Goal: Task Accomplishment & Management: Manage account settings

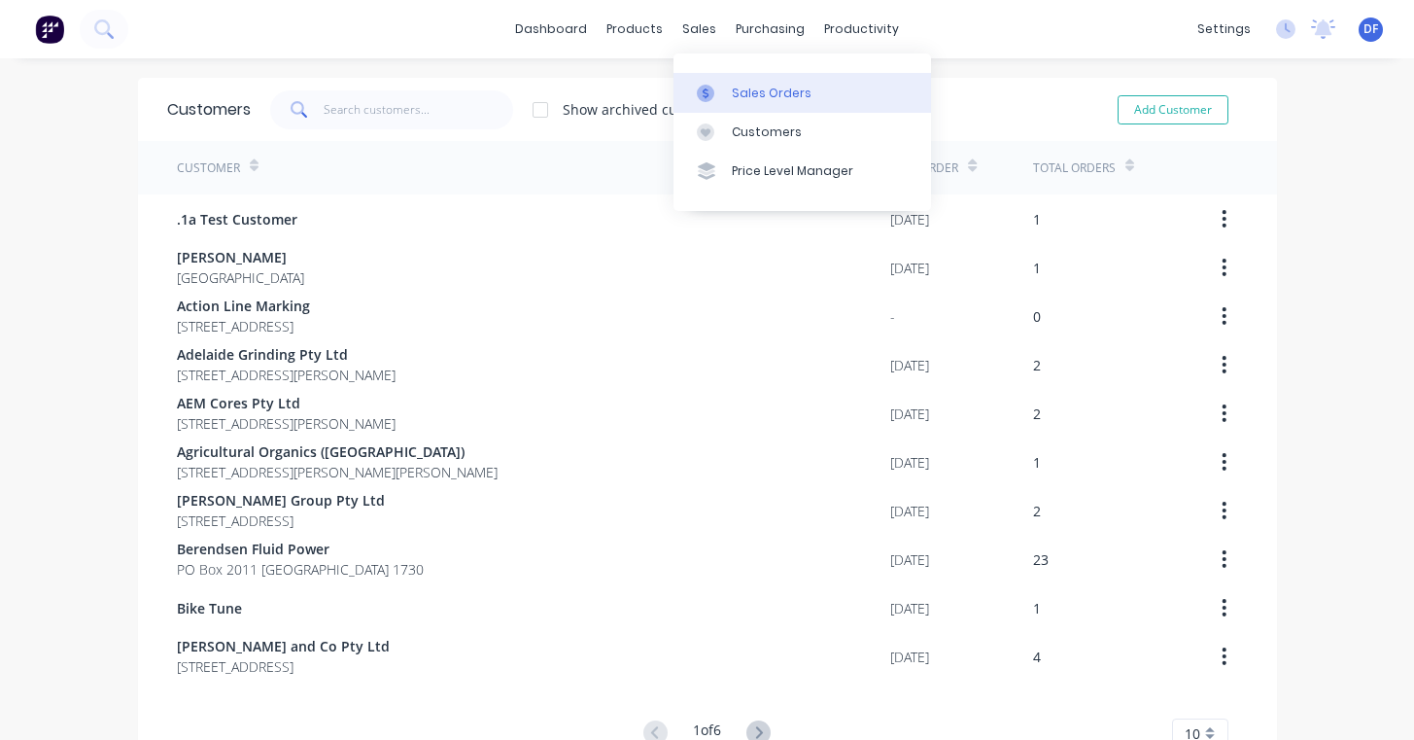
click at [717, 95] on div at bounding box center [711, 93] width 29 height 17
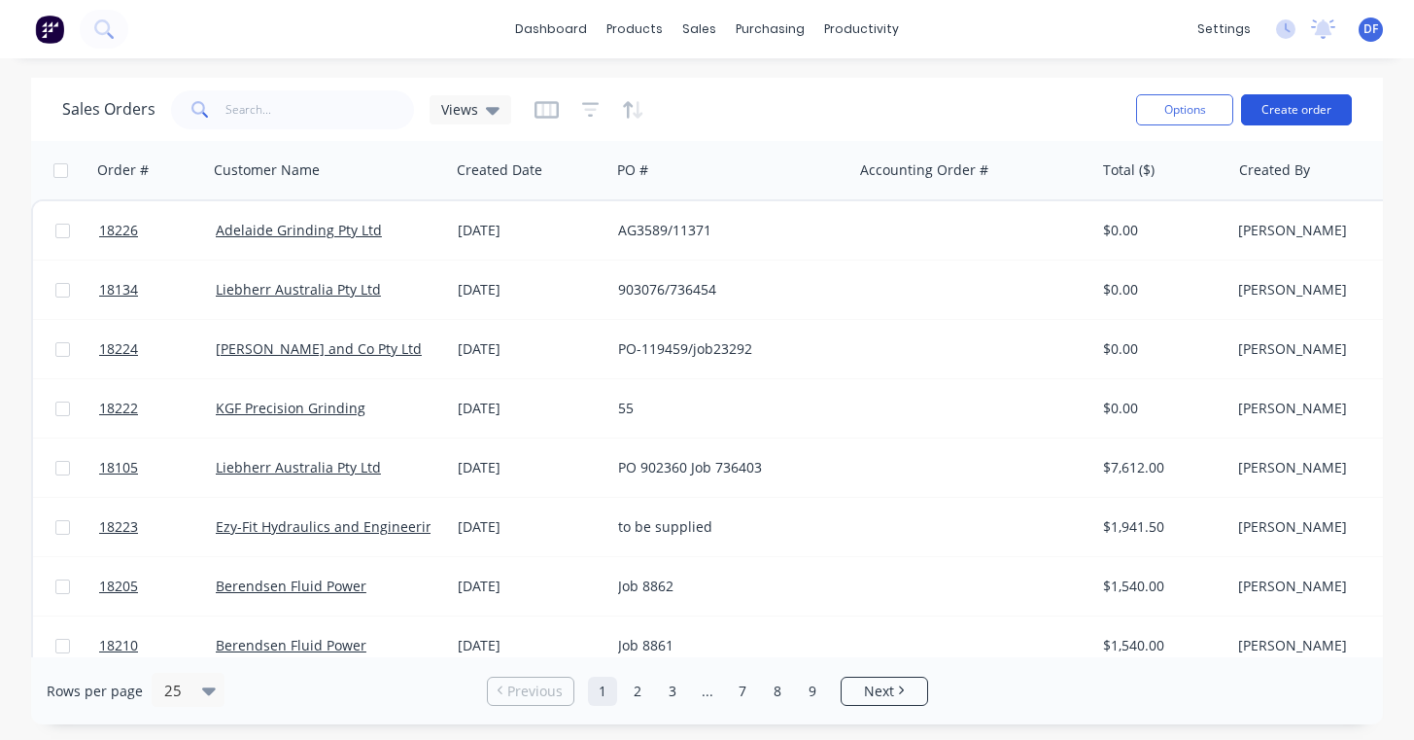
click at [1286, 103] on button "Create order" at bounding box center [1296, 109] width 111 height 31
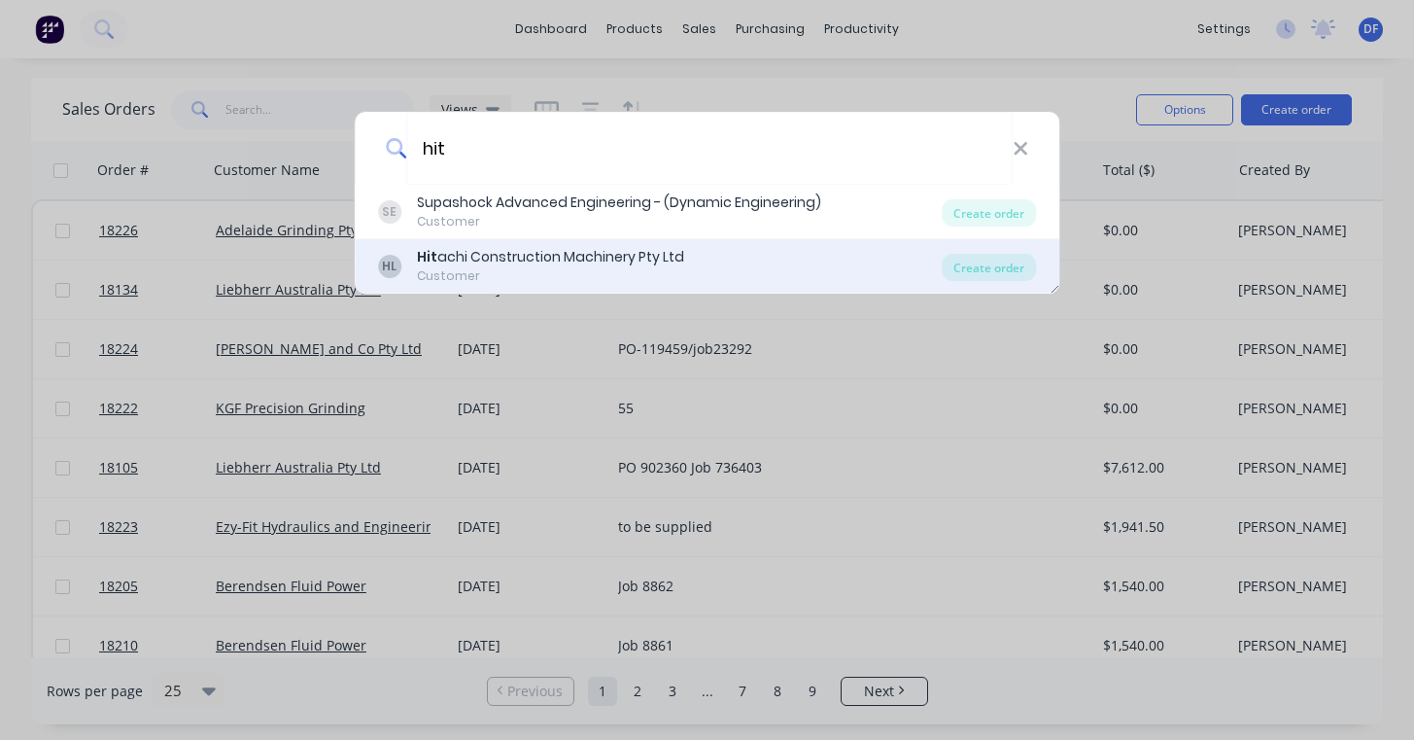
type input "hit"
click at [578, 253] on div "Hit achi Construction Machinery Pty Ltd" at bounding box center [550, 257] width 267 height 20
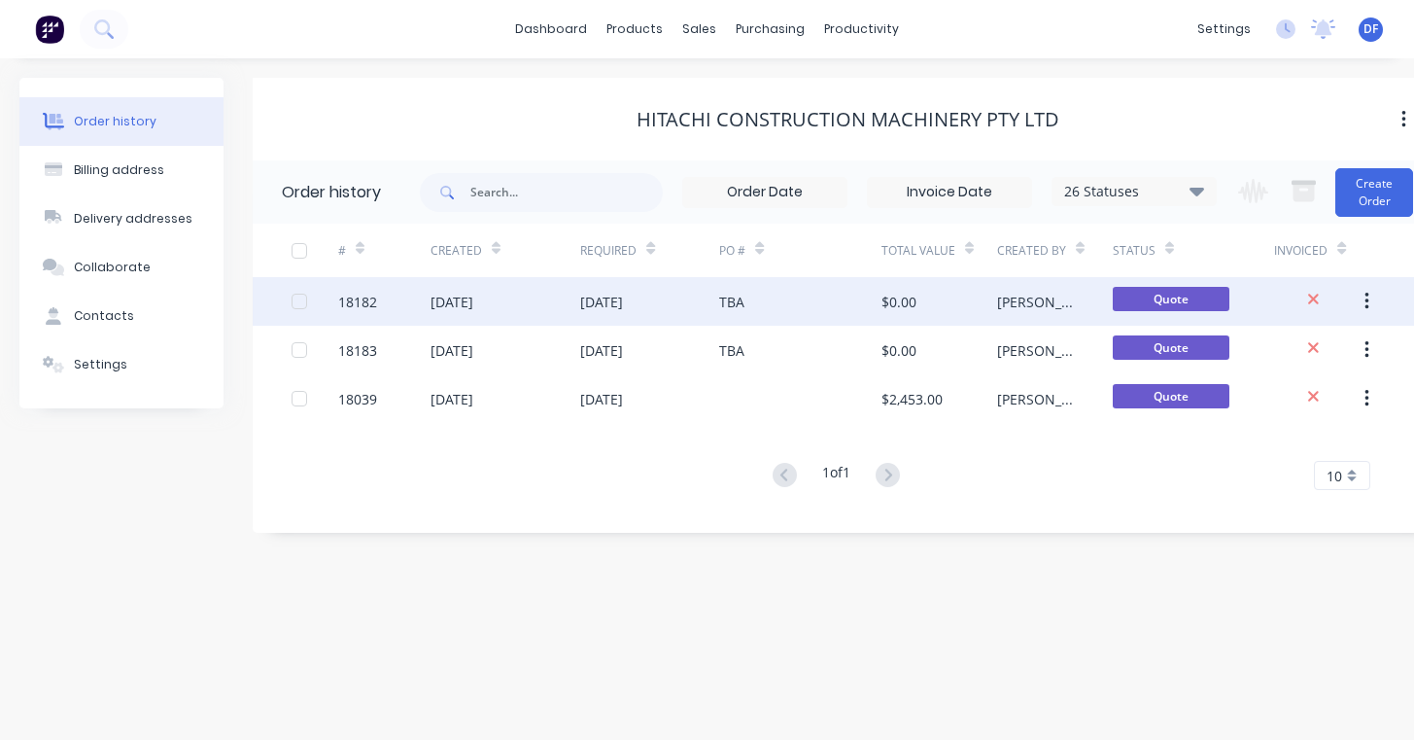
click at [651, 312] on div "[DATE]" at bounding box center [649, 301] width 139 height 49
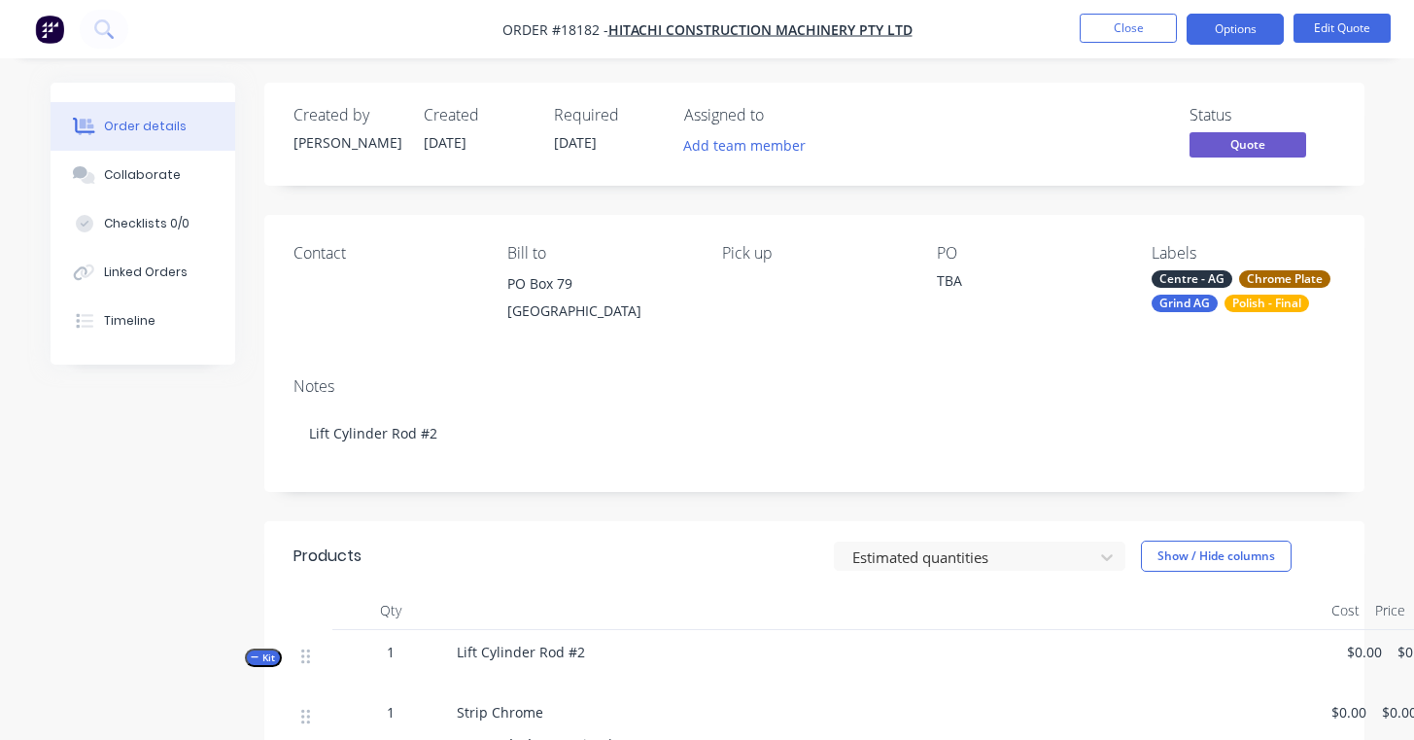
click at [327, 260] on div "Contact" at bounding box center [385, 253] width 184 height 18
click at [327, 272] on div "Contact" at bounding box center [385, 288] width 184 height 88
click at [1336, 22] on button "Edit Quote" at bounding box center [1341, 28] width 97 height 29
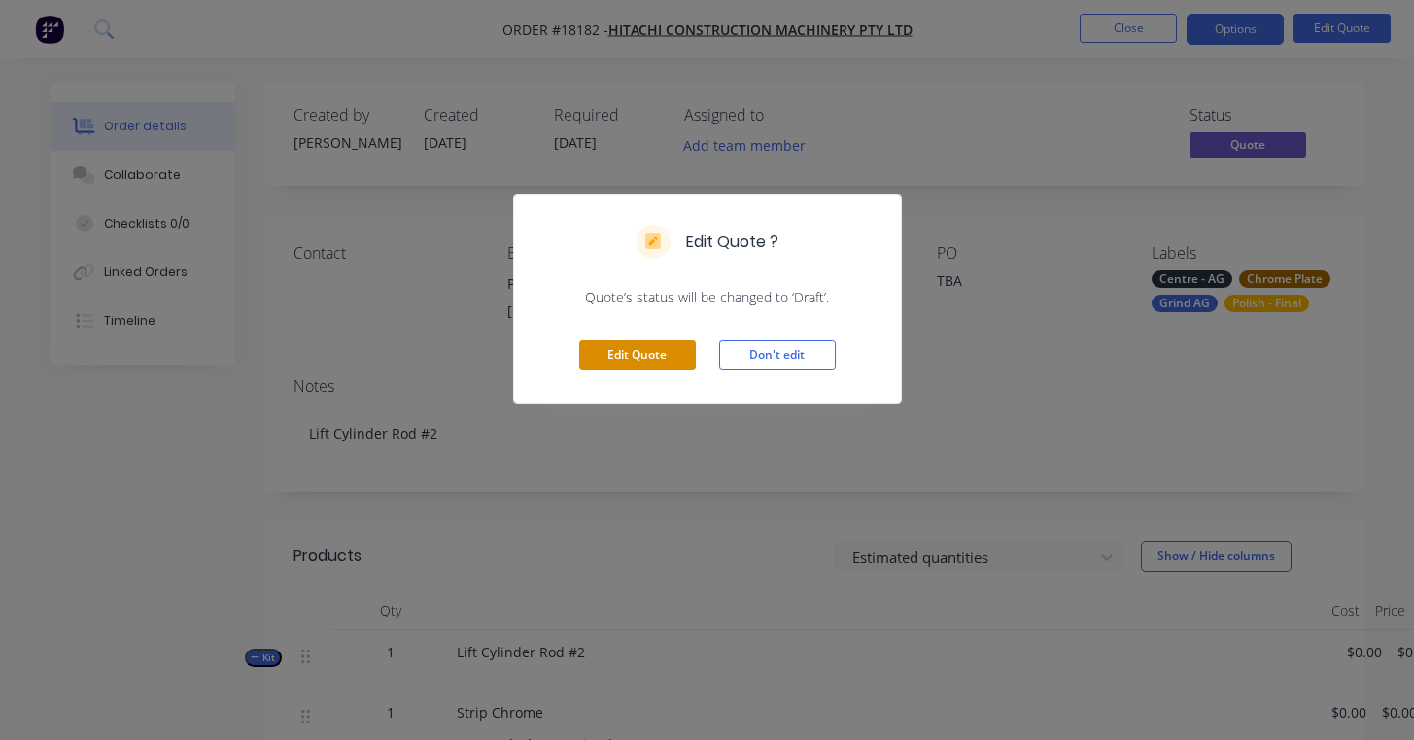
click at [643, 362] on button "Edit Quote" at bounding box center [637, 354] width 117 height 29
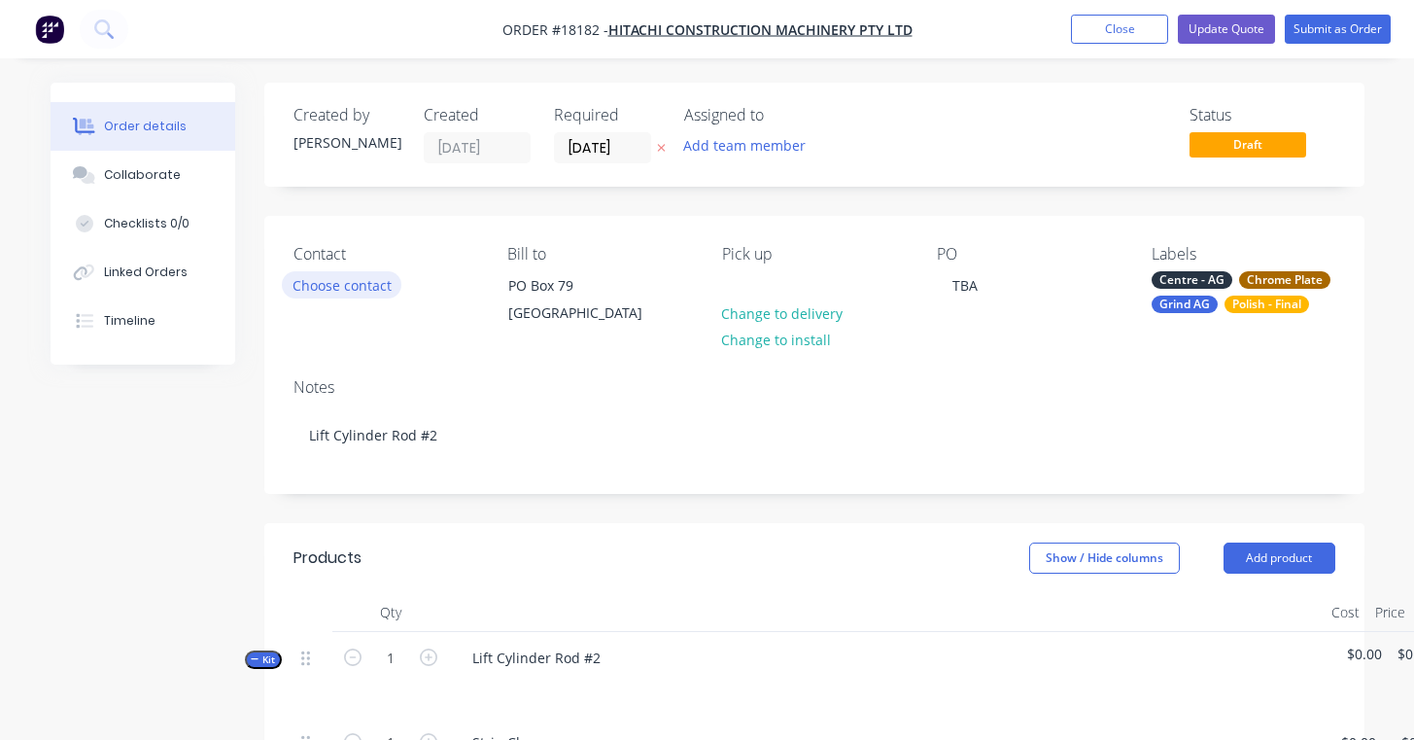
click at [339, 276] on button "Choose contact" at bounding box center [342, 284] width 120 height 26
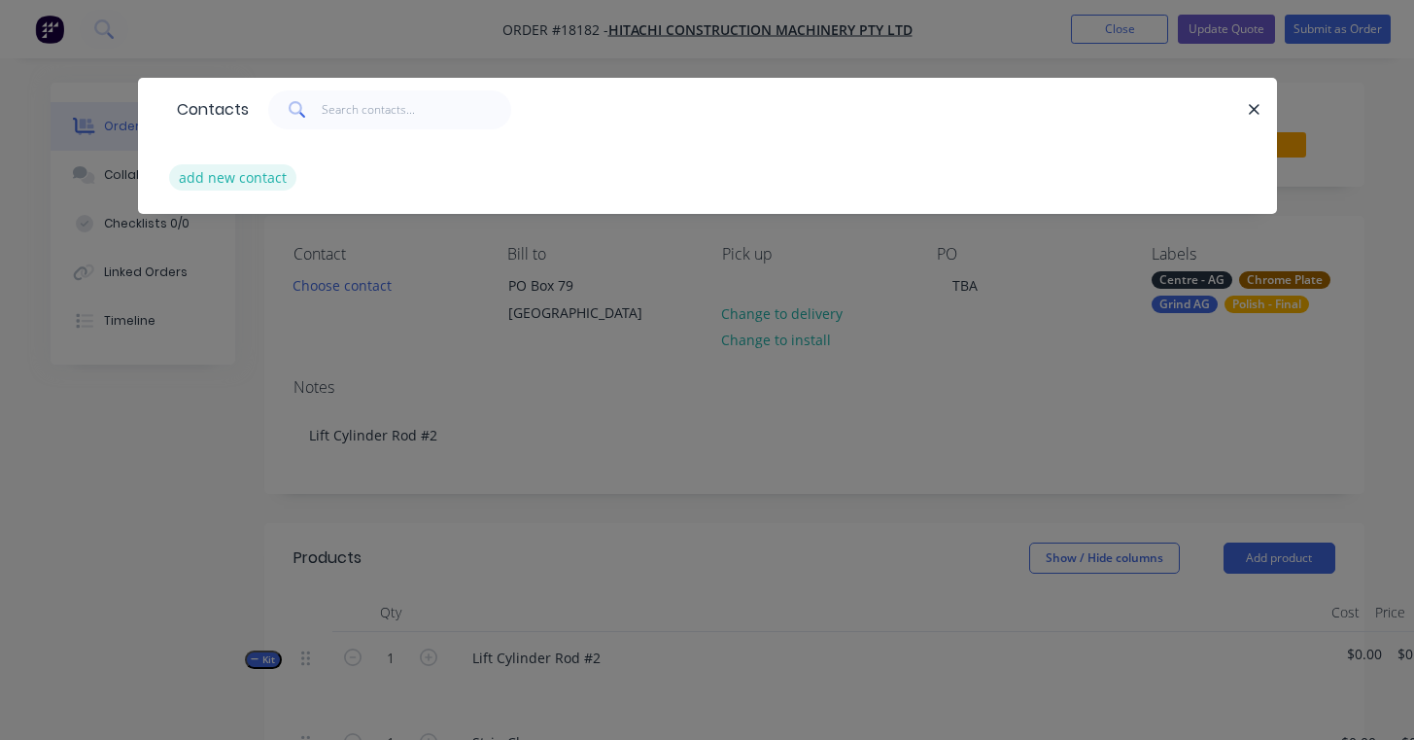
click at [232, 177] on button "add new contact" at bounding box center [233, 177] width 128 height 26
select select "AU"
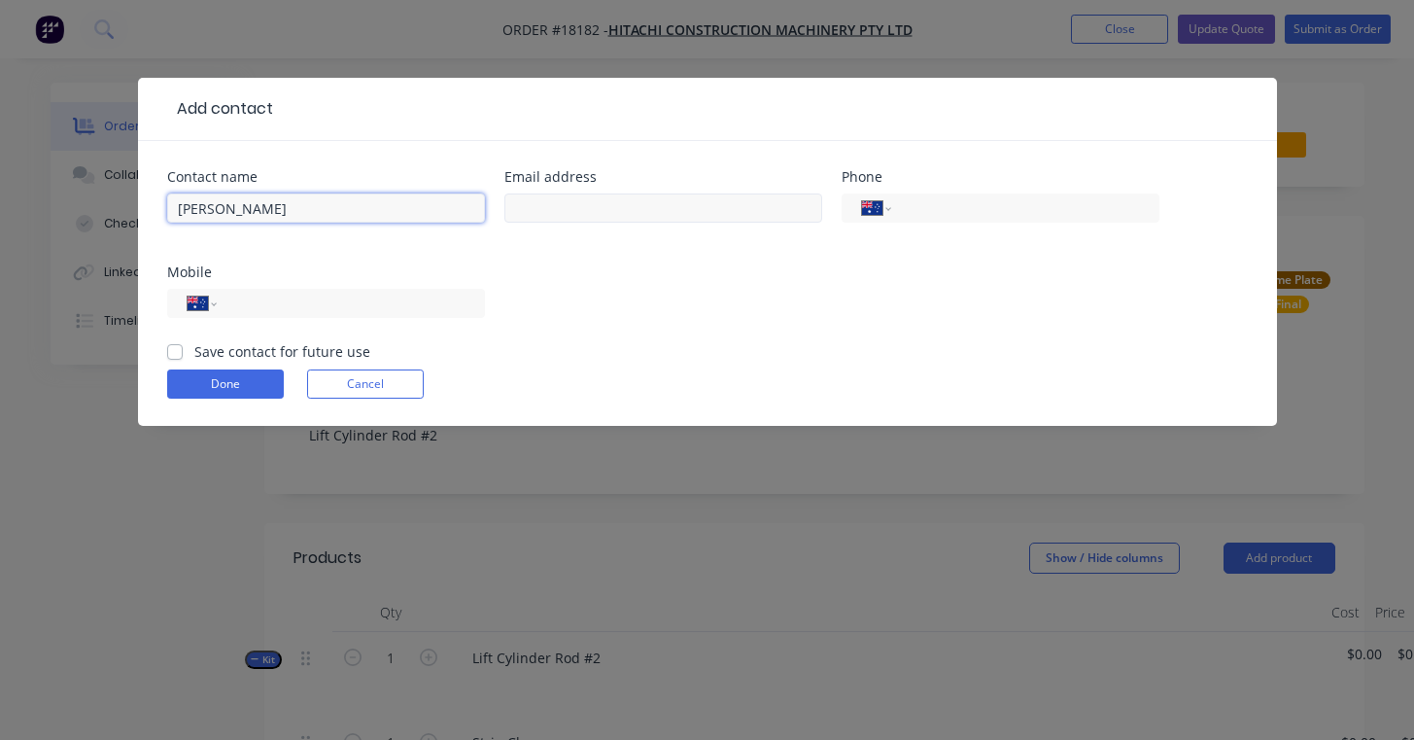
type input "[PERSON_NAME]"
type input "[EMAIL_ADDRESS][DOMAIN_NAME]"
click at [194, 348] on label "Save contact for future use" at bounding box center [282, 351] width 176 height 20
click at [180, 348] on input "Save contact for future use" at bounding box center [175, 350] width 16 height 18
checkbox input "true"
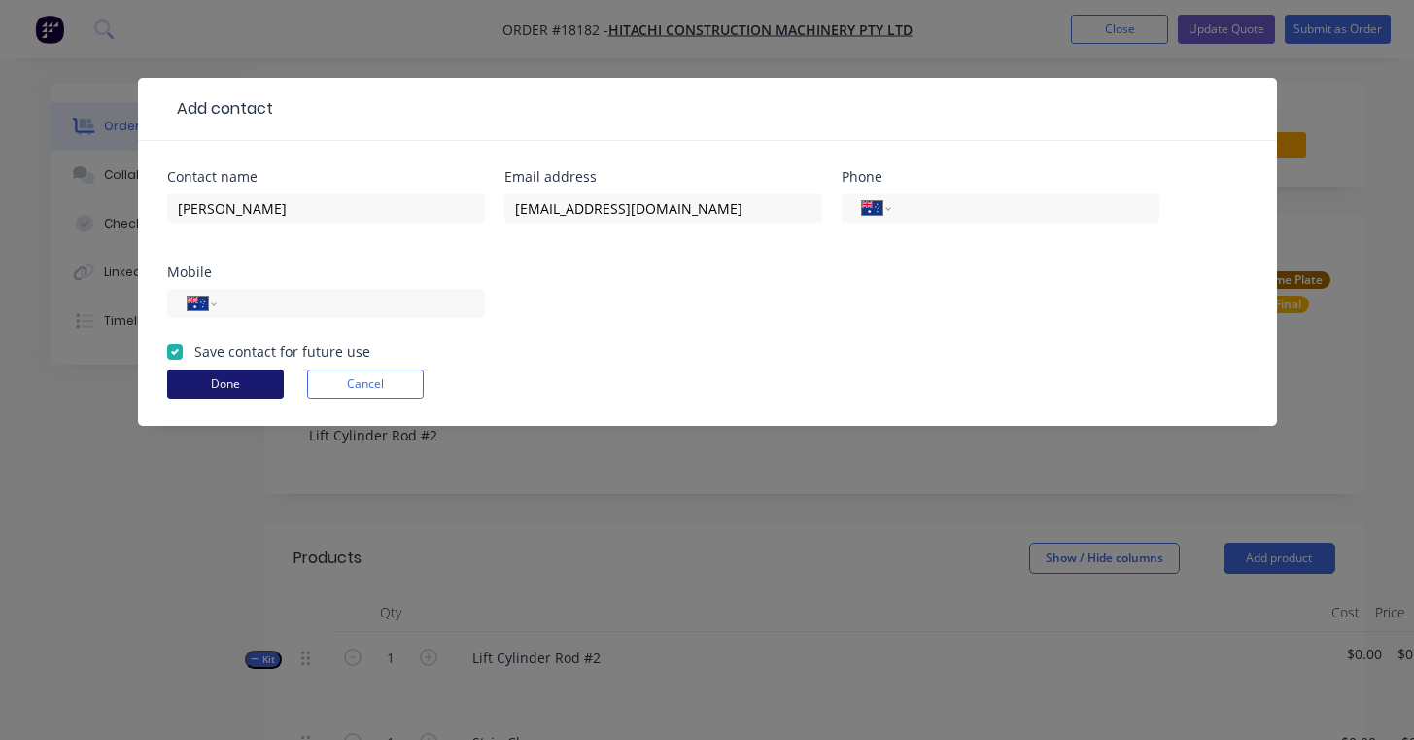
click at [219, 387] on button "Done" at bounding box center [225, 383] width 117 height 29
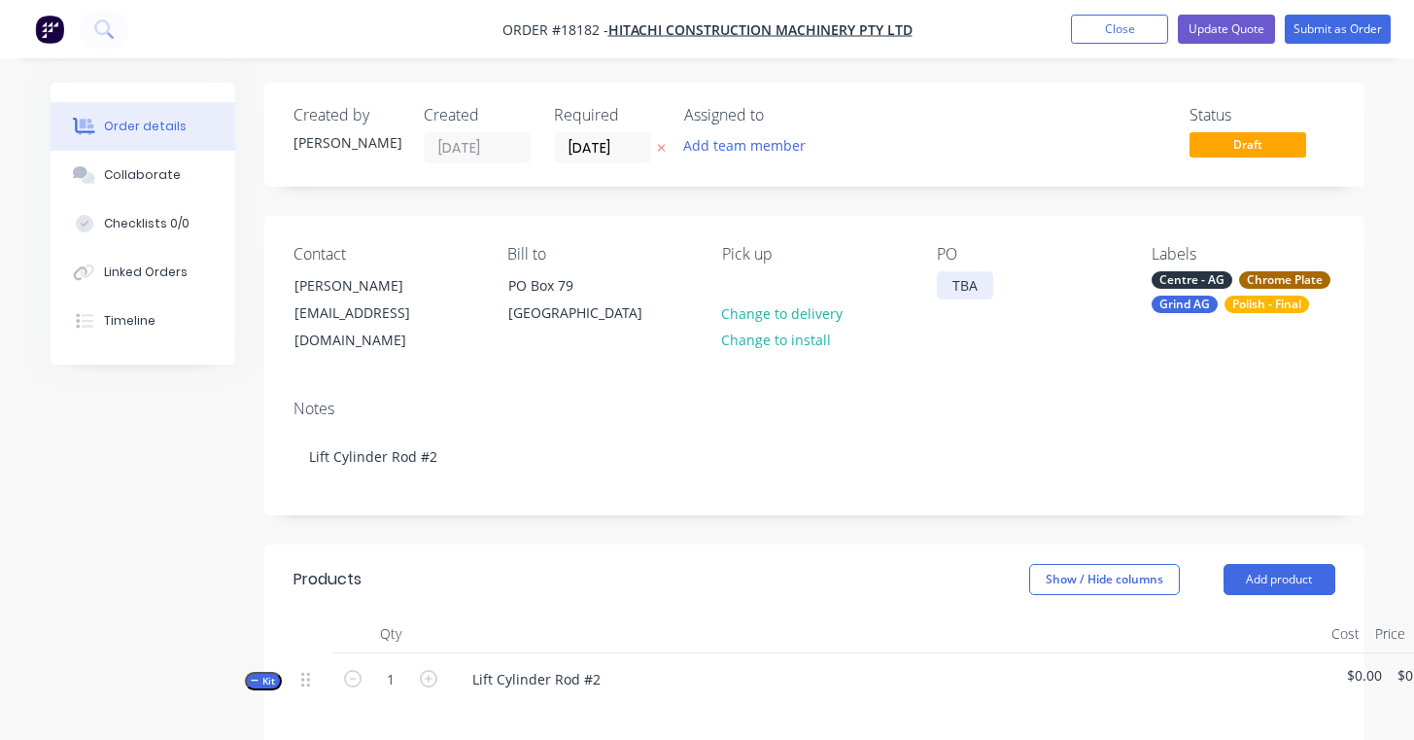
click at [960, 288] on div "TBA" at bounding box center [965, 285] width 56 height 28
click at [969, 281] on div "TBA" at bounding box center [965, 285] width 56 height 28
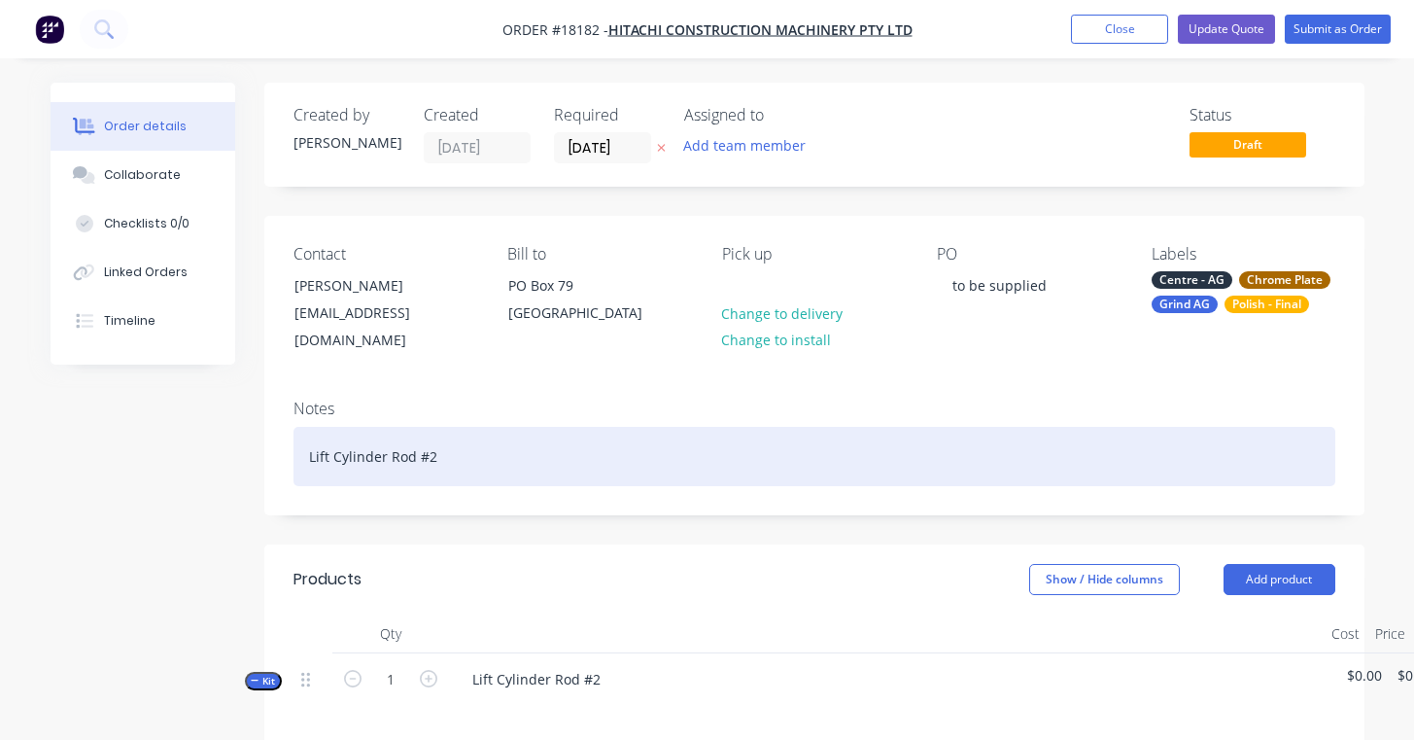
click at [456, 435] on div "Lift Cylinder Rod #2" at bounding box center [814, 456] width 1042 height 59
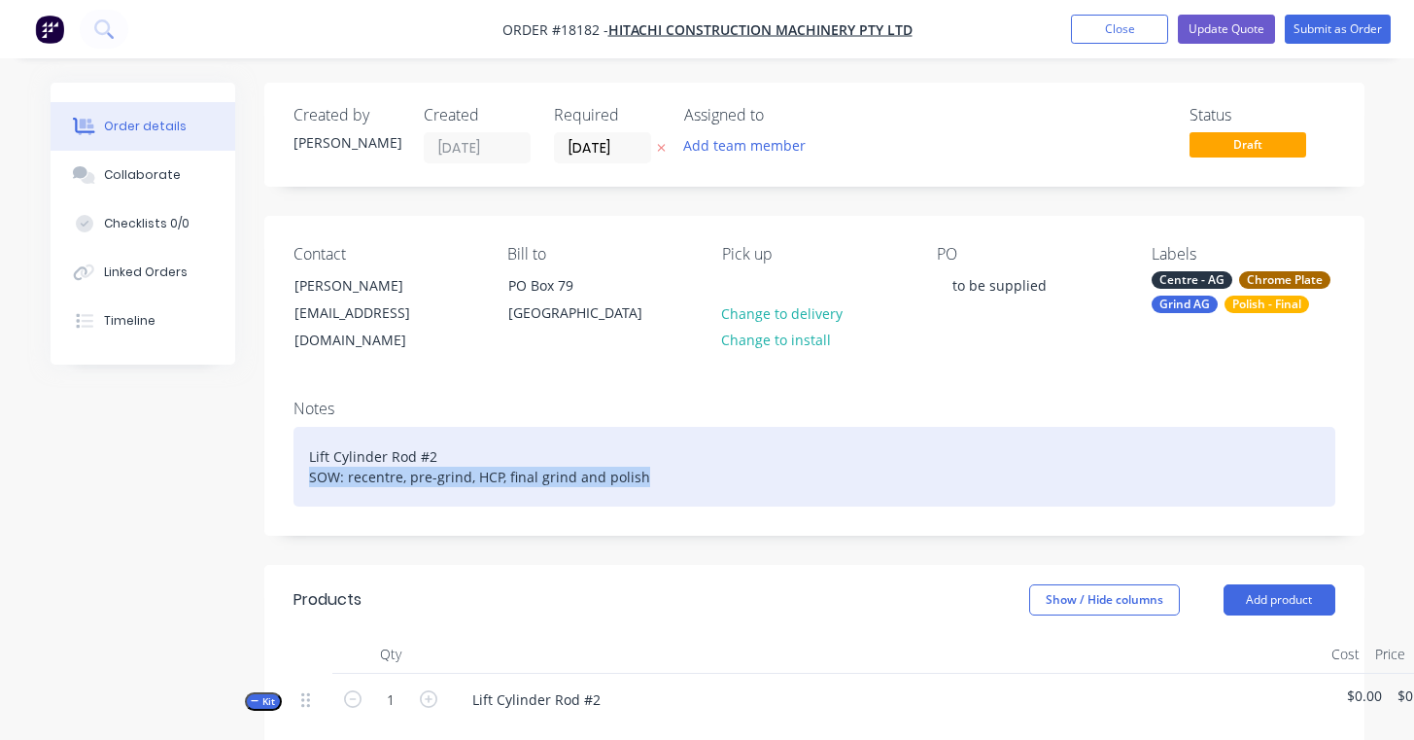
drag, startPoint x: 667, startPoint y: 451, endPoint x: 283, endPoint y: 462, distance: 384.0
click at [283, 462] on div "Notes Lift Cylinder Rod #2 SOW: recentre, pre-grind, HCP, final grind and polish" at bounding box center [814, 459] width 1100 height 151
copy div "SOW: recentre, pre-grind, HCP, final grind and polish"
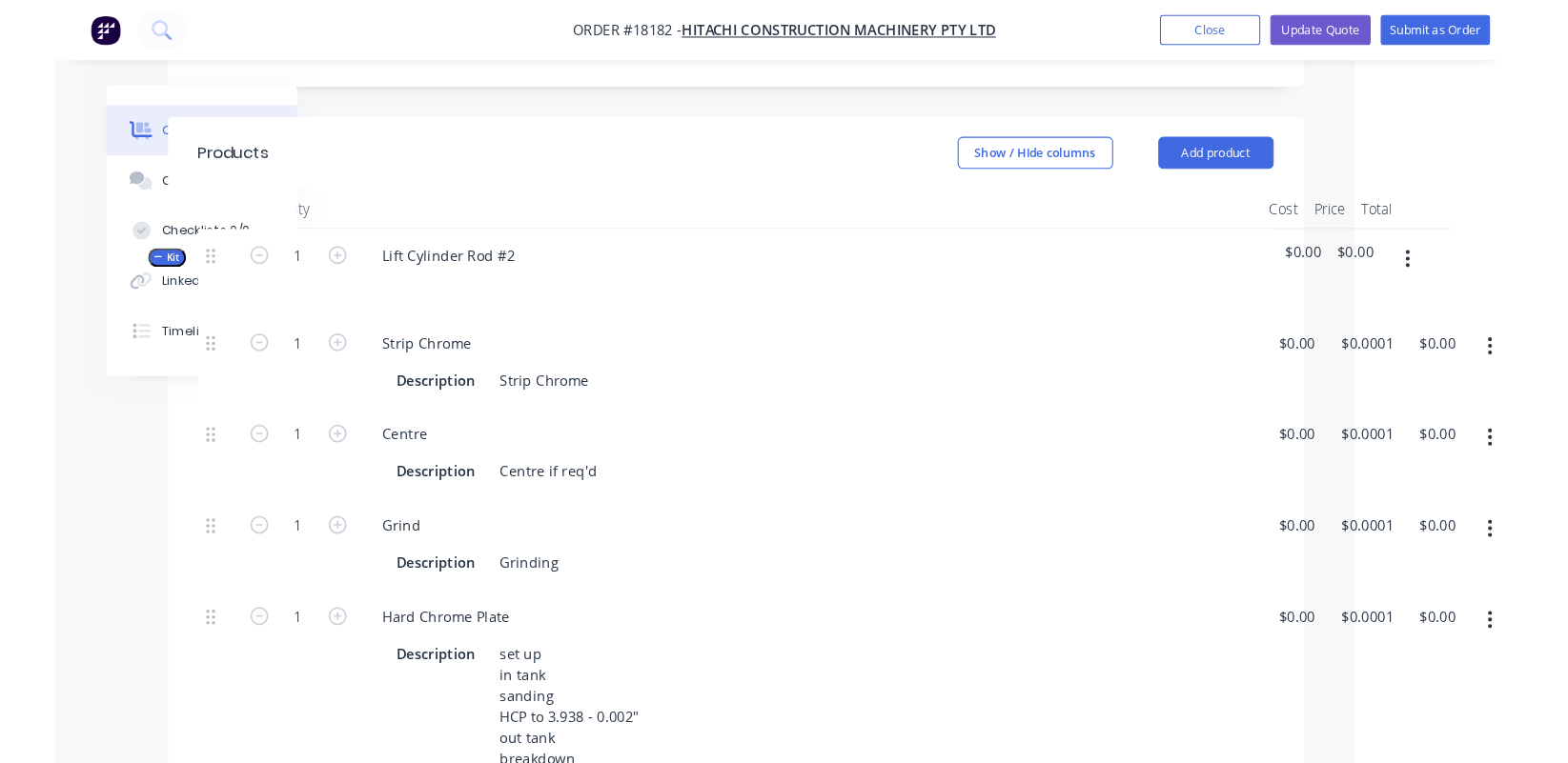
scroll to position [443, 0]
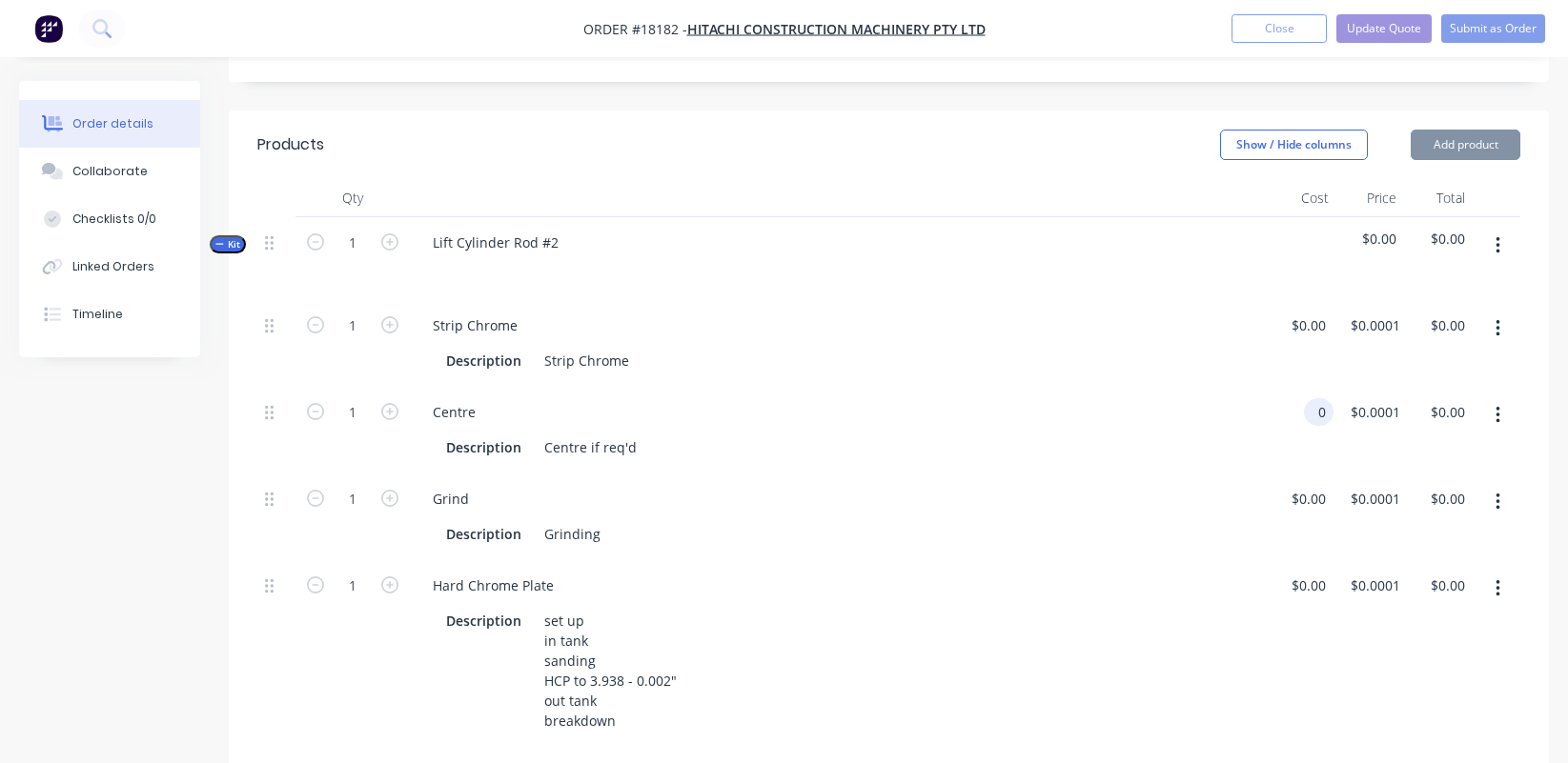
click at [1301, 396] on div "0 0" at bounding box center [1299, 431] width 66 height 86
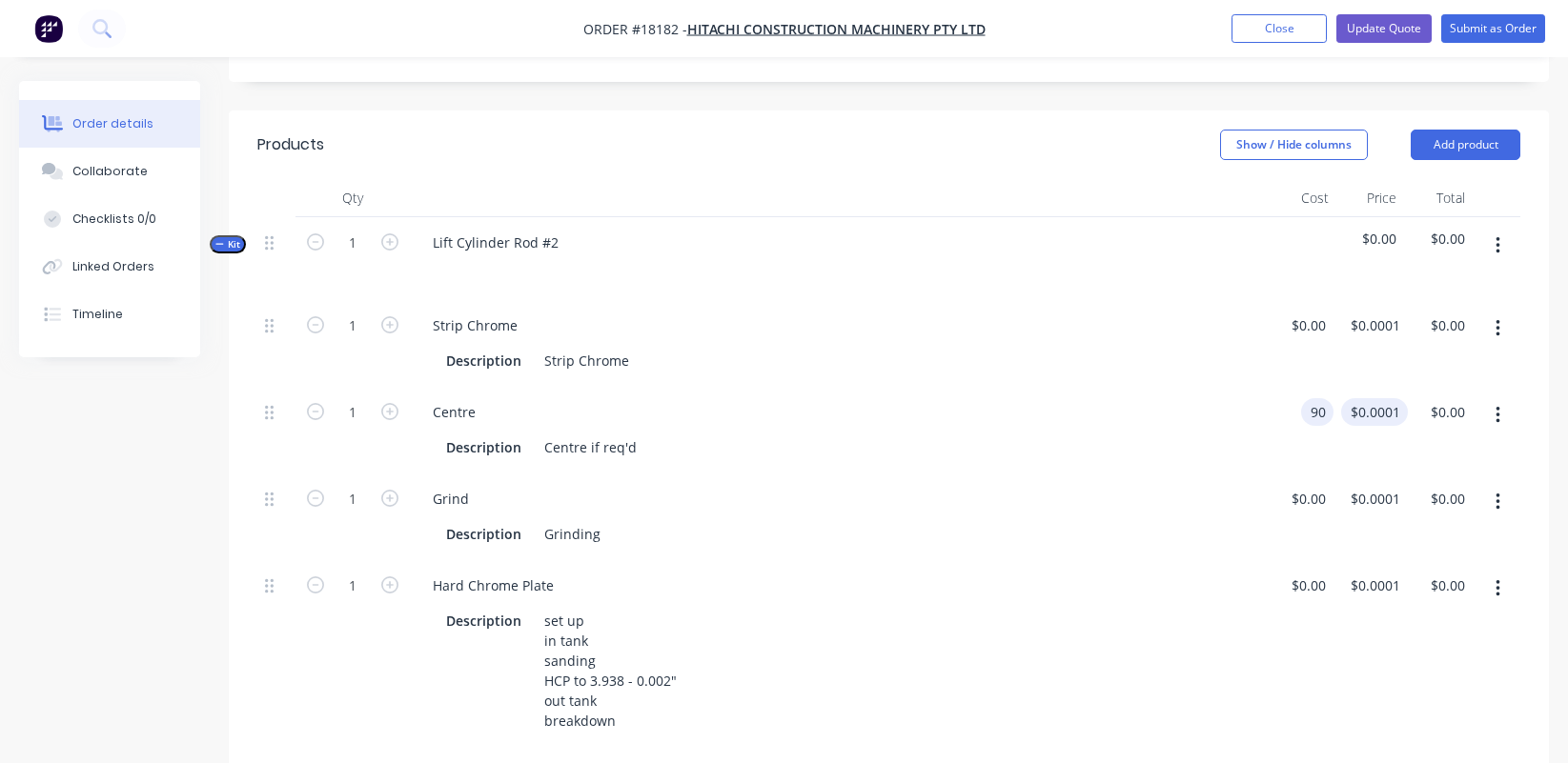
type input "$90.00"
type input "90"
type input "$90.00"
type input "9"
type input "$150.00"
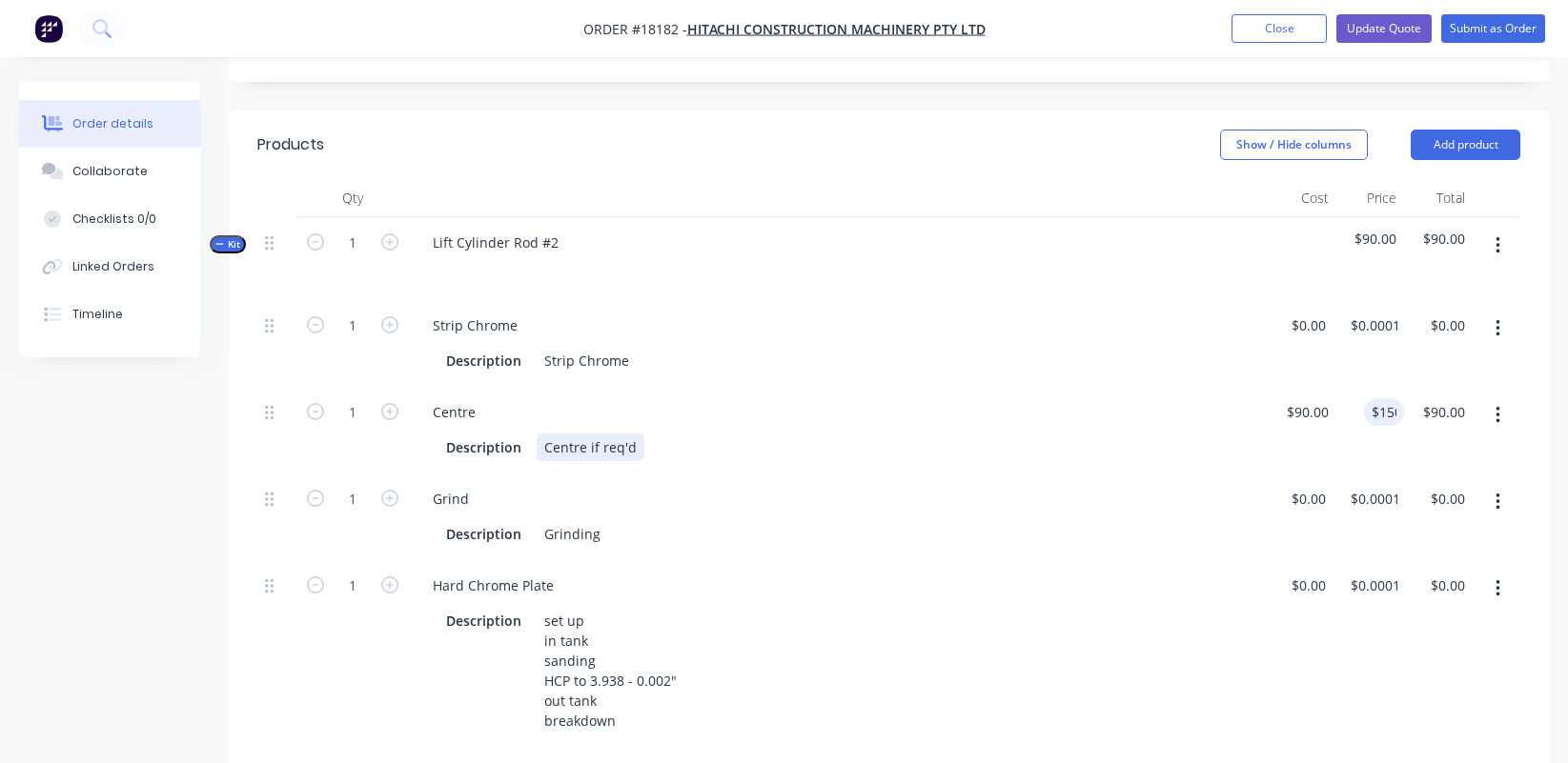
type input "$150.00"
click at [1237, 430] on div "Description Centre if req'd" at bounding box center [838, 445] width 842 height 31
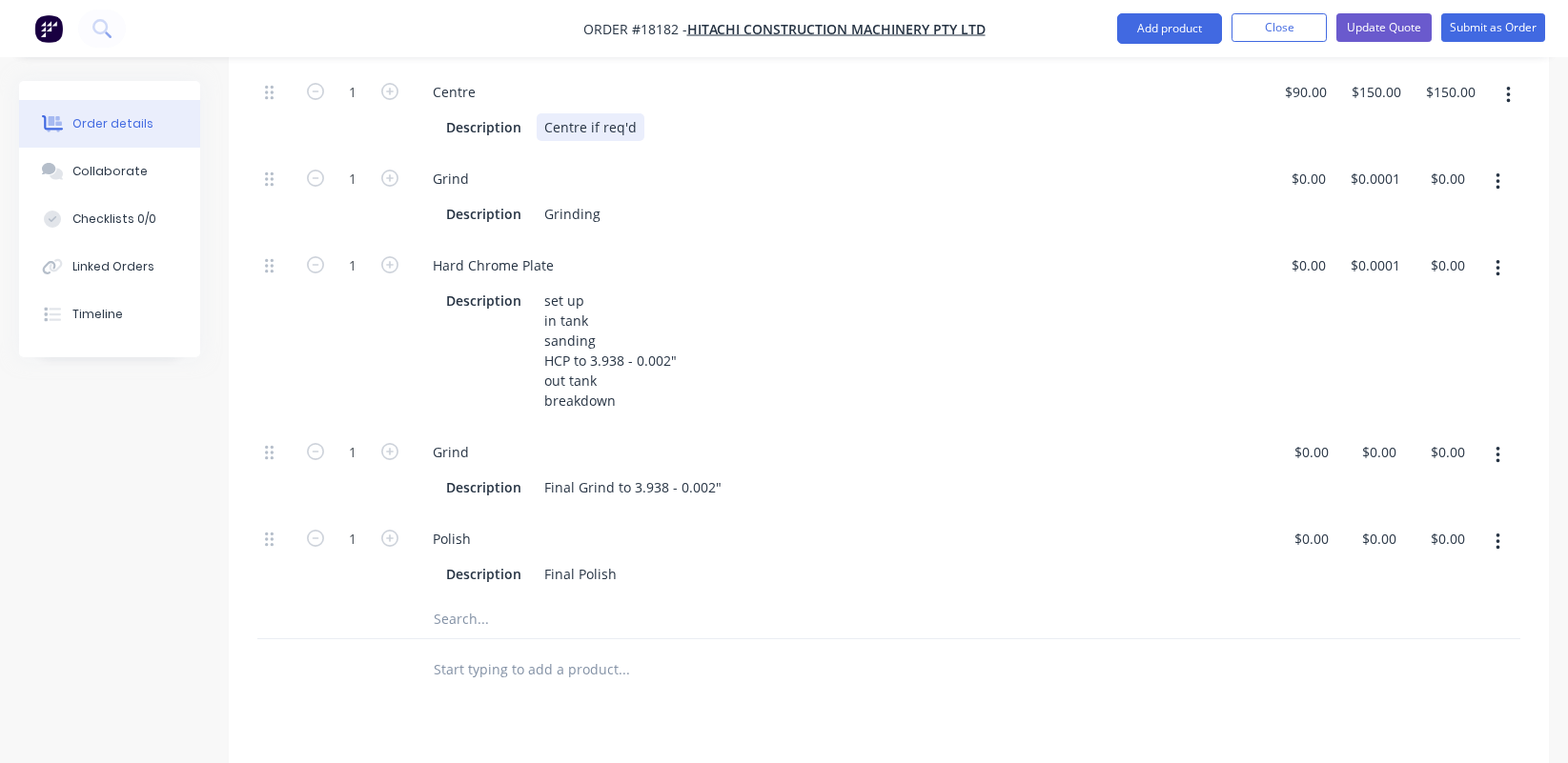
scroll to position [827, 0]
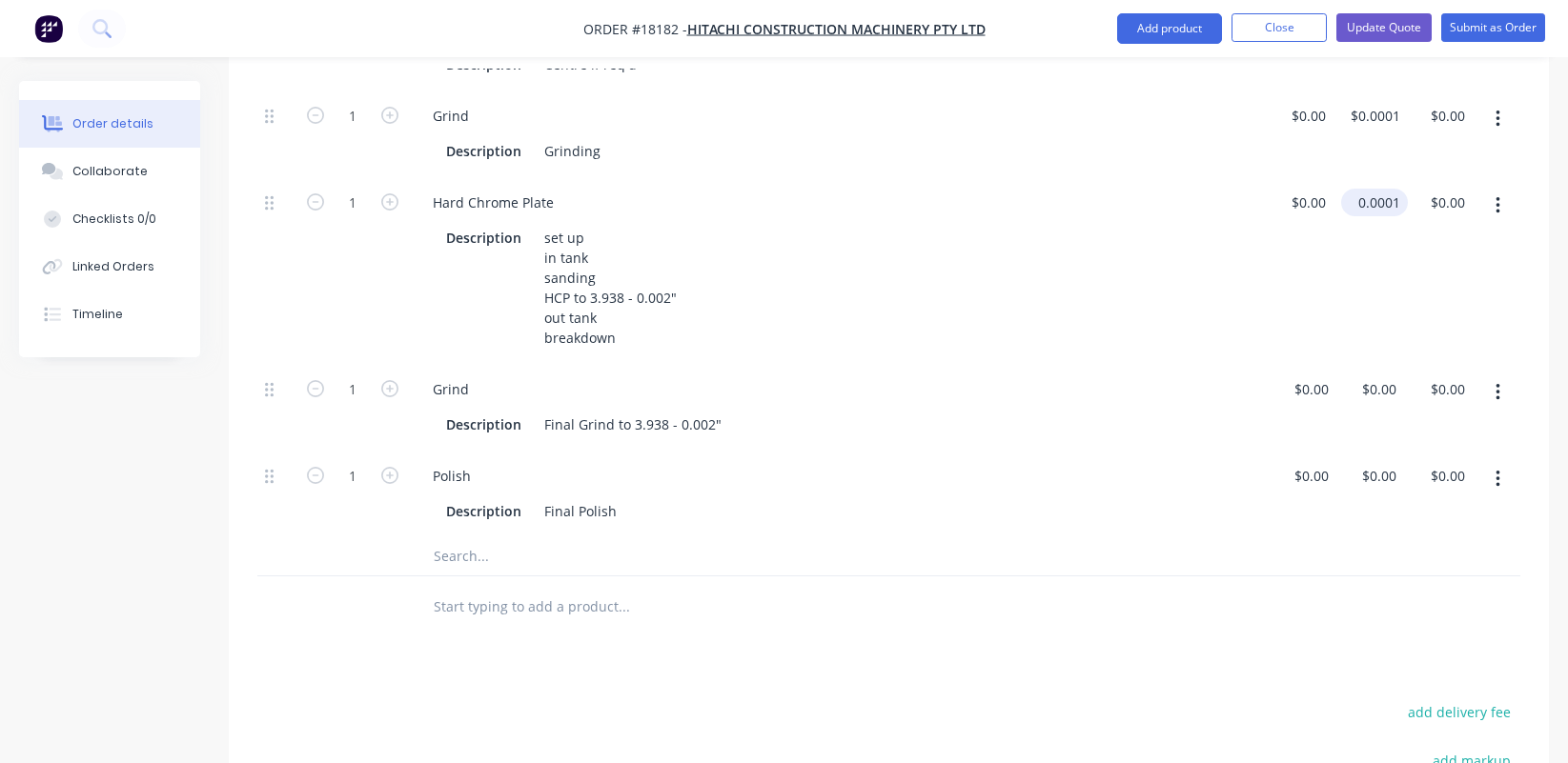
click at [1365, 188] on input "0.0001" at bounding box center [1378, 202] width 59 height 27
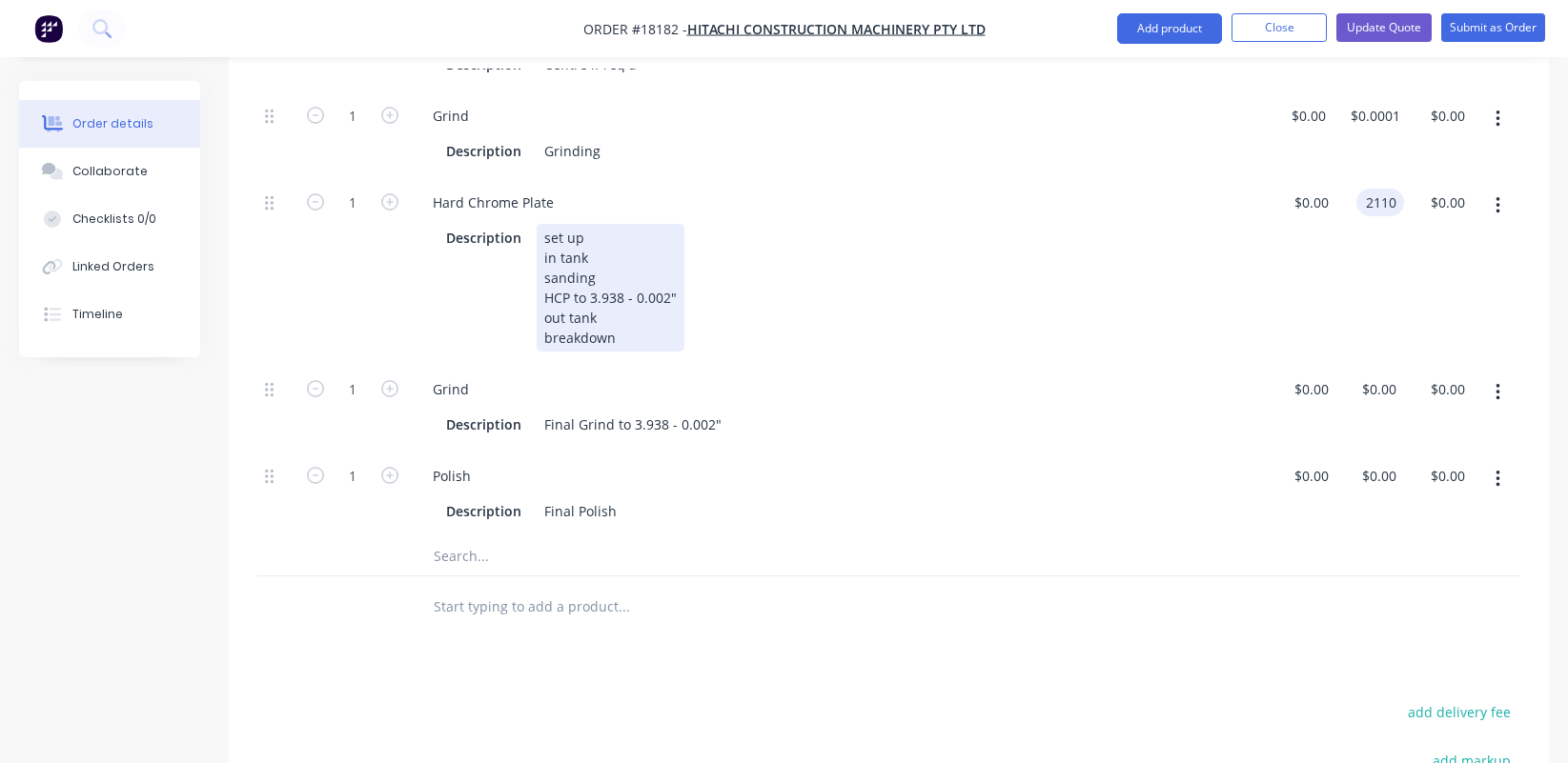
type input "$2,110.00"
click at [1197, 195] on div "Hard Chrome Plate Description set up in tank sanding HCP to 3.938 - 0.002" out …" at bounding box center [838, 271] width 858 height 186
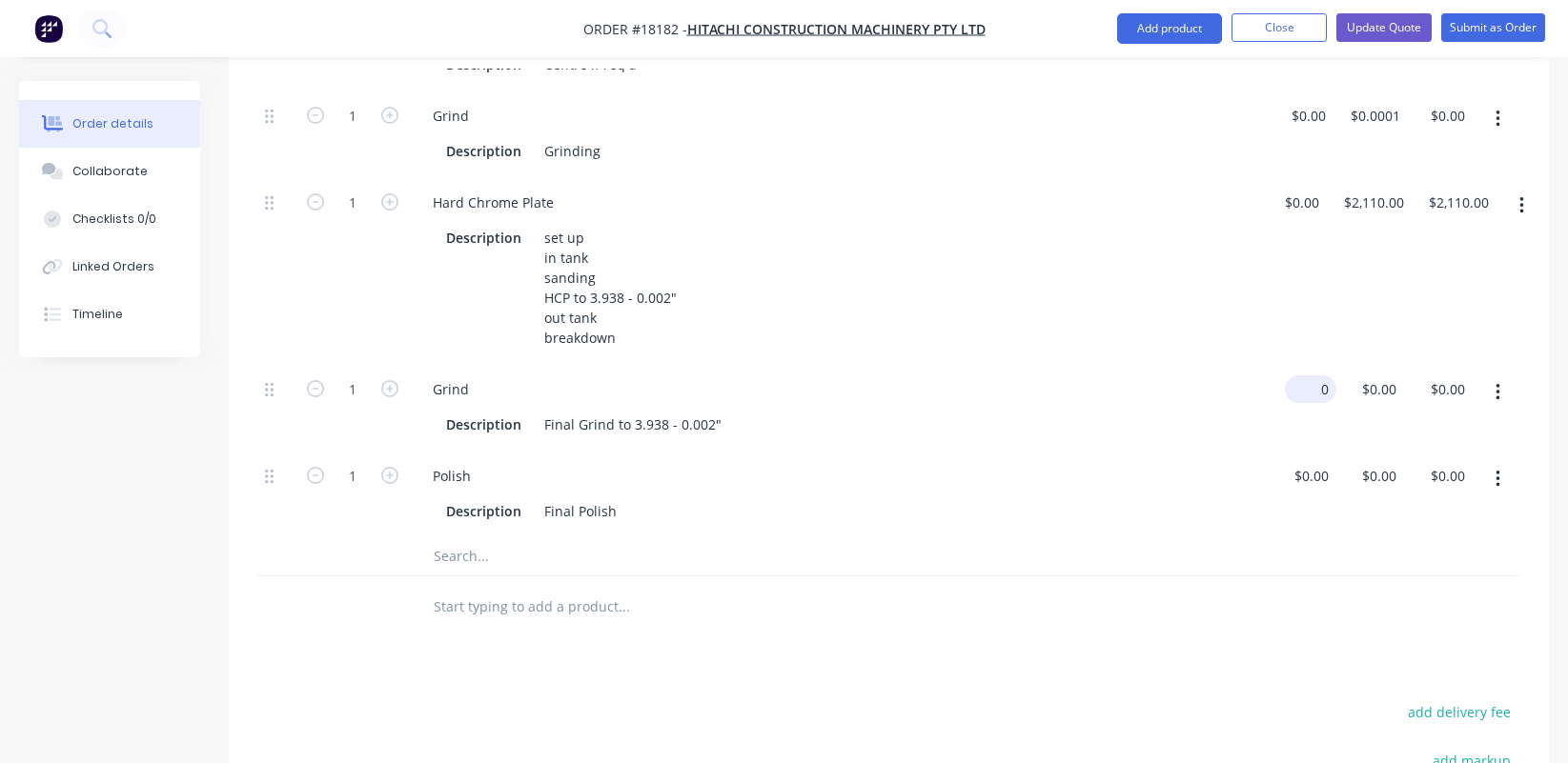
click at [1320, 376] on input "0" at bounding box center [1314, 389] width 44 height 27
type input "$648.00"
click at [1290, 406] on div "$648.00 648" at bounding box center [1301, 407] width 69 height 86
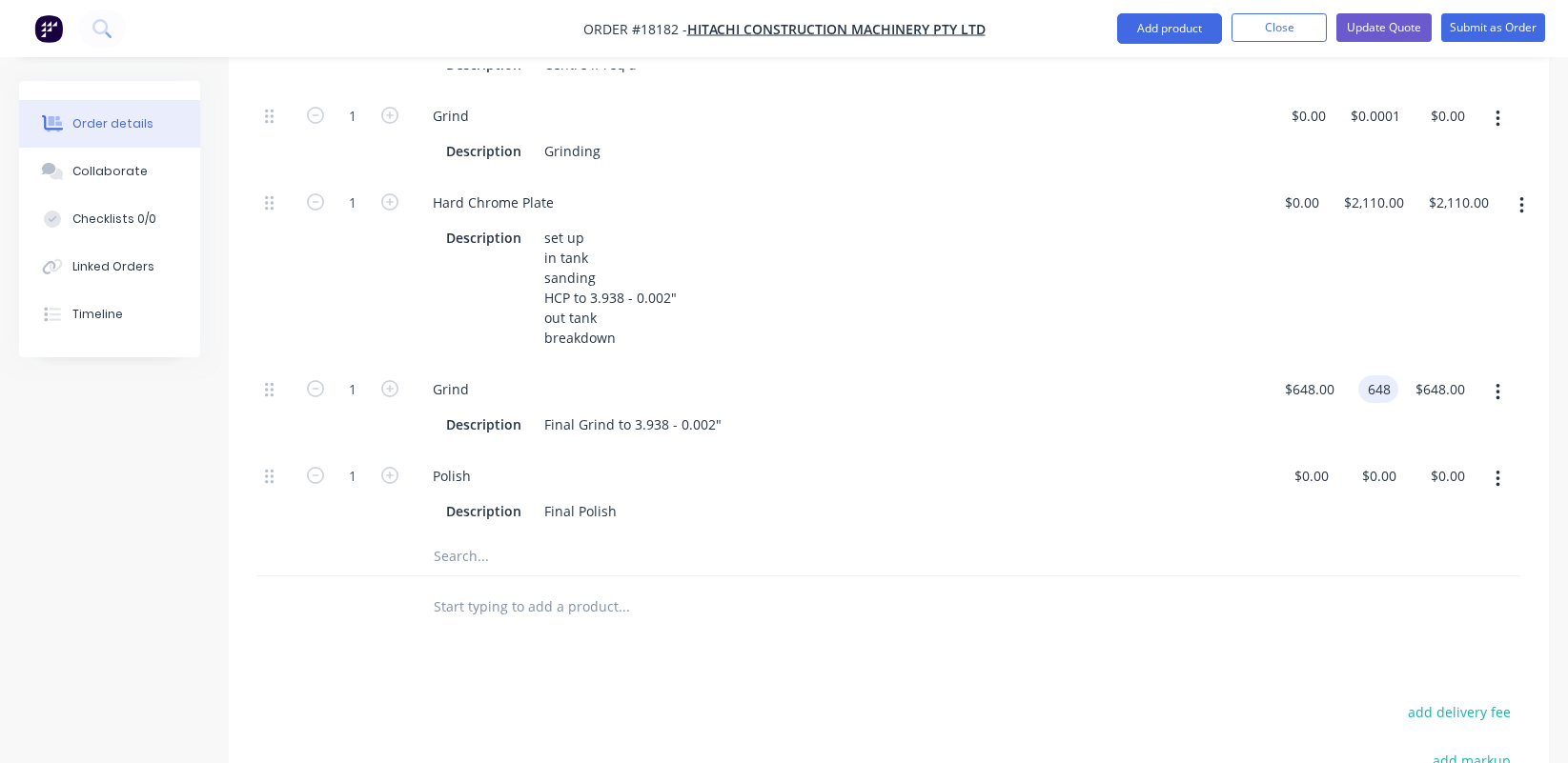
click at [1376, 376] on input "648" at bounding box center [1382, 389] width 32 height 27
type input "$0.00"
click at [1220, 511] on div "Polish Description Final Polish" at bounding box center [838, 494] width 858 height 86
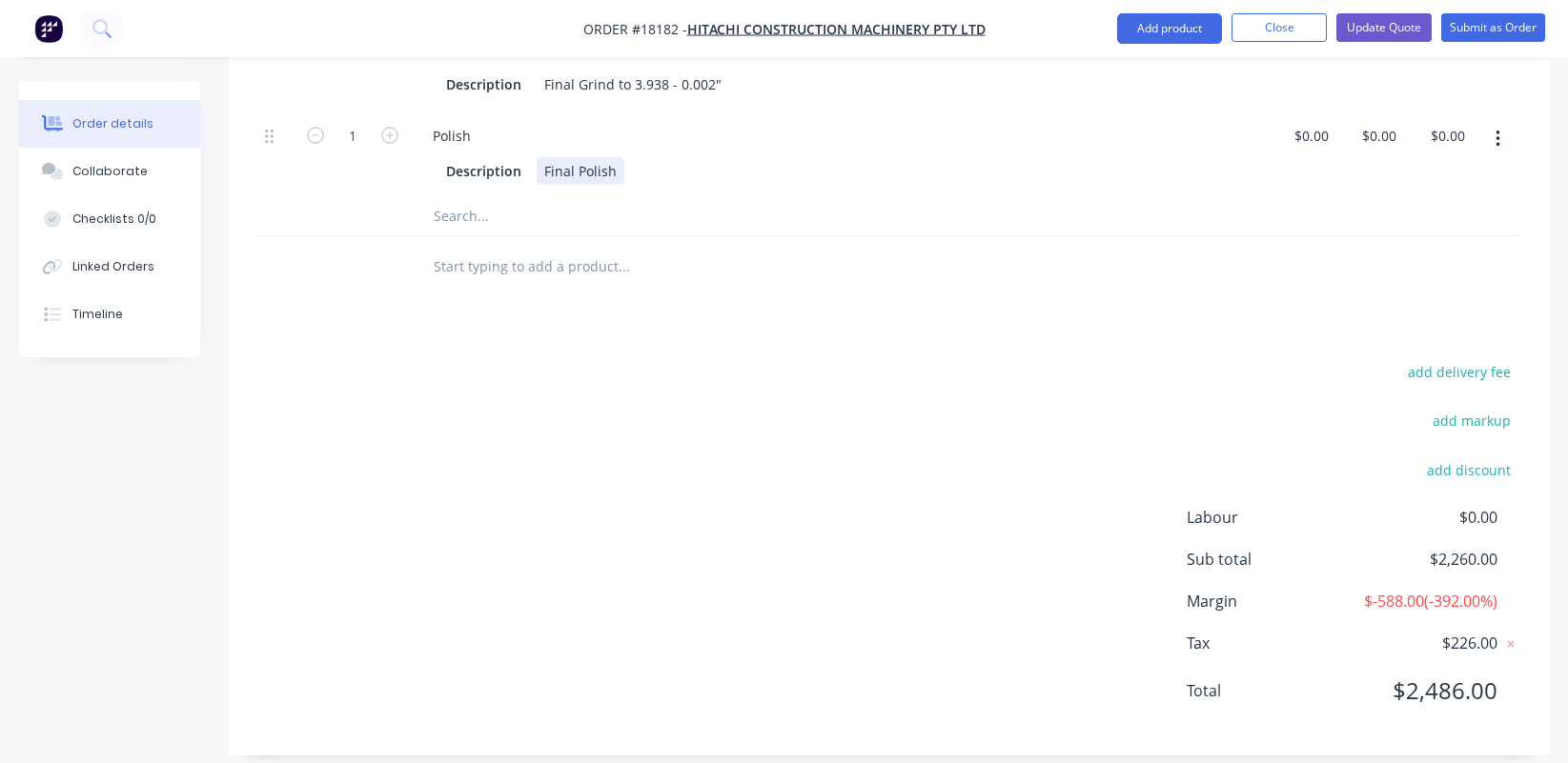
scroll to position [1165, 0]
click at [1386, 28] on button "Update Quote" at bounding box center [1383, 27] width 95 height 28
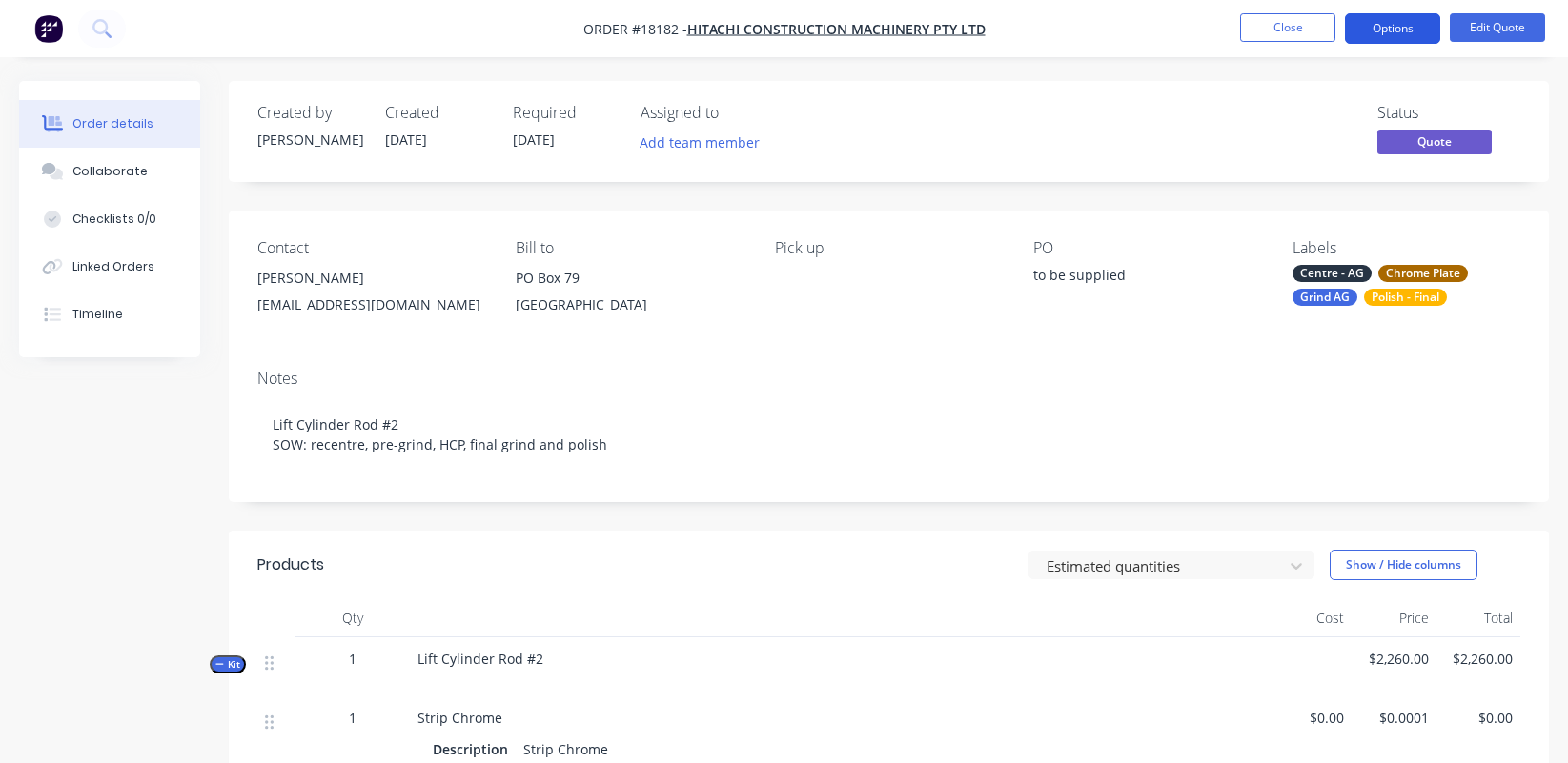
click at [1386, 20] on button "Options" at bounding box center [1391, 28] width 95 height 30
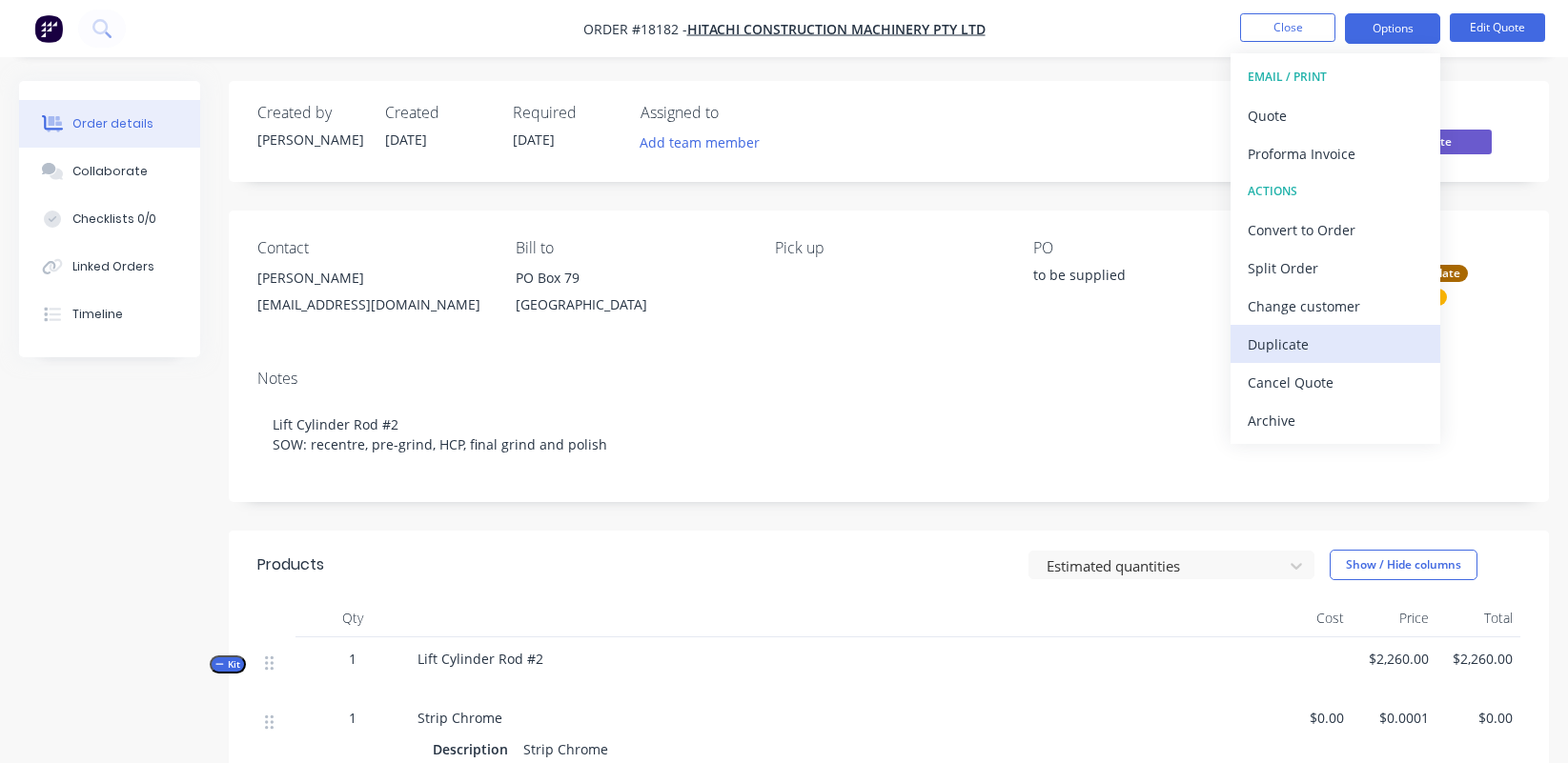
click at [1364, 346] on div "Duplicate" at bounding box center [1335, 344] width 176 height 27
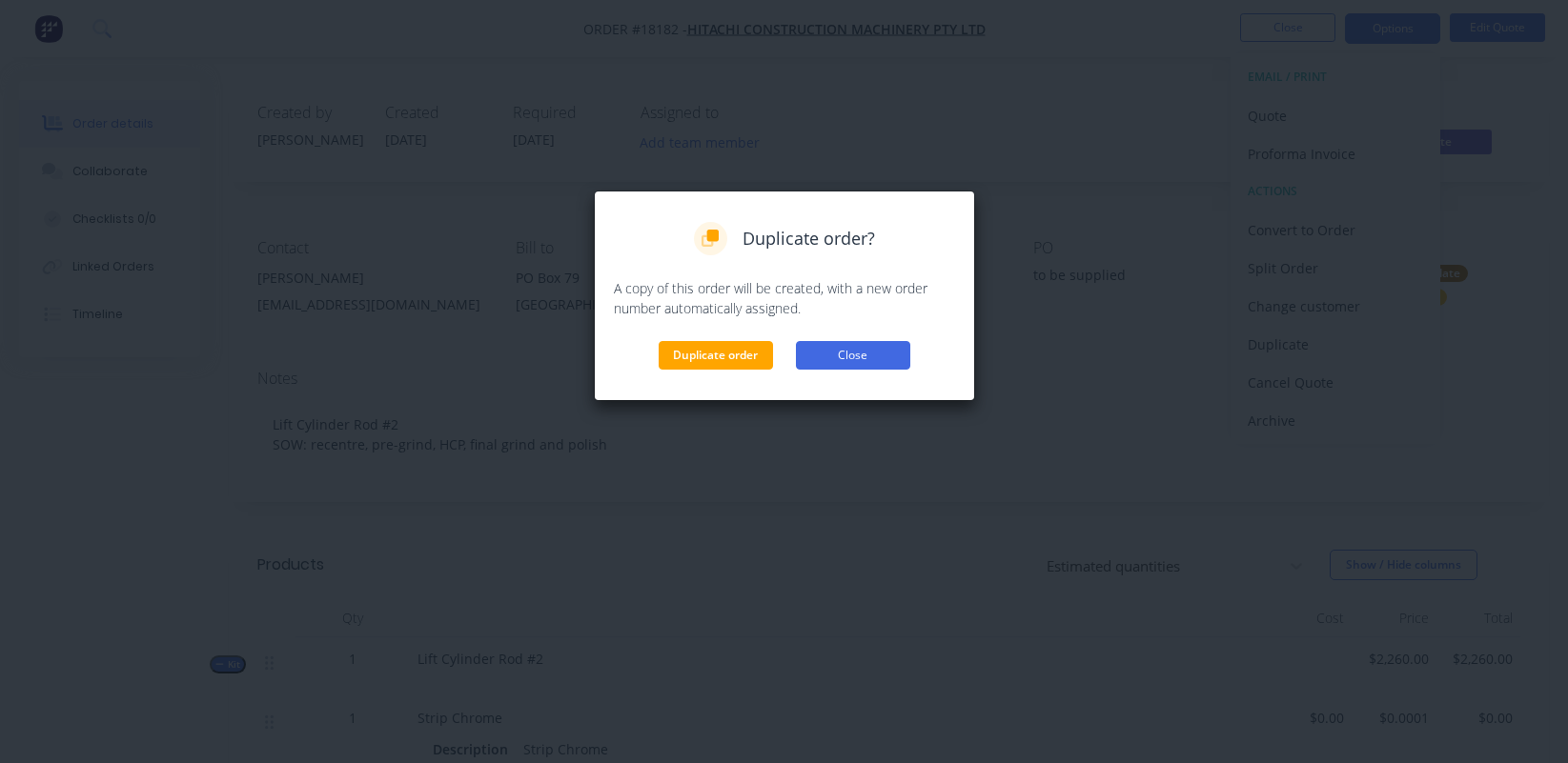
click at [825, 363] on button "Close" at bounding box center [852, 355] width 115 height 28
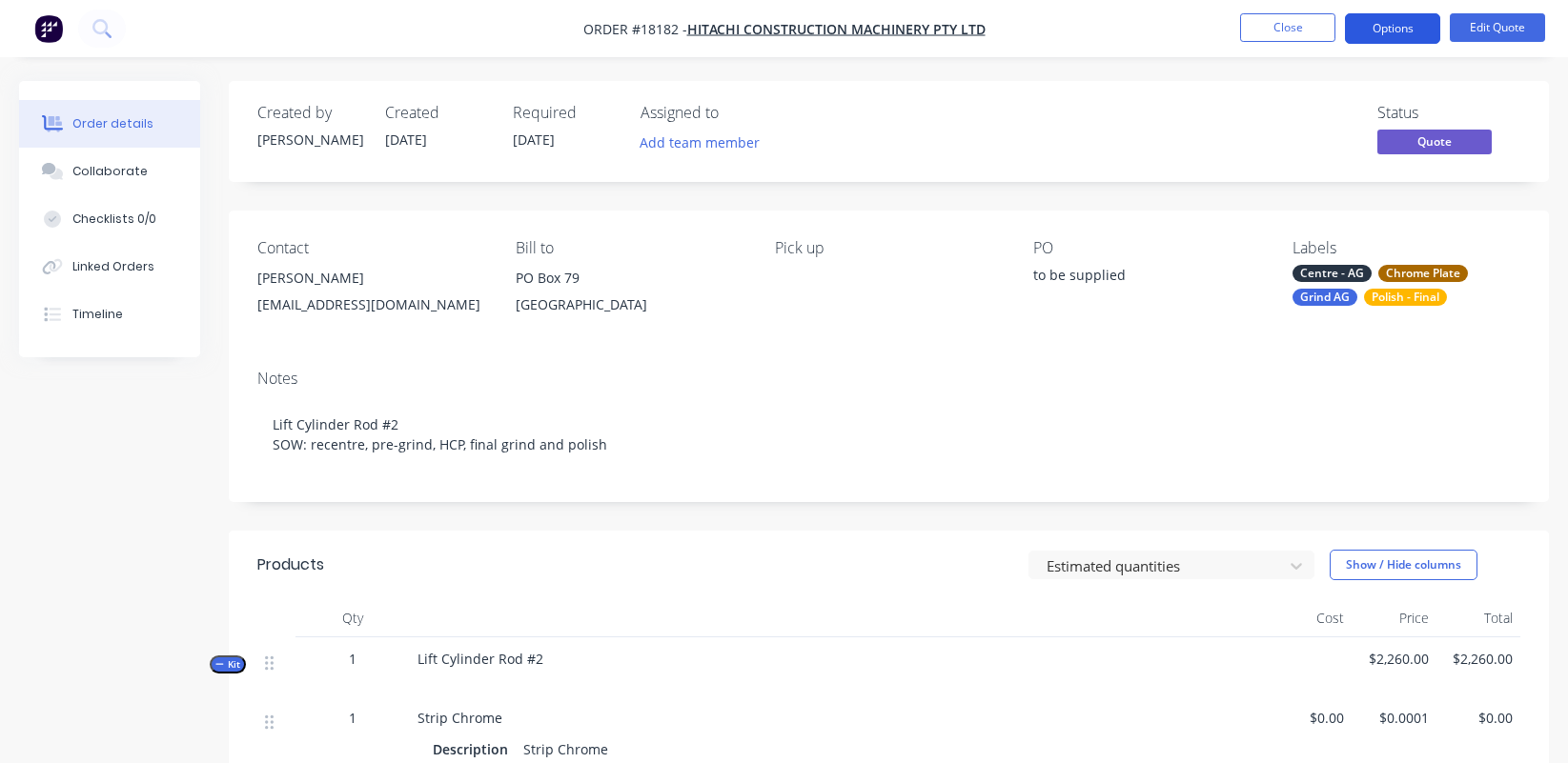
click at [1386, 20] on button "Options" at bounding box center [1391, 28] width 95 height 30
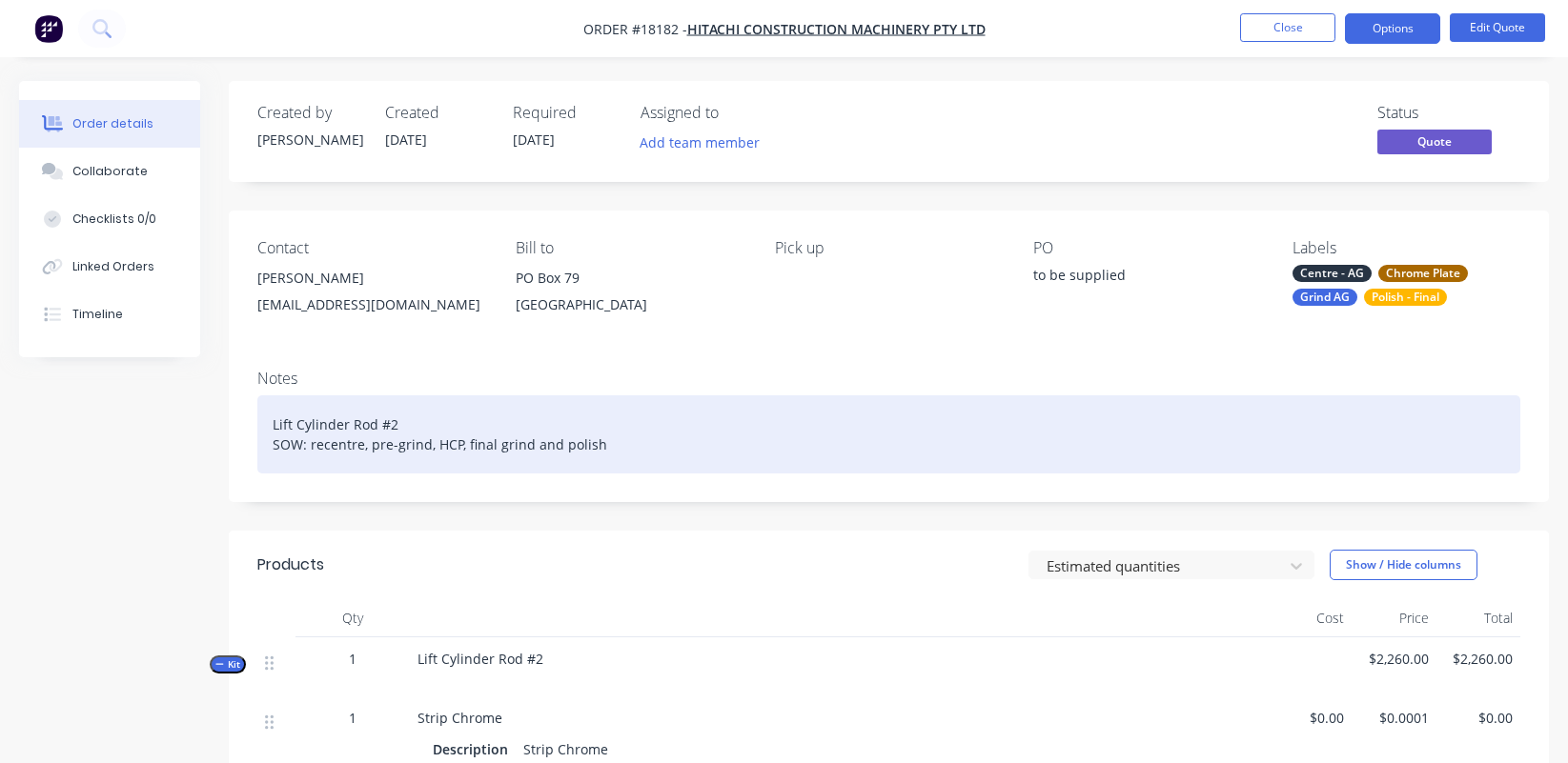
click at [1190, 439] on div "Lift Cylinder Rod #2 SOW: recentre, pre-grind, HCP, final grind and polish" at bounding box center [888, 434] width 1263 height 78
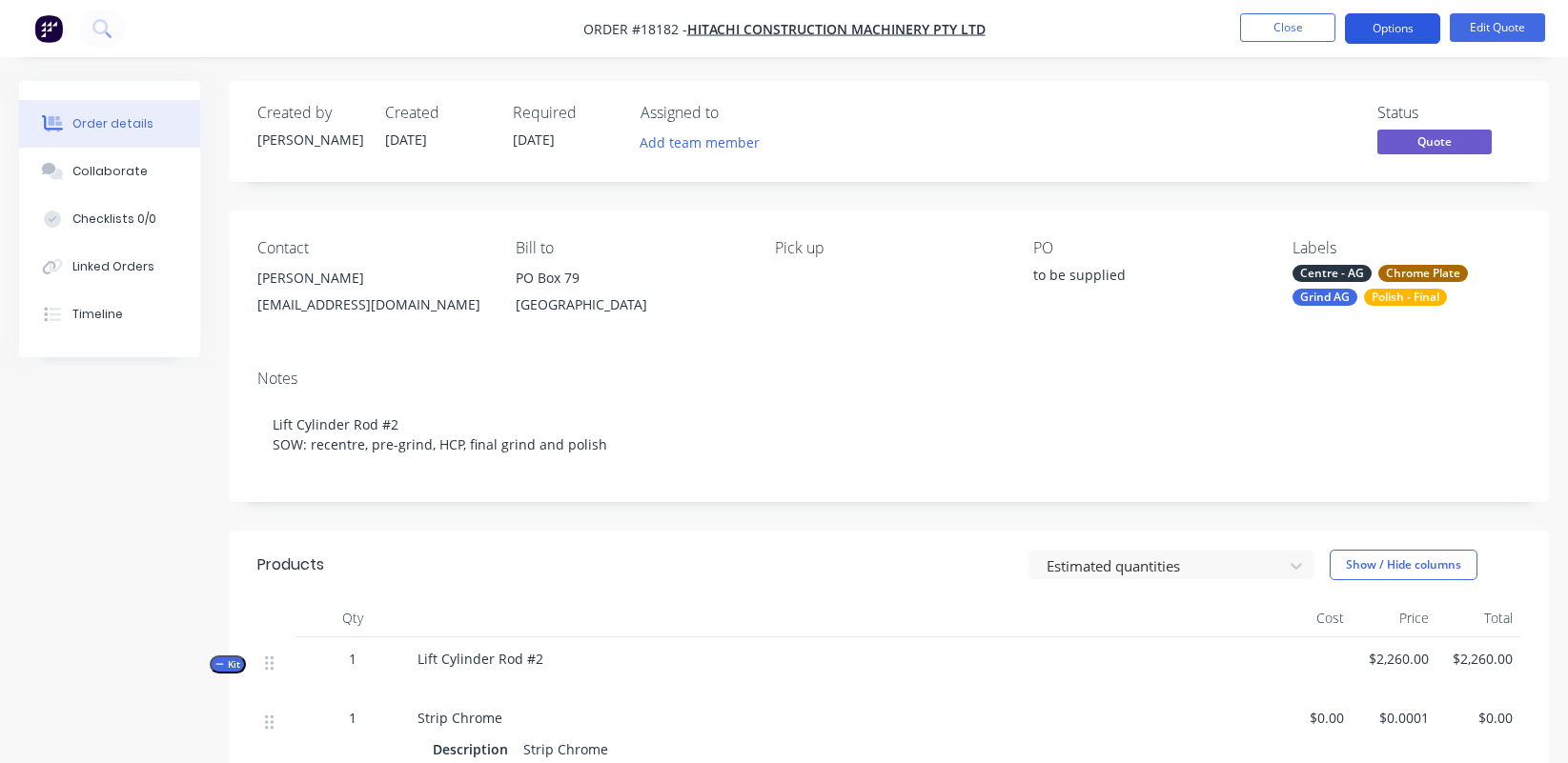
click at [1385, 27] on button "Options" at bounding box center [1391, 28] width 95 height 30
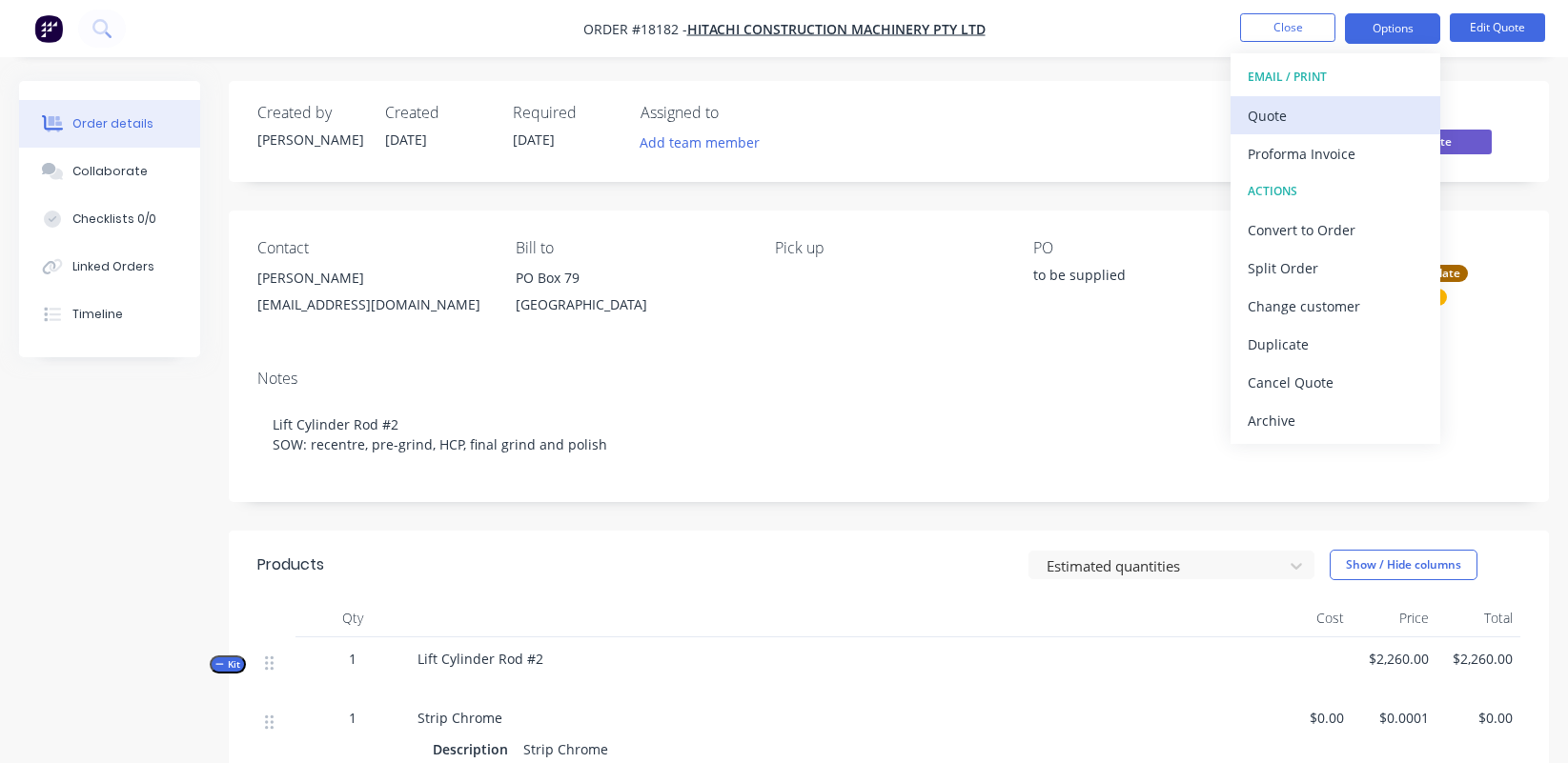
click at [1288, 114] on div "Quote" at bounding box center [1335, 116] width 176 height 27
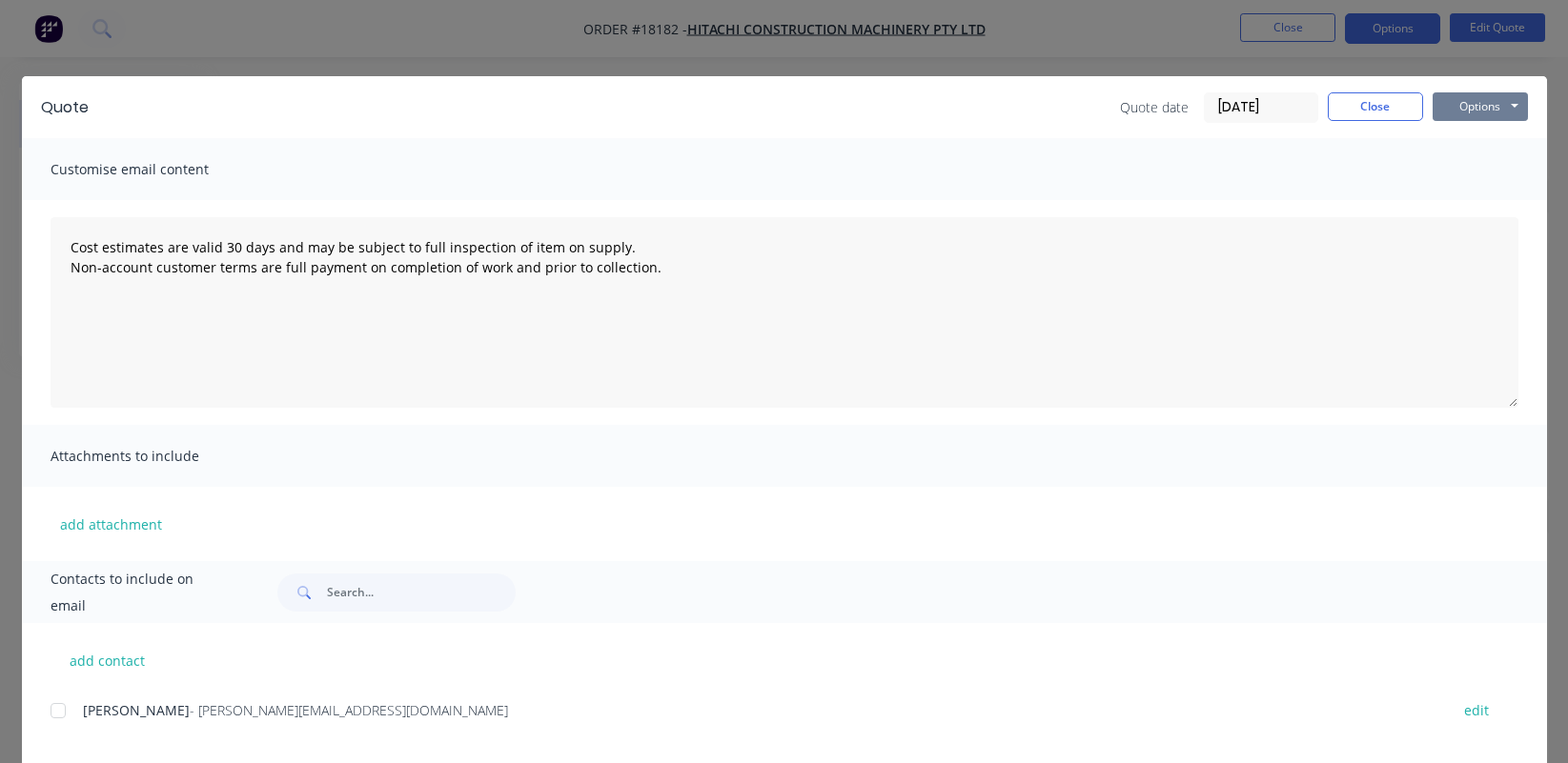
click at [1386, 109] on button "Options" at bounding box center [1480, 106] width 95 height 28
click at [1386, 172] on button "Print" at bounding box center [1493, 172] width 122 height 31
click at [1386, 103] on button "Options" at bounding box center [1480, 106] width 95 height 28
click at [1386, 138] on button "Preview" at bounding box center [1493, 140] width 122 height 31
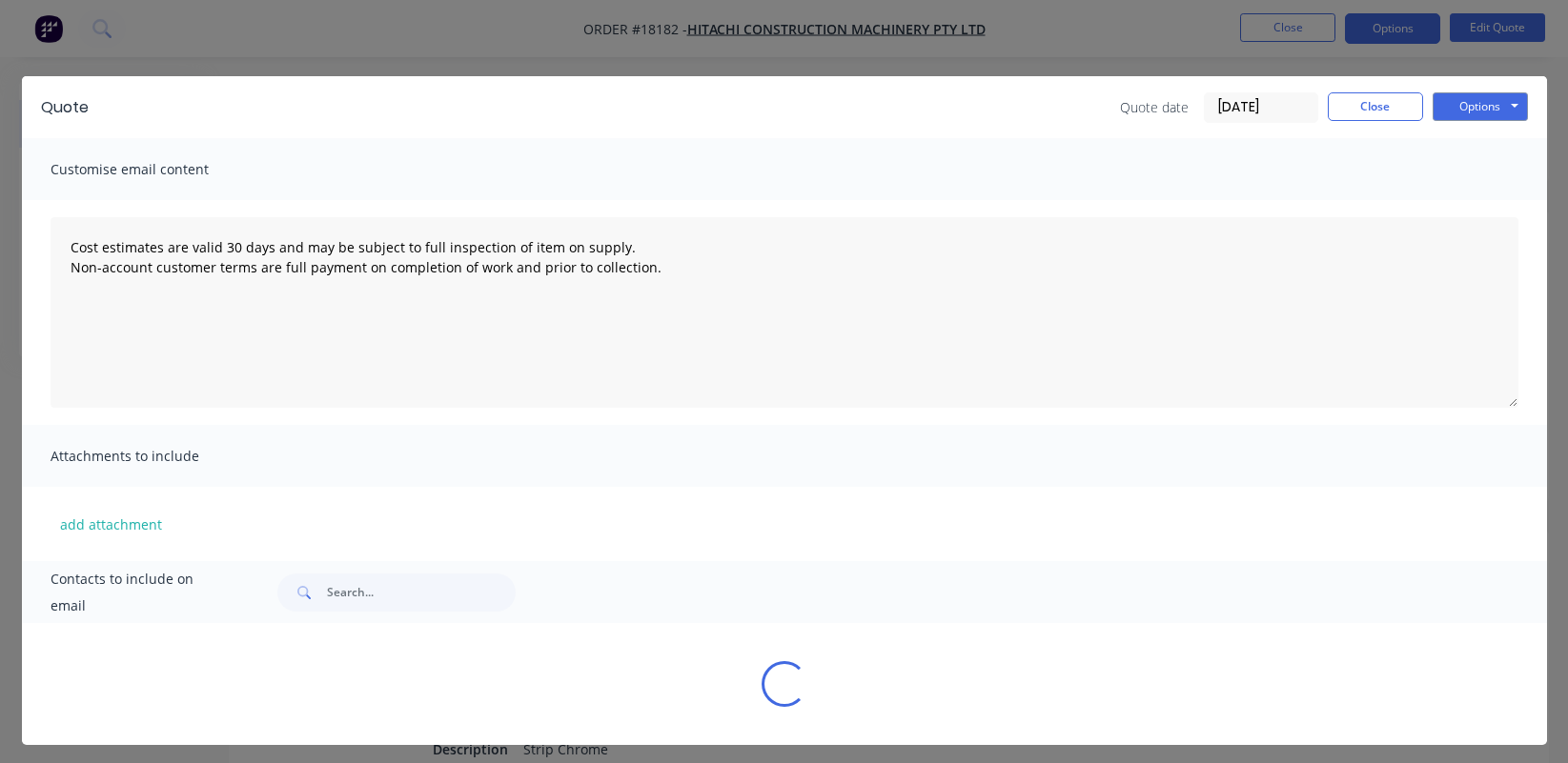
type textarea "Cost estimates are valid 30 days and may be subject to full inspection of item …"
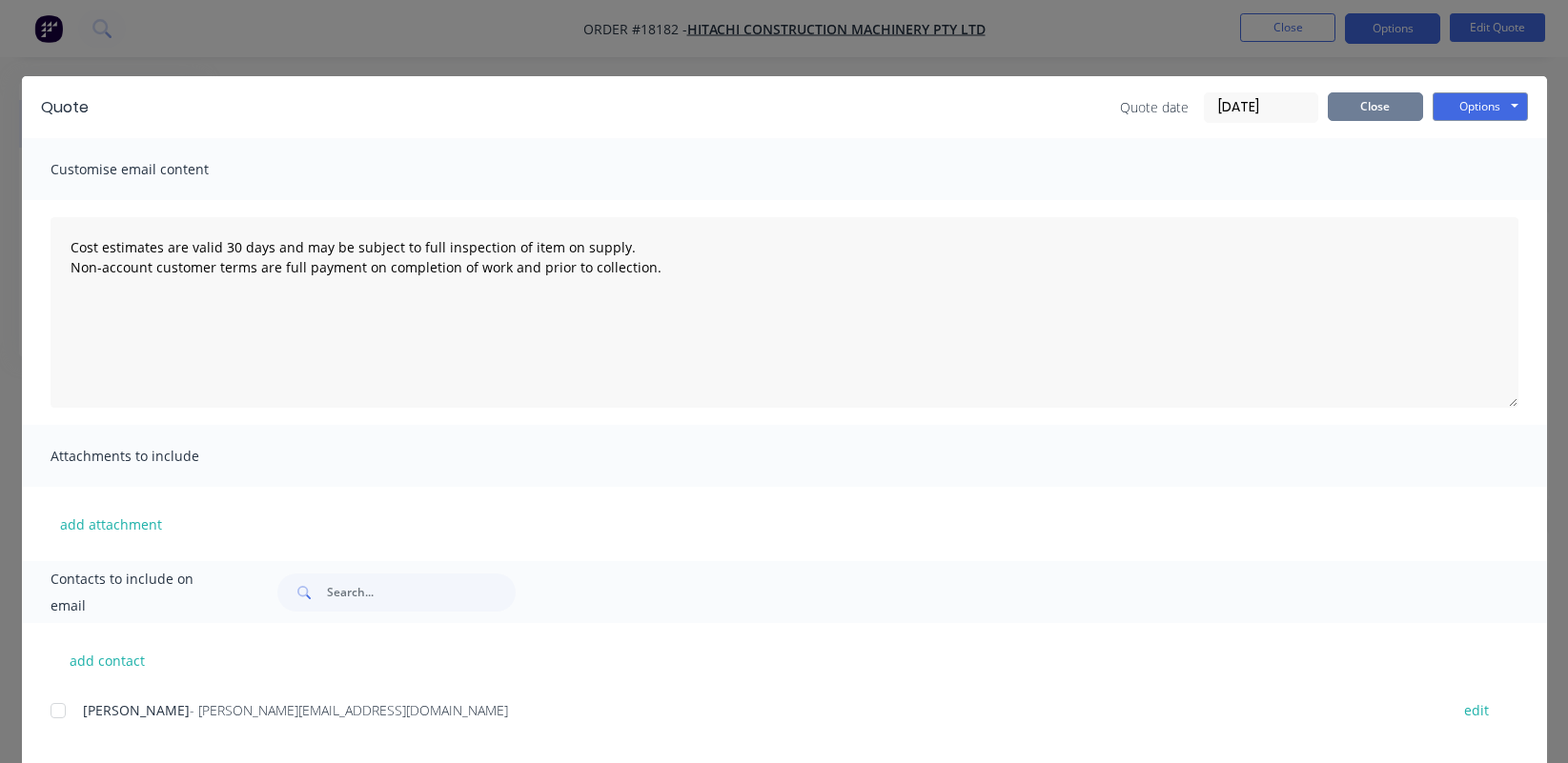
click at [1384, 108] on button "Close" at bounding box center [1375, 106] width 95 height 28
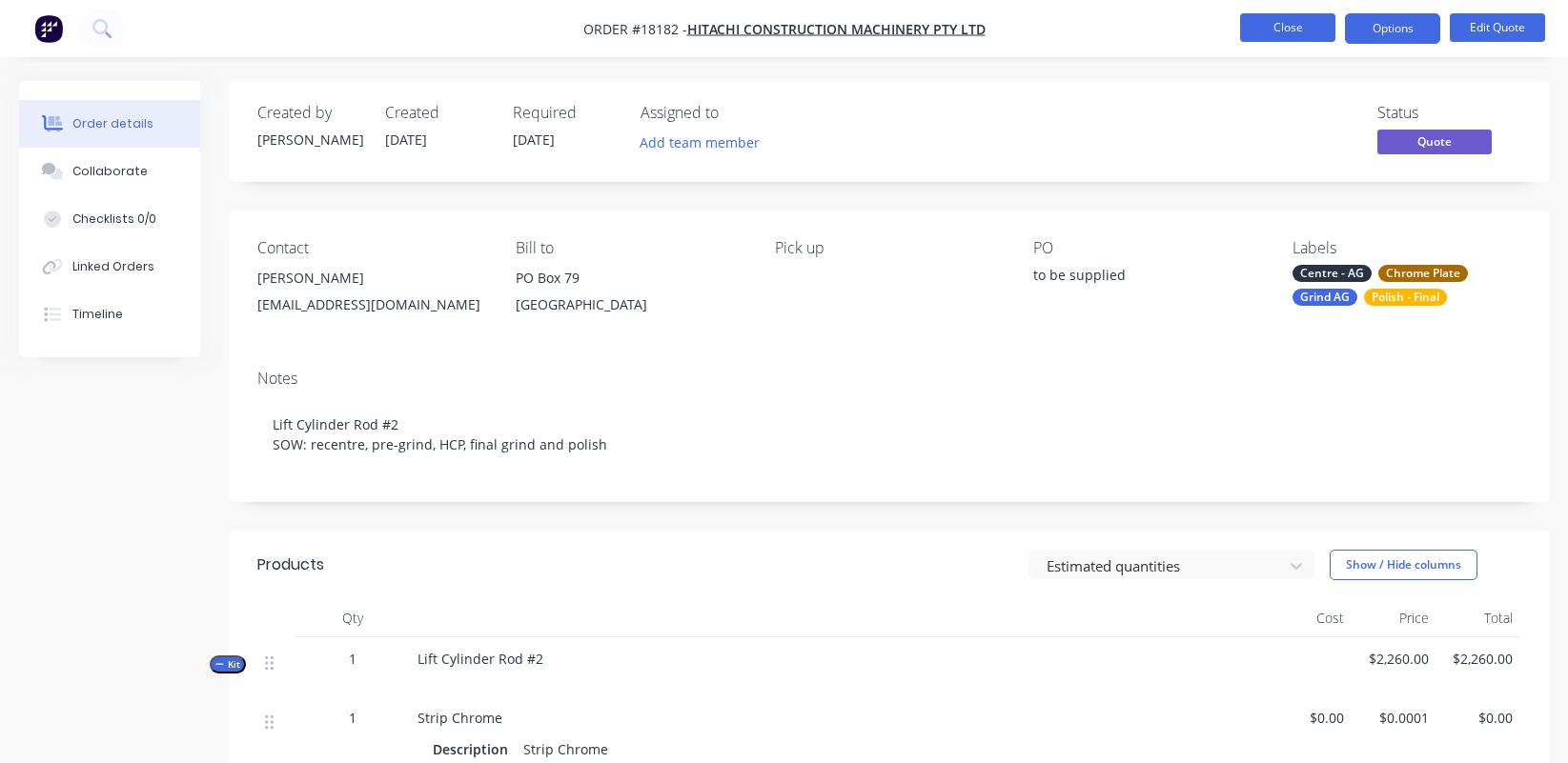
click at [1298, 33] on button "Close" at bounding box center [1287, 27] width 95 height 28
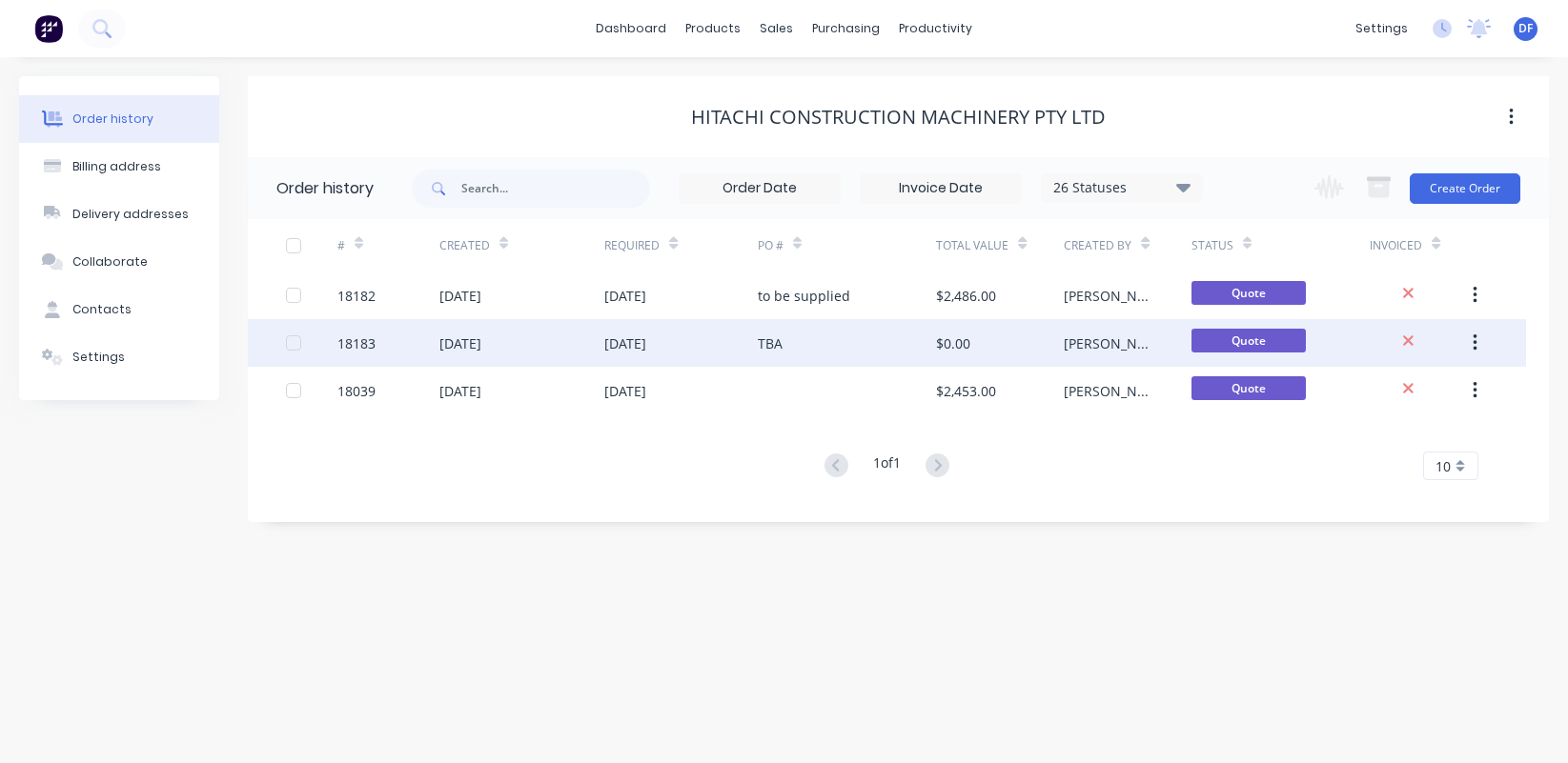
click at [639, 356] on div "[DATE]" at bounding box center [681, 343] width 153 height 48
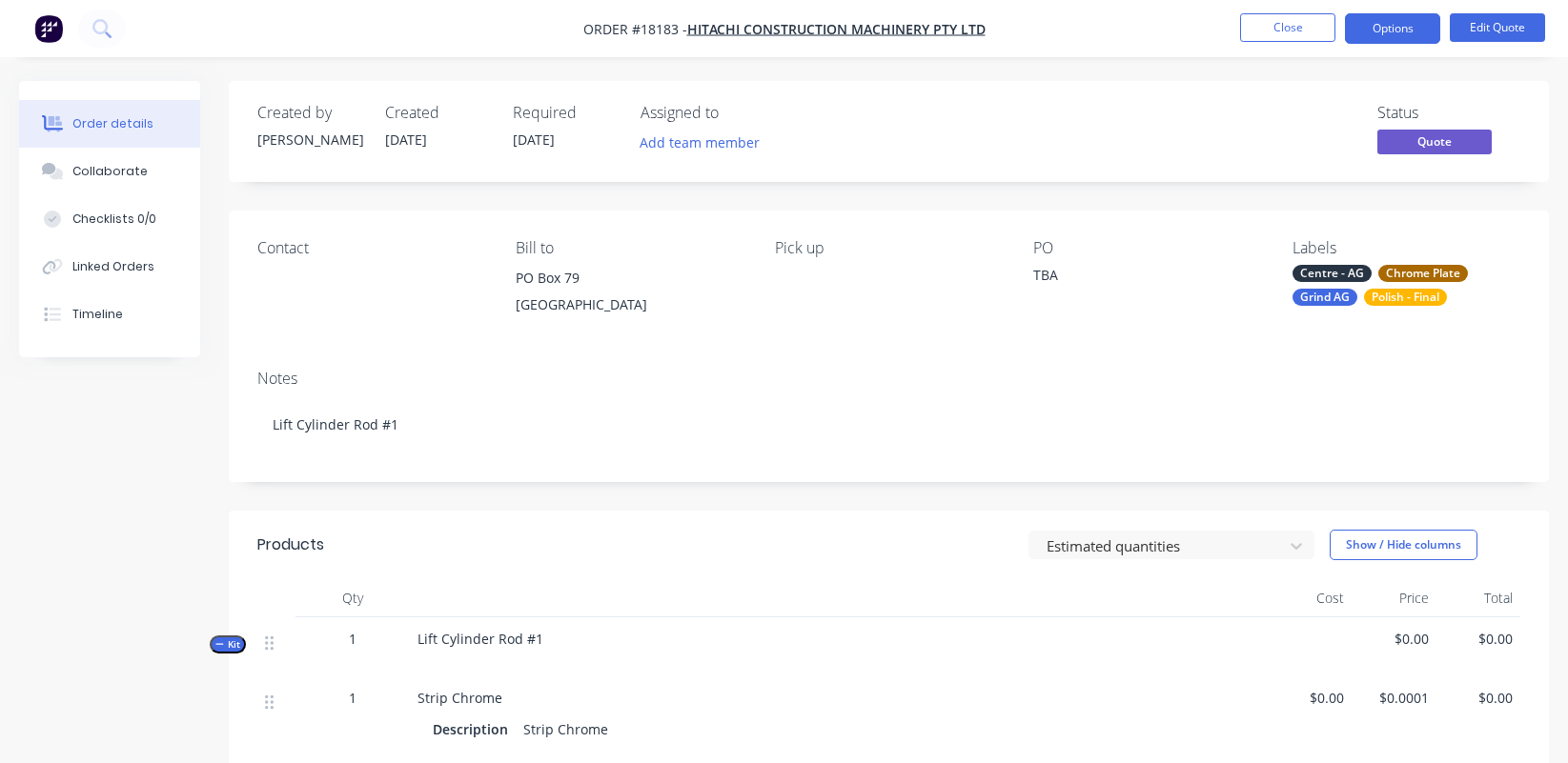
click at [258, 258] on div "Contact" at bounding box center [371, 282] width 228 height 86
click at [1386, 27] on button "Edit Quote" at bounding box center [1496, 27] width 95 height 28
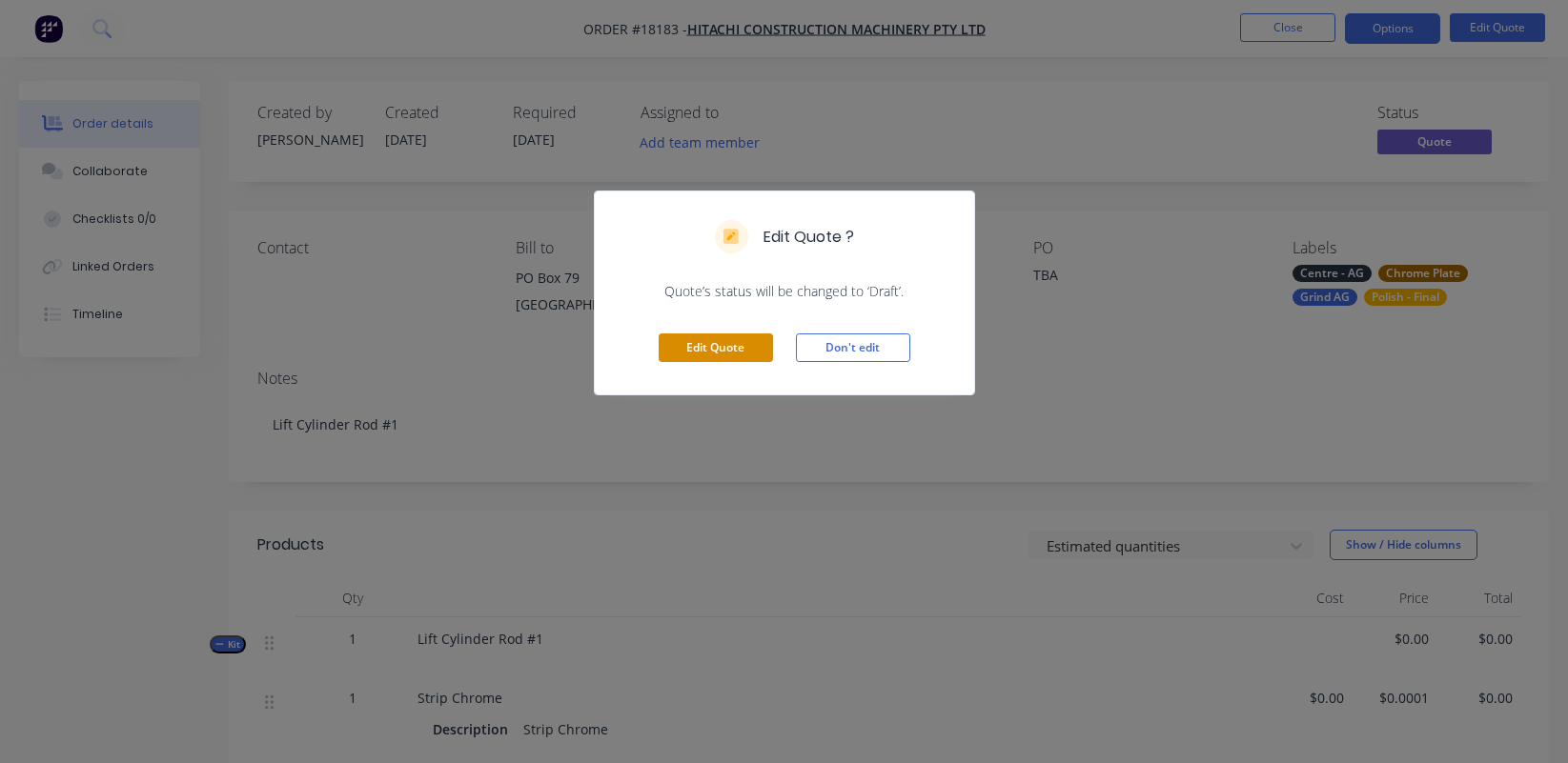
click at [685, 349] on button "Edit Quote" at bounding box center [715, 347] width 115 height 28
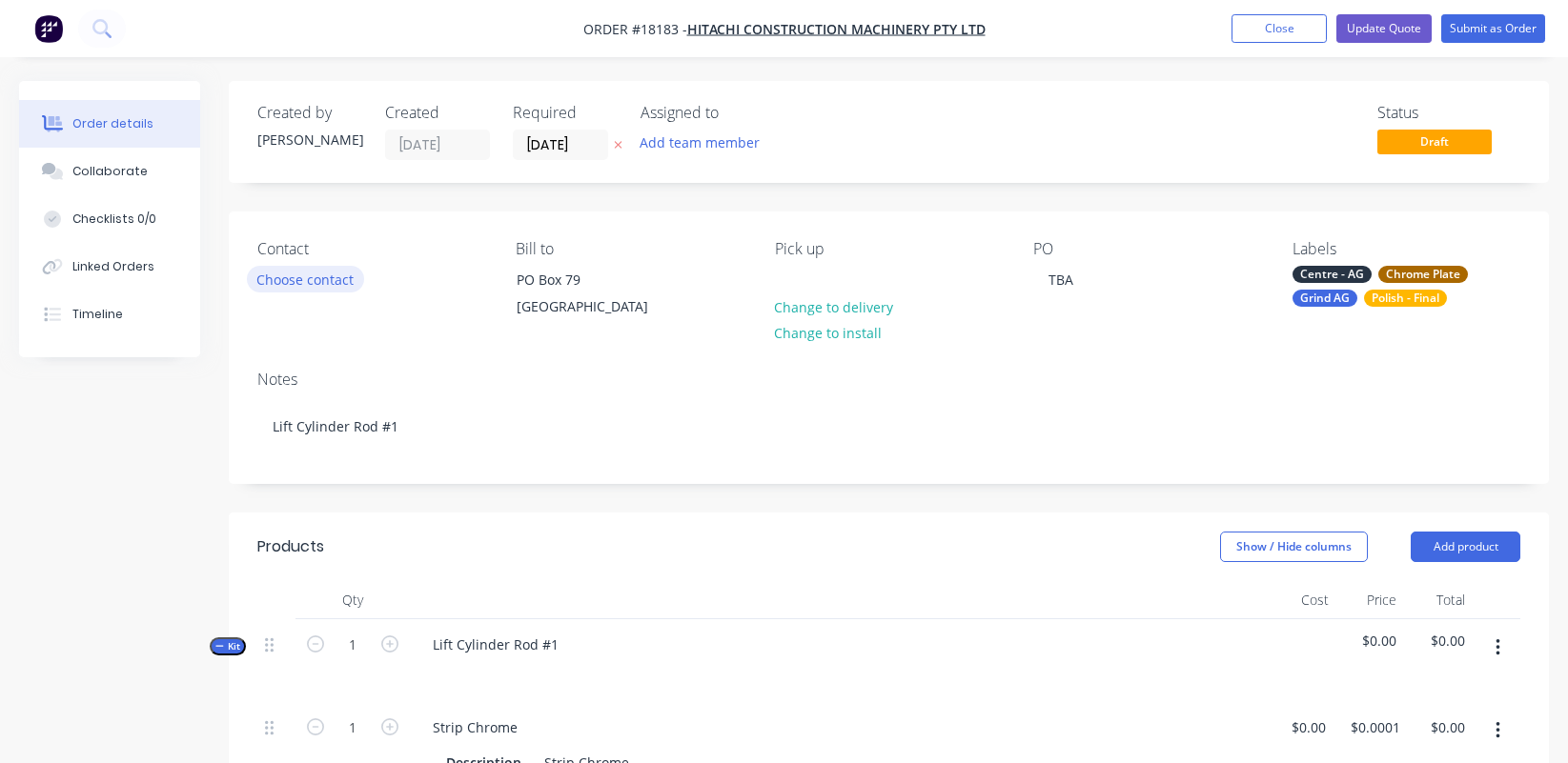
click at [284, 281] on button "Choose contact" at bounding box center [306, 279] width 118 height 25
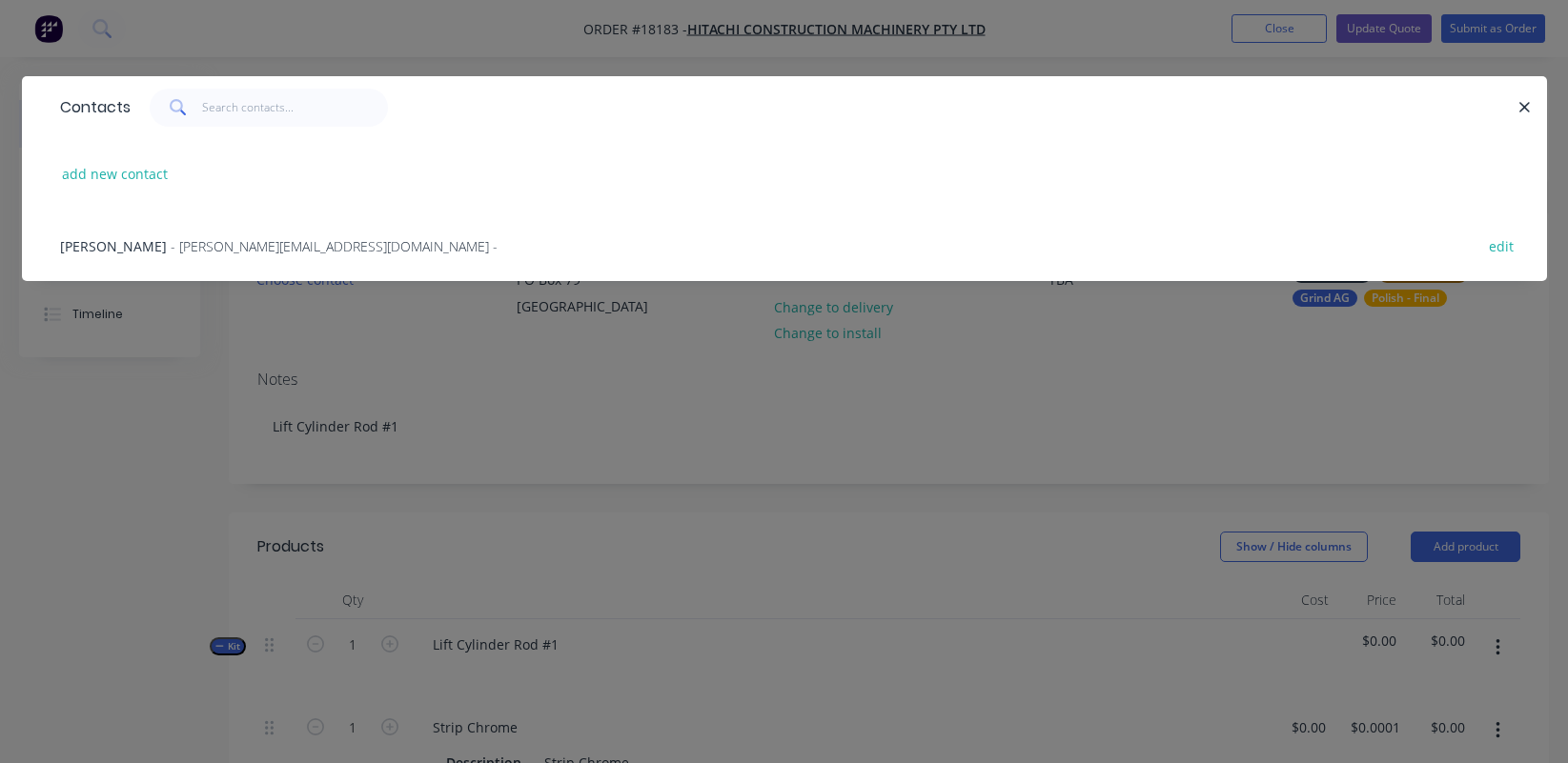
click at [204, 250] on span "- [PERSON_NAME][EMAIL_ADDRESS][DOMAIN_NAME] -" at bounding box center [333, 246] width 327 height 18
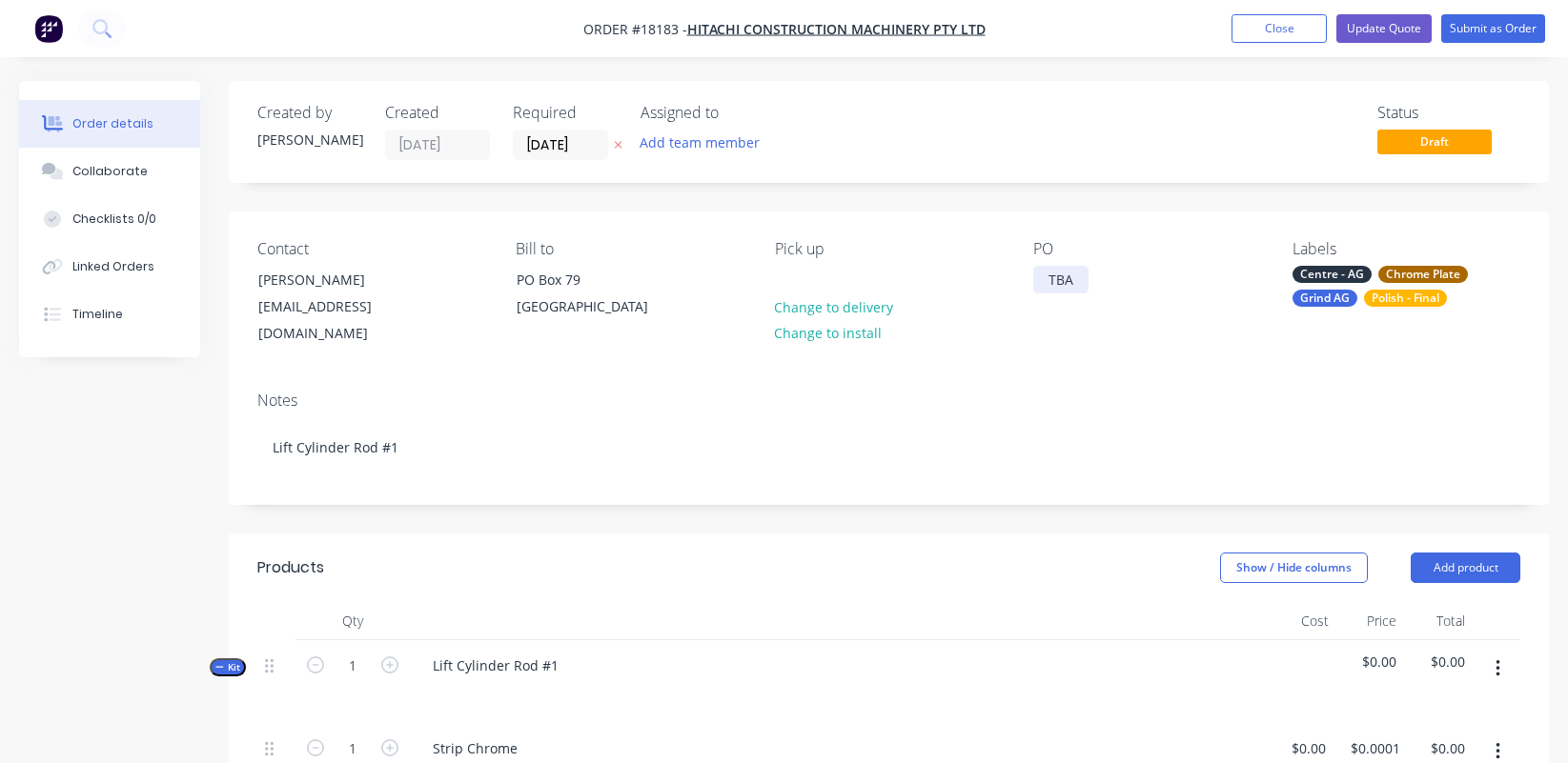
click at [1063, 279] on div "TBA" at bounding box center [1060, 280] width 55 height 27
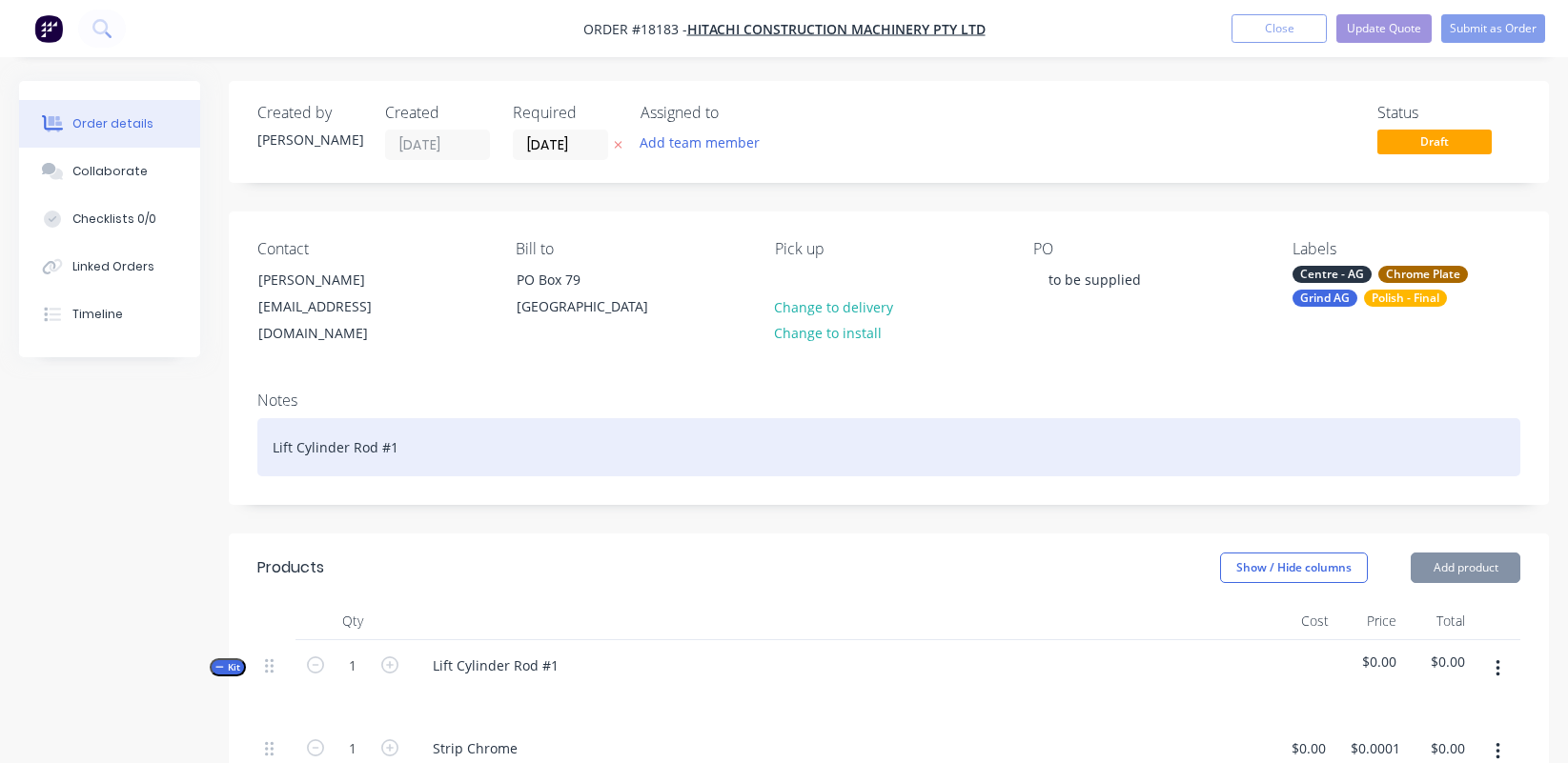
click at [462, 438] on div "Lift Cylinder Rod #1" at bounding box center [888, 447] width 1263 height 58
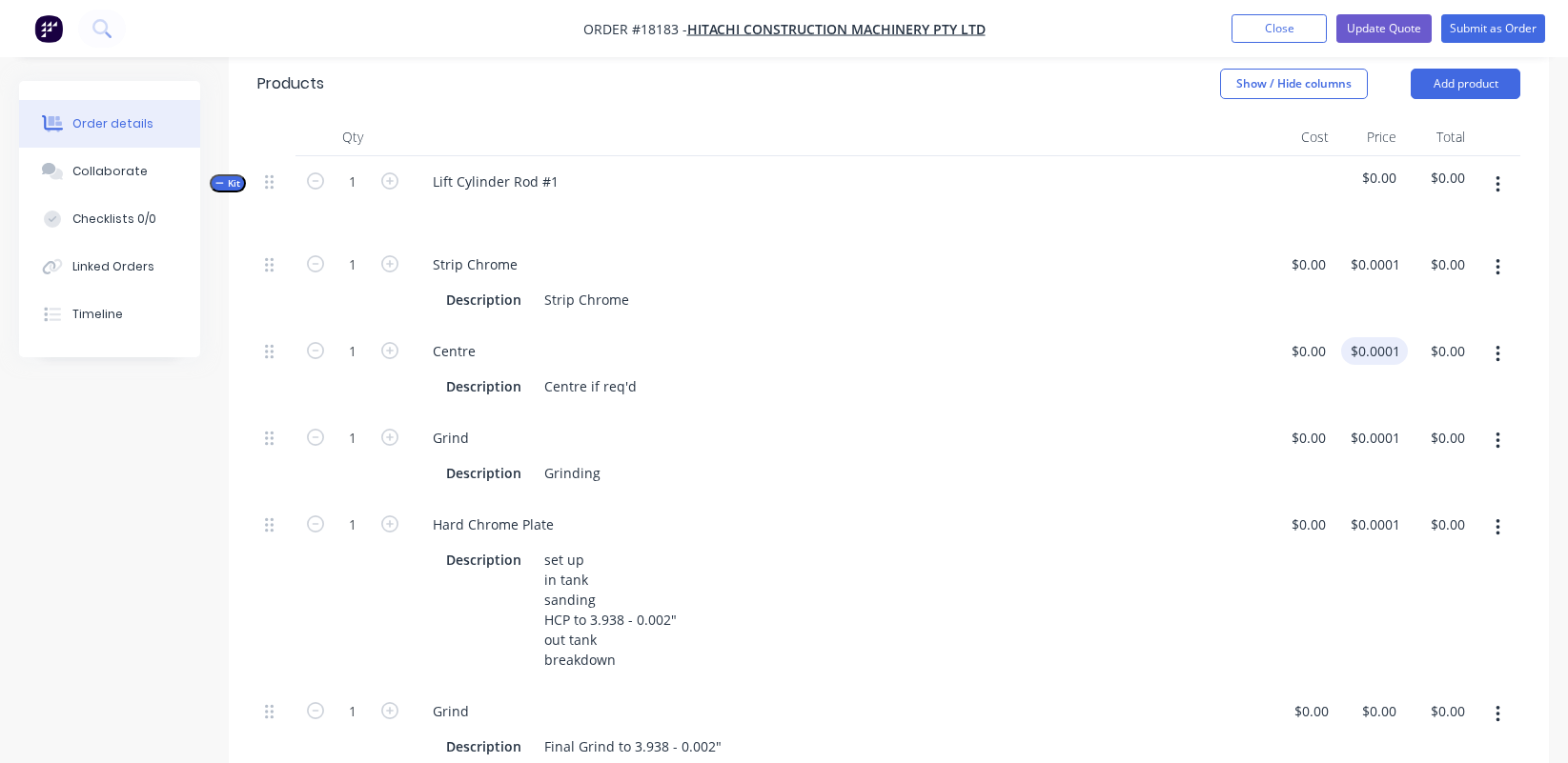
scroll to position [512, 0]
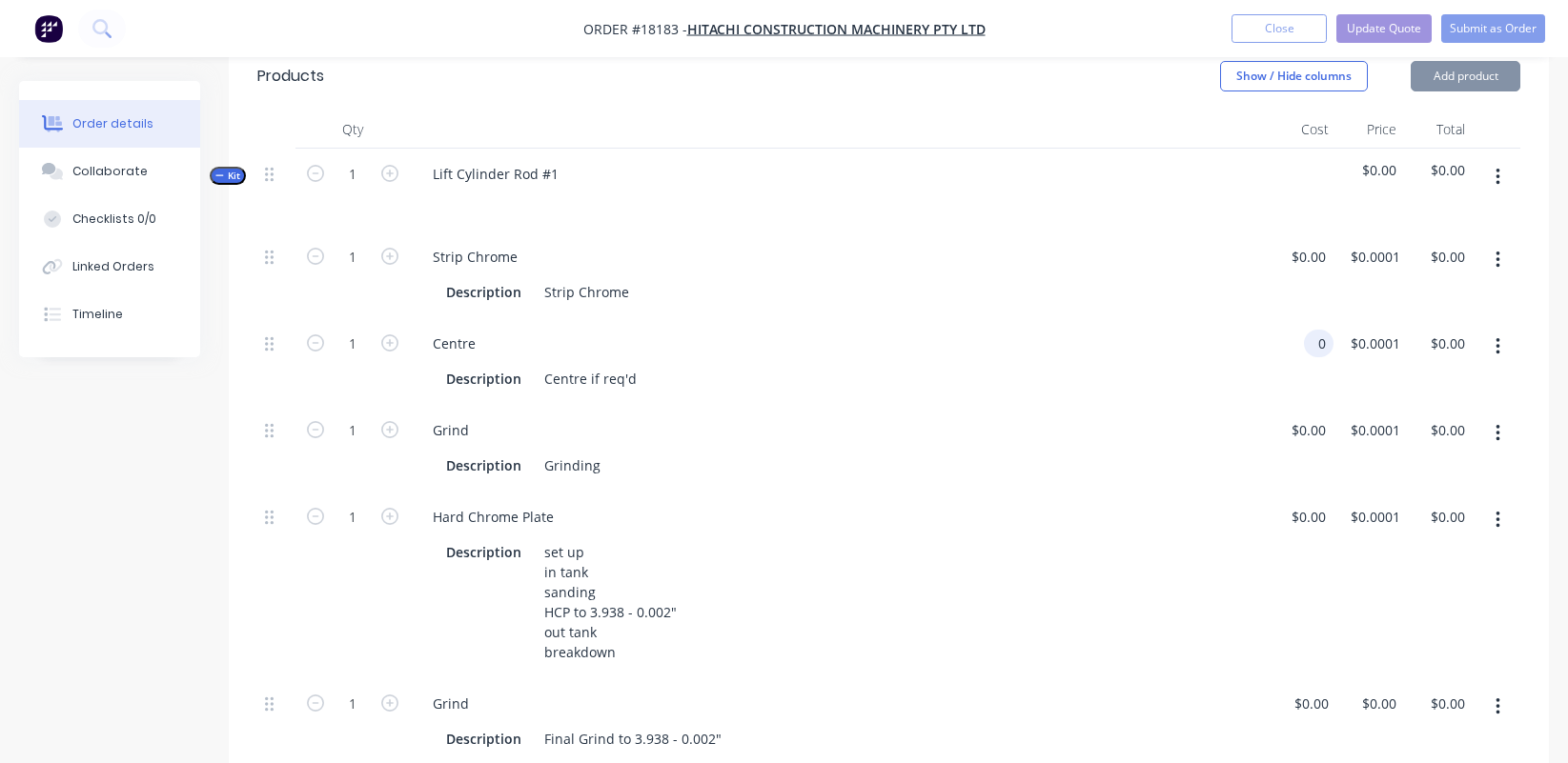
click at [1306, 330] on div "0 0" at bounding box center [1318, 343] width 29 height 27
type input "$90.00"
type input "90"
type input "$90.00"
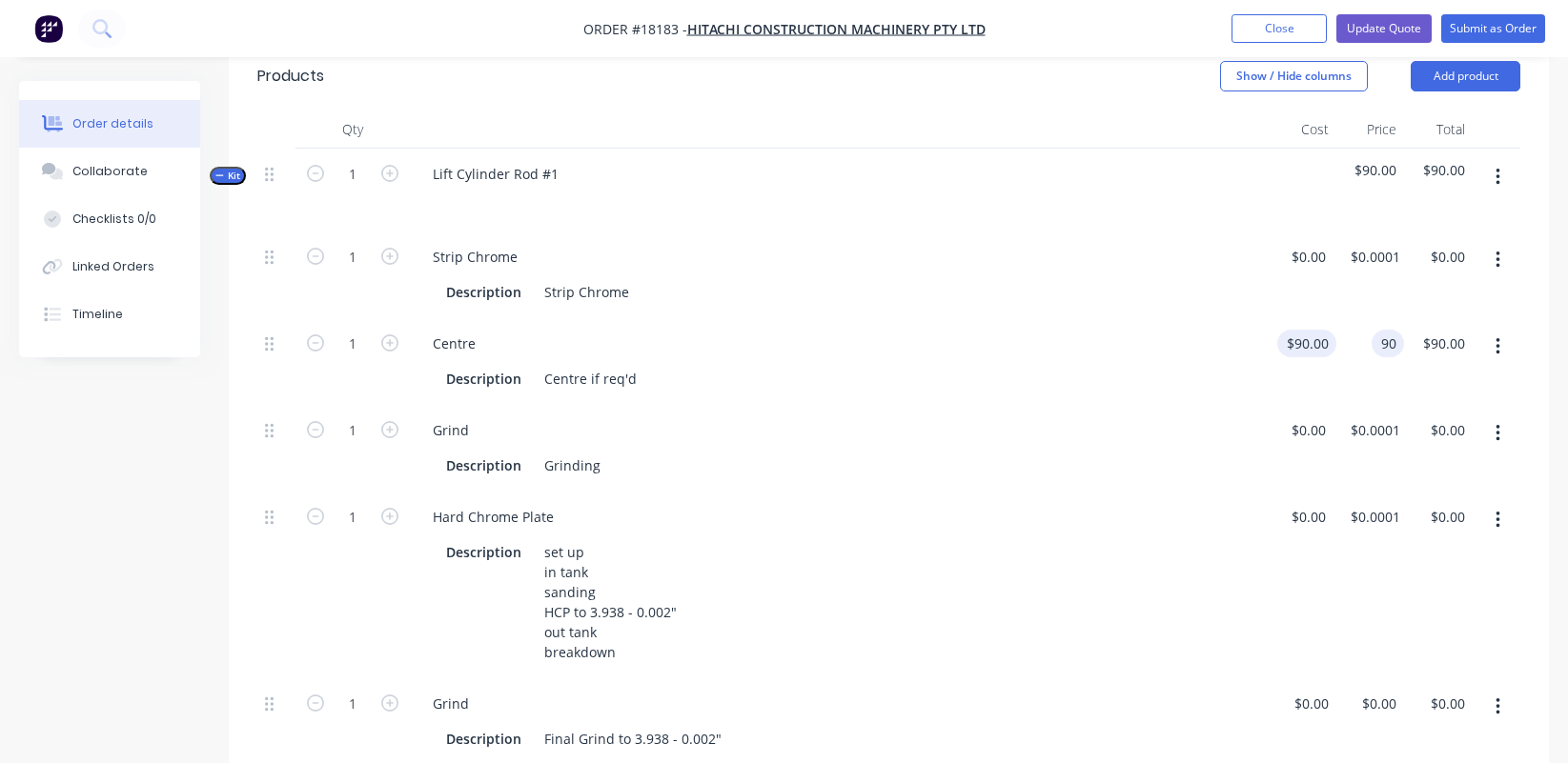
type input "9"
type input "$150.00"
click at [1075, 458] on div "Grind Description Grinding" at bounding box center [838, 448] width 858 height 86
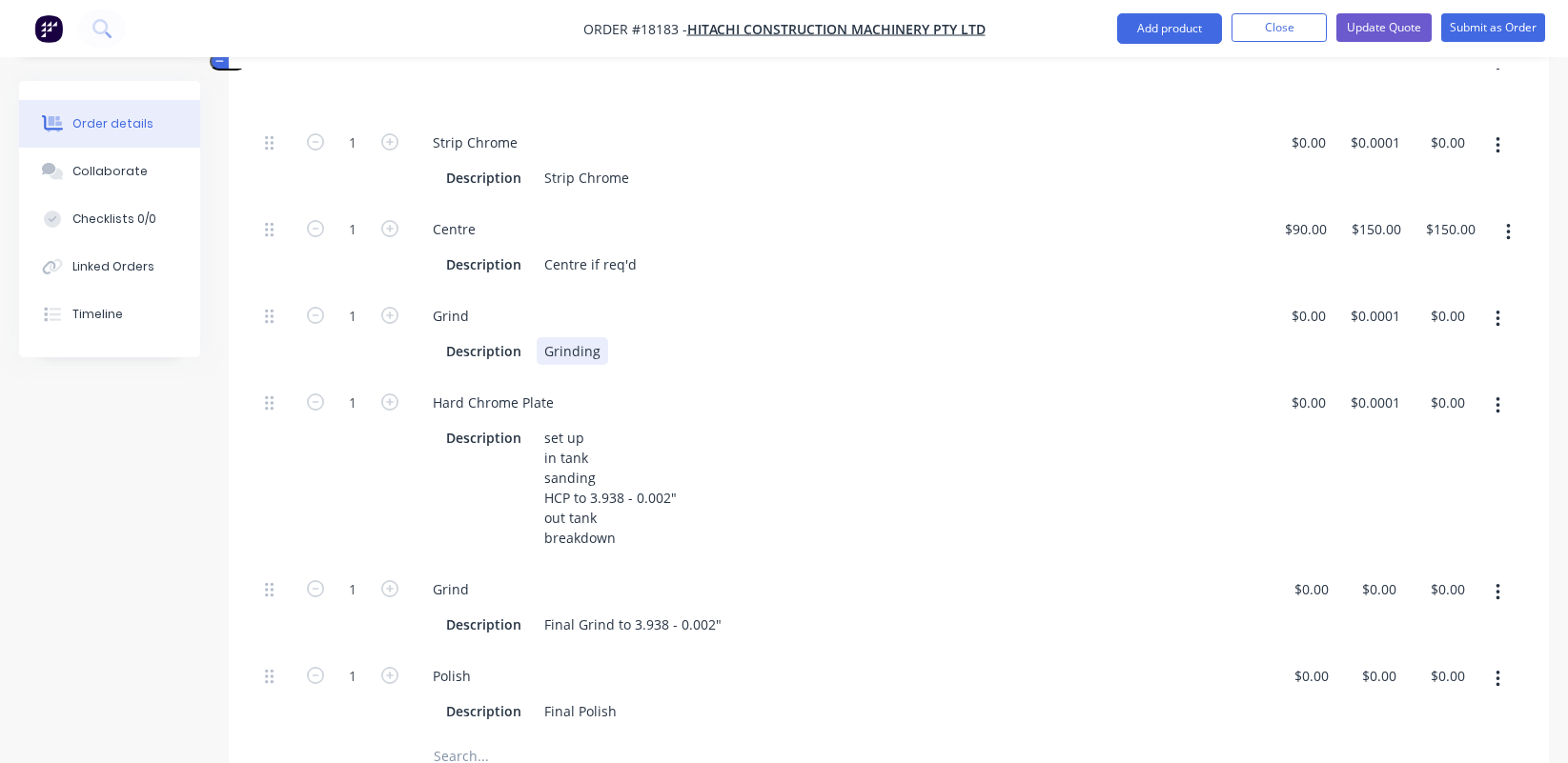
scroll to position [662, 0]
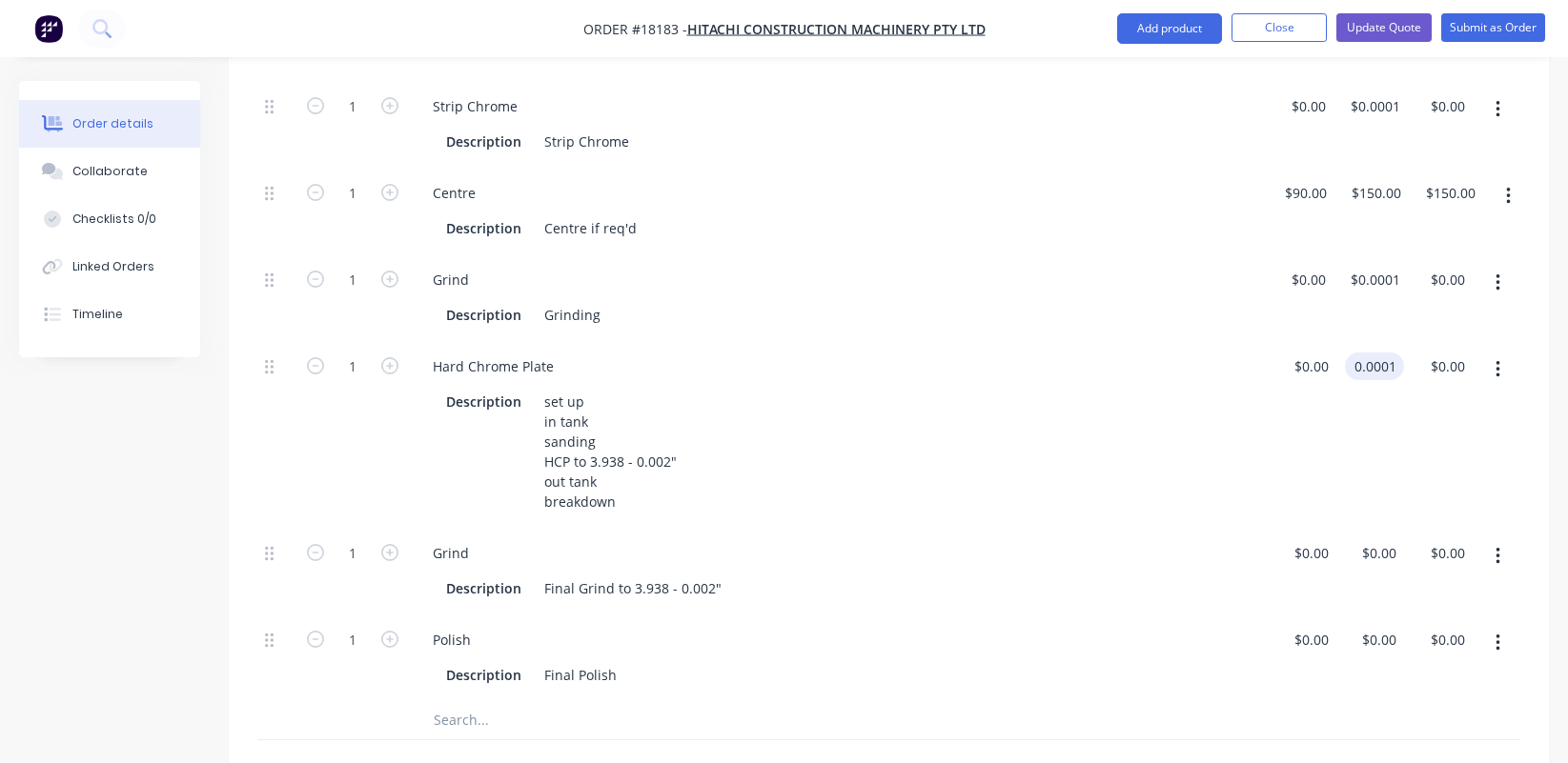
click at [1373, 357] on input "0.0001" at bounding box center [1378, 367] width 51 height 27
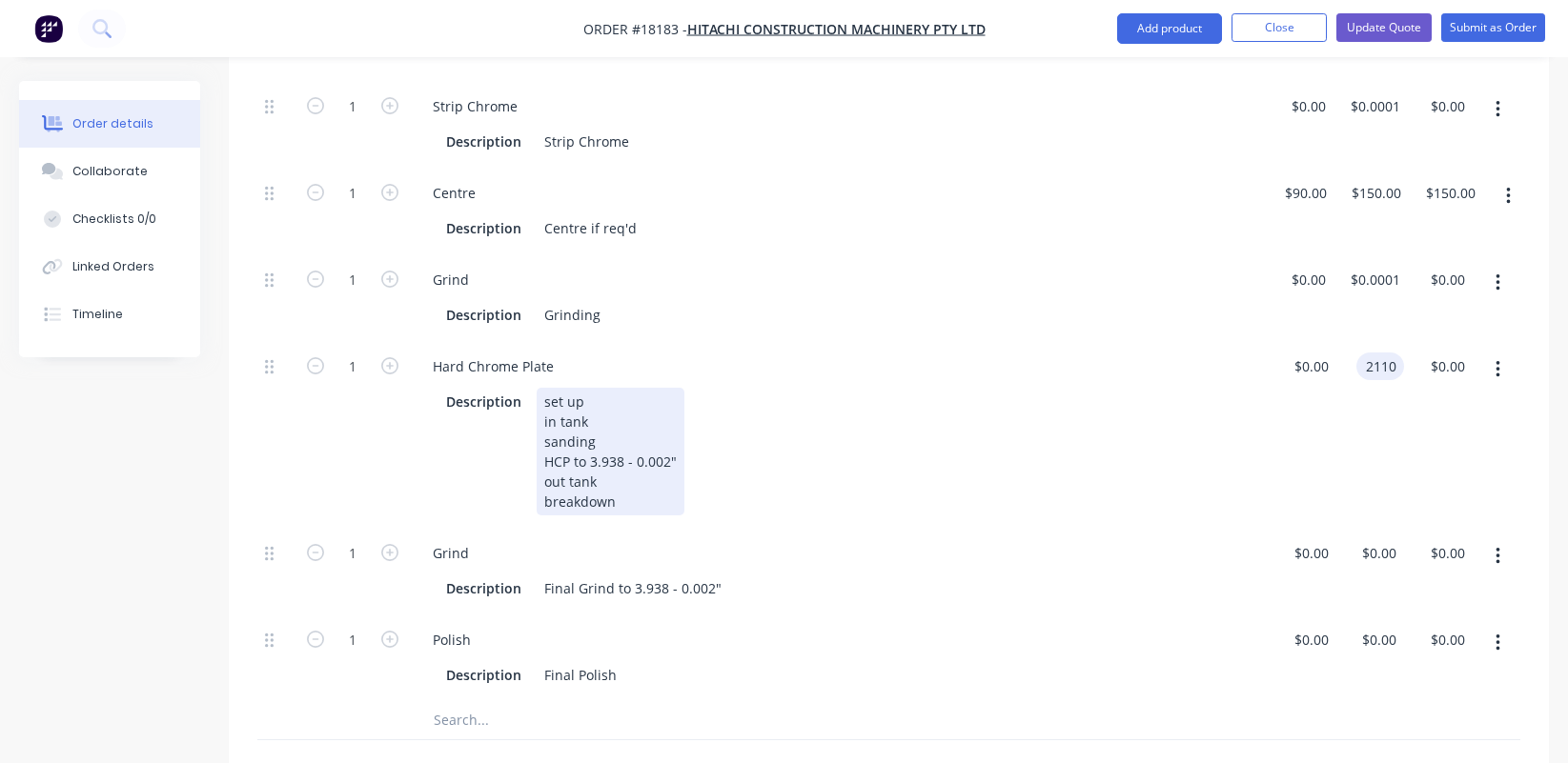
type input "$2,110.00"
click at [1232, 445] on div "Description set up in tank sanding HCP to 3.938 - 0.002" out tank breakdown" at bounding box center [838, 450] width 842 height 131
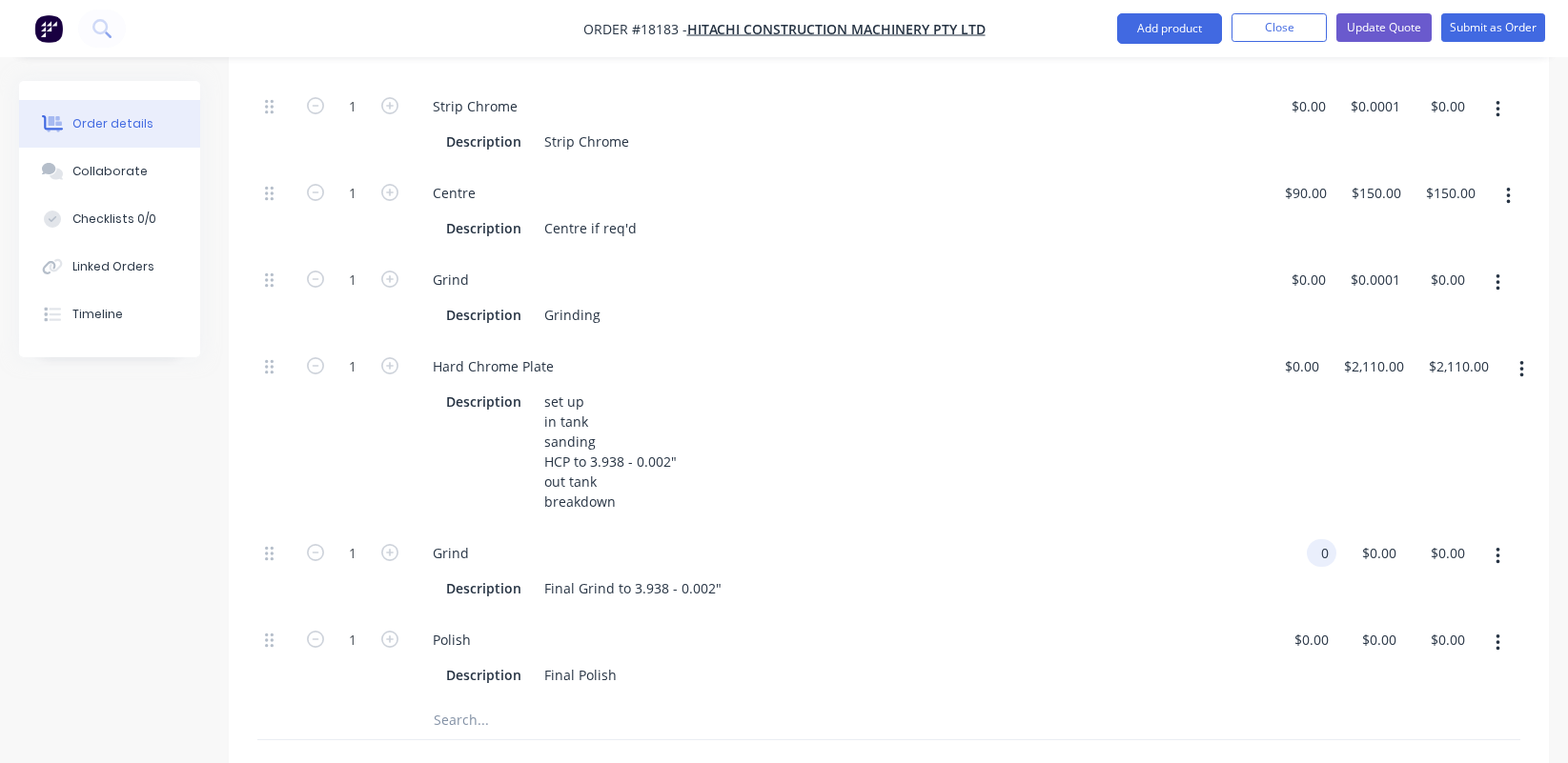
click at [1303, 533] on div "0 0" at bounding box center [1301, 571] width 69 height 86
type input "648"
type input "$648.00"
click at [1297, 539] on div "648 648" at bounding box center [1303, 553] width 40 height 27
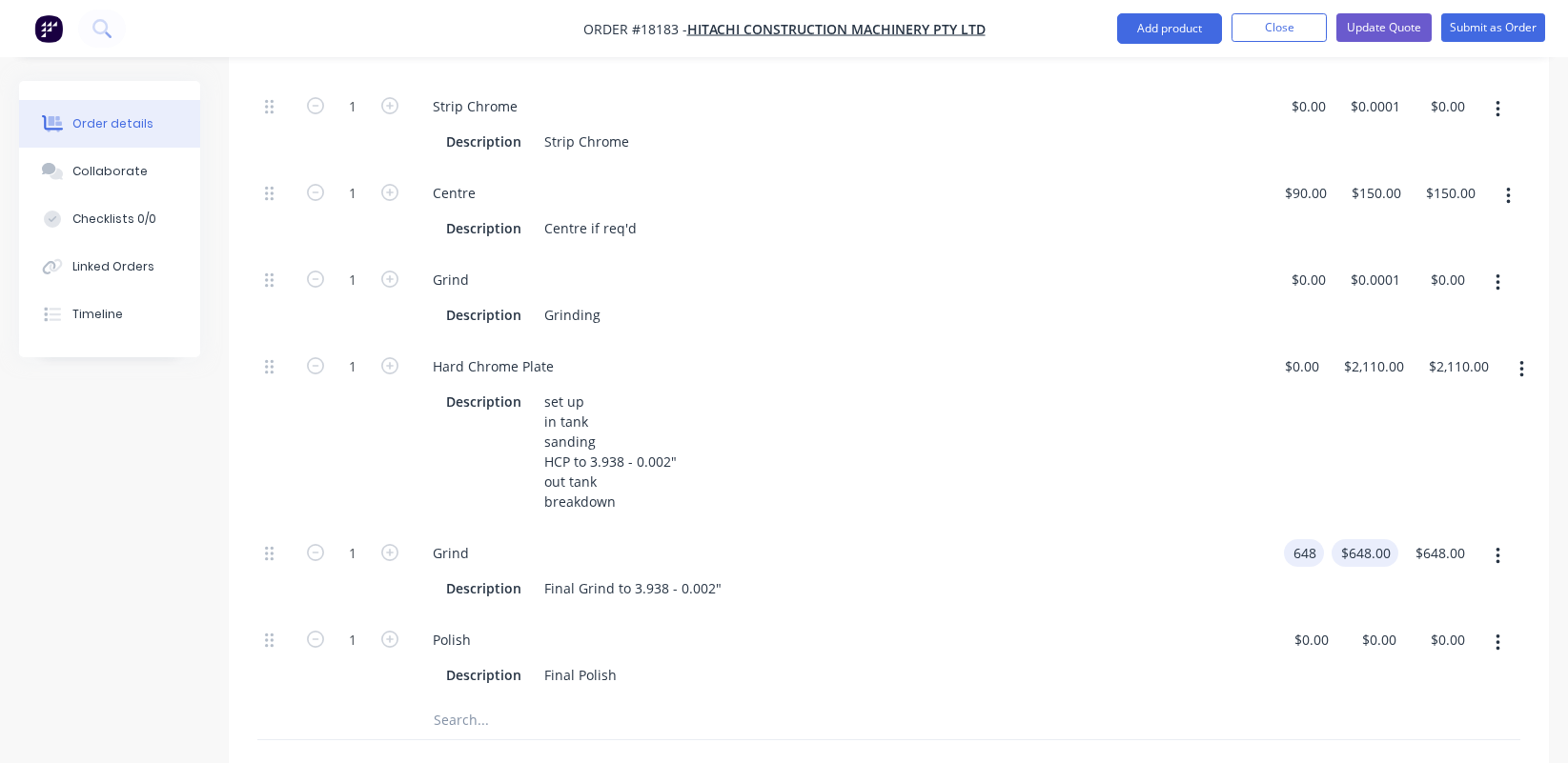
type input "$648.00"
click at [1359, 539] on div "648 648" at bounding box center [1378, 553] width 40 height 27
type input "$0.00"
click at [1197, 539] on div "Grind" at bounding box center [838, 553] width 842 height 27
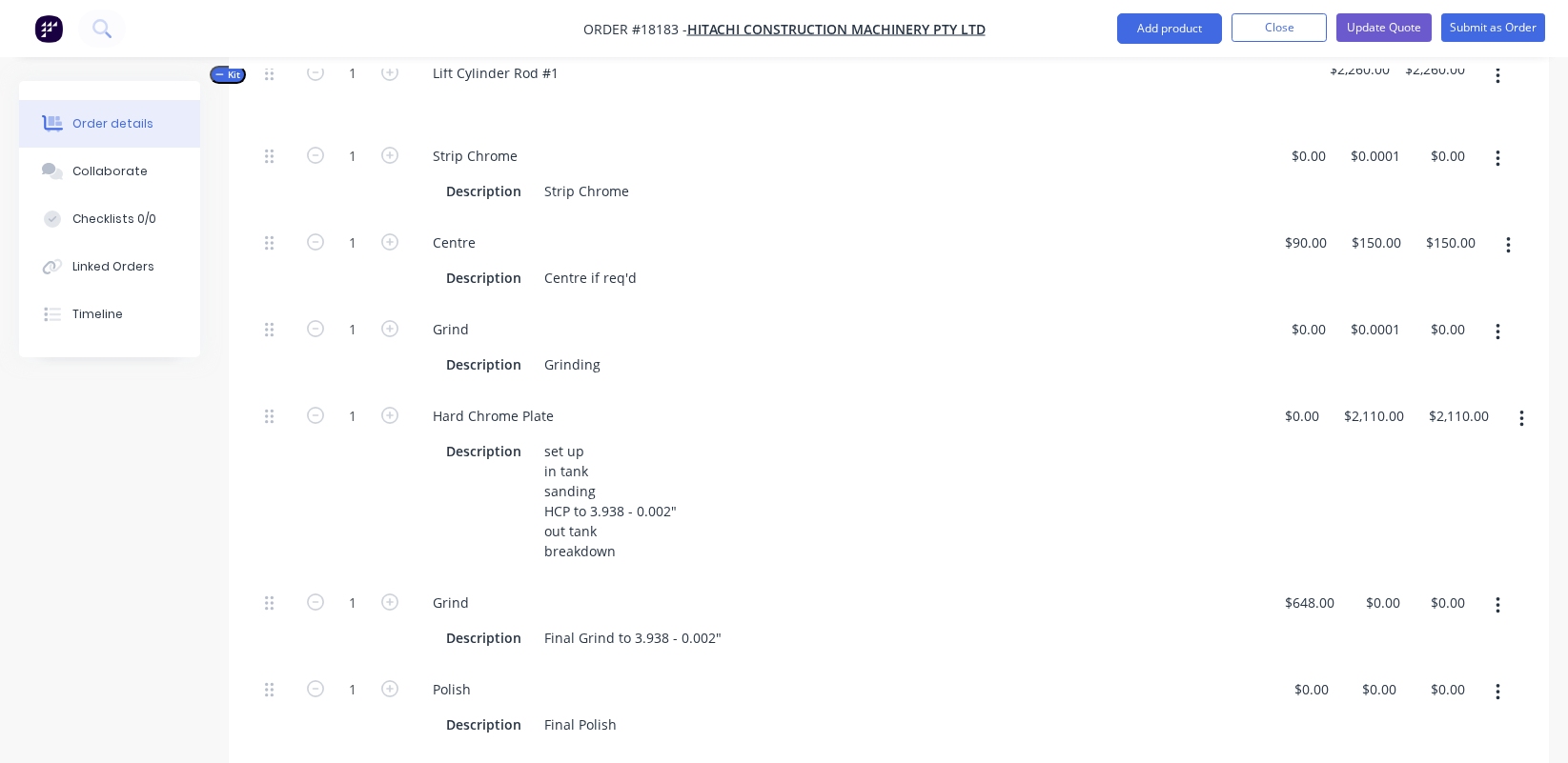
scroll to position [527, 0]
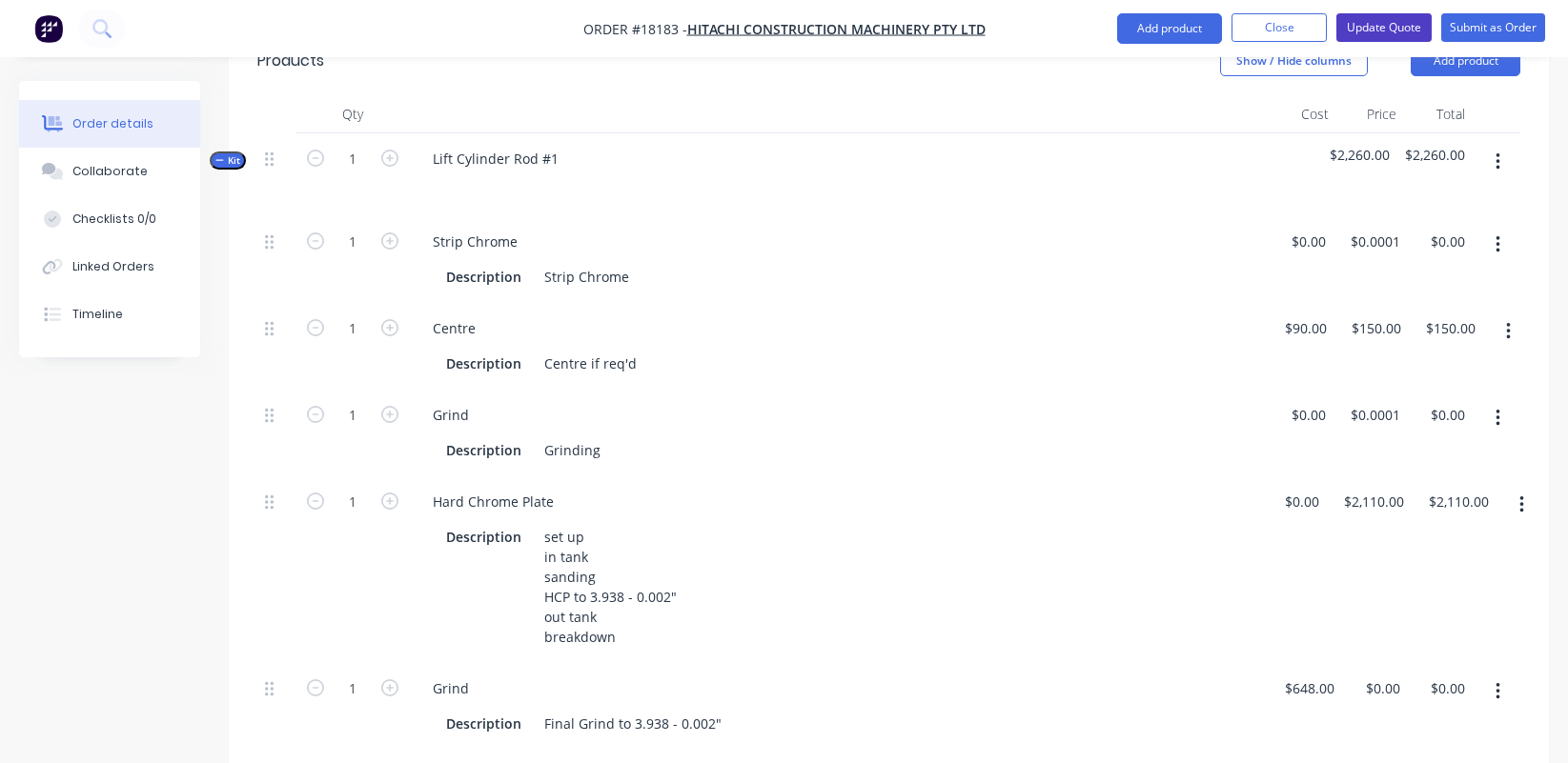
click at [1383, 31] on button "Update Quote" at bounding box center [1383, 27] width 95 height 28
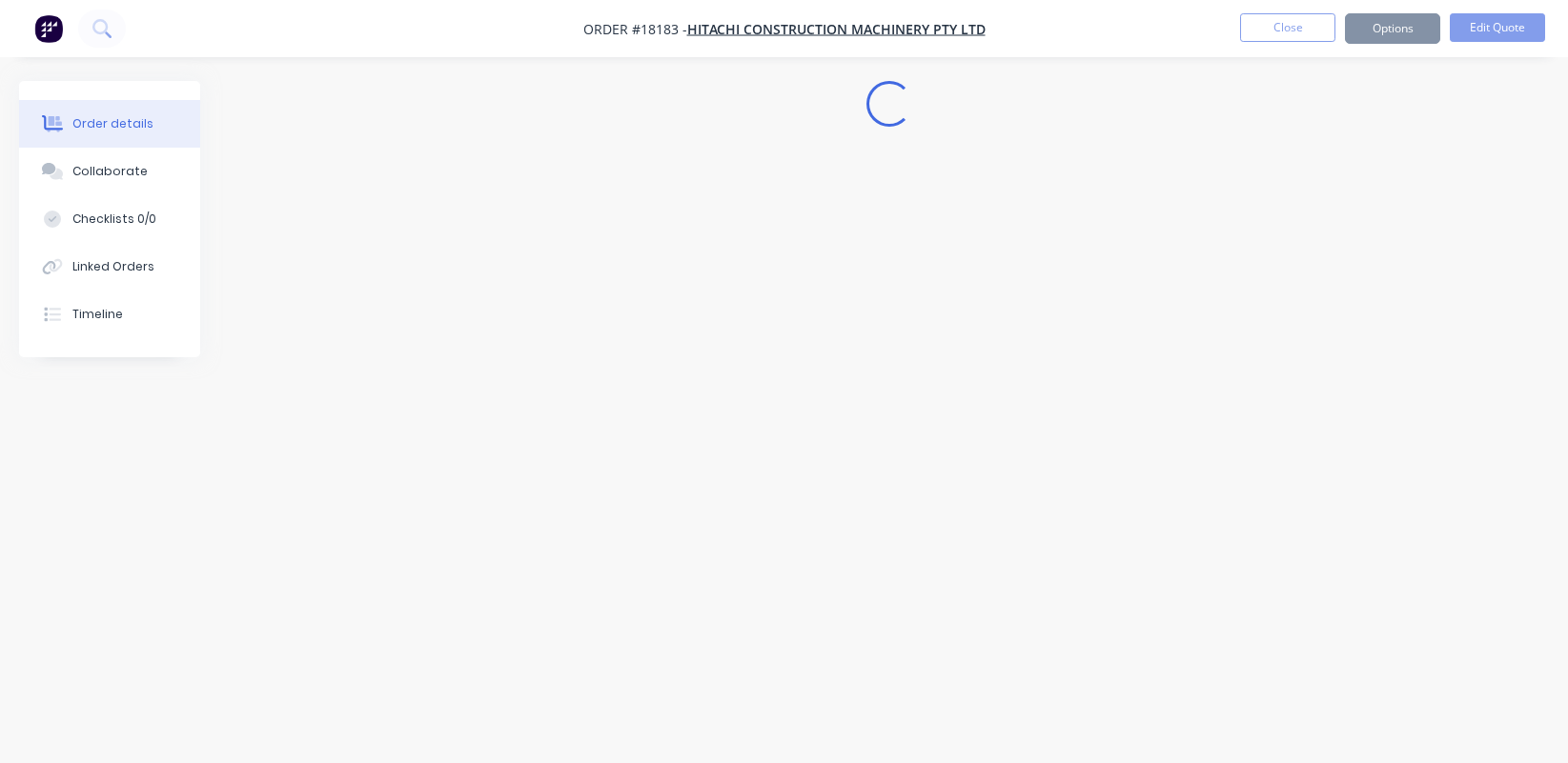
scroll to position [0, 0]
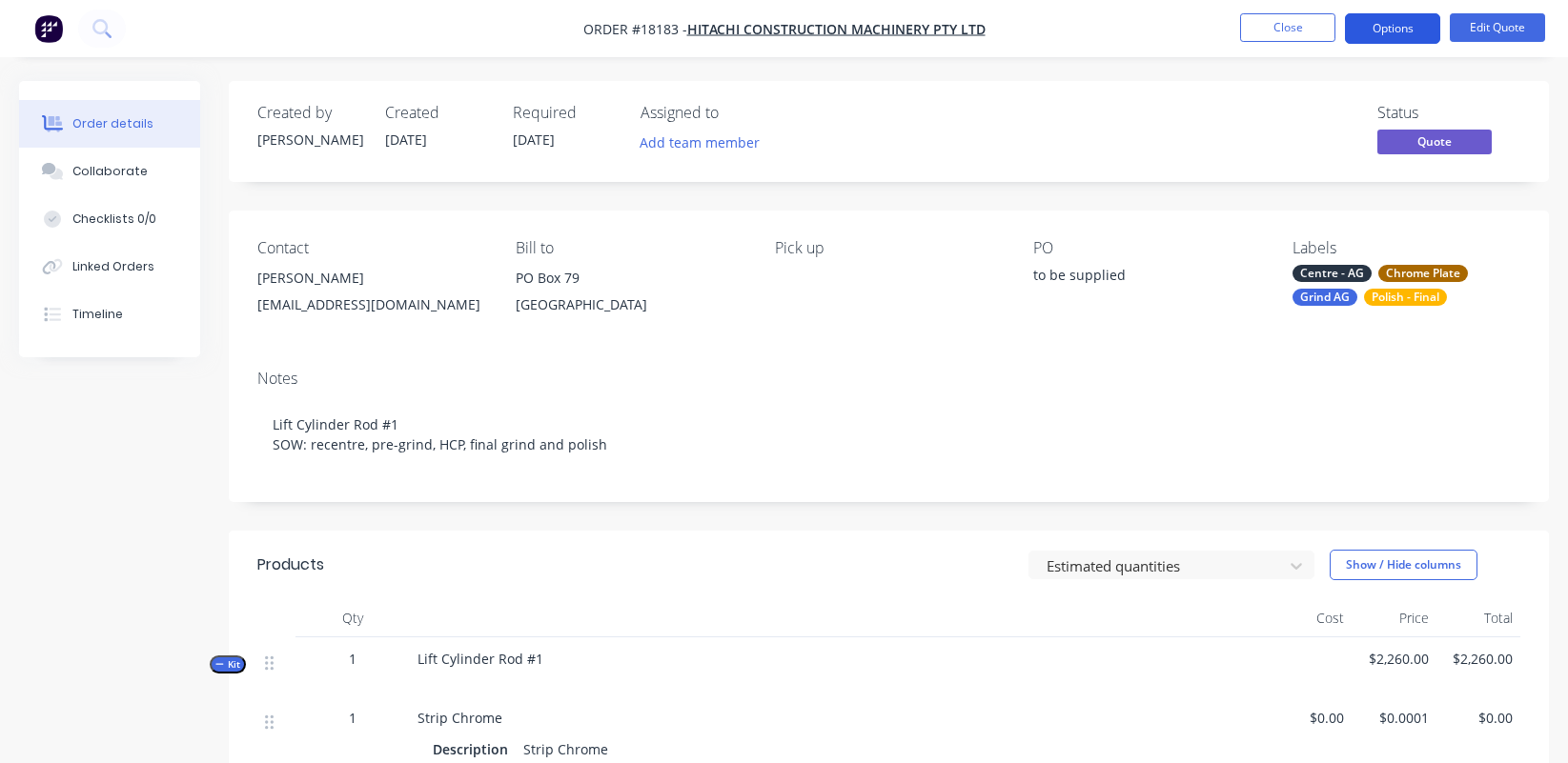
click at [1386, 23] on button "Options" at bounding box center [1391, 28] width 95 height 30
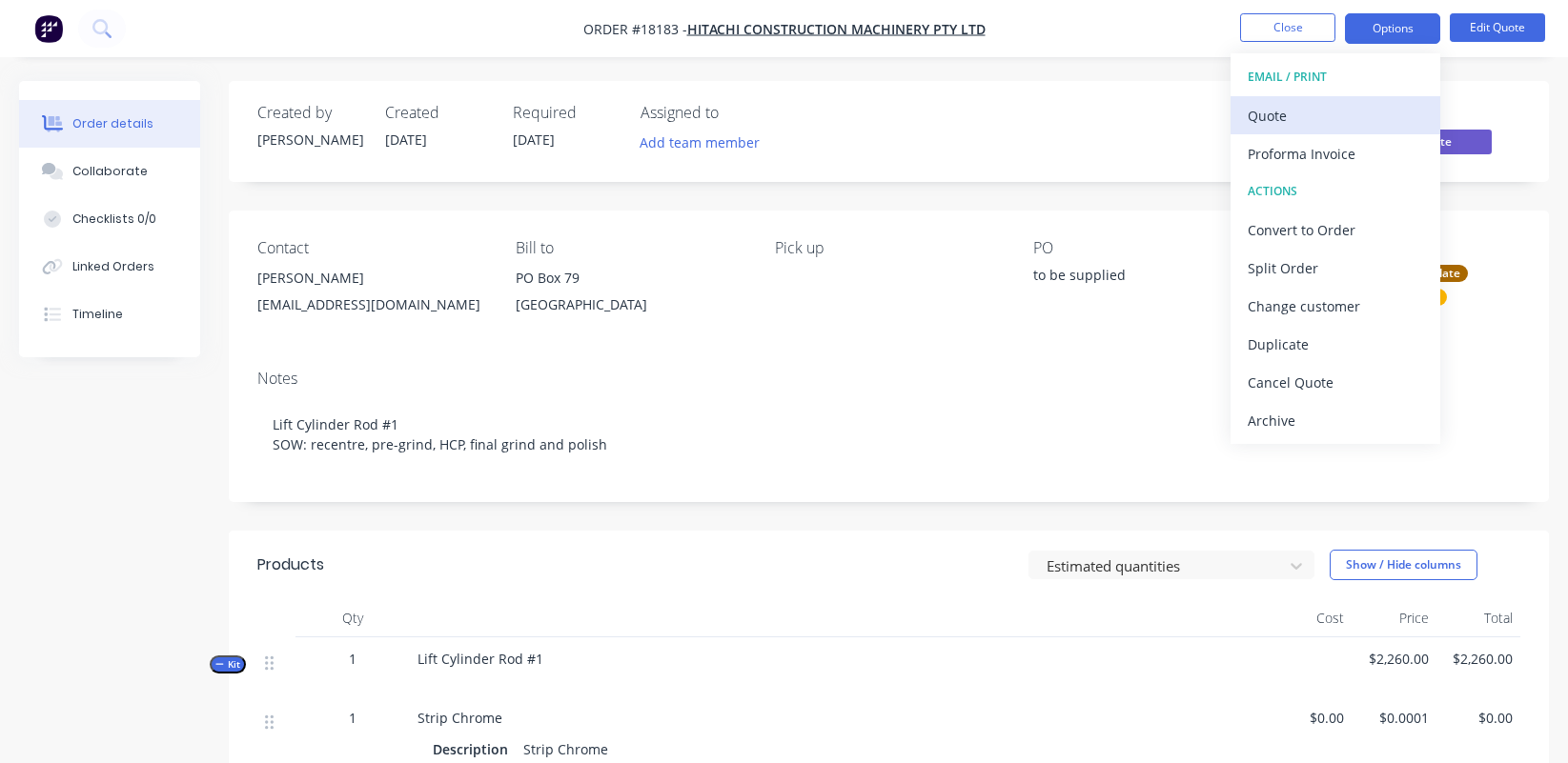
click at [1314, 123] on div "Quote" at bounding box center [1335, 116] width 176 height 27
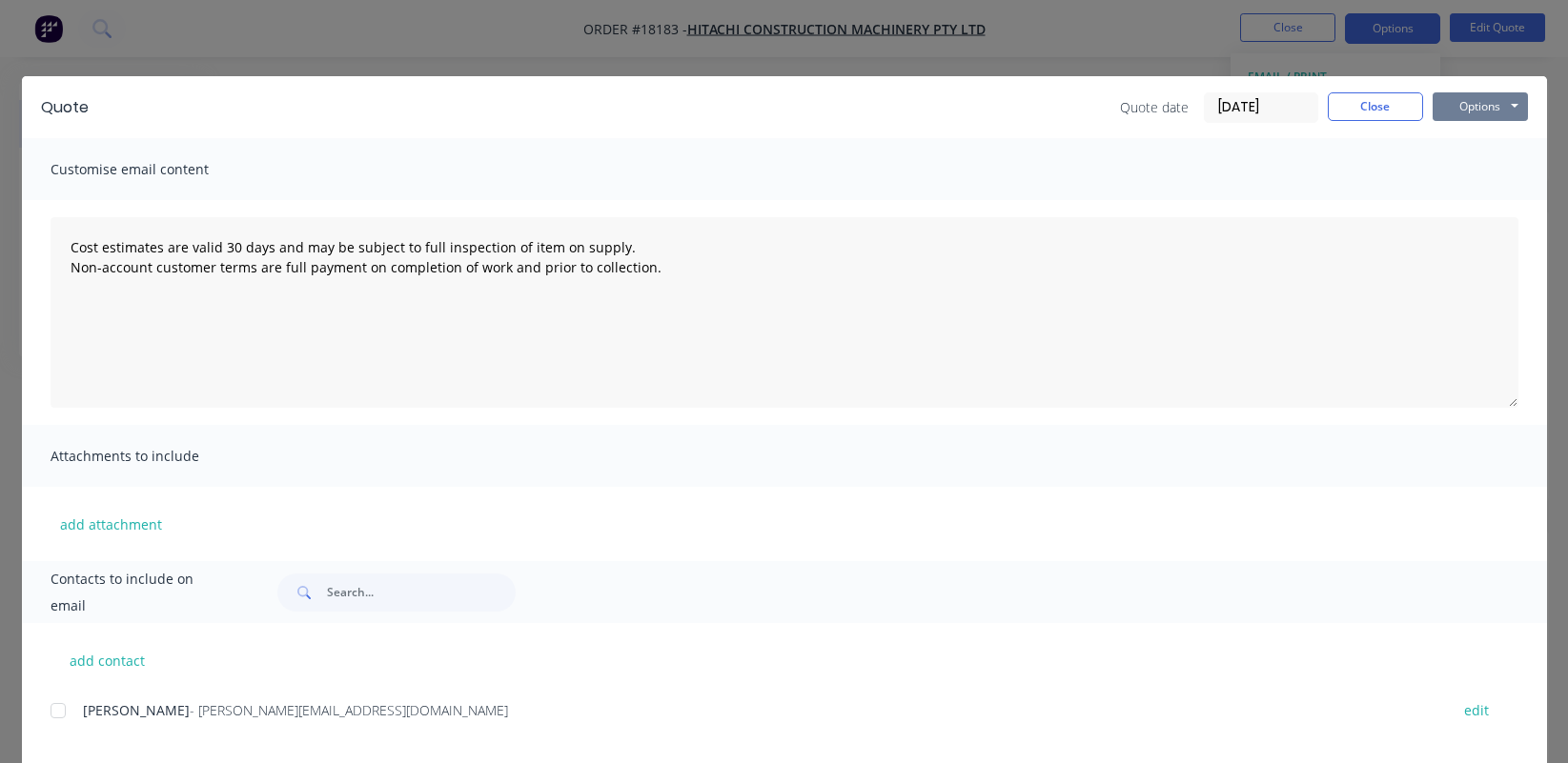
click at [1386, 107] on button "Options" at bounding box center [1480, 106] width 95 height 28
click at [1386, 174] on button "Print" at bounding box center [1493, 172] width 122 height 31
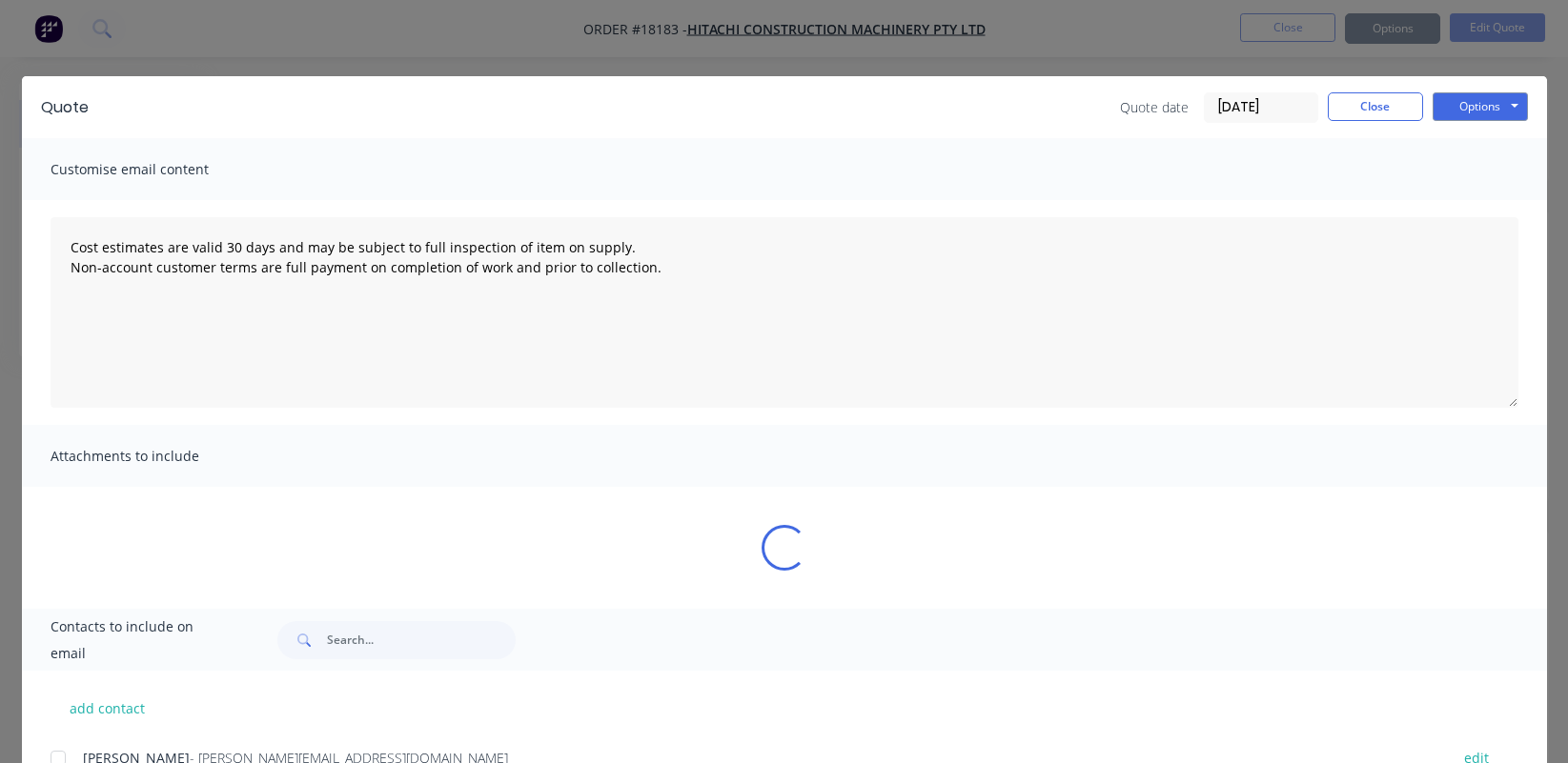
type textarea "Cost estimates are valid 30 days and may be subject to full inspection of item …"
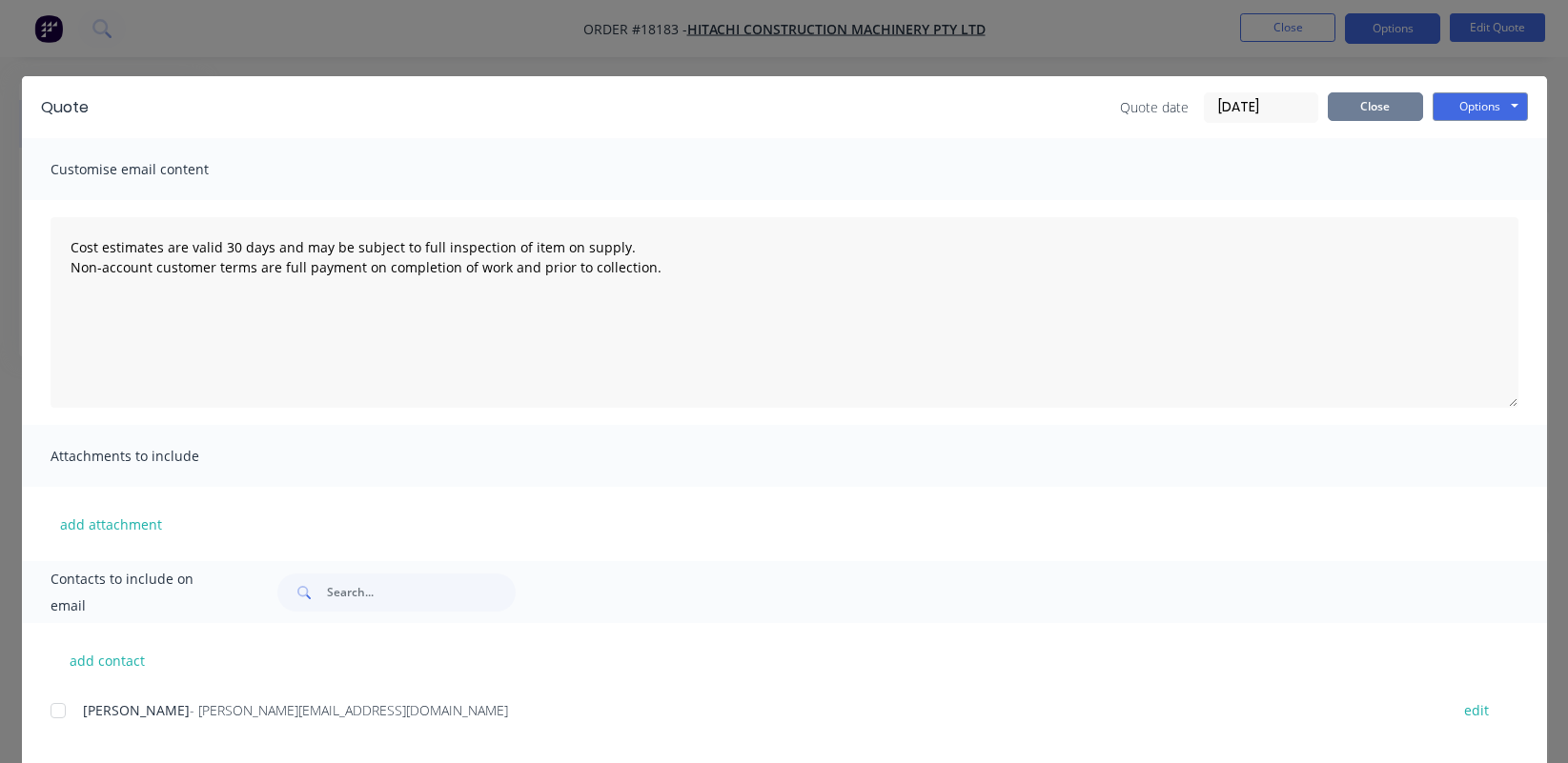
click at [1375, 108] on button "Close" at bounding box center [1375, 106] width 95 height 28
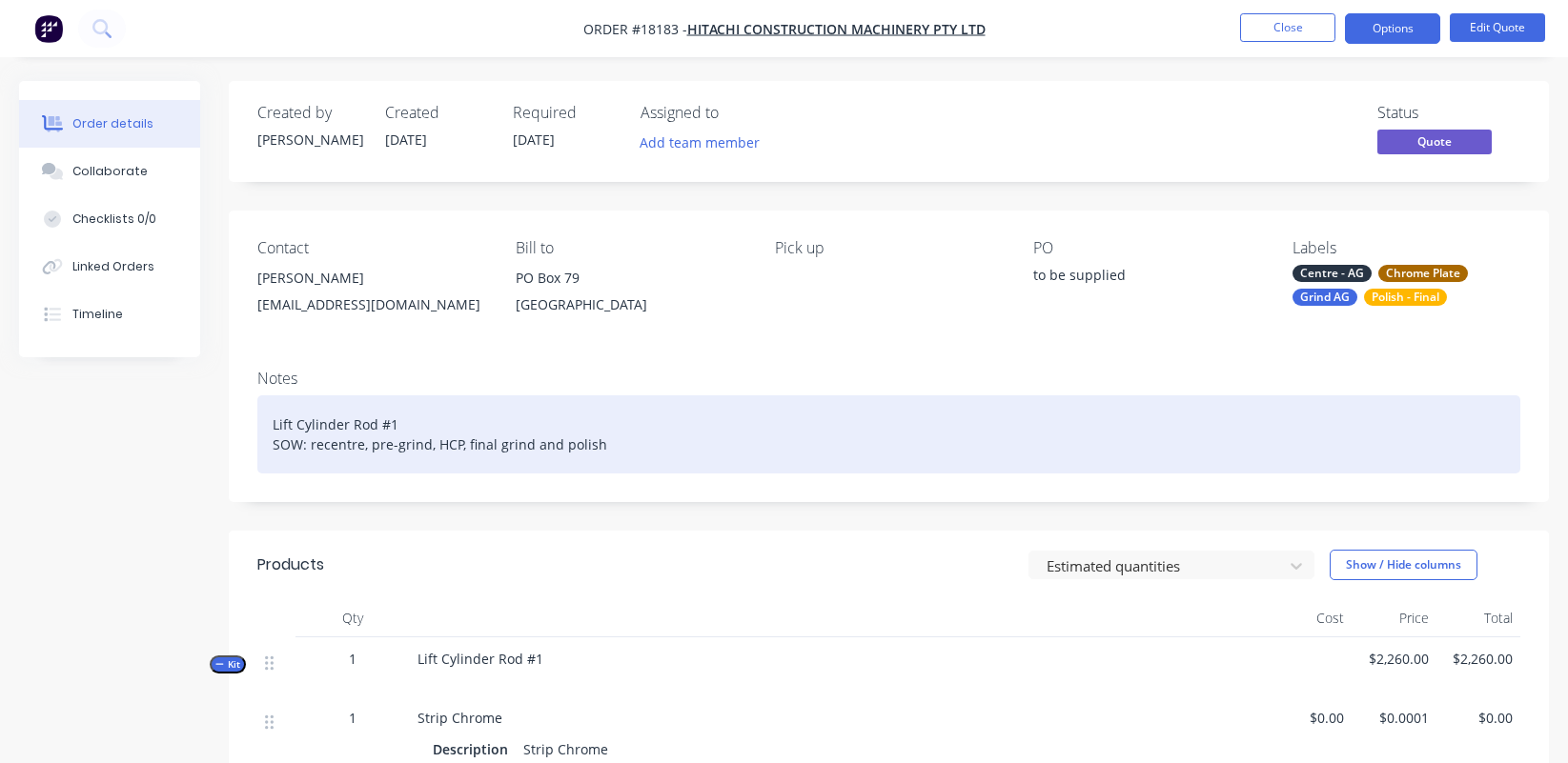
click at [653, 441] on div "Lift Cylinder Rod #1 SOW: recentre, pre-grind, HCP, final grind and polish" at bounding box center [888, 434] width 1263 height 78
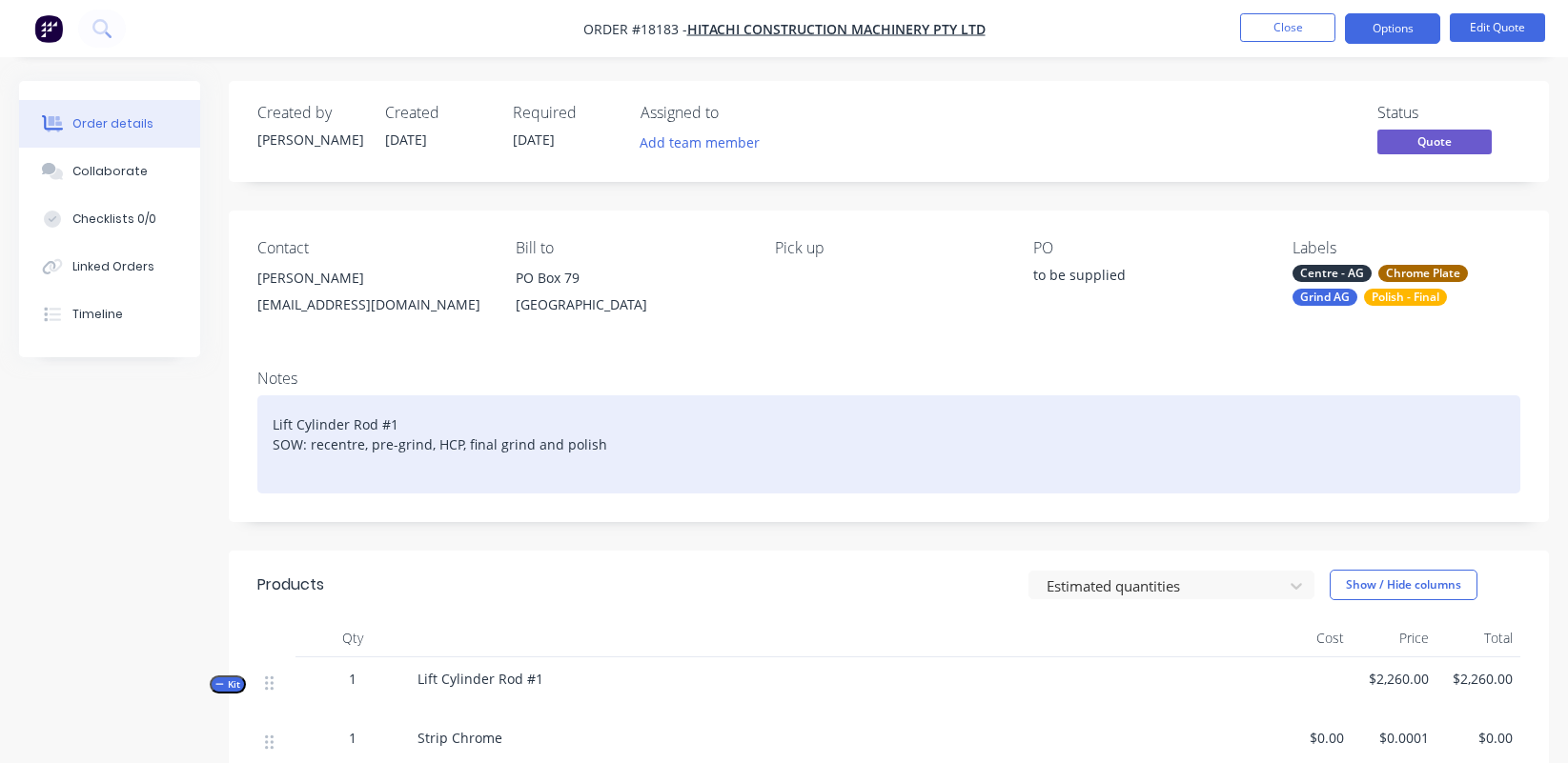
click at [269, 447] on div "Lift Cylinder Rod #1 SOW: recentre, pre-grind, HCP, final grind and polish" at bounding box center [888, 444] width 1263 height 98
click at [375, 443] on div "Lift Cylinder Rod #1 OD: 100mm, CL 2083mm approx, OL SOW: recentre, pre-grind, …" at bounding box center [888, 444] width 1263 height 98
click at [367, 442] on div "Lift Cylinder Rod #1 OD: 100mm, CL OL 2083mm approx, OL SOW: recentre, pre-grin…" at bounding box center [888, 444] width 1263 height 98
click at [632, 441] on div "Lift Cylinder Rod #1 OD: 100mm, CL 1663mm approx, OL 2083mm approx, OL SOW: rec…" at bounding box center [888, 444] width 1263 height 98
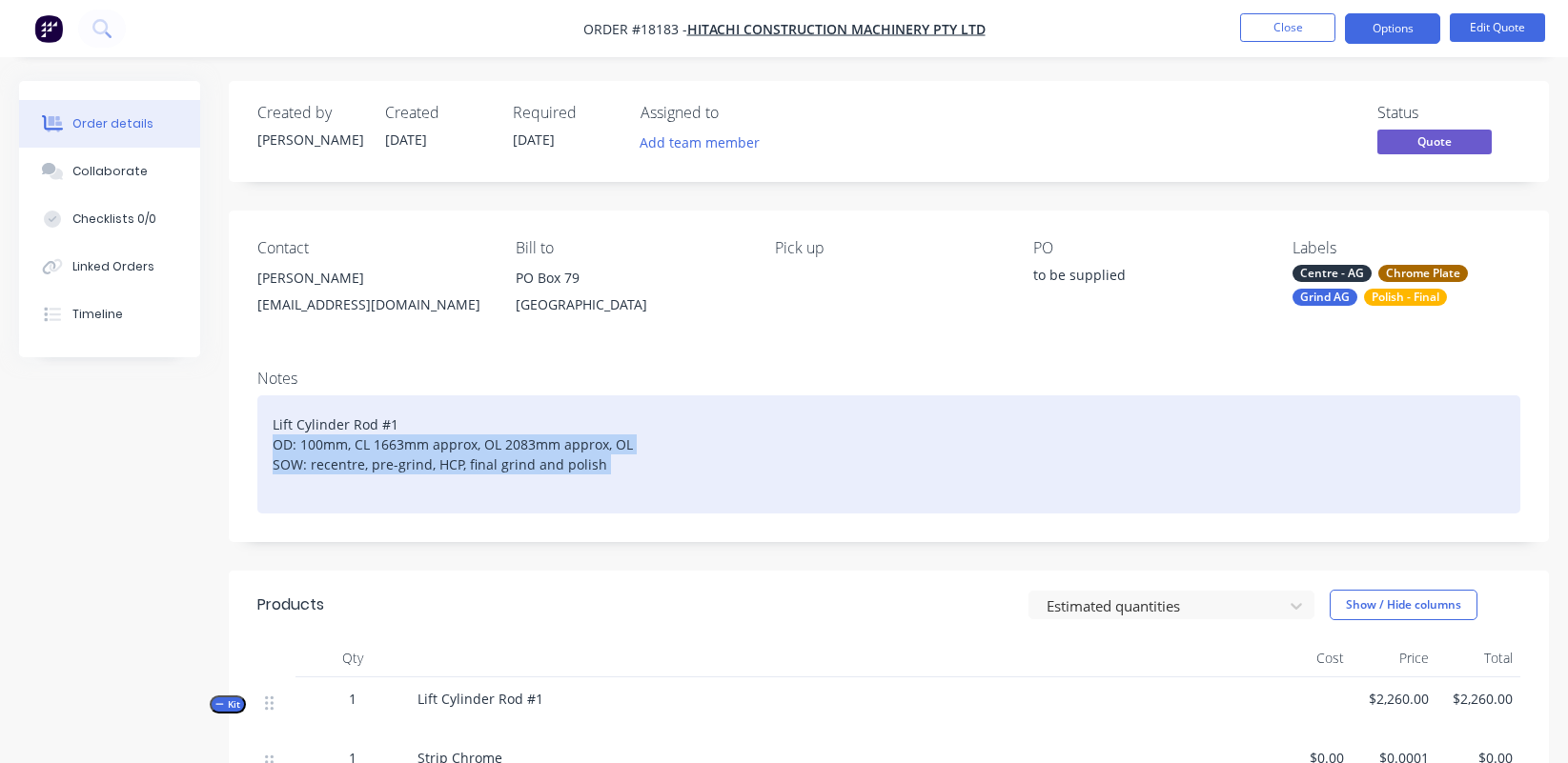
drag, startPoint x: 628, startPoint y: 473, endPoint x: 166, endPoint y: 443, distance: 463.0
copy div "OD: 100mm, CL 1663mm approx, OL 2083mm approx, OL SOW: recentre, pre-grind, HCP…"
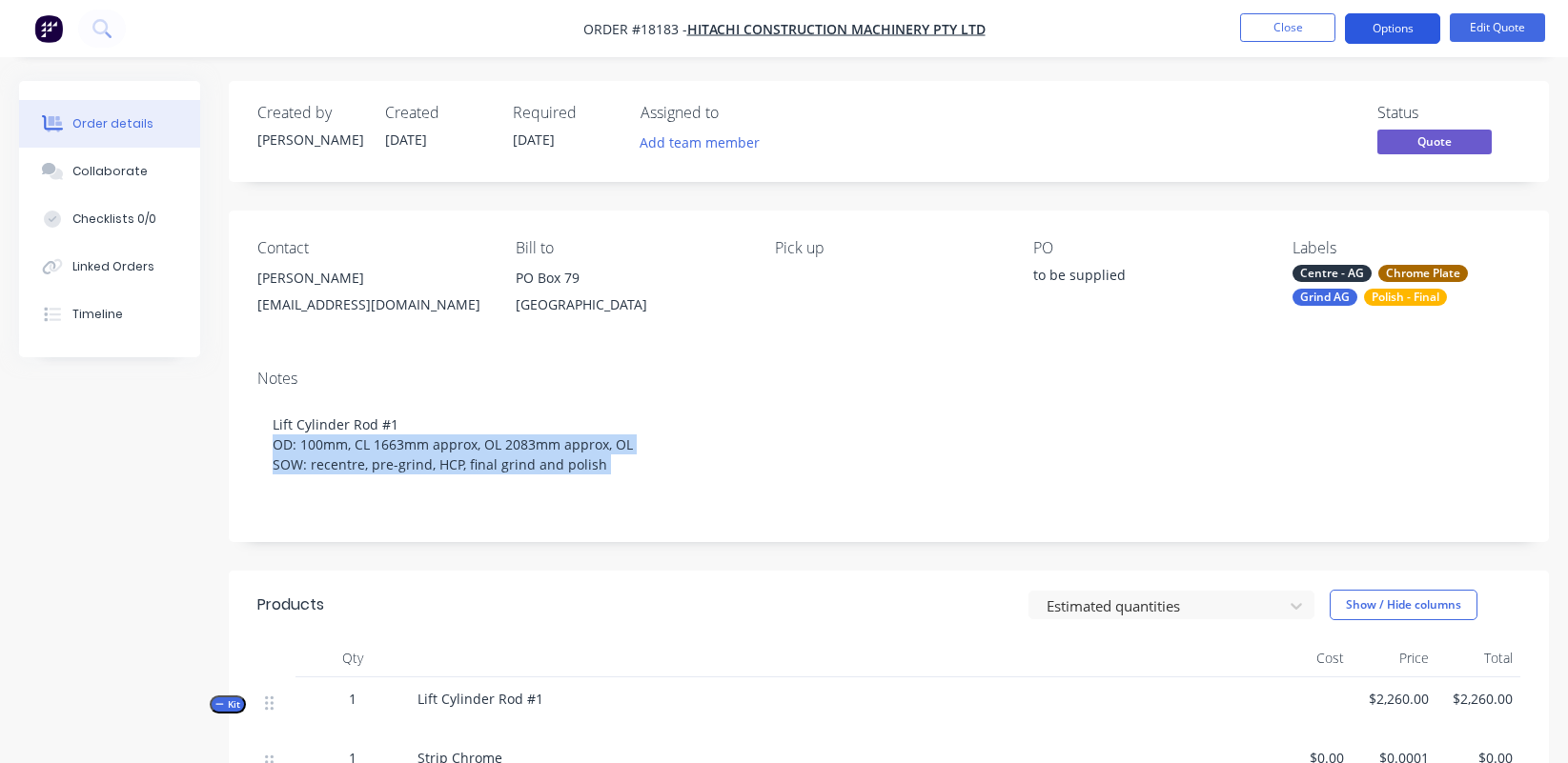
click at [1384, 28] on button "Options" at bounding box center [1391, 28] width 95 height 30
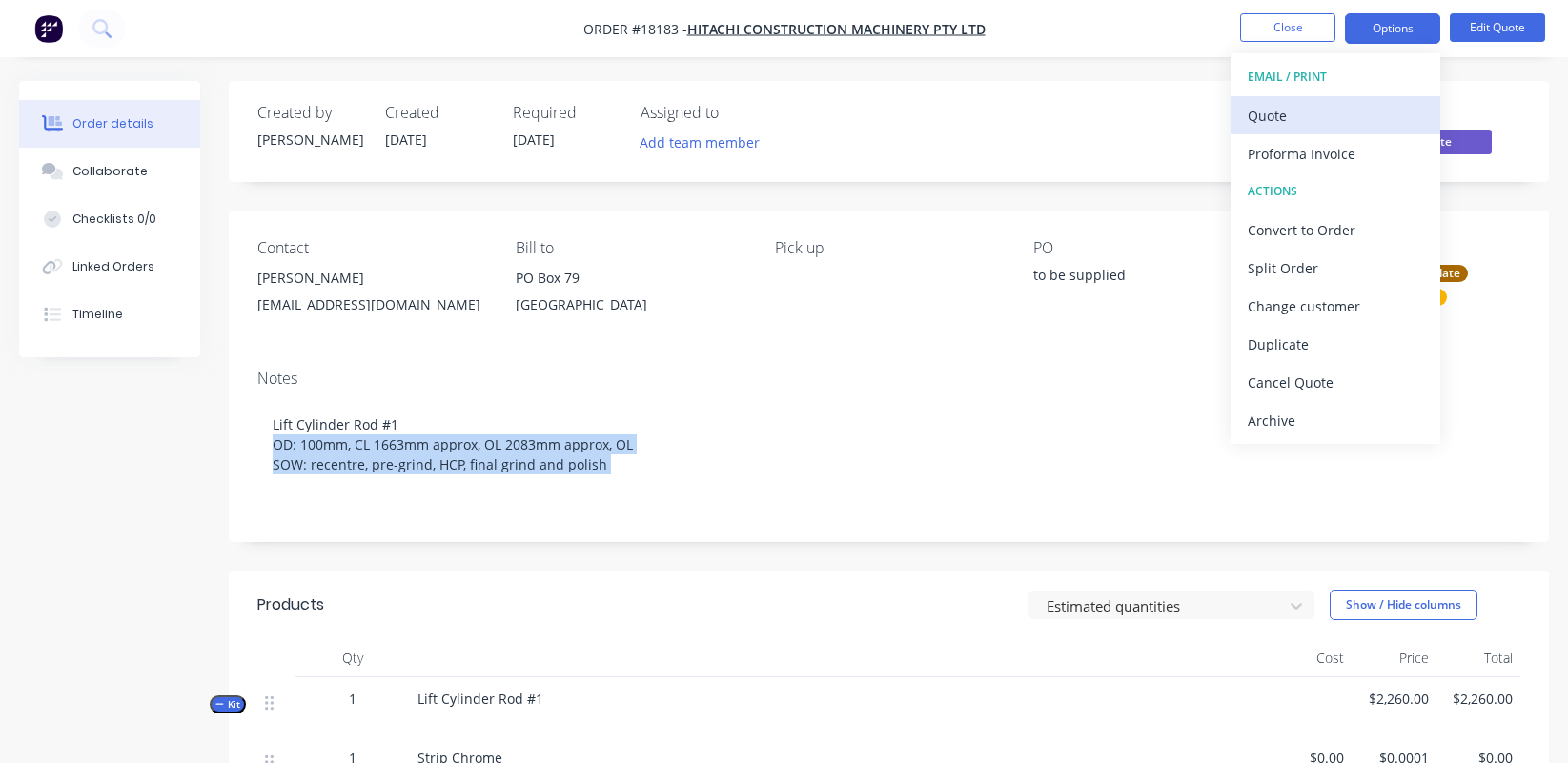
click at [1336, 120] on div "Quote" at bounding box center [1335, 116] width 176 height 27
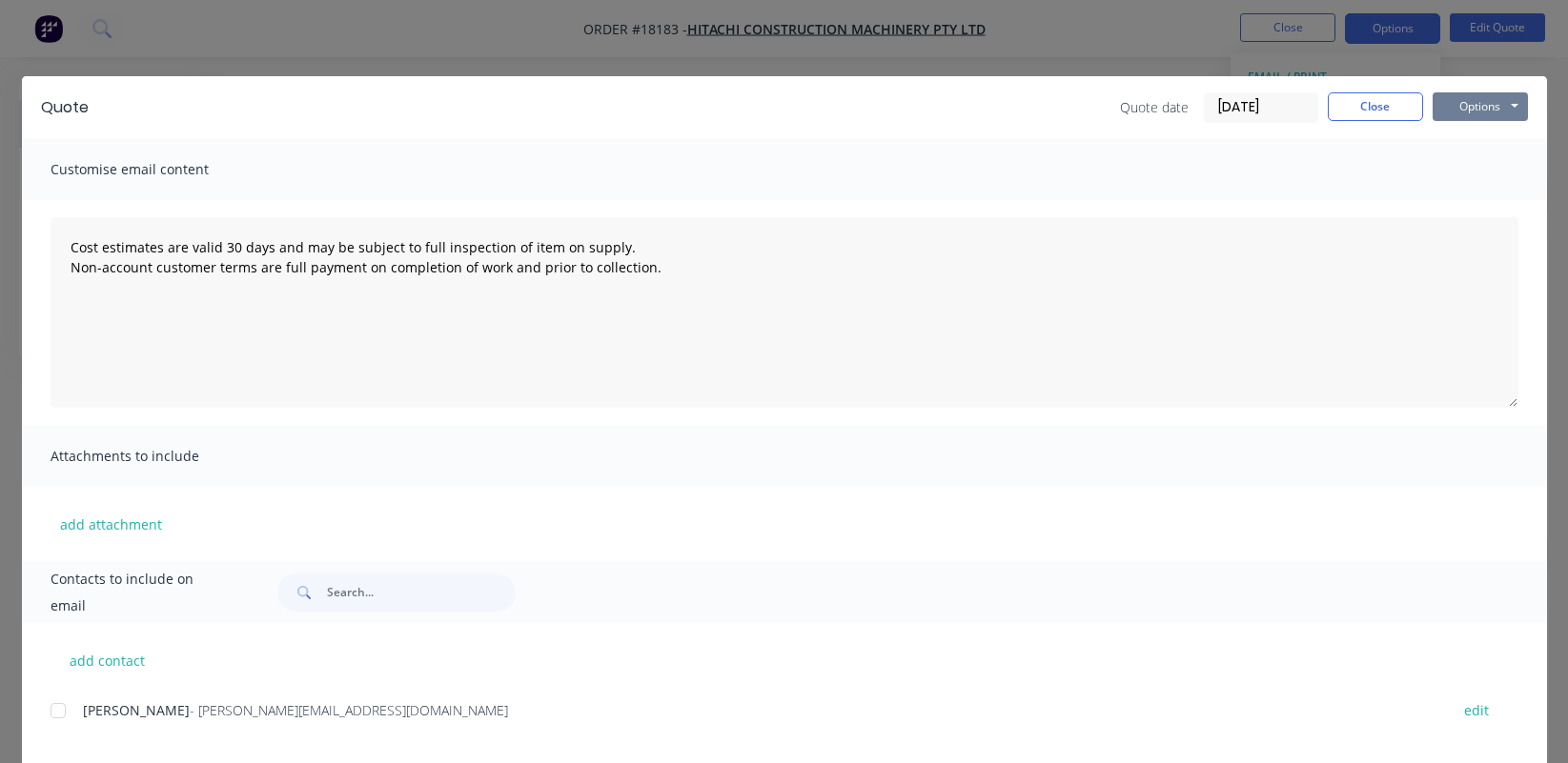
click at [1386, 108] on button "Options" at bounding box center [1480, 106] width 95 height 28
click at [1386, 140] on button "Preview" at bounding box center [1493, 140] width 122 height 31
click at [1386, 117] on button "Options" at bounding box center [1480, 106] width 95 height 28
click at [1386, 139] on button "Preview" at bounding box center [1493, 140] width 122 height 31
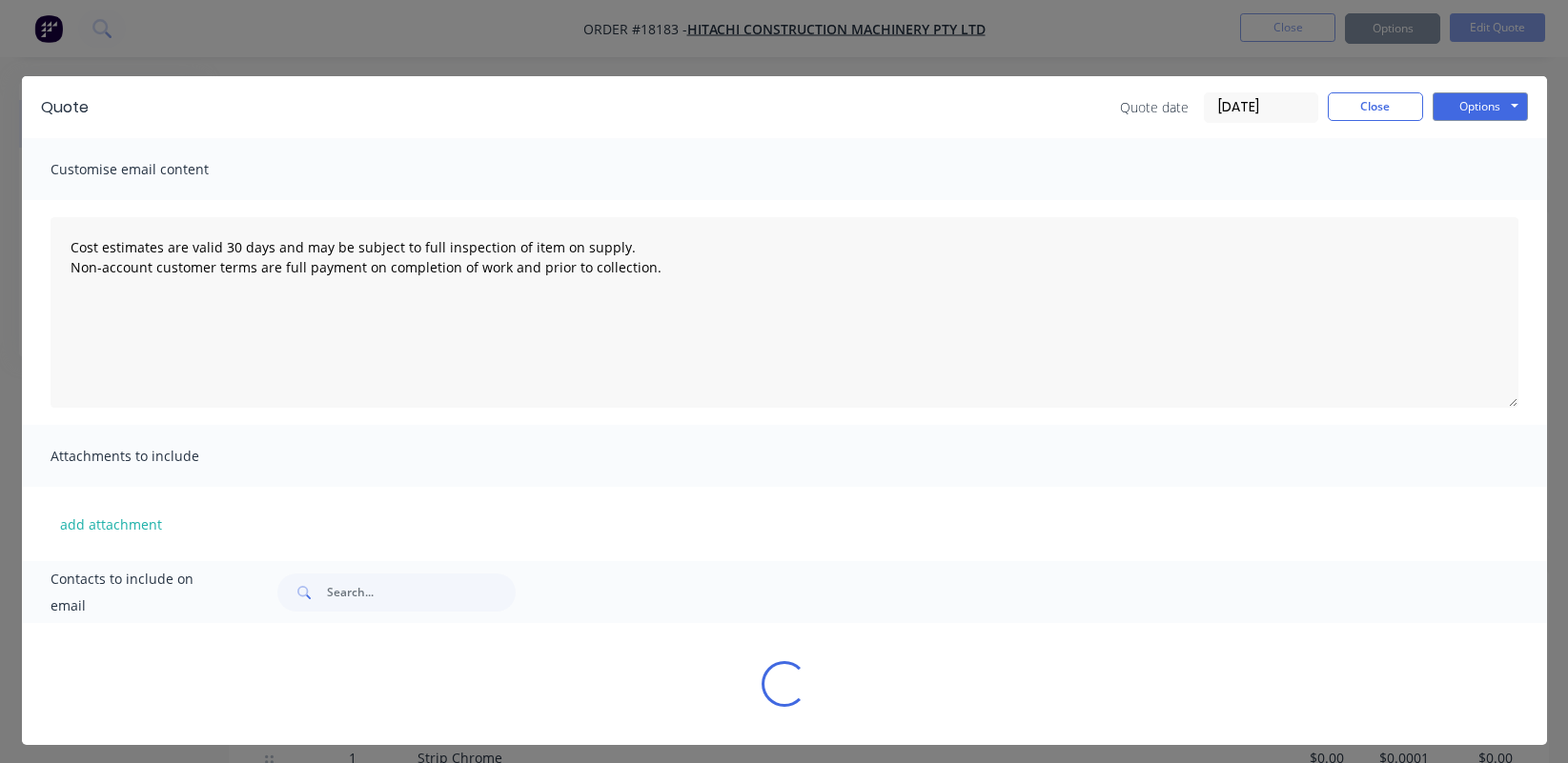
type textarea "Cost estimates are valid 30 days and may be subject to full inspection of item …"
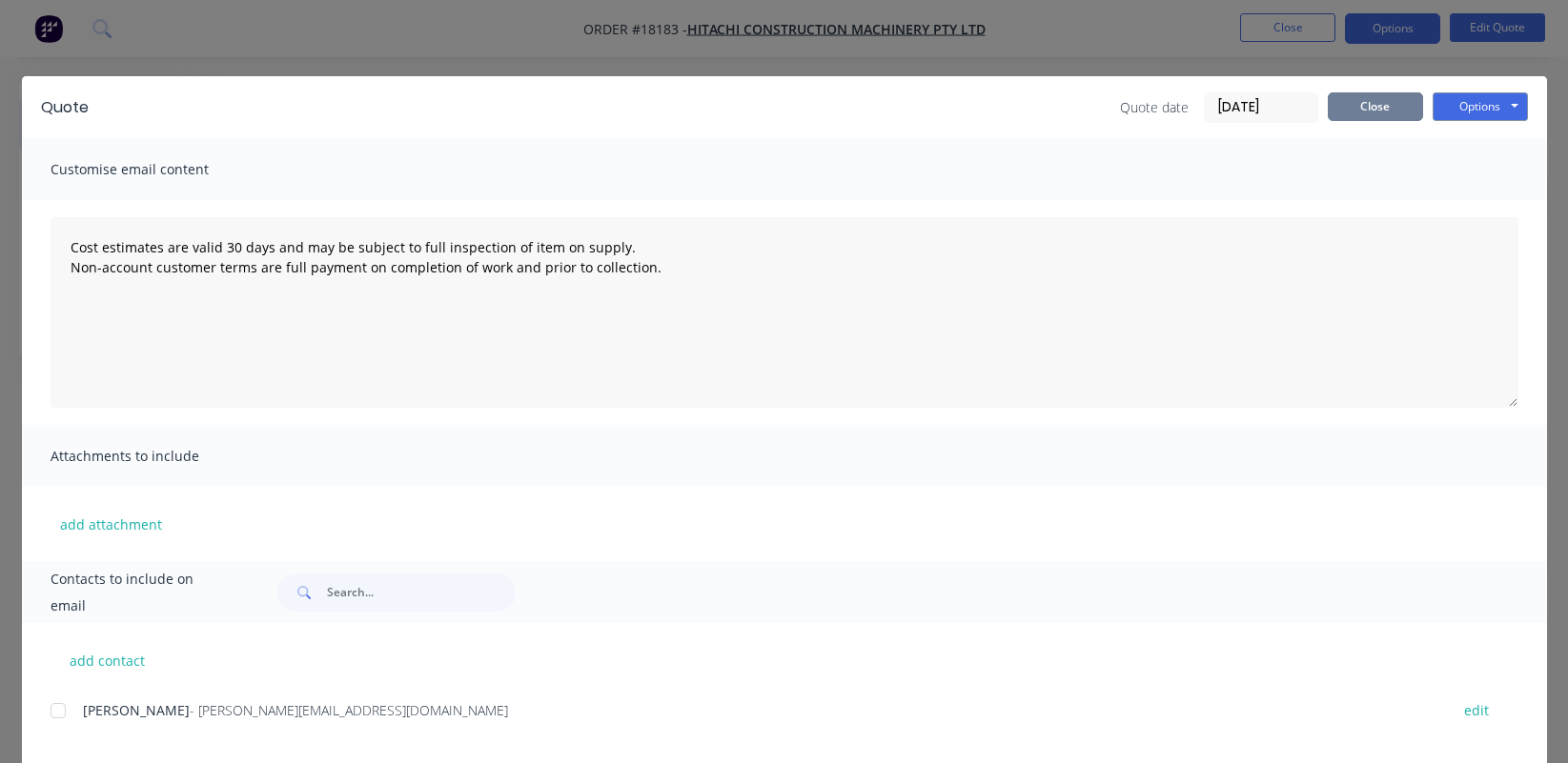
click at [1381, 108] on button "Close" at bounding box center [1375, 106] width 95 height 28
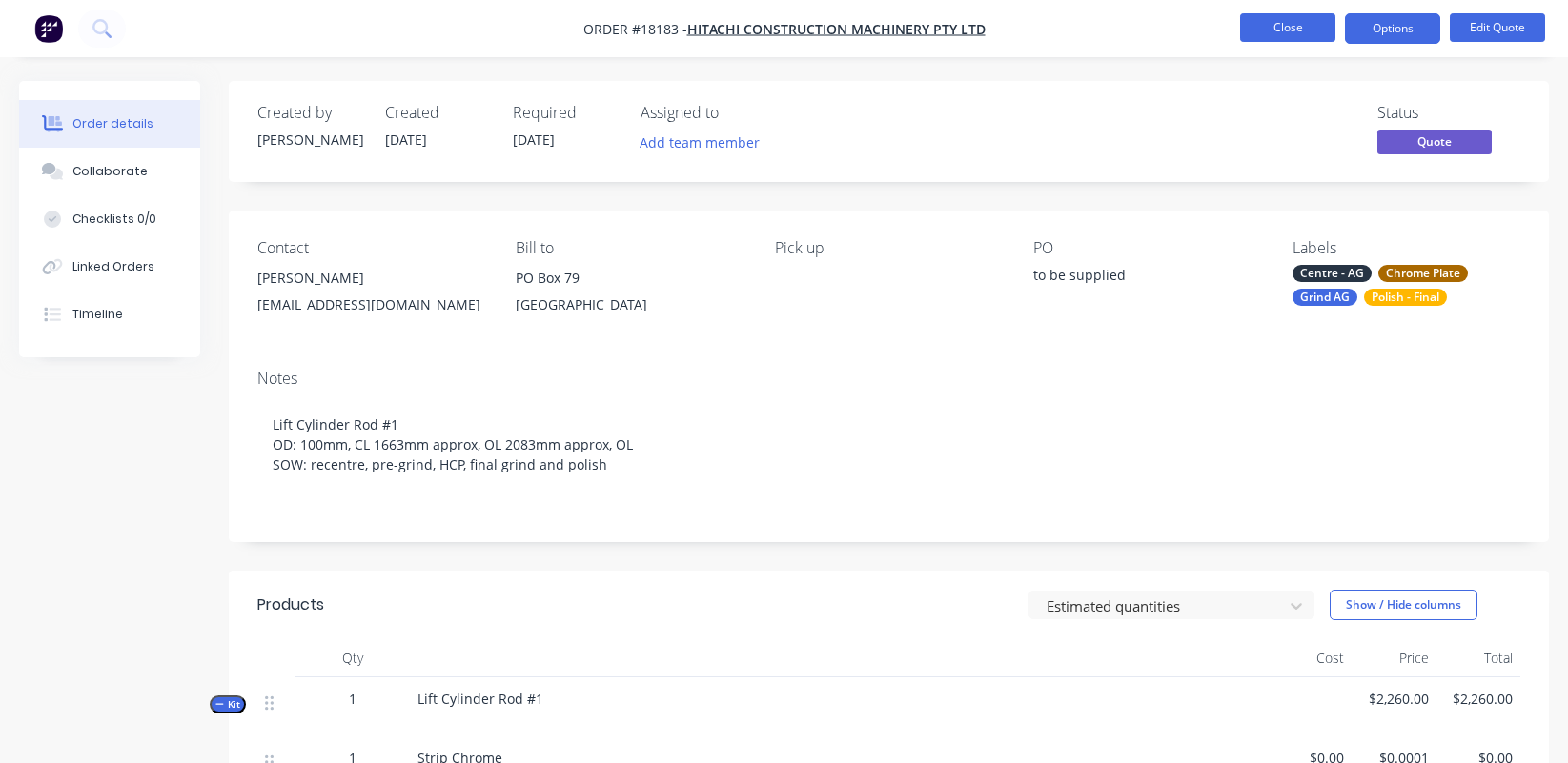
click at [1305, 26] on button "Close" at bounding box center [1287, 27] width 95 height 28
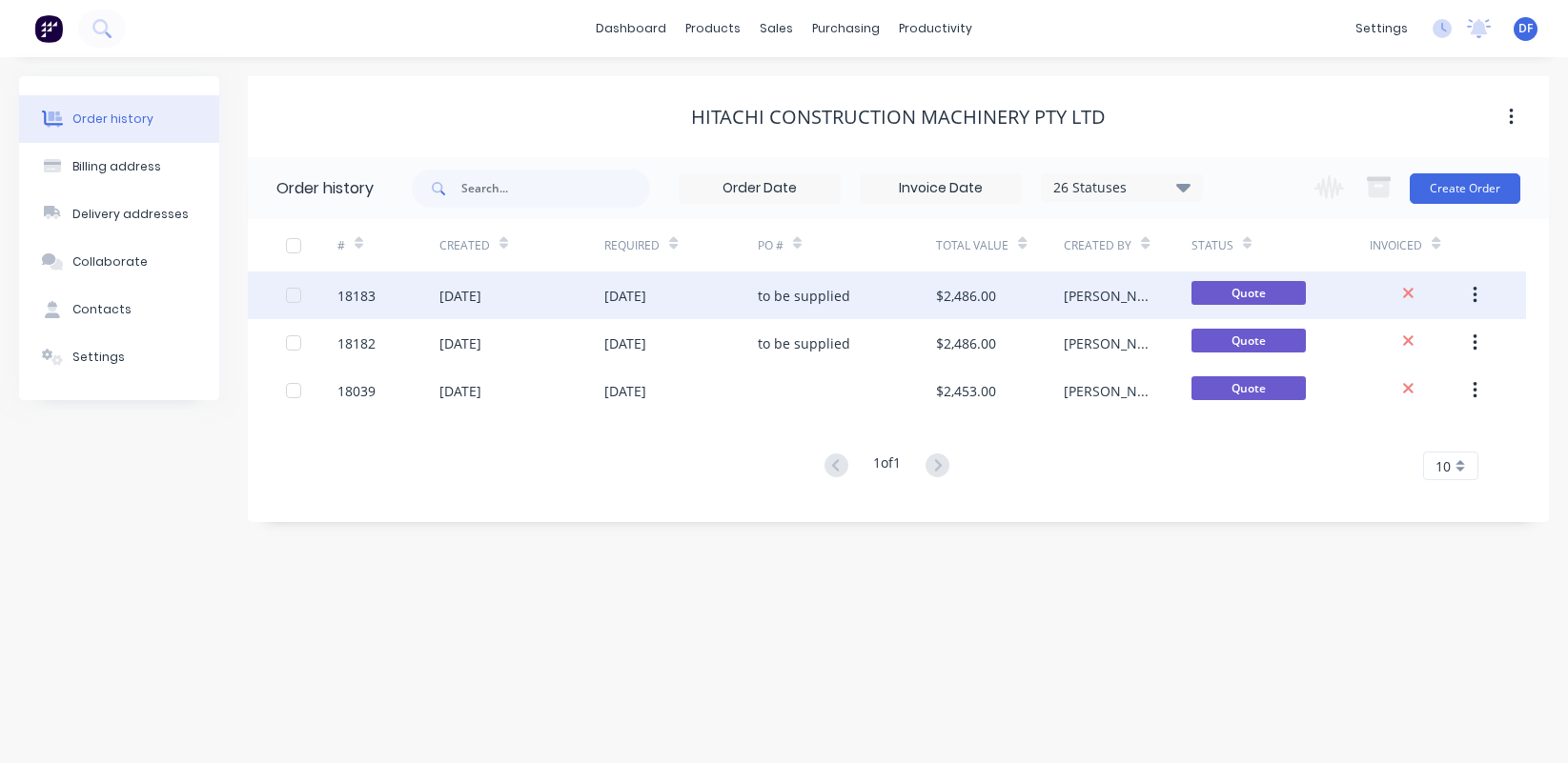
click at [481, 295] on div "[DATE]" at bounding box center [460, 296] width 42 height 20
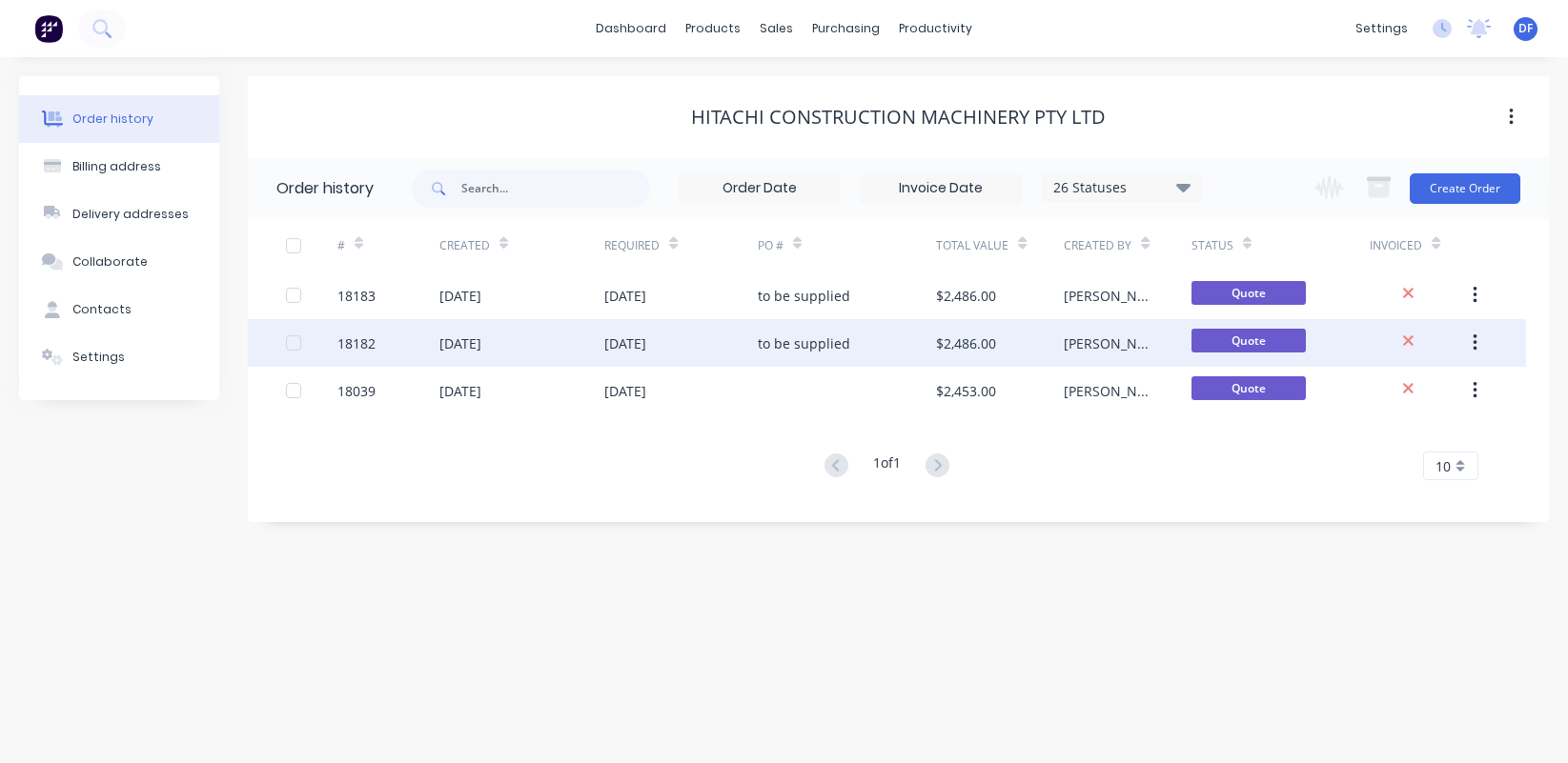
click at [477, 346] on div "[DATE]" at bounding box center [460, 343] width 42 height 20
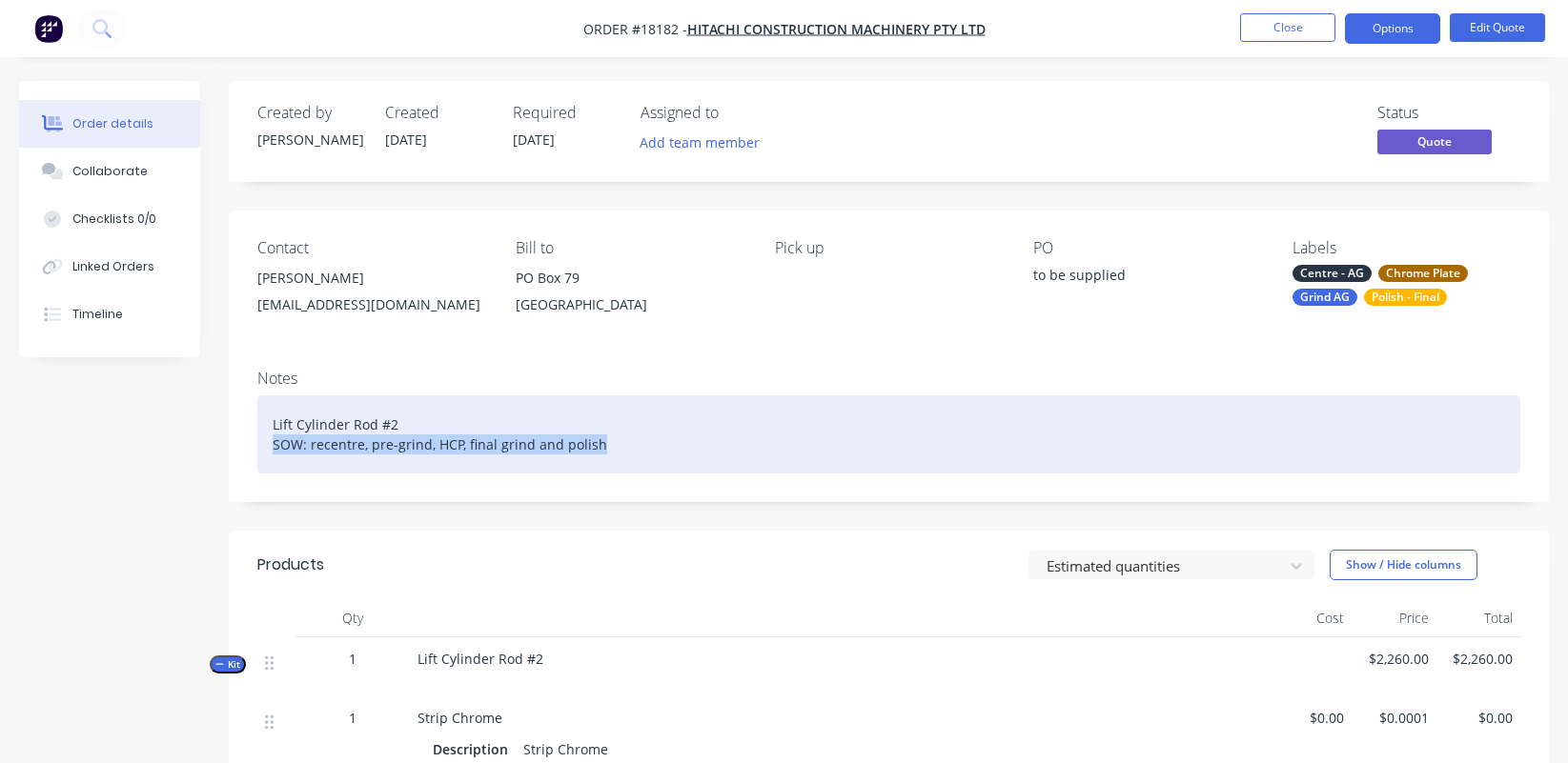
drag, startPoint x: 617, startPoint y: 449, endPoint x: 24, endPoint y: 448, distance: 593.0
paste div
click at [636, 447] on div "Lift Cylinder Rod #2 OD: 100mm, CL 1663mm approx, OL 2083mm approx, OL SOW: rec…" at bounding box center [888, 434] width 1263 height 78
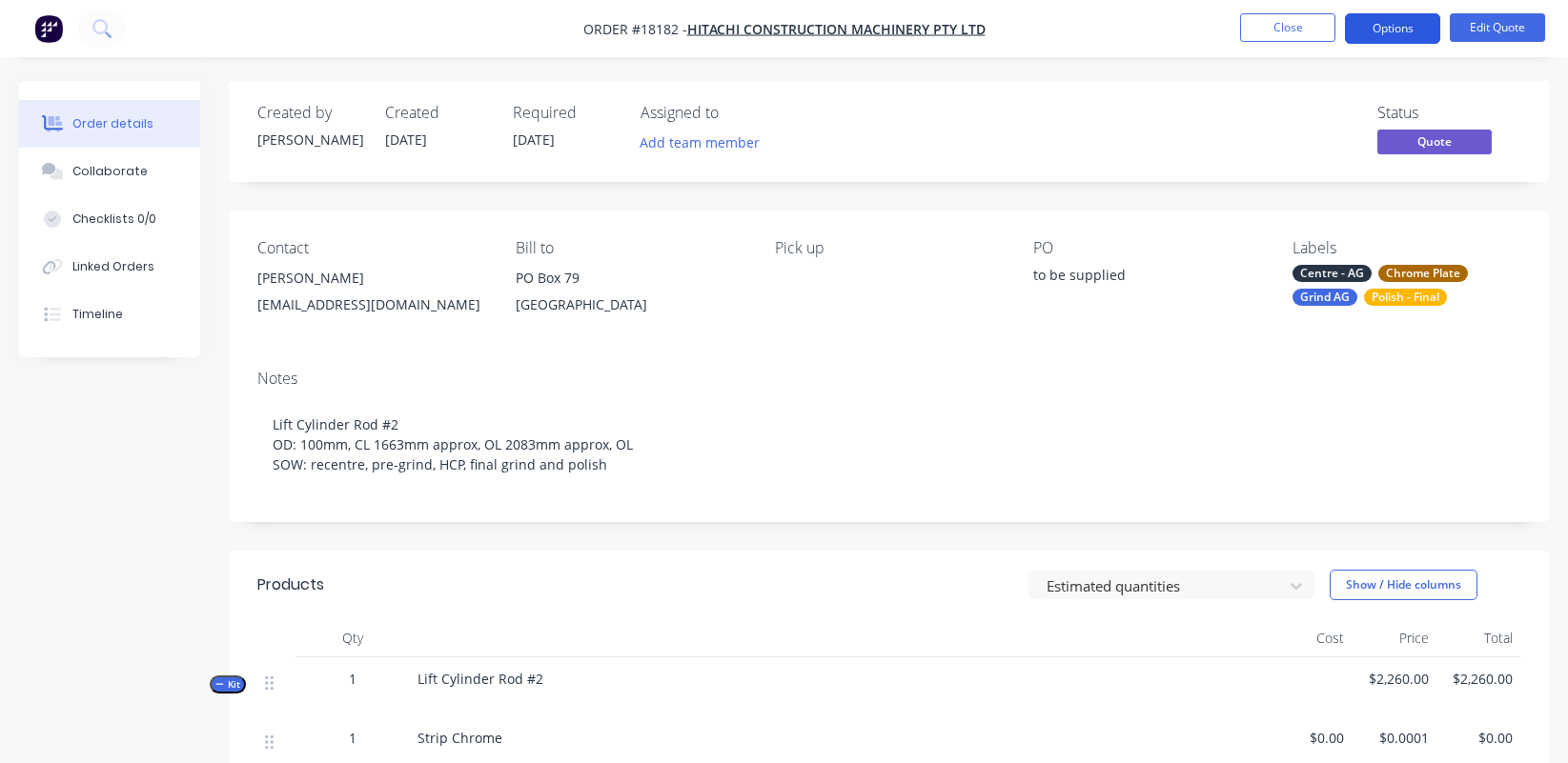
click at [1377, 28] on button "Options" at bounding box center [1391, 28] width 95 height 30
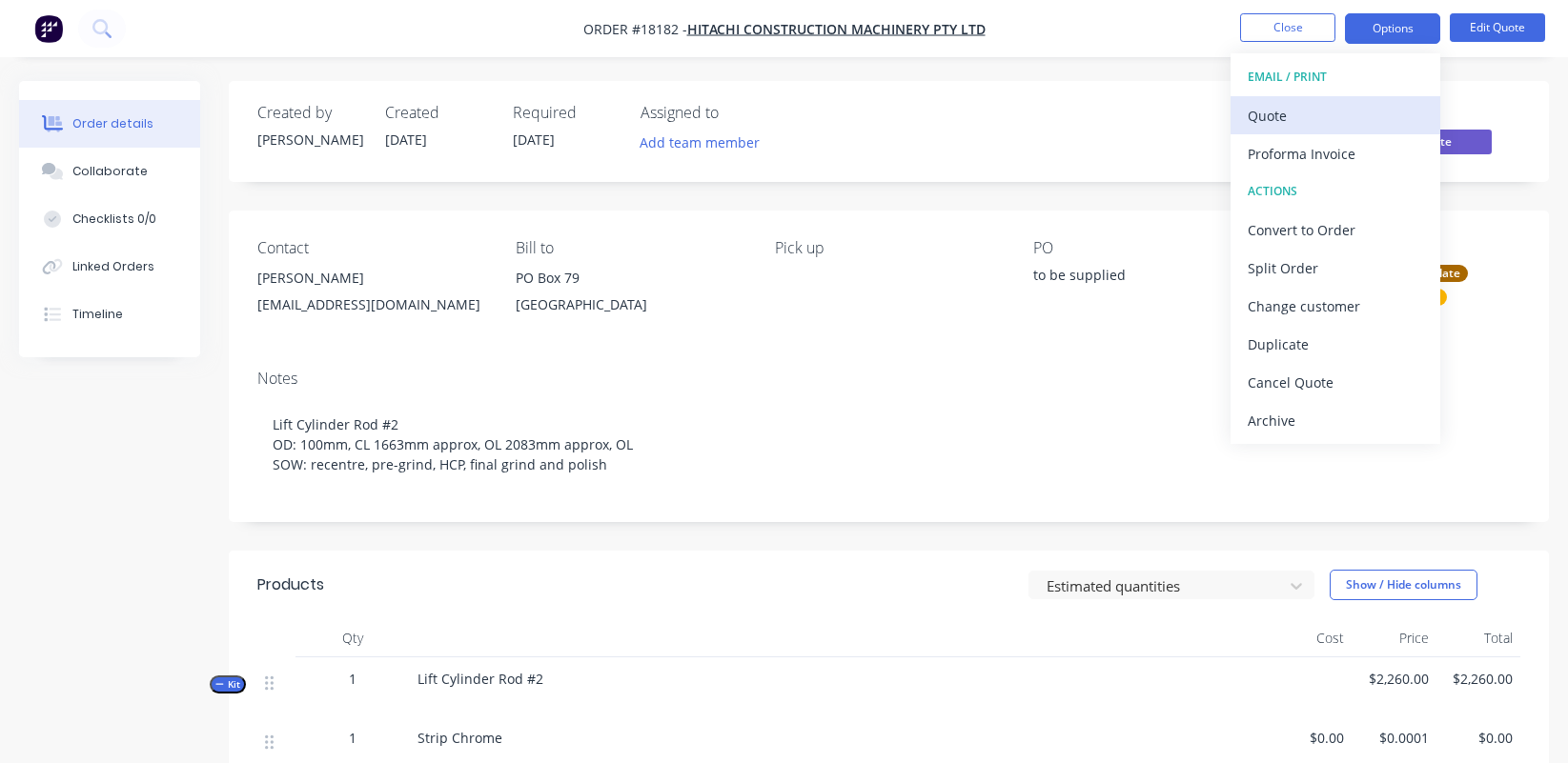
click at [1302, 115] on div "Quote" at bounding box center [1335, 116] width 176 height 27
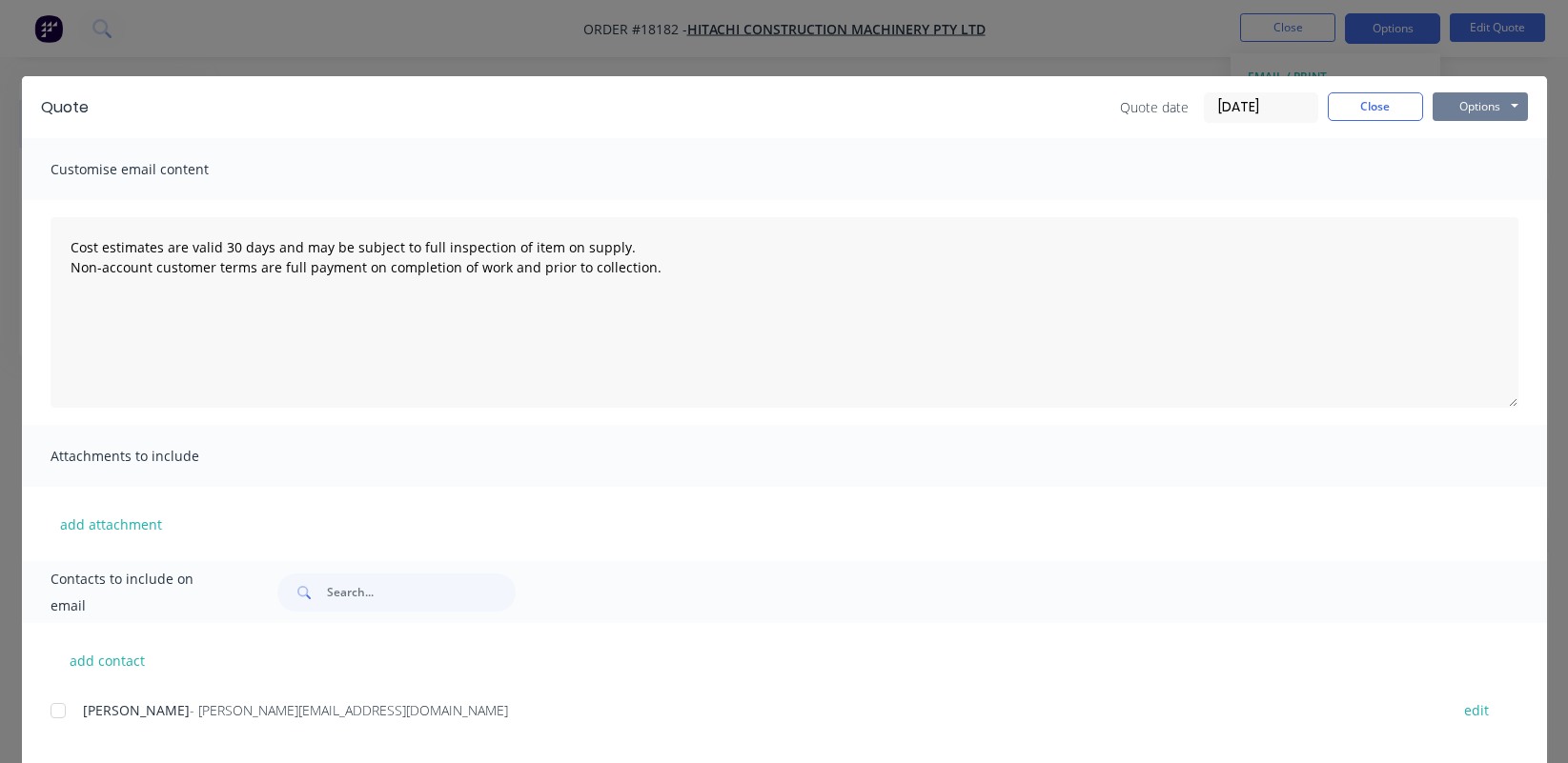
click at [1386, 107] on button "Options" at bounding box center [1480, 106] width 95 height 28
click at [1386, 140] on button "Preview" at bounding box center [1493, 140] width 122 height 31
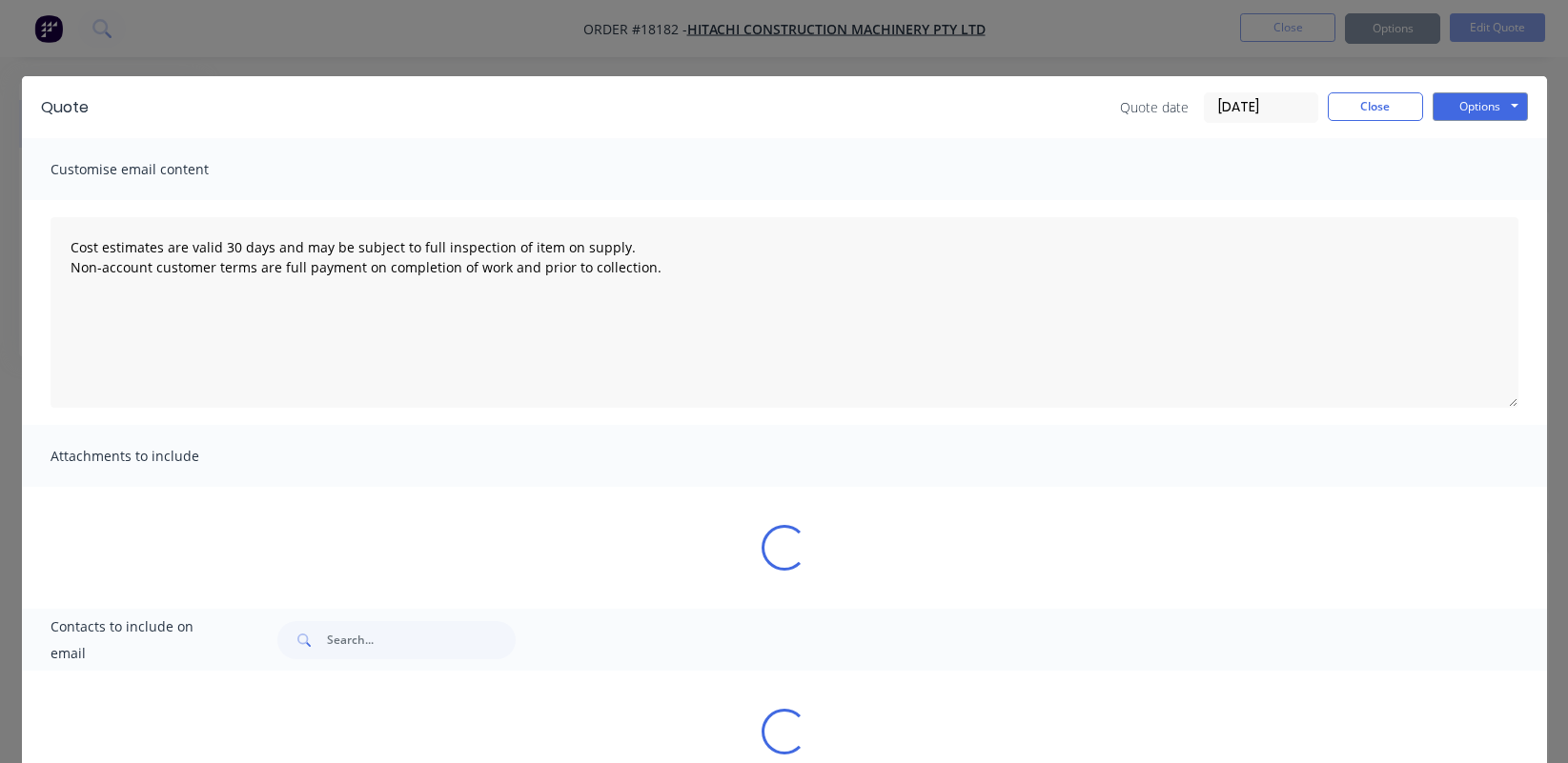
type textarea "Cost estimates are valid 30 days and may be subject to full inspection of item …"
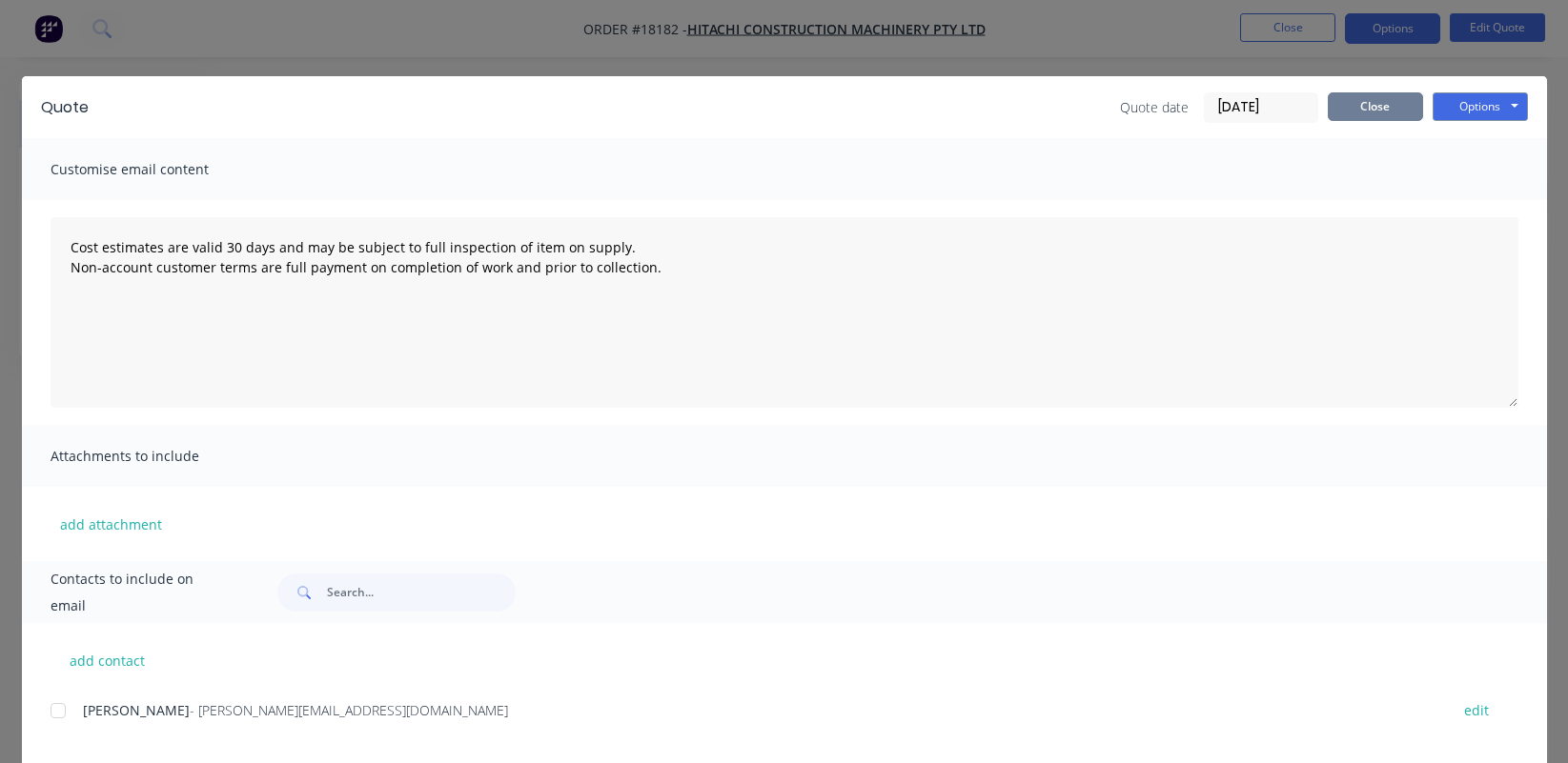
click at [1357, 105] on button "Close" at bounding box center [1375, 106] width 95 height 28
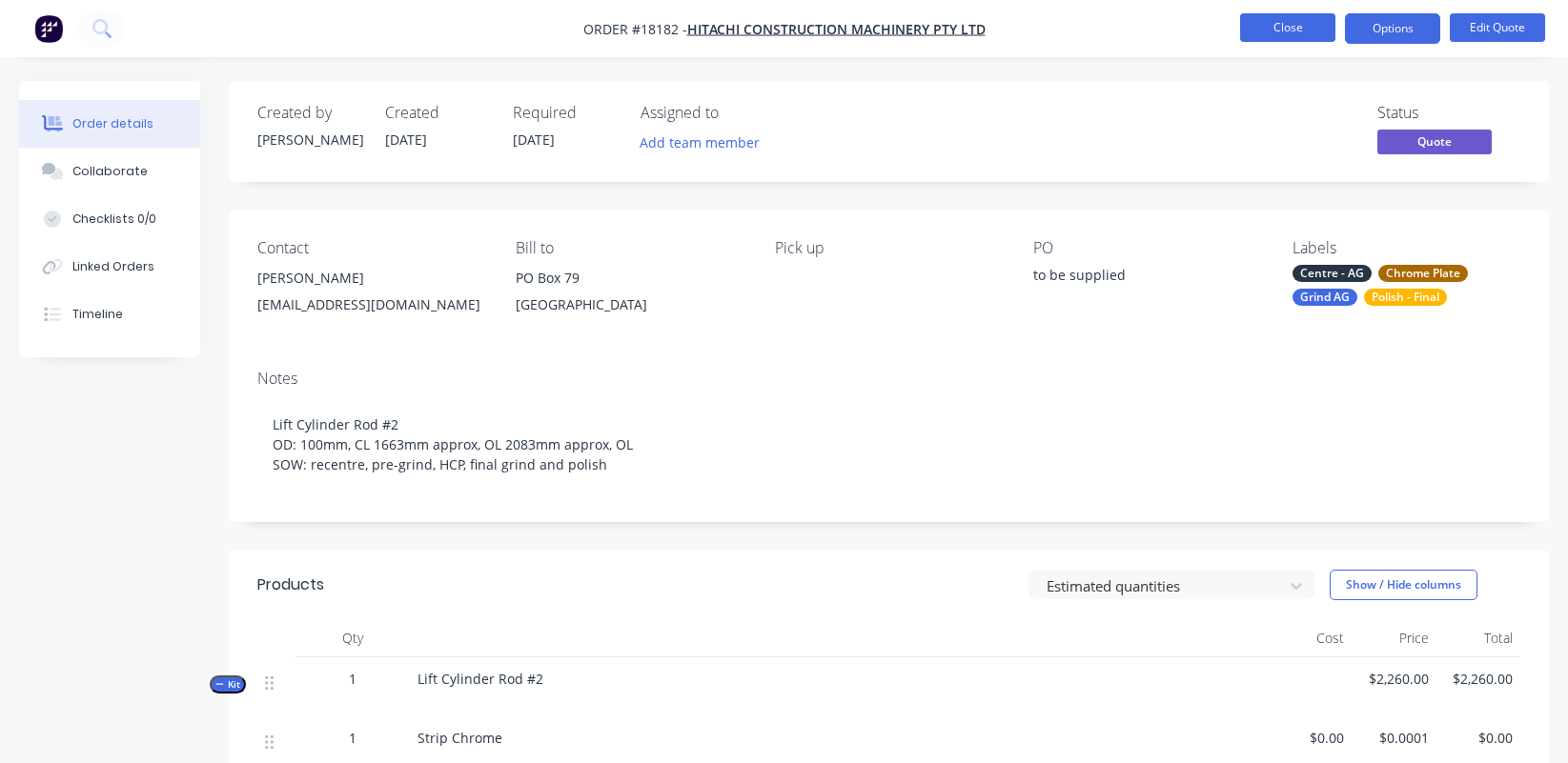
click at [1294, 31] on button "Close" at bounding box center [1287, 27] width 95 height 28
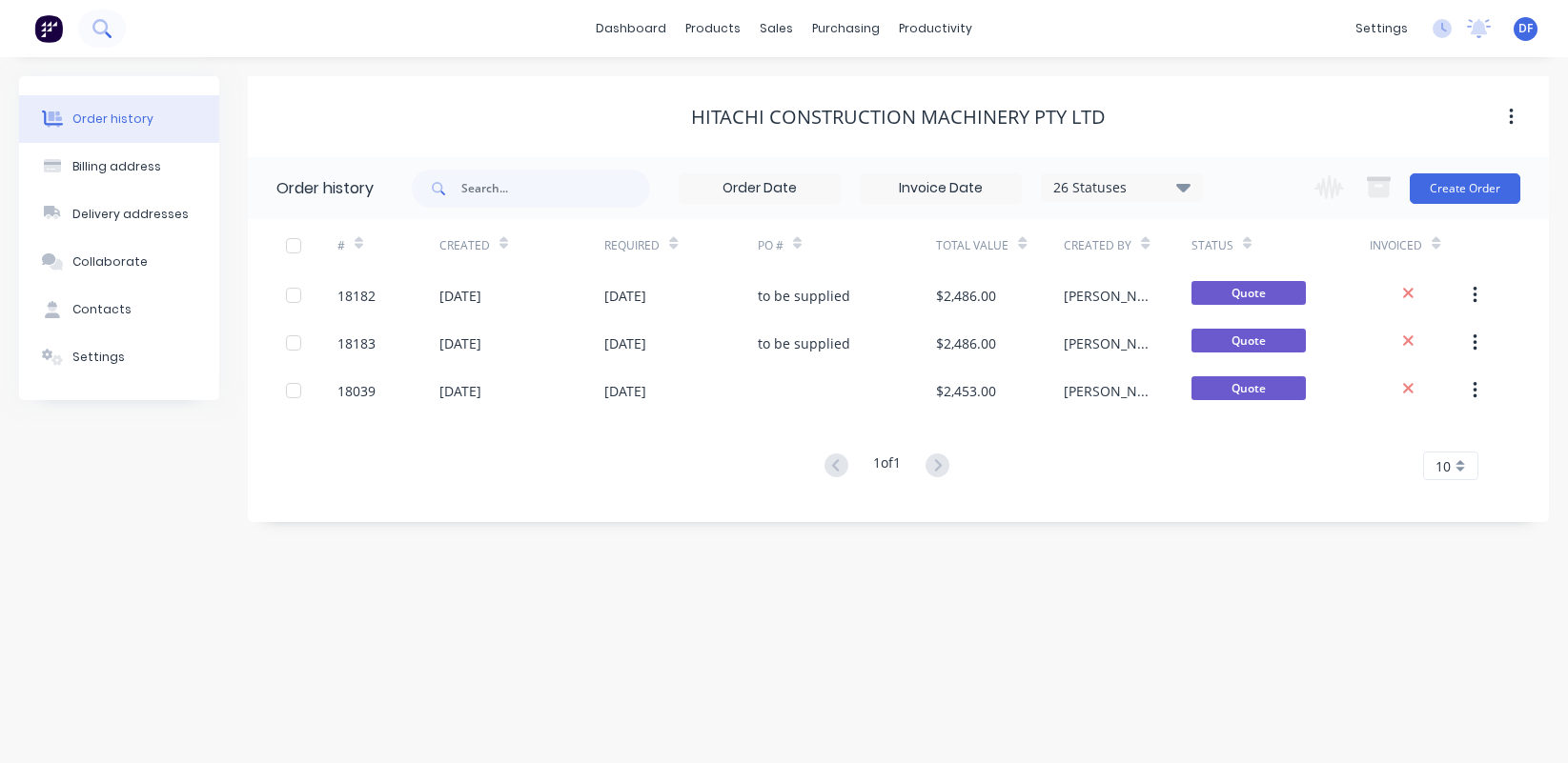
click at [109, 12] on button at bounding box center [102, 28] width 48 height 38
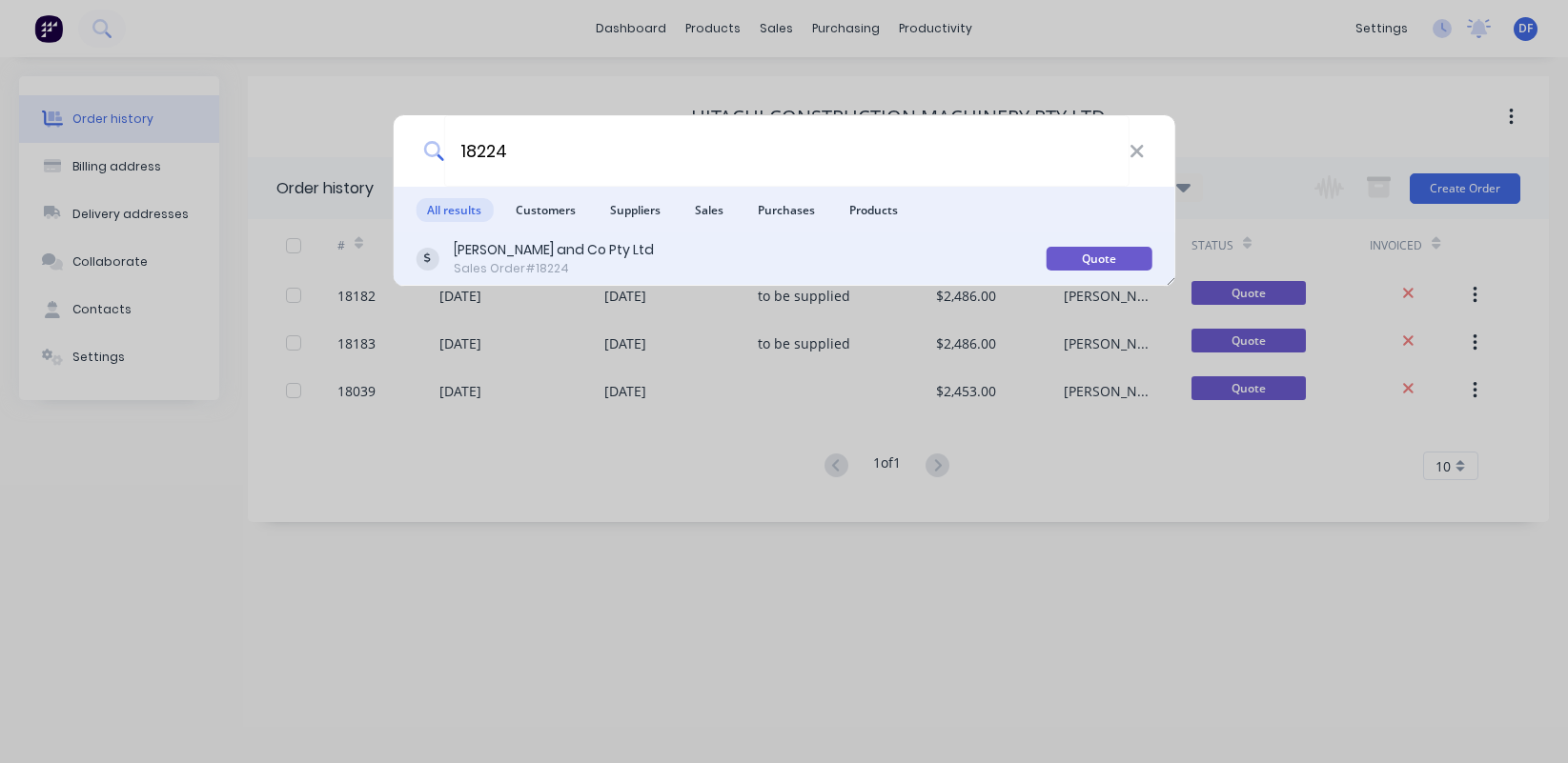
type input "18224"
click at [515, 258] on div "[PERSON_NAME] and Co Pty Ltd" at bounding box center [554, 250] width 200 height 20
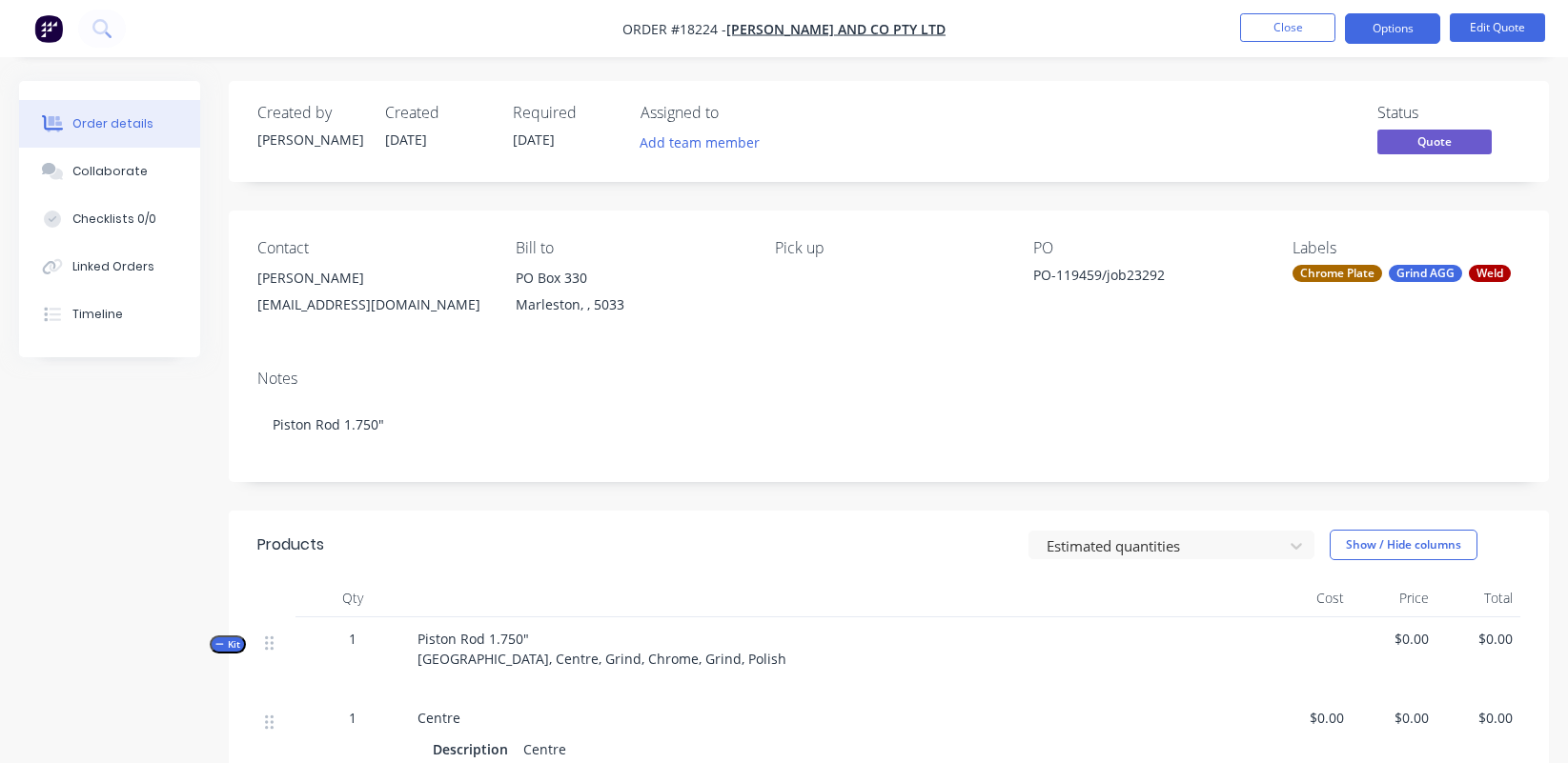
click at [332, 286] on div "[PERSON_NAME]" at bounding box center [371, 278] width 228 height 26
click at [295, 285] on div "[PERSON_NAME]" at bounding box center [371, 278] width 228 height 26
click at [1386, 20] on button "Edit Quote" at bounding box center [1496, 27] width 95 height 28
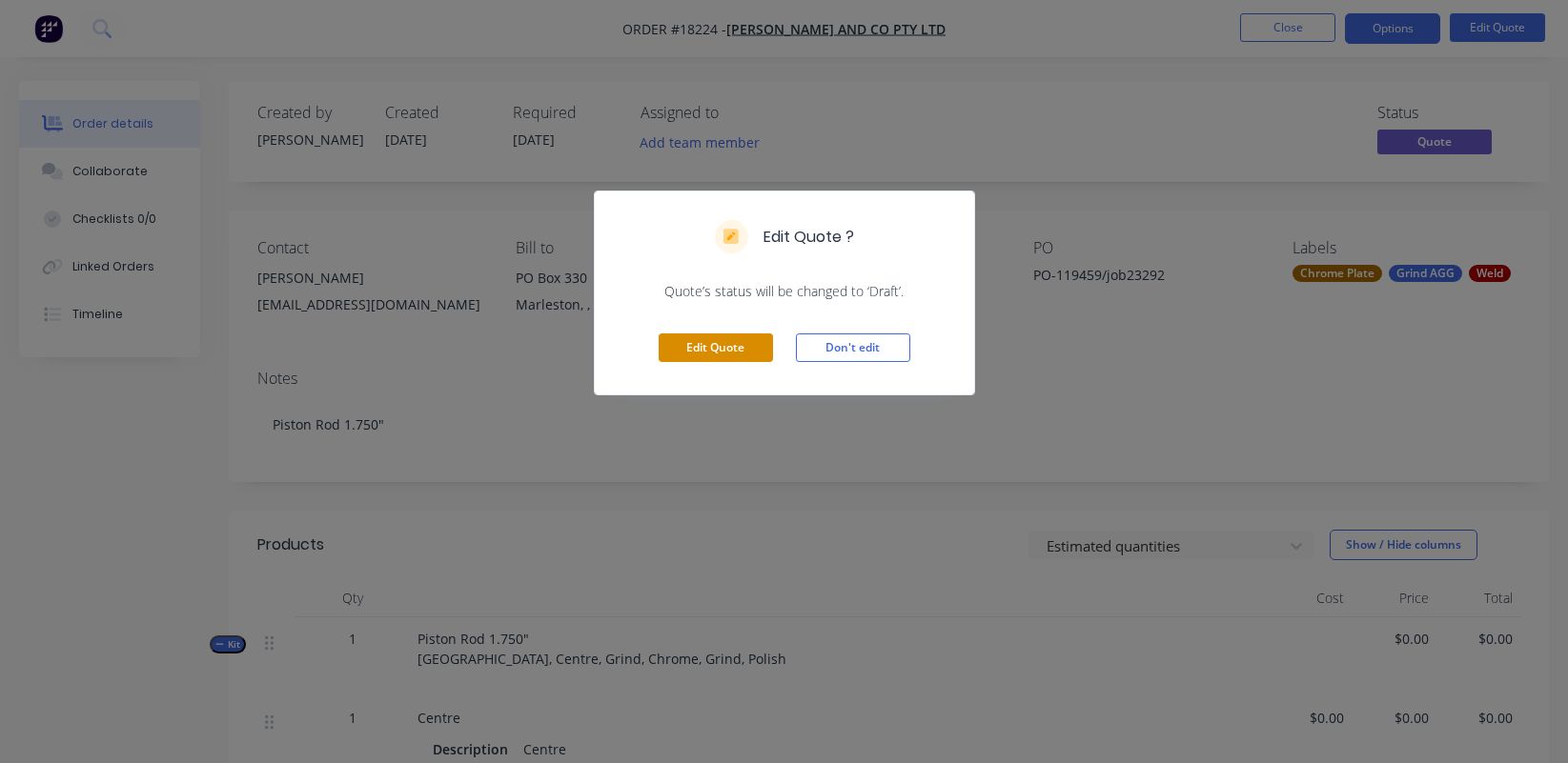
click at [722, 346] on button "Edit Quote" at bounding box center [715, 347] width 115 height 28
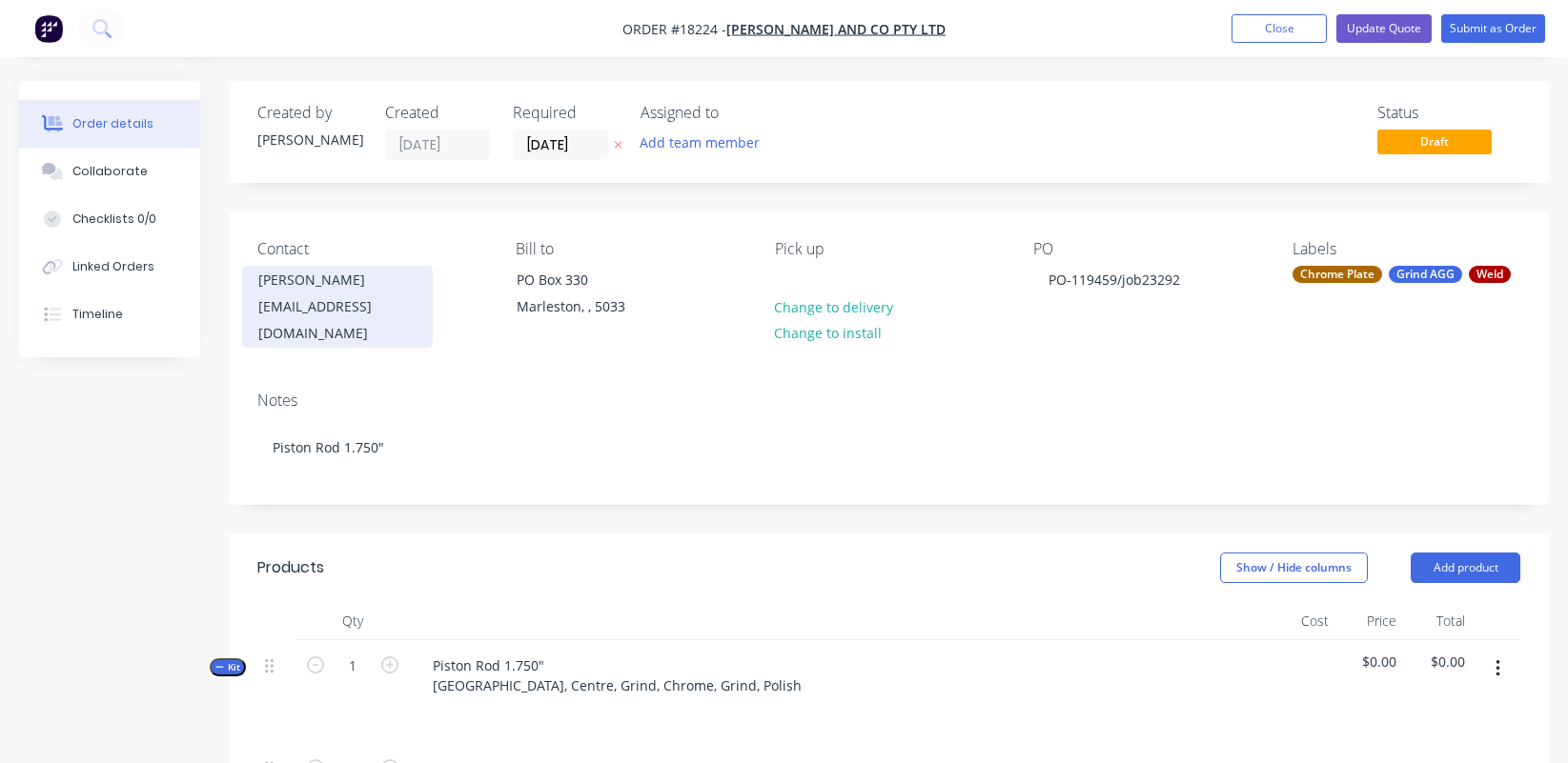
click at [332, 303] on div "[EMAIL_ADDRESS][DOMAIN_NAME]" at bounding box center [336, 320] width 158 height 53
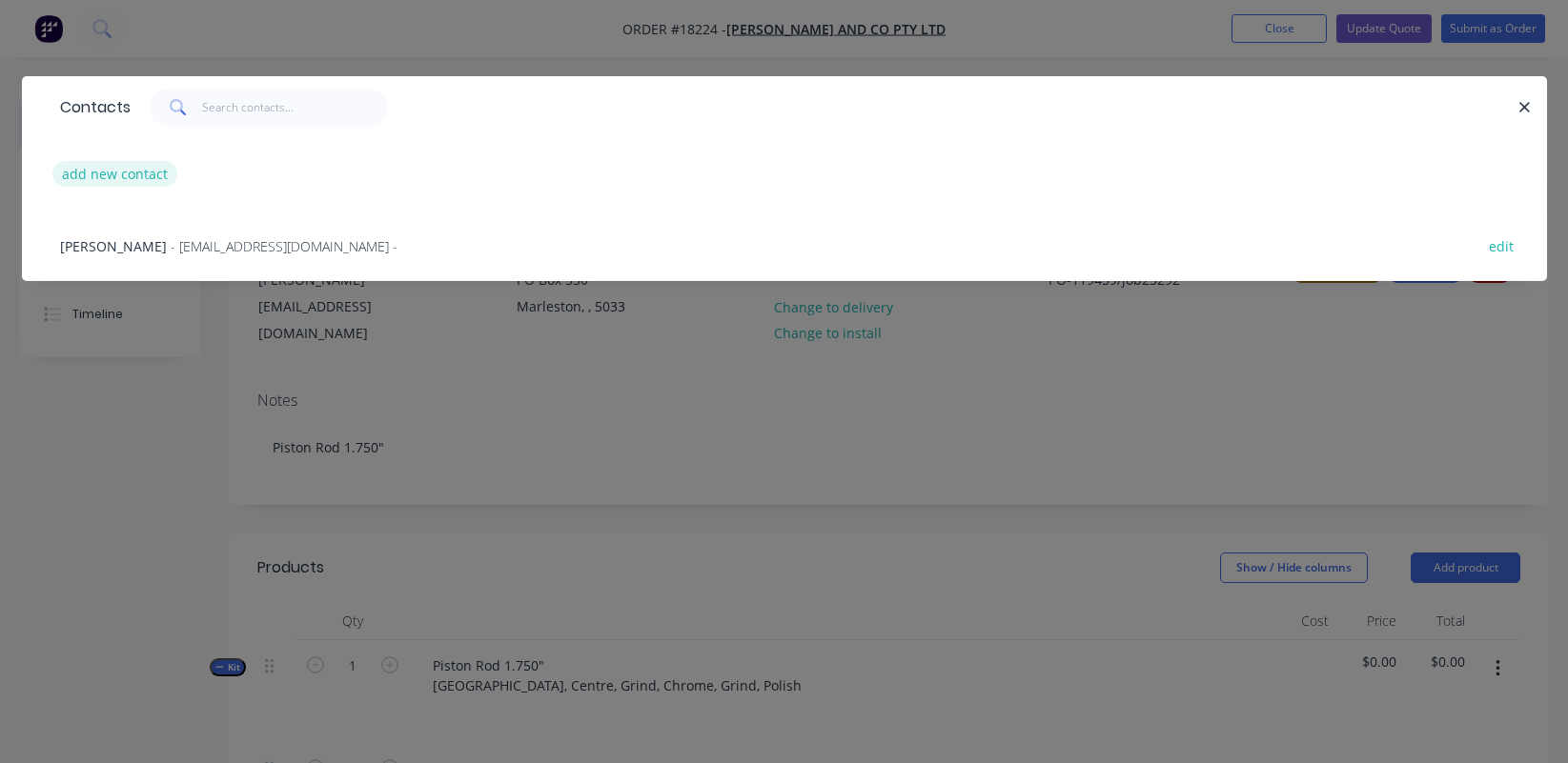
click at [127, 173] on button "add new contact" at bounding box center [115, 174] width 126 height 25
select select "AU"
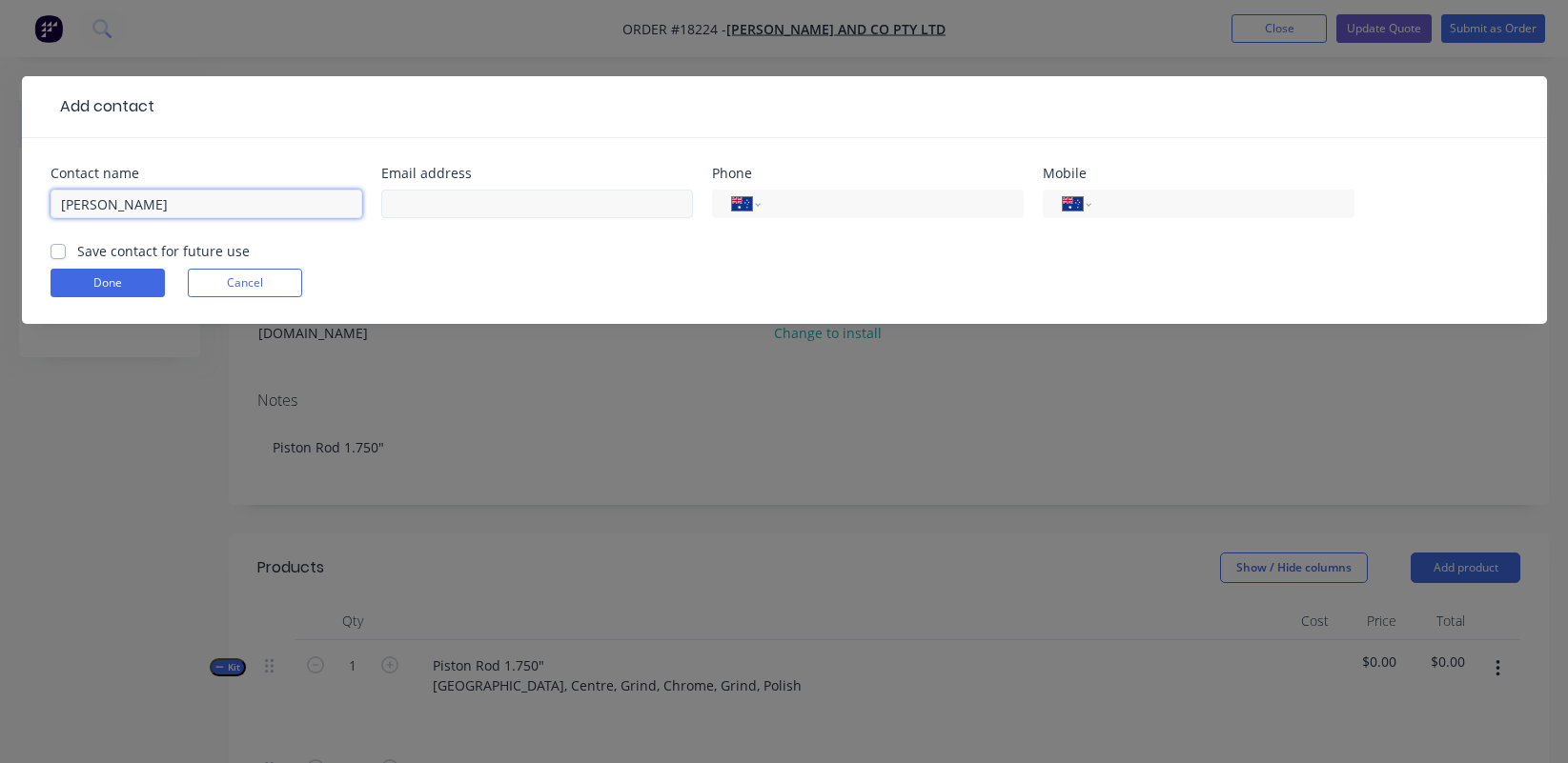
type input "[PERSON_NAME]"
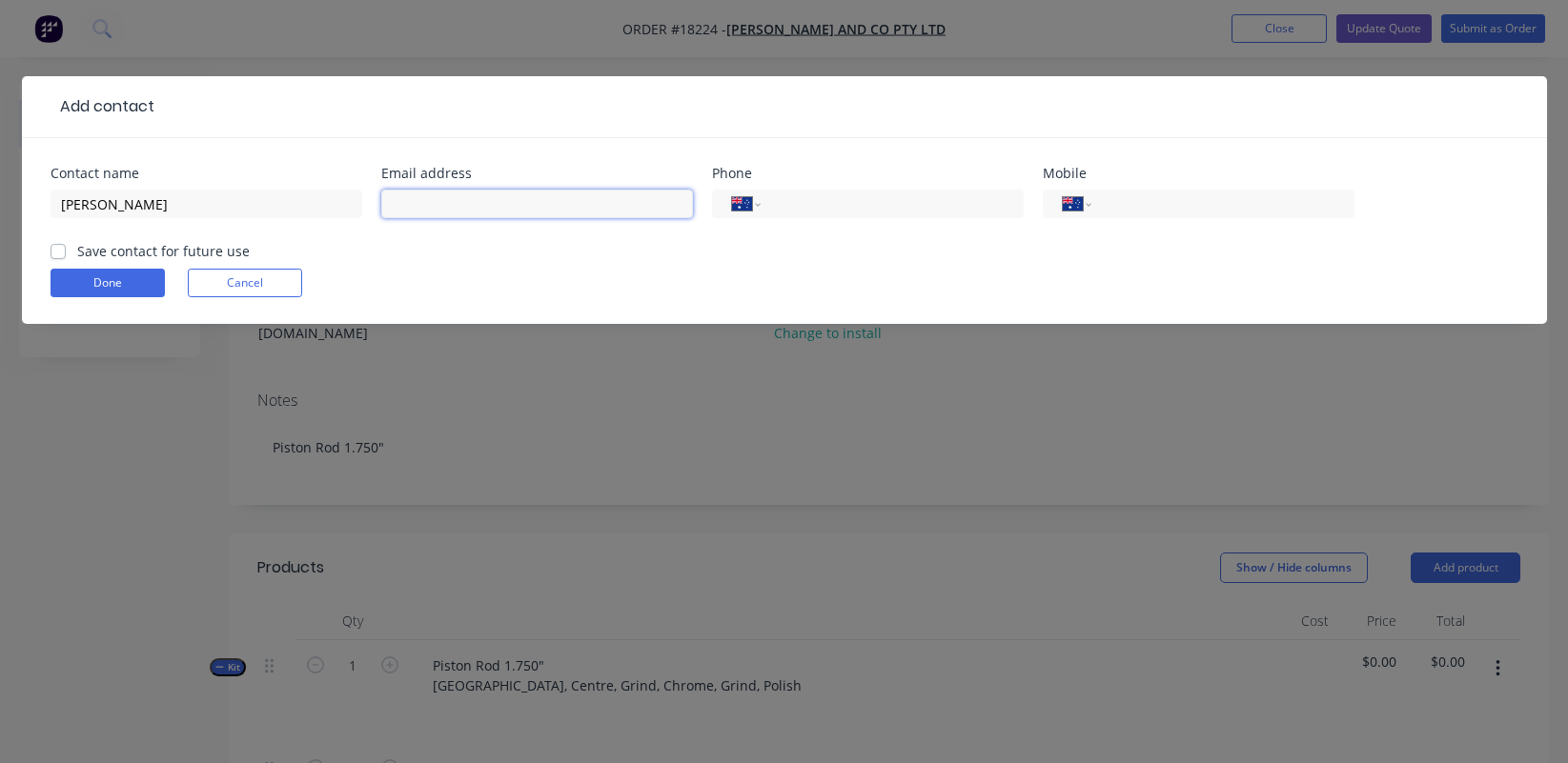
paste input "[EMAIL_ADDRESS][DOMAIN_NAME]"
type input "[EMAIL_ADDRESS][DOMAIN_NAME]"
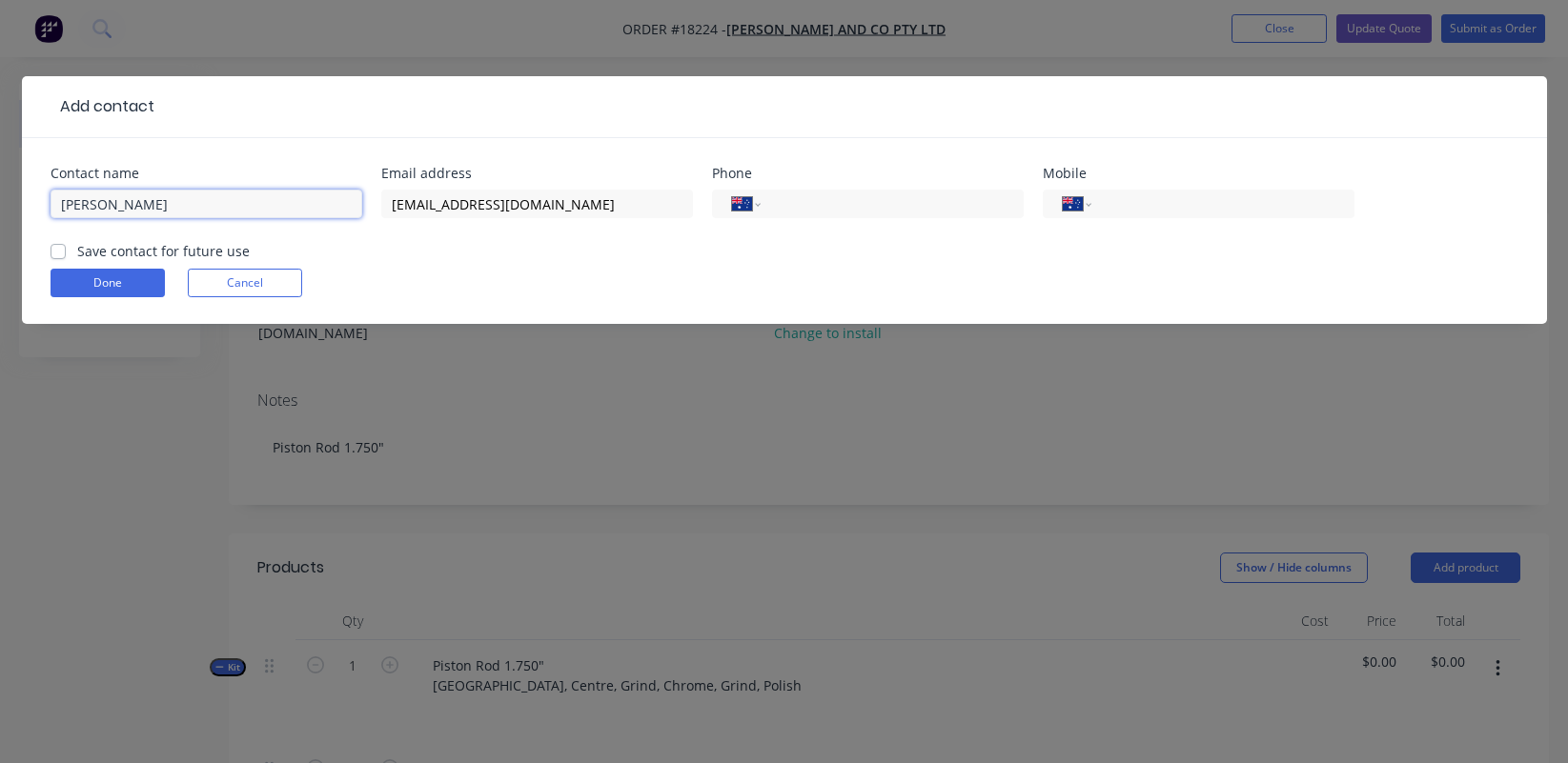
click at [126, 191] on input "[PERSON_NAME]" at bounding box center [207, 203] width 312 height 28
paste input "O’Brien"
type input "[PERSON_NAME]"
click at [829, 216] on div "International [GEOGRAPHIC_DATA] [GEOGRAPHIC_DATA] [GEOGRAPHIC_DATA] [GEOGRAPHIC…" at bounding box center [868, 203] width 312 height 28
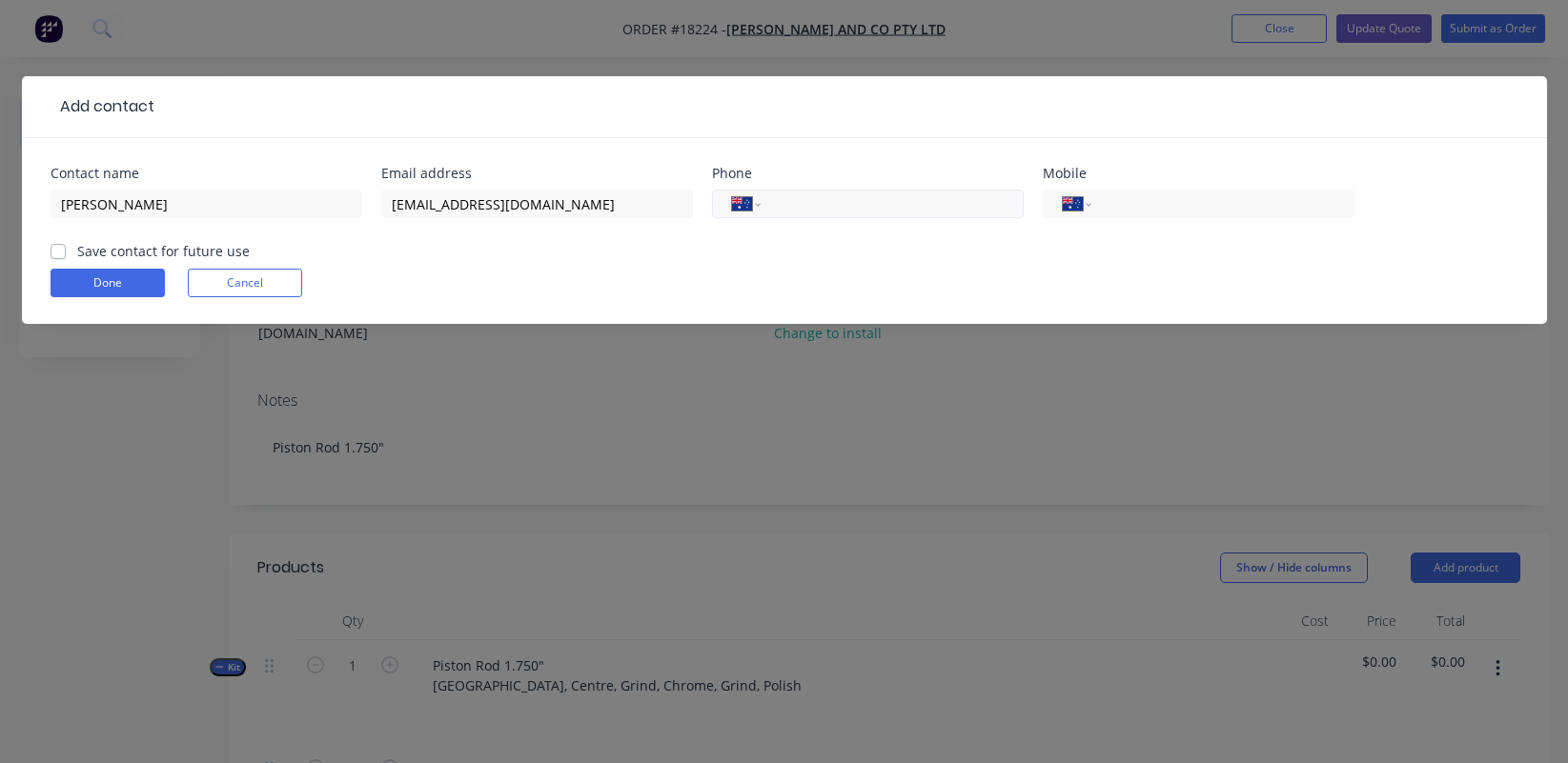
paste input "[PHONE_NUMBER]"
type input "[PHONE_NUMBER]"
click at [68, 250] on div "Save contact for future use" at bounding box center [150, 251] width 199 height 20
click at [66, 249] on div "Save contact for future use" at bounding box center [150, 251] width 199 height 20
click at [77, 252] on label "Save contact for future use" at bounding box center [164, 251] width 173 height 20
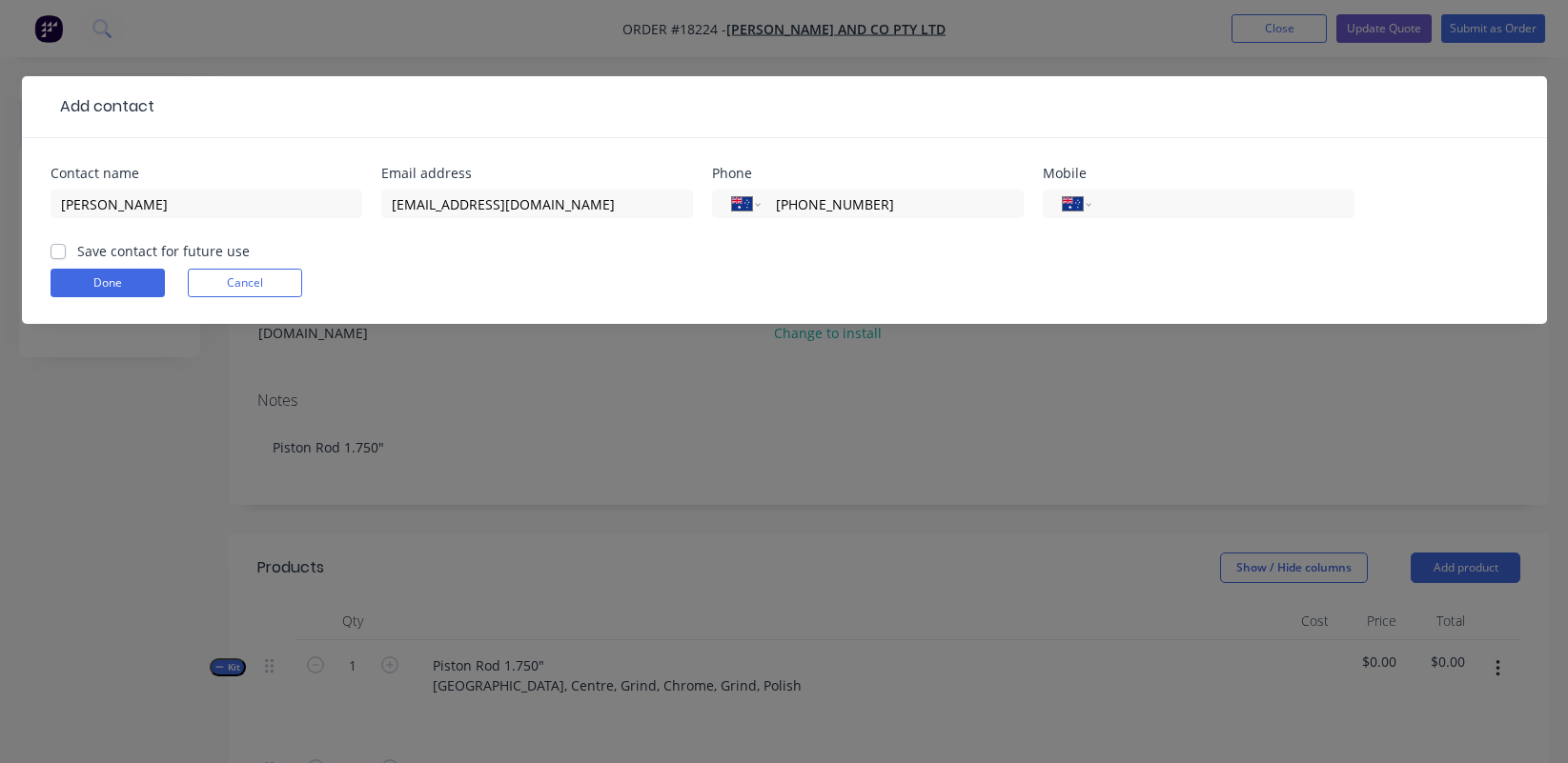
click at [58, 252] on input "Save contact for future use" at bounding box center [59, 250] width 16 height 18
checkbox input "true"
click at [105, 289] on button "Done" at bounding box center [108, 282] width 115 height 28
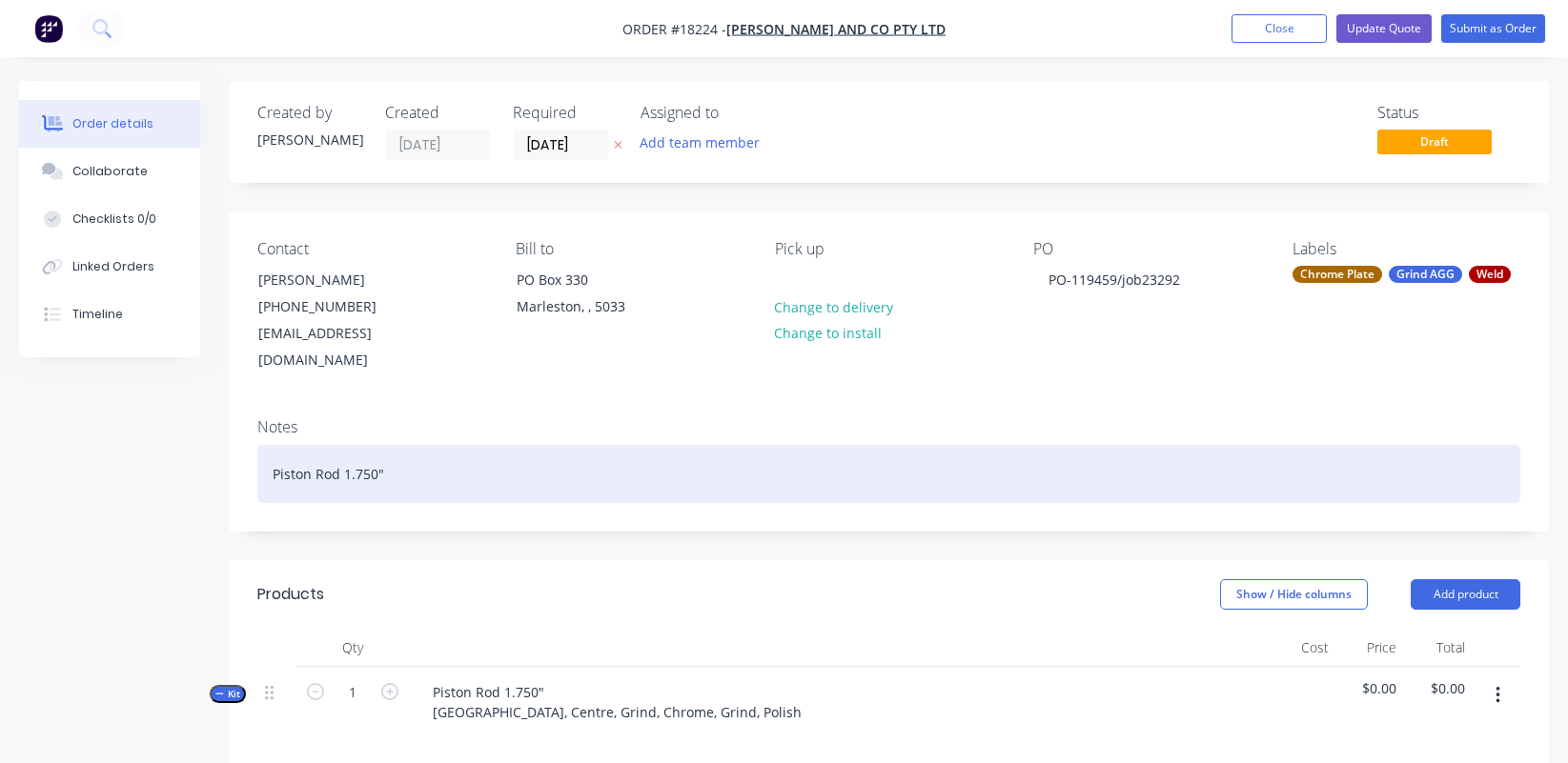
click at [467, 454] on div "Piston Rod 1.750"" at bounding box center [888, 474] width 1263 height 58
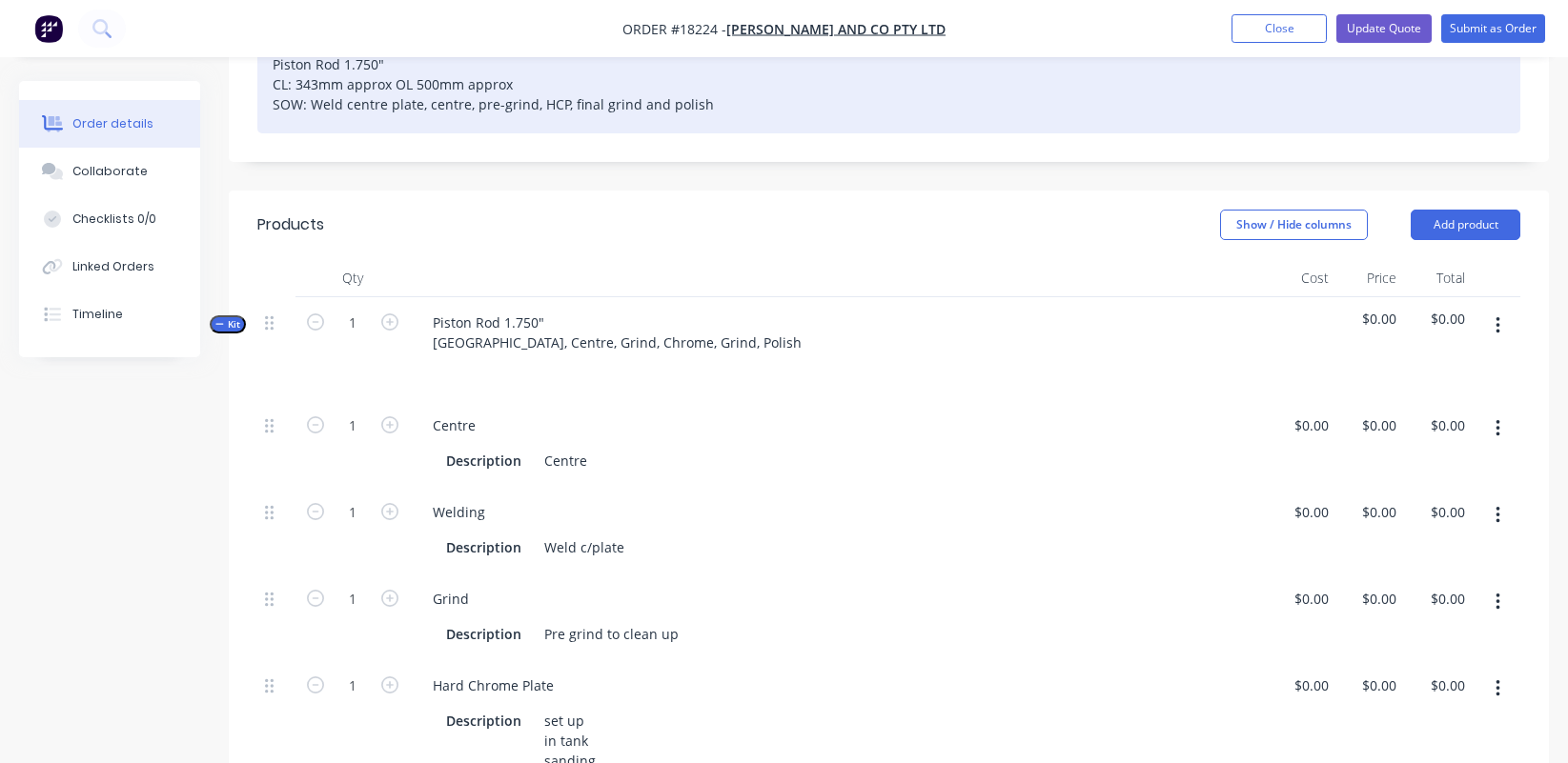
scroll to position [414, 0]
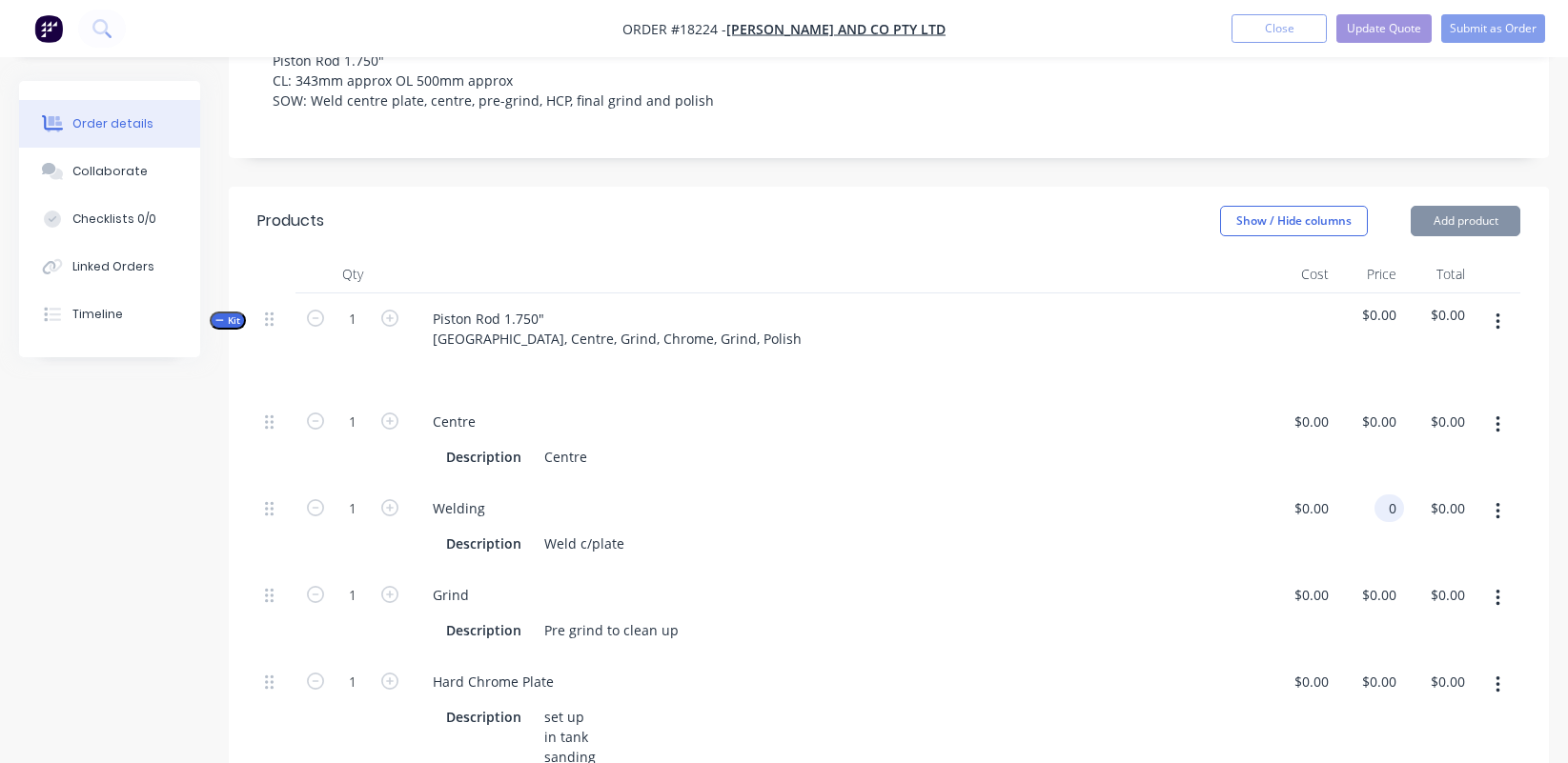
click at [1371, 483] on div "0 0" at bounding box center [1370, 527] width 69 height 86
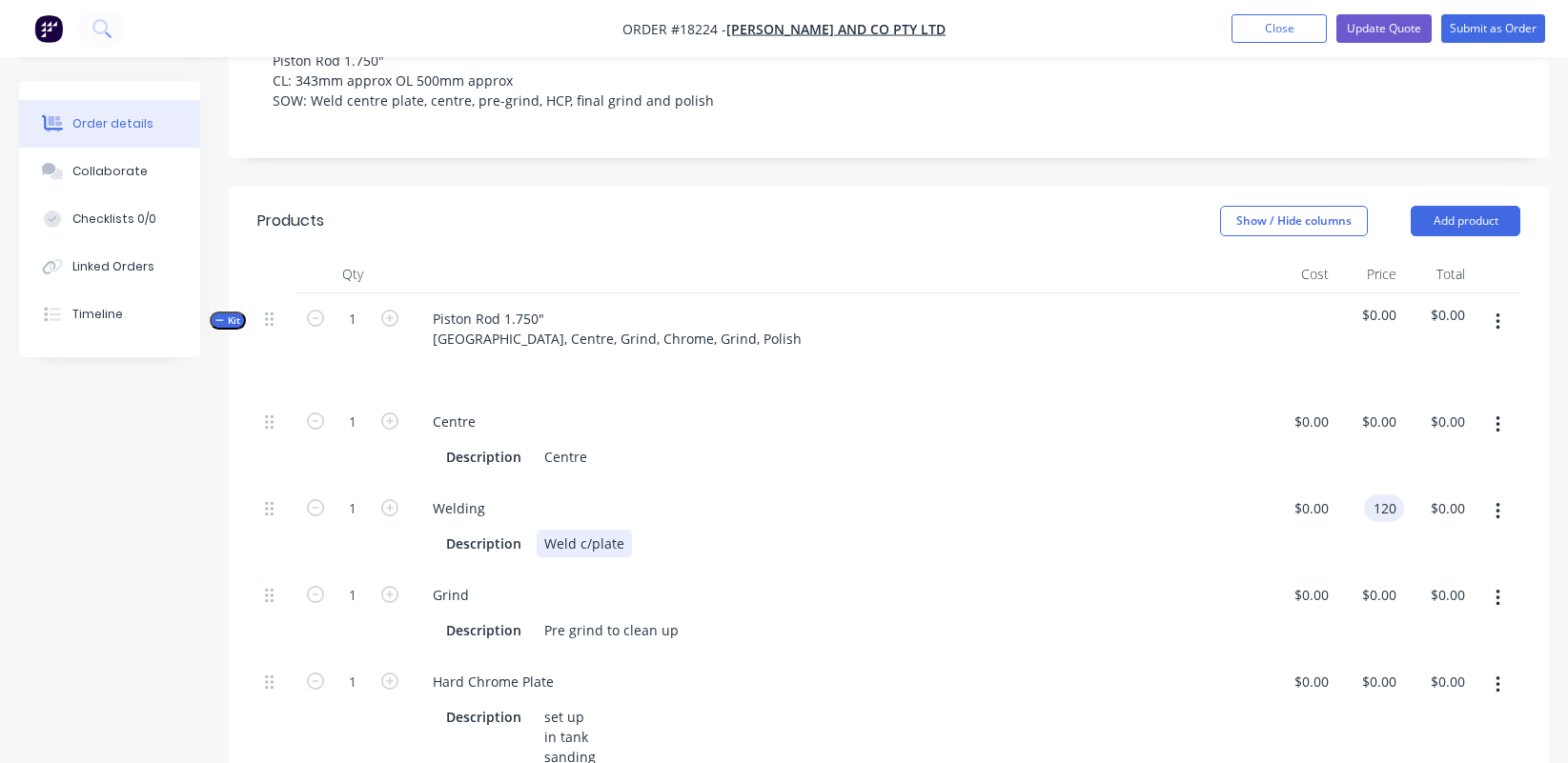
type input "$120.00"
click at [1062, 538] on div "Welding Description Weld c/plate" at bounding box center [838, 527] width 858 height 86
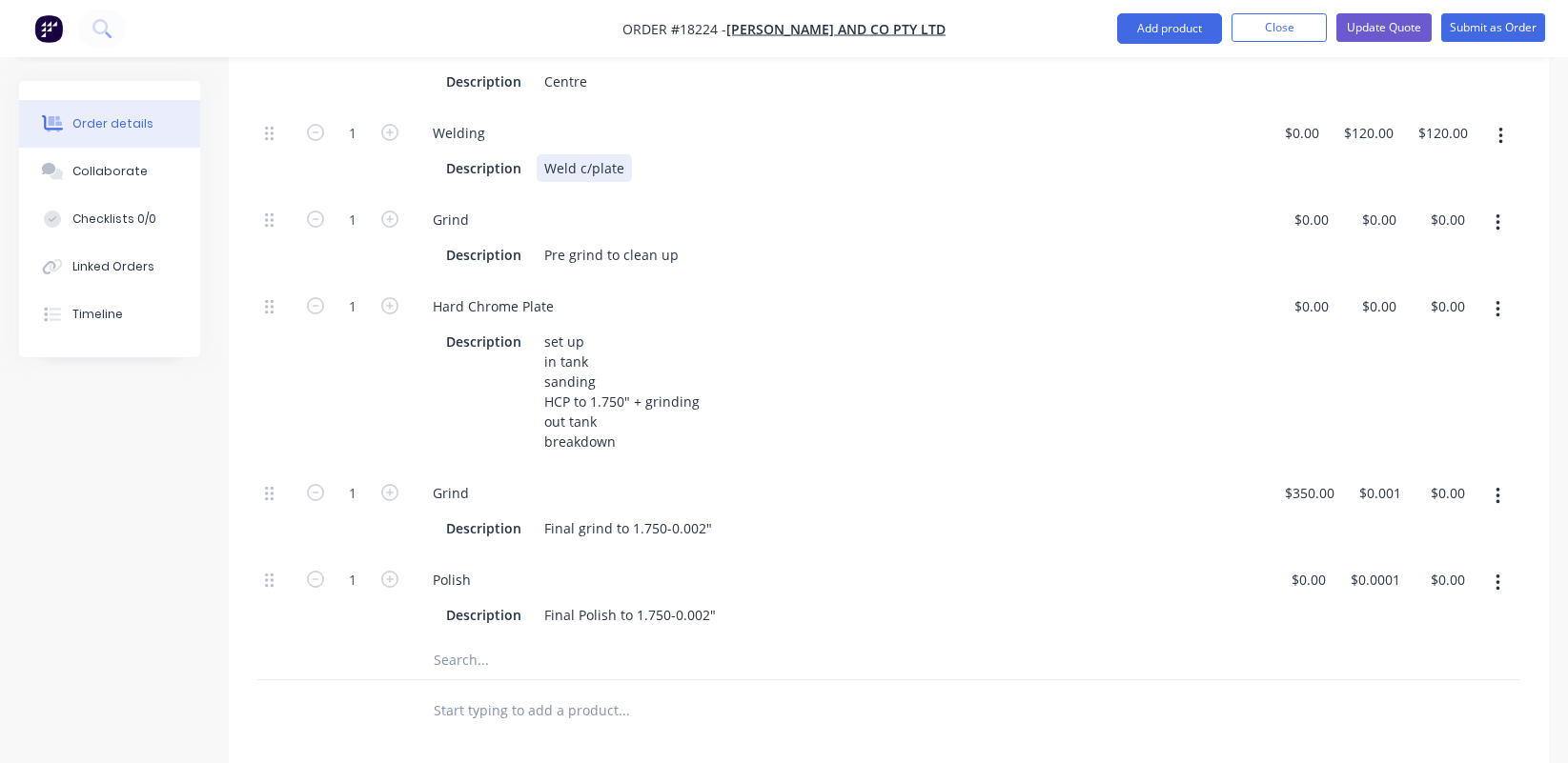
scroll to position [796, 0]
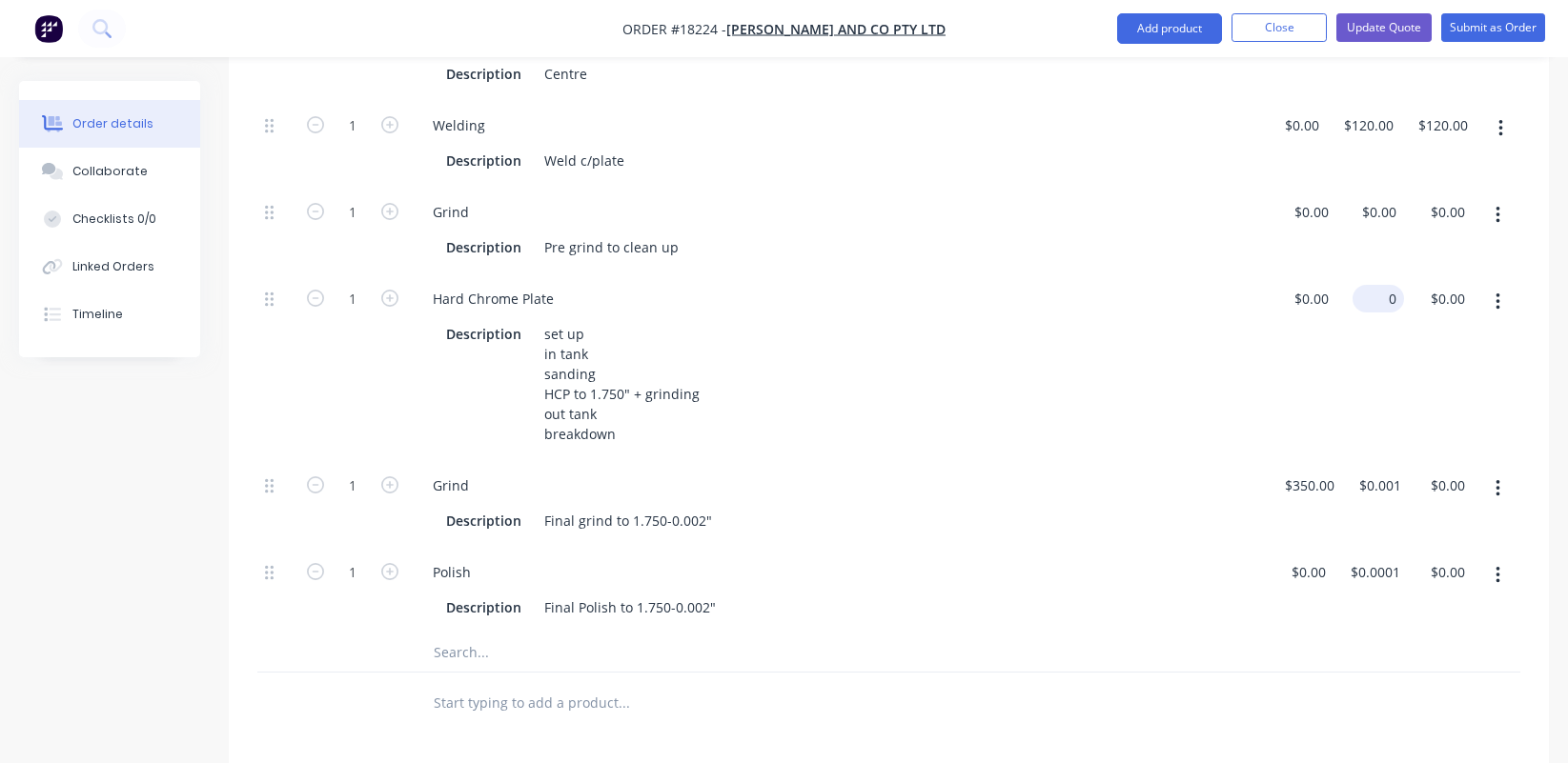
click at [1383, 285] on input "0" at bounding box center [1382, 299] width 44 height 27
type input "$570.00"
click at [1284, 304] on div "$0.00 $0.00" at bounding box center [1301, 367] width 69 height 186
click at [1296, 472] on div "350 350" at bounding box center [1316, 485] width 40 height 27
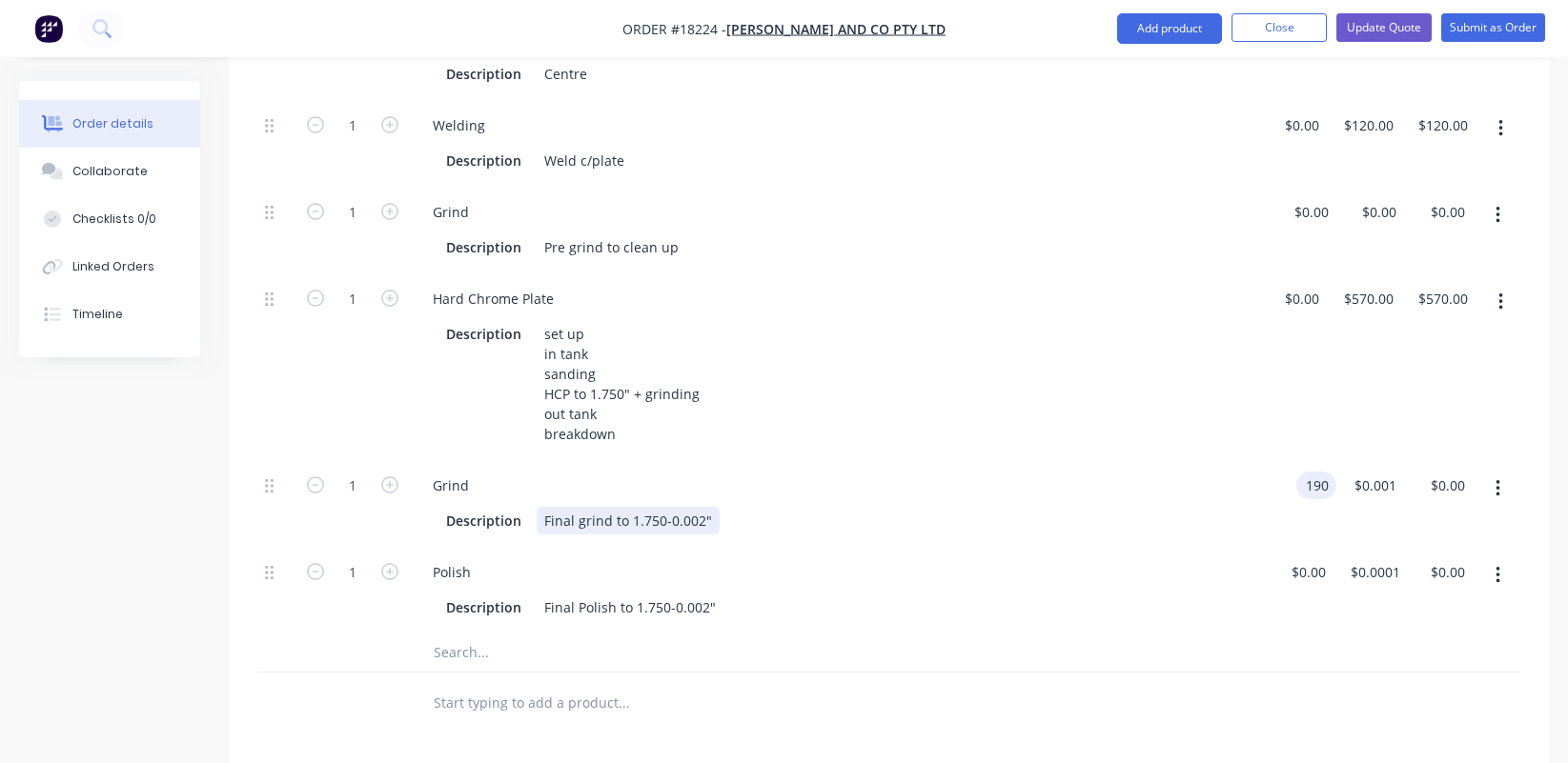
type input "$190.00"
click at [1266, 491] on div "Grind Description Final grind to 1.750-0.002"" at bounding box center [838, 503] width 858 height 86
click at [1370, 472] on input "0.0005" at bounding box center [1383, 485] width 51 height 27
type input "$0.0001"
click at [1264, 557] on div "Polish Description Final Polish to 1.750-0.002"" at bounding box center [838, 590] width 858 height 86
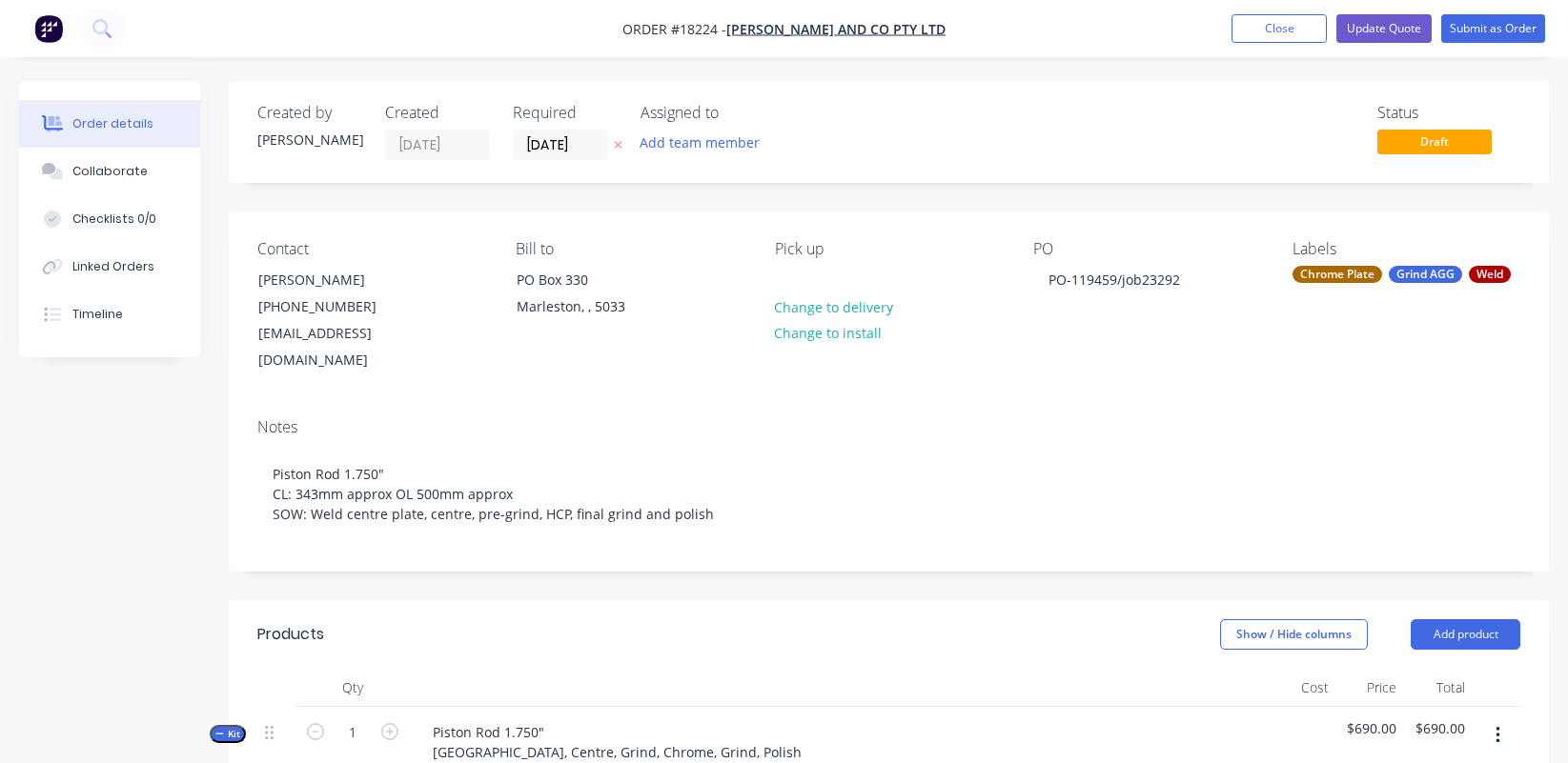
scroll to position [0, 0]
click at [1382, 31] on button "Update Quote" at bounding box center [1383, 28] width 95 height 28
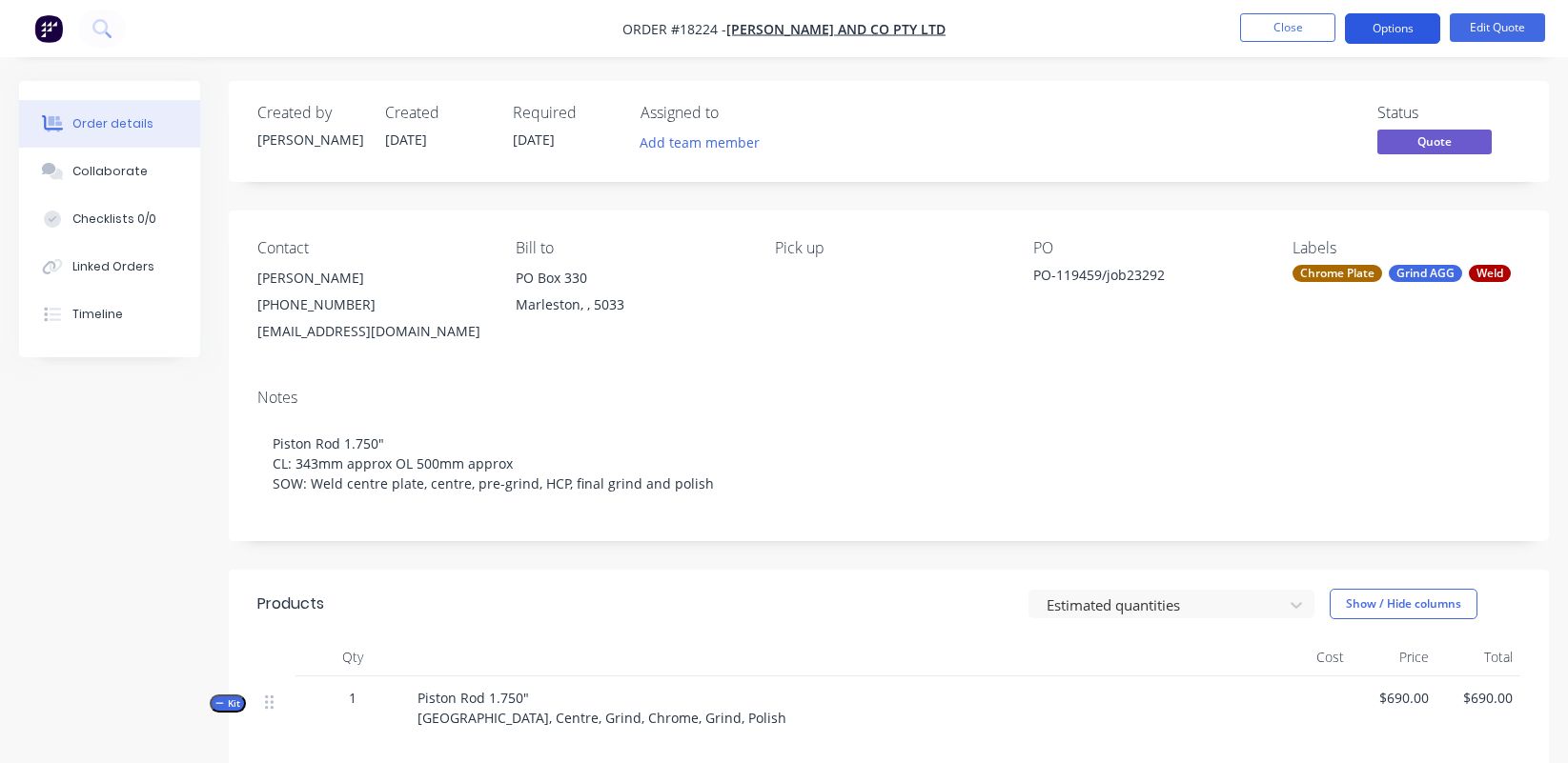
click at [1386, 30] on button "Options" at bounding box center [1391, 28] width 95 height 30
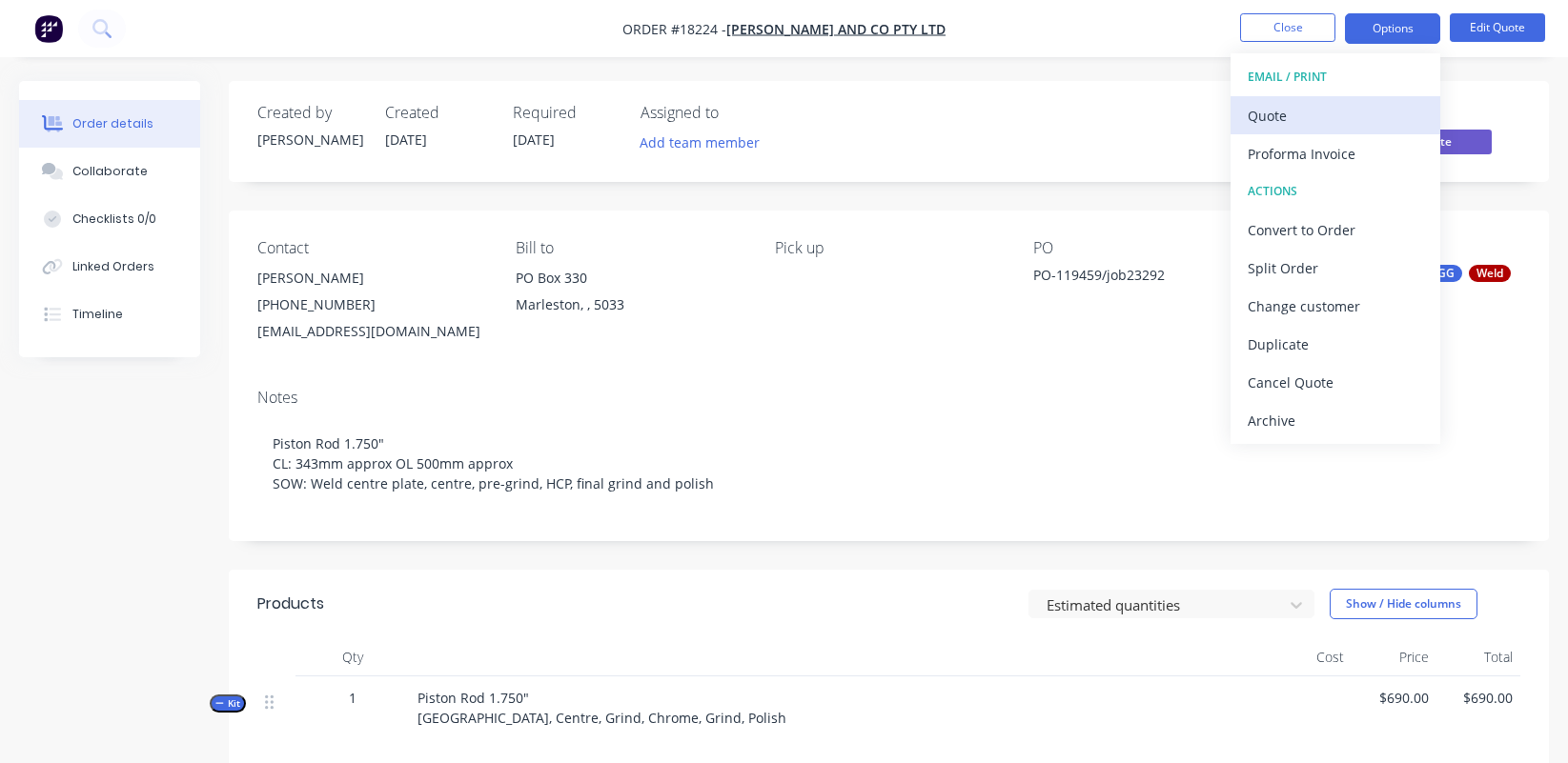
click at [1350, 114] on div "Quote" at bounding box center [1335, 116] width 176 height 27
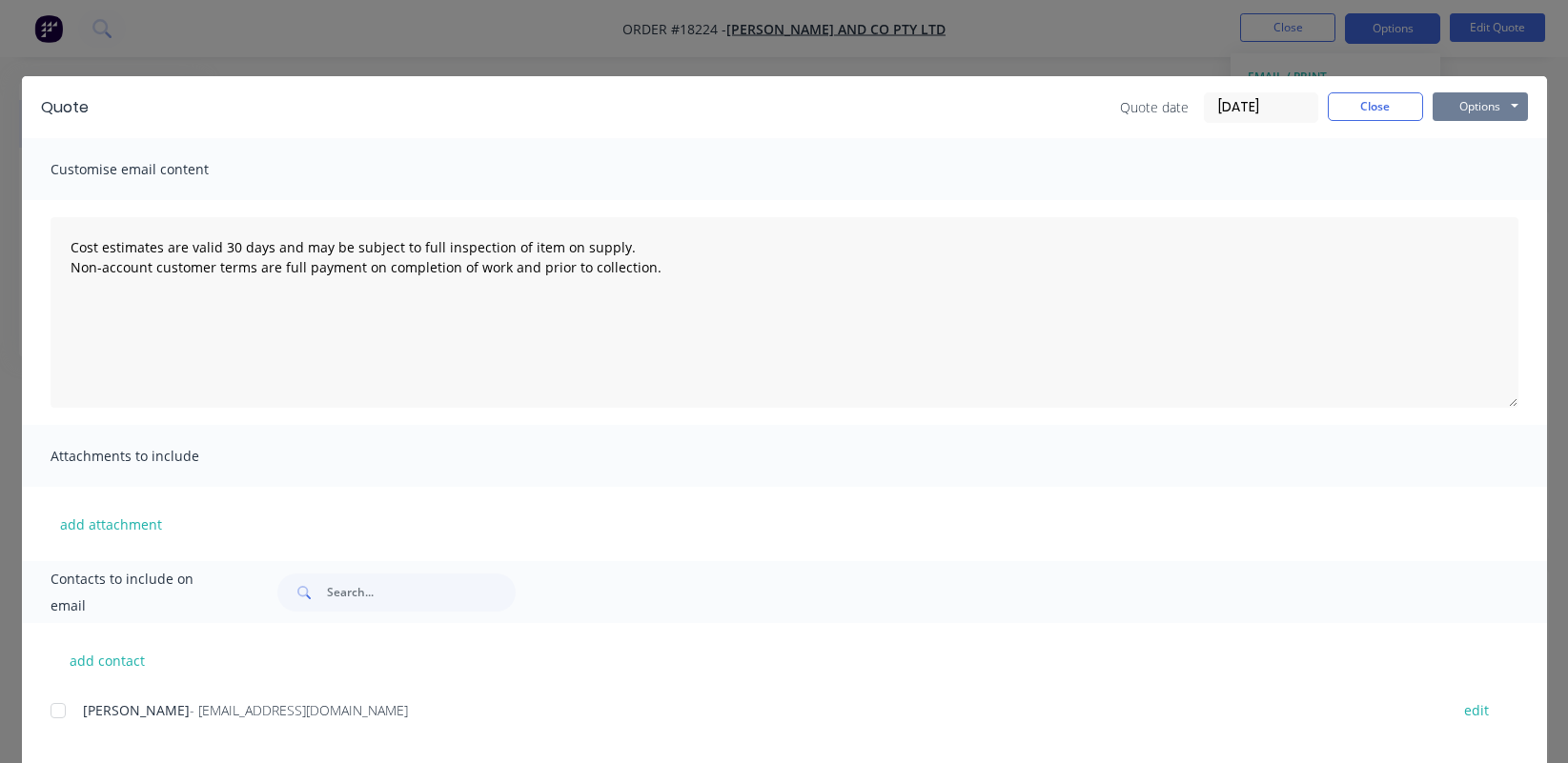
click at [1386, 99] on button "Options" at bounding box center [1480, 106] width 95 height 28
click at [1386, 141] on button "Preview" at bounding box center [1493, 140] width 122 height 31
click at [1386, 105] on button "Options" at bounding box center [1480, 106] width 95 height 28
click at [1386, 131] on button "Preview" at bounding box center [1493, 140] width 122 height 31
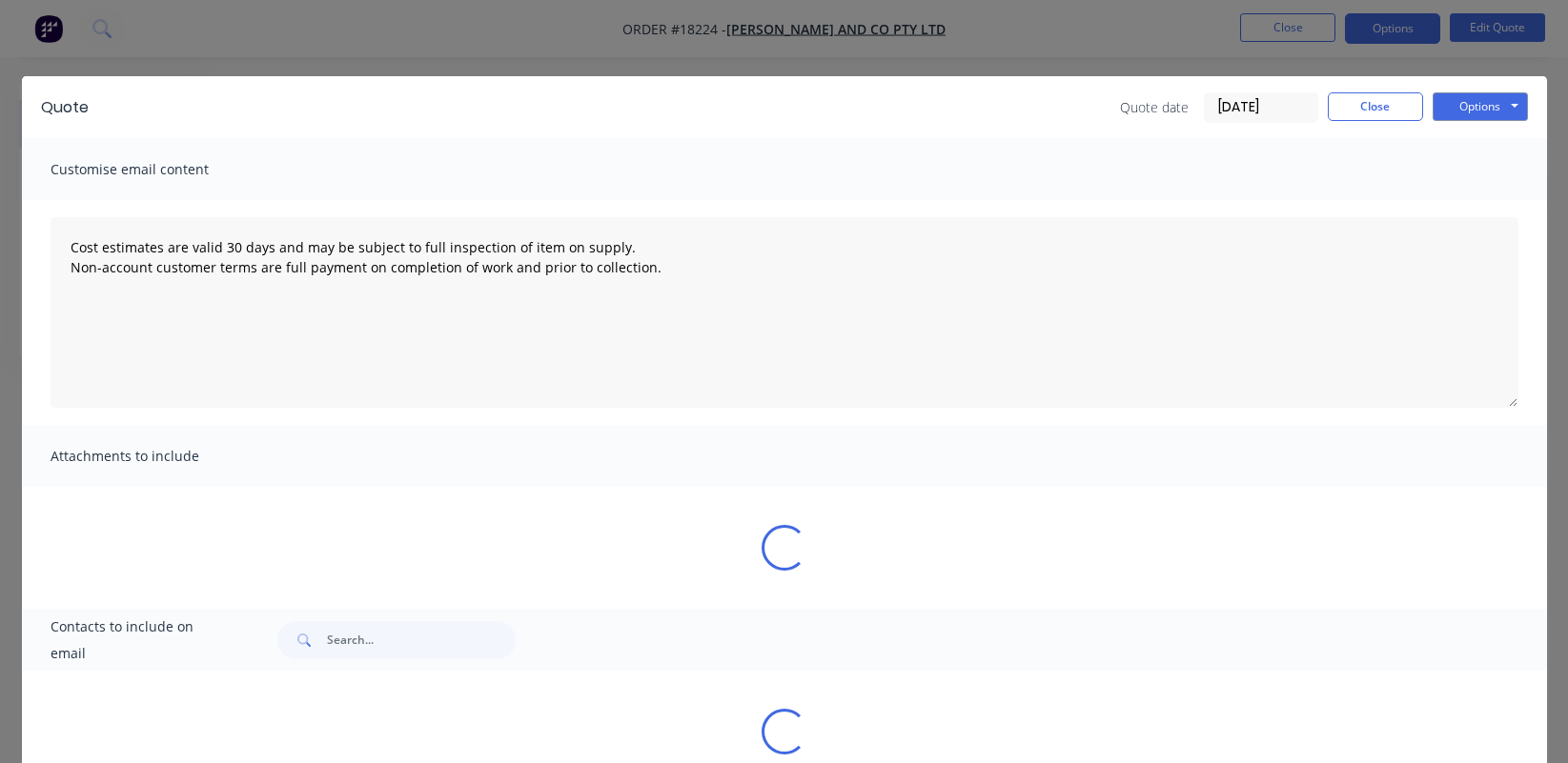
type textarea "Cost estimates are valid 30 days and may be subject to full inspection of item …"
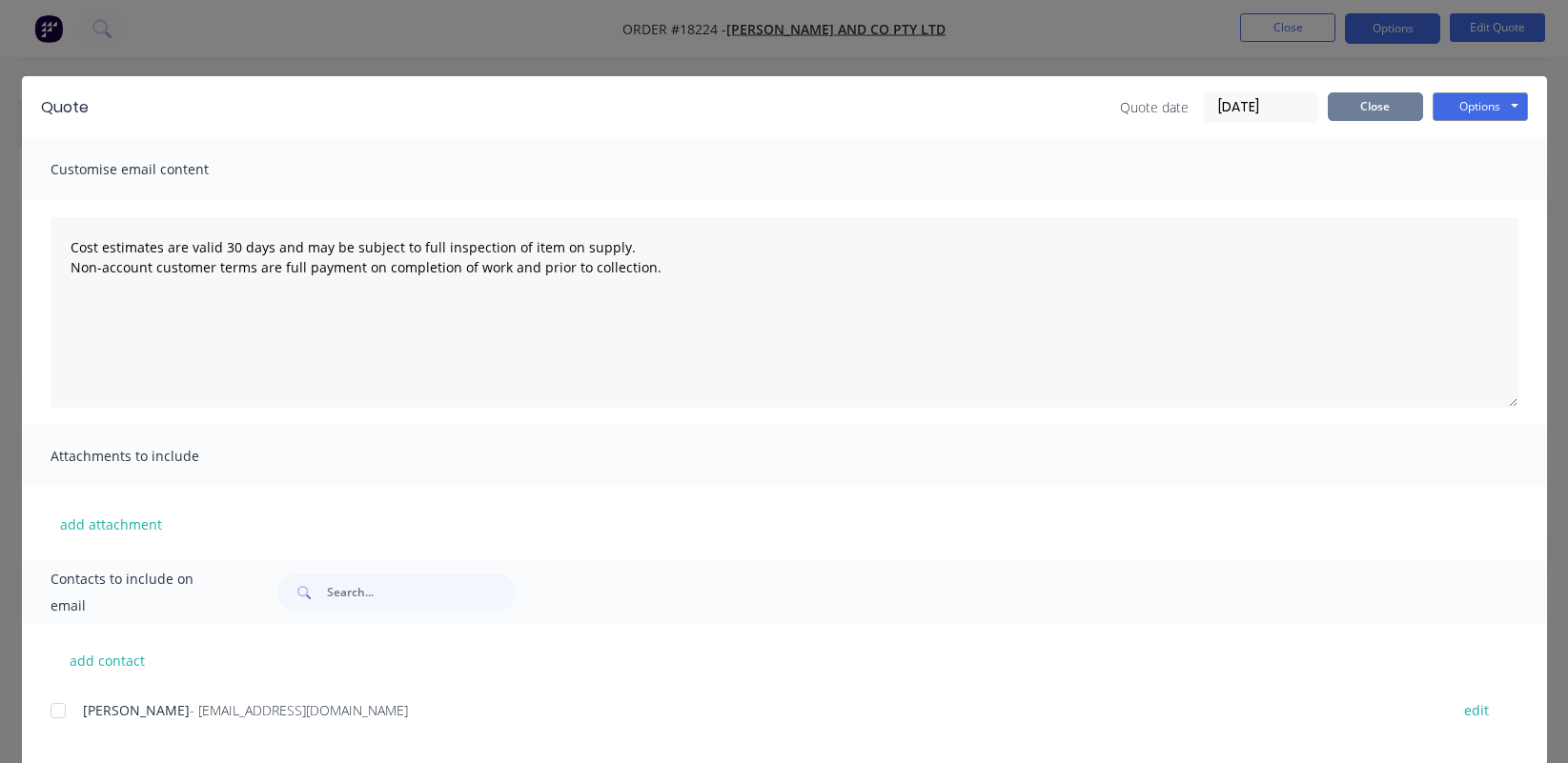
click at [1386, 106] on button "Close" at bounding box center [1375, 106] width 95 height 28
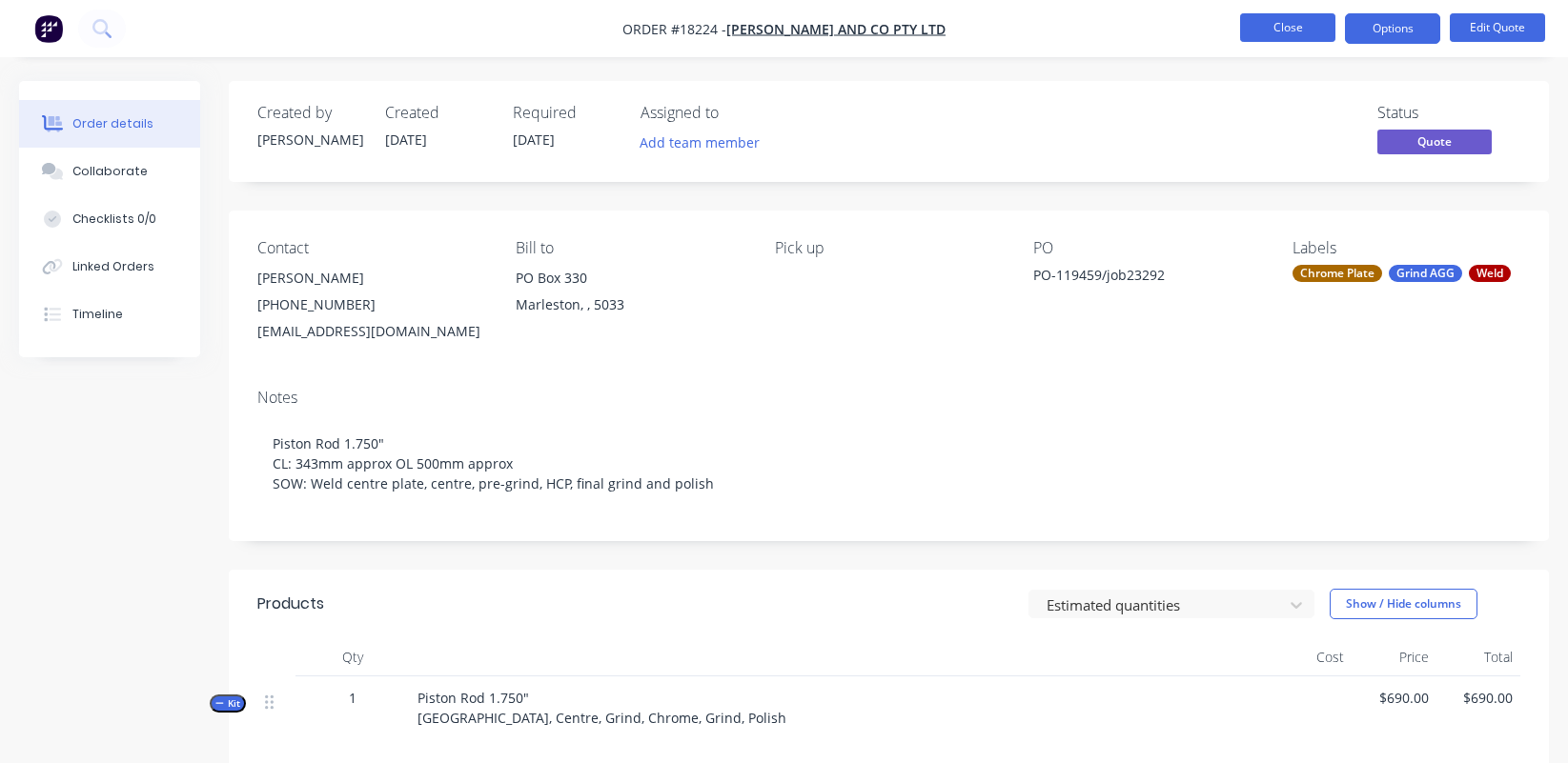
click at [1302, 40] on button "Close" at bounding box center [1287, 27] width 95 height 28
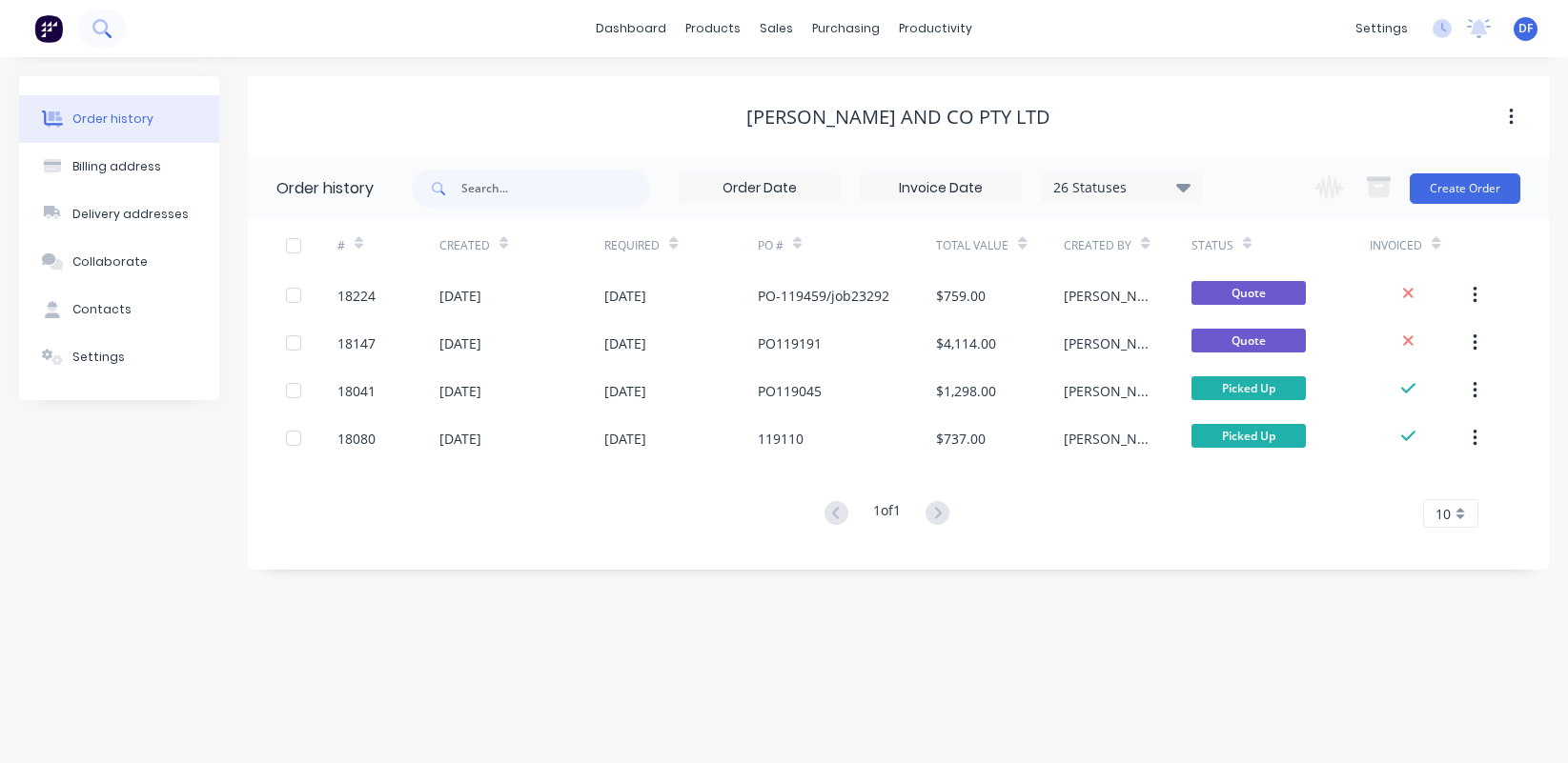
click at [115, 26] on button at bounding box center [102, 28] width 48 height 38
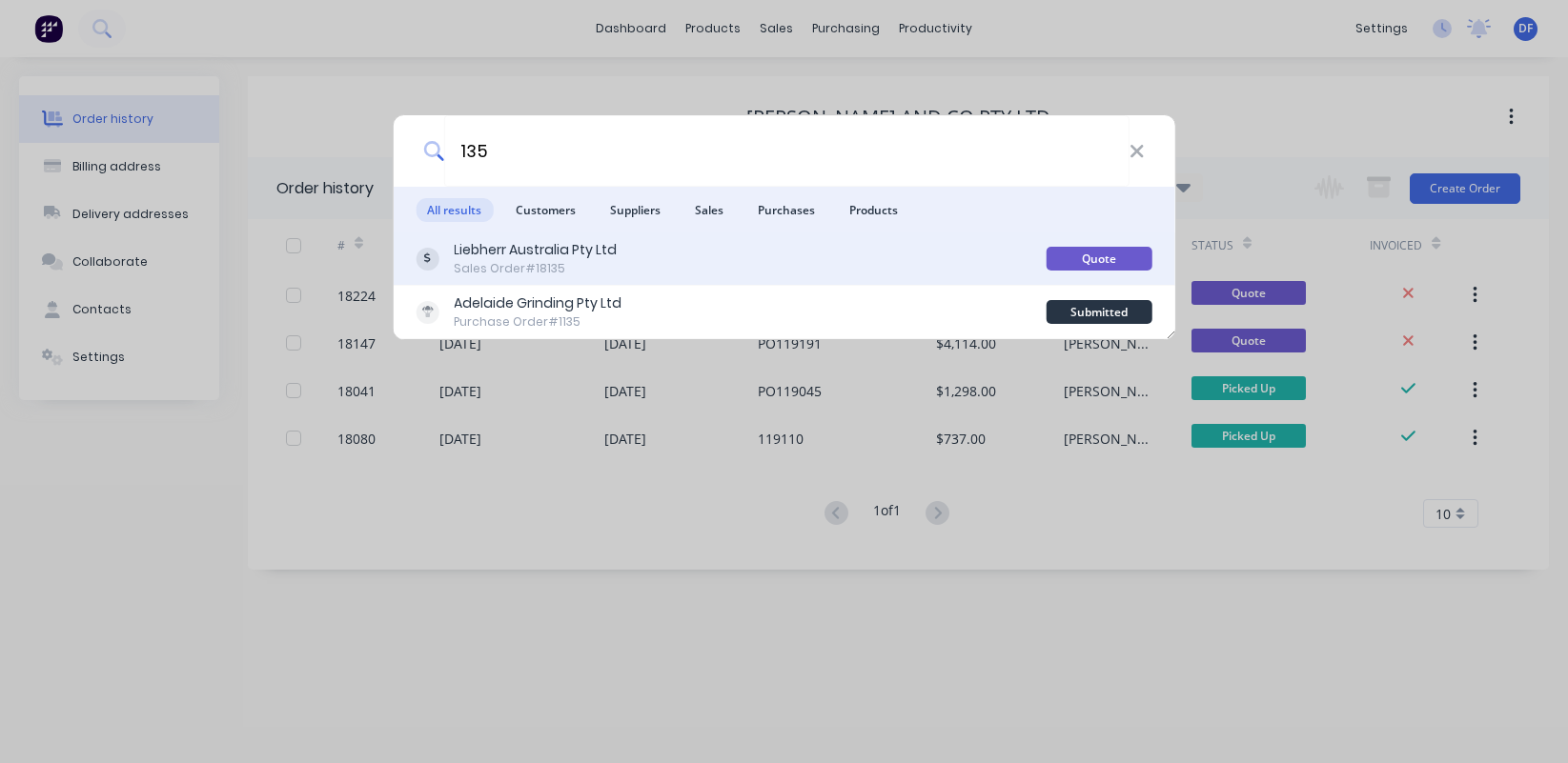
type input "135"
click at [498, 269] on div "Sales Order #18135" at bounding box center [535, 268] width 163 height 17
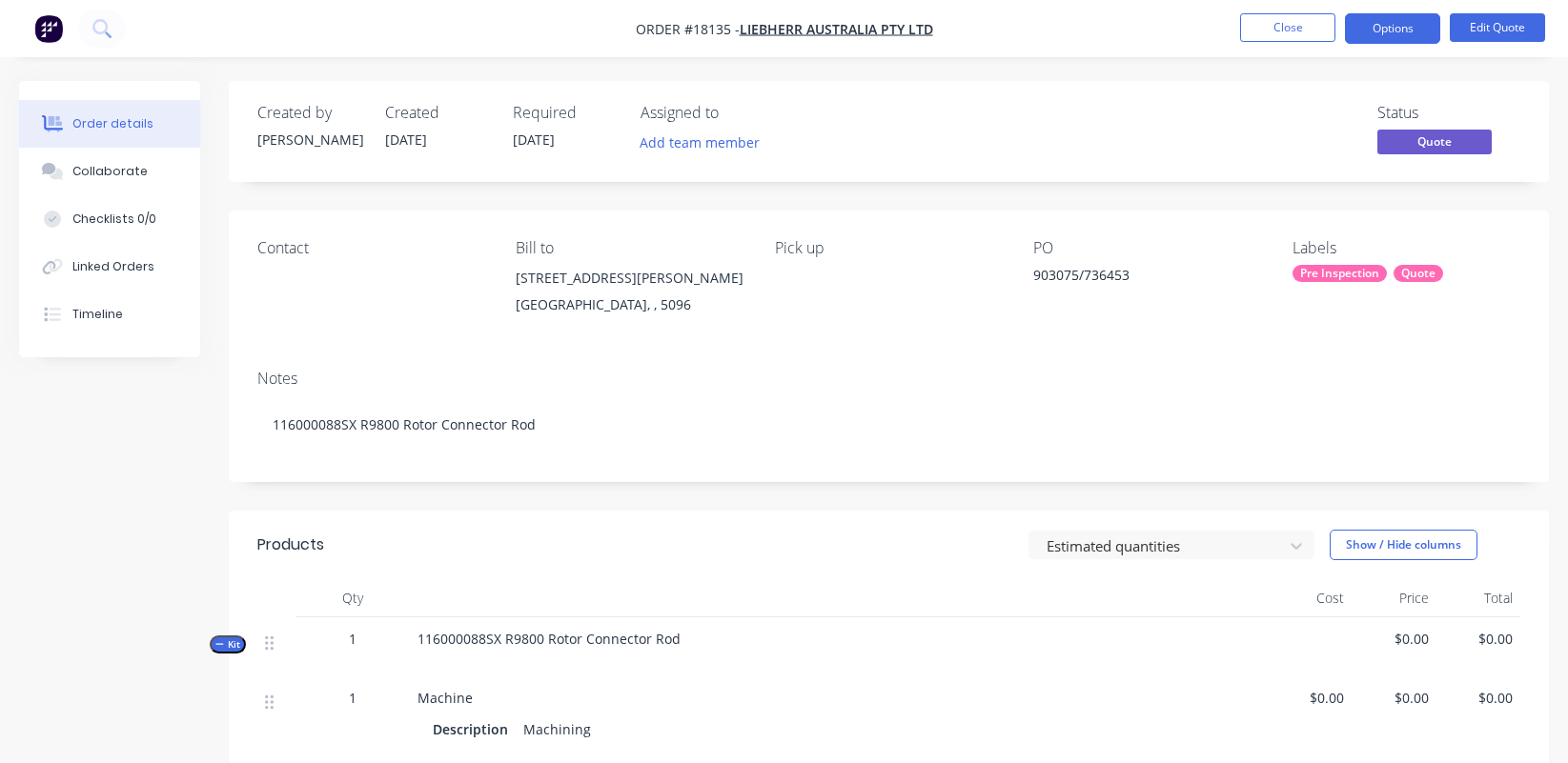
click at [308, 277] on div "Contact" at bounding box center [371, 282] width 228 height 86
click at [1386, 27] on button "Edit Quote" at bounding box center [1496, 27] width 95 height 28
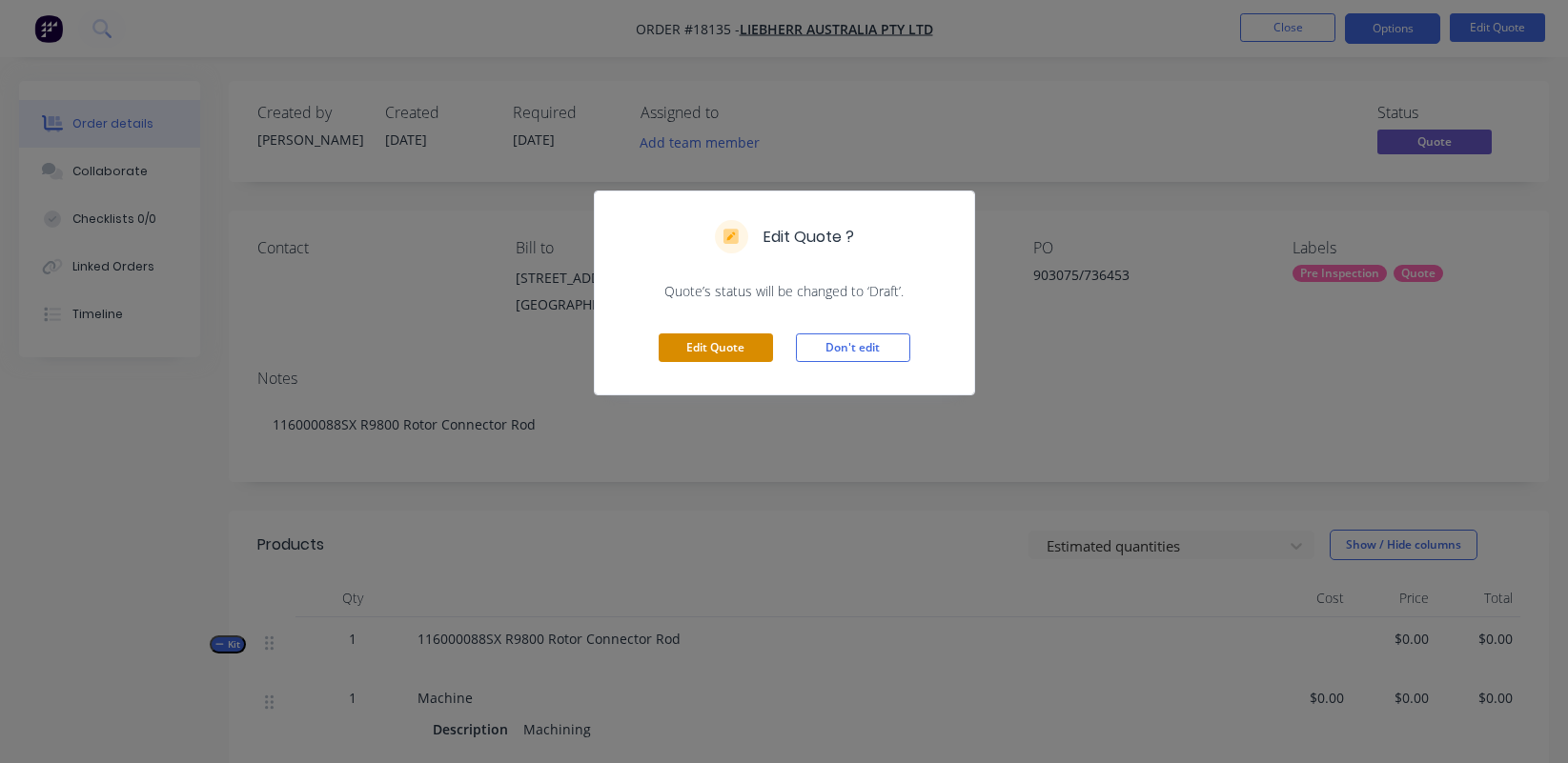
click at [729, 351] on button "Edit Quote" at bounding box center [715, 347] width 115 height 28
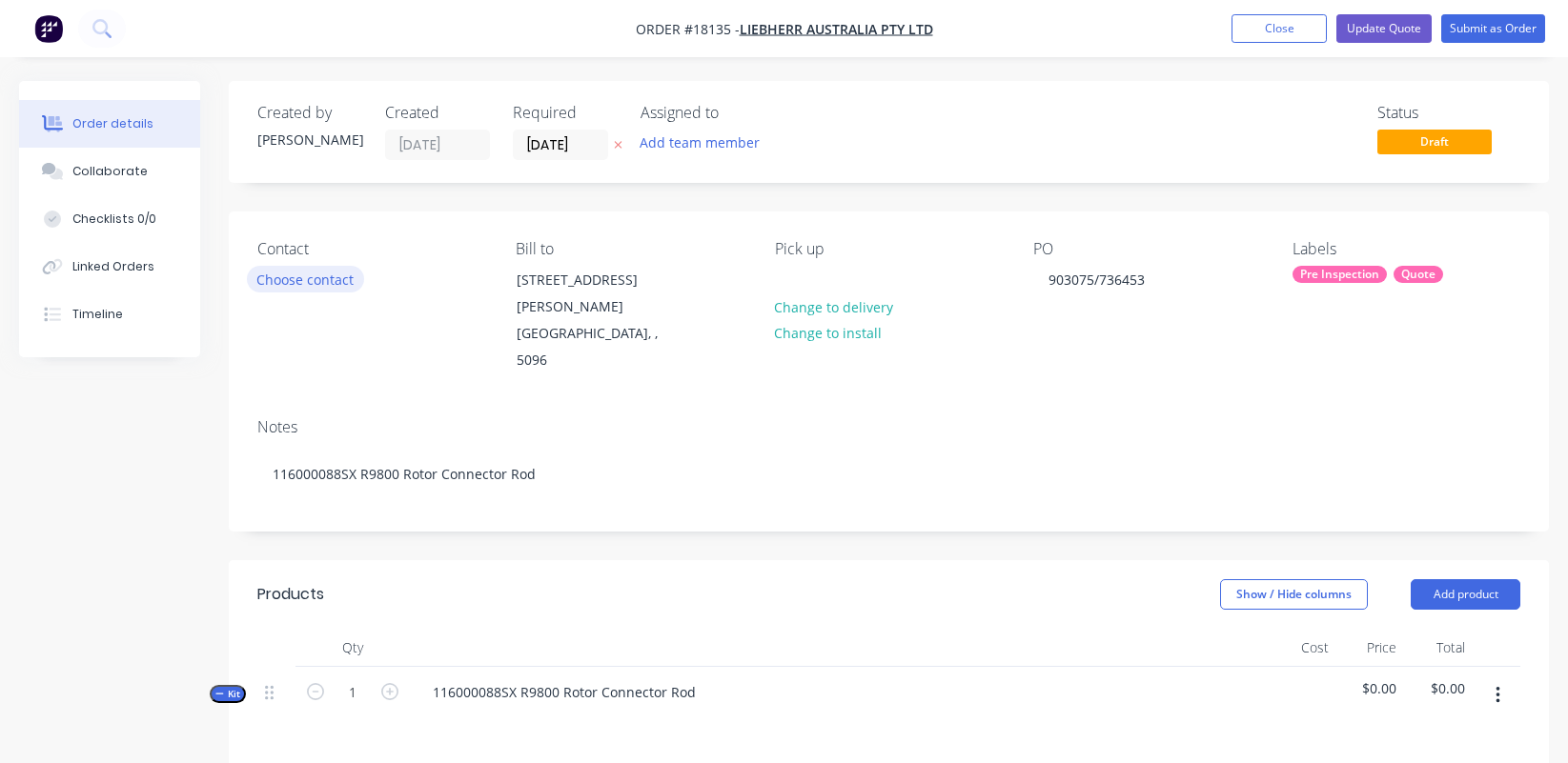
click at [308, 271] on button "Choose contact" at bounding box center [306, 279] width 118 height 25
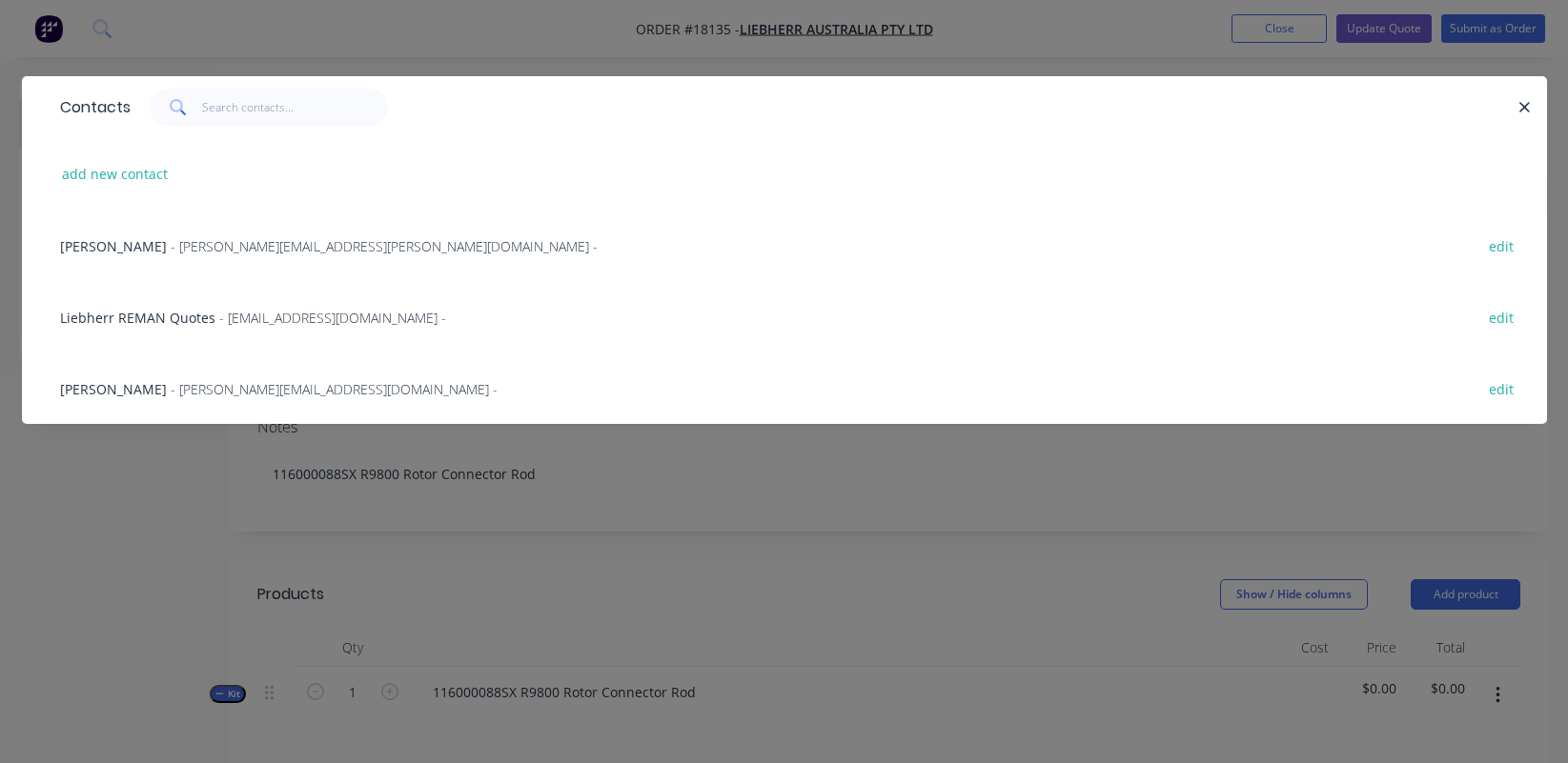
click at [298, 318] on span "- [EMAIL_ADDRESS][DOMAIN_NAME] -" at bounding box center [332, 318] width 227 height 18
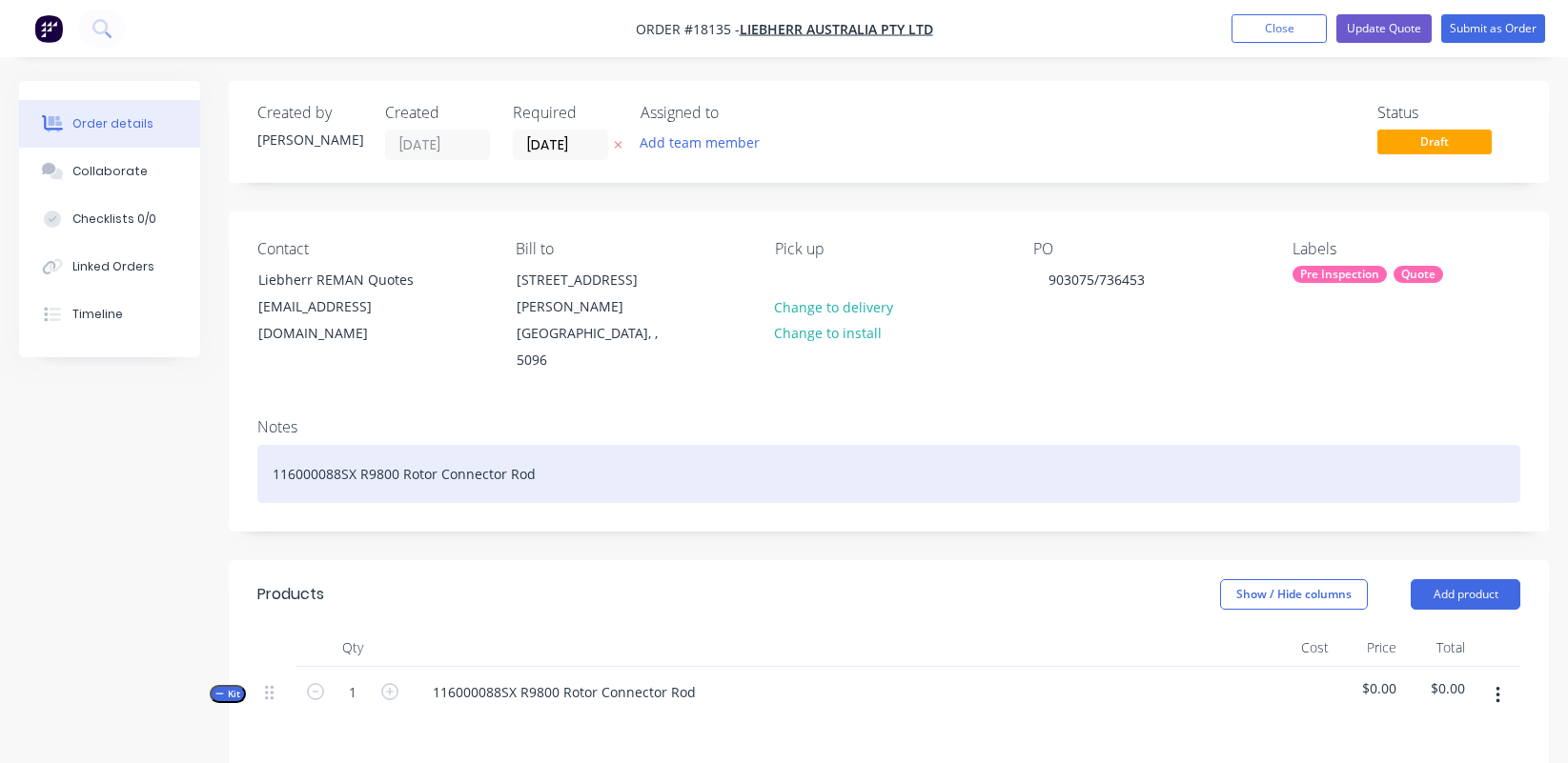
click at [590, 445] on div "116000088SX R9800 Rotor Connector Rod" at bounding box center [888, 474] width 1263 height 58
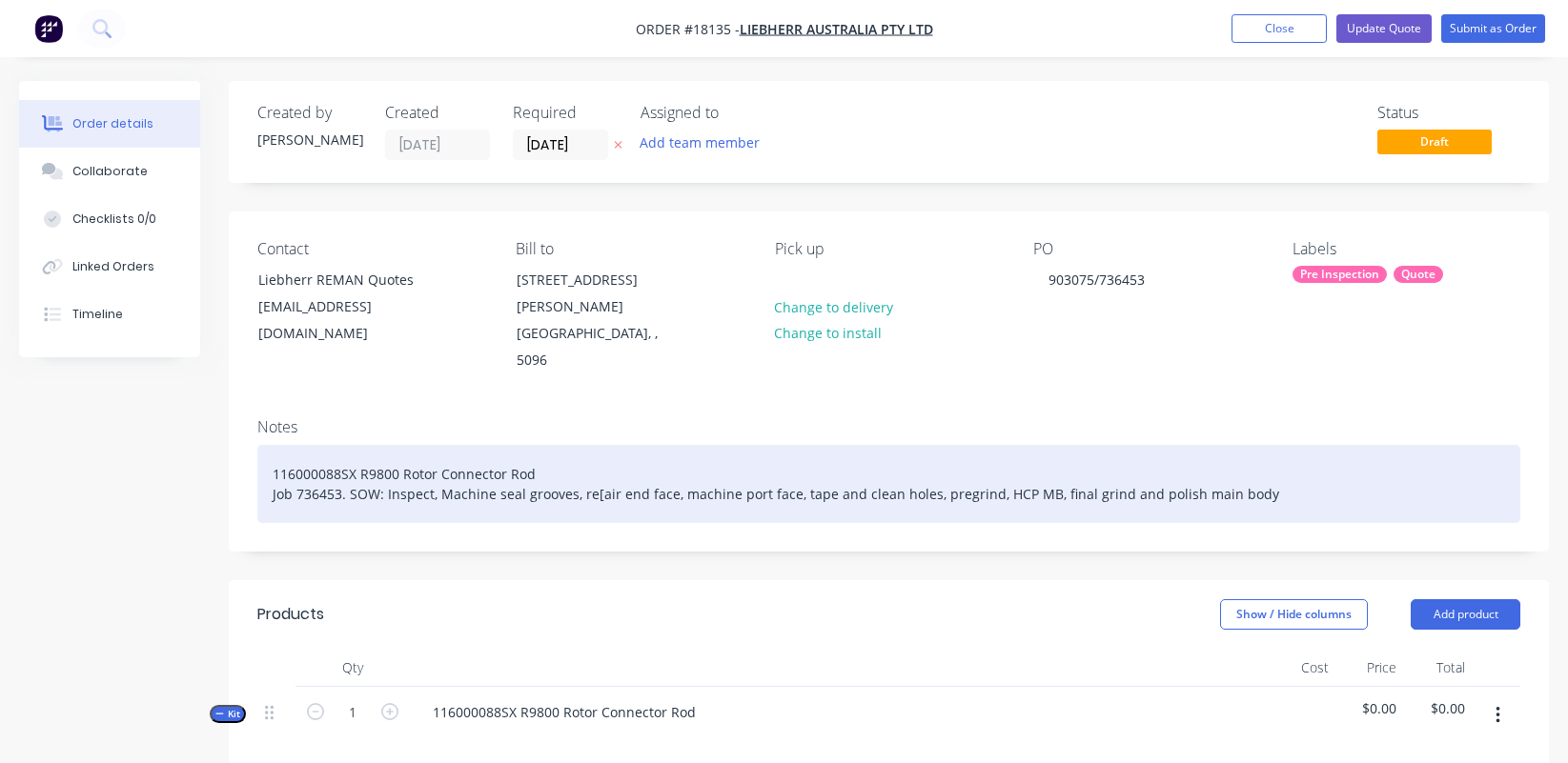
click at [1021, 473] on div "116000088SX R9800 Rotor Connector Rod Job 736453. SOW: Inspect, Machine seal gr…" at bounding box center [888, 484] width 1263 height 78
click at [591, 467] on div "116000088SX R9800 Rotor Connector Rod Job 736453. SOW: Inspect, Machine seal gr…" at bounding box center [888, 484] width 1263 height 78
click at [1238, 471] on div "116000088SX R9800 Rotor Connector Rod Job 736453. SOW: Inspect, Machine seal gr…" at bounding box center [888, 484] width 1263 height 78
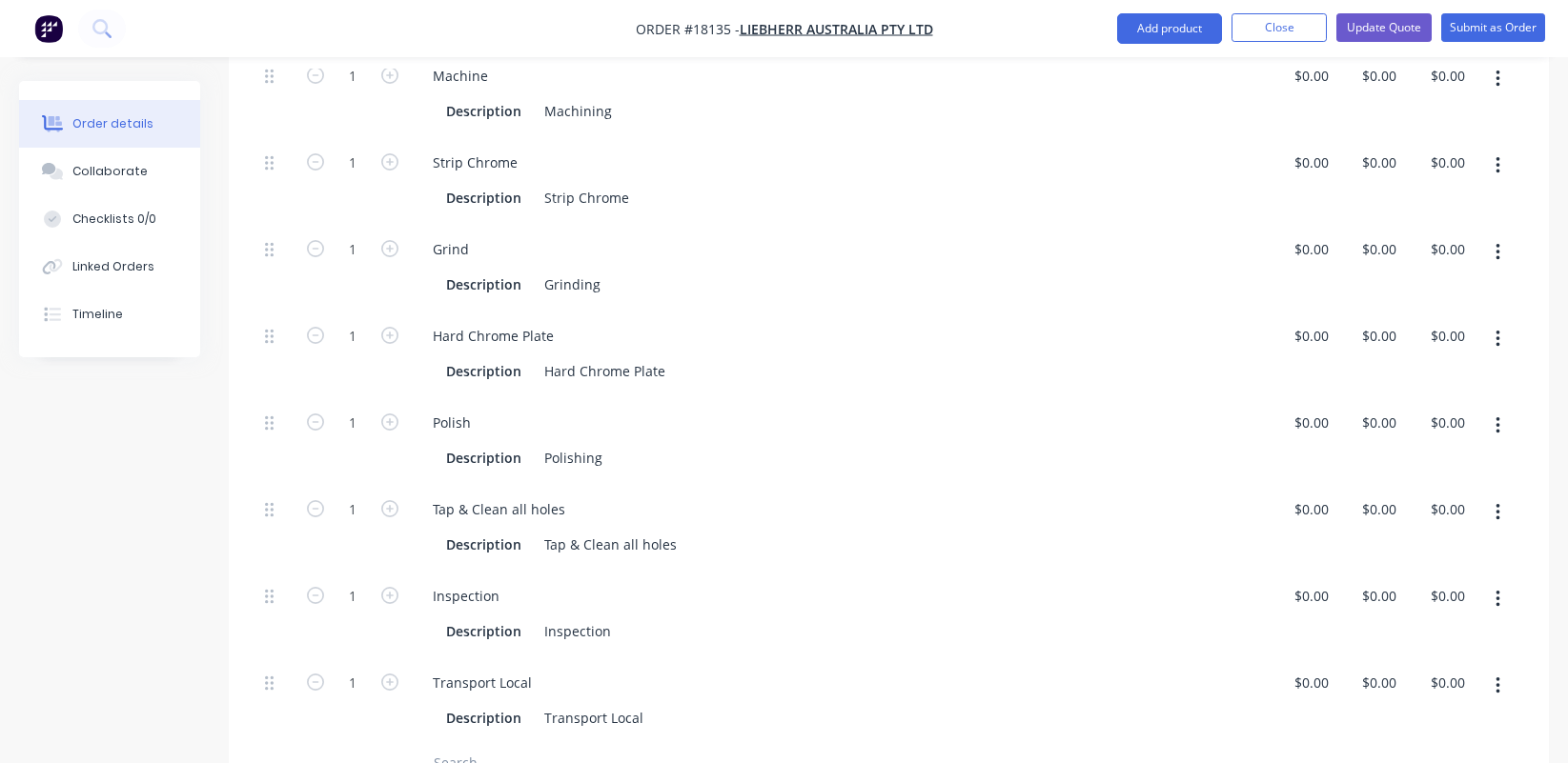
scroll to position [725, 0]
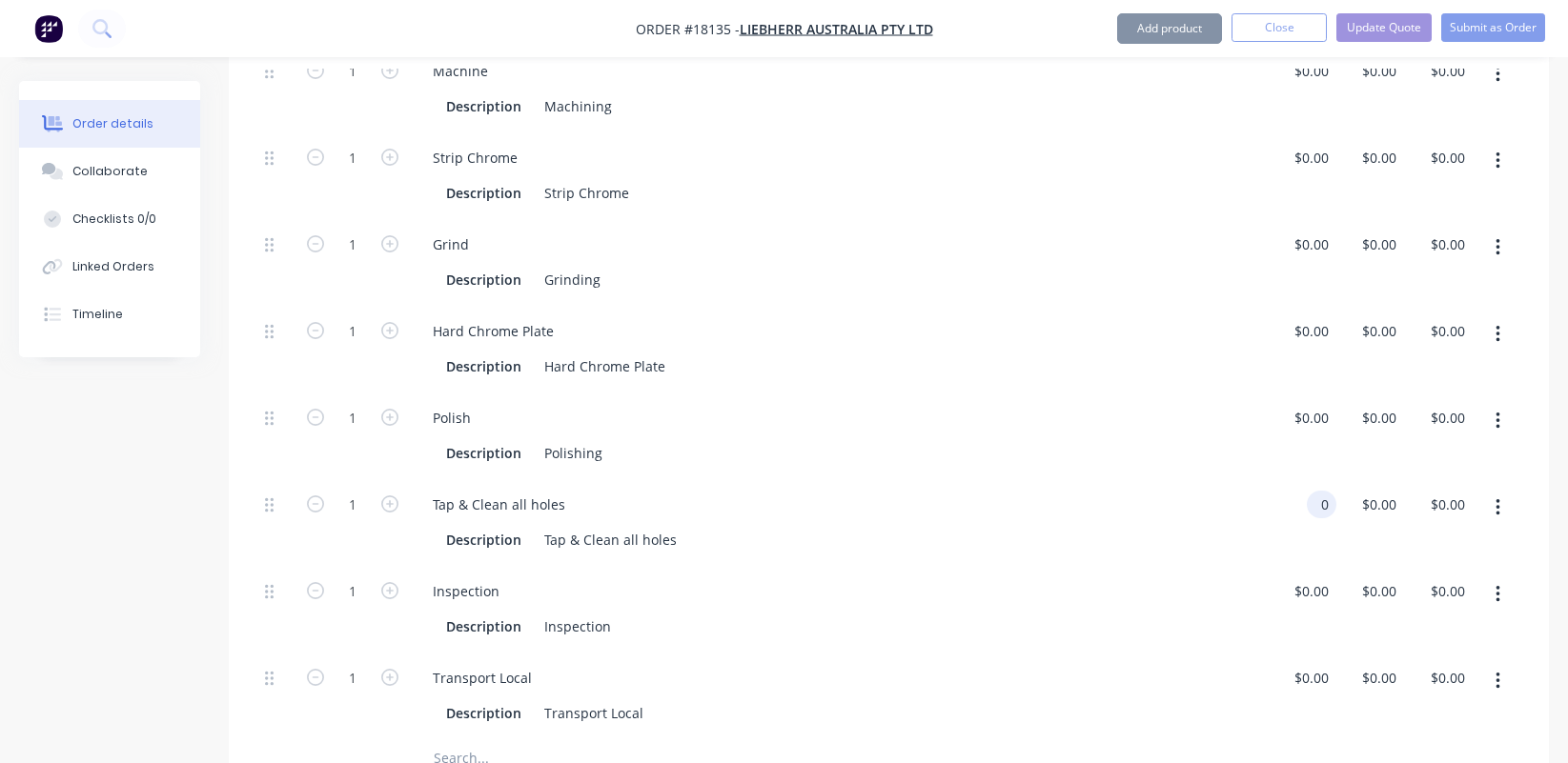
click at [1314, 490] on input "0" at bounding box center [1325, 504] width 22 height 27
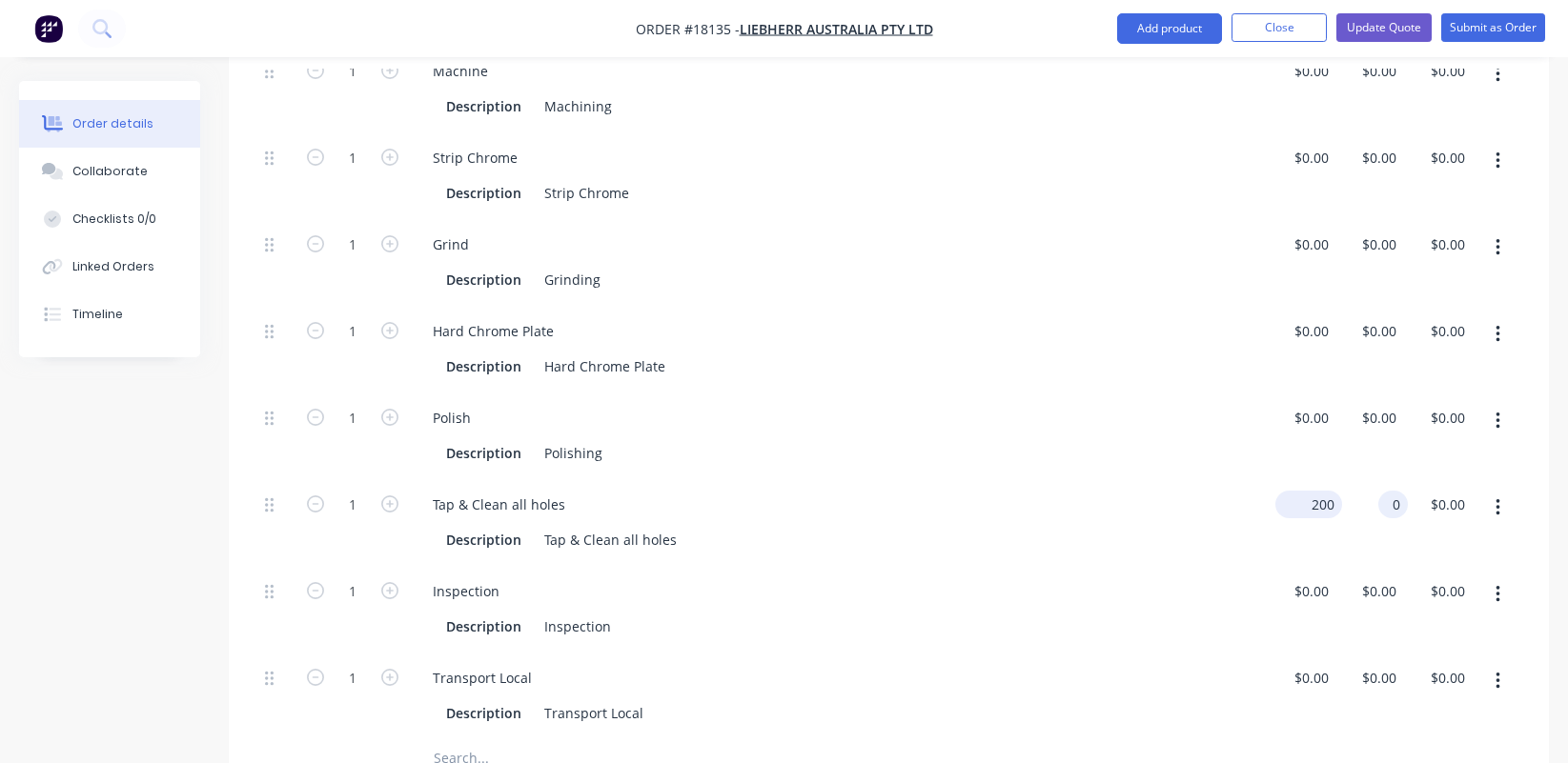
type input "$200.00"
type input "200"
type input "$200.00"
click at [1229, 490] on div "Tap & Clean all holes" at bounding box center [838, 504] width 842 height 27
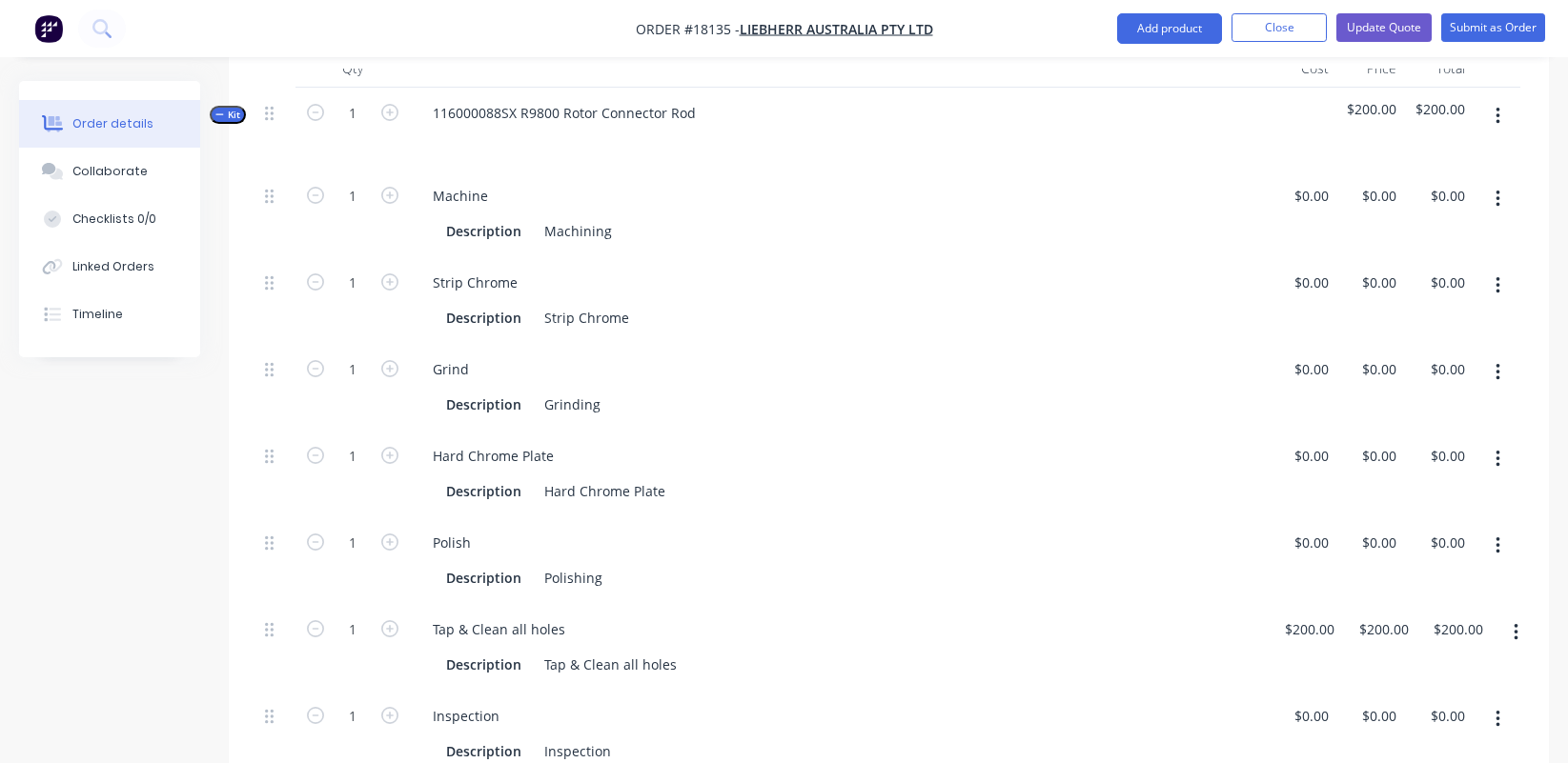
scroll to position [599, 0]
click at [632, 218] on div "Description Machining" at bounding box center [835, 231] width 792 height 27
drag, startPoint x: 596, startPoint y: 484, endPoint x: 1200, endPoint y: 234, distance: 653.7
click at [1200, 257] on div "Strip Chrome Description Strip Chrome" at bounding box center [838, 300] width 858 height 86
click at [1314, 182] on input "0" at bounding box center [1314, 196] width 44 height 27
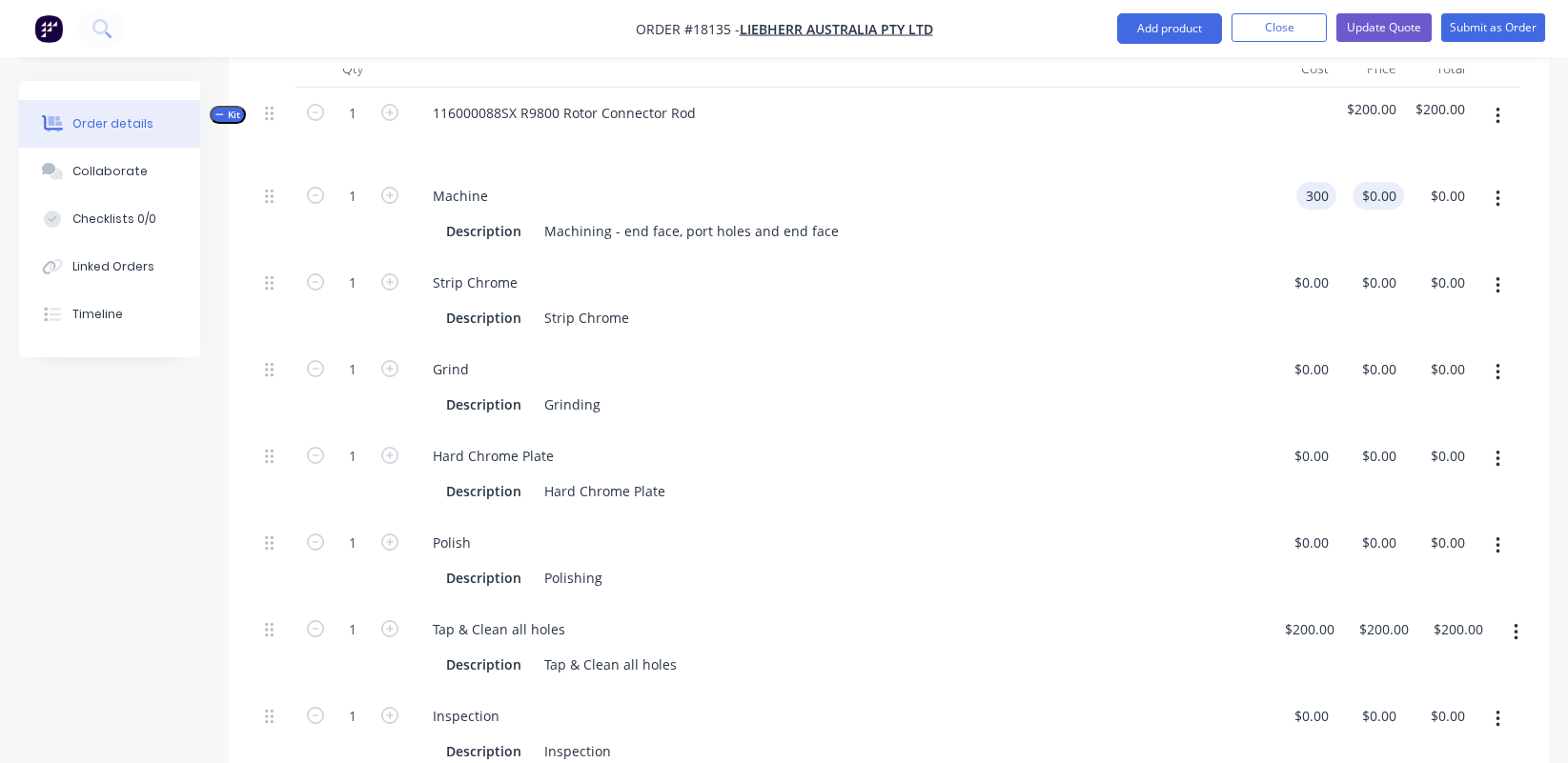
type input "$300.00"
type input "300"
type input "$300.00"
click at [1368, 182] on input "300" at bounding box center [1382, 196] width 44 height 27
type input "$400.00"
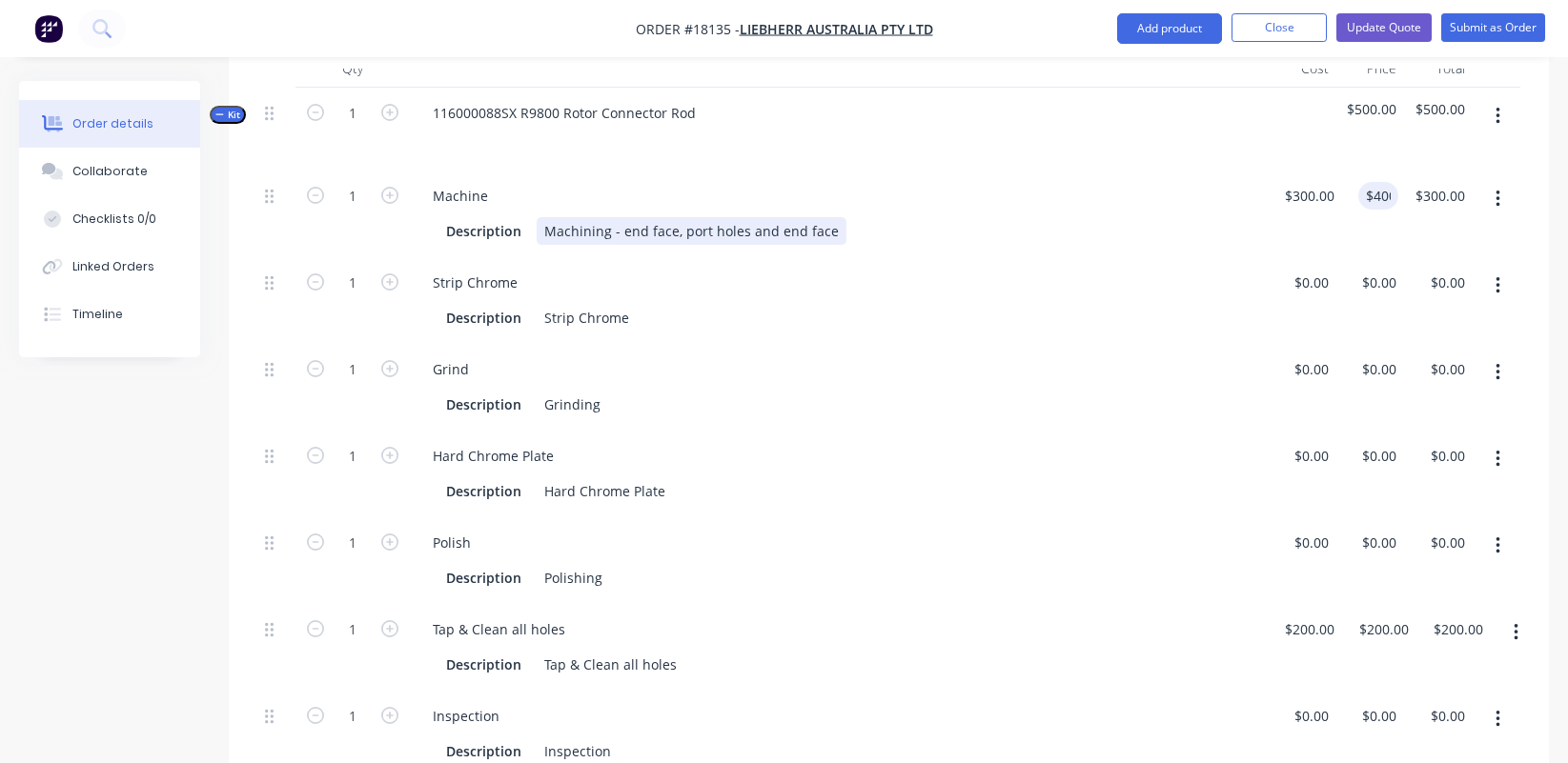
type input "$400.00"
click at [1140, 218] on div "Description Machining - end face, port holes and end face" at bounding box center [835, 231] width 792 height 27
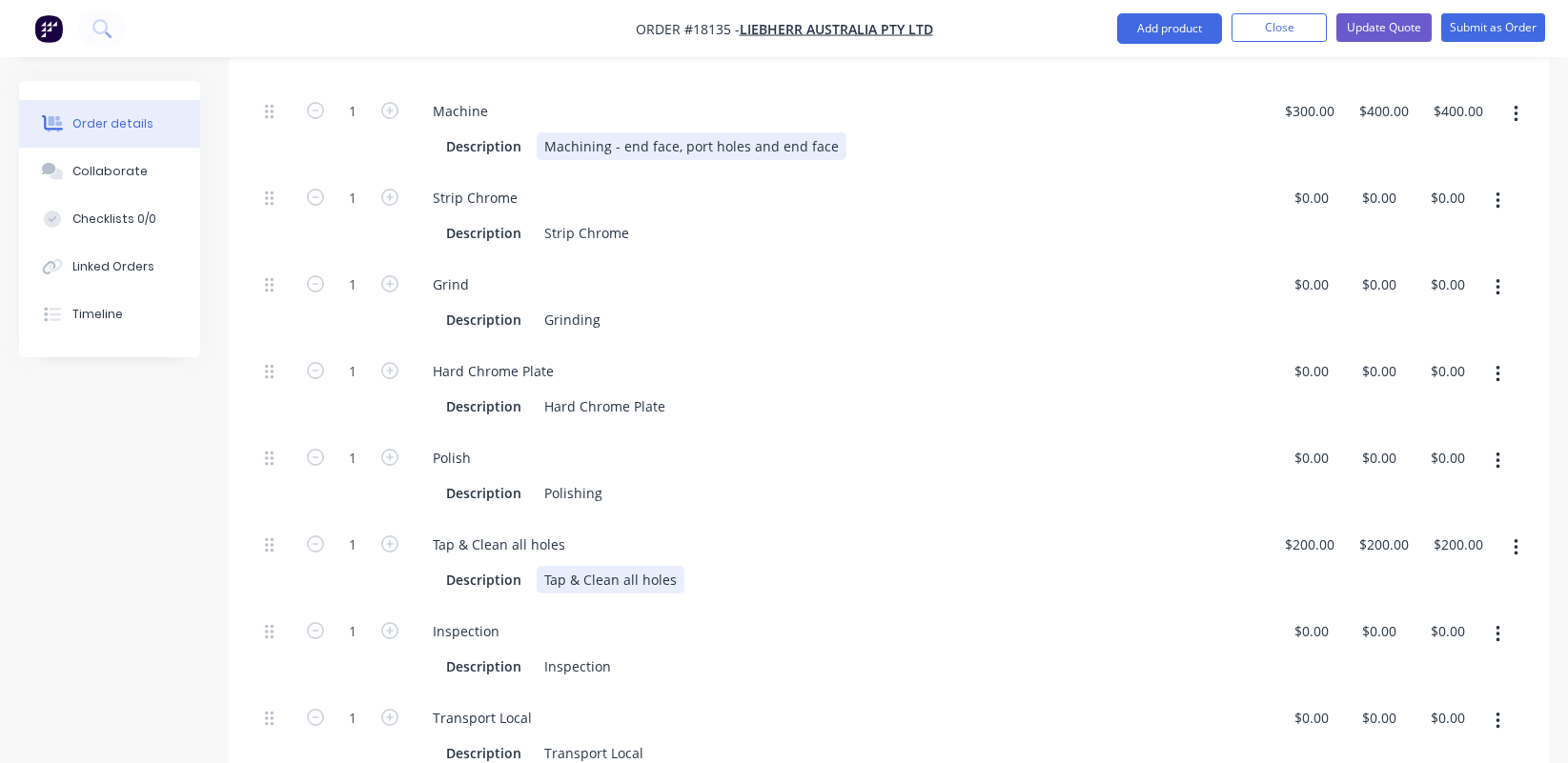
scroll to position [687, 0]
click at [1300, 256] on div "0 $0.00" at bounding box center [1301, 299] width 69 height 86
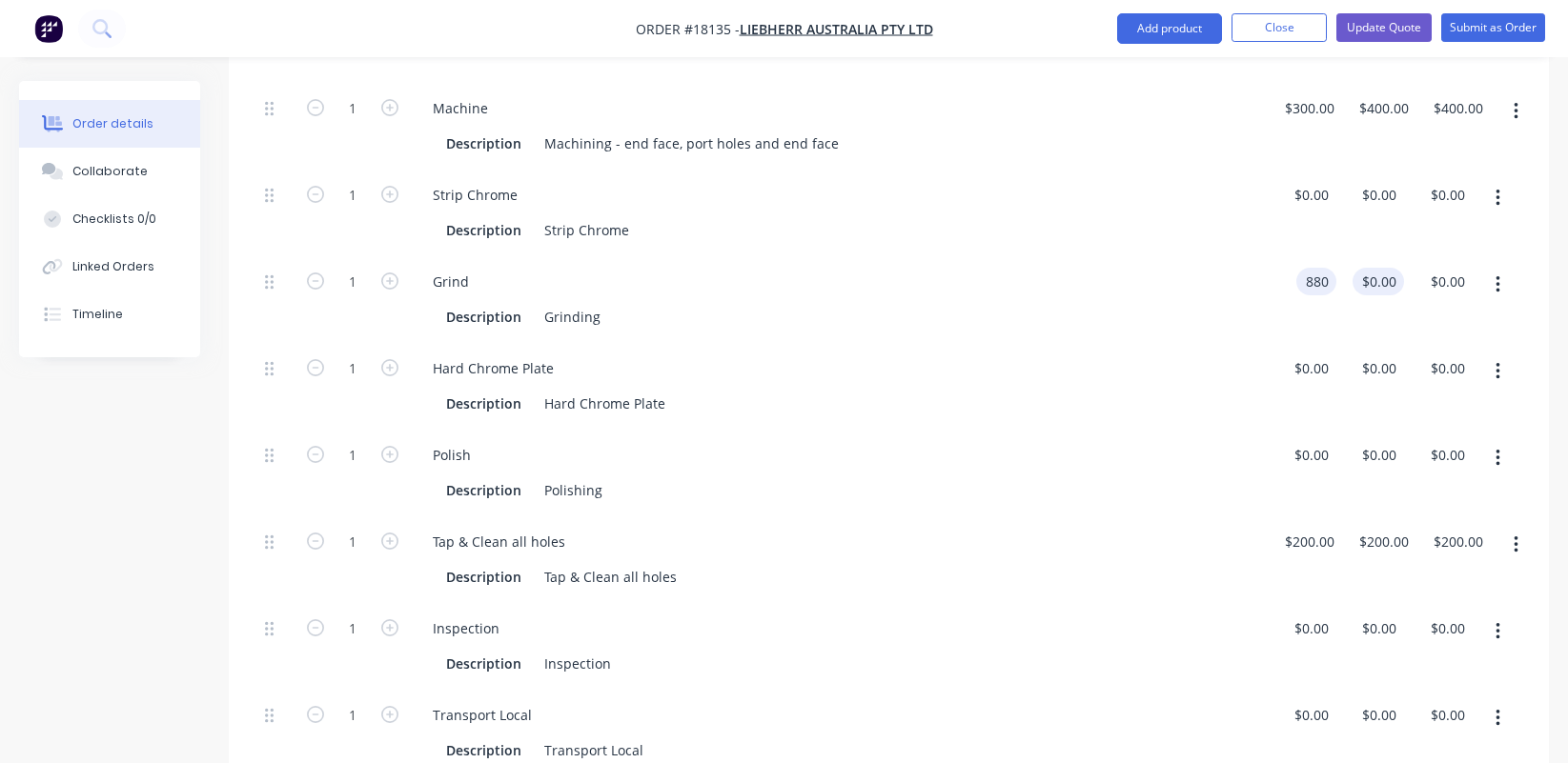
type input "$880.00"
type input "880"
type input "$880.00"
click at [1381, 268] on input "880" at bounding box center [1382, 281] width 44 height 27
click at [1380, 268] on input "880" at bounding box center [1382, 281] width 32 height 27
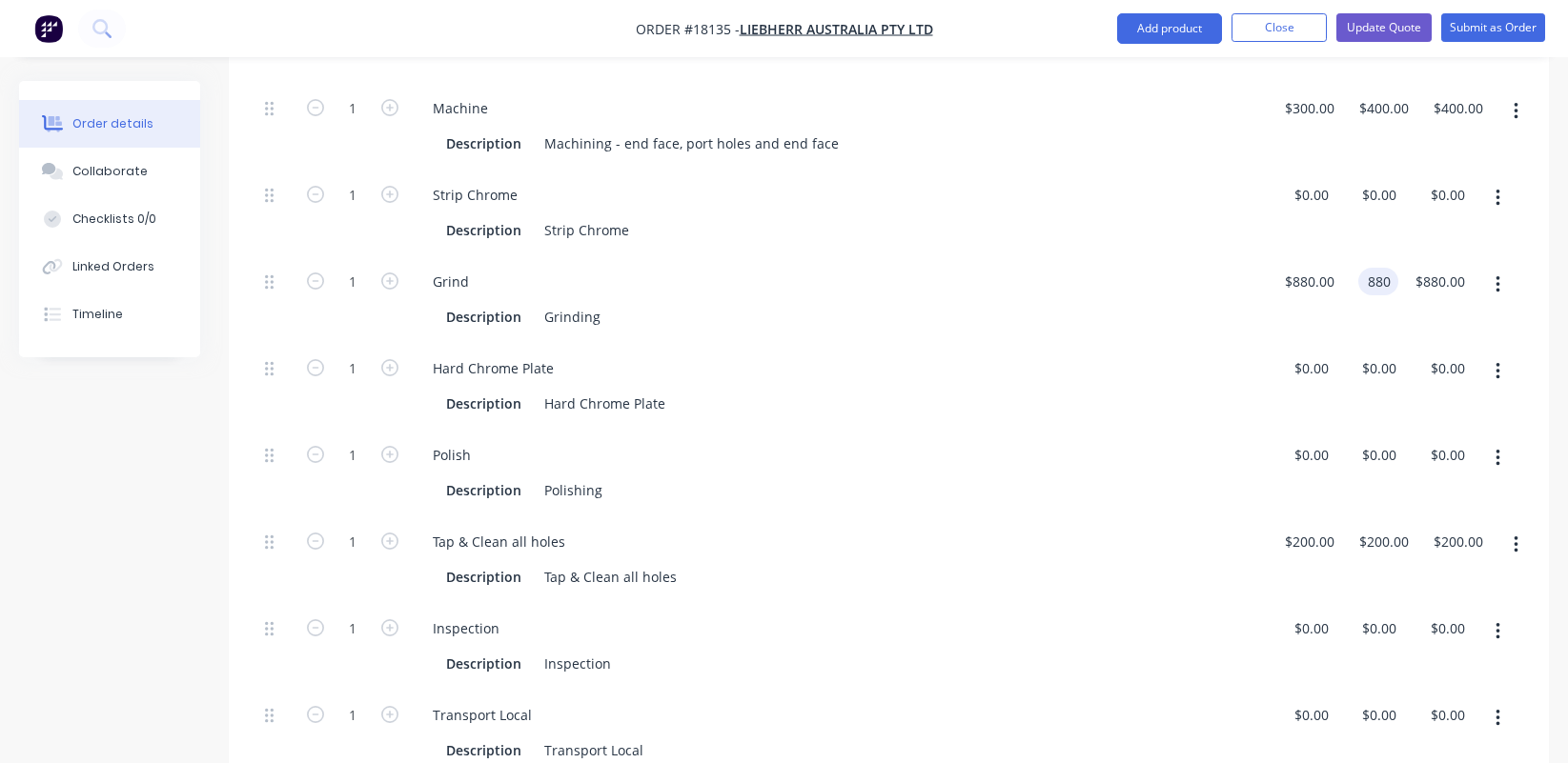
click at [1380, 268] on input "880" at bounding box center [1382, 281] width 32 height 27
type input "$0.001"
click at [1220, 256] on div "Grind Description Grinding" at bounding box center [838, 299] width 858 height 86
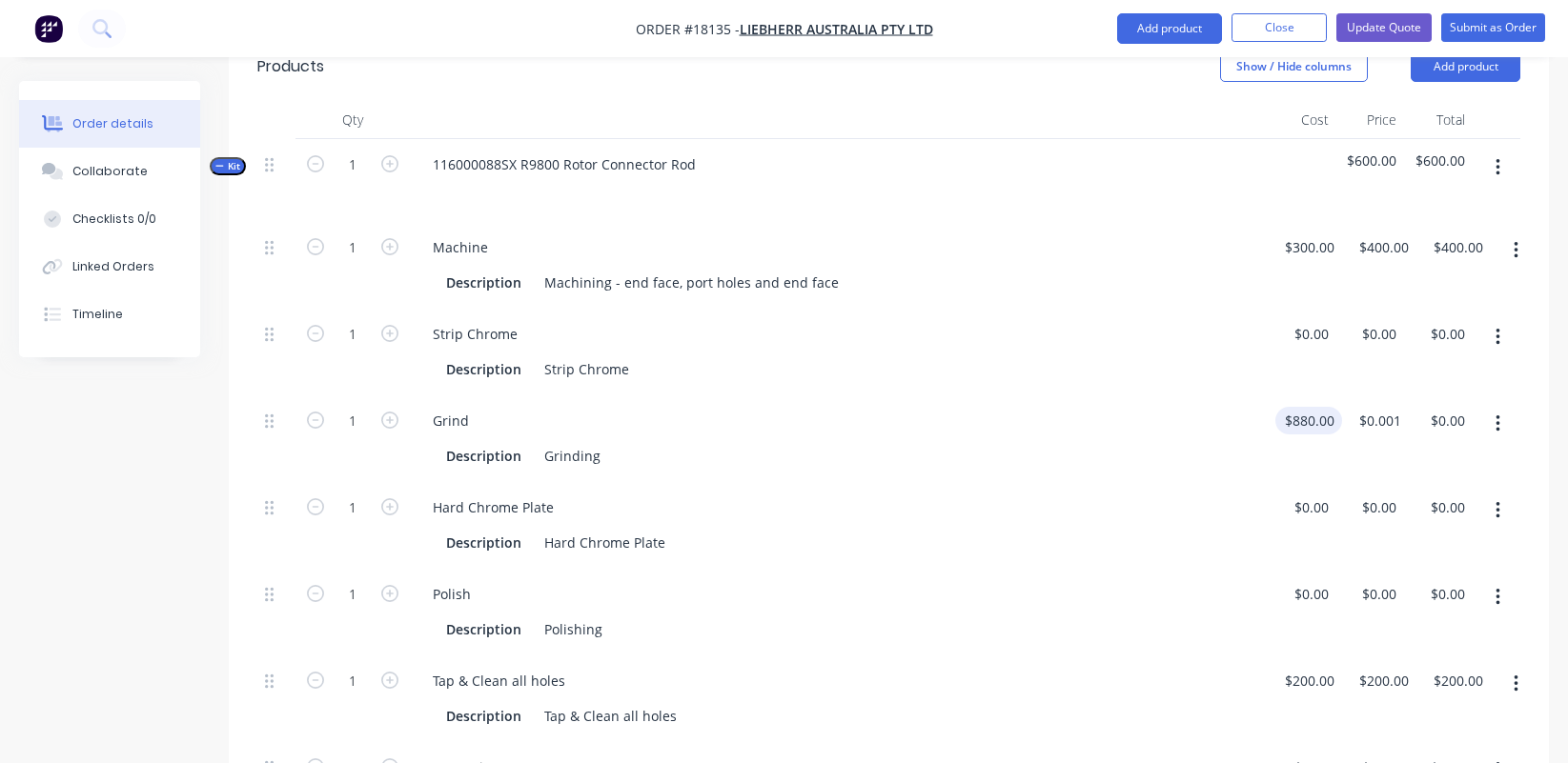
scroll to position [548, 0]
type input "0.00"
click at [1386, 407] on input "0.00" at bounding box center [1453, 421] width 36 height 27
type input "0.001"
type input "$0.00"
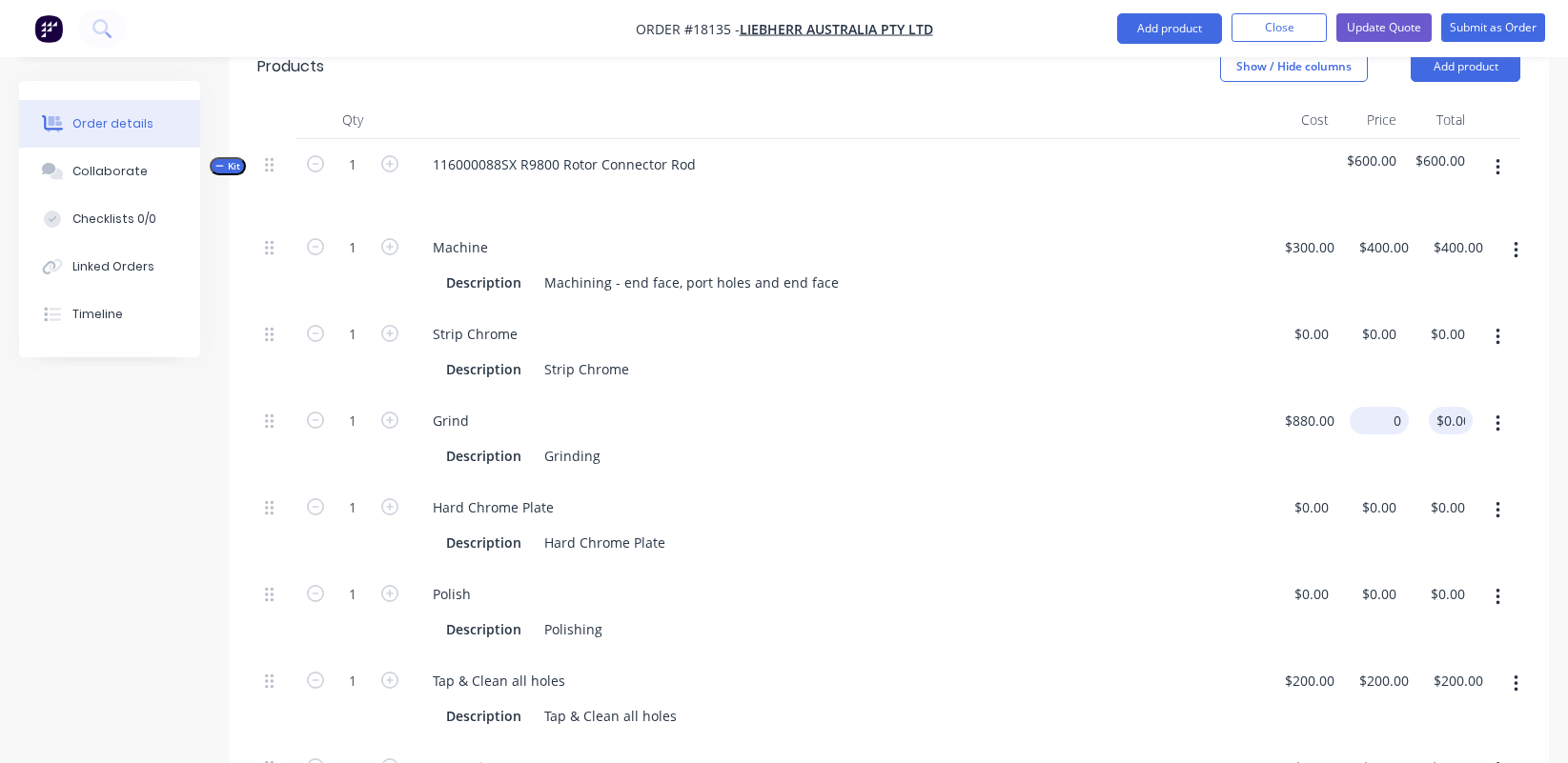
click at [1385, 407] on input "0" at bounding box center [1383, 421] width 51 height 27
type input "$300.00"
click at [1151, 395] on div "Grind Description Grinding" at bounding box center [838, 438] width 858 height 86
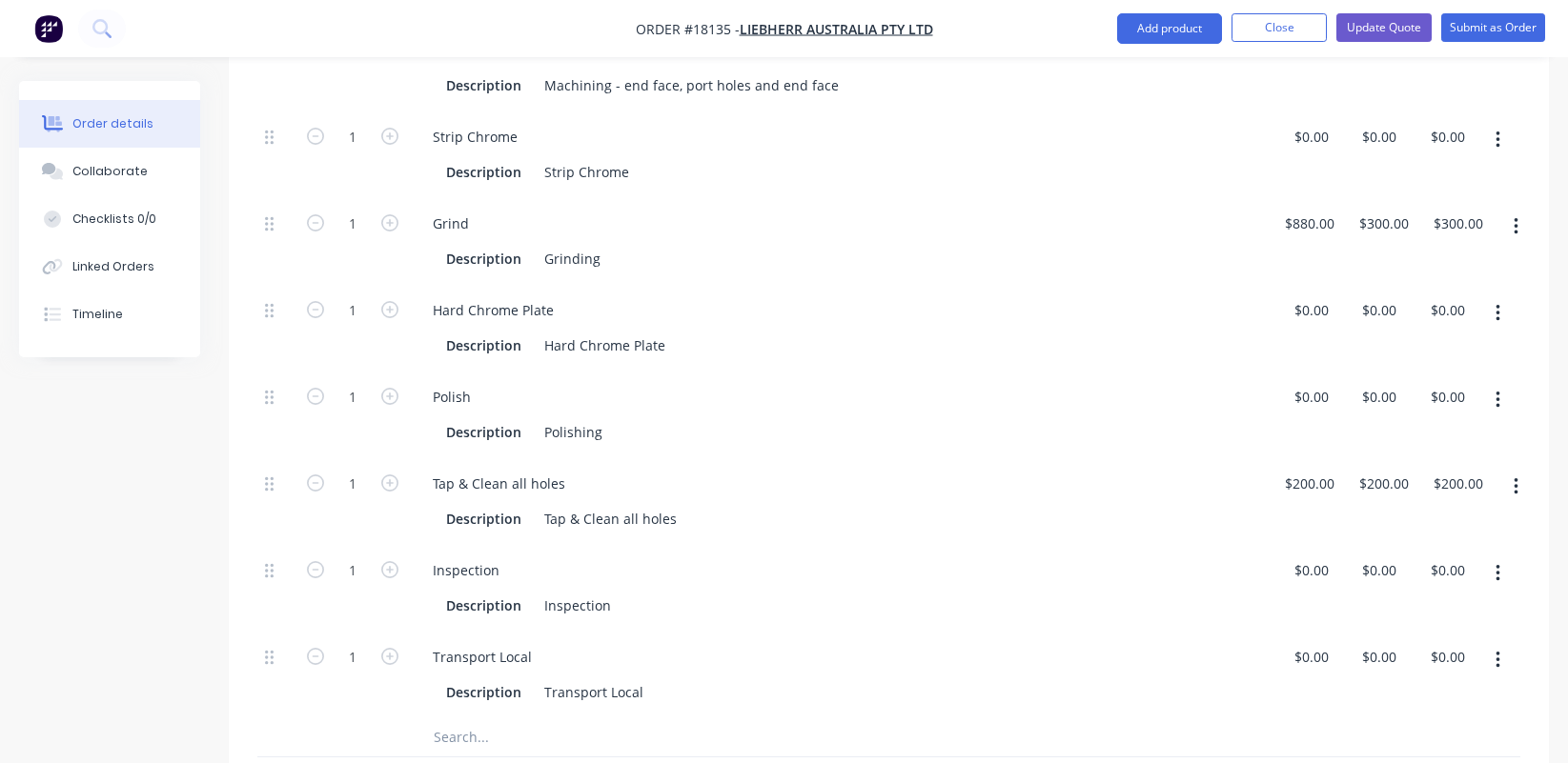
scroll to position [724, 0]
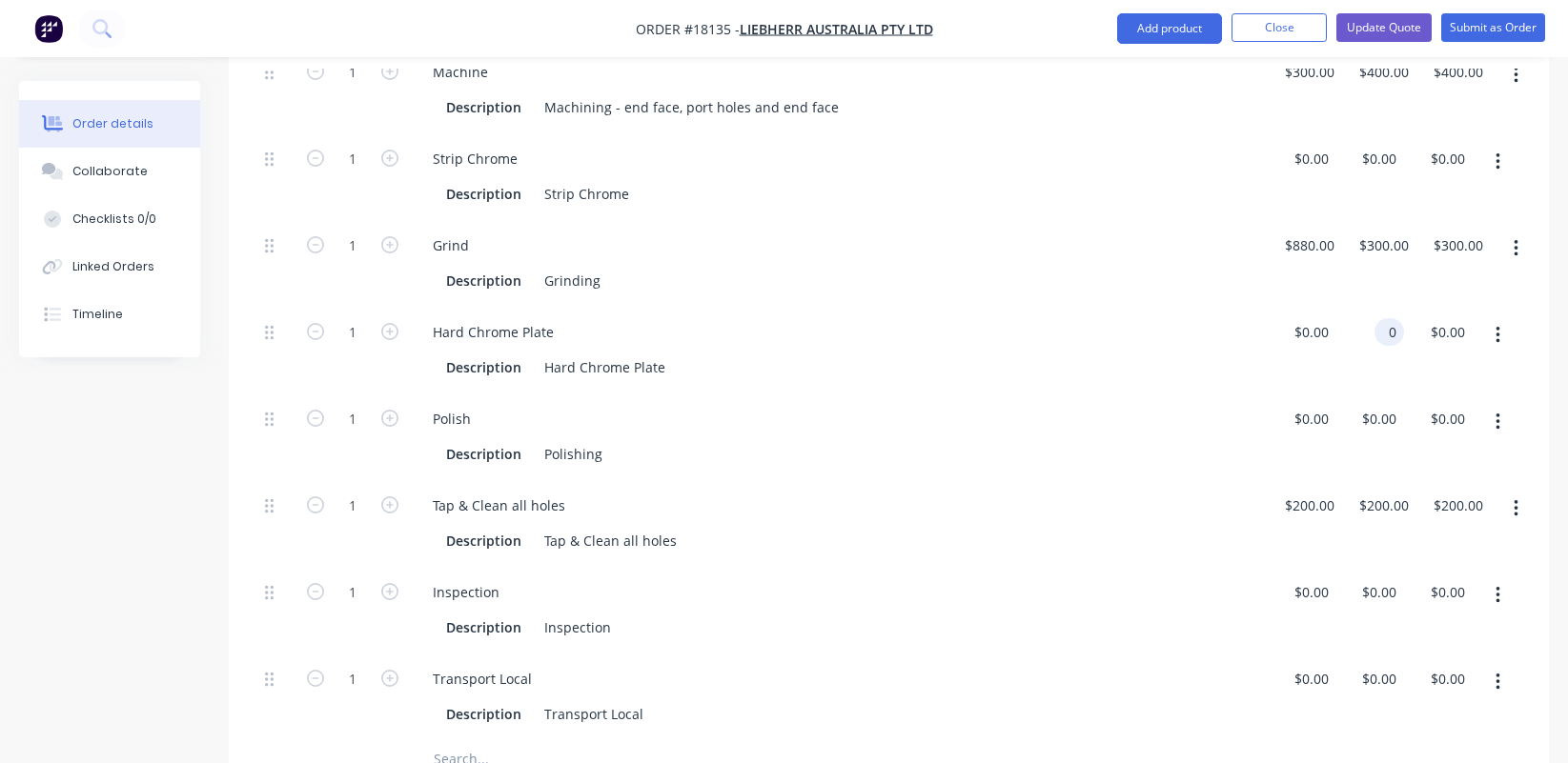
click at [1380, 319] on div "0 0" at bounding box center [1389, 332] width 29 height 27
type input "$2,850.00"
click at [1253, 355] on div "Hard Chrome Plate Description Hard Chrome Plate" at bounding box center [838, 350] width 858 height 86
click at [1373, 654] on div "0 $0.00" at bounding box center [1370, 697] width 69 height 86
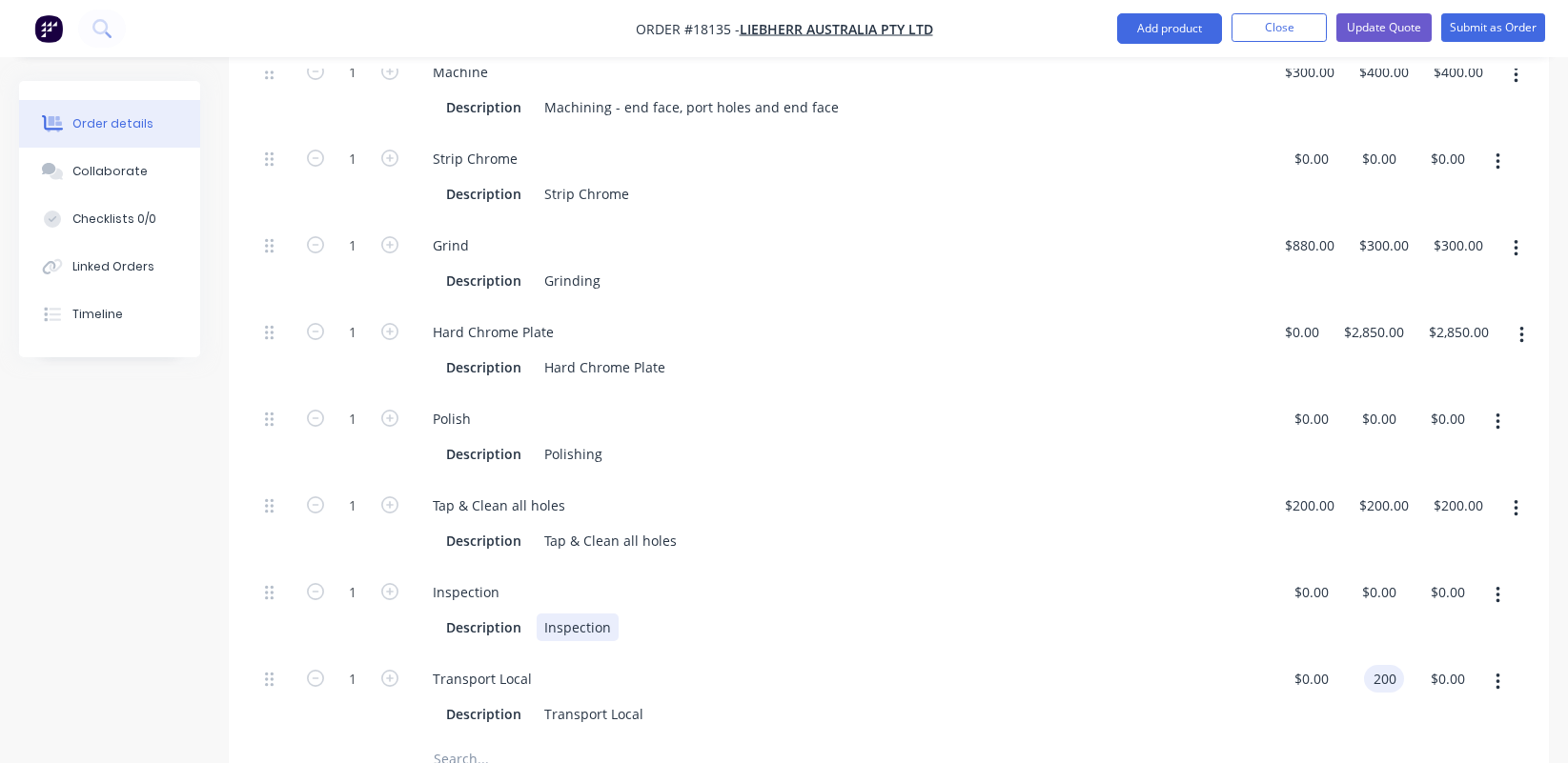
type input "$200.00"
click at [1189, 620] on div "Inspection Description Inspection" at bounding box center [838, 610] width 858 height 86
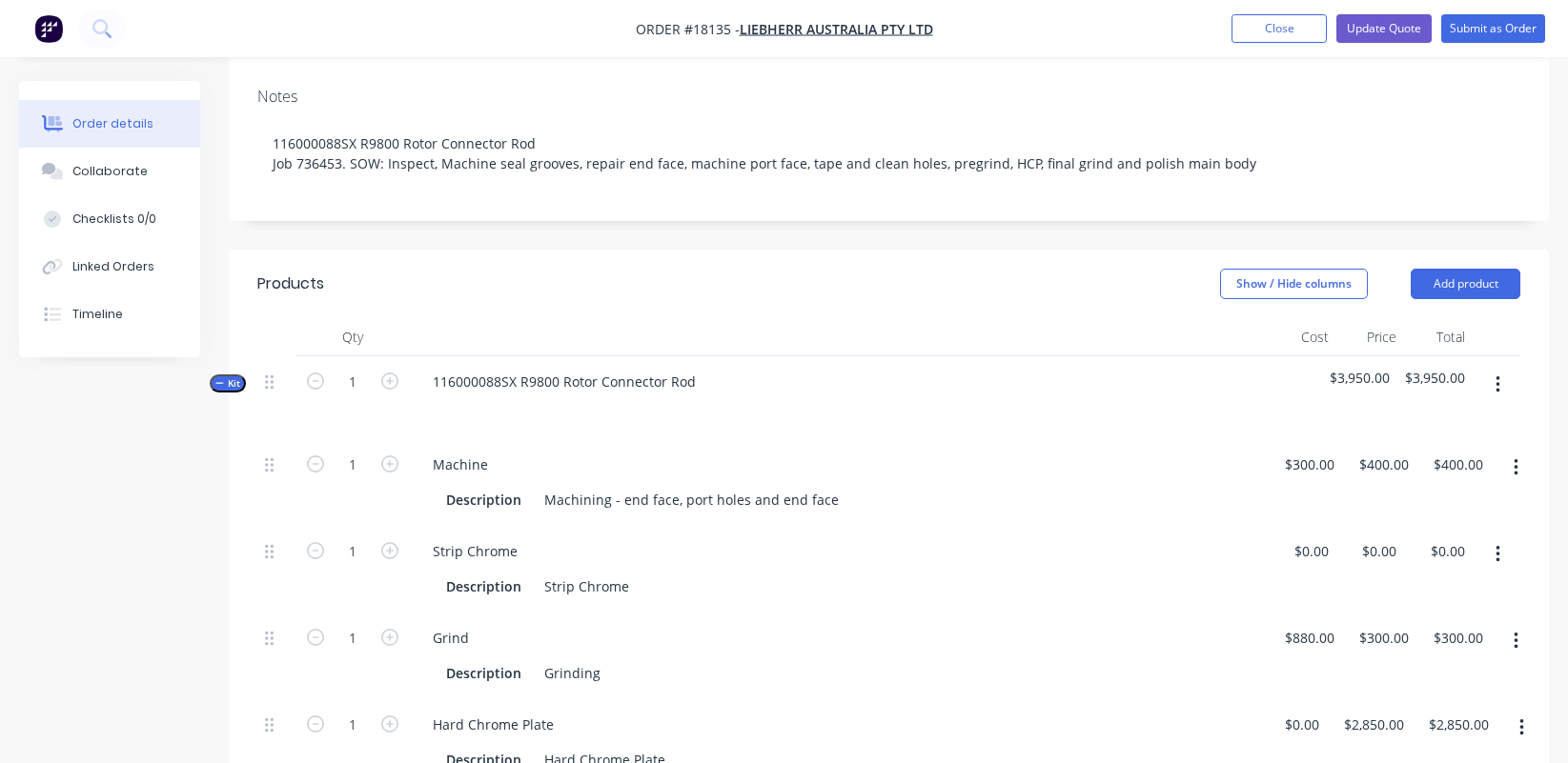
scroll to position [331, 0]
click at [1367, 29] on button "Update Quote" at bounding box center [1383, 28] width 95 height 28
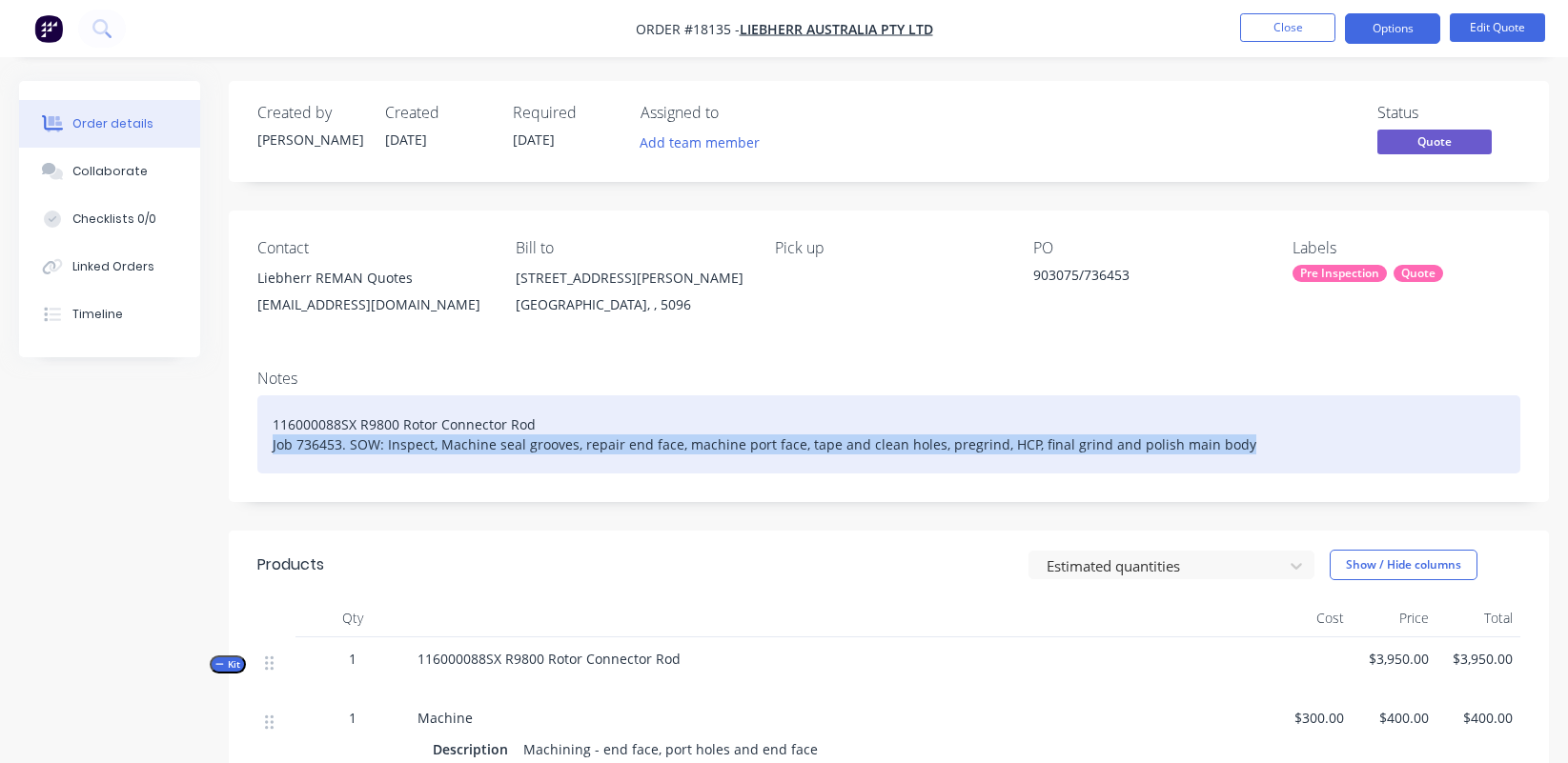
drag, startPoint x: 1227, startPoint y: 447, endPoint x: 75, endPoint y: 450, distance: 1152.0
copy div "Job 736453. SOW: Inspect, Machine seal grooves, repair end face, machine port f…"
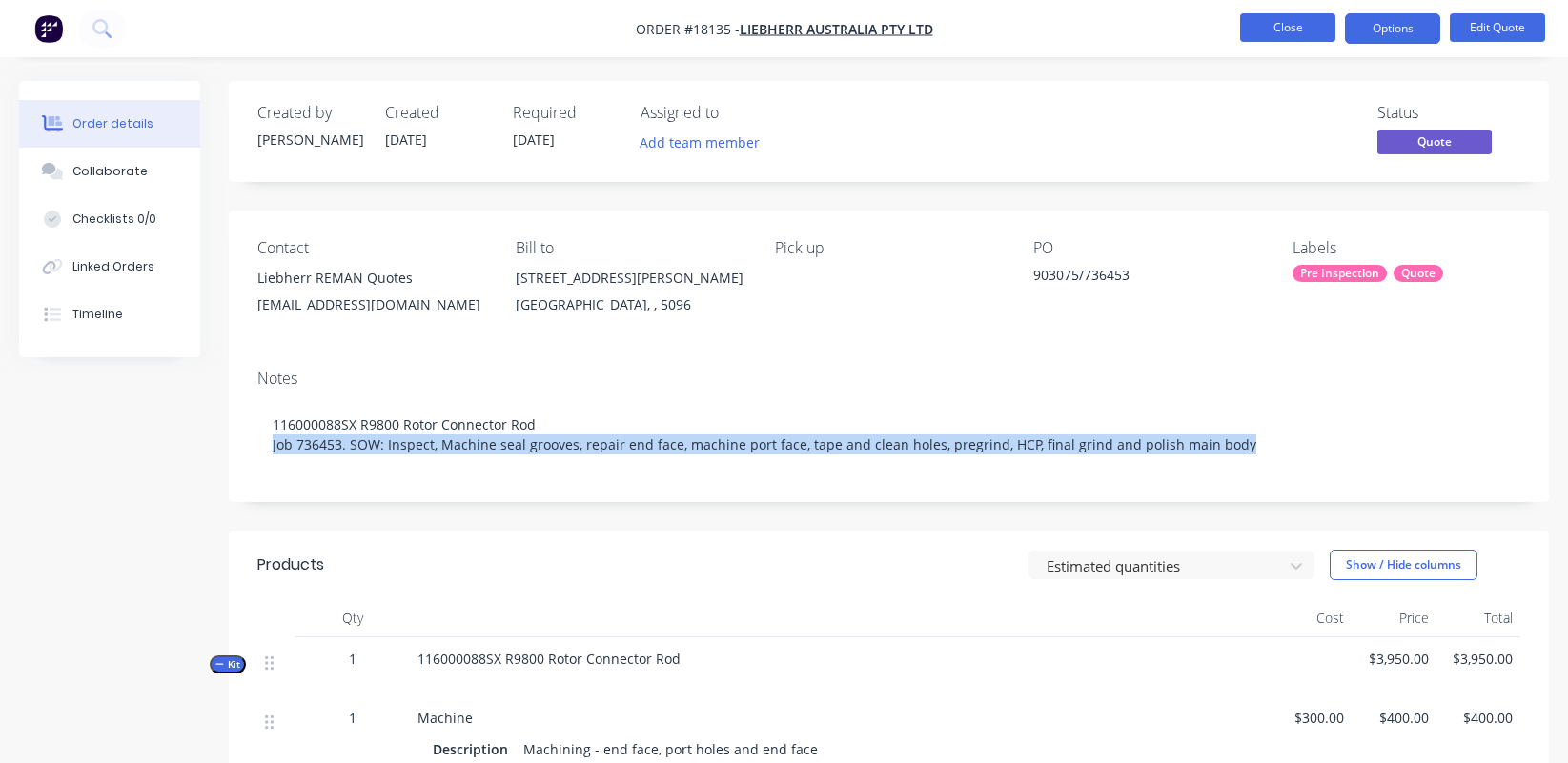
click at [1298, 31] on button "Close" at bounding box center [1287, 27] width 95 height 28
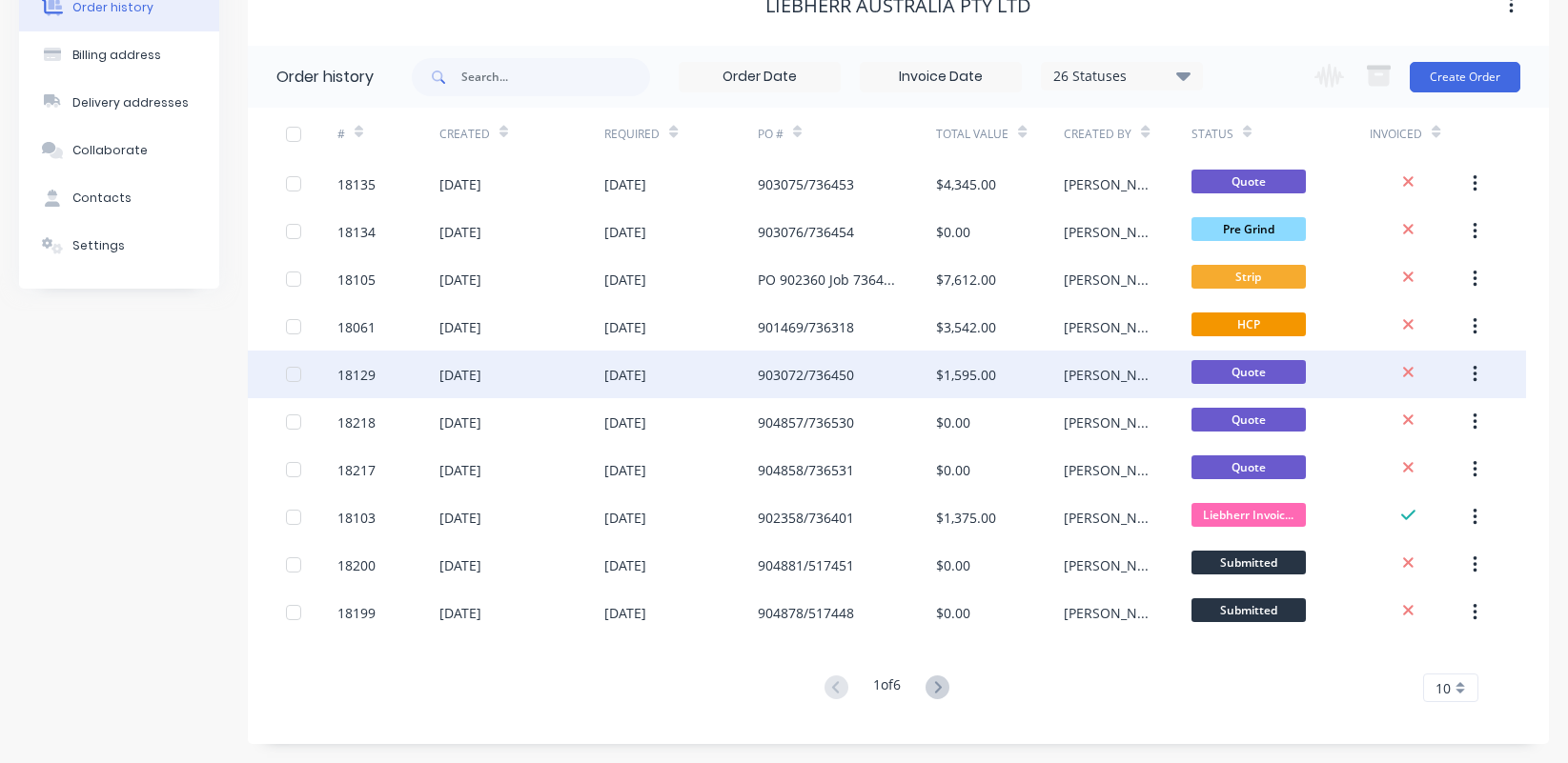
scroll to position [115, 0]
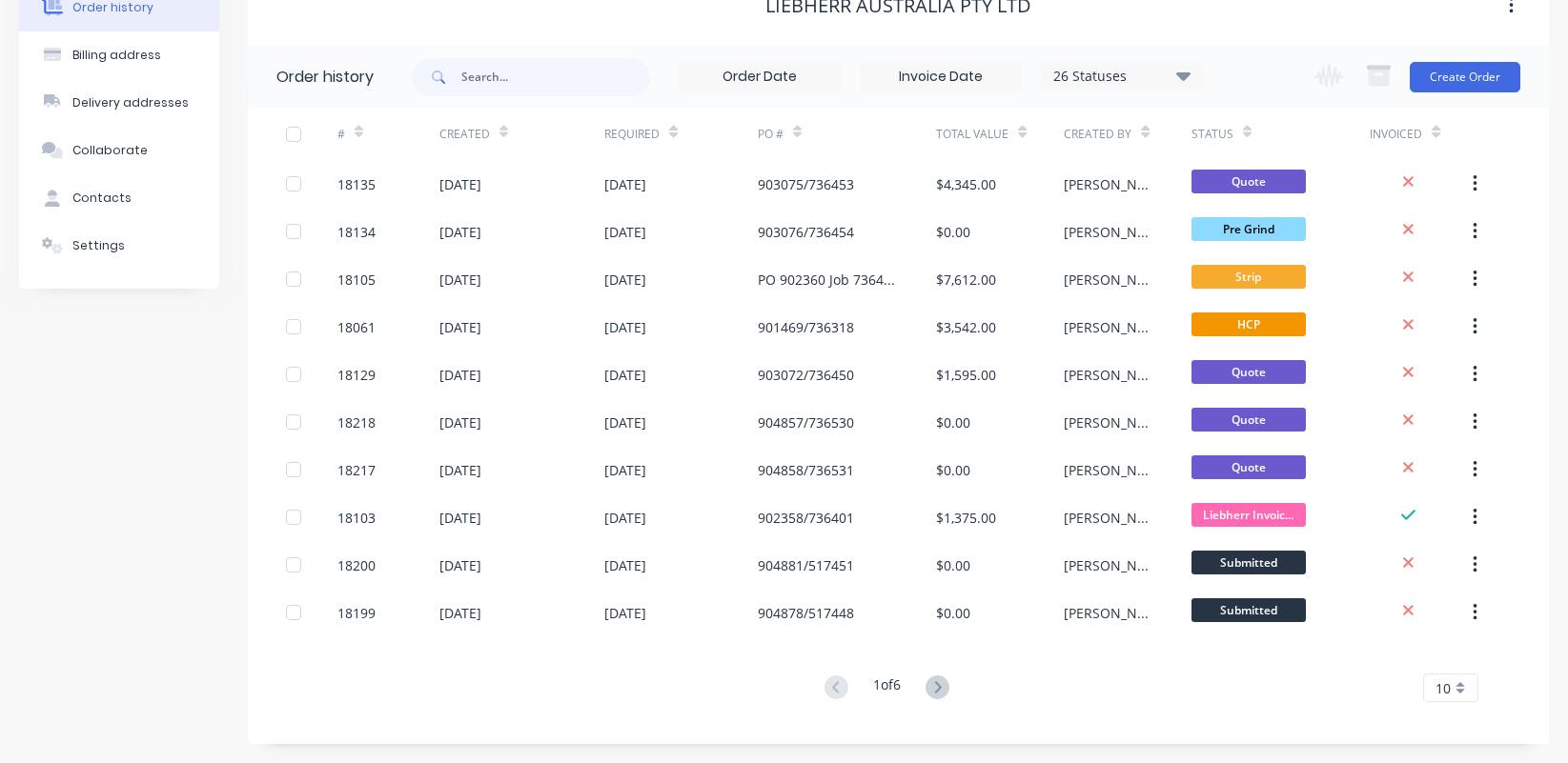
click at [366, 132] on div "#" at bounding box center [388, 133] width 102 height 52
click at [360, 141] on div at bounding box center [358, 131] width 9 height 28
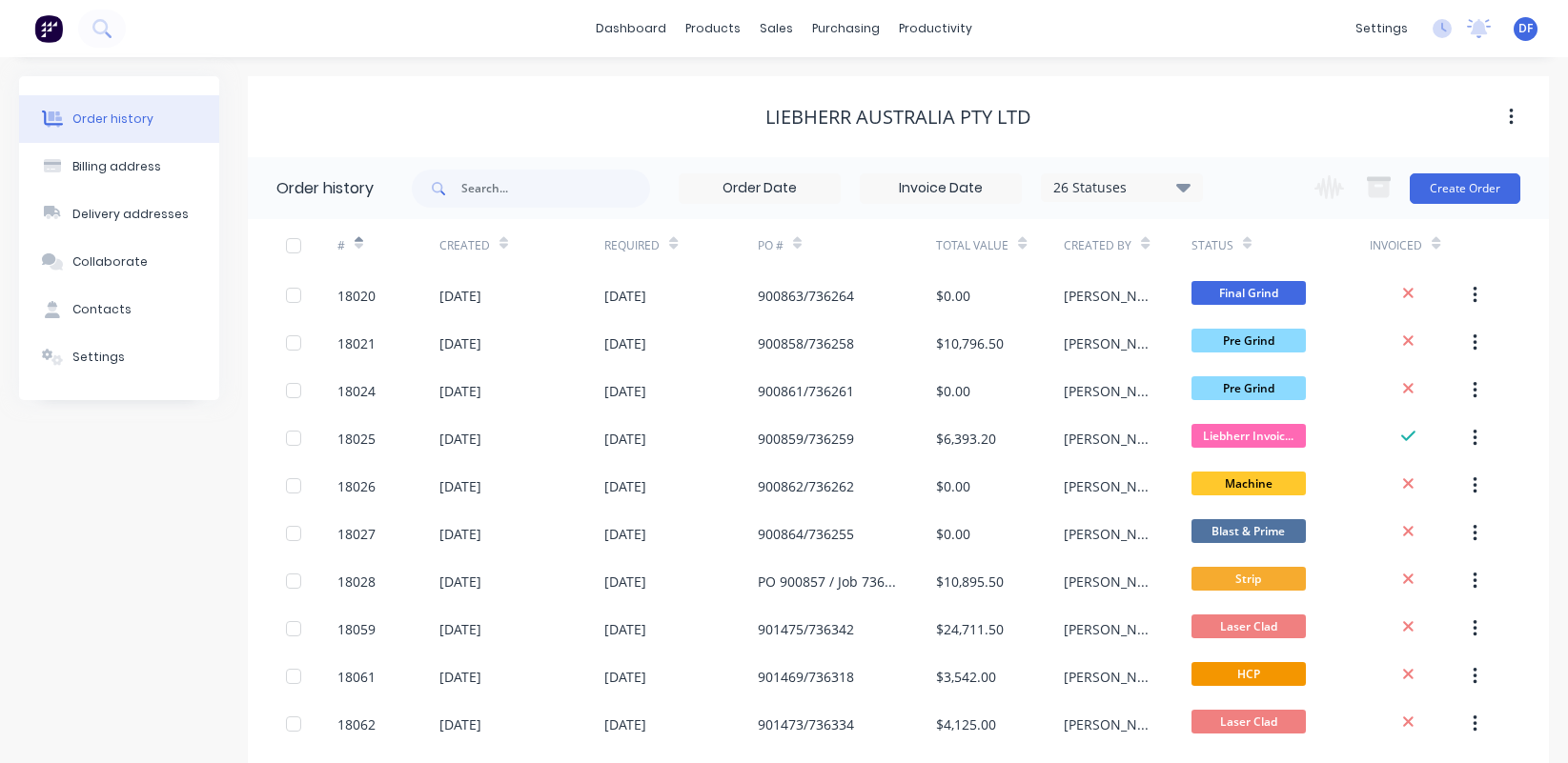
scroll to position [0, 0]
click at [476, 192] on input "text" at bounding box center [555, 188] width 188 height 38
type input "102"
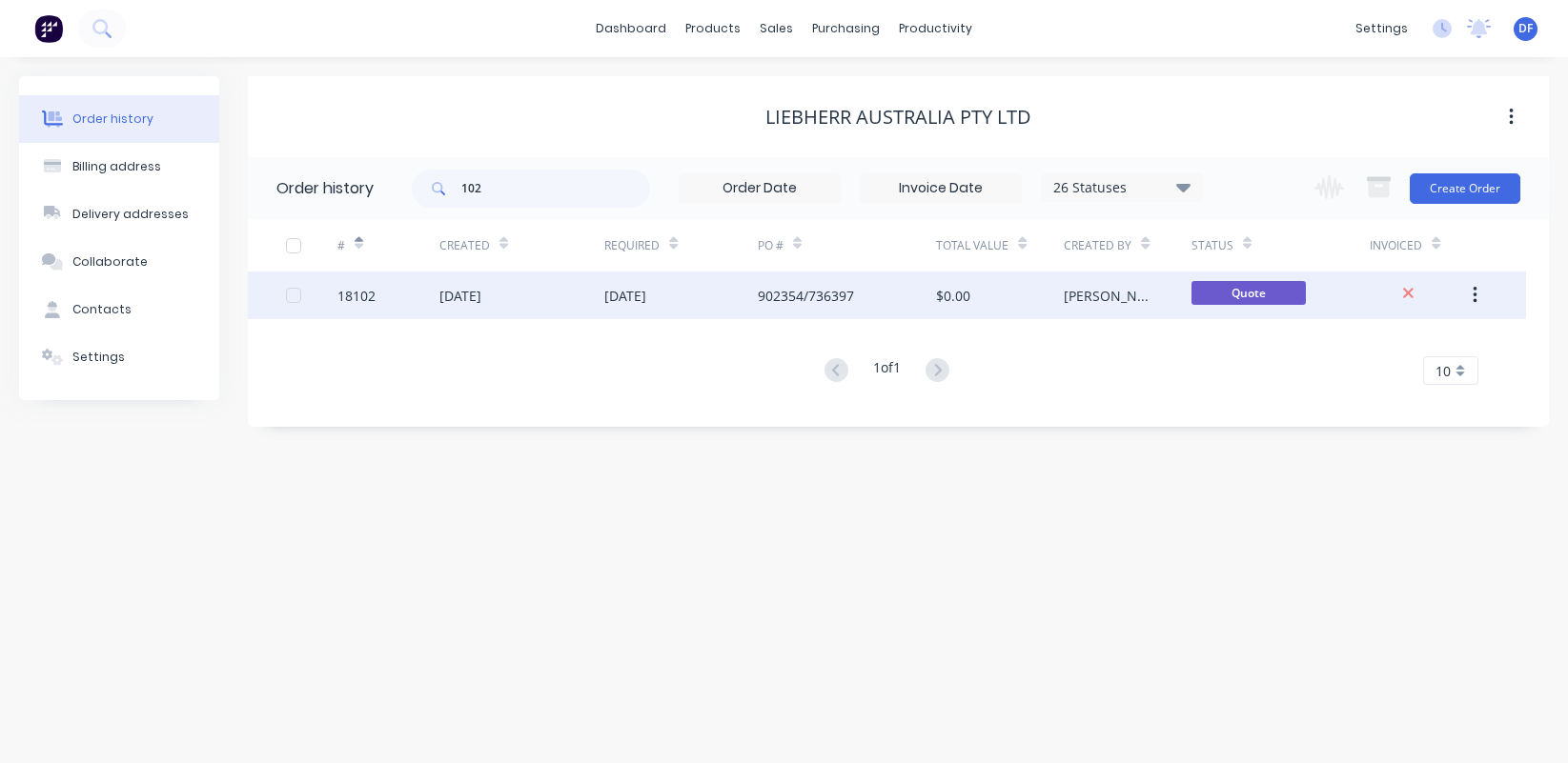
click at [480, 299] on div "[DATE]" at bounding box center [460, 296] width 42 height 20
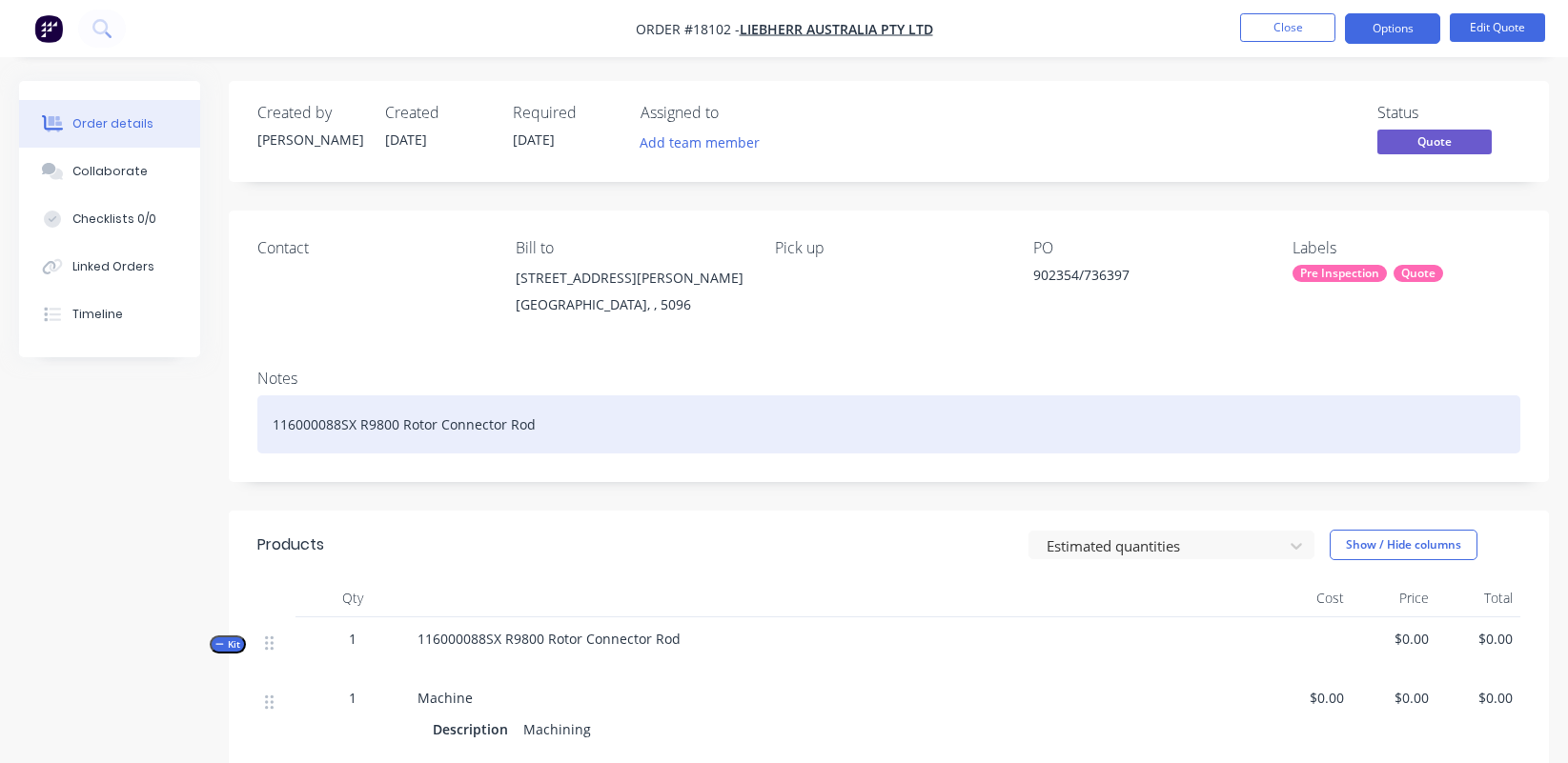
click at [547, 426] on div "116000088SX R9800 Rotor Connector Rod" at bounding box center [888, 424] width 1263 height 58
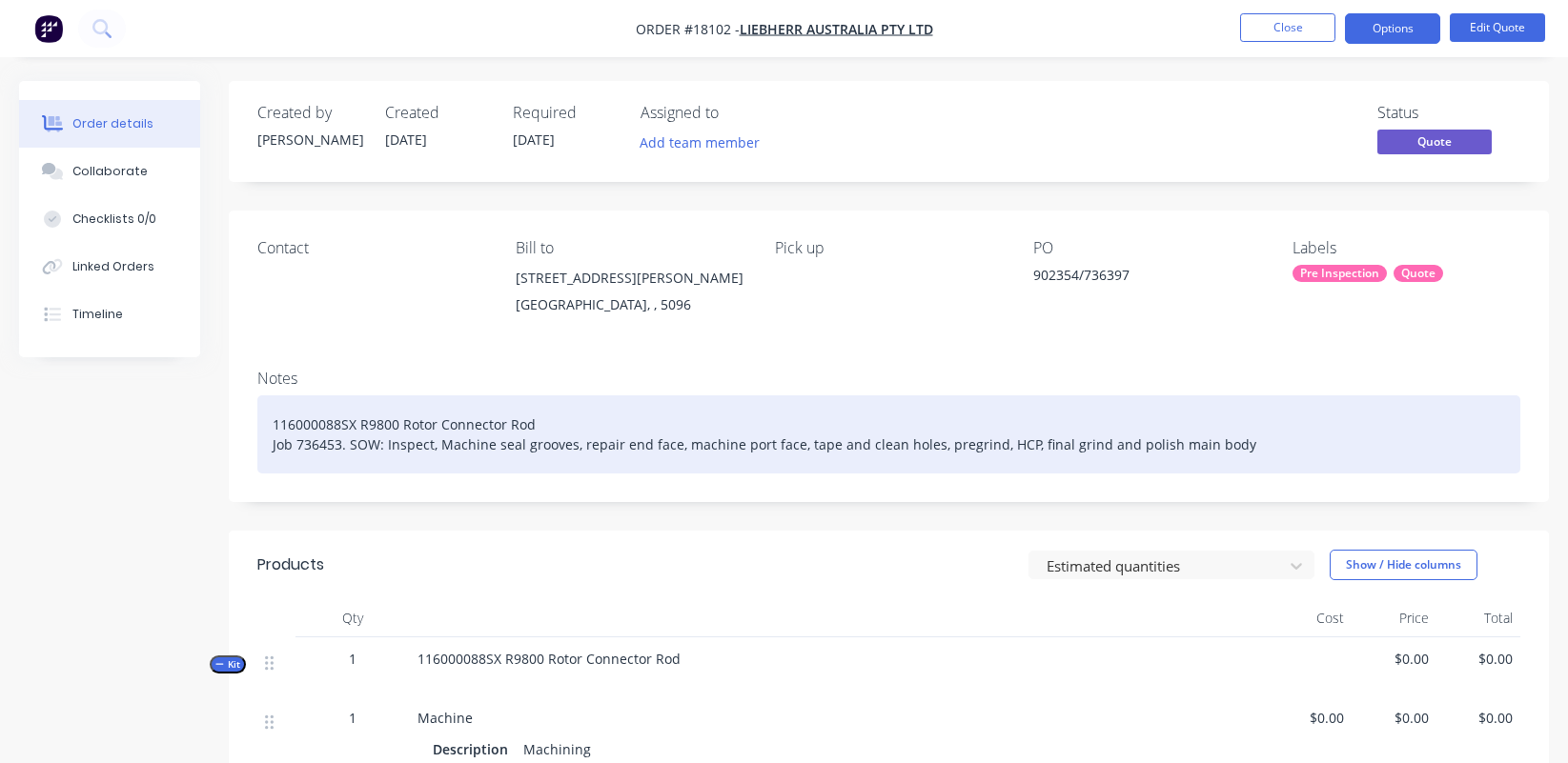
click at [338, 444] on div "116000088SX R9800 Rotor Connector Rod Job 736453. SOW: Inspect, Machine seal gr…" at bounding box center [888, 434] width 1263 height 78
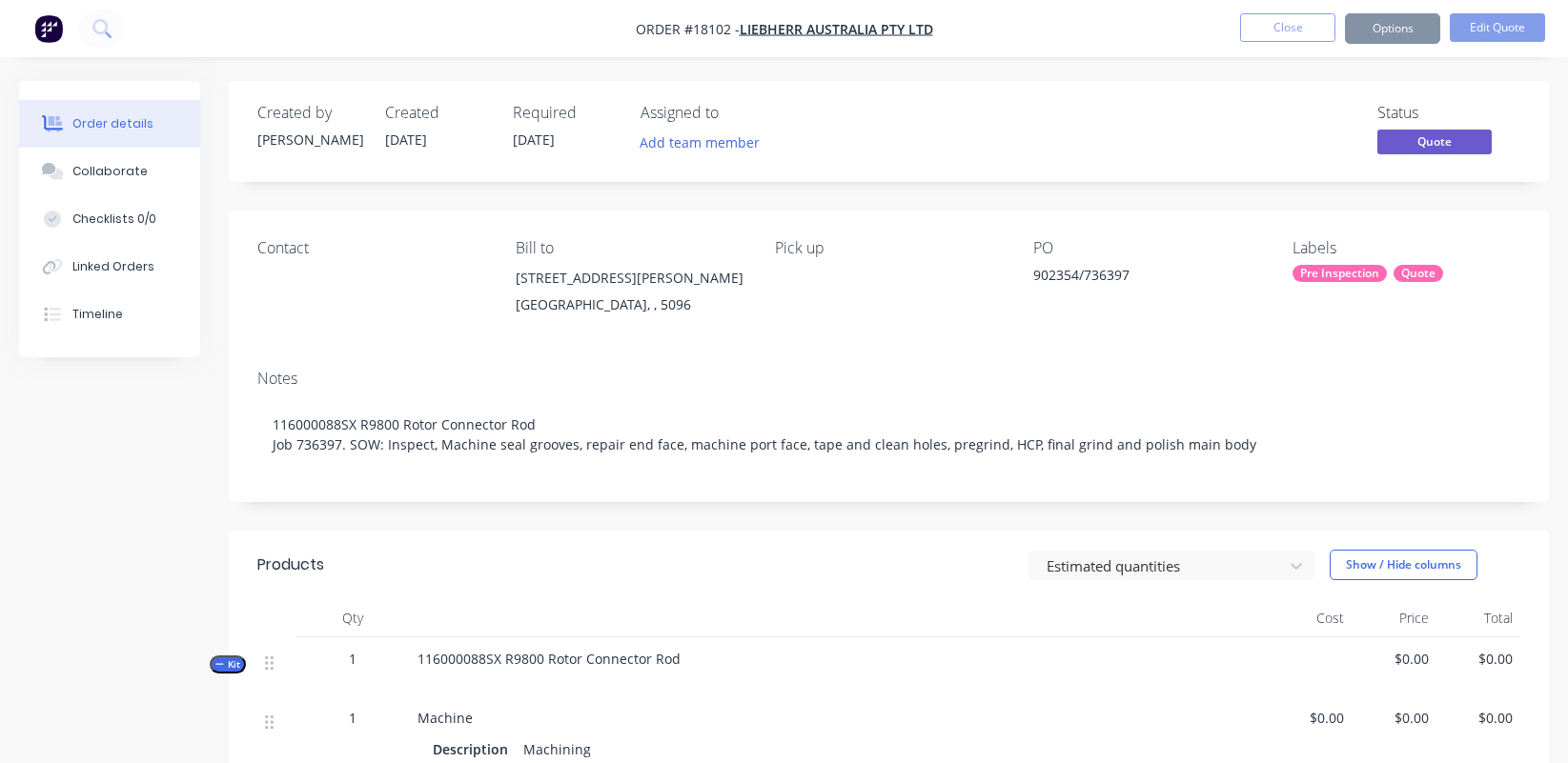
click at [633, 566] on div "Estimated quantities Show / Hide columns" at bounding box center [1023, 565] width 994 height 30
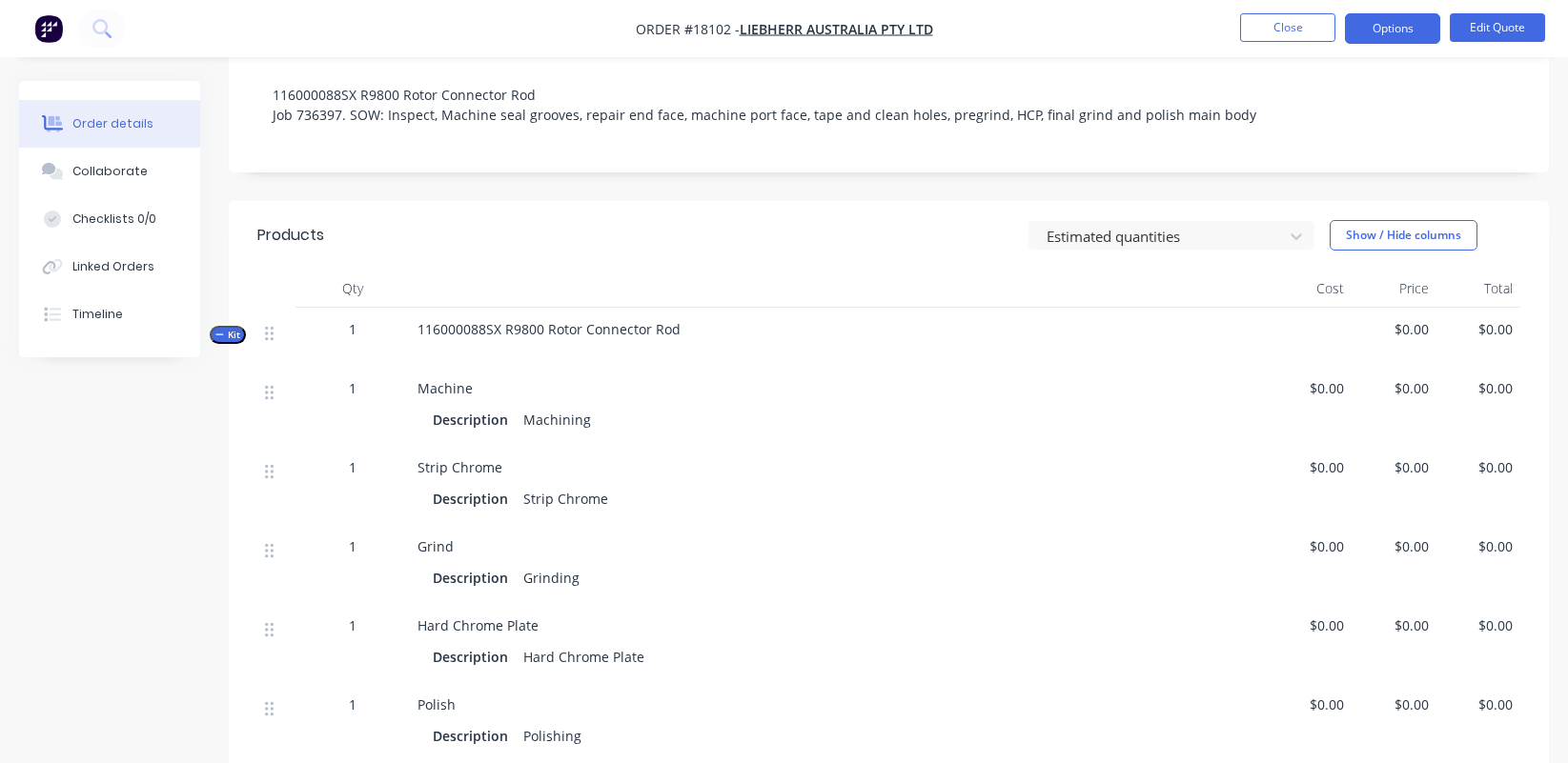
scroll to position [330, 0]
click at [601, 426] on div "Description Machining" at bounding box center [838, 420] width 812 height 27
click at [581, 419] on div "Machining" at bounding box center [557, 420] width 83 height 27
click at [1386, 21] on button "Edit Quote" at bounding box center [1496, 27] width 95 height 28
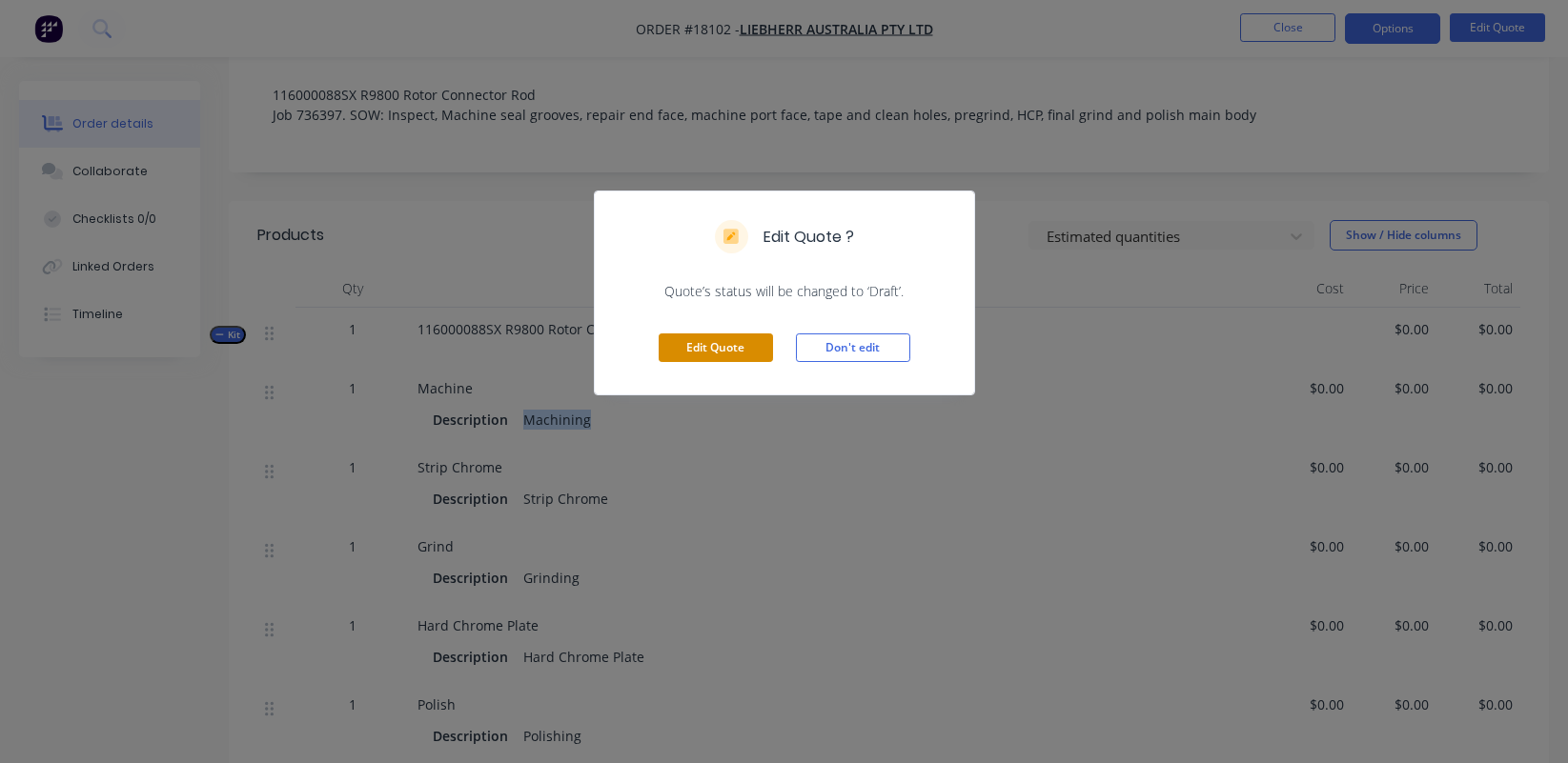
click at [696, 353] on button "Edit Quote" at bounding box center [715, 347] width 115 height 28
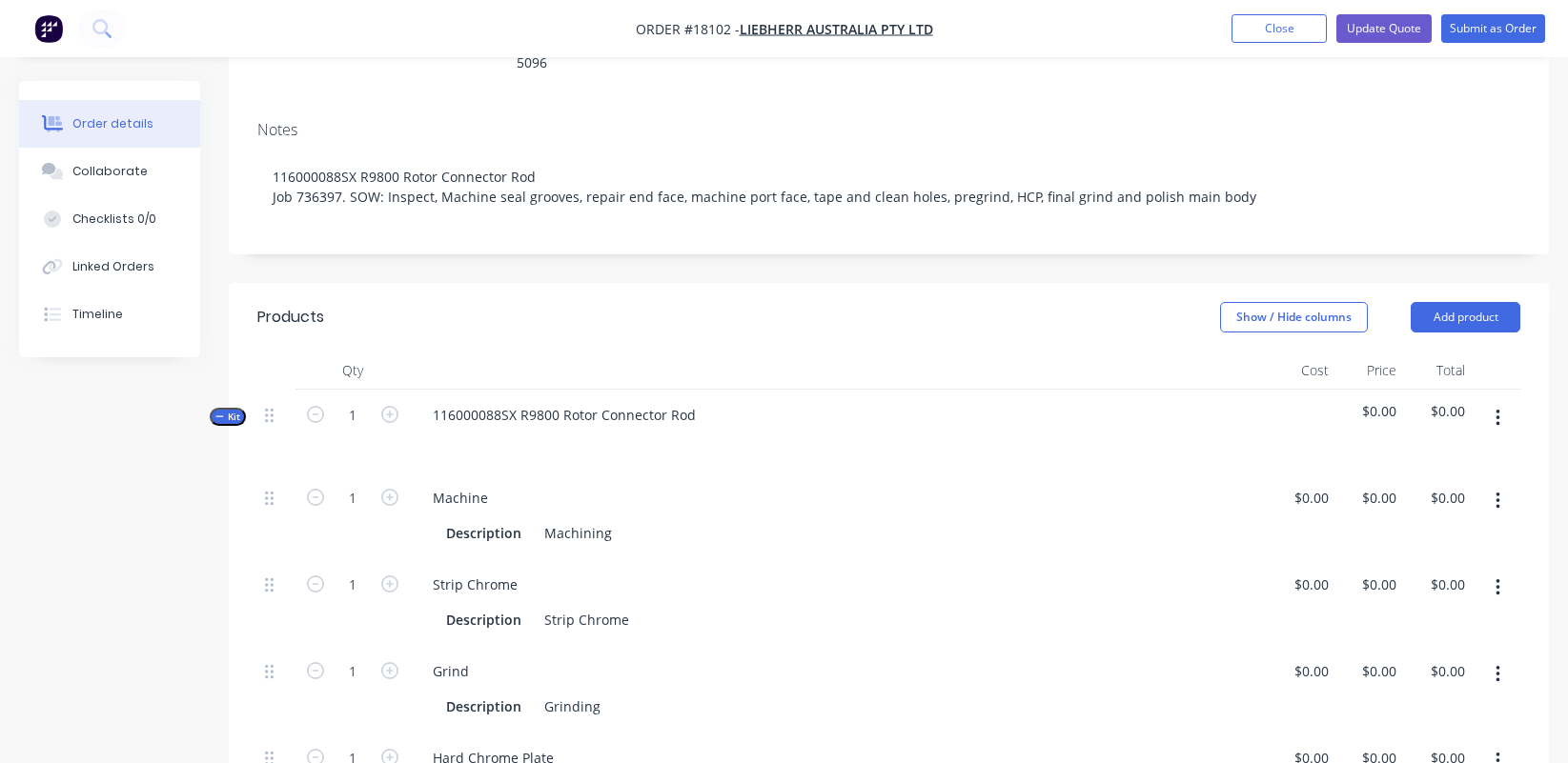
scroll to position [366, 0]
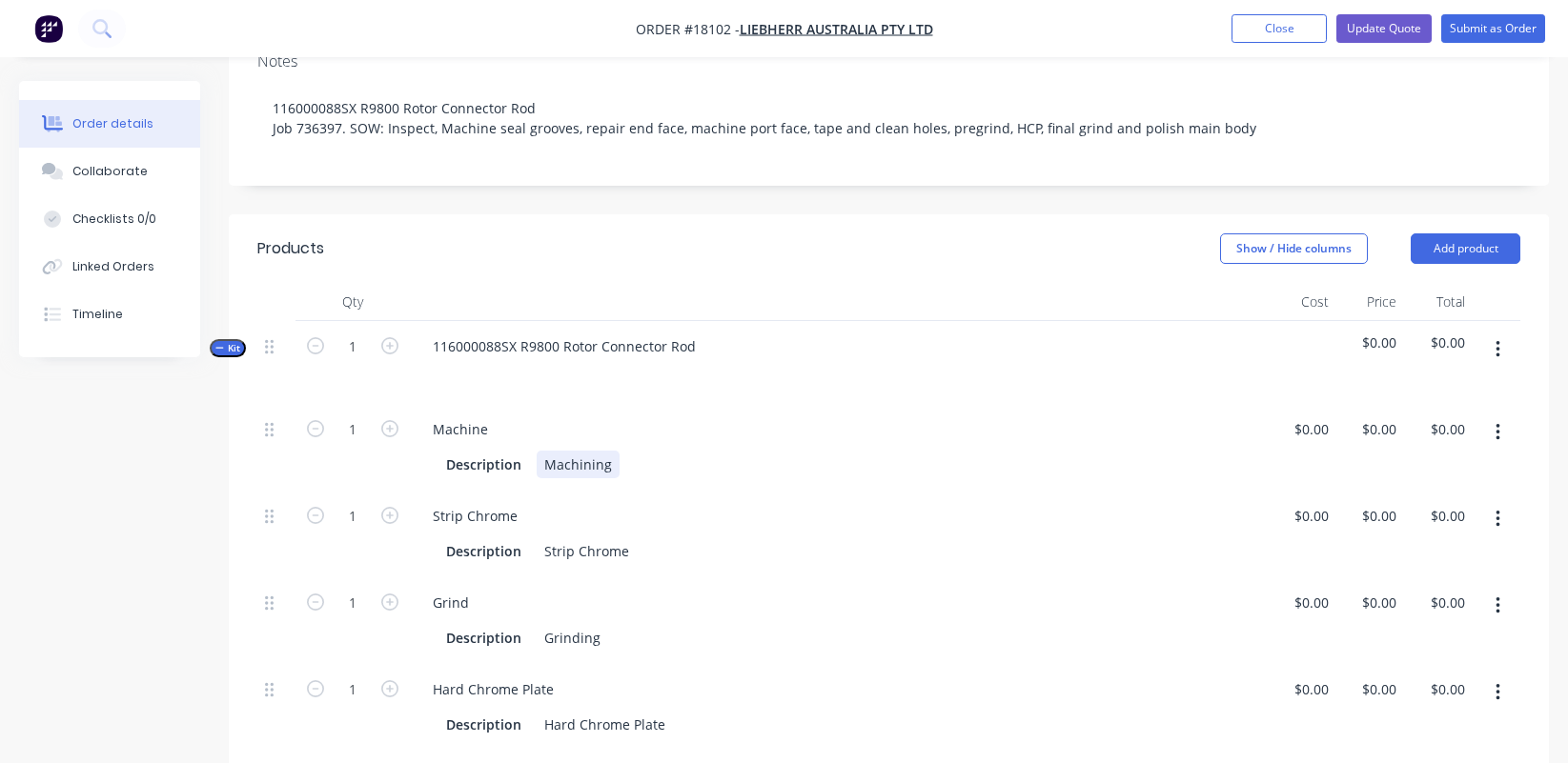
click at [589, 451] on div "Machining" at bounding box center [578, 465] width 83 height 27
paste div
click at [1308, 416] on div "0 0" at bounding box center [1321, 430] width 29 height 27
type input "$300.00"
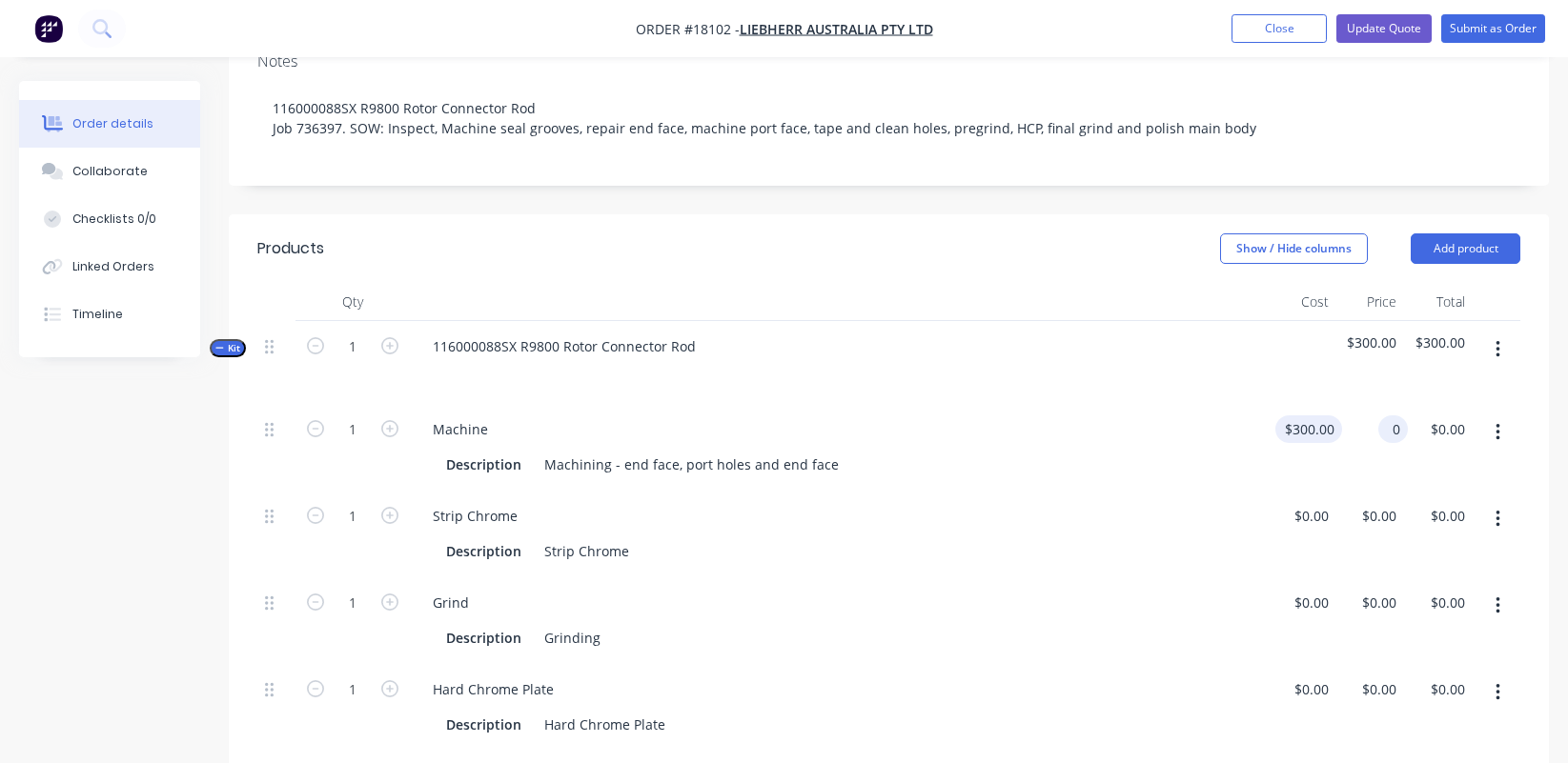
type input "300"
type input "$300.00"
type input "4"
type input "300"
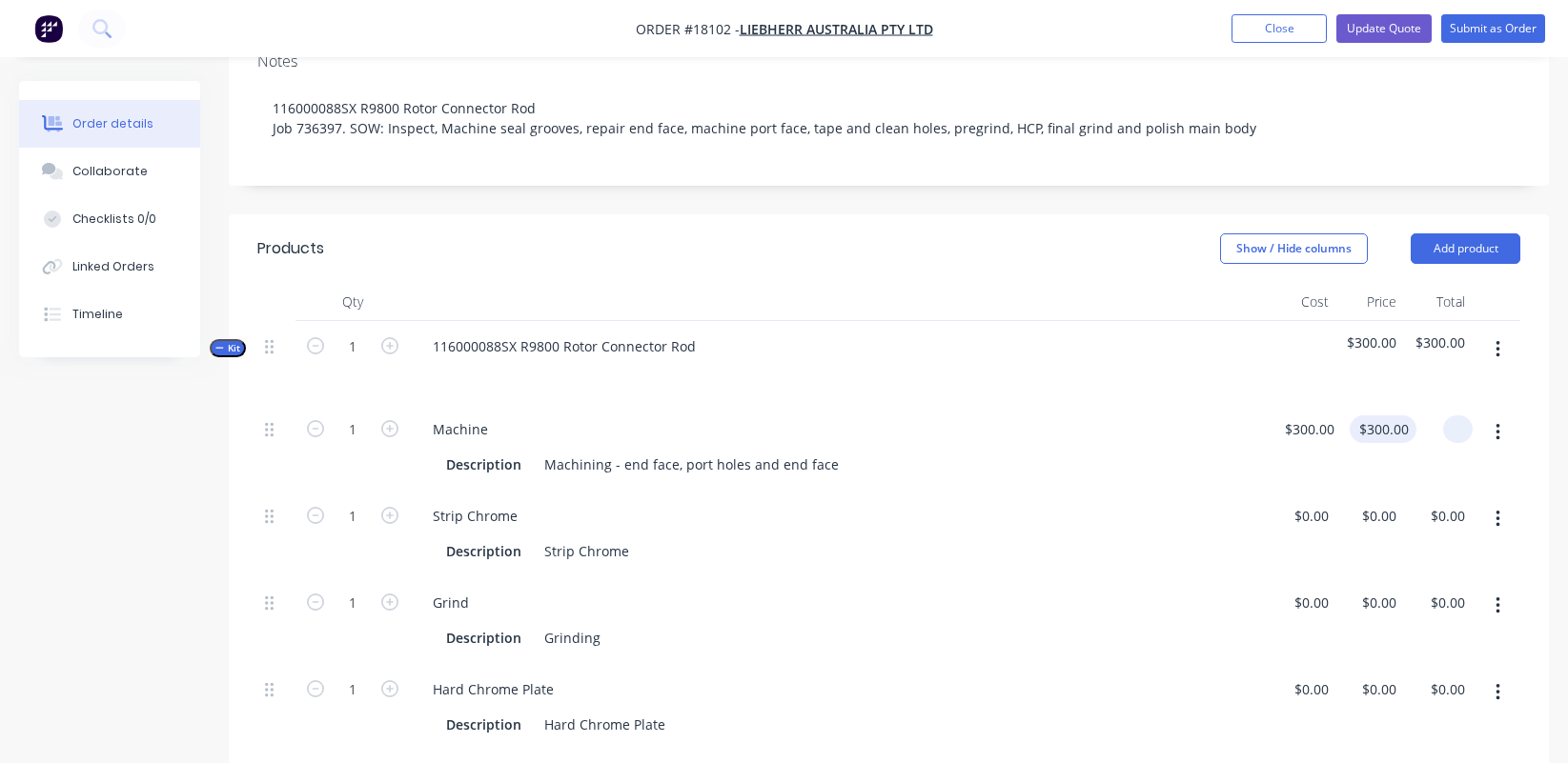
type input "$0.00"
click at [1359, 404] on div "0 $300.00" at bounding box center [1379, 447] width 75 height 86
type input "$400.00"
click at [1065, 537] on div "Description Strip Chrome" at bounding box center [835, 551] width 792 height 27
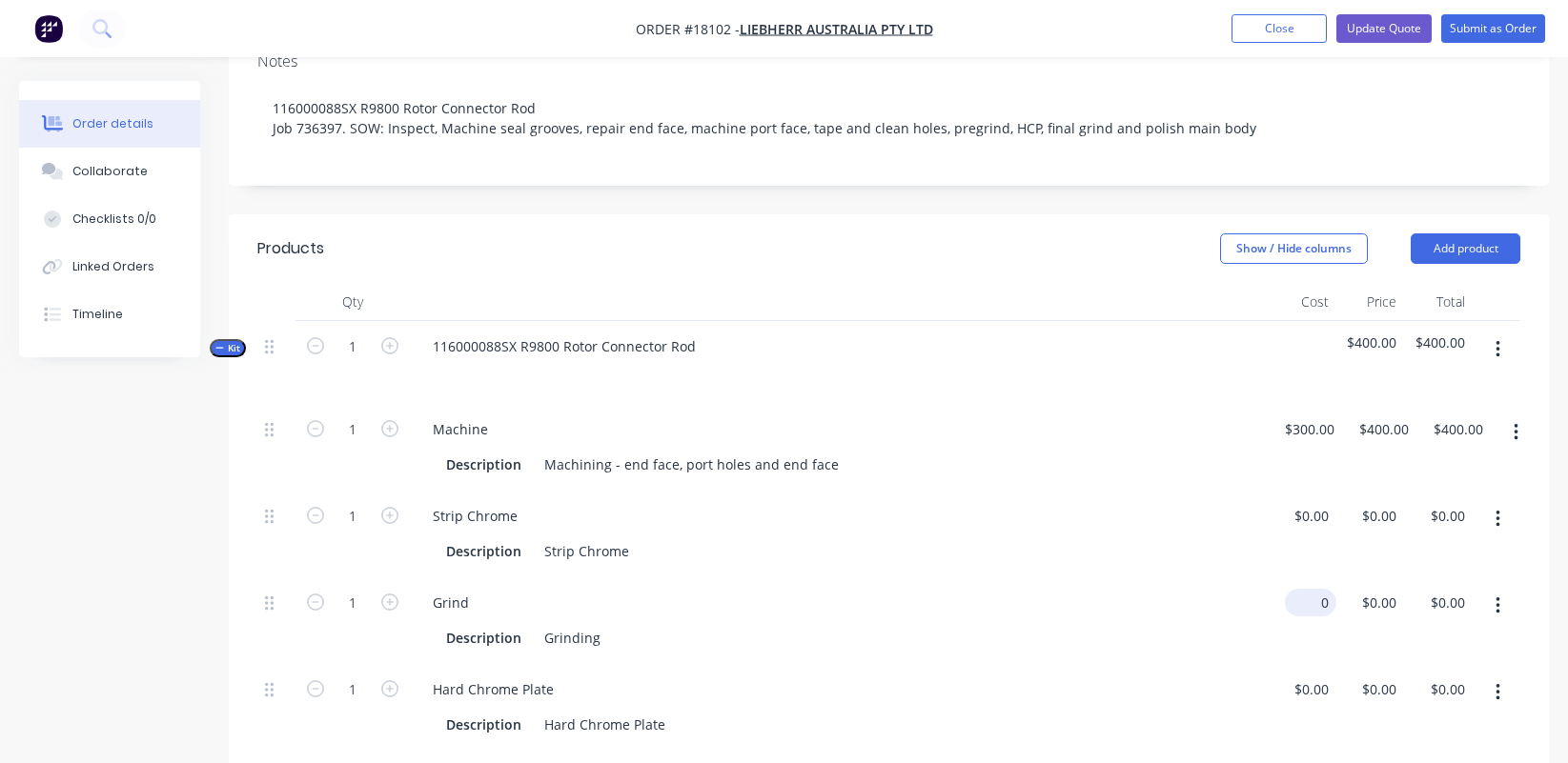
click at [1305, 578] on div "0 $0.00" at bounding box center [1301, 621] width 69 height 86
type input "$880.00"
type input "880"
type input "$880.00"
click at [1366, 589] on div "880 $0.00" at bounding box center [1382, 603] width 44 height 27
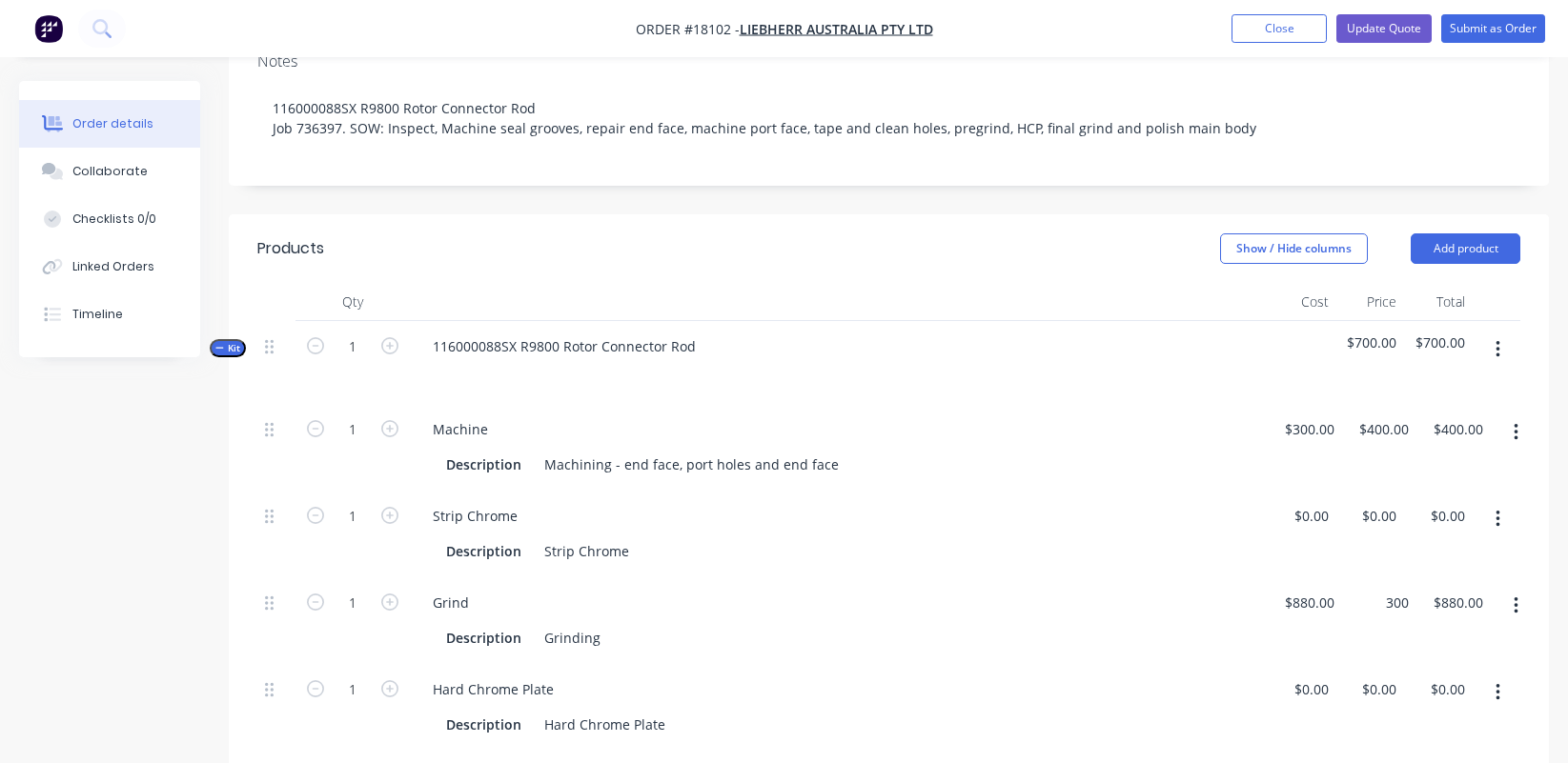
type input "$300.00"
click at [1126, 589] on div "Grind" at bounding box center [838, 603] width 842 height 27
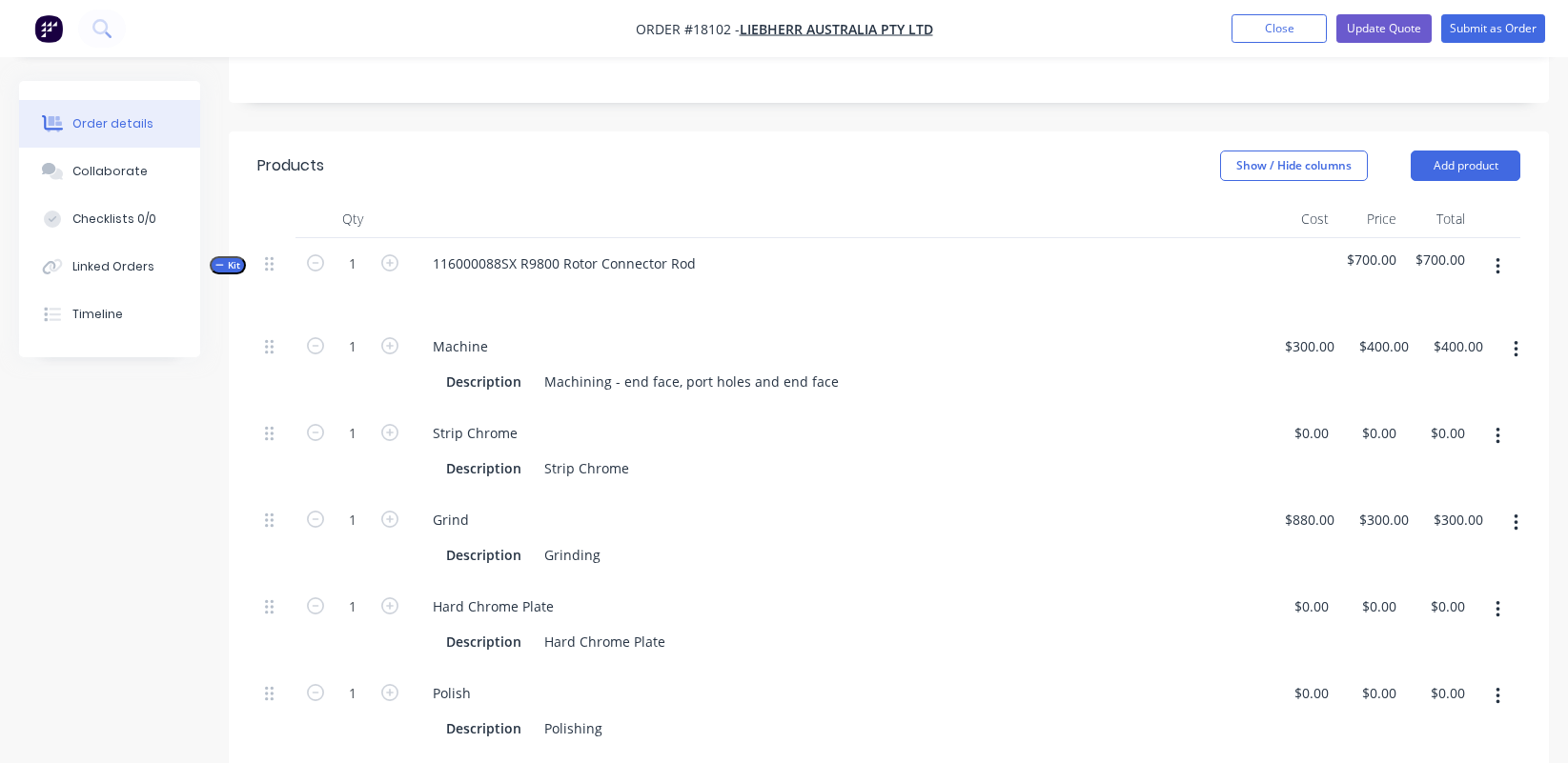
scroll to position [486, 0]
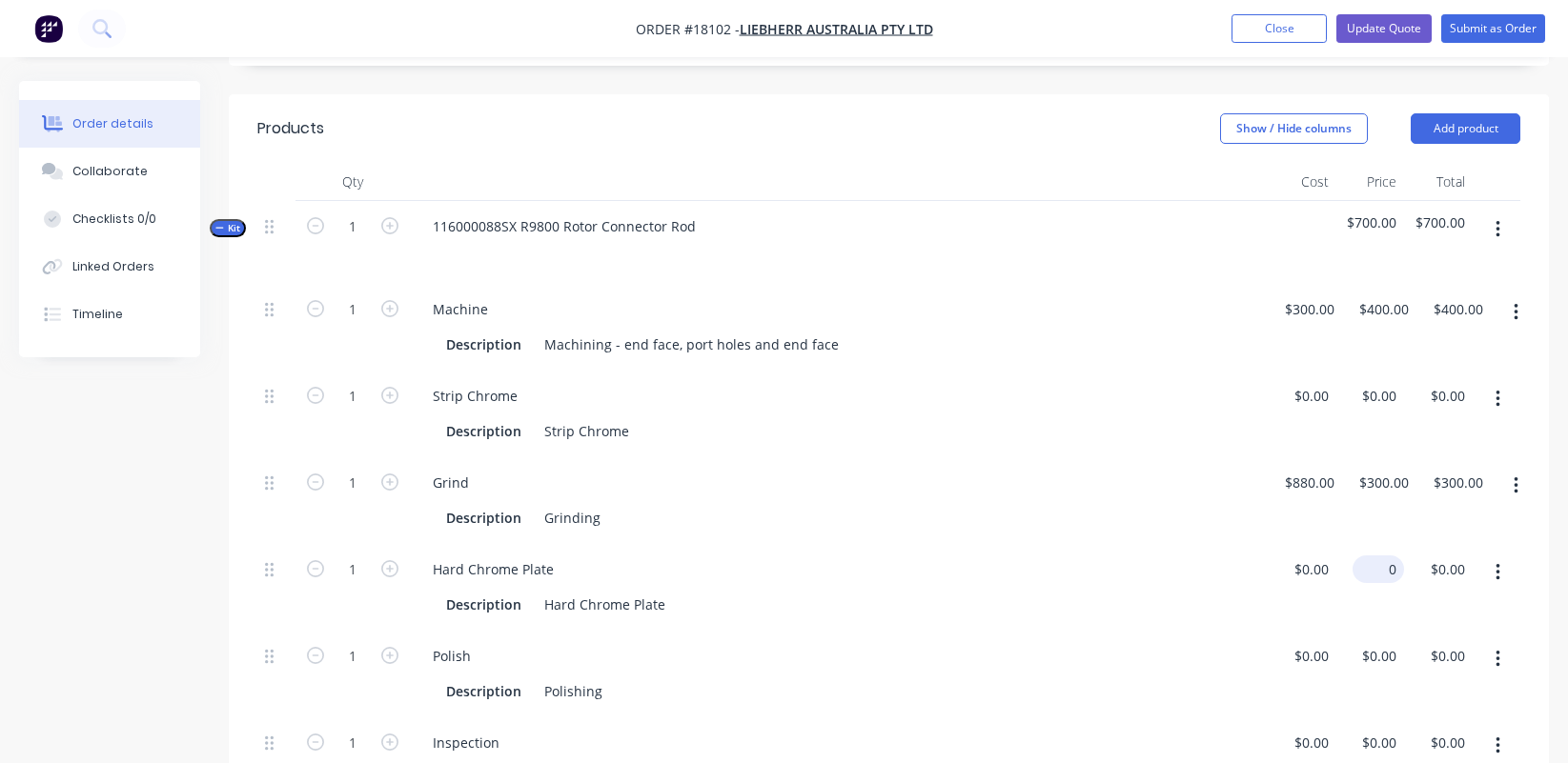
click at [1384, 556] on div "0 $0.00" at bounding box center [1382, 570] width 44 height 27
type input "$2,850.00"
click at [1201, 590] on div "Description Hard Chrome Plate" at bounding box center [835, 604] width 792 height 27
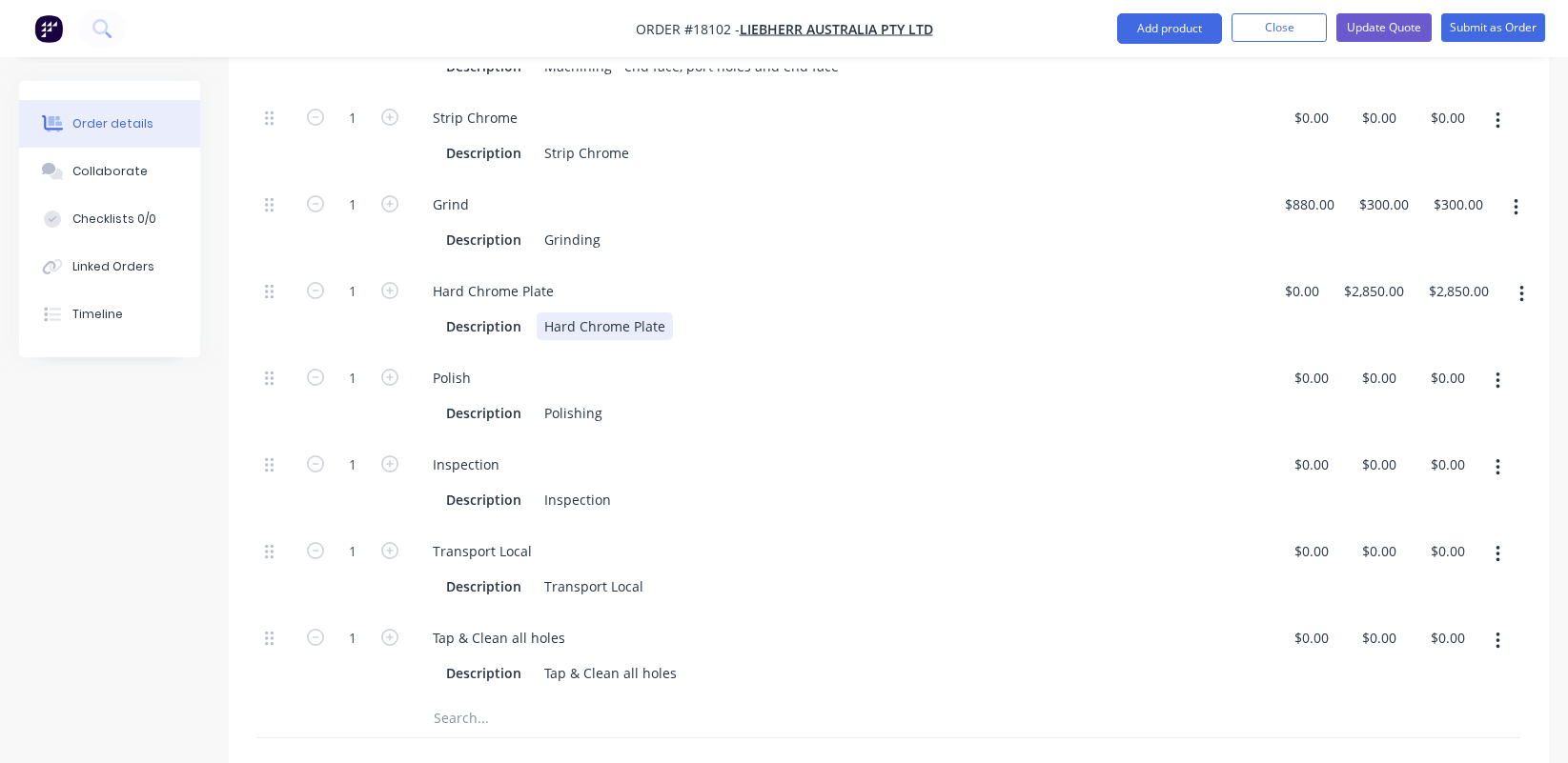
scroll to position [776, 0]
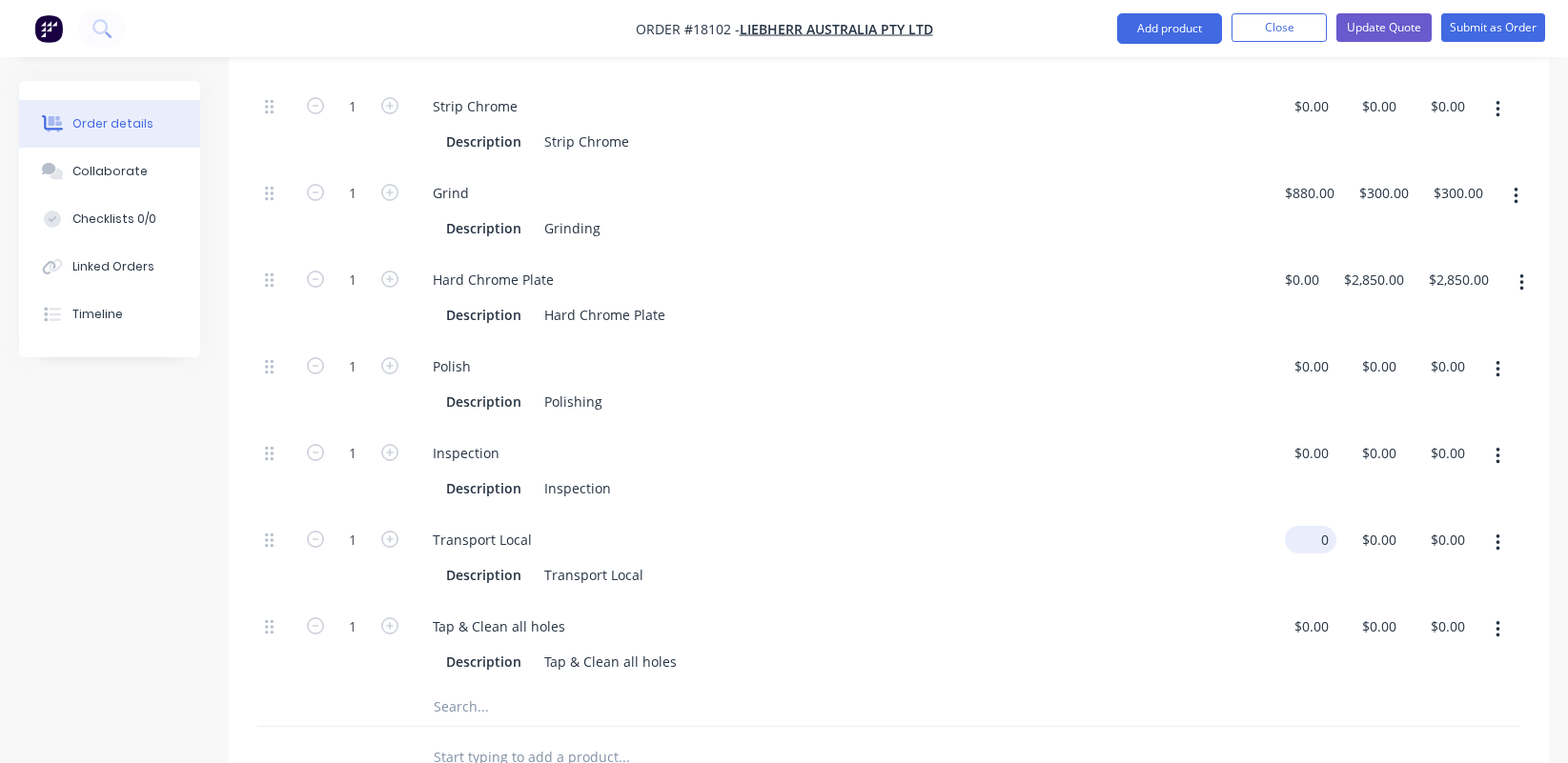
click at [1312, 526] on div "0 $0.00" at bounding box center [1310, 539] width 51 height 27
type input "$200.00"
type input "200"
type input "$200.00"
click at [1367, 526] on input "200" at bounding box center [1382, 539] width 44 height 27
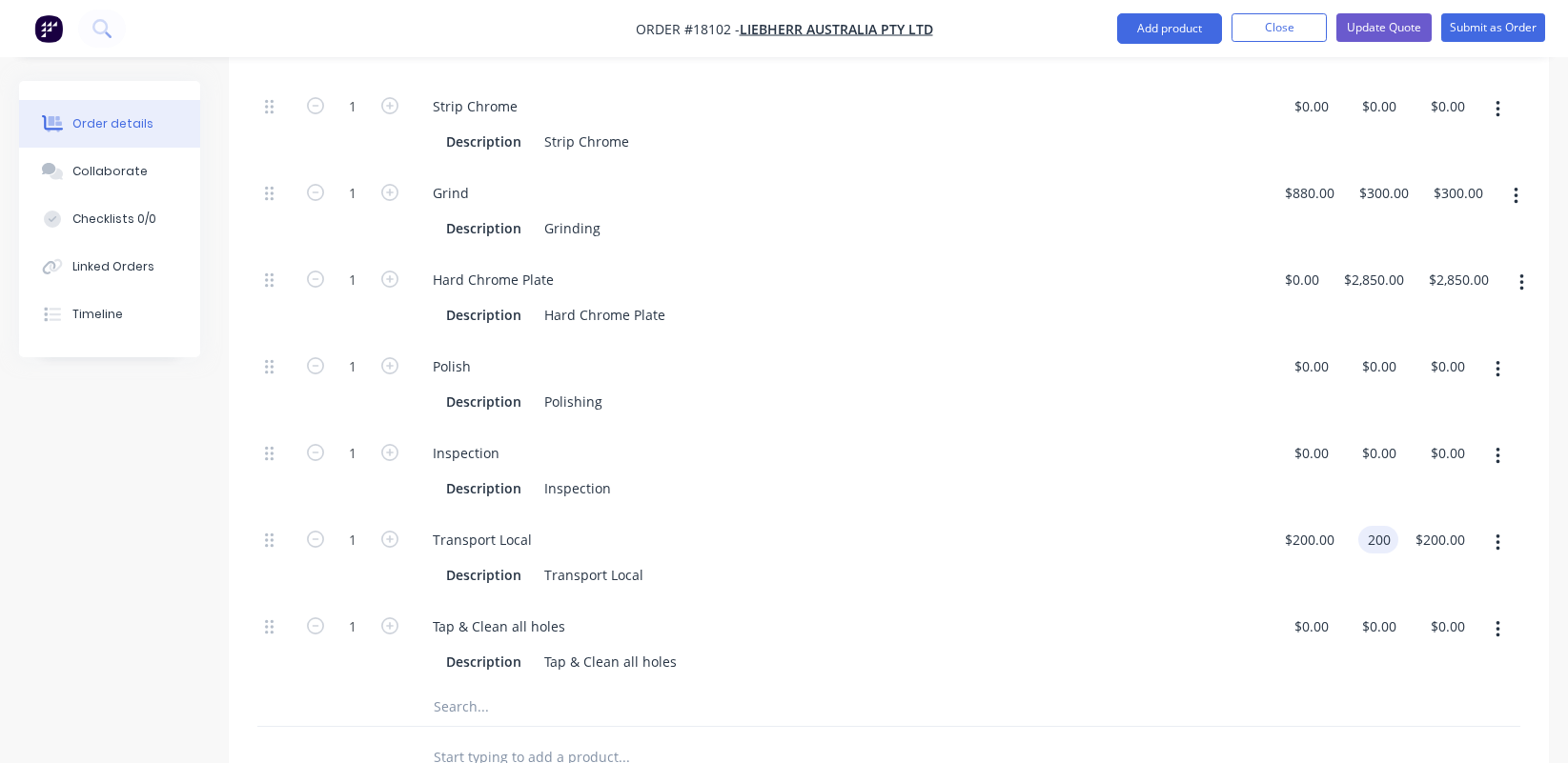
type input "2"
type input "$200.00"
click at [1263, 515] on div "Transport Local Description Transport Local" at bounding box center [838, 558] width 858 height 86
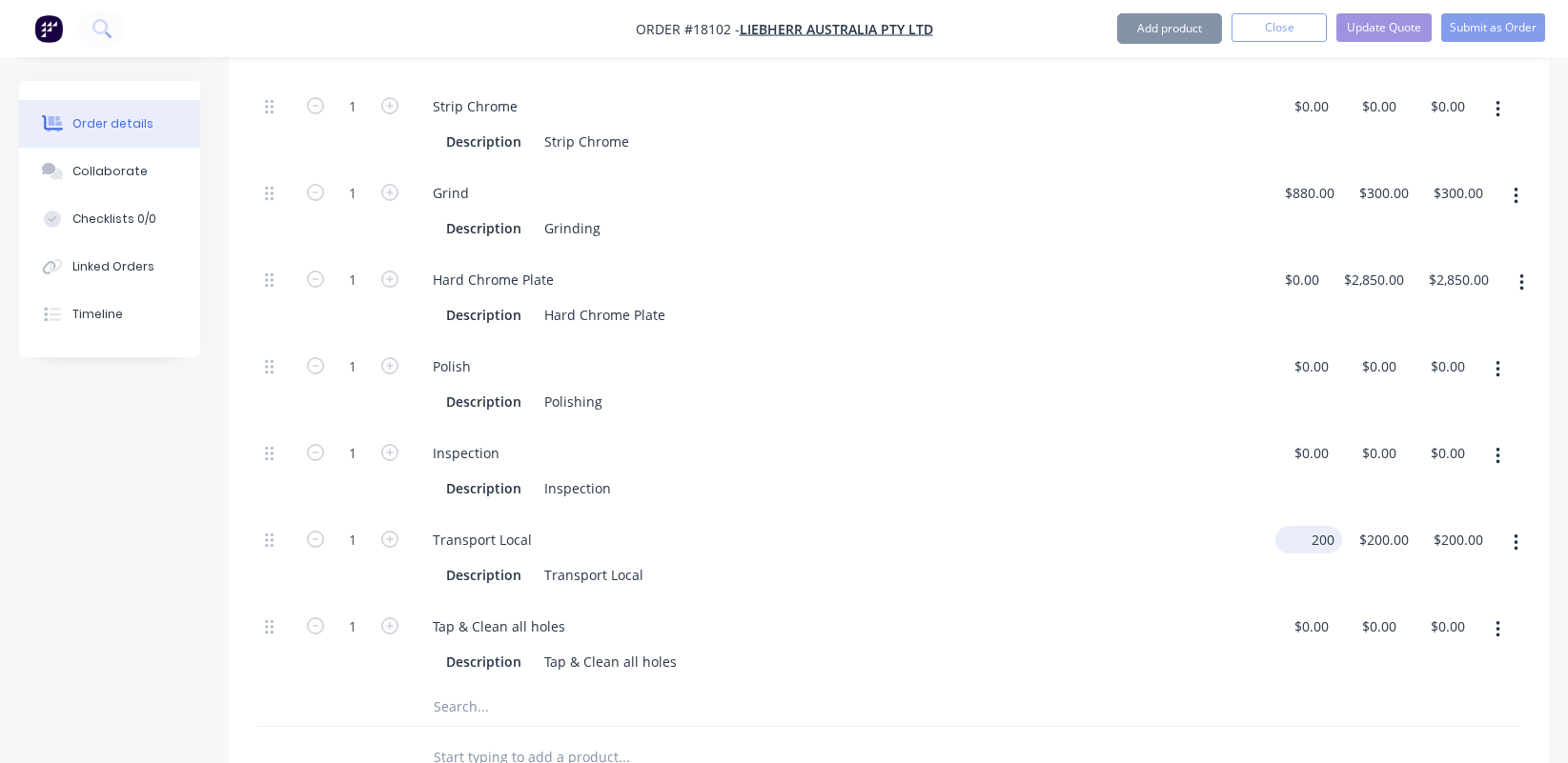
click at [1295, 526] on input "200" at bounding box center [1312, 539] width 59 height 27
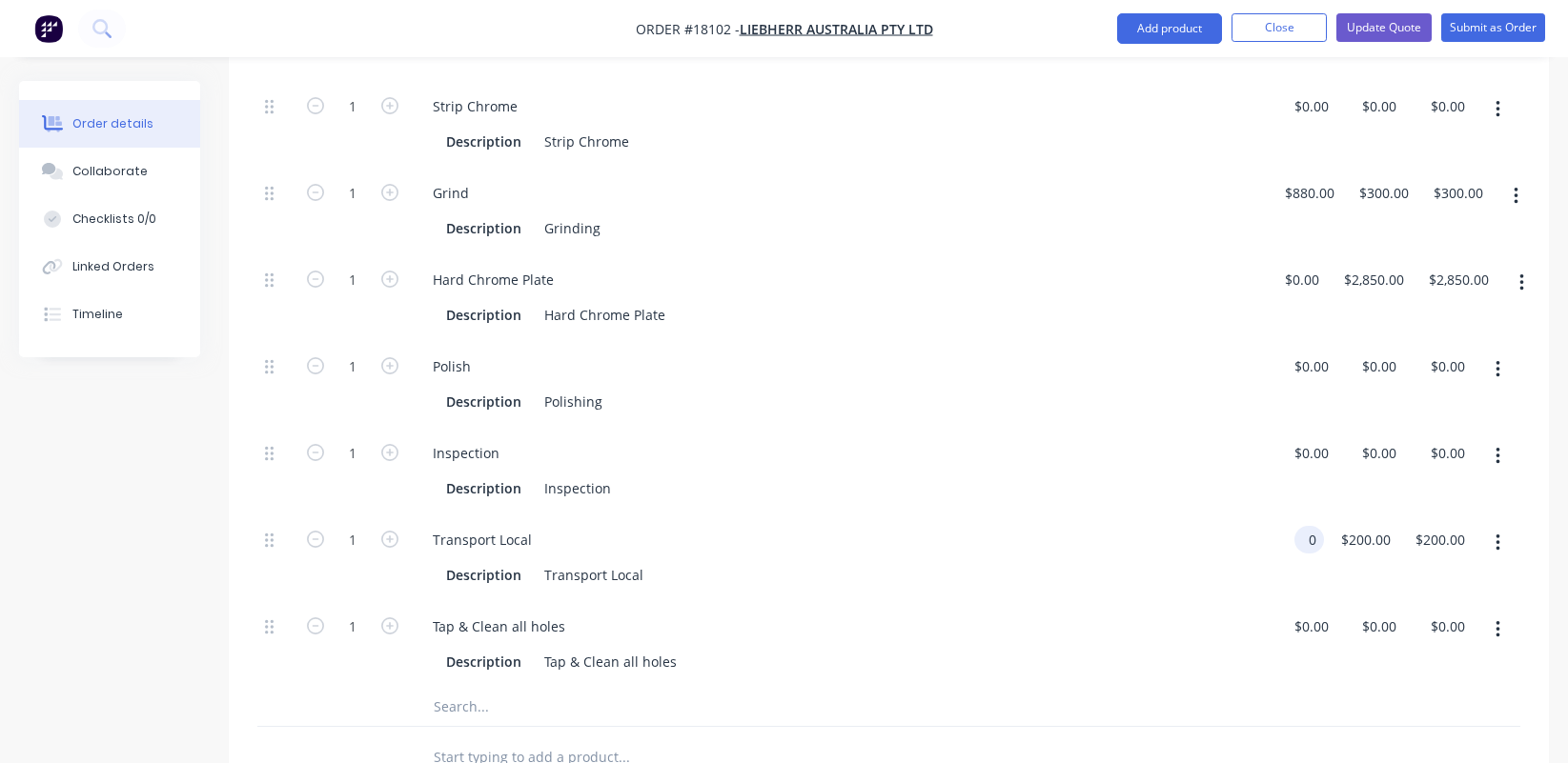
type input "$0.00"
click at [1244, 515] on div "Transport Local Description Transport Local" at bounding box center [838, 558] width 858 height 86
click at [1377, 613] on div "0 0" at bounding box center [1389, 627] width 29 height 27
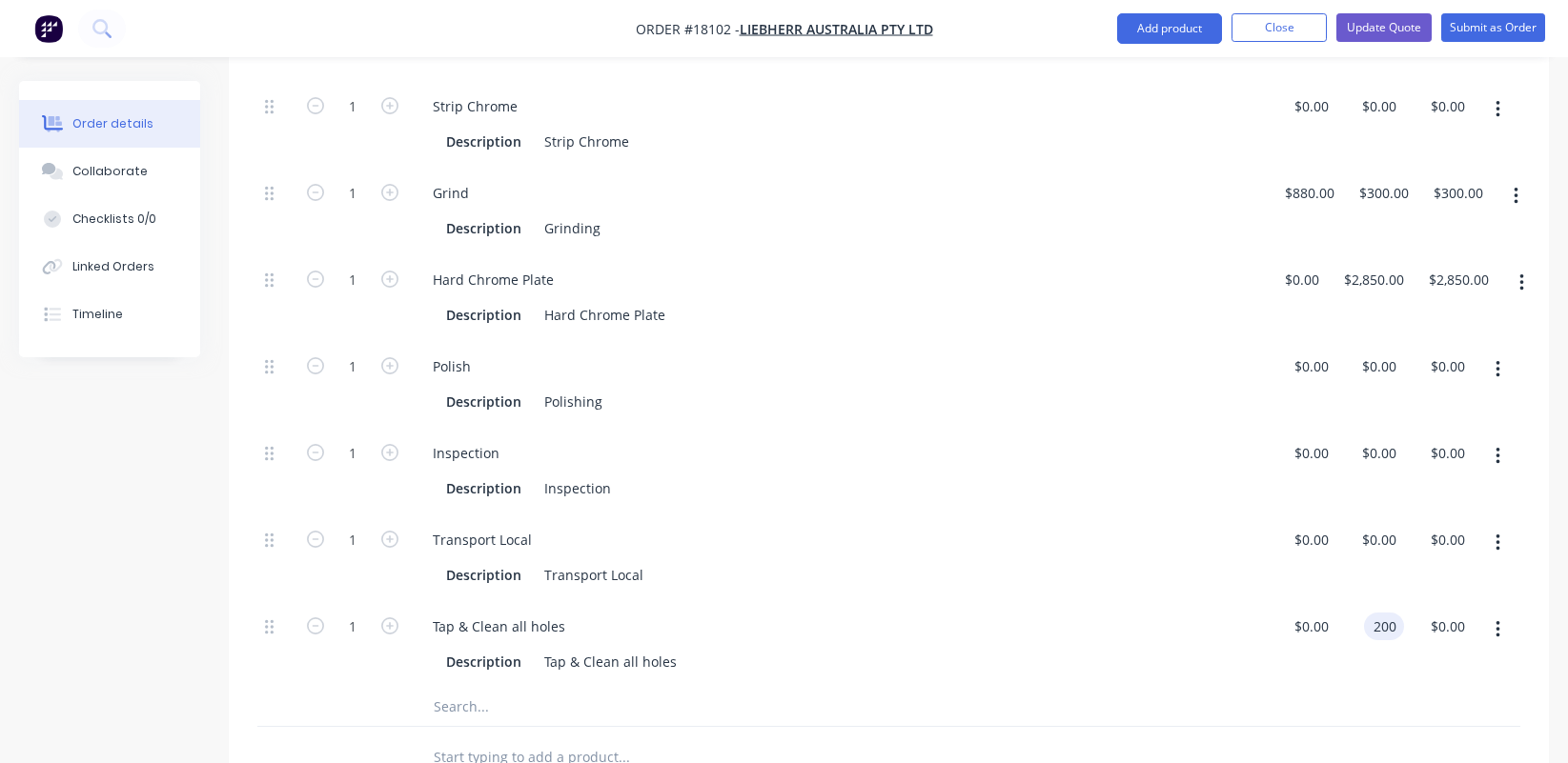
type input "$200.00"
click at [1071, 688] on div at bounding box center [753, 707] width 686 height 38
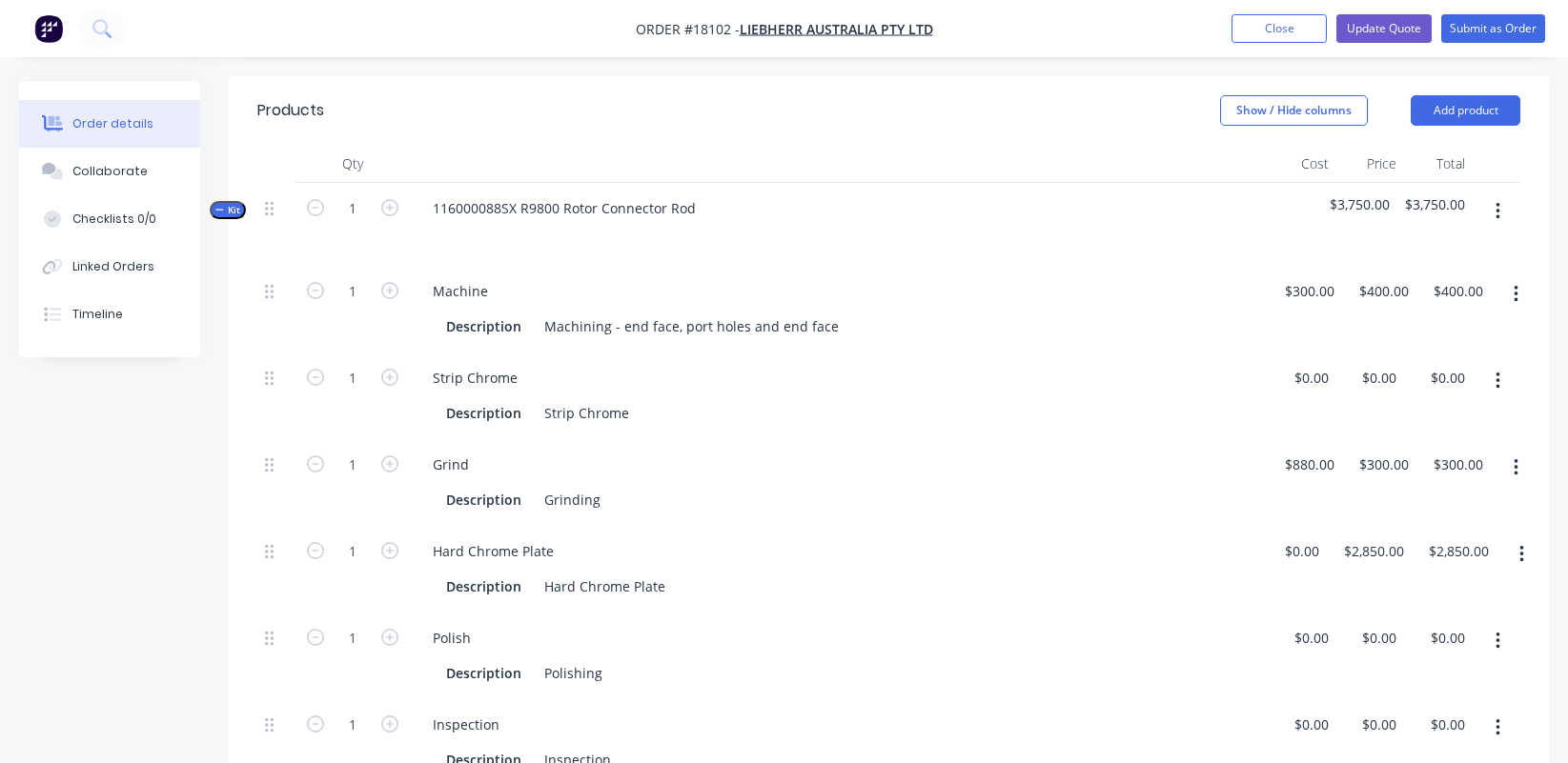
scroll to position [504, 0]
click at [1307, 278] on input "300" at bounding box center [1312, 291] width 59 height 27
type input "$280.00"
type input "373.3333"
type input "$373.33"
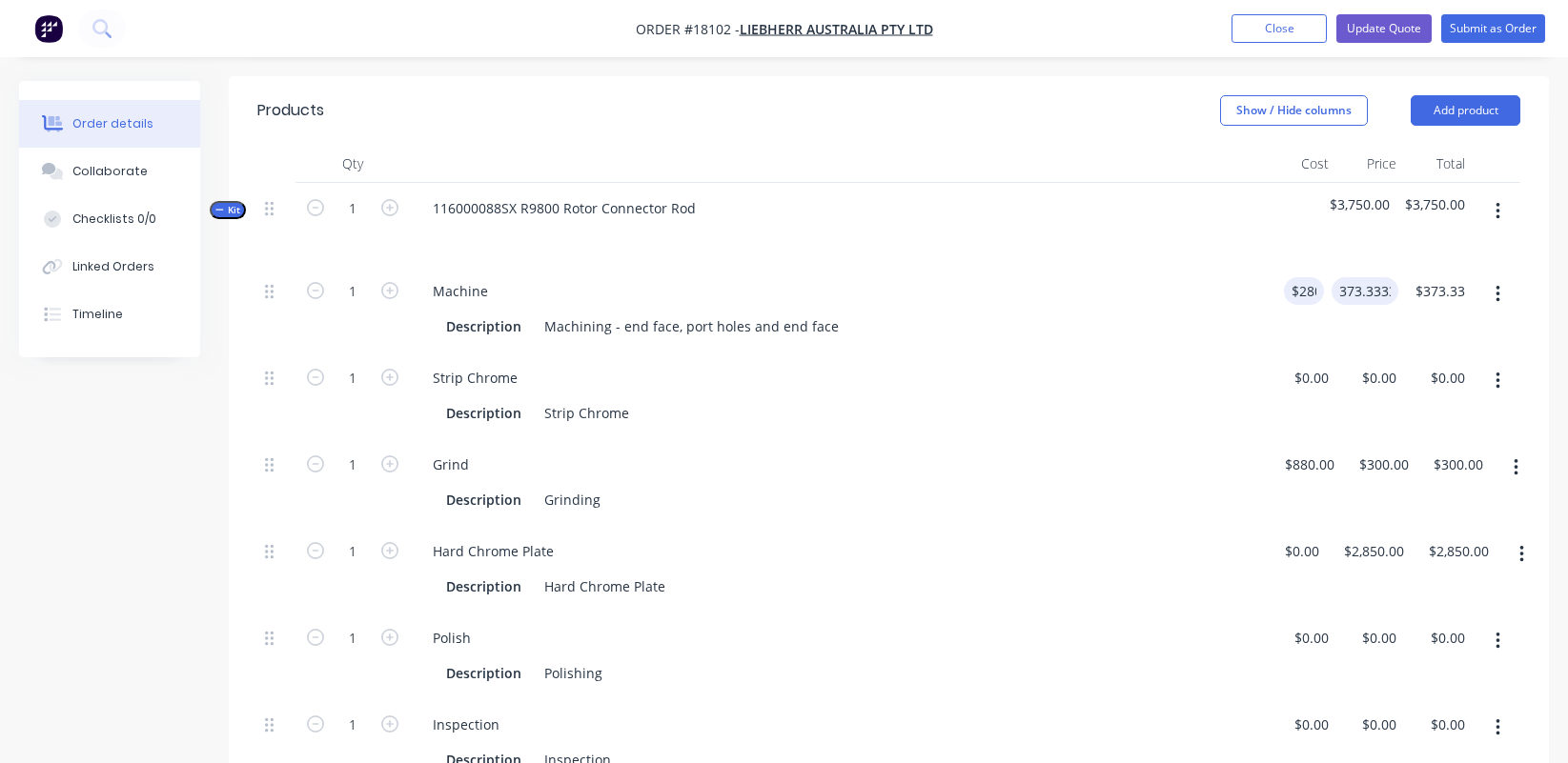
click at [1380, 278] on input "373.3333" at bounding box center [1368, 291] width 59 height 27
click at [1370, 278] on input "373.3333" at bounding box center [1391, 291] width 67 height 27
type input "$400.00"
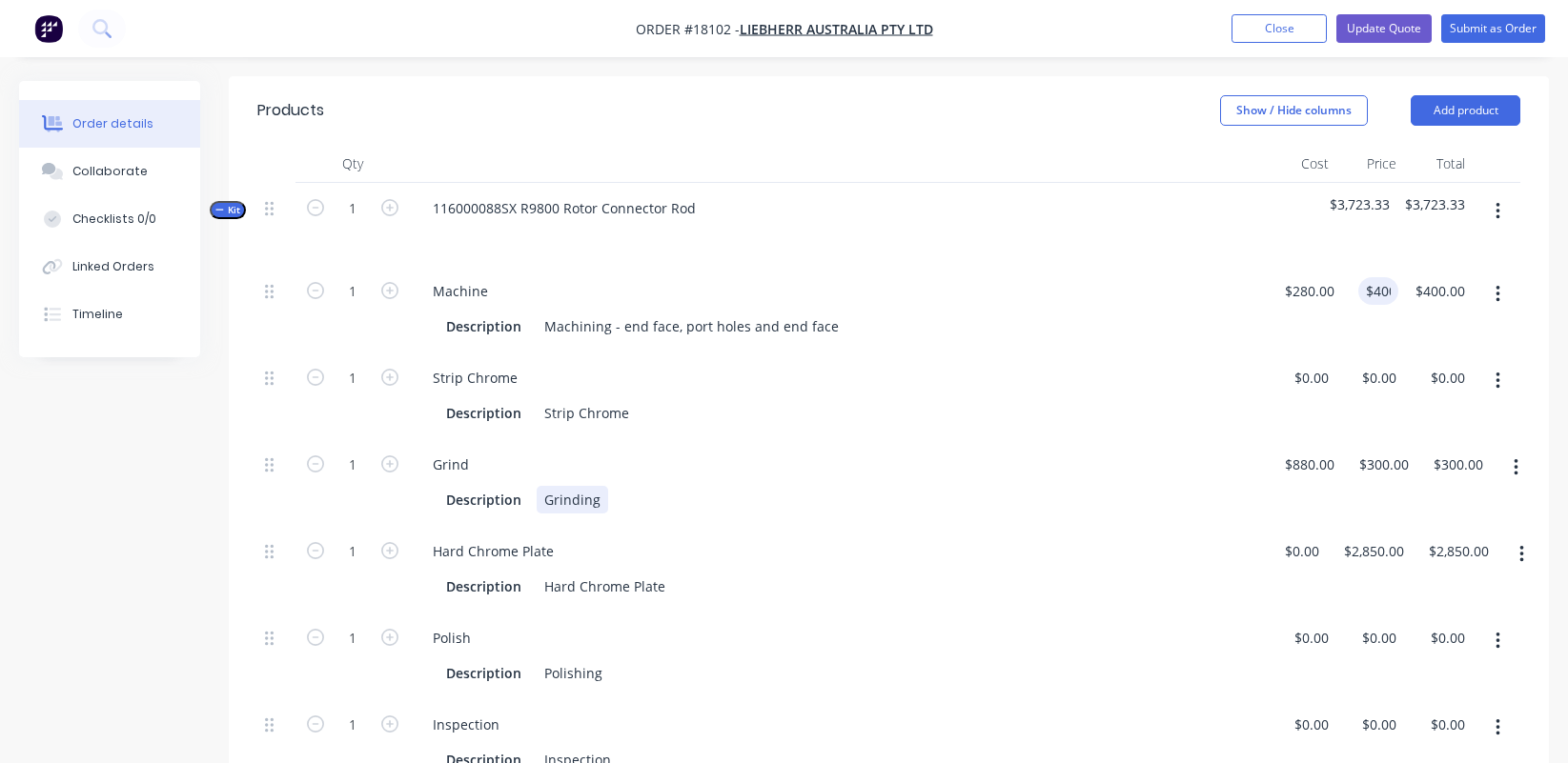
click at [859, 486] on div "Description Grinding" at bounding box center [835, 500] width 792 height 27
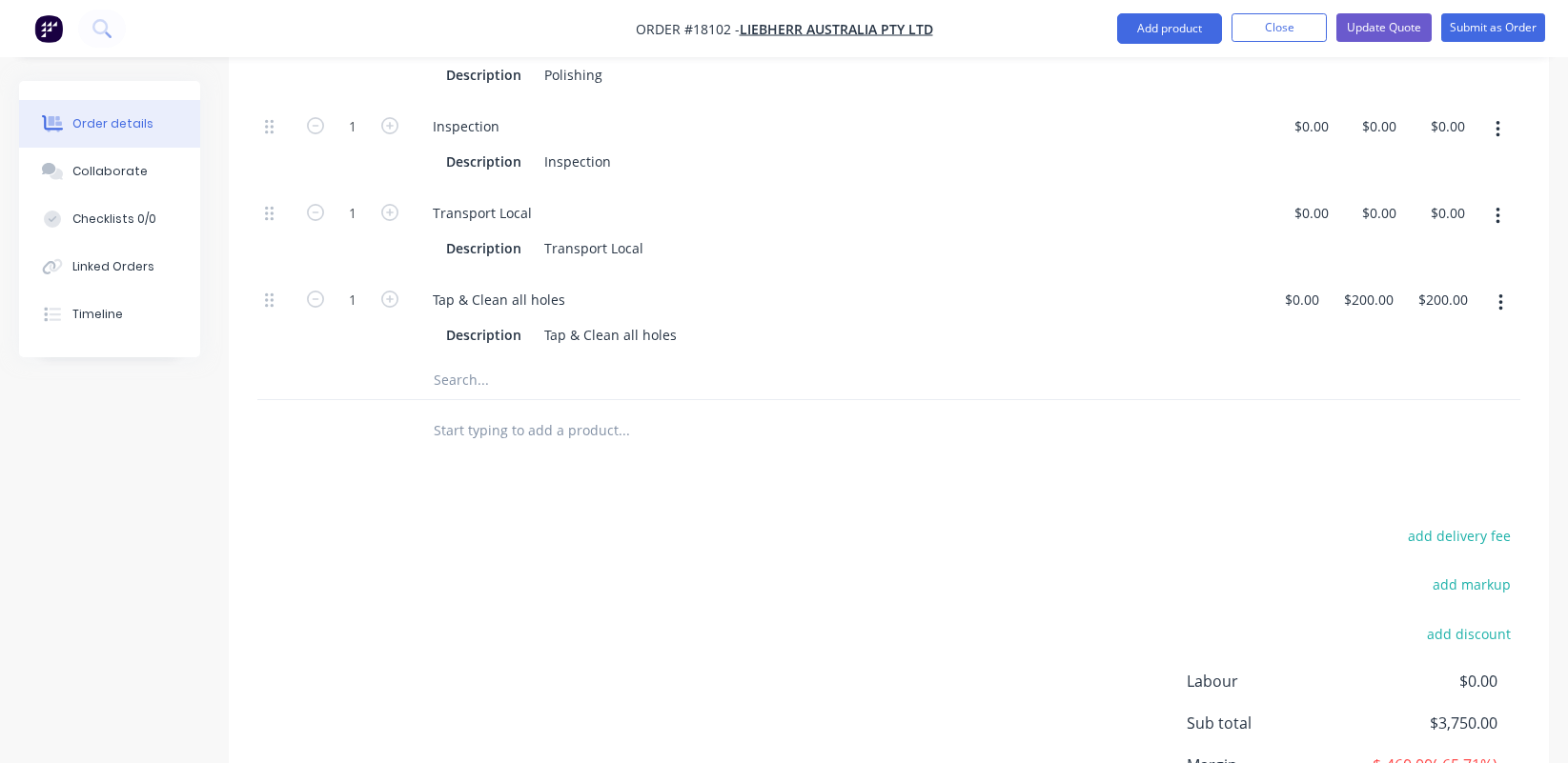
scroll to position [1091, 0]
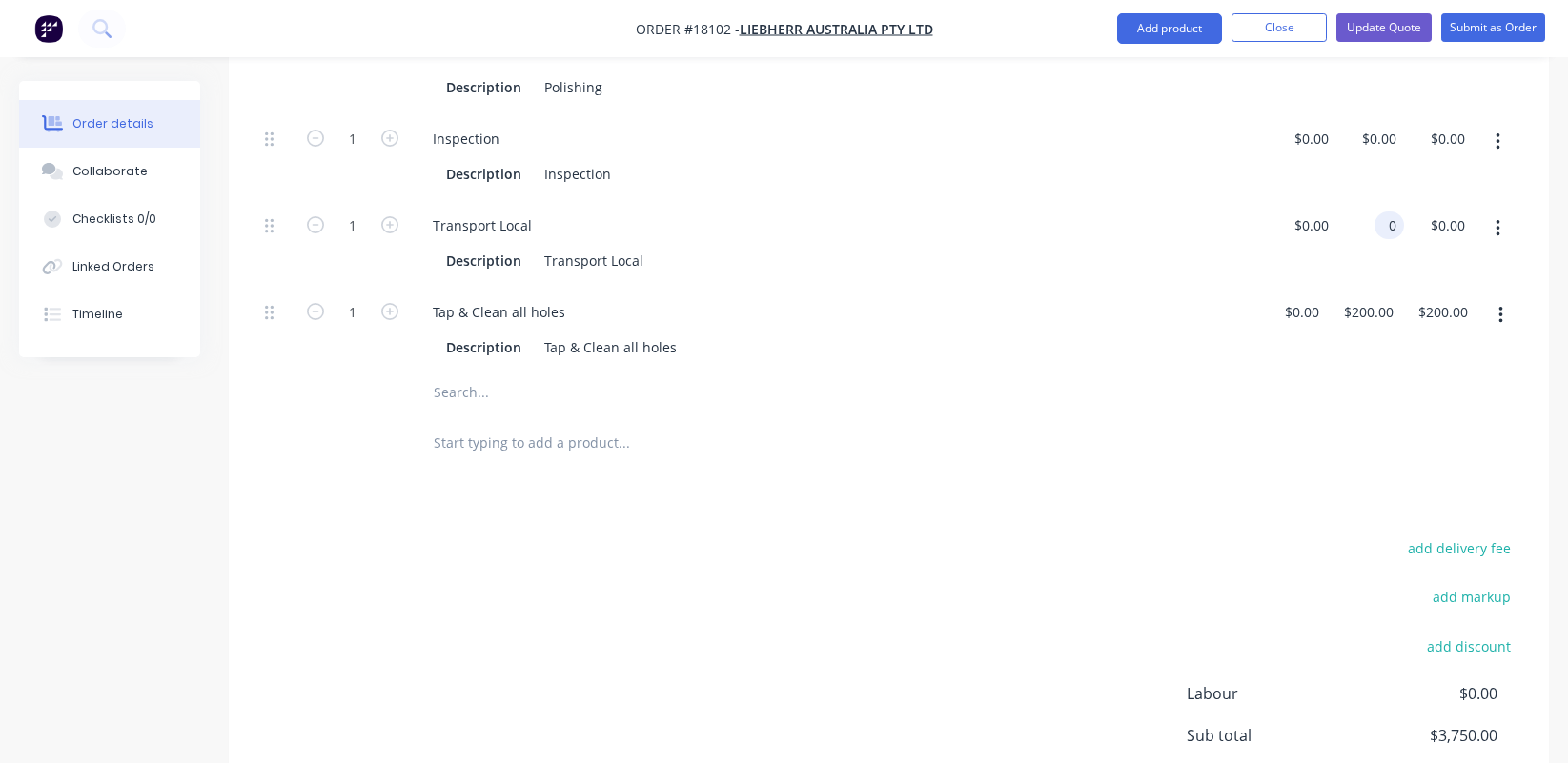
click at [1378, 212] on div "0 0" at bounding box center [1389, 226] width 29 height 27
type input "$200.00"
click at [1233, 243] on div "Description Transport Local" at bounding box center [838, 259] width 842 height 31
click at [1245, 319] on div "Tap & Clean all holes Description Tap & Clean all holes" at bounding box center [838, 330] width 858 height 86
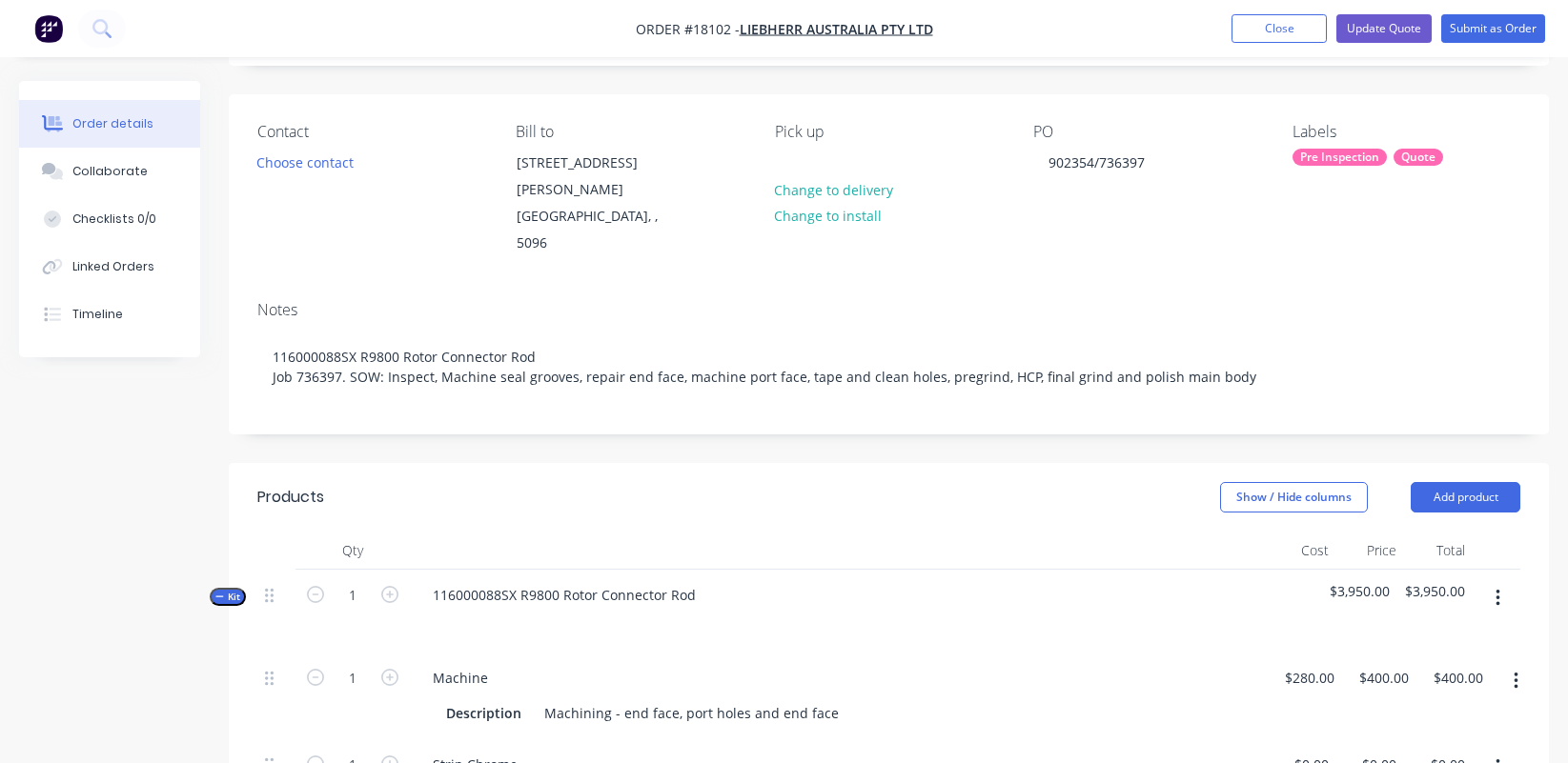
scroll to position [94, 0]
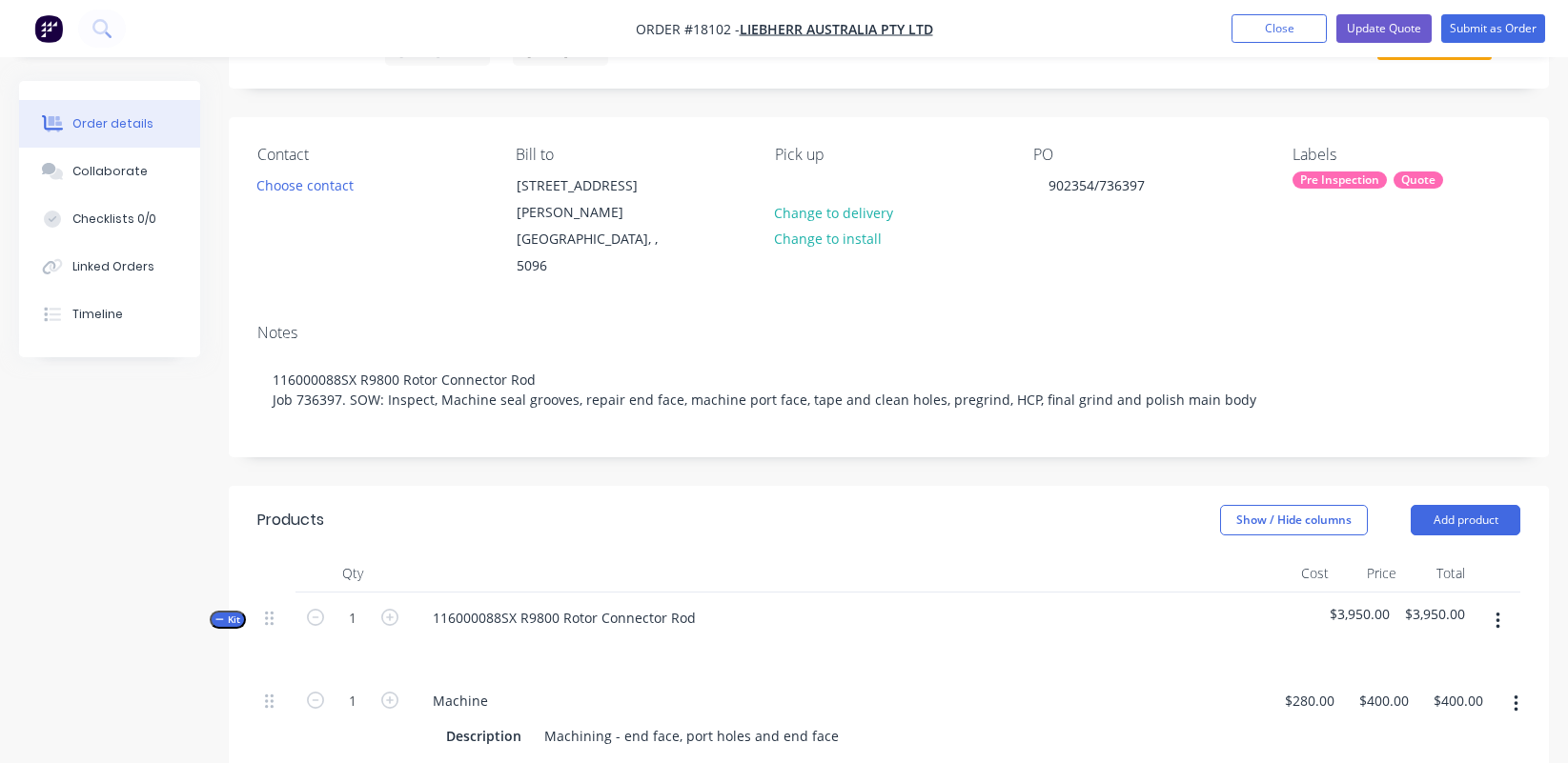
click at [1385, 45] on nav "Order #18102 - Liebherr Australia Pty Ltd Add product Close Update Quote Submit…" at bounding box center [784, 28] width 1568 height 57
click at [1372, 29] on button "Update Quote" at bounding box center [1383, 28] width 95 height 28
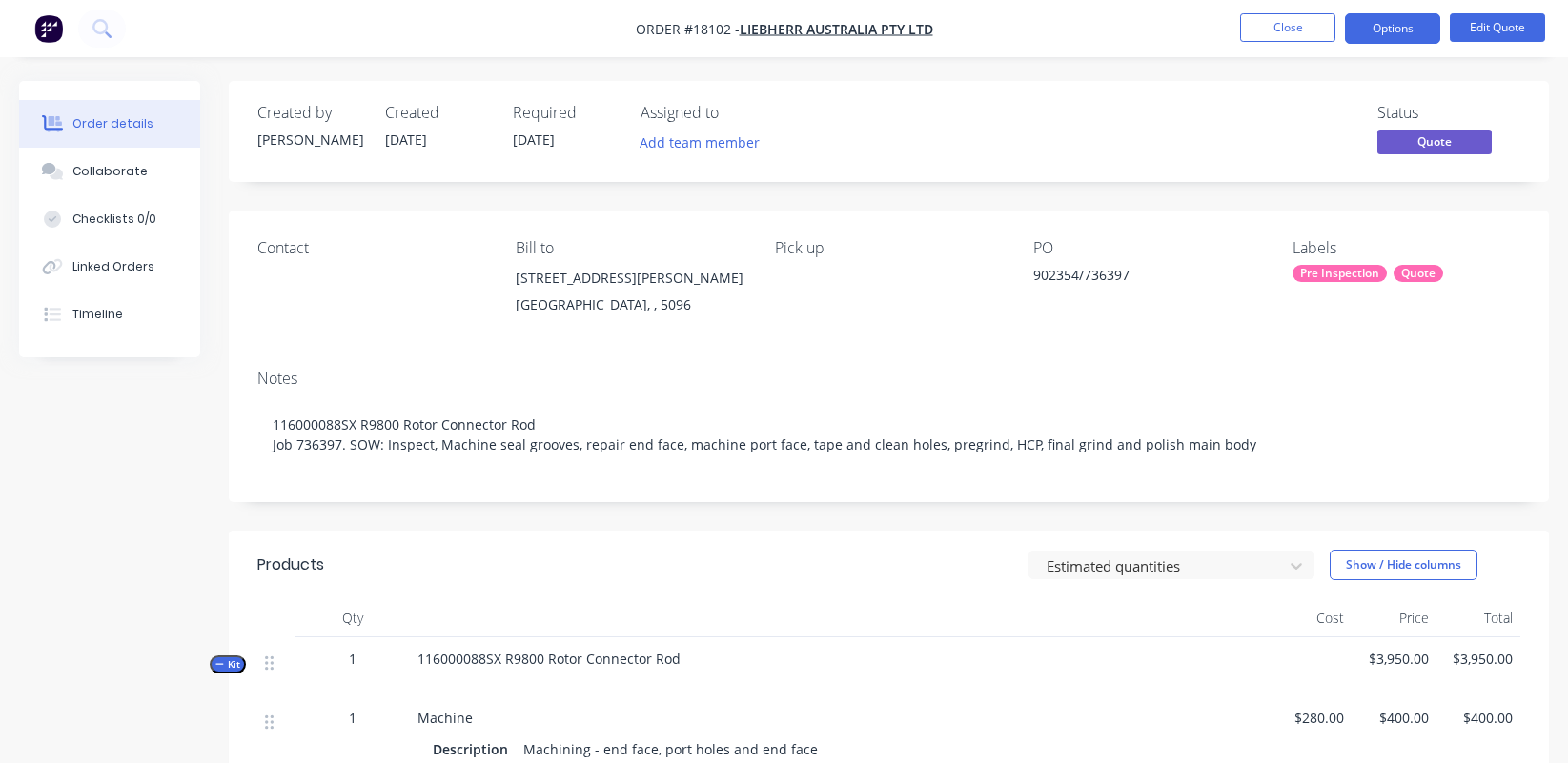
scroll to position [0, 0]
click at [1386, 30] on button "Options" at bounding box center [1391, 28] width 95 height 30
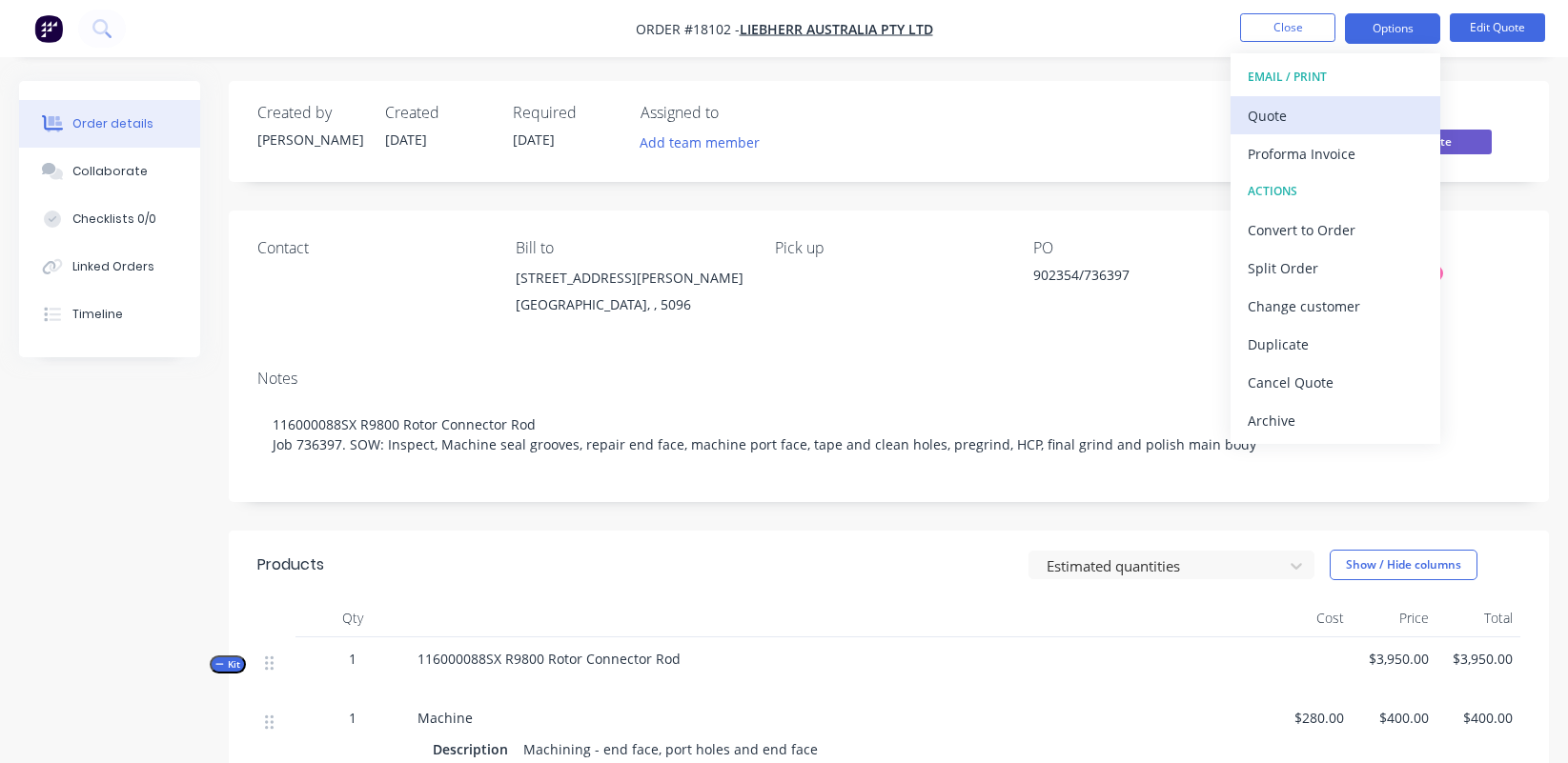
click at [1298, 113] on div "Quote" at bounding box center [1335, 116] width 176 height 27
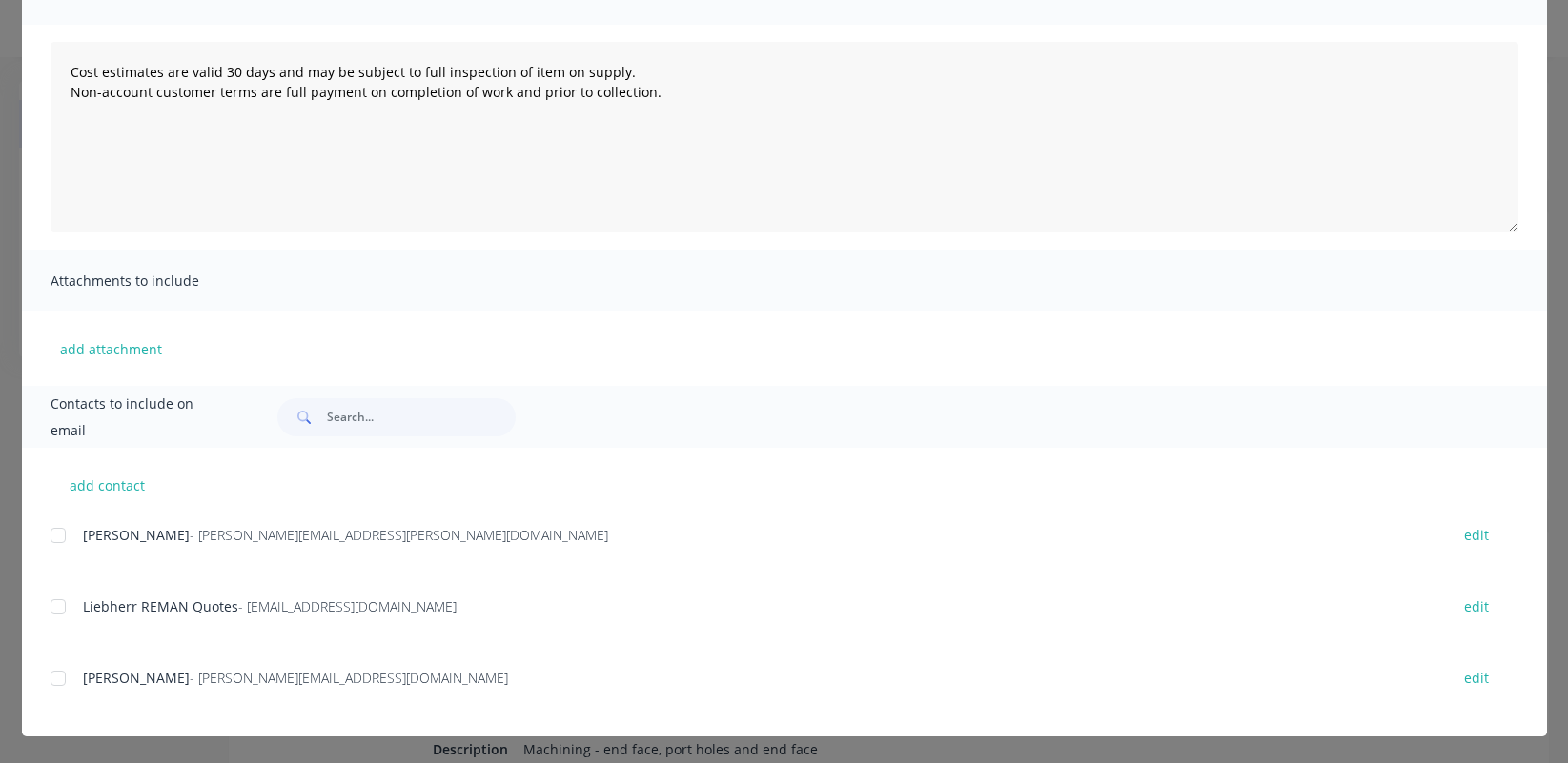
scroll to position [176, 0]
click at [63, 610] on div at bounding box center [58, 607] width 38 height 38
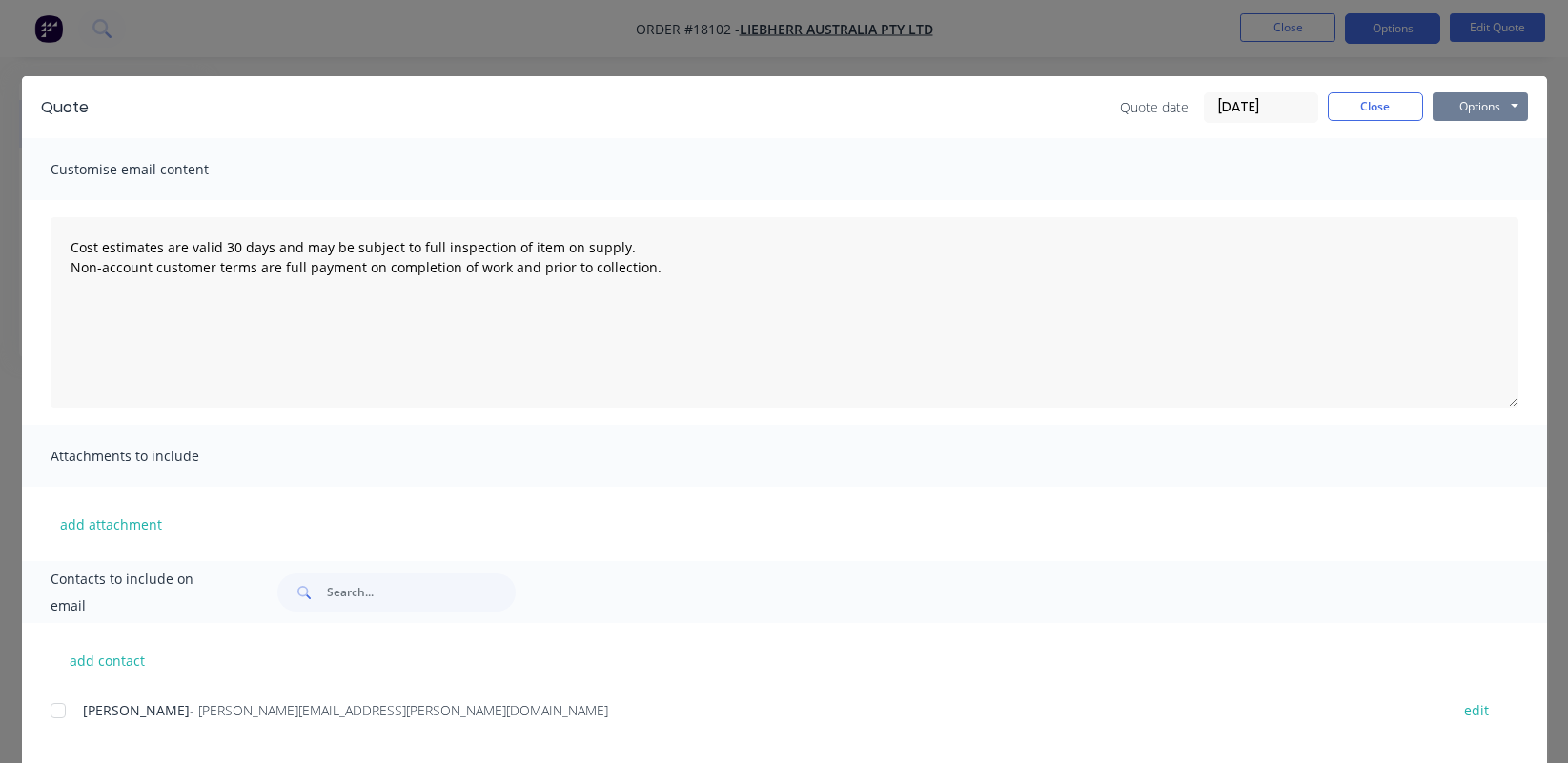
scroll to position [0, 0]
click at [1386, 117] on button "Options" at bounding box center [1480, 106] width 95 height 28
click at [1386, 197] on button "Email" at bounding box center [1493, 203] width 122 height 31
click at [1386, 100] on button "Options" at bounding box center [1480, 106] width 95 height 28
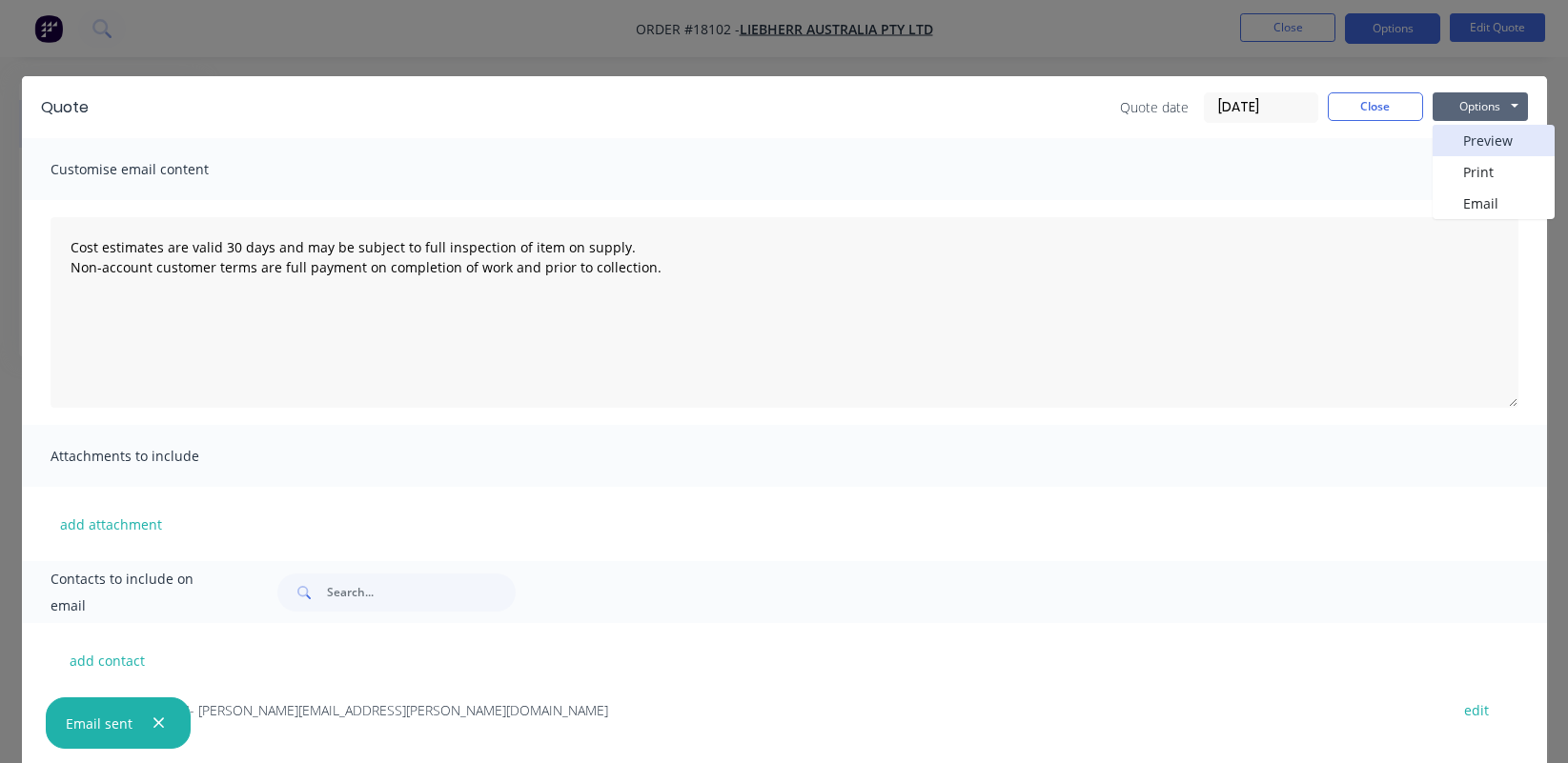
click at [1386, 150] on button "Preview" at bounding box center [1493, 140] width 122 height 31
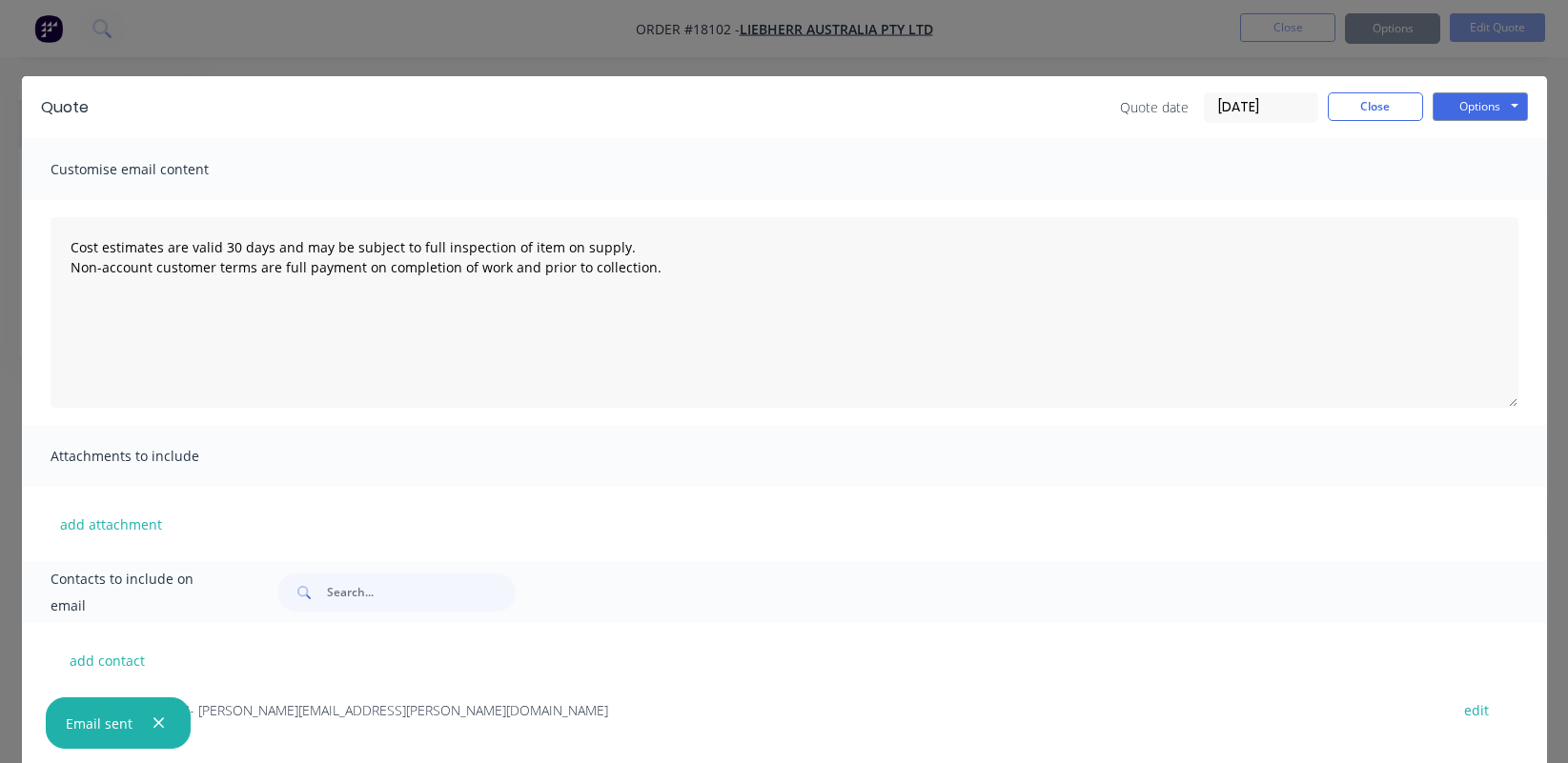
type textarea "Cost estimates are valid 30 days and may be subject to full inspection of item …"
click at [1370, 97] on button "Close" at bounding box center [1375, 106] width 95 height 28
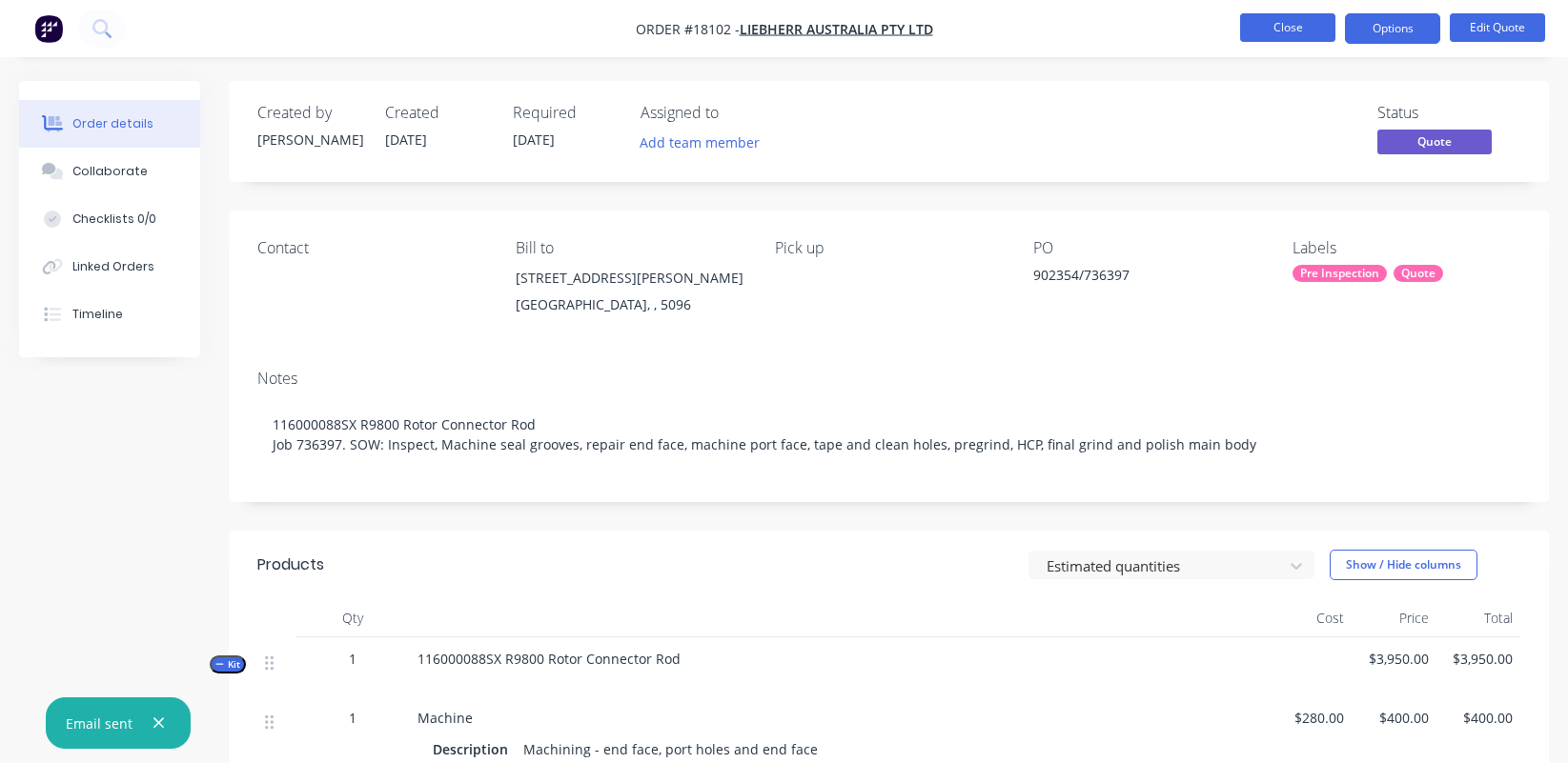
click at [1297, 38] on button "Close" at bounding box center [1287, 27] width 95 height 28
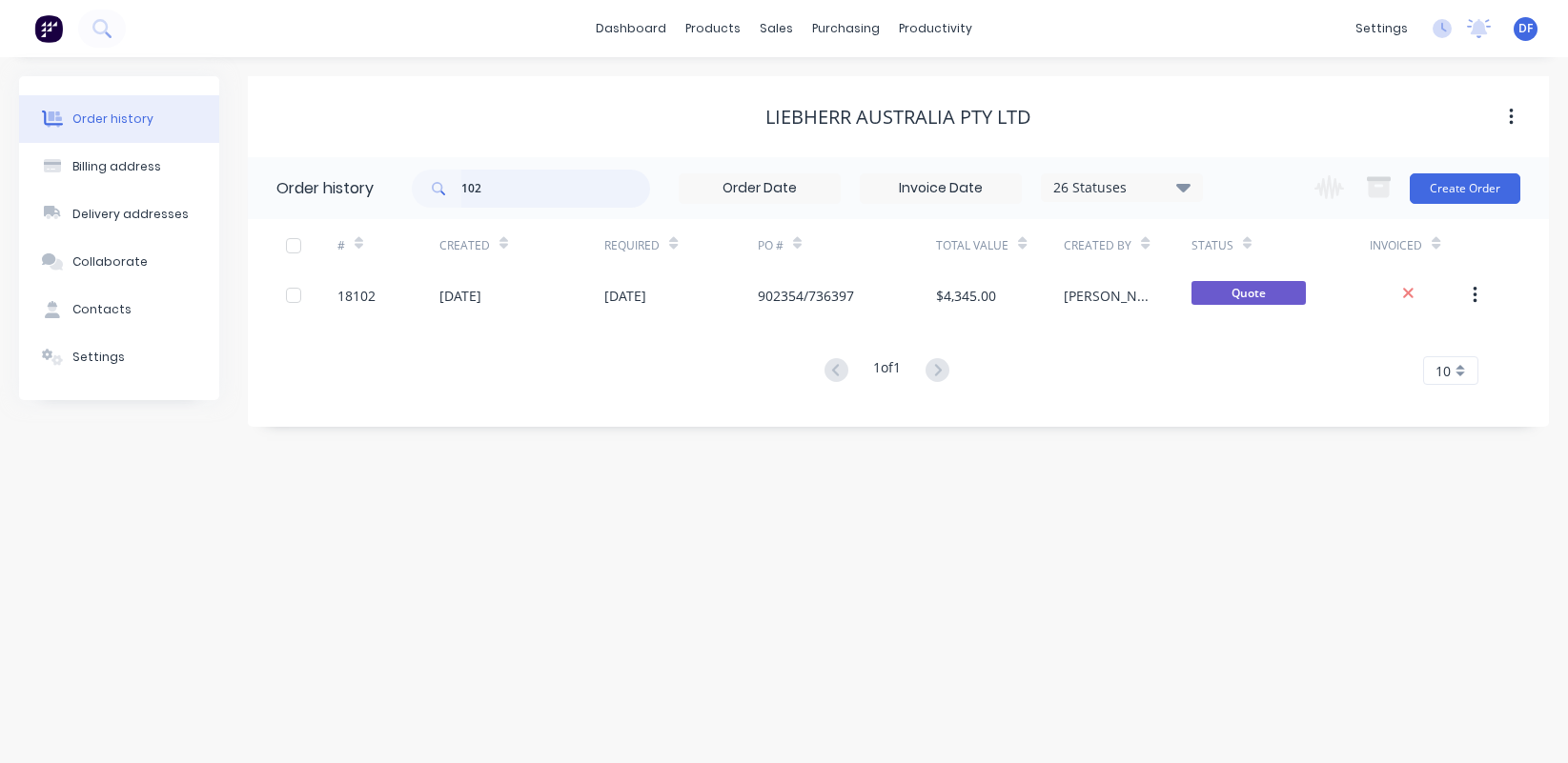
click at [509, 190] on input "102" at bounding box center [555, 188] width 188 height 38
type input "135"
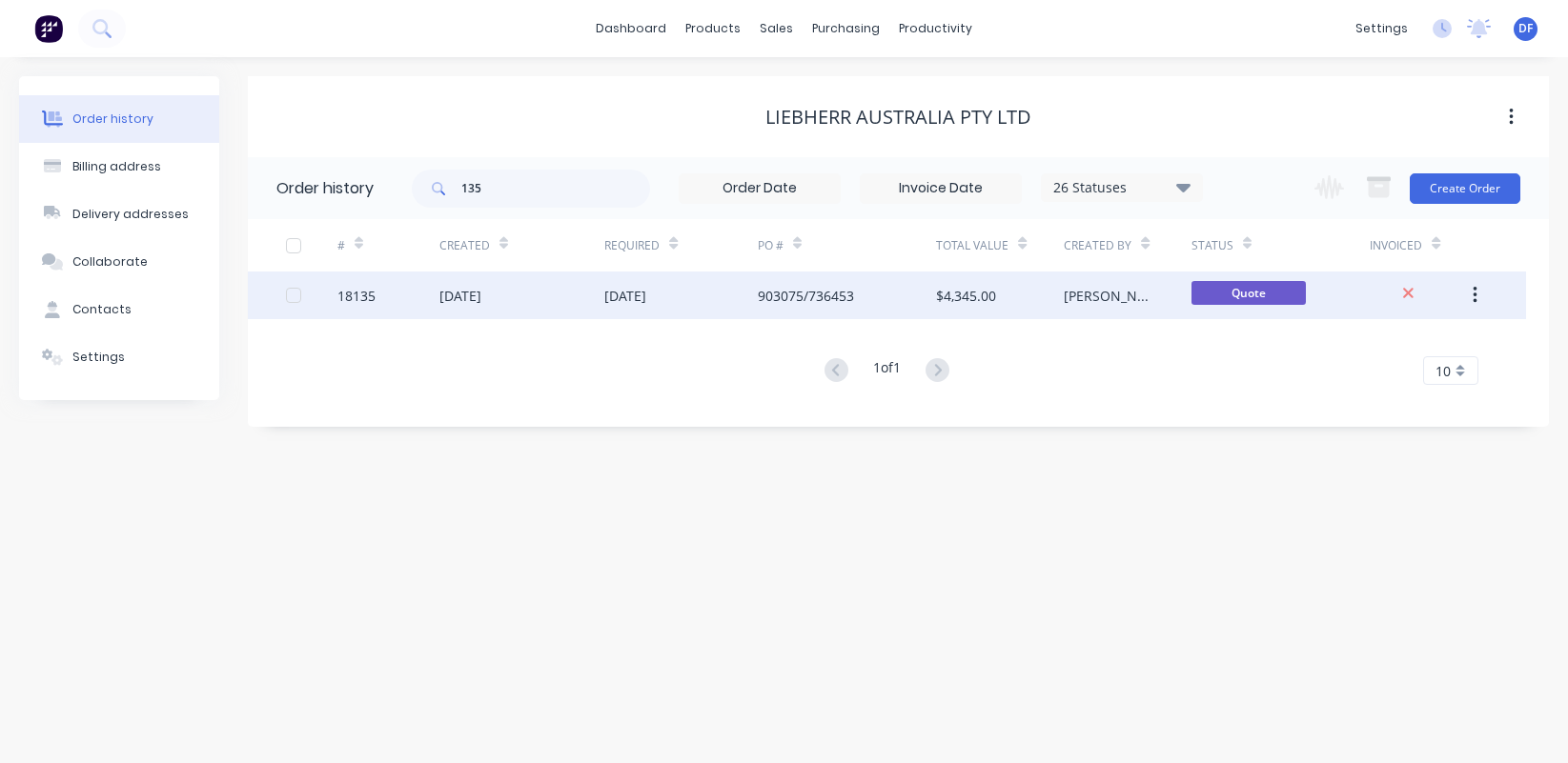
click at [604, 305] on div "[DATE]" at bounding box center [625, 296] width 42 height 20
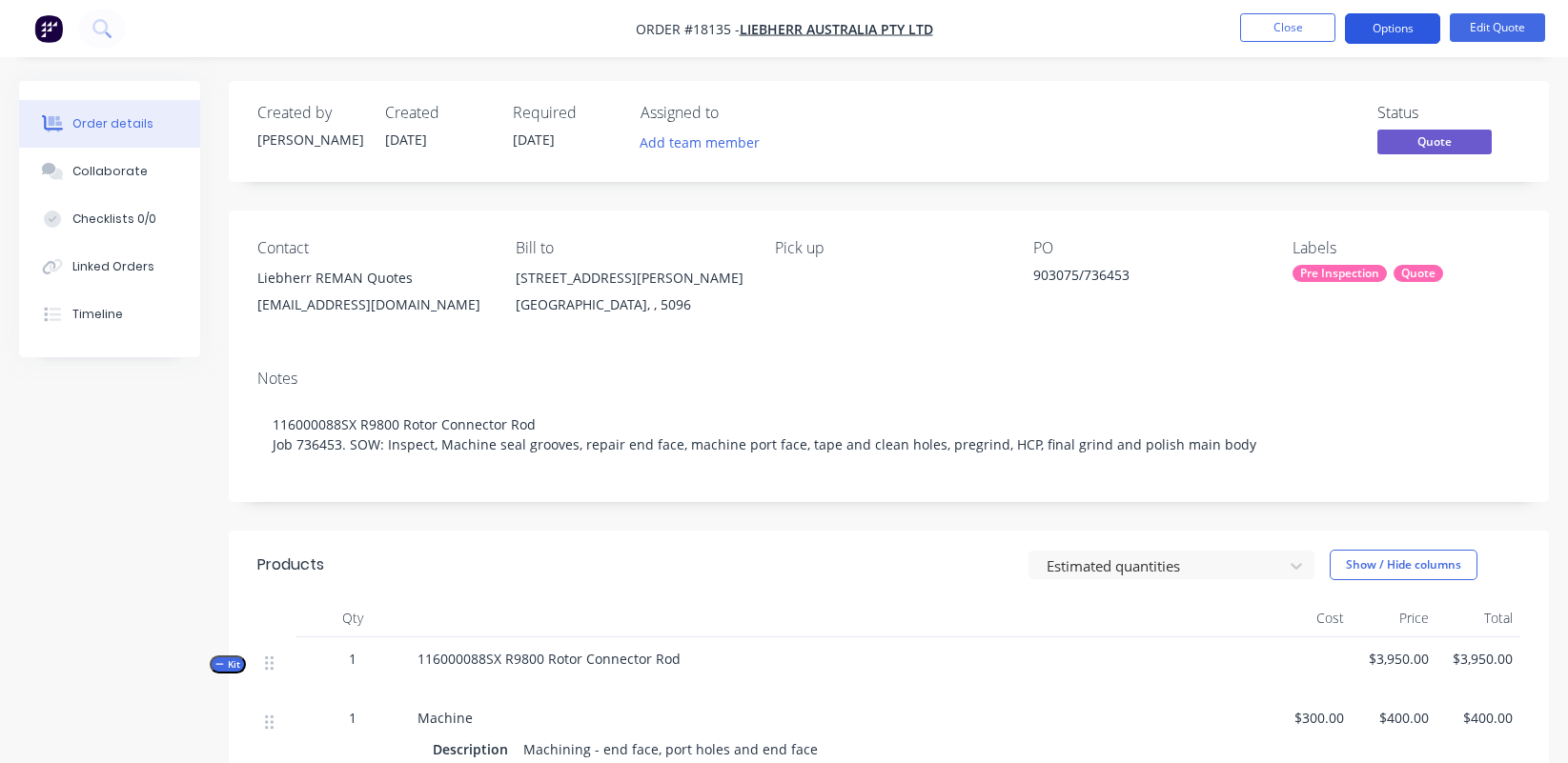
click at [1386, 21] on button "Options" at bounding box center [1391, 28] width 95 height 30
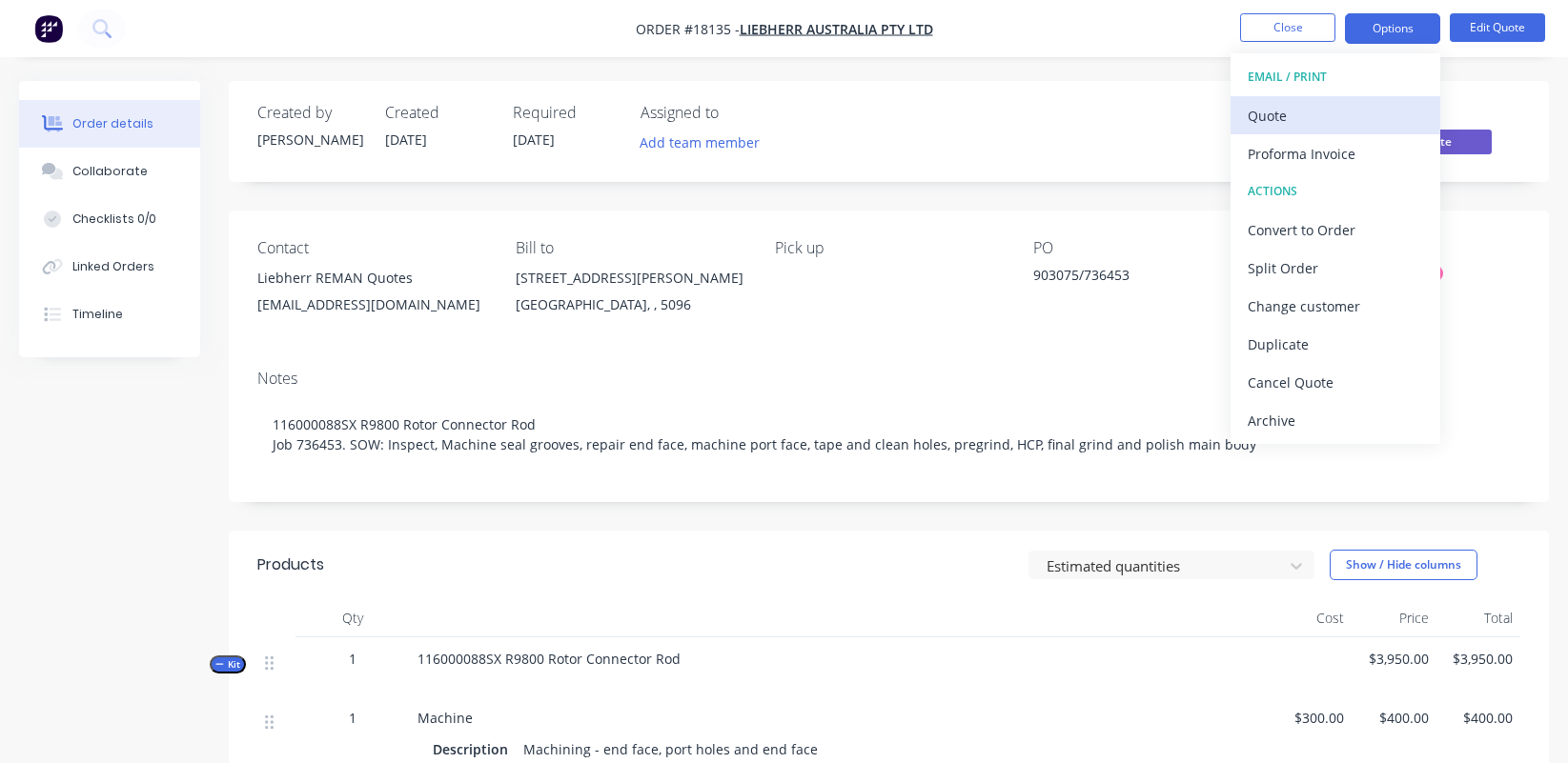
click at [1348, 117] on div "Quote" at bounding box center [1335, 116] width 176 height 27
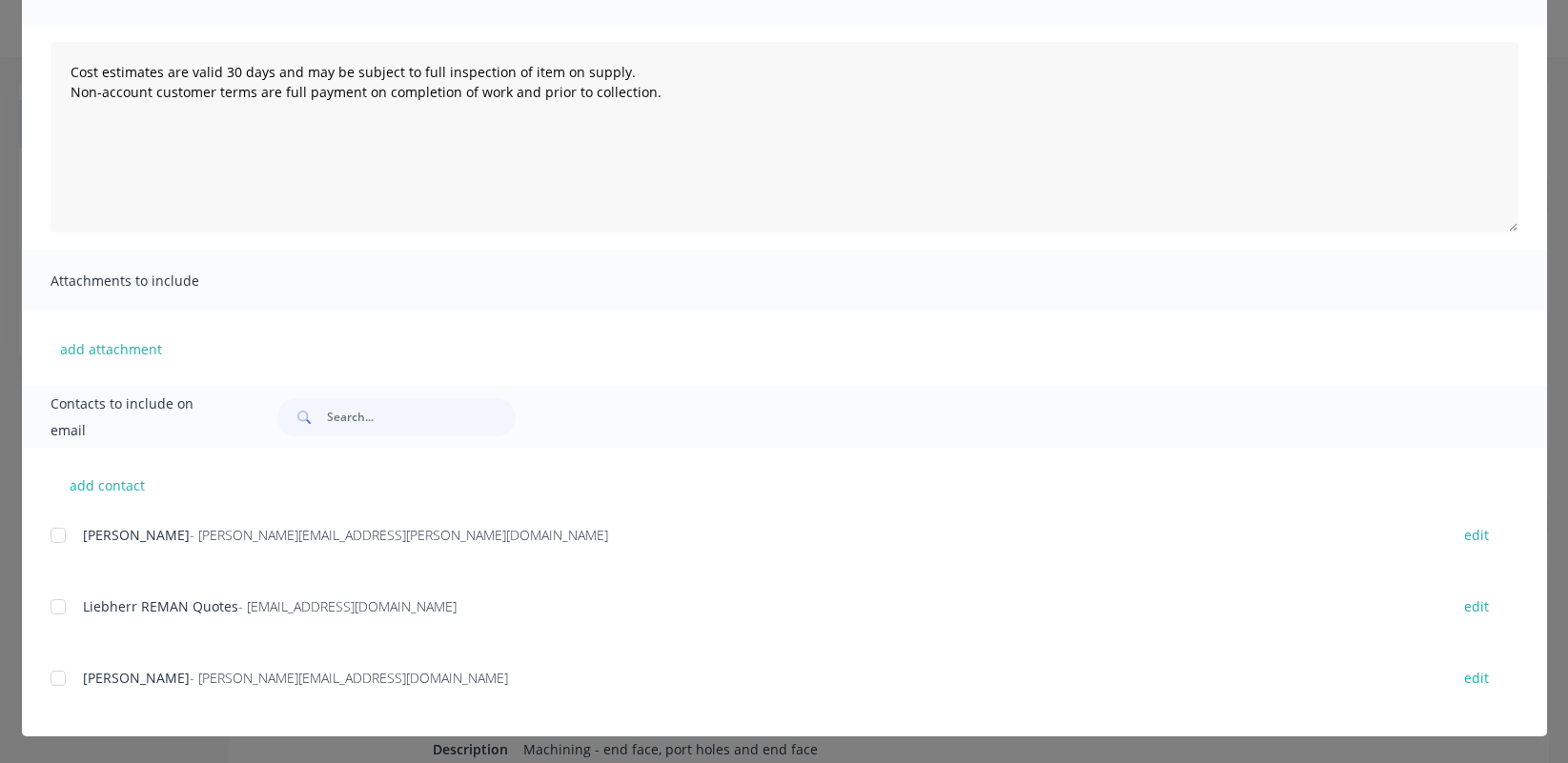
scroll to position [176, 0]
click at [83, 613] on span "Liebherr REMAN Quotes" at bounding box center [161, 606] width 155 height 18
click at [59, 604] on div at bounding box center [58, 607] width 38 height 38
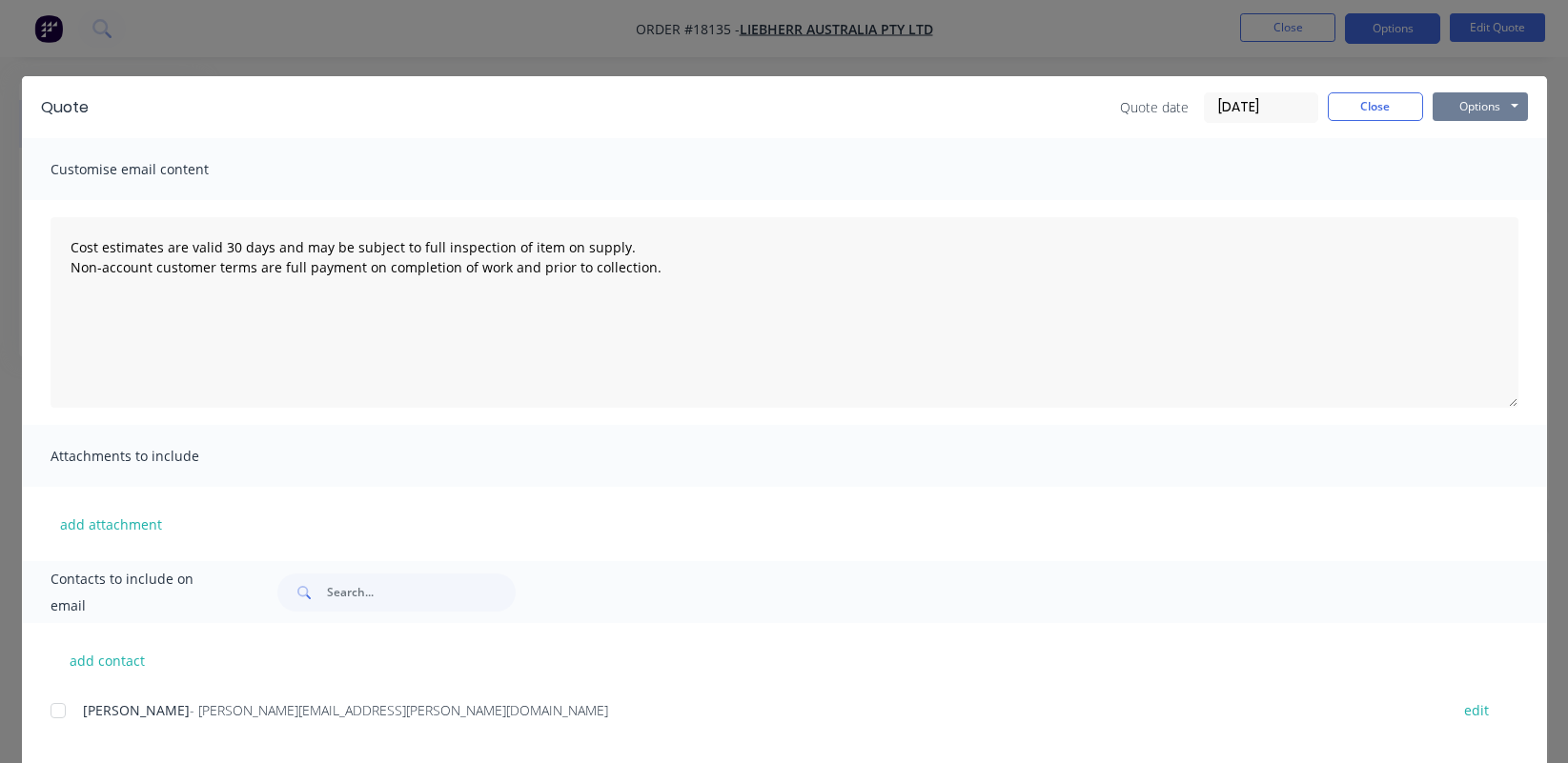
scroll to position [0, 0]
click at [1386, 107] on button "Options" at bounding box center [1480, 106] width 95 height 28
click at [1386, 203] on button "Email" at bounding box center [1493, 203] width 122 height 31
click at [1386, 115] on button "Options" at bounding box center [1480, 106] width 95 height 28
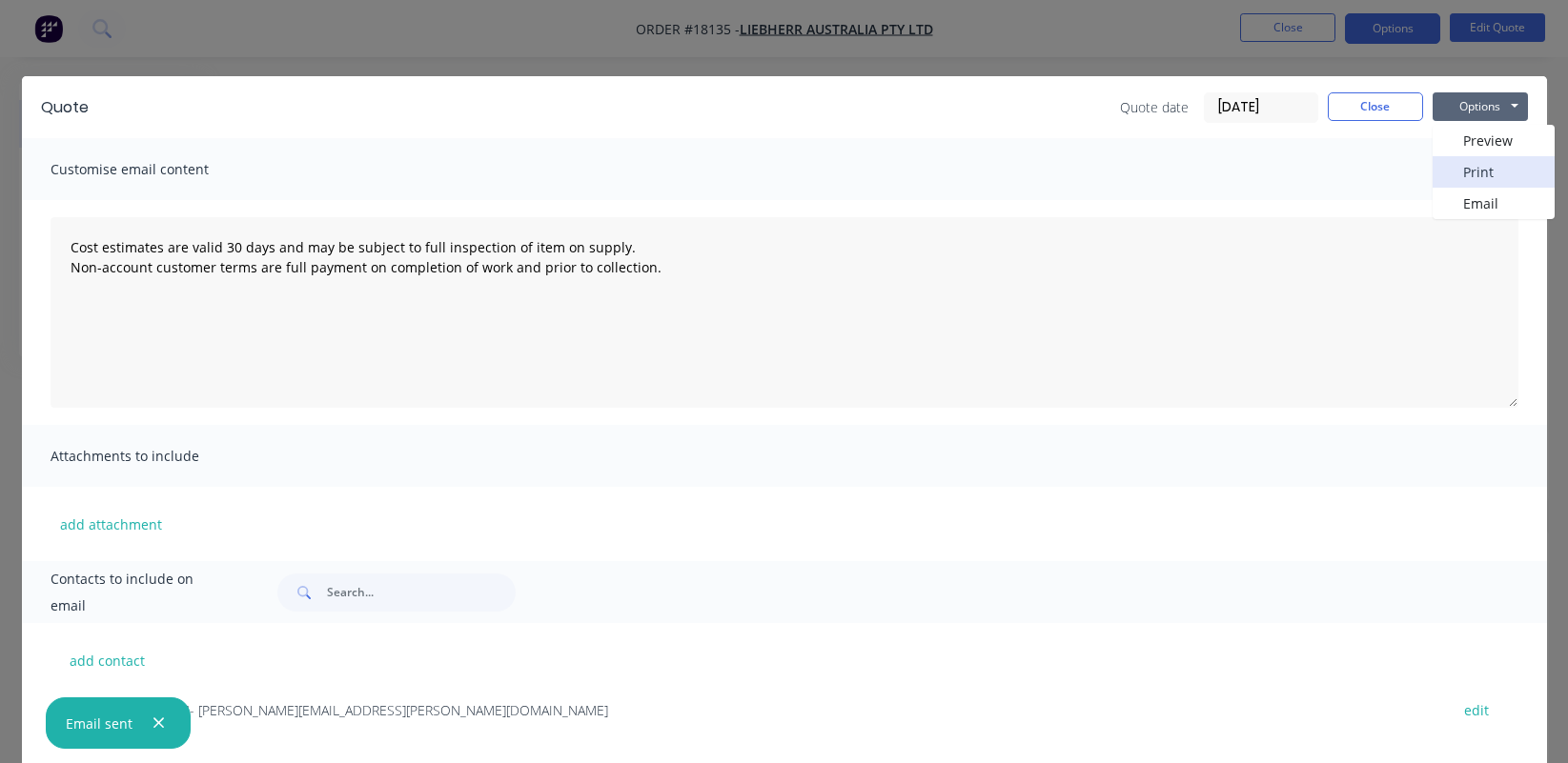
click at [1386, 170] on button "Print" at bounding box center [1493, 172] width 122 height 31
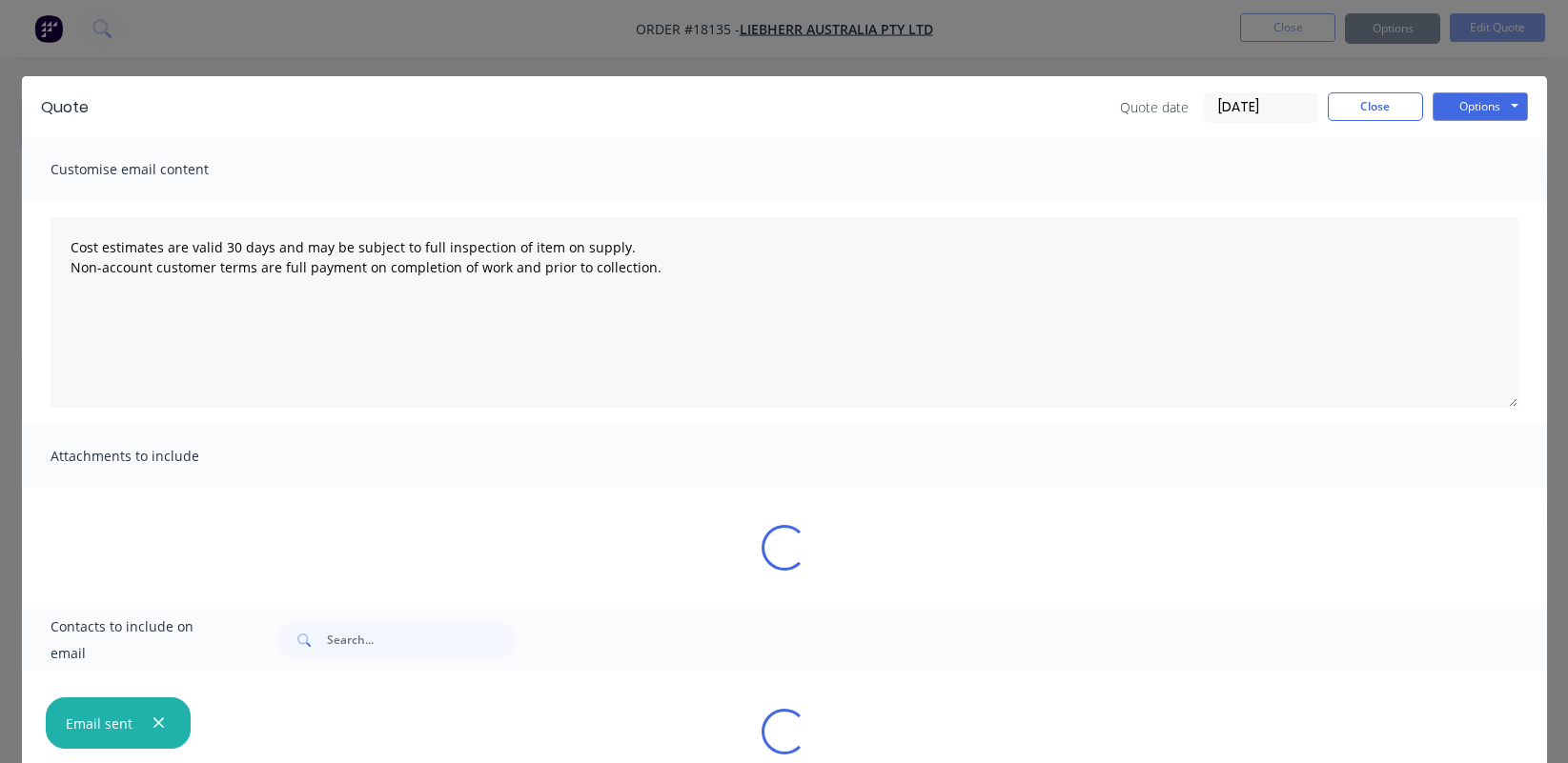
type textarea "Cost estimates are valid 30 days and may be subject to full inspection of item …"
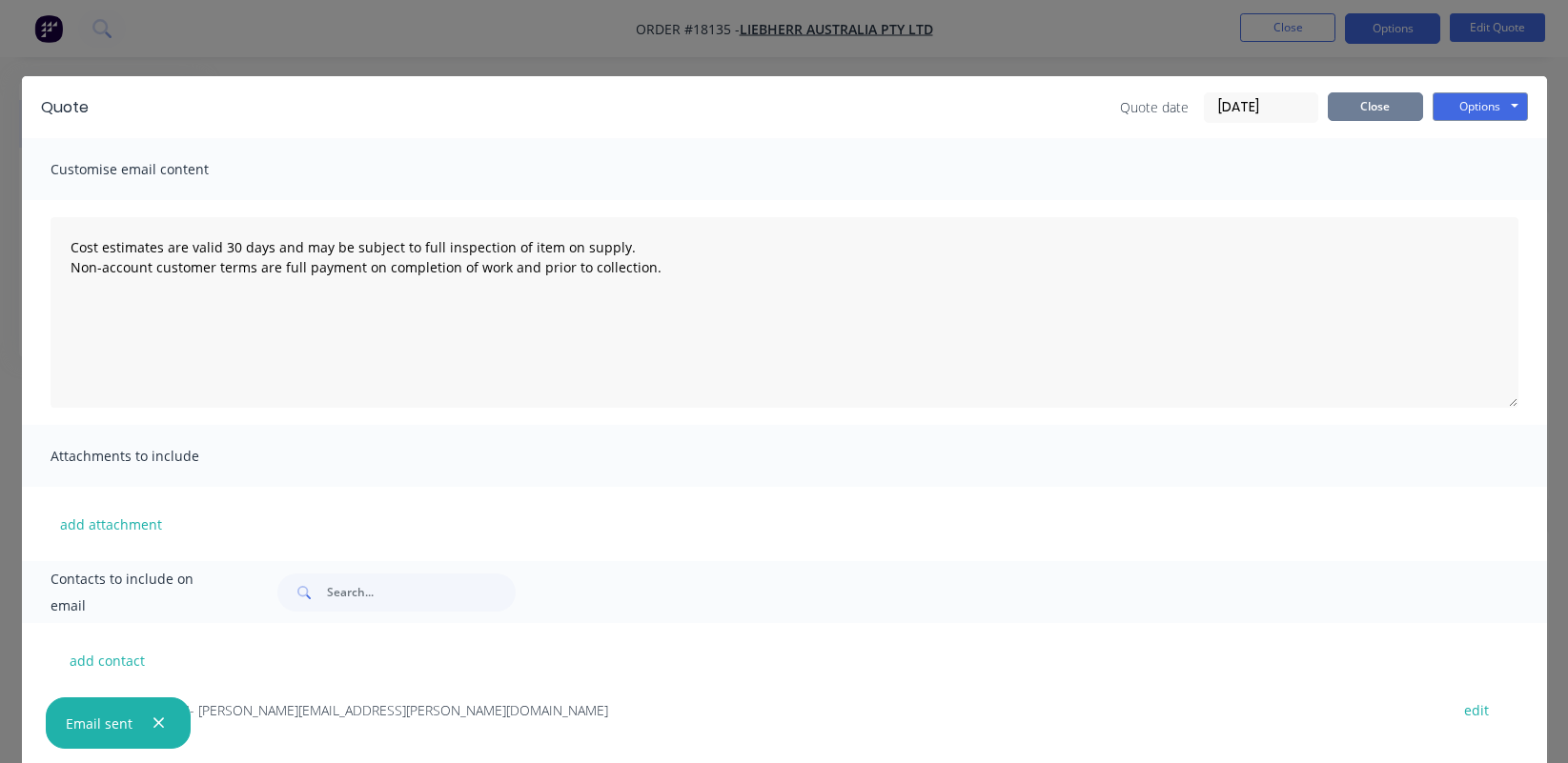
click at [1364, 107] on button "Close" at bounding box center [1375, 106] width 95 height 28
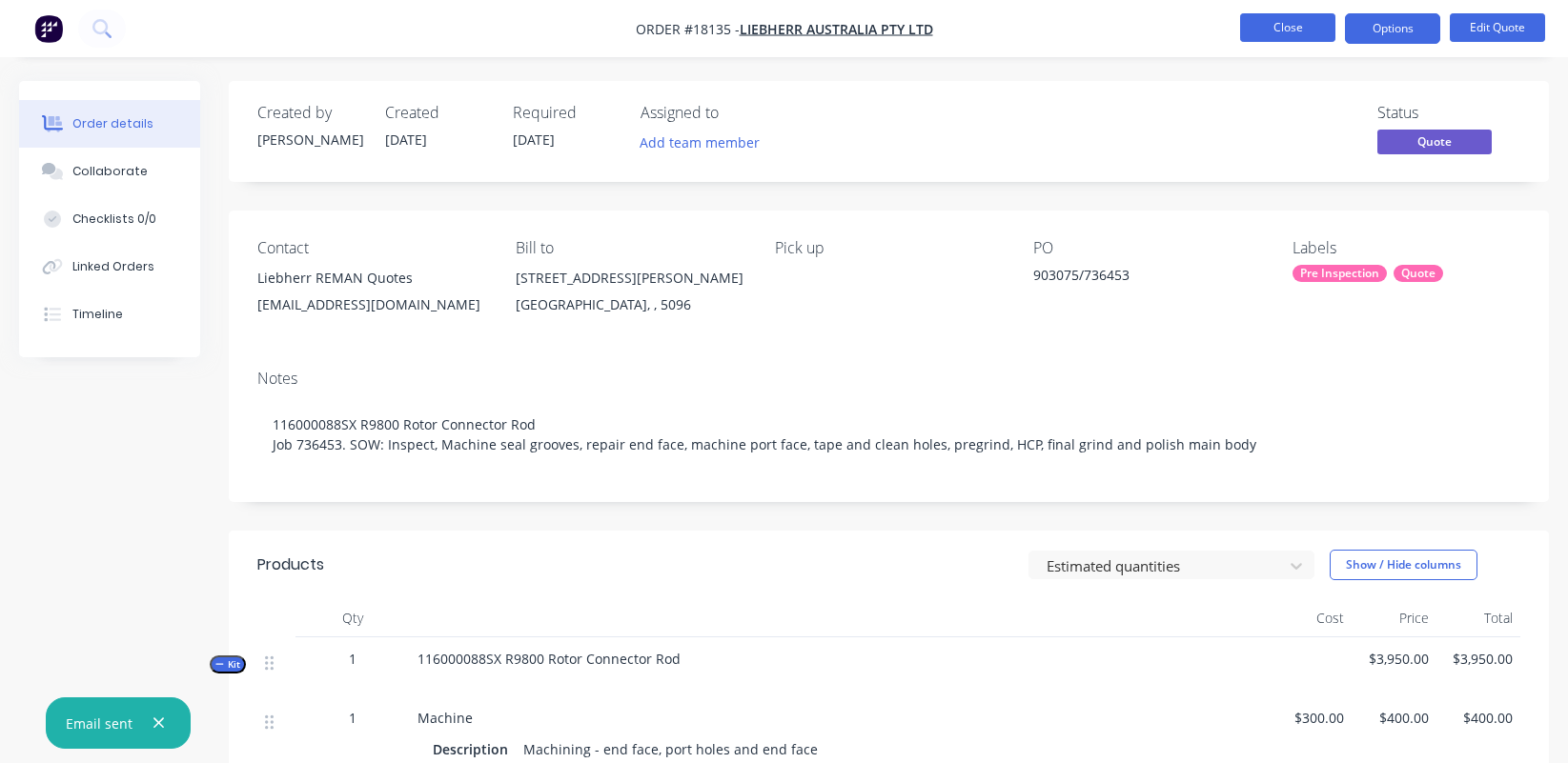
click at [1302, 36] on button "Close" at bounding box center [1287, 27] width 95 height 28
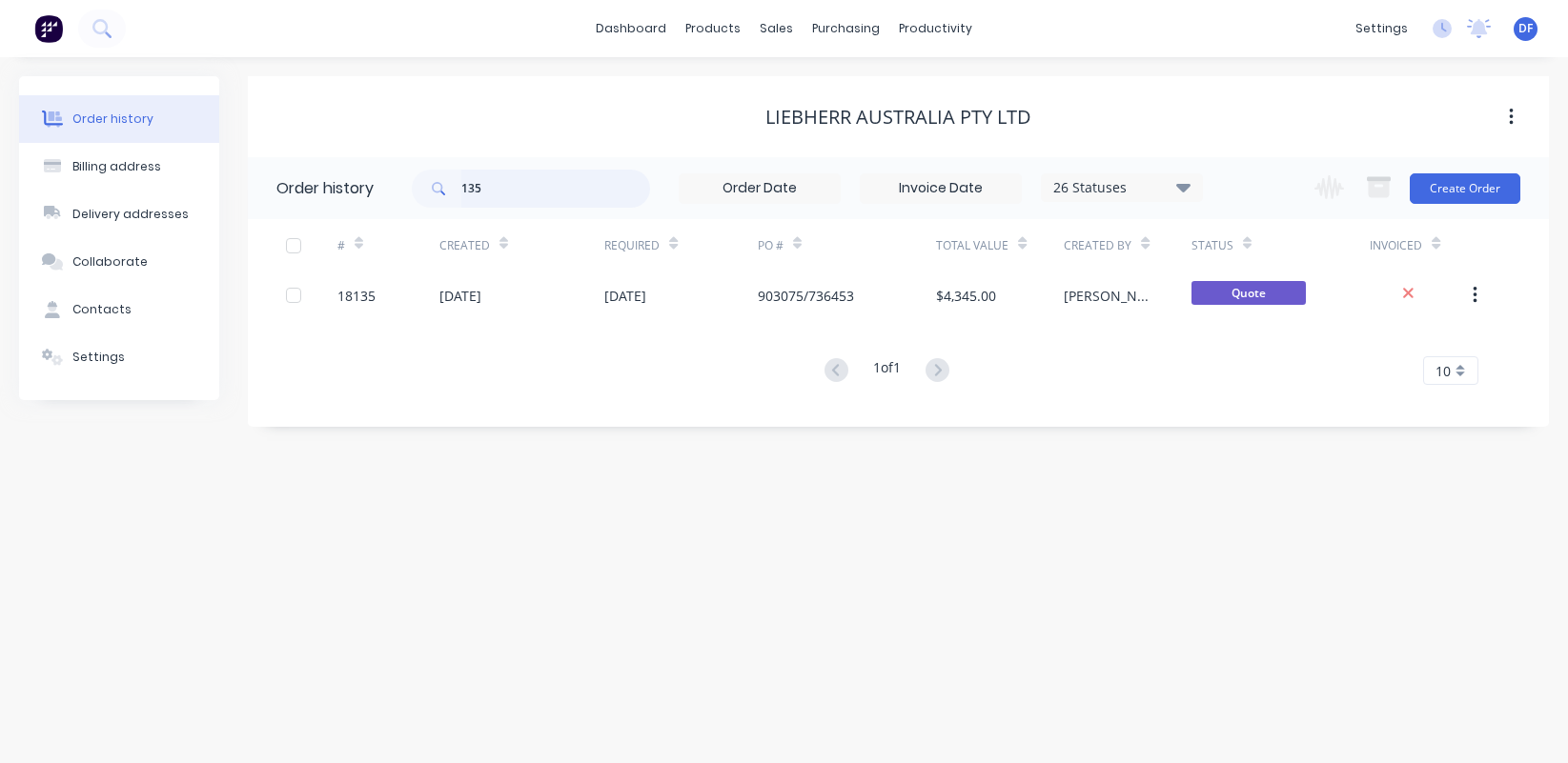
click at [487, 185] on input "135" at bounding box center [555, 188] width 188 height 38
type input "1"
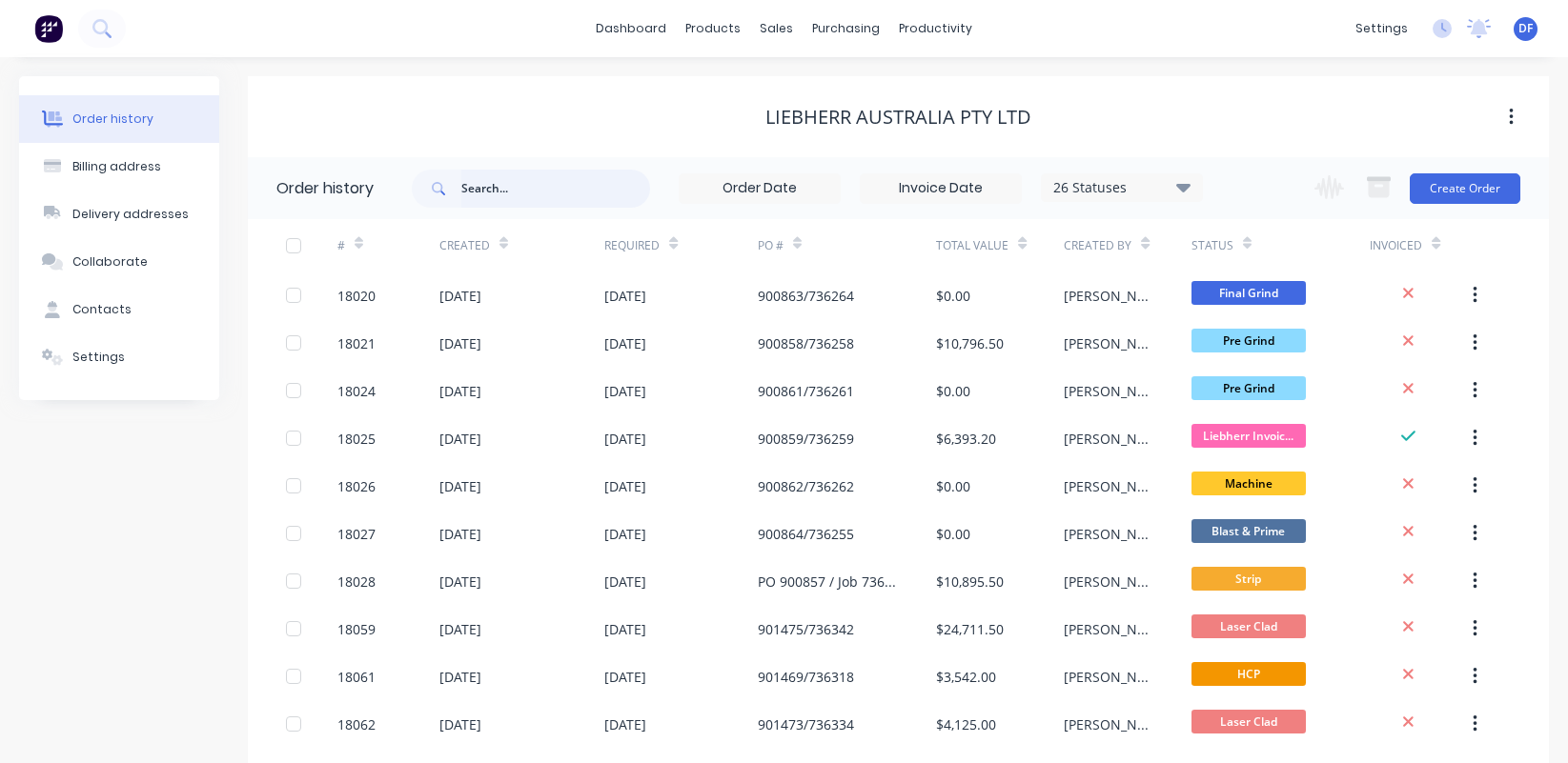
click at [475, 178] on input "text" at bounding box center [555, 188] width 188 height 38
type input "159"
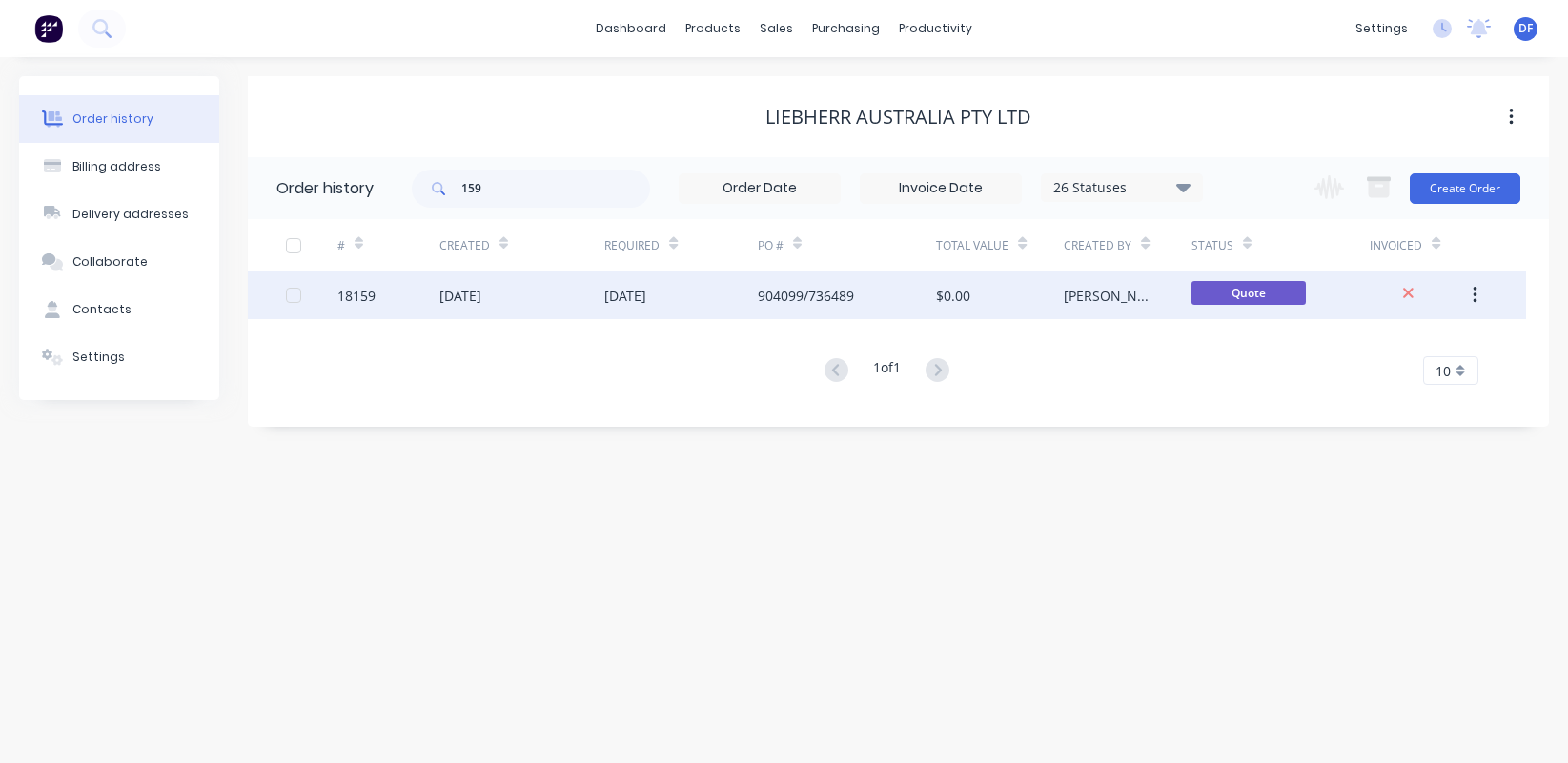
click at [628, 288] on div "[DATE]" at bounding box center [625, 296] width 42 height 20
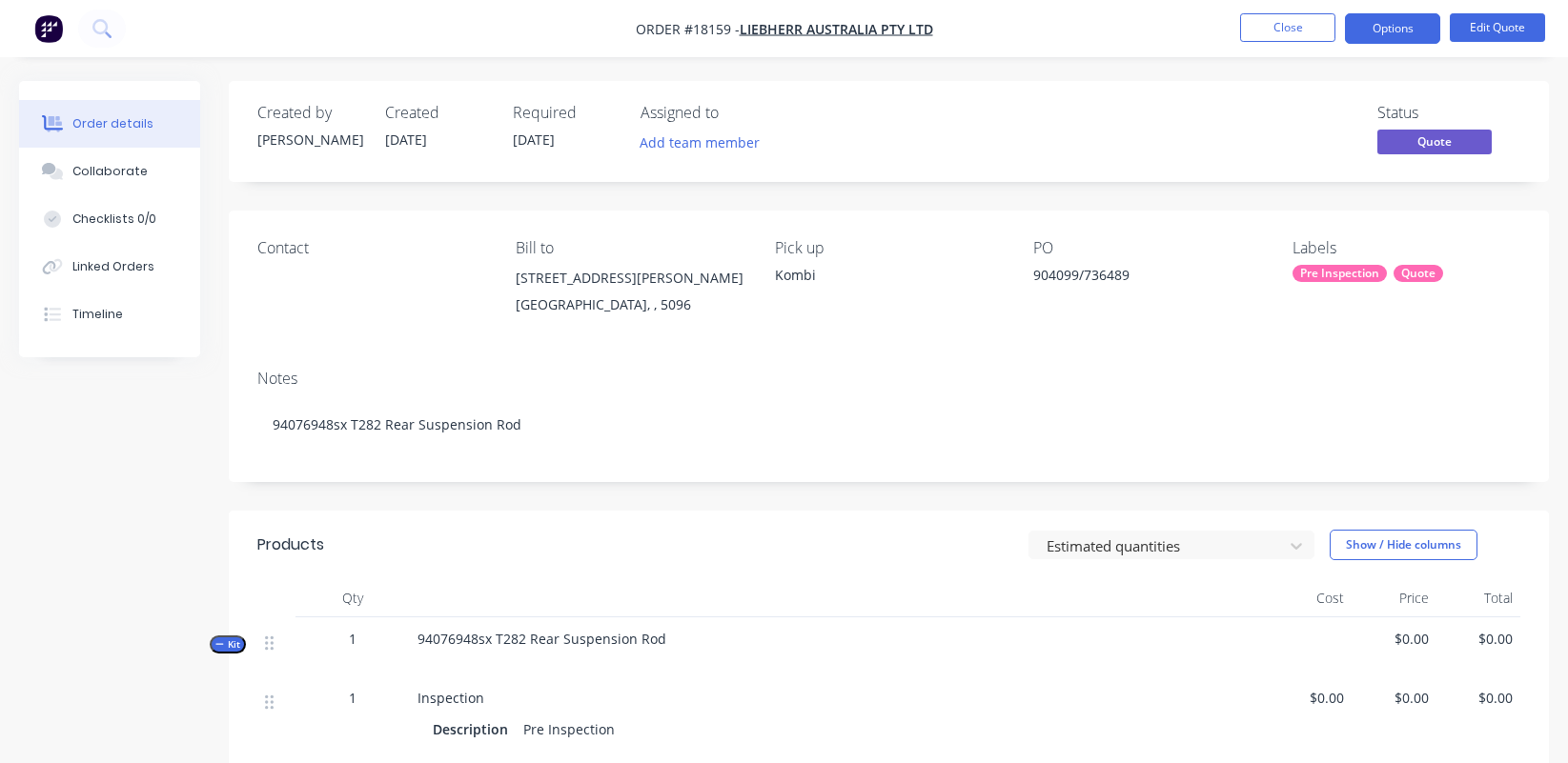
click at [282, 250] on div "Contact" at bounding box center [371, 248] width 228 height 18
click at [1386, 19] on button "Edit Quote" at bounding box center [1496, 27] width 95 height 28
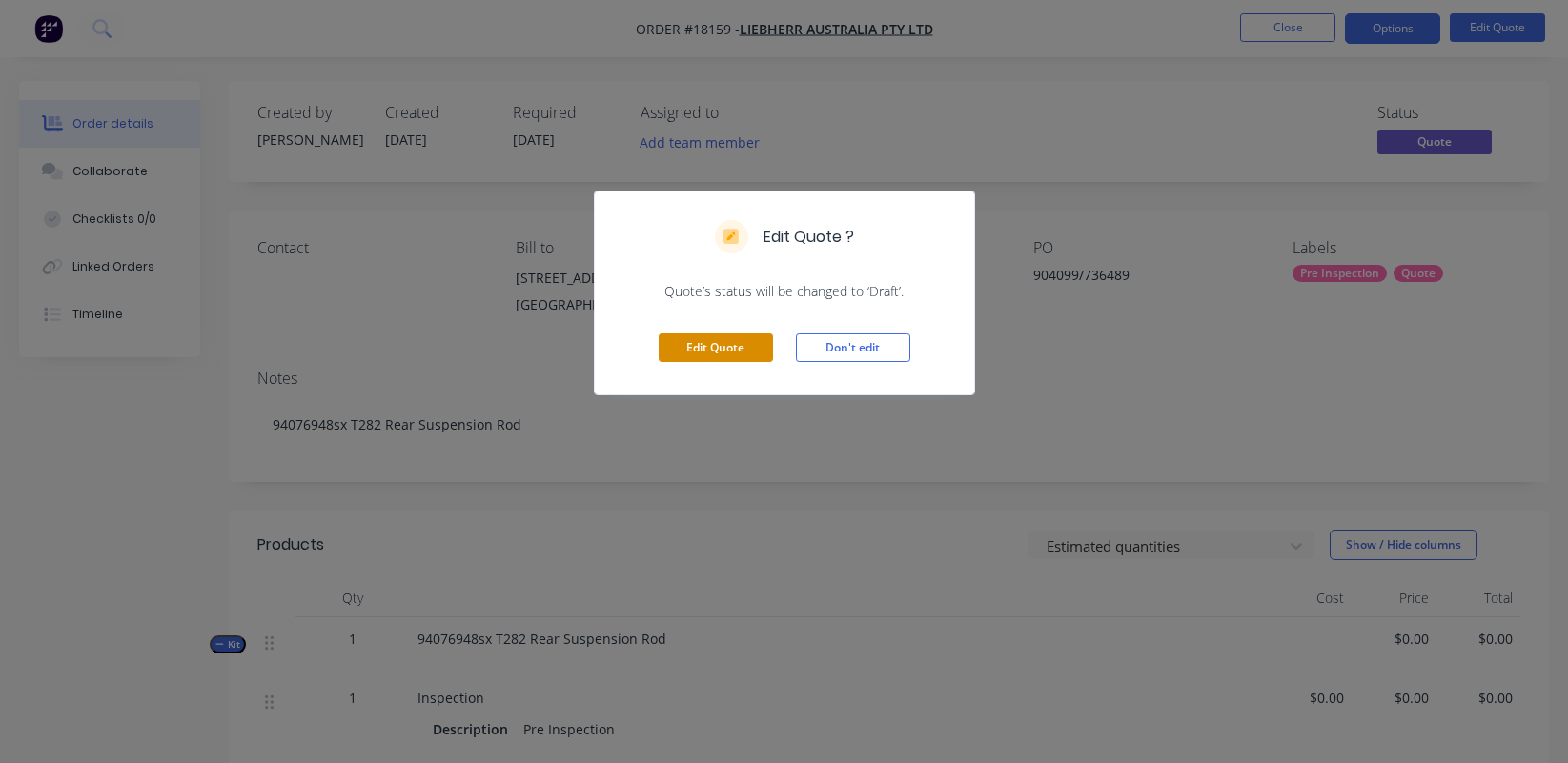
click at [700, 354] on button "Edit Quote" at bounding box center [715, 347] width 115 height 28
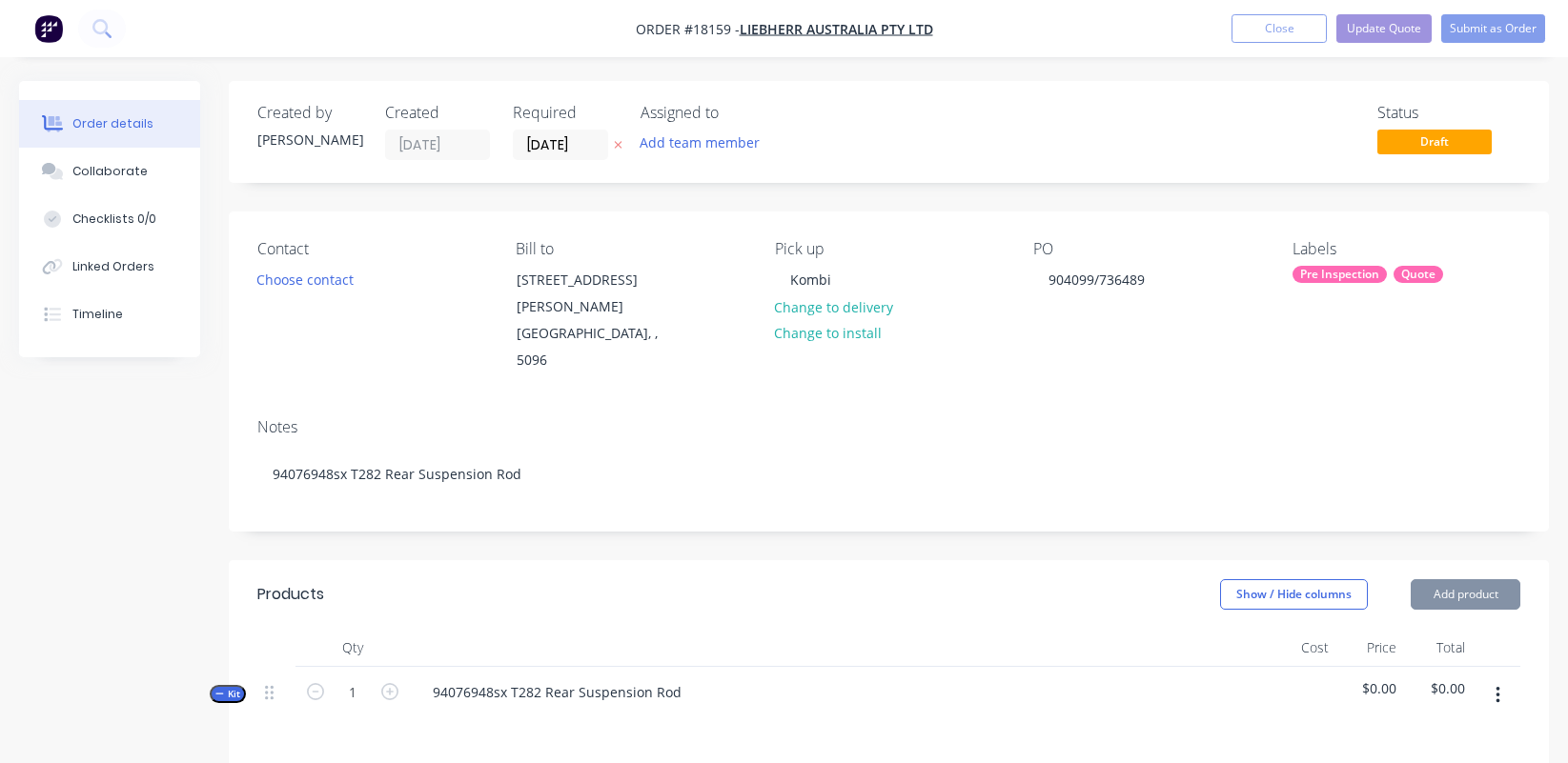
type input "$3,100.00"
type input "$100.00"
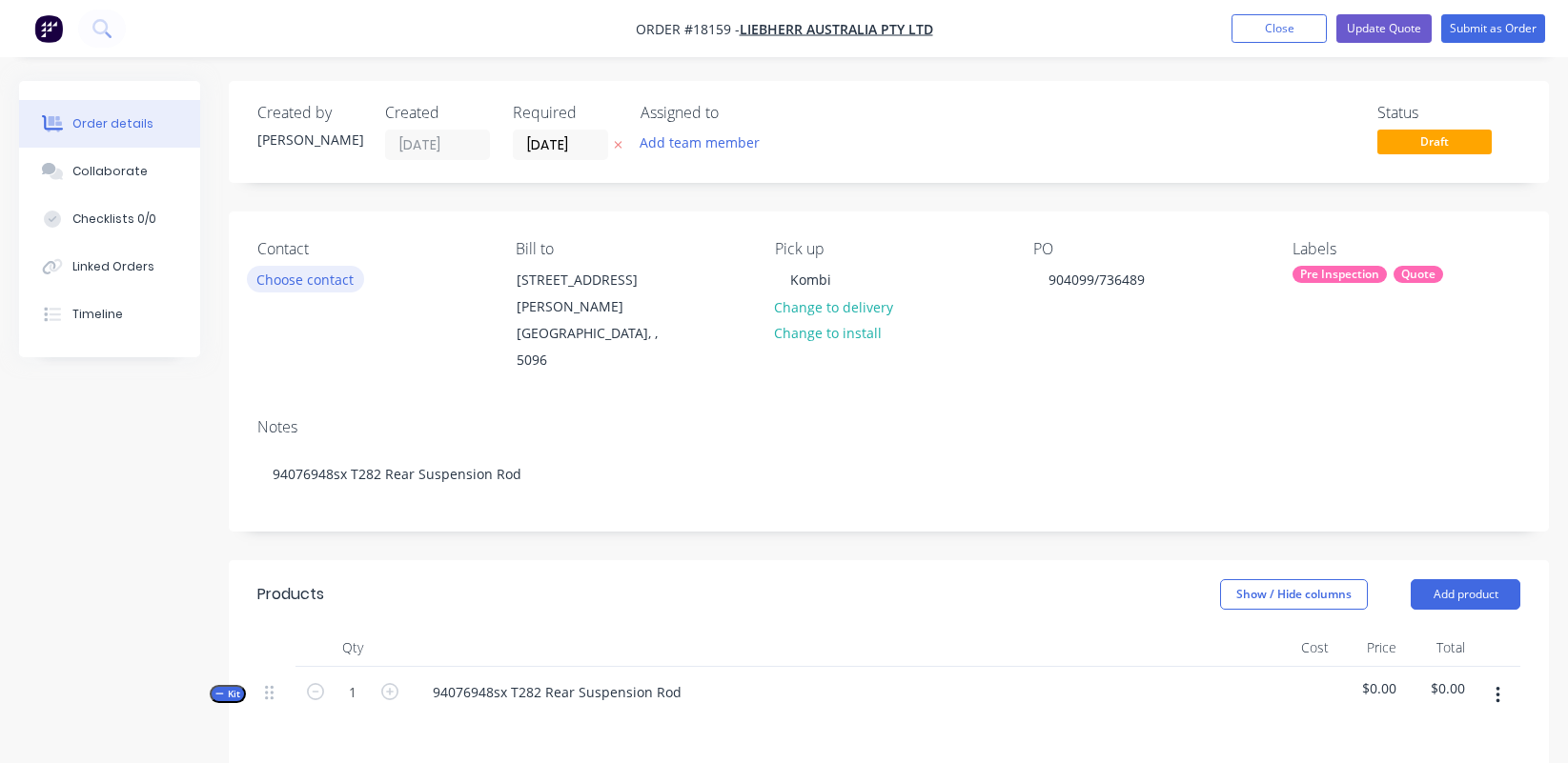
click at [305, 284] on button "Choose contact" at bounding box center [306, 279] width 118 height 25
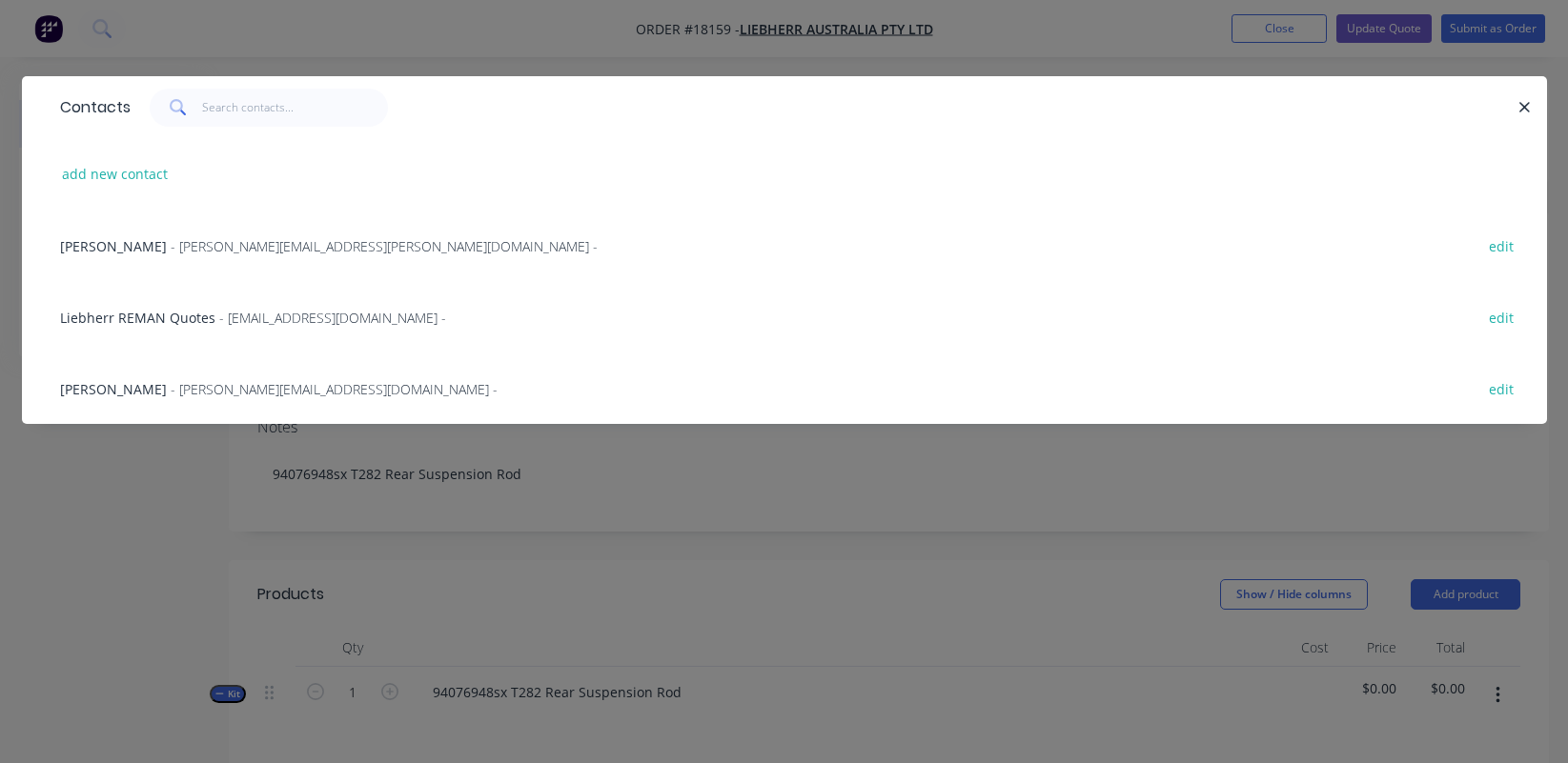
click at [304, 320] on span "- [EMAIL_ADDRESS][DOMAIN_NAME] -" at bounding box center [332, 318] width 227 height 18
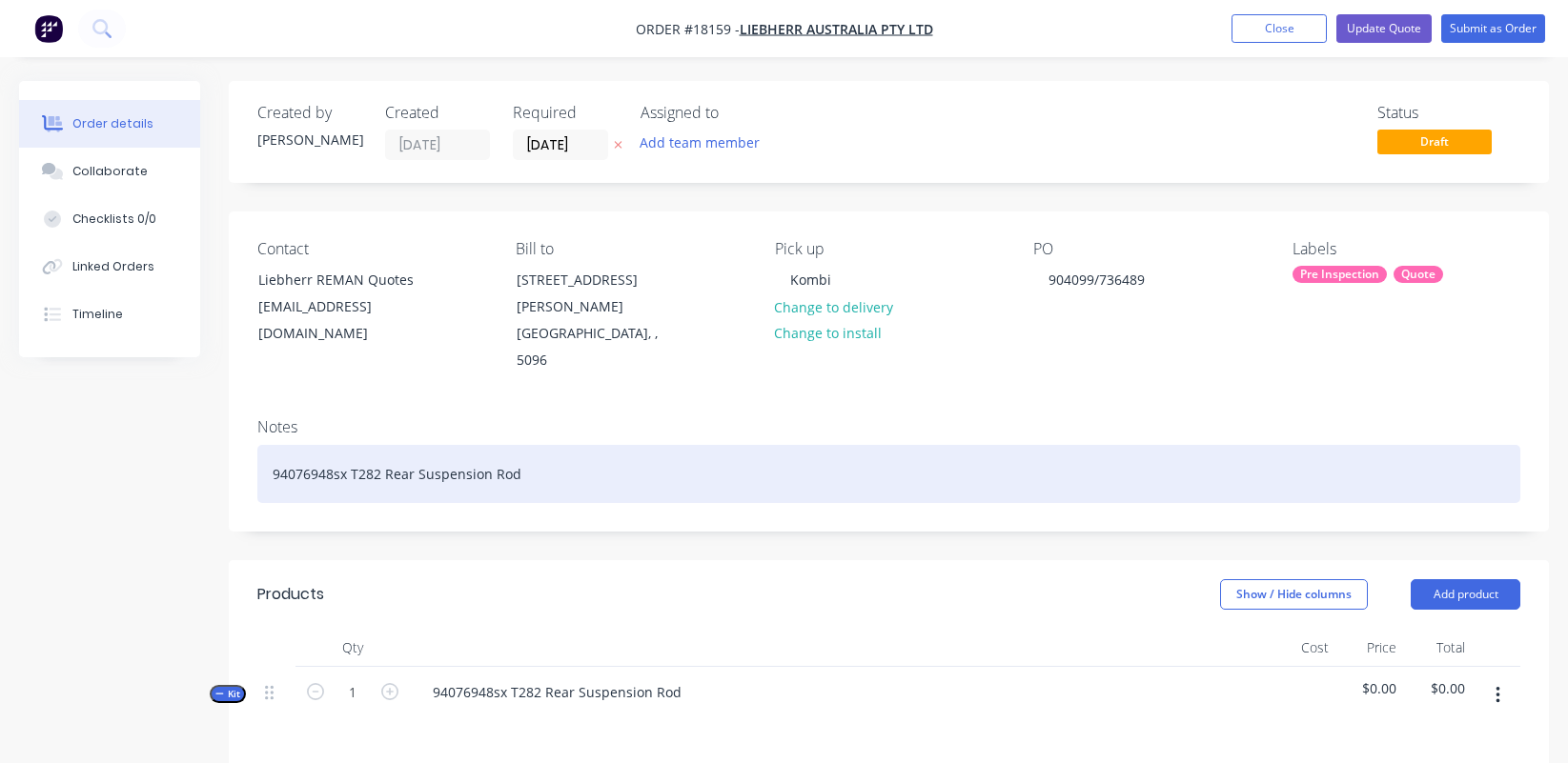
click at [489, 465] on div "94076948sx T282 Rear Suspension Rod" at bounding box center [888, 474] width 1263 height 58
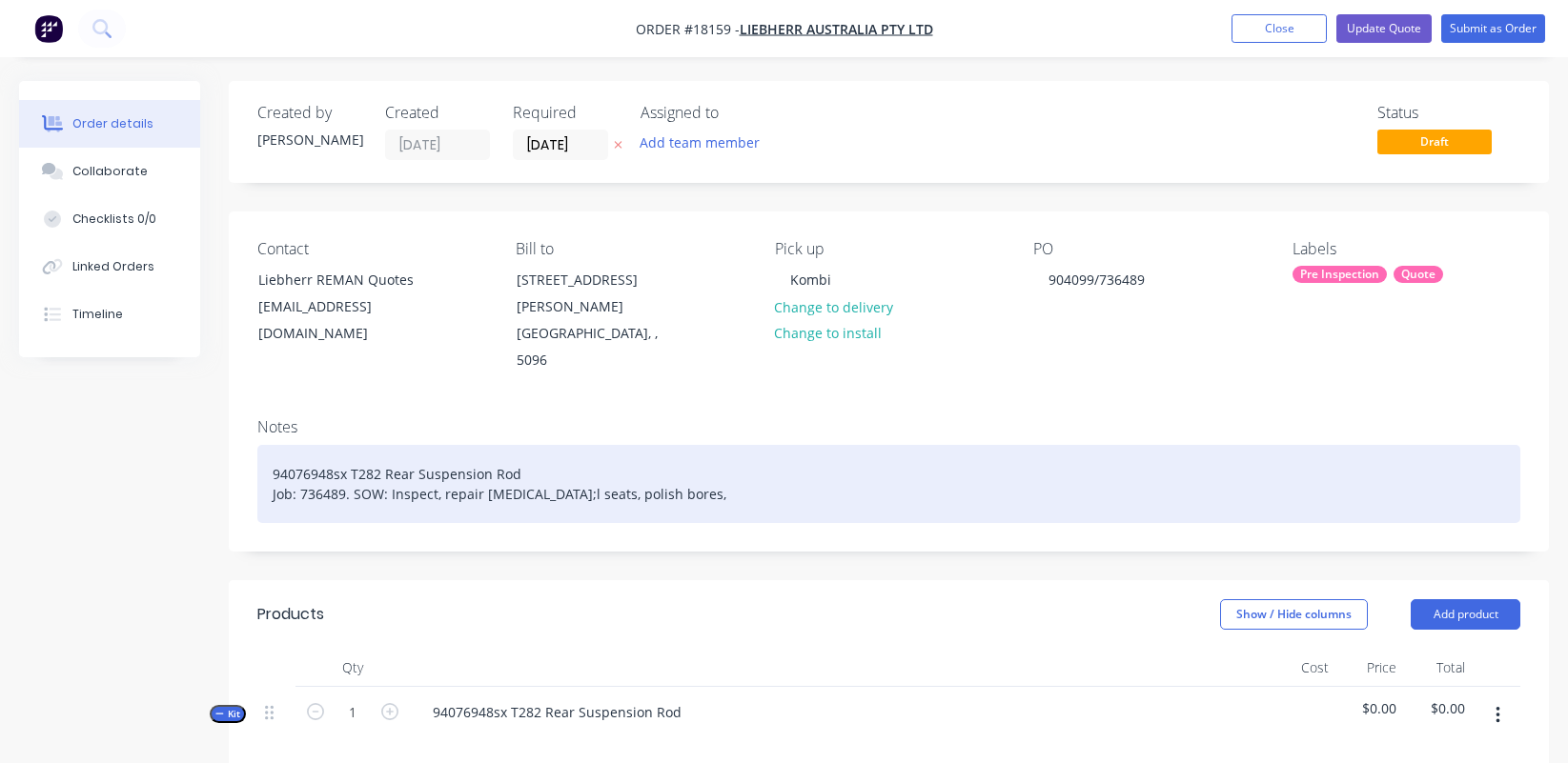
click at [506, 465] on div "94076948sx T282 Rear Suspension Rod Job: 736489. SOW: Inspect, repair [MEDICAL_…" at bounding box center [888, 484] width 1263 height 78
click at [659, 459] on div "94076948sx T282 Rear Suspension Rod Job: 736489. SOW: Inspect, repair ball seat…" at bounding box center [888, 484] width 1263 height 78
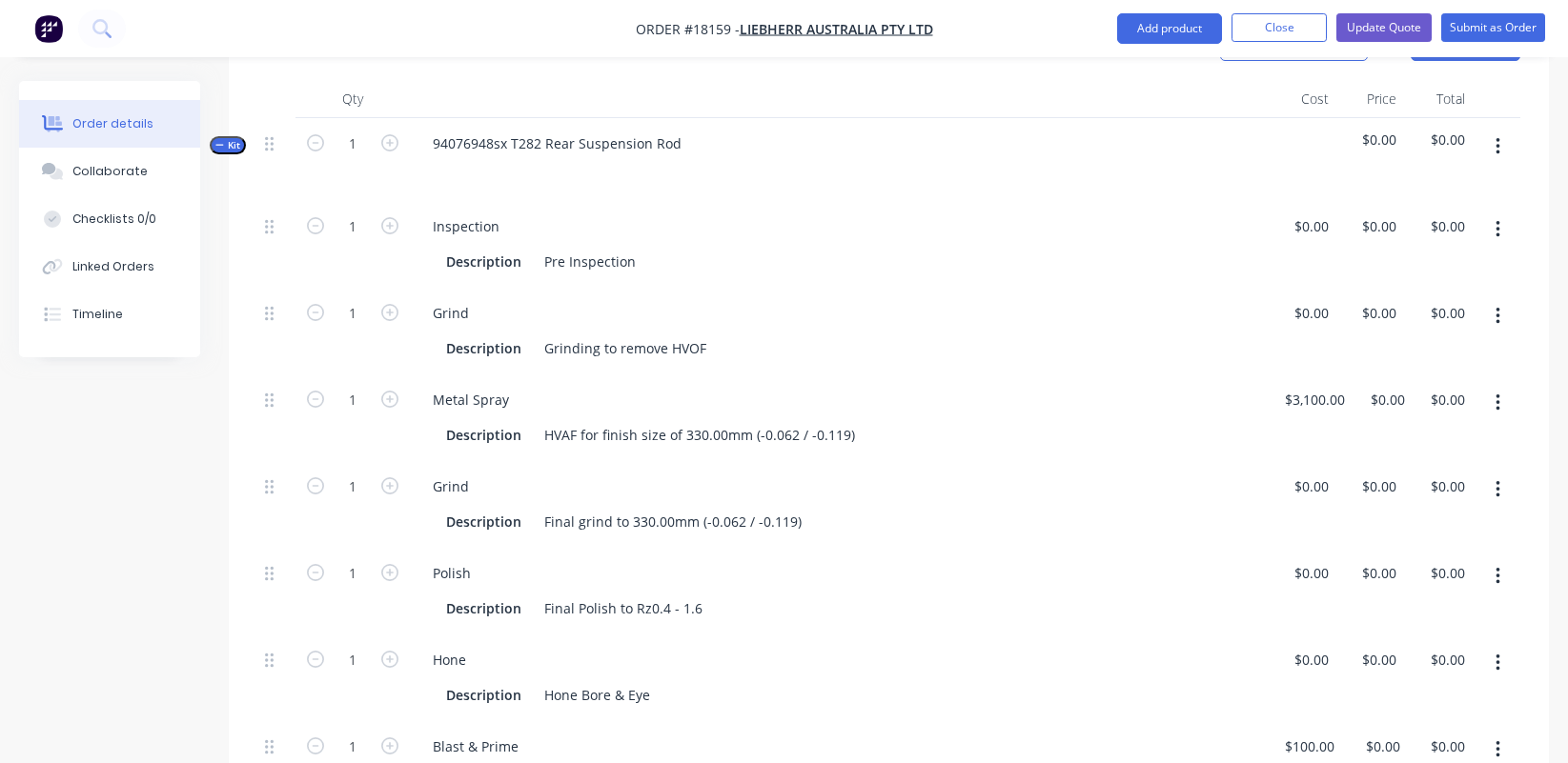
scroll to position [536, 0]
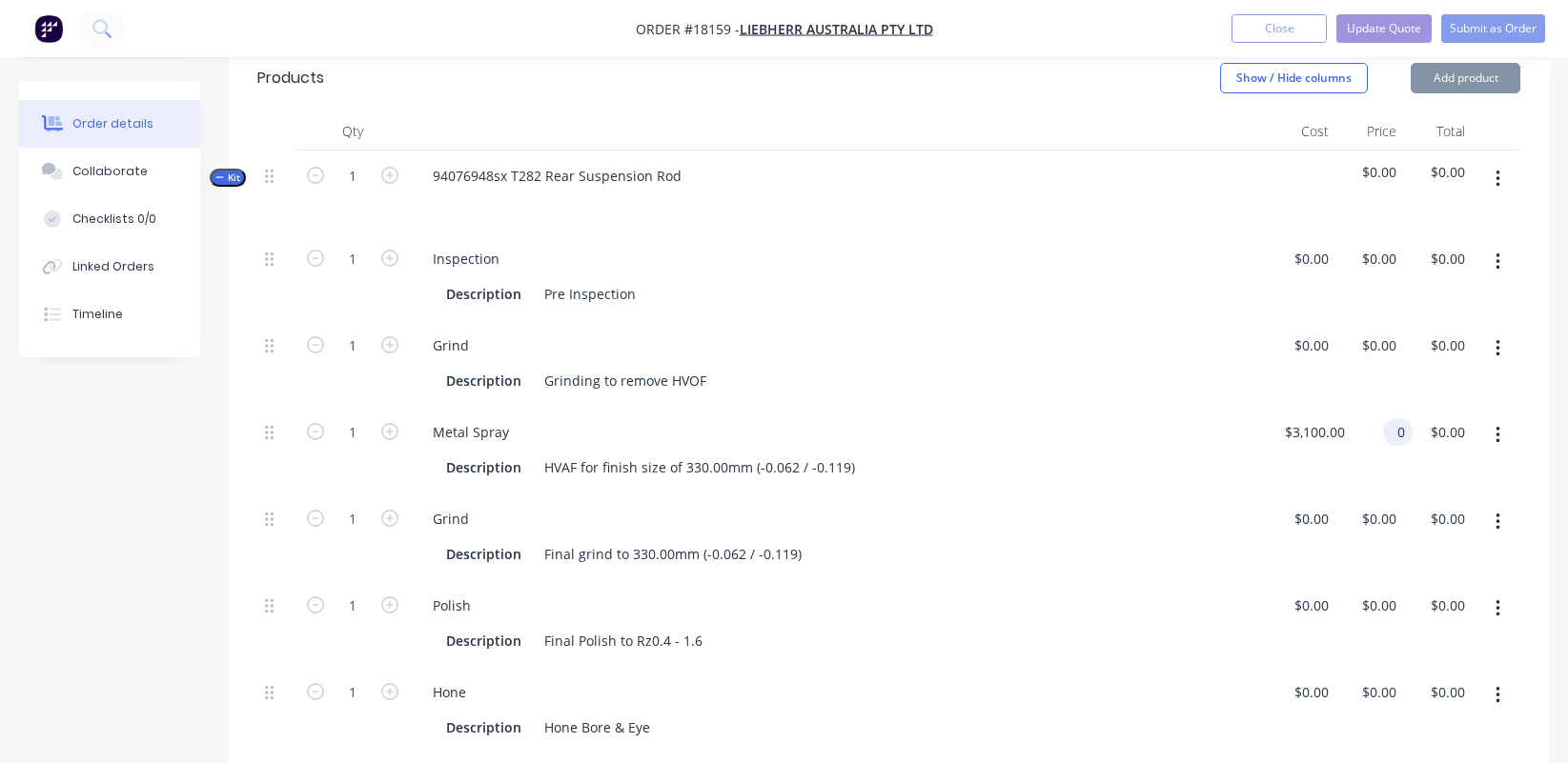
click at [1366, 407] on div "0 0" at bounding box center [1382, 450] width 60 height 86
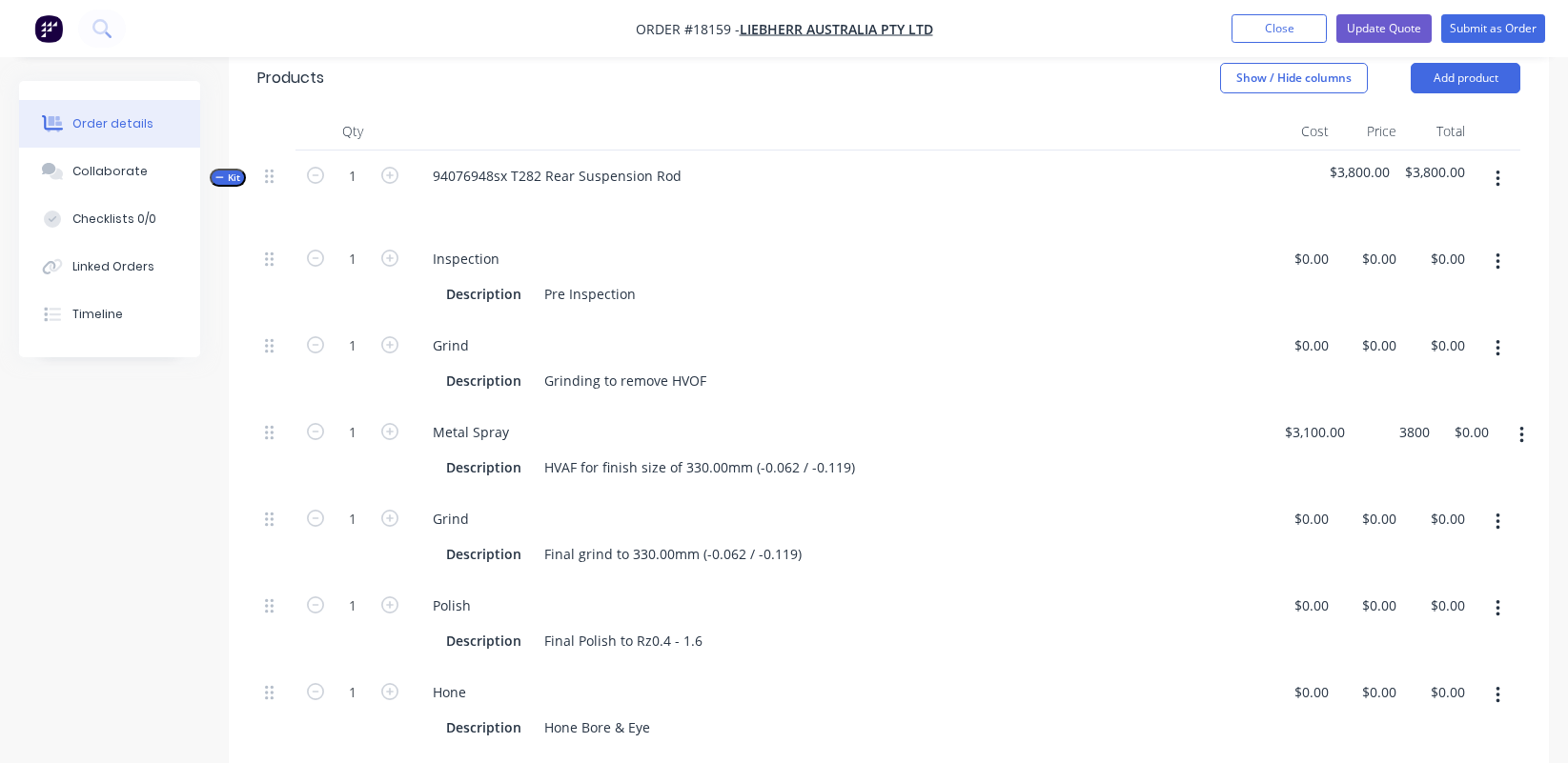
type input "$3,800.00"
click at [1083, 419] on div "Metal Spray" at bounding box center [838, 432] width 842 height 27
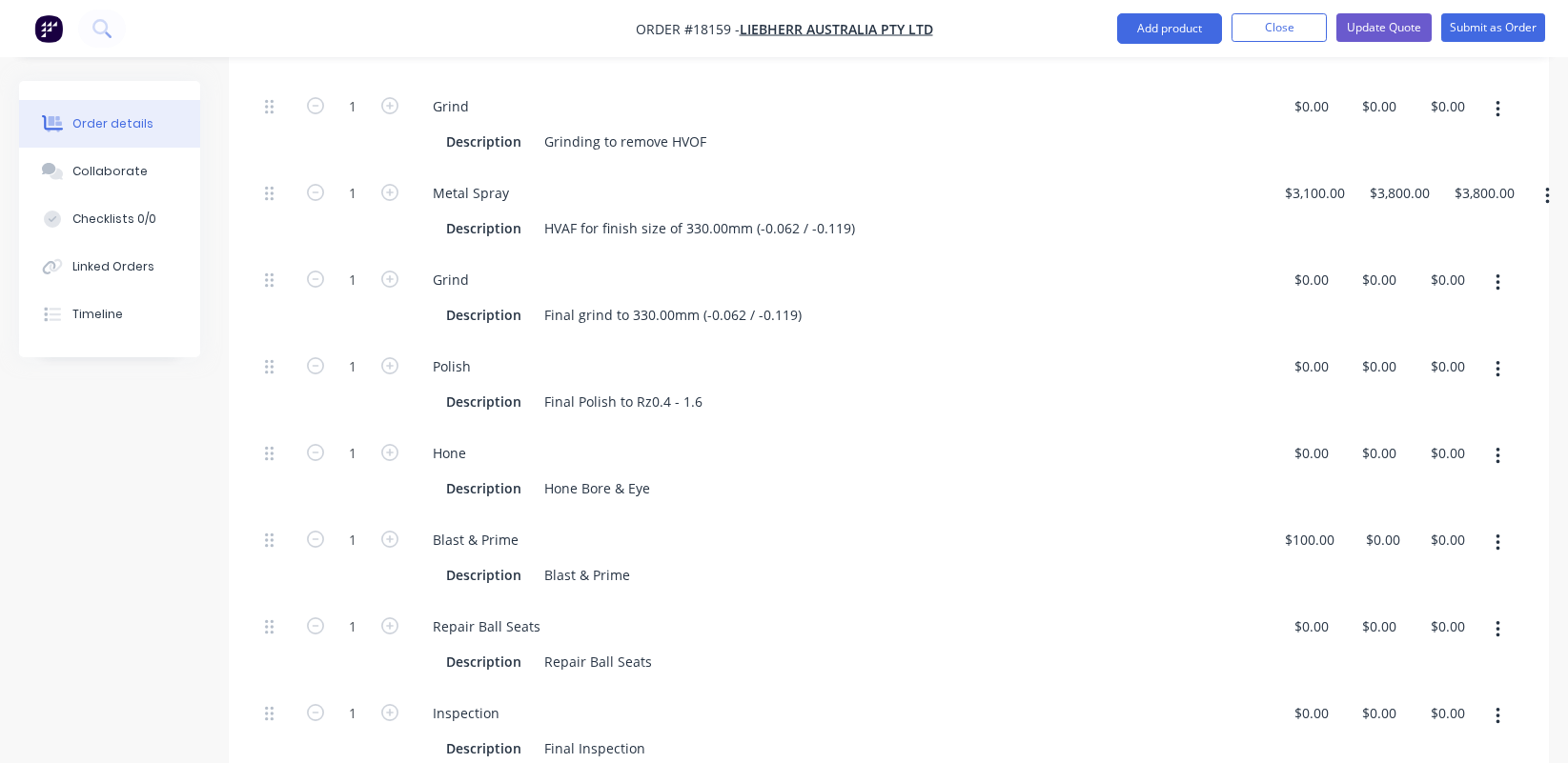
scroll to position [783, 0]
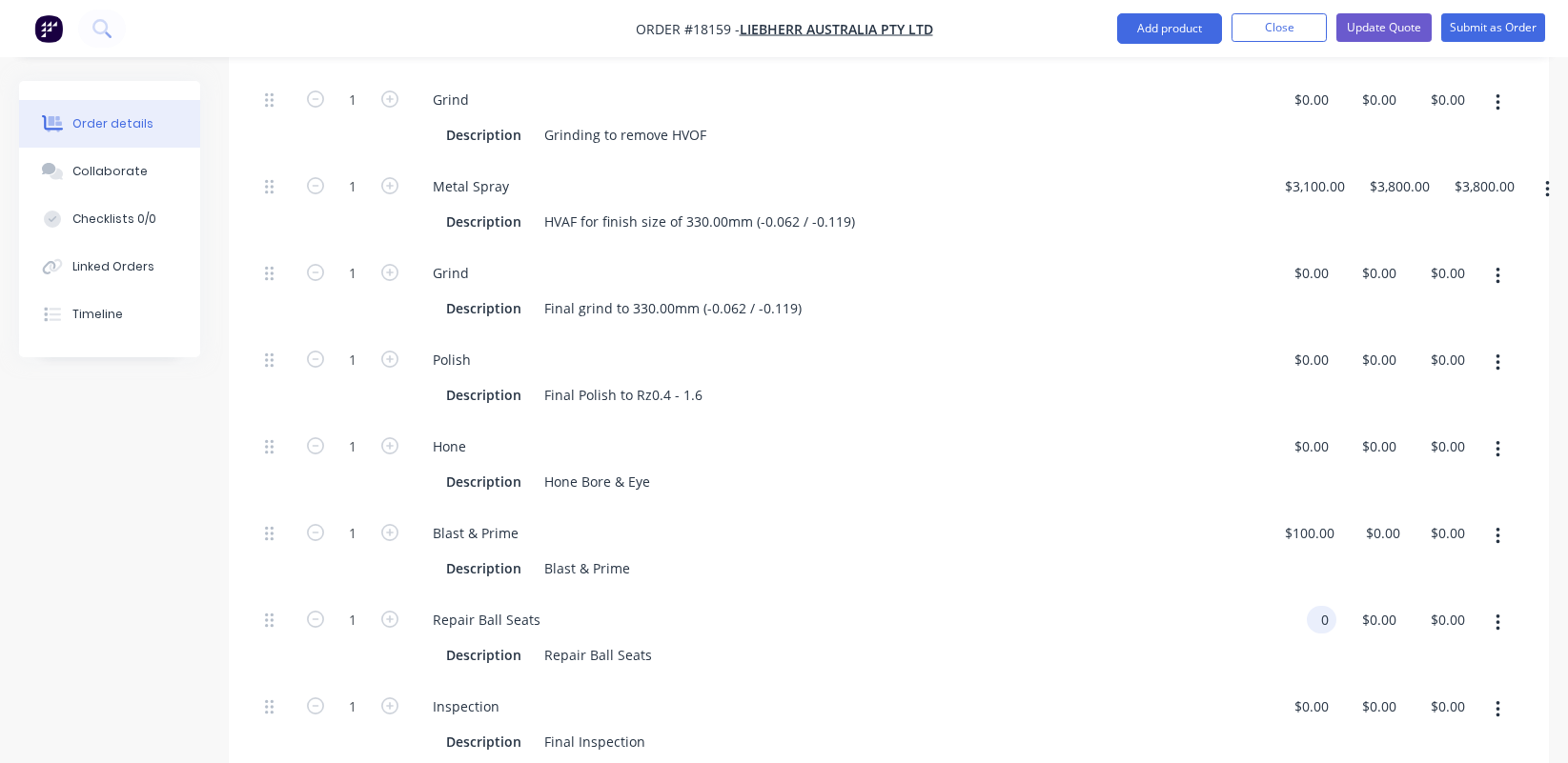
click at [1315, 606] on input "0" at bounding box center [1325, 620] width 22 height 27
type input "$400.00"
type input "400"
type input "$400.00"
click at [1366, 606] on input "400" at bounding box center [1382, 620] width 44 height 27
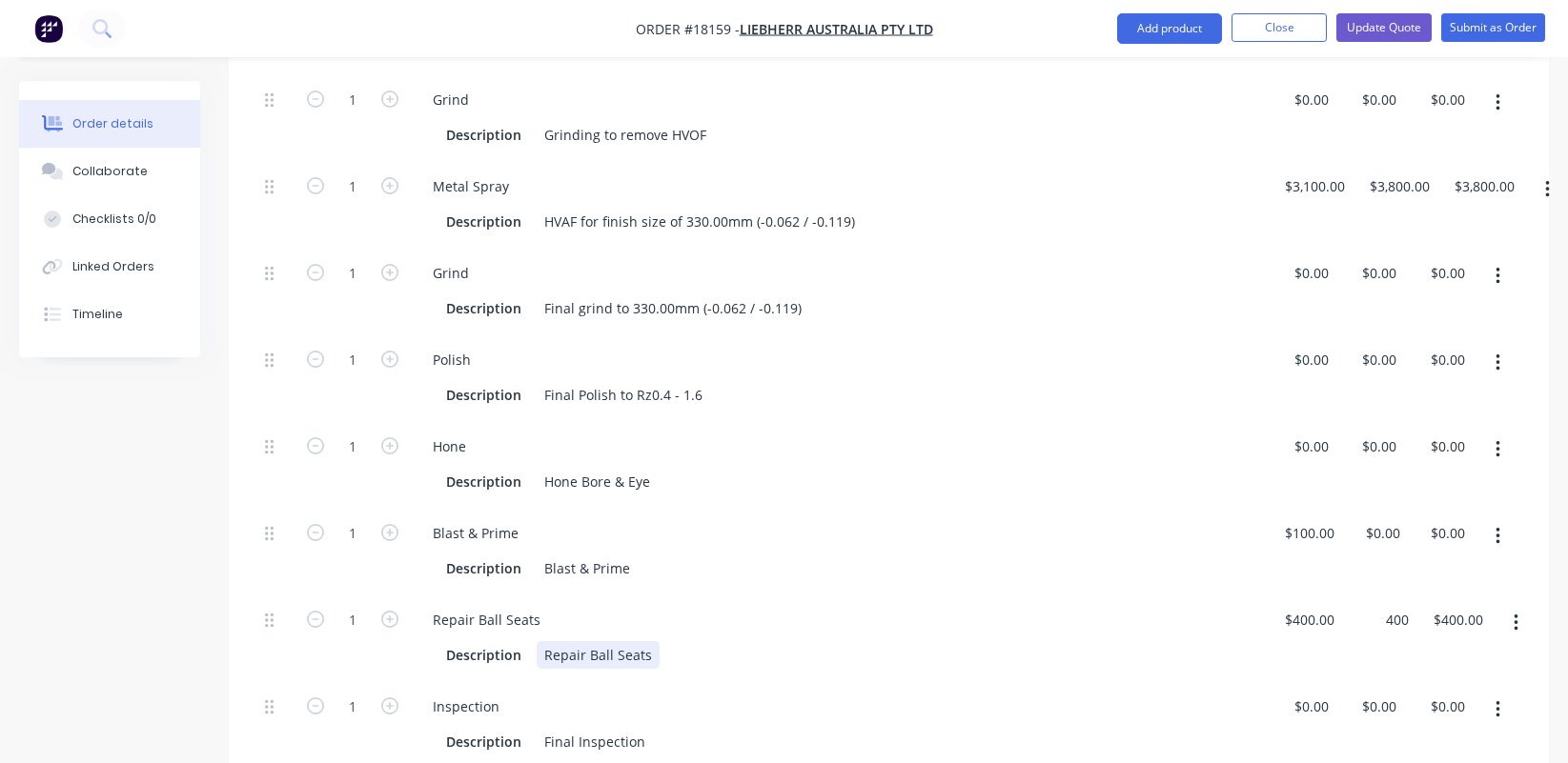
type input "$400.00"
click at [1138, 646] on div "Repair Ball Seats Description Repair Ball Seats" at bounding box center [838, 637] width 858 height 86
click at [1302, 606] on input "400" at bounding box center [1312, 620] width 59 height 27
type input "$0.00"
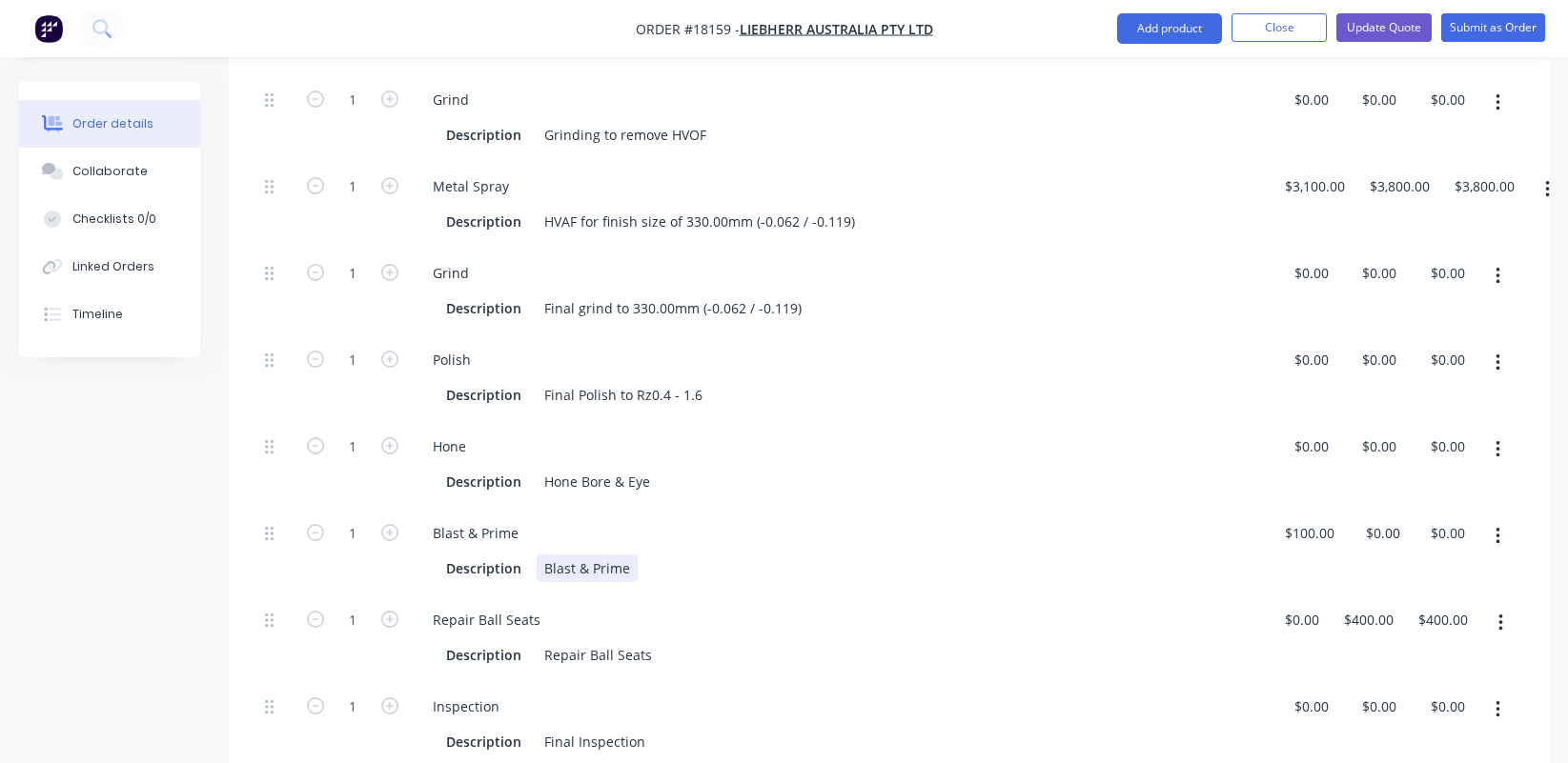
type input "$0.00"
click at [1194, 555] on div "Description Blast & Prime" at bounding box center [835, 569] width 792 height 27
click at [1370, 594] on div "0 0" at bounding box center [1370, 637] width 69 height 86
type input "$400.00"
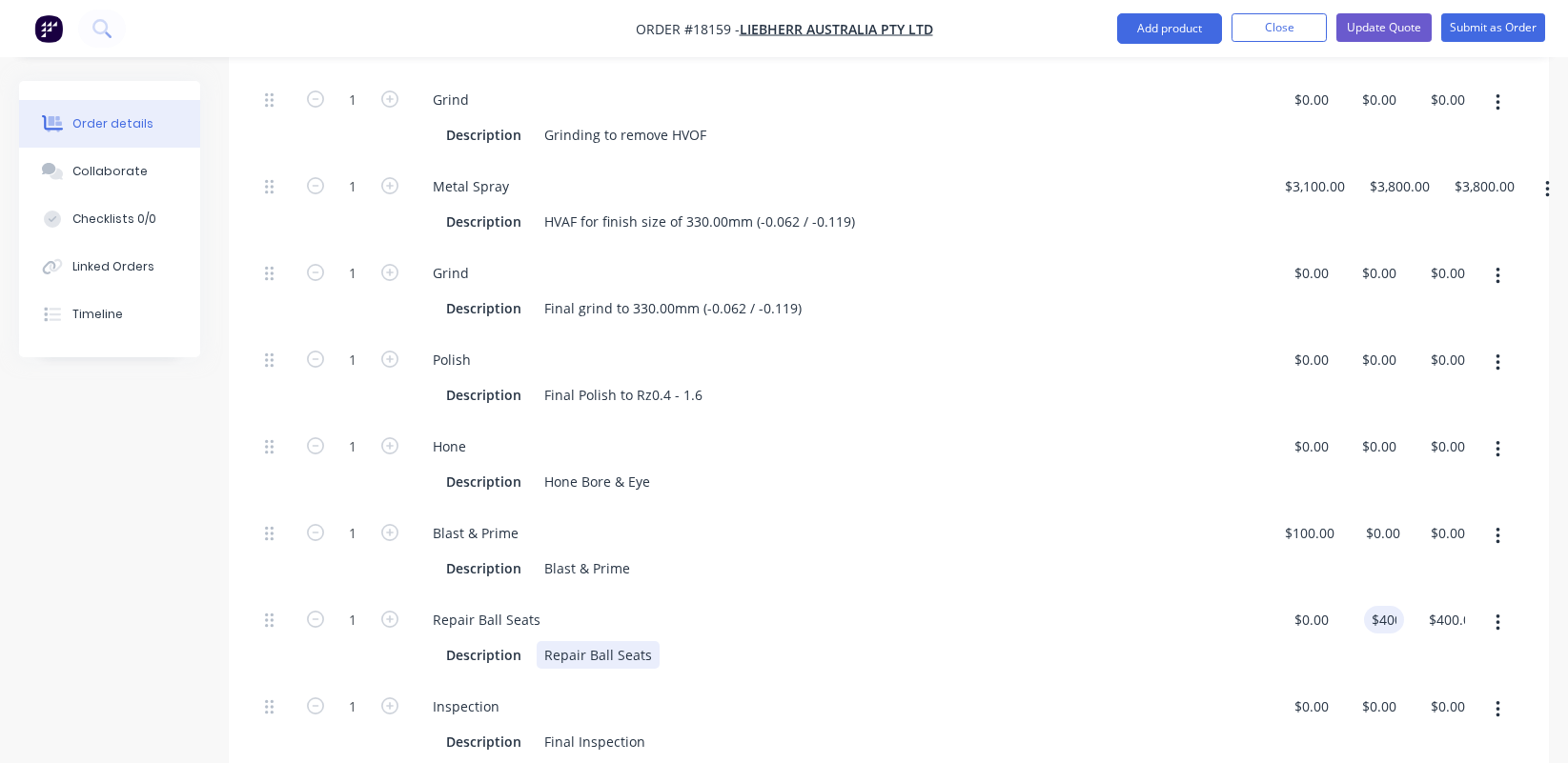
click at [1164, 641] on div "Description Repair Ball Seats" at bounding box center [835, 655] width 792 height 27
click at [1299, 520] on div "100 100" at bounding box center [1316, 534] width 40 height 27
type input "$50.00"
click at [1375, 508] on div "0 $0.00" at bounding box center [1370, 551] width 69 height 86
type input "$200.00"
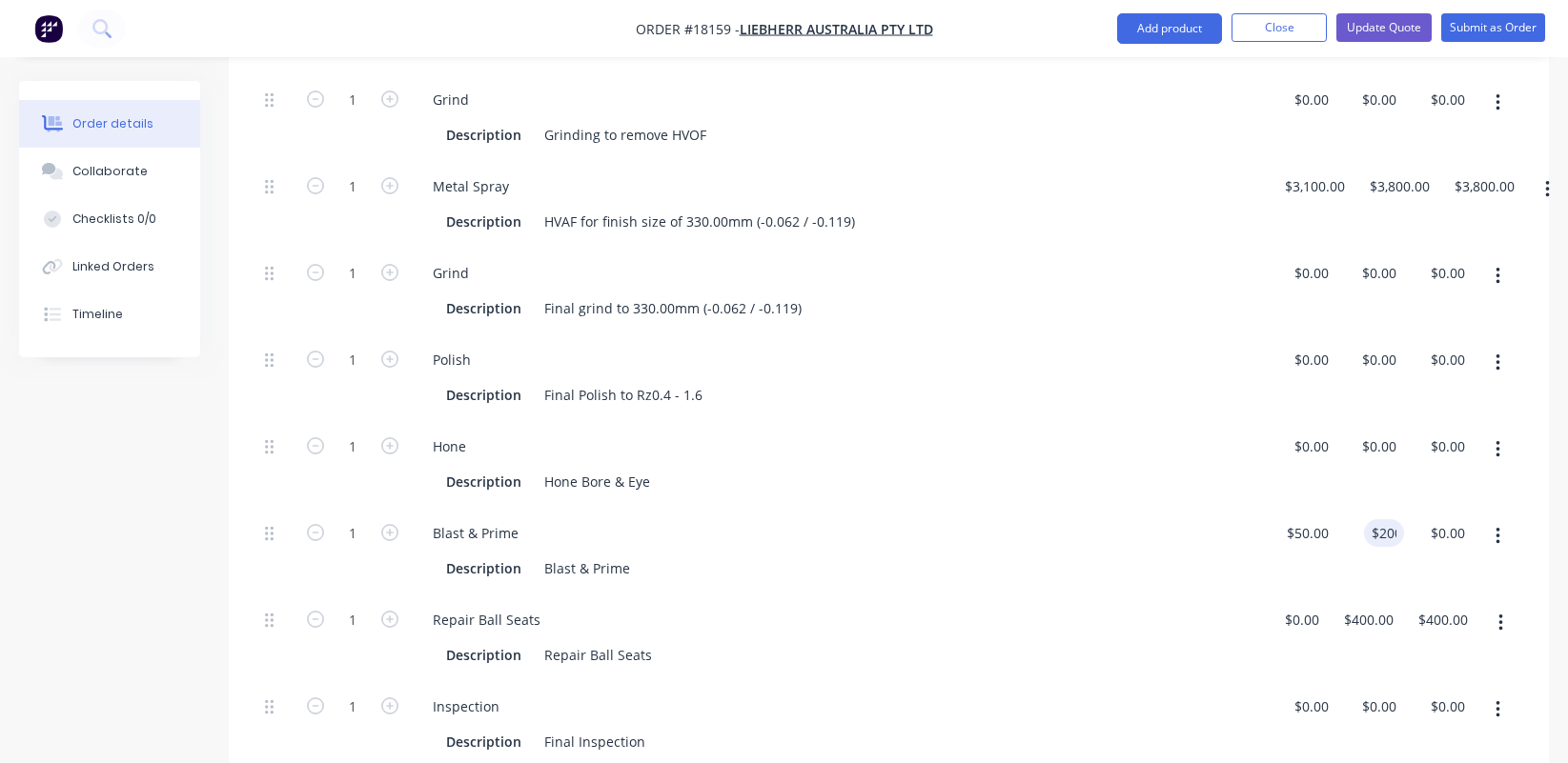
type input "$200.00"
click at [1171, 508] on div "Blast & Prime Description Blast & Prime" at bounding box center [838, 551] width 858 height 86
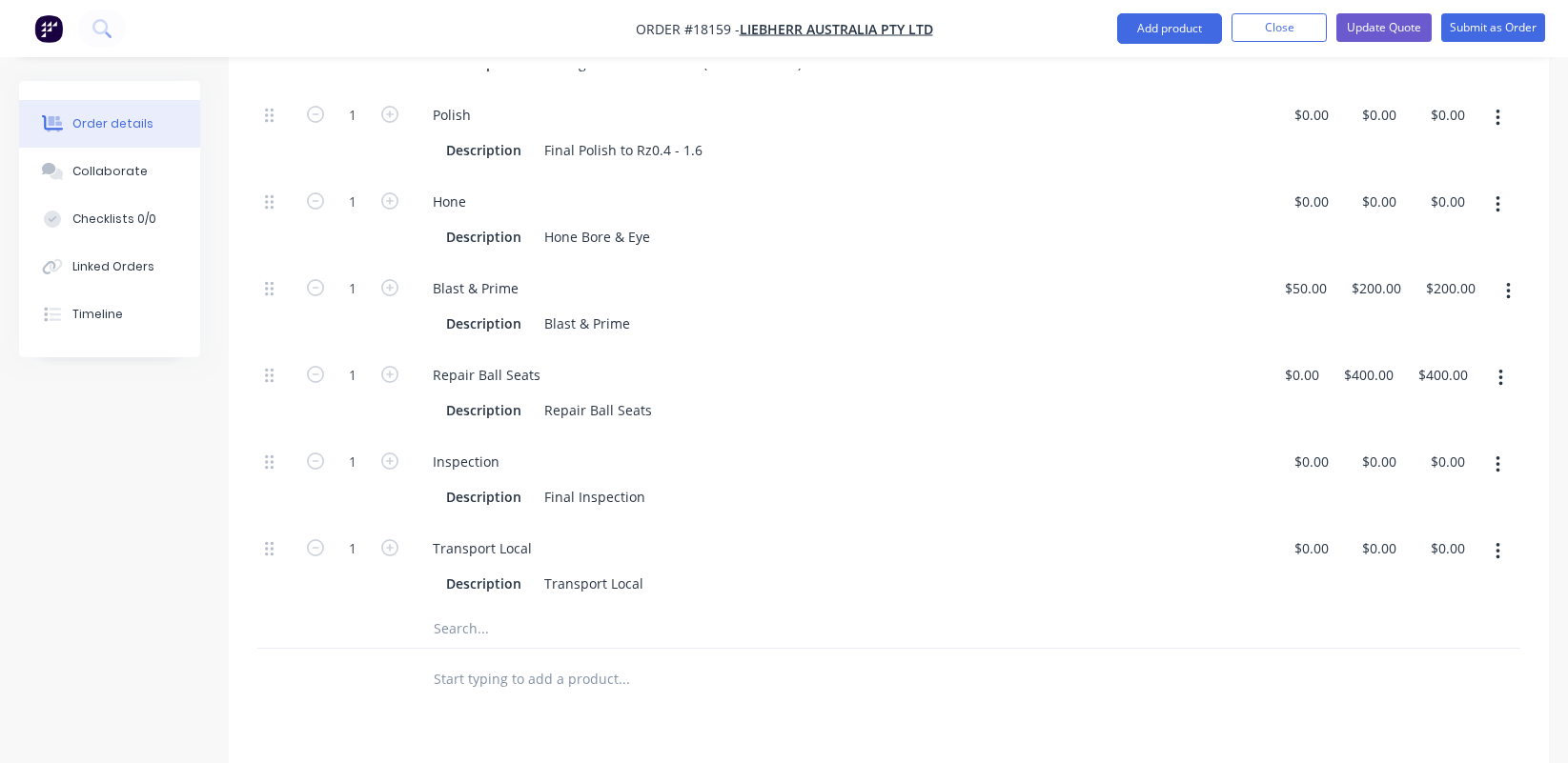
scroll to position [1034, 0]
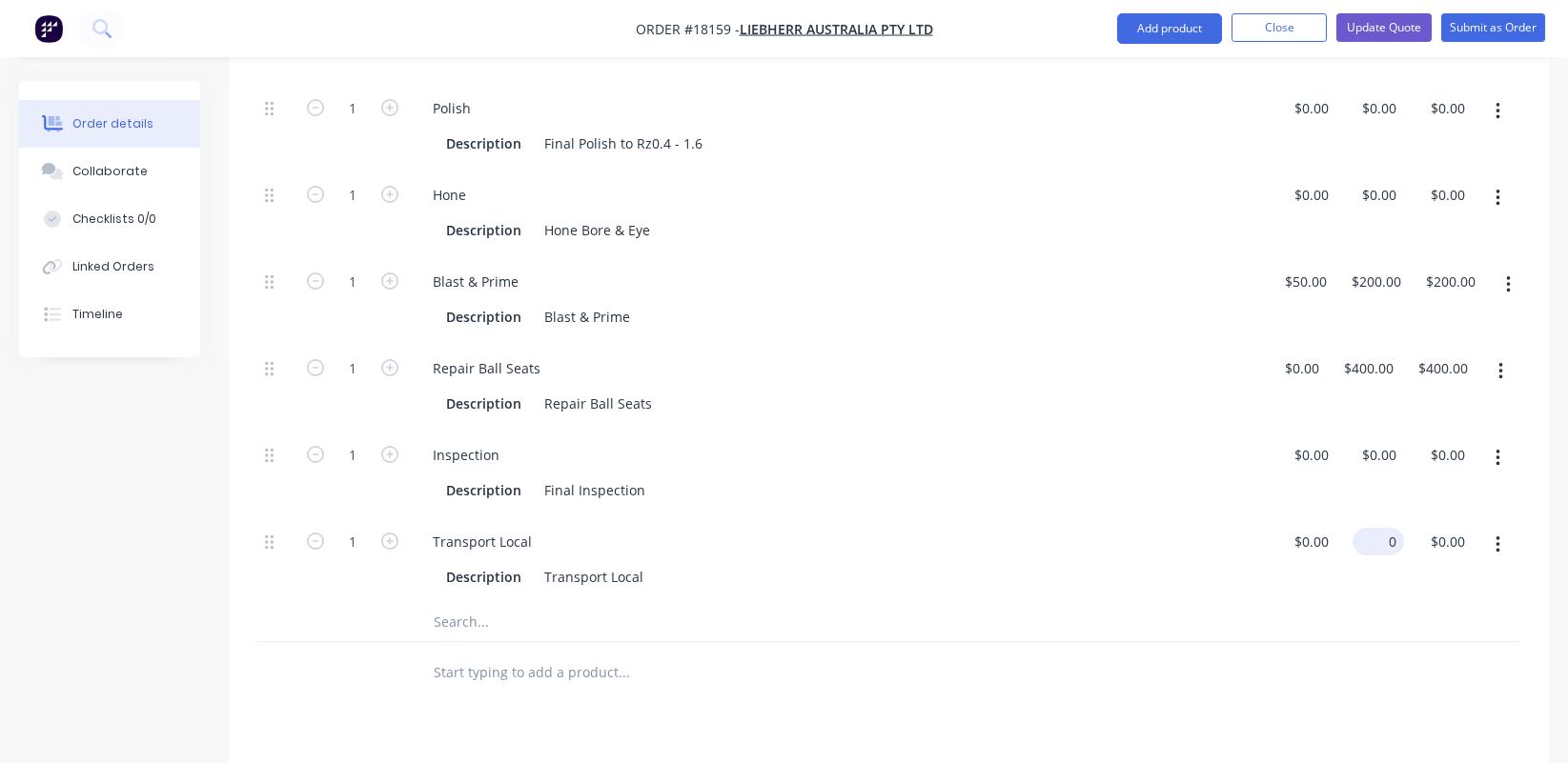
click at [1374, 528] on div "0 $0.00" at bounding box center [1378, 541] width 51 height 27
type input "$200.00"
click at [1033, 563] on div "Description Transport Local" at bounding box center [835, 577] width 792 height 27
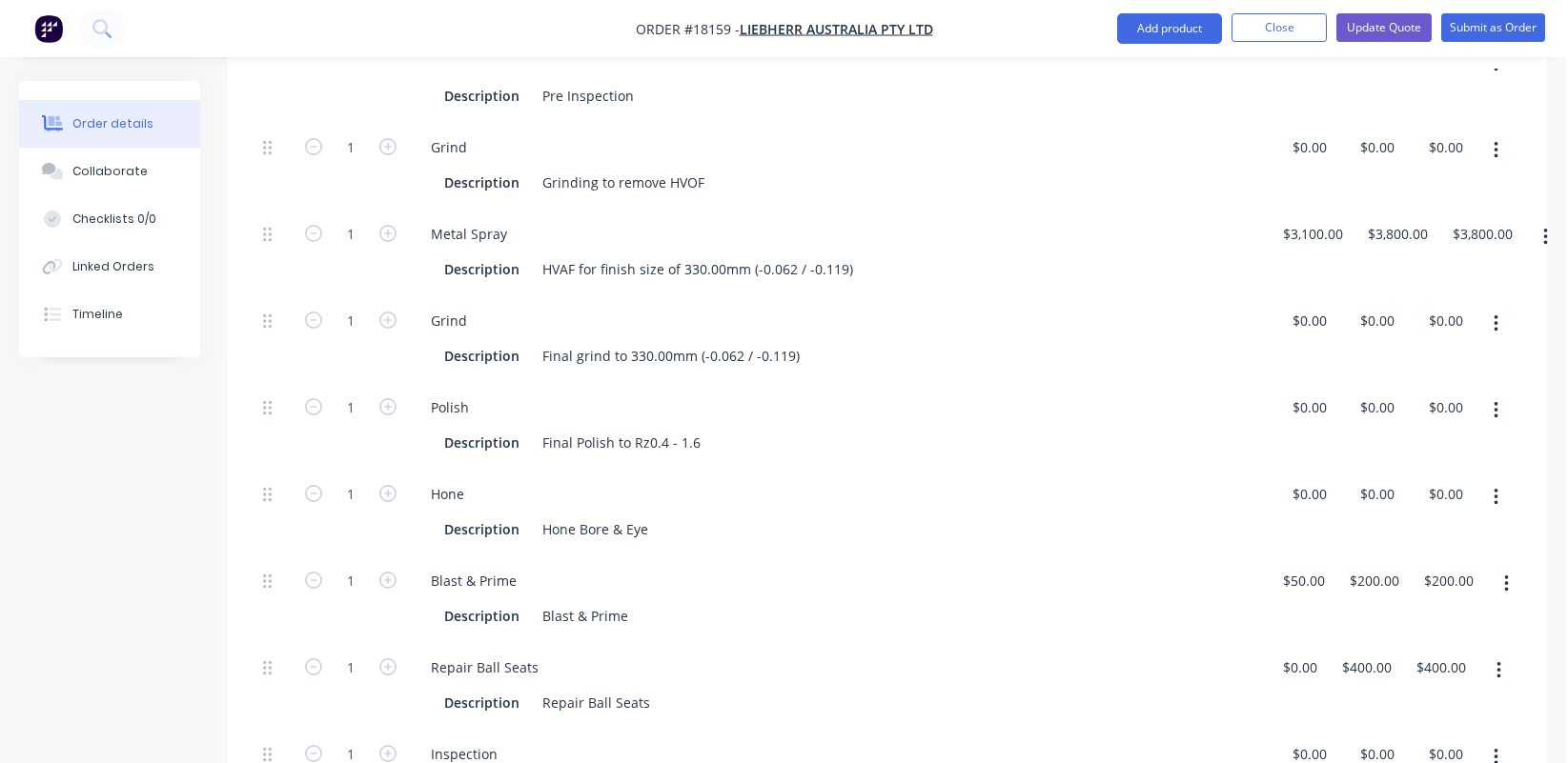
scroll to position [725, 2]
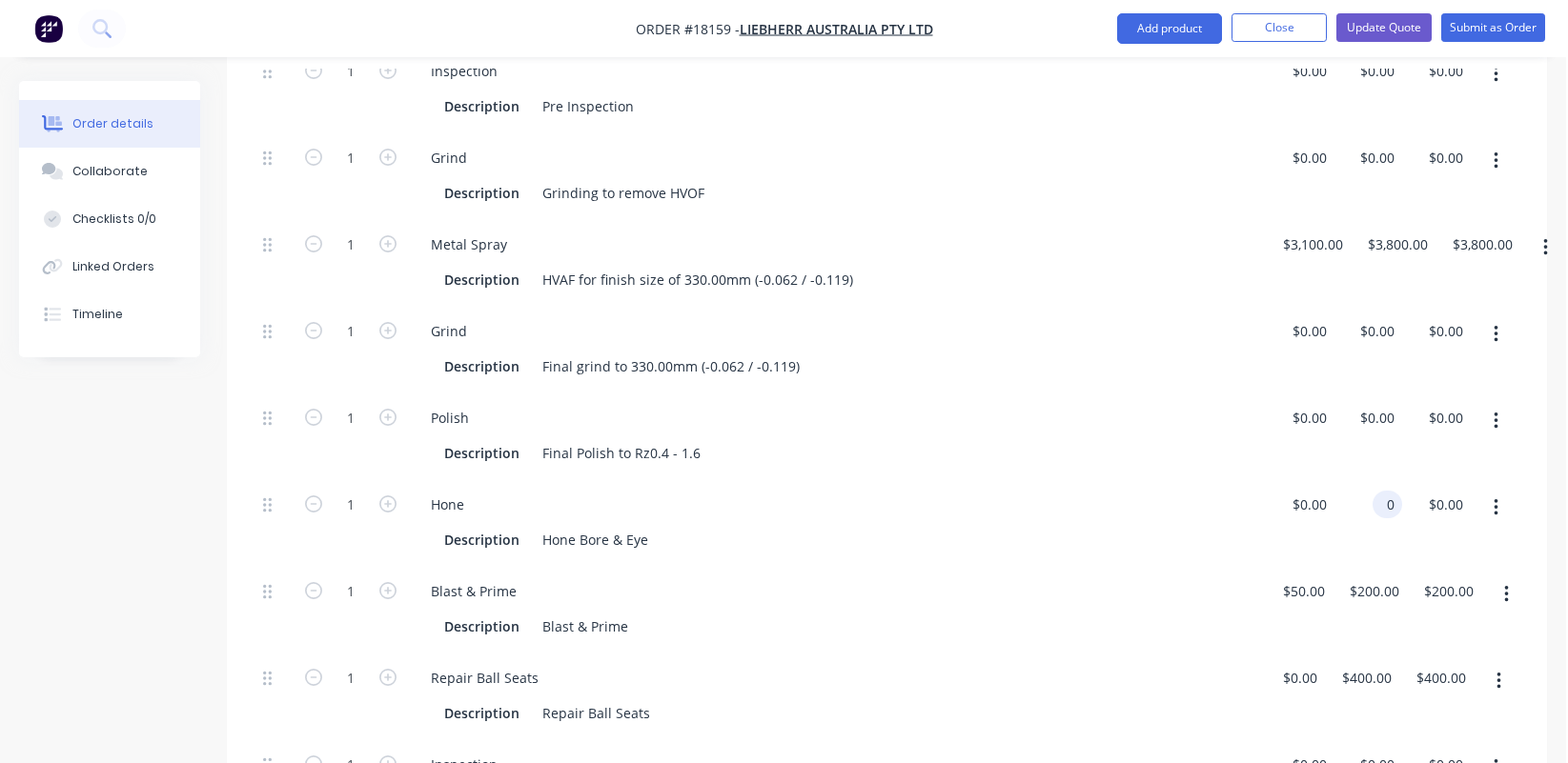
click at [1368, 480] on div "0 0" at bounding box center [1368, 523] width 69 height 86
type input "$200.00"
click at [938, 613] on div "Description Blast & Prime" at bounding box center [833, 627] width 792 height 27
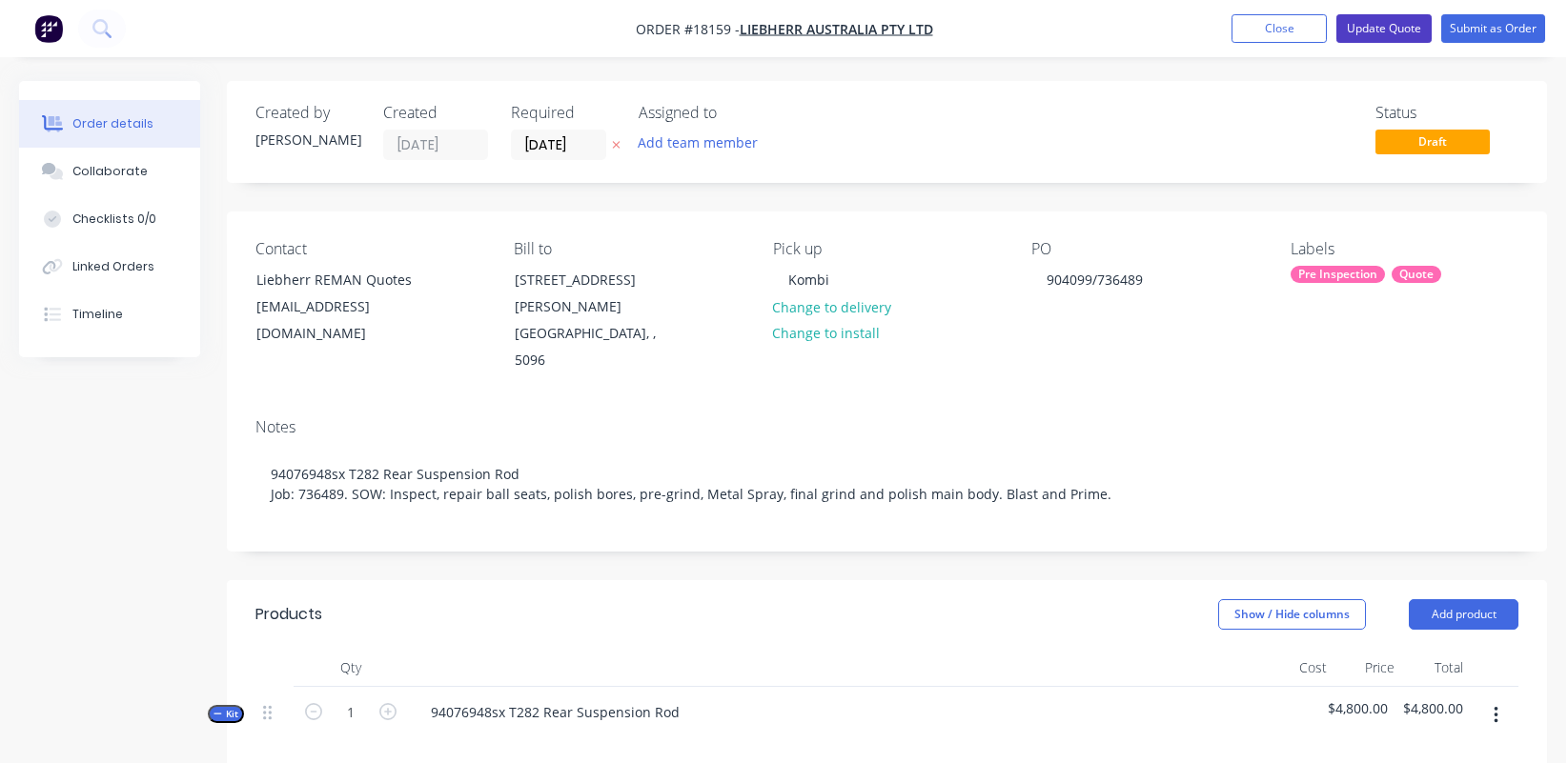
scroll to position [0, 2]
click at [1379, 24] on button "Update Quote" at bounding box center [1383, 28] width 95 height 28
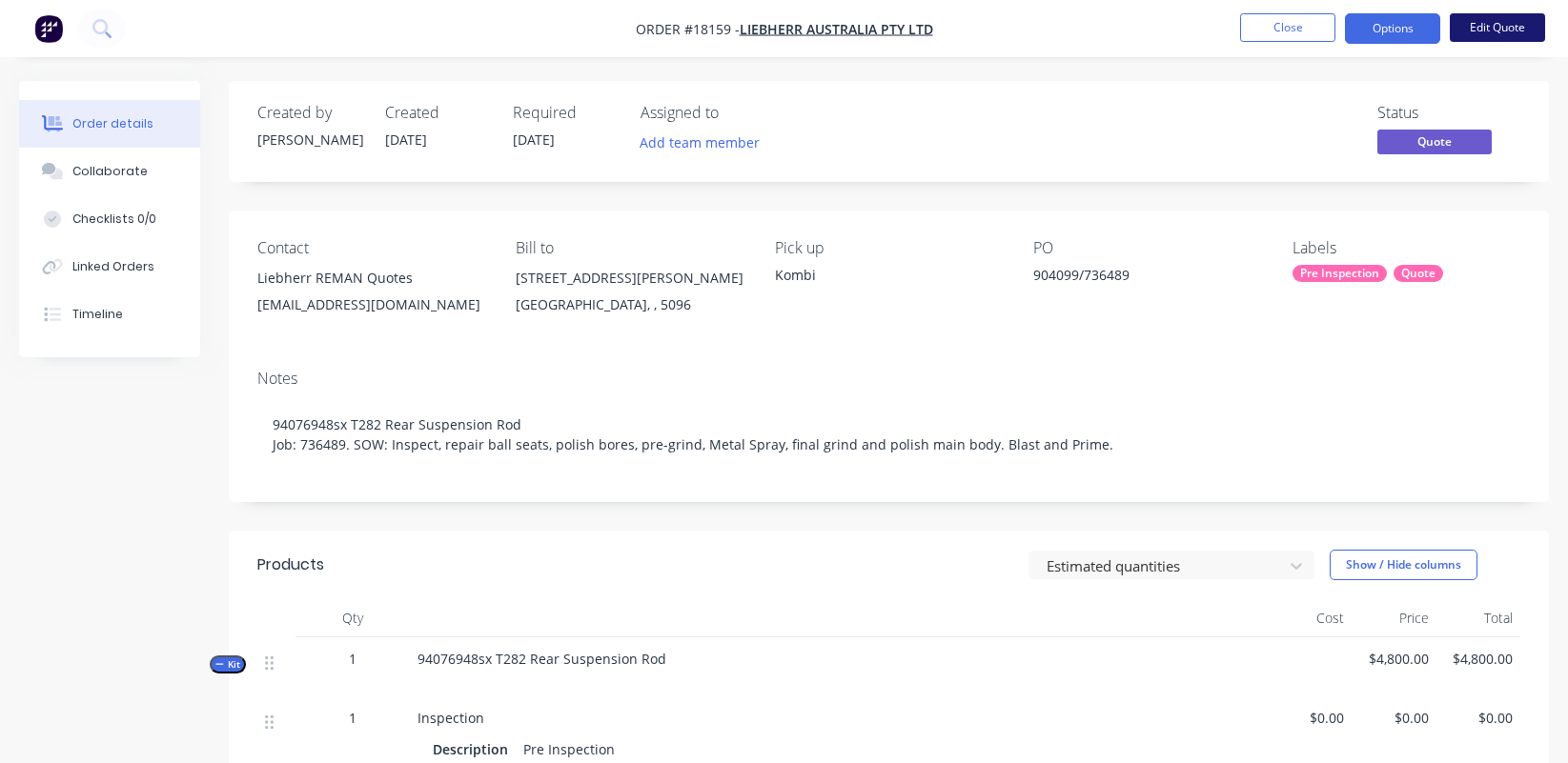
click at [1386, 20] on button "Edit Quote" at bounding box center [1496, 27] width 95 height 28
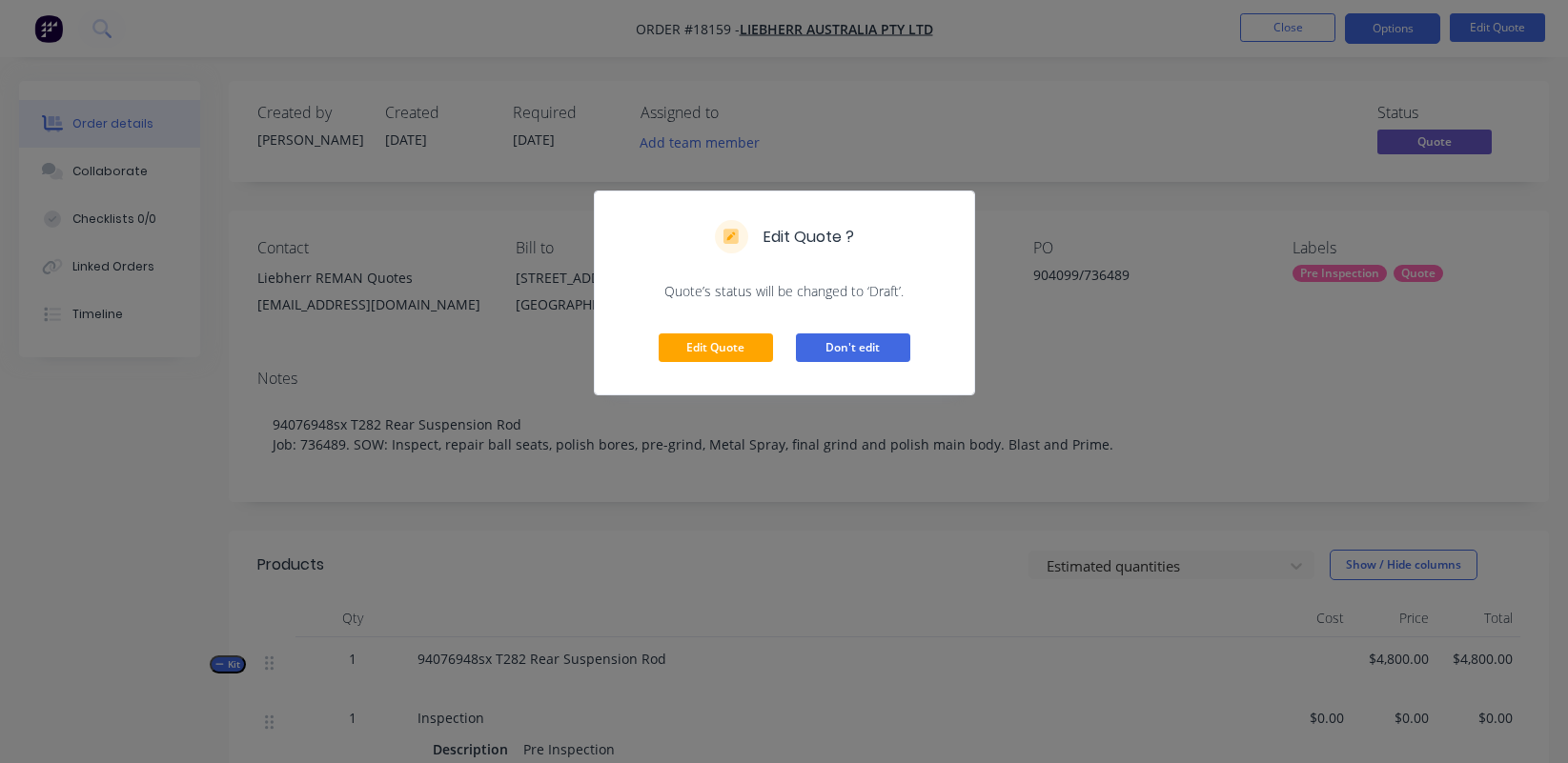
click at [828, 351] on button "Don't edit" at bounding box center [852, 347] width 115 height 28
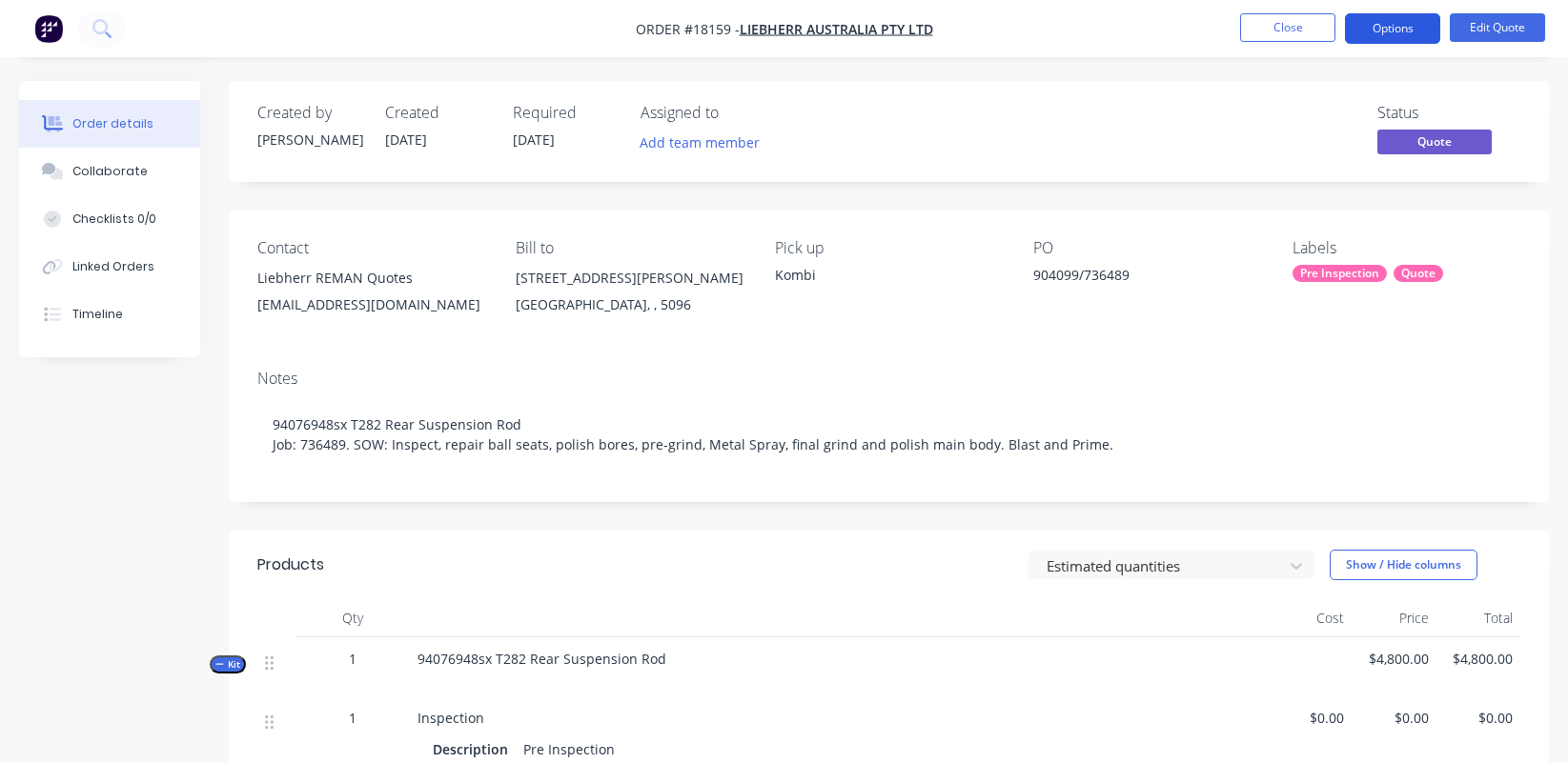
click at [1386, 34] on button "Options" at bounding box center [1391, 28] width 95 height 30
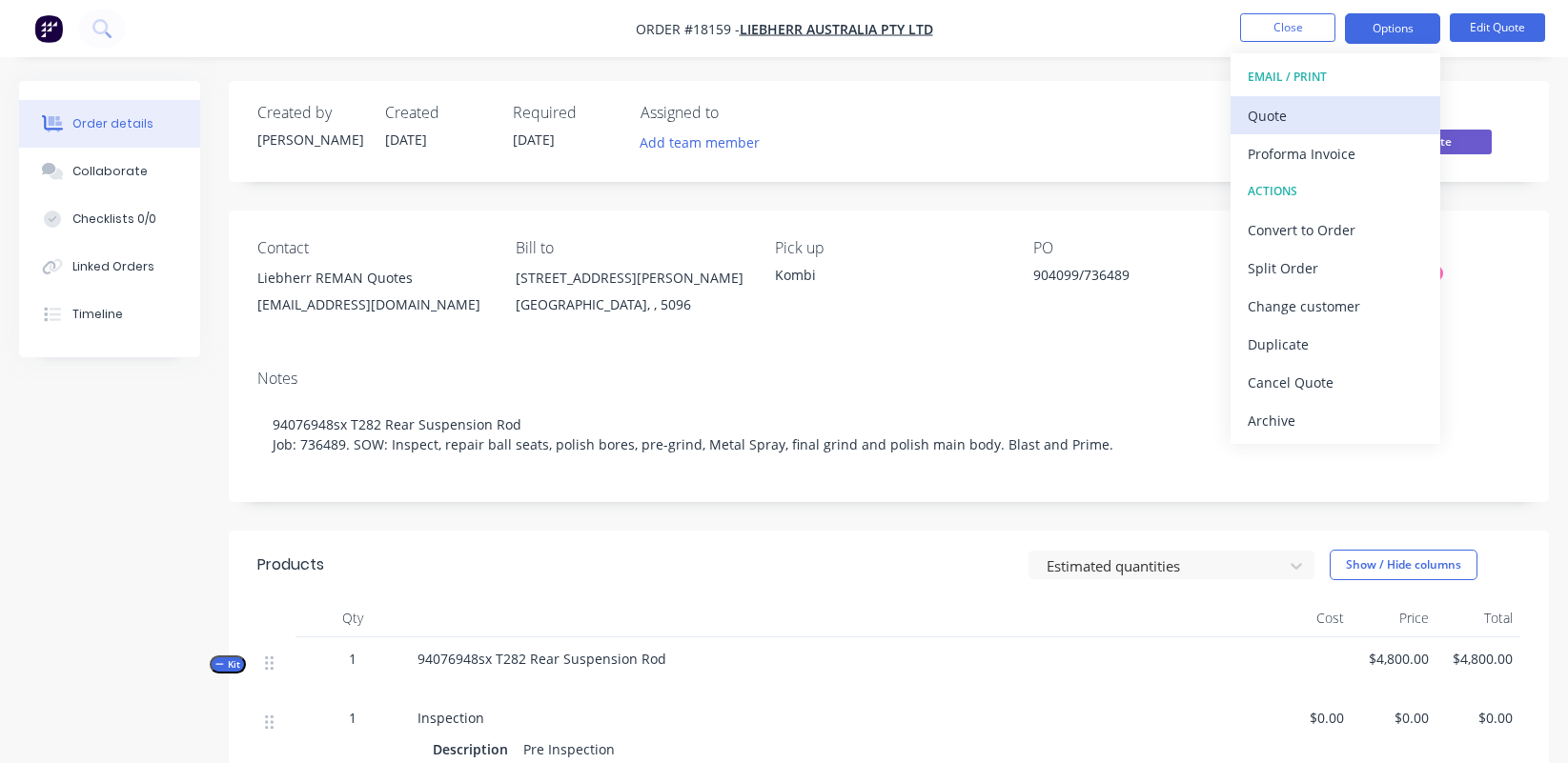
click at [1328, 111] on div "Quote" at bounding box center [1335, 116] width 176 height 27
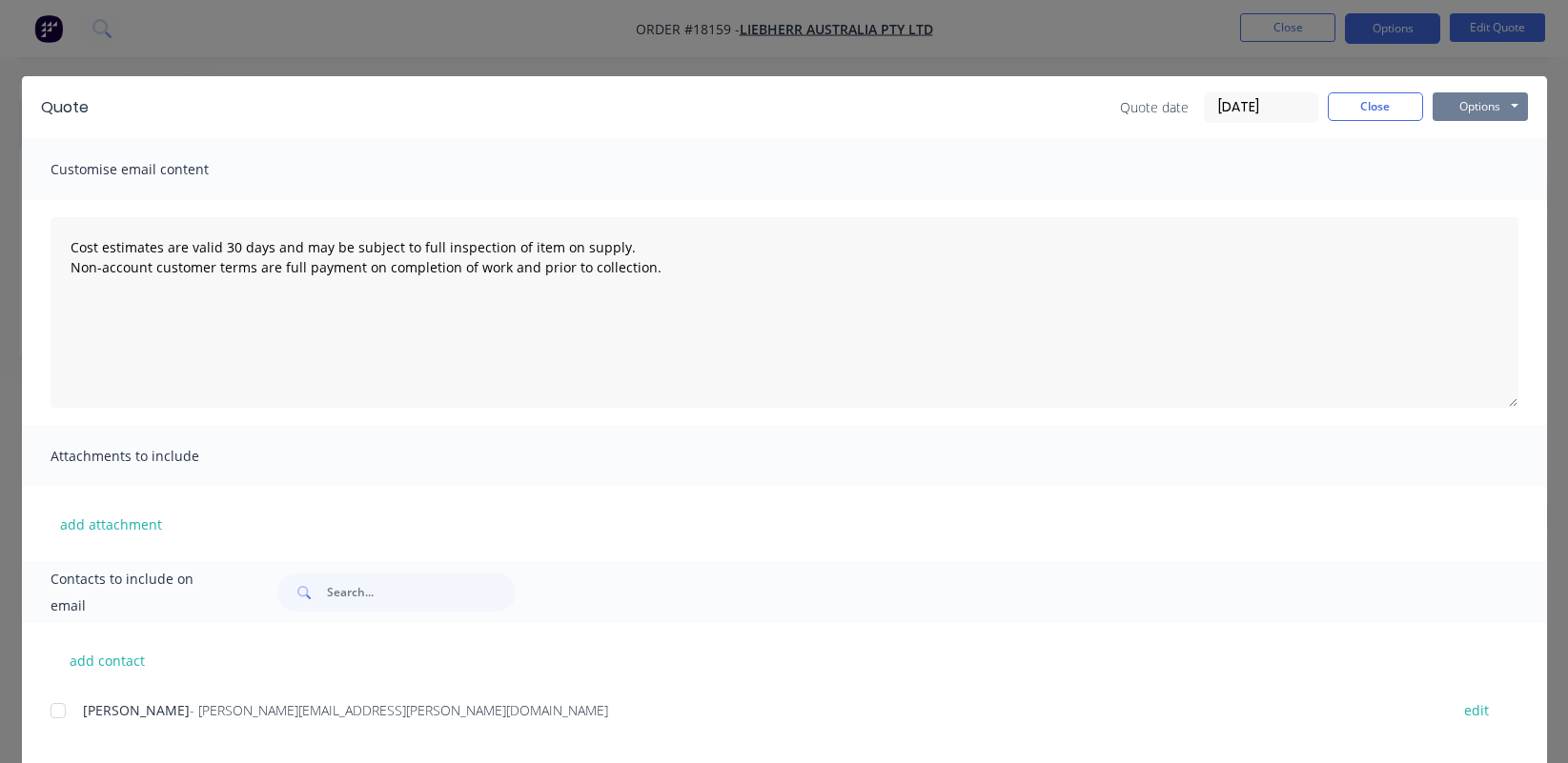
click at [1386, 118] on button "Options" at bounding box center [1480, 106] width 95 height 28
click at [1386, 152] on button "Preview" at bounding box center [1493, 140] width 122 height 31
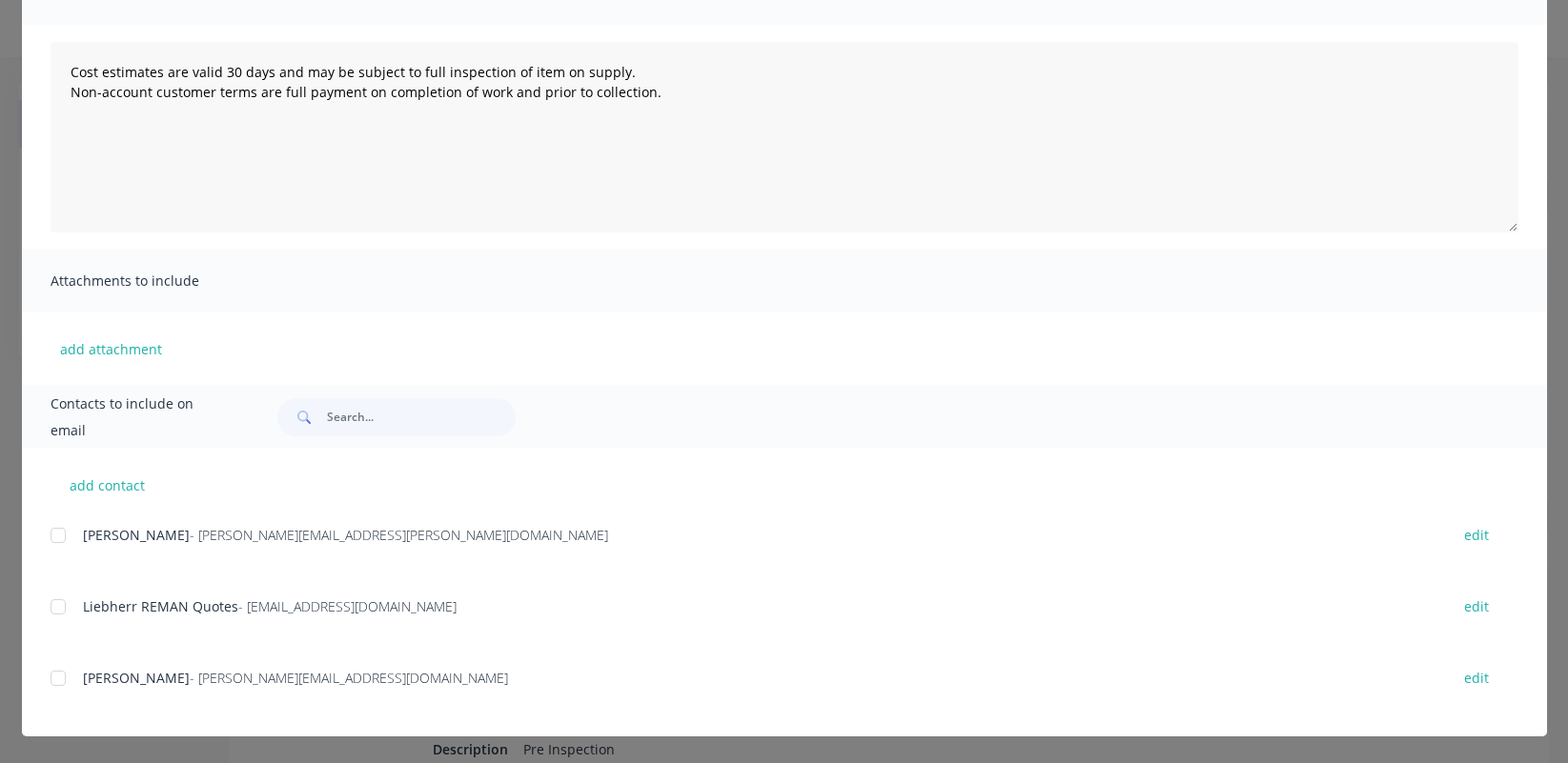
scroll to position [176, 0]
click at [59, 615] on div at bounding box center [58, 607] width 38 height 38
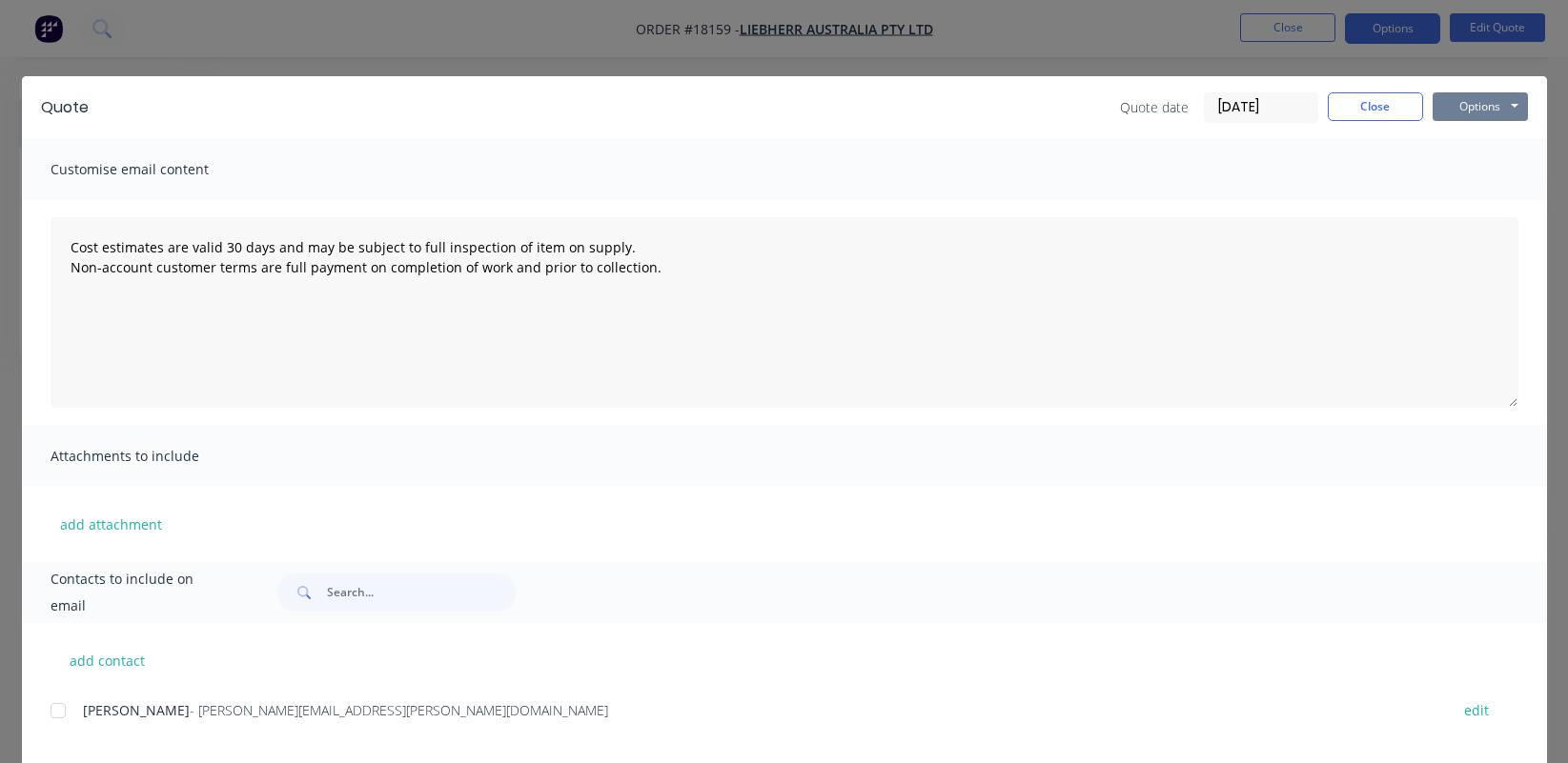
scroll to position [0, 0]
click at [1386, 112] on button "Options" at bounding box center [1480, 106] width 95 height 28
click at [1386, 204] on button "Email" at bounding box center [1493, 203] width 122 height 31
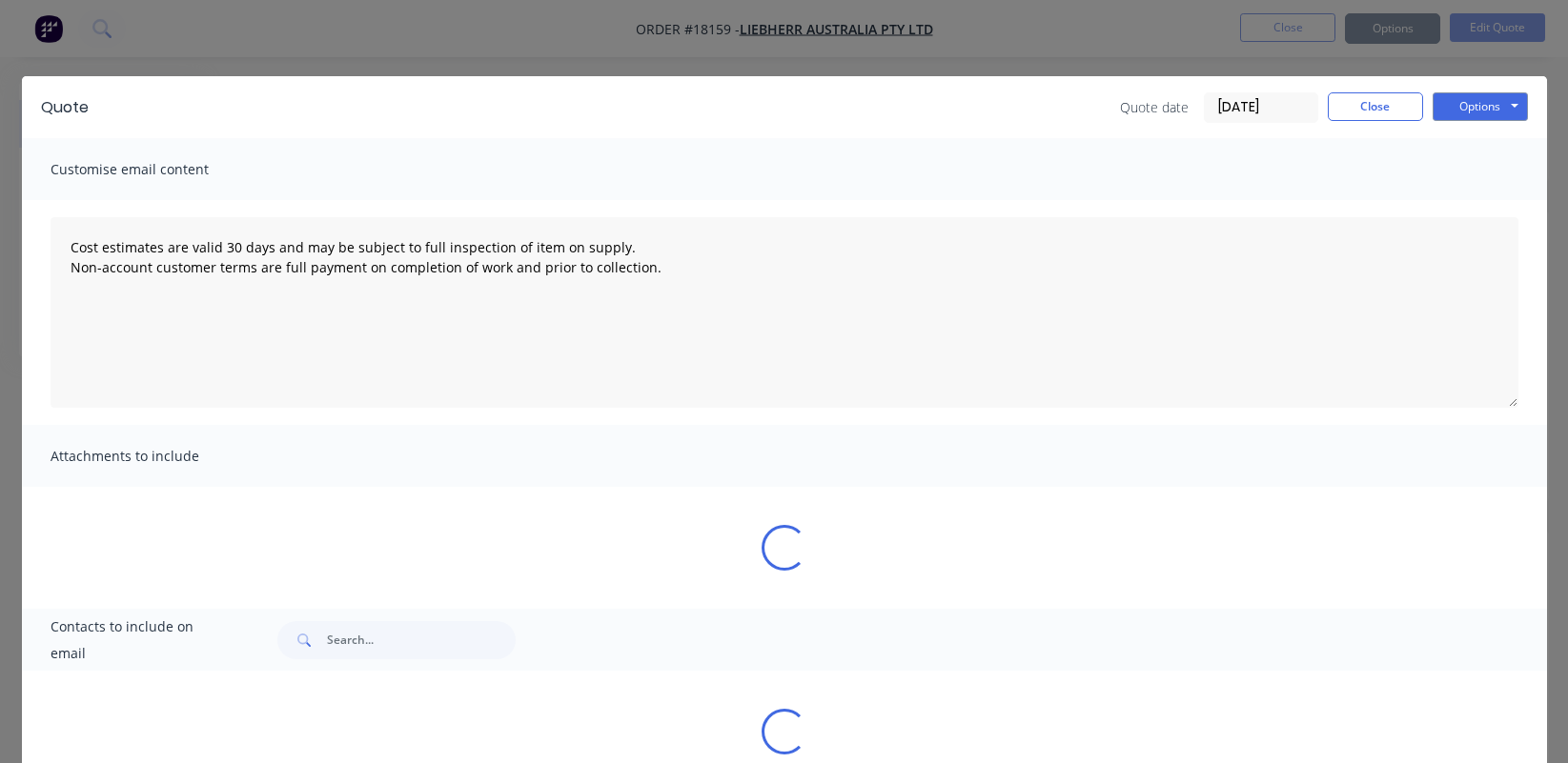
type textarea "Cost estimates are valid 30 days and may be subject to full inspection of item …"
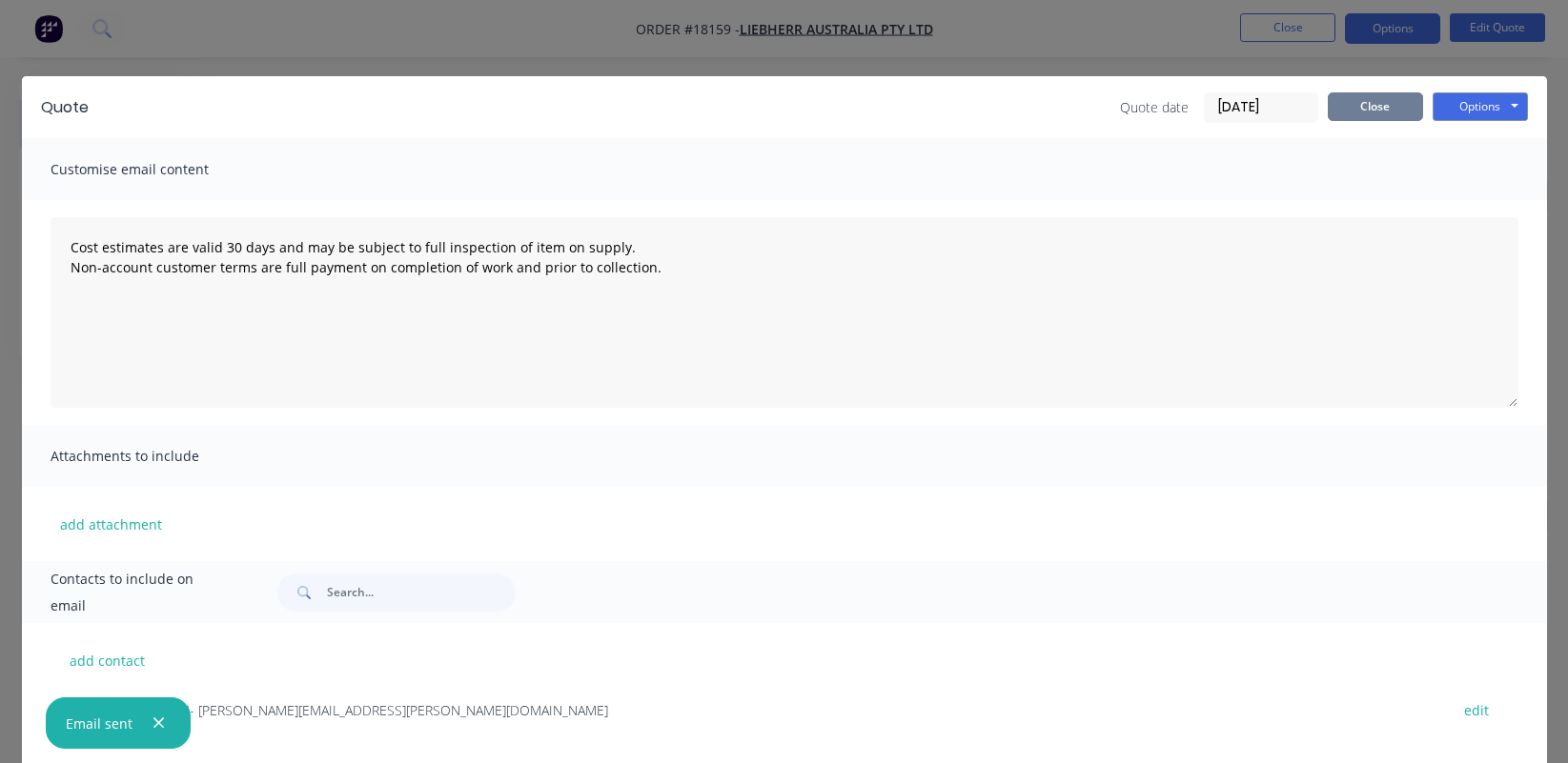
click at [1372, 100] on button "Close" at bounding box center [1375, 106] width 95 height 28
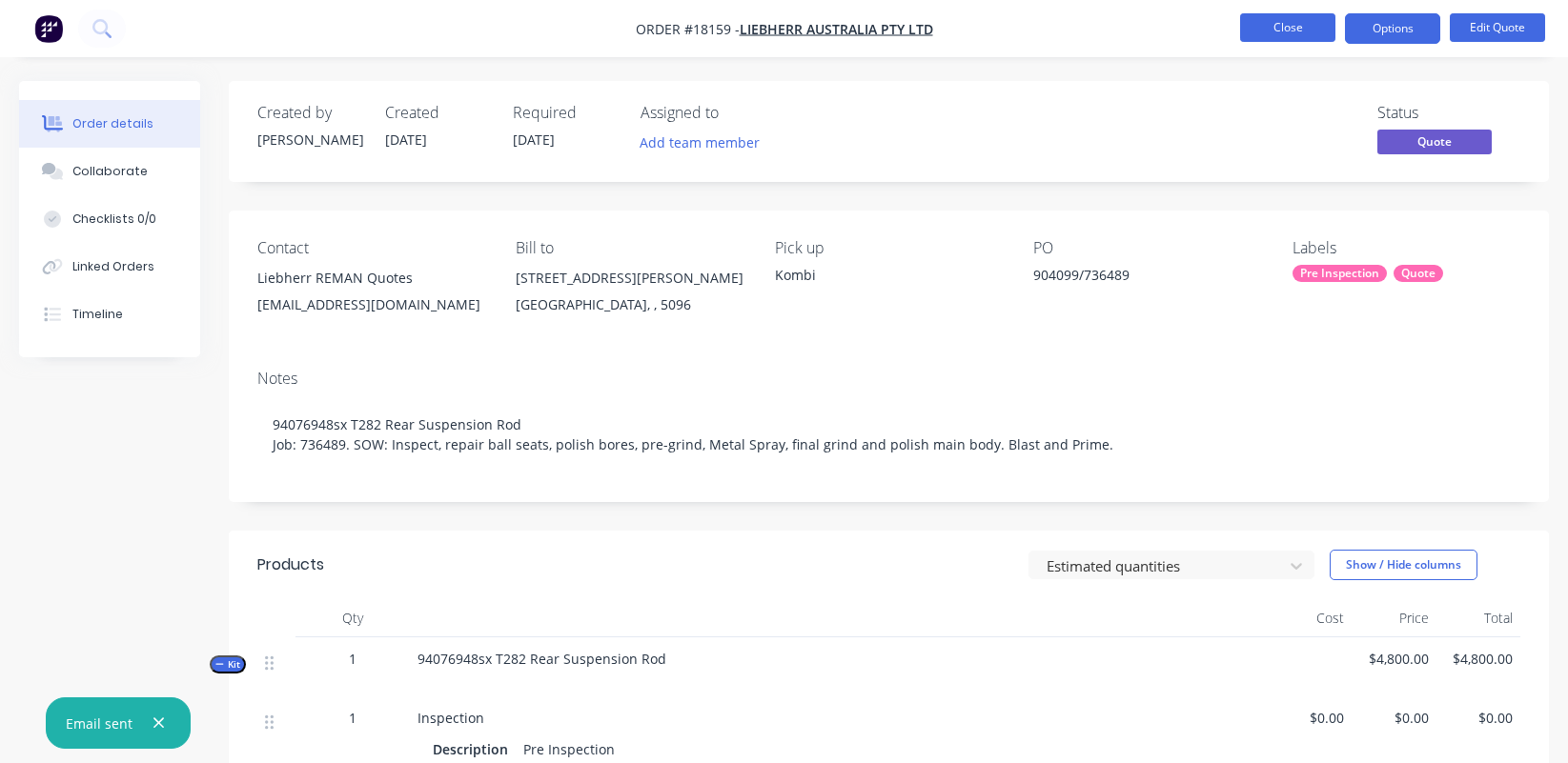
click at [1293, 27] on button "Close" at bounding box center [1287, 27] width 95 height 28
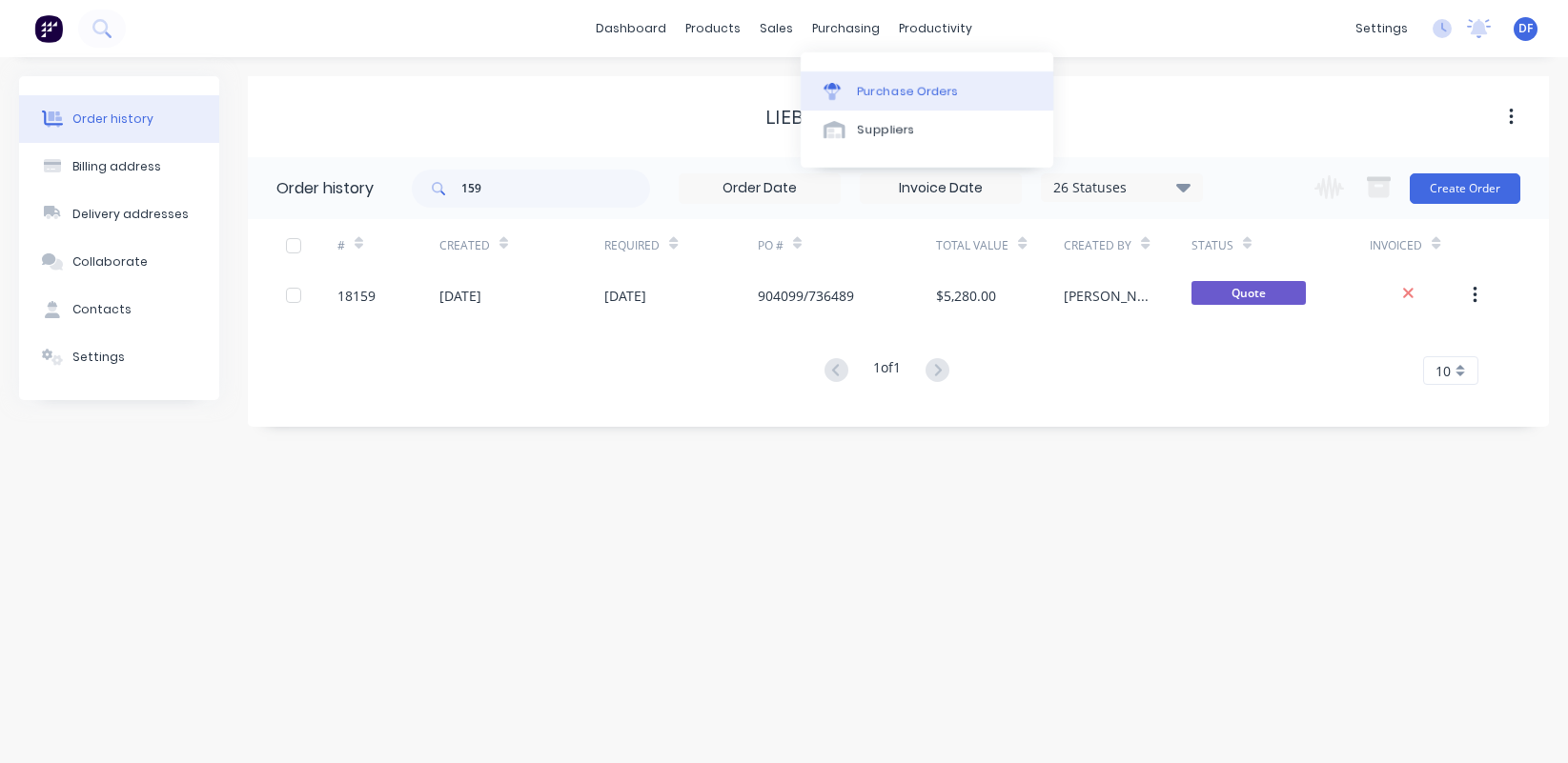
click at [881, 85] on div "Purchase Orders" at bounding box center [908, 91] width 101 height 17
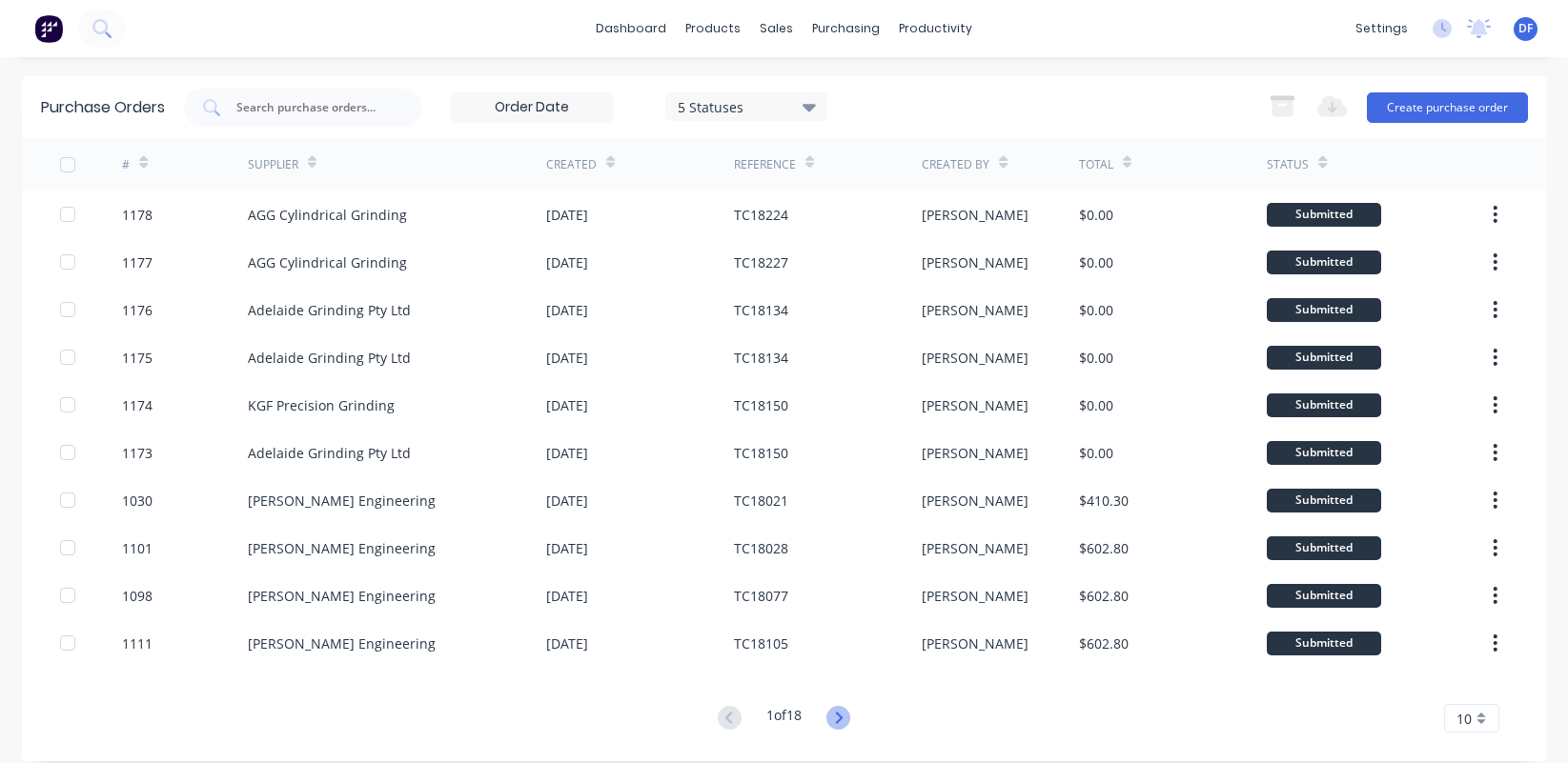
click at [847, 712] on icon at bounding box center [838, 718] width 24 height 24
click at [141, 161] on icon at bounding box center [143, 162] width 9 height 15
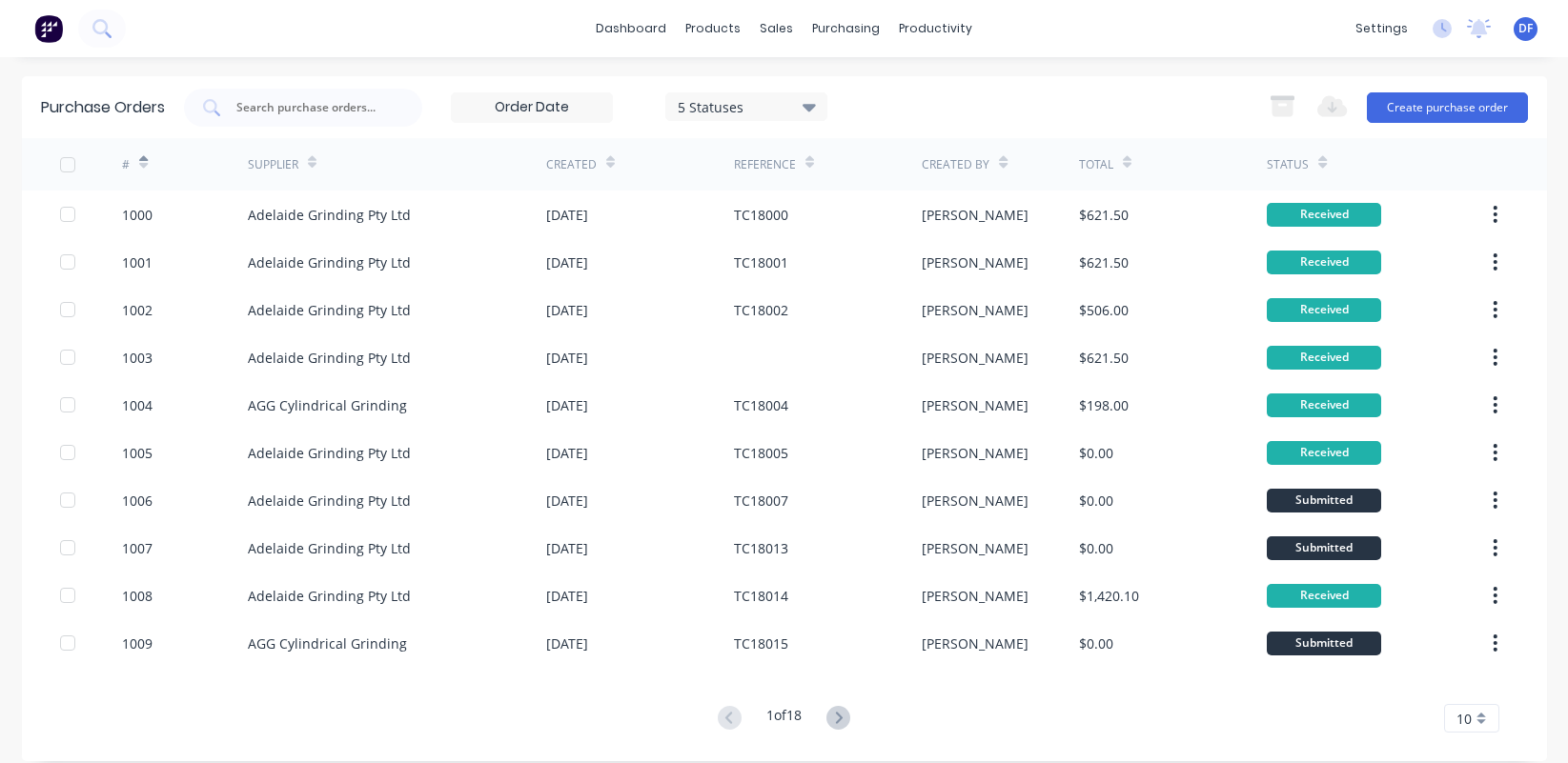
click at [146, 166] on icon at bounding box center [143, 166] width 9 height 6
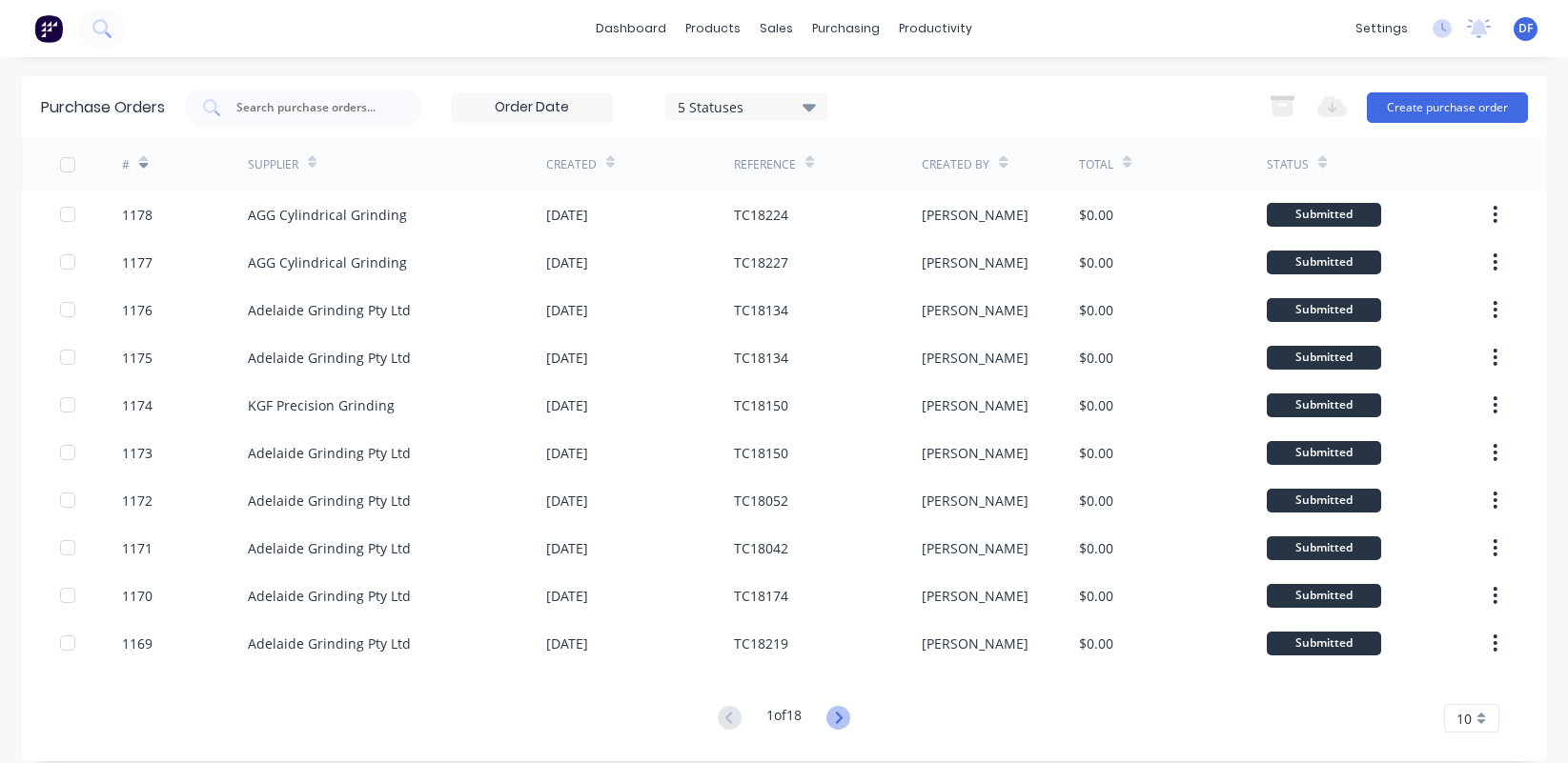
click at [842, 720] on icon at bounding box center [838, 718] width 7 height 12
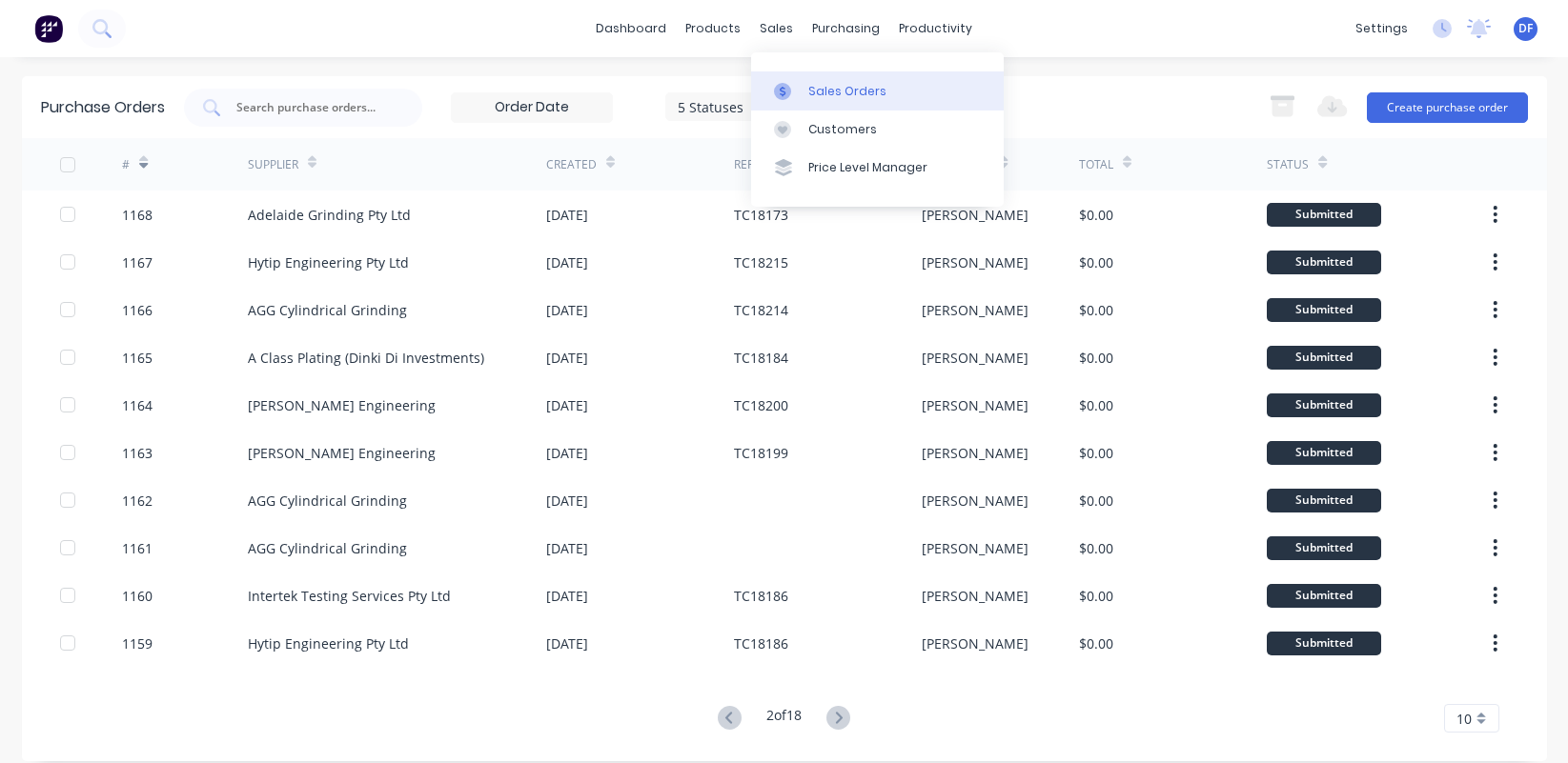
click at [828, 85] on div "Sales Orders" at bounding box center [847, 91] width 78 height 17
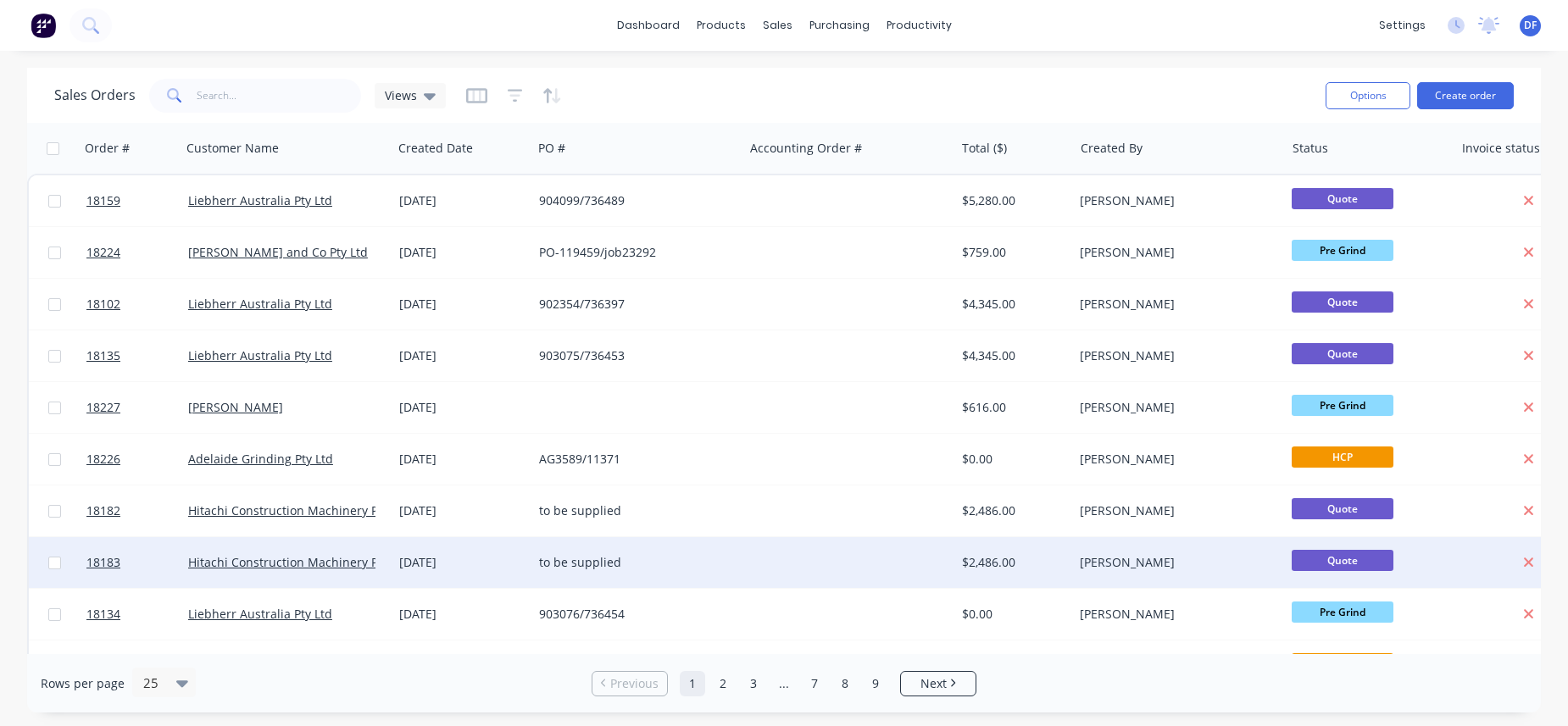
scroll to position [0, 2]
click at [438, 560] on div "[DATE]" at bounding box center [460, 562] width 126 height 17
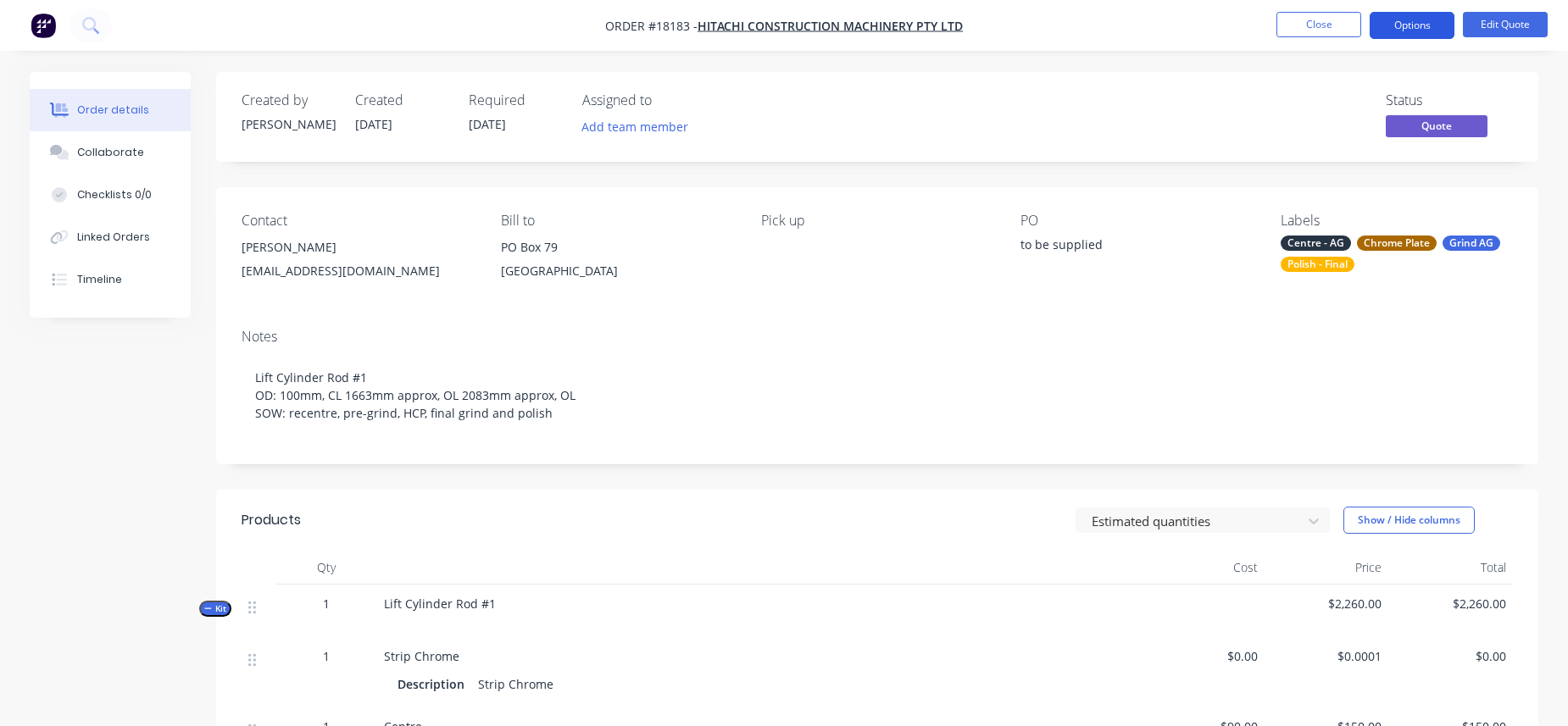
click at [1232, 31] on button "Options" at bounding box center [1411, 25] width 85 height 27
click at [1189, 77] on div "Created by [PERSON_NAME] Created [DATE] Required [DATE] Assigned to Add team me…" at bounding box center [877, 117] width 1322 height 90
click at [1232, 27] on button "Close" at bounding box center [1318, 24] width 85 height 25
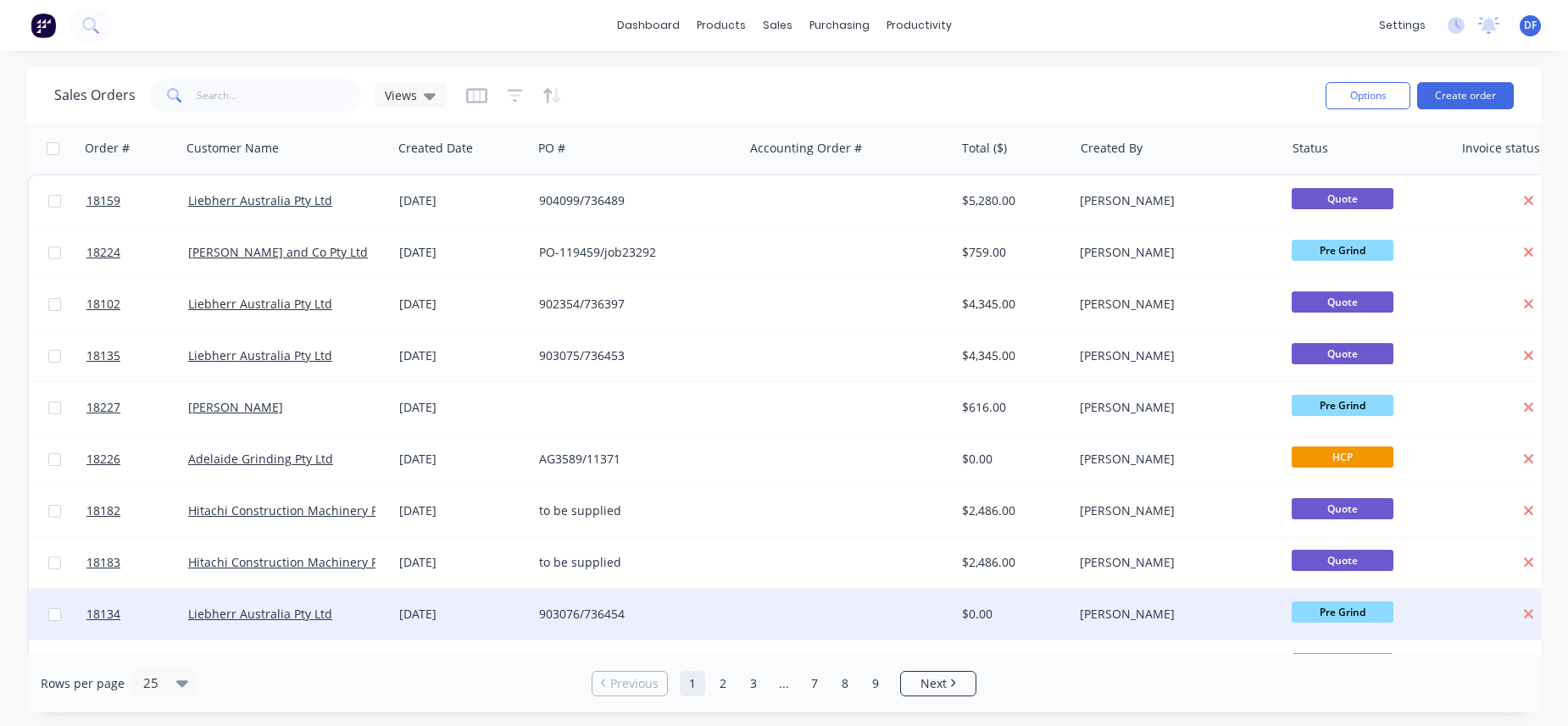
click at [1102, 621] on div "[PERSON_NAME]" at bounding box center [1174, 614] width 188 height 17
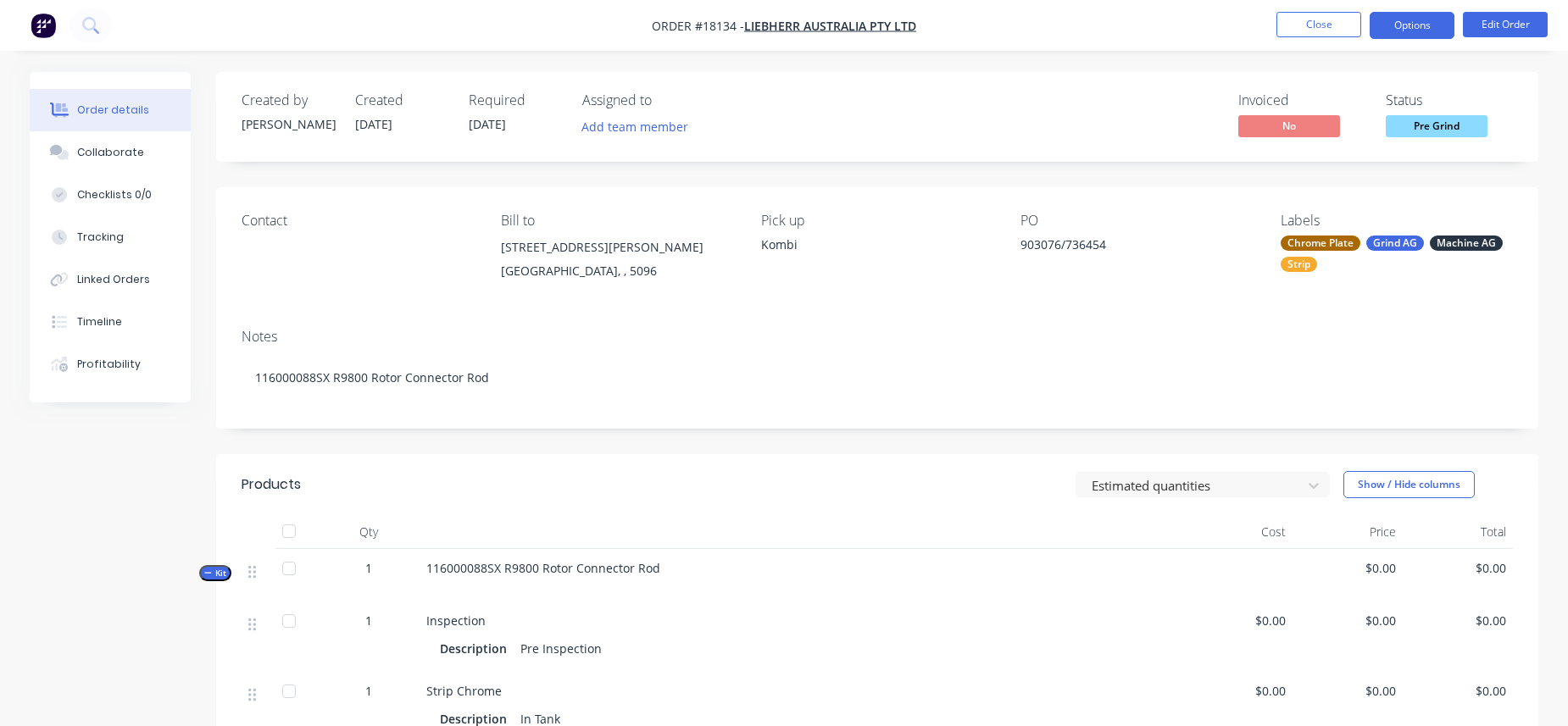
click at [1232, 29] on button "Options" at bounding box center [1411, 25] width 85 height 27
click at [755, 574] on div "116000088SX R9800 Rotor Connector Rod" at bounding box center [801, 575] width 763 height 52
click at [1232, 24] on button "Close" at bounding box center [1318, 24] width 85 height 25
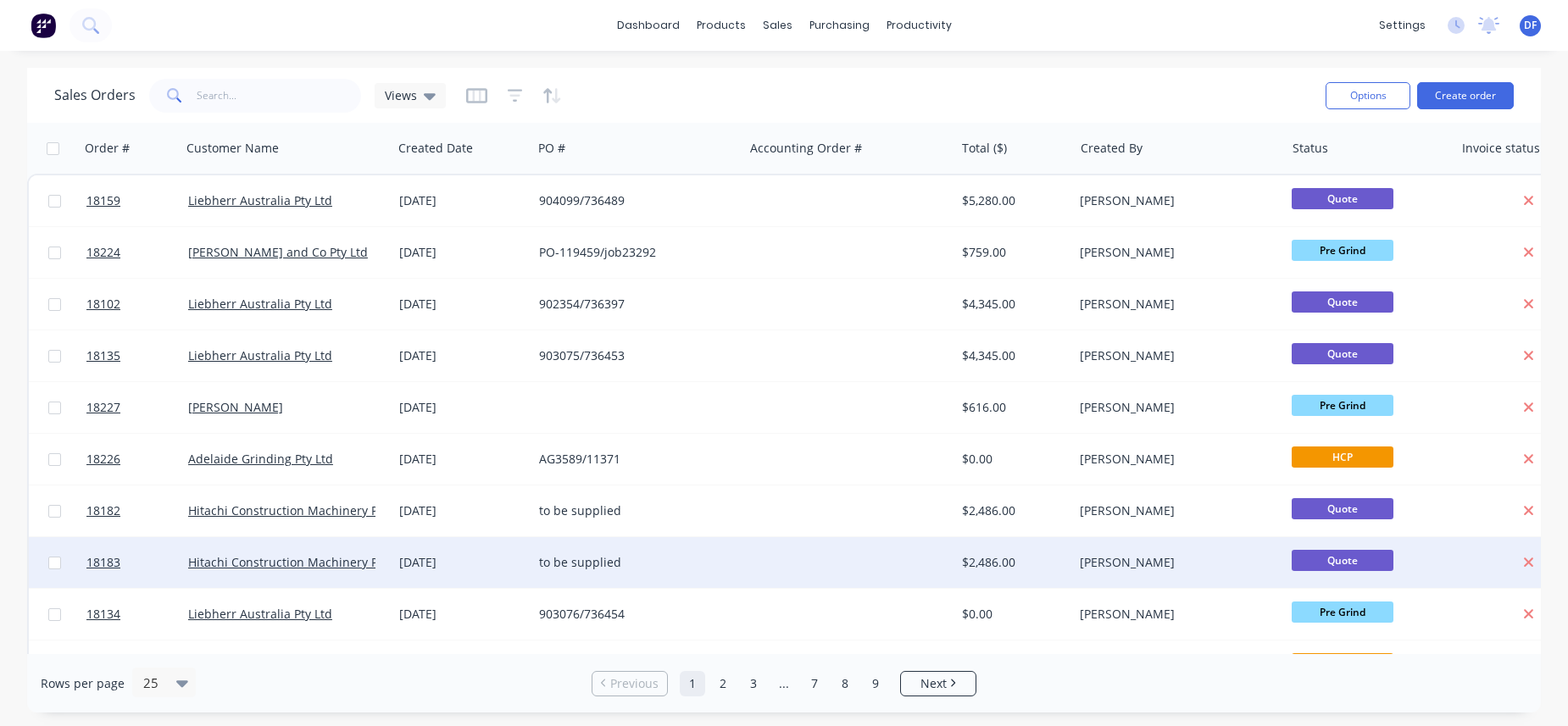
click at [1232, 539] on div at bounding box center [1532, 562] width 157 height 51
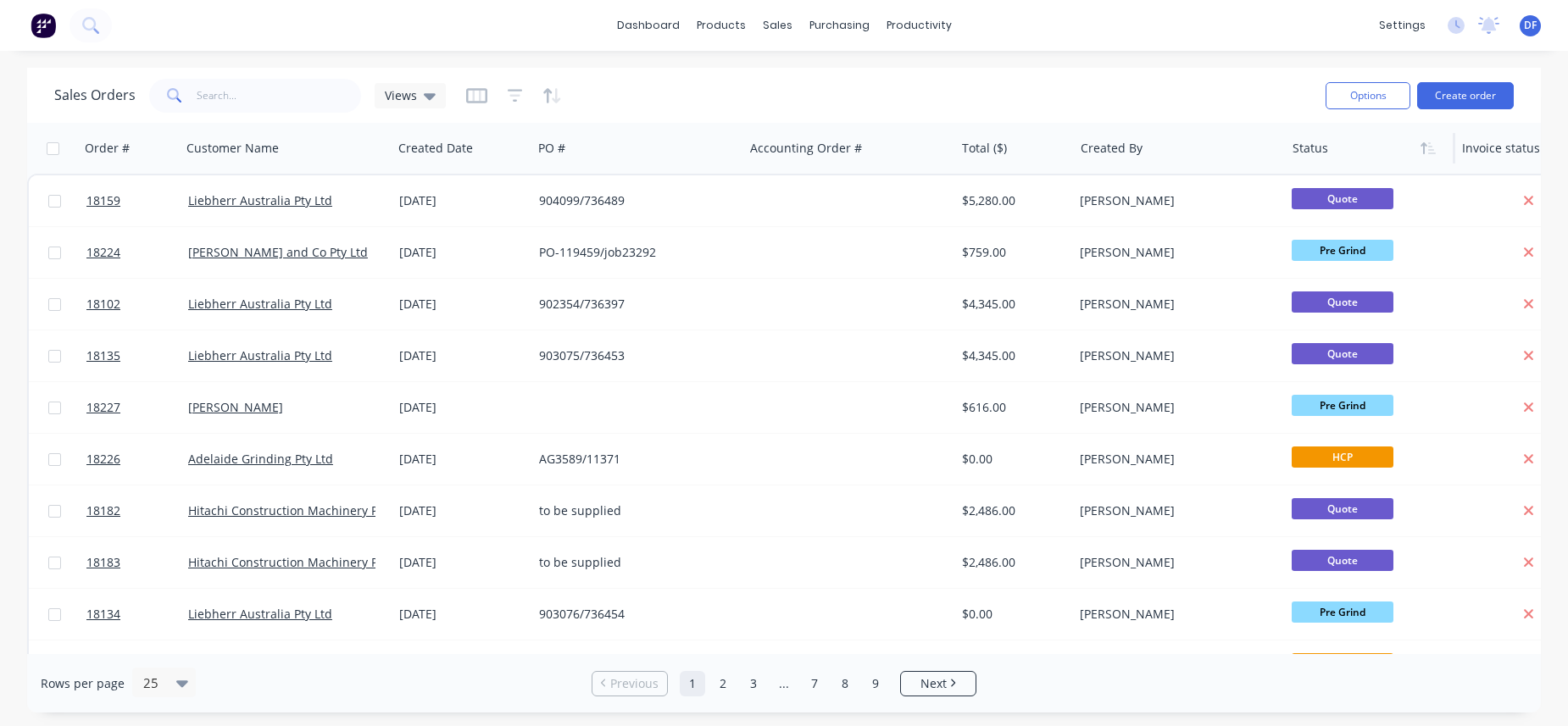
click at [1232, 155] on div at bounding box center [1367, 148] width 148 height 34
click at [1232, 151] on icon "button" at bounding box center [1428, 148] width 15 height 14
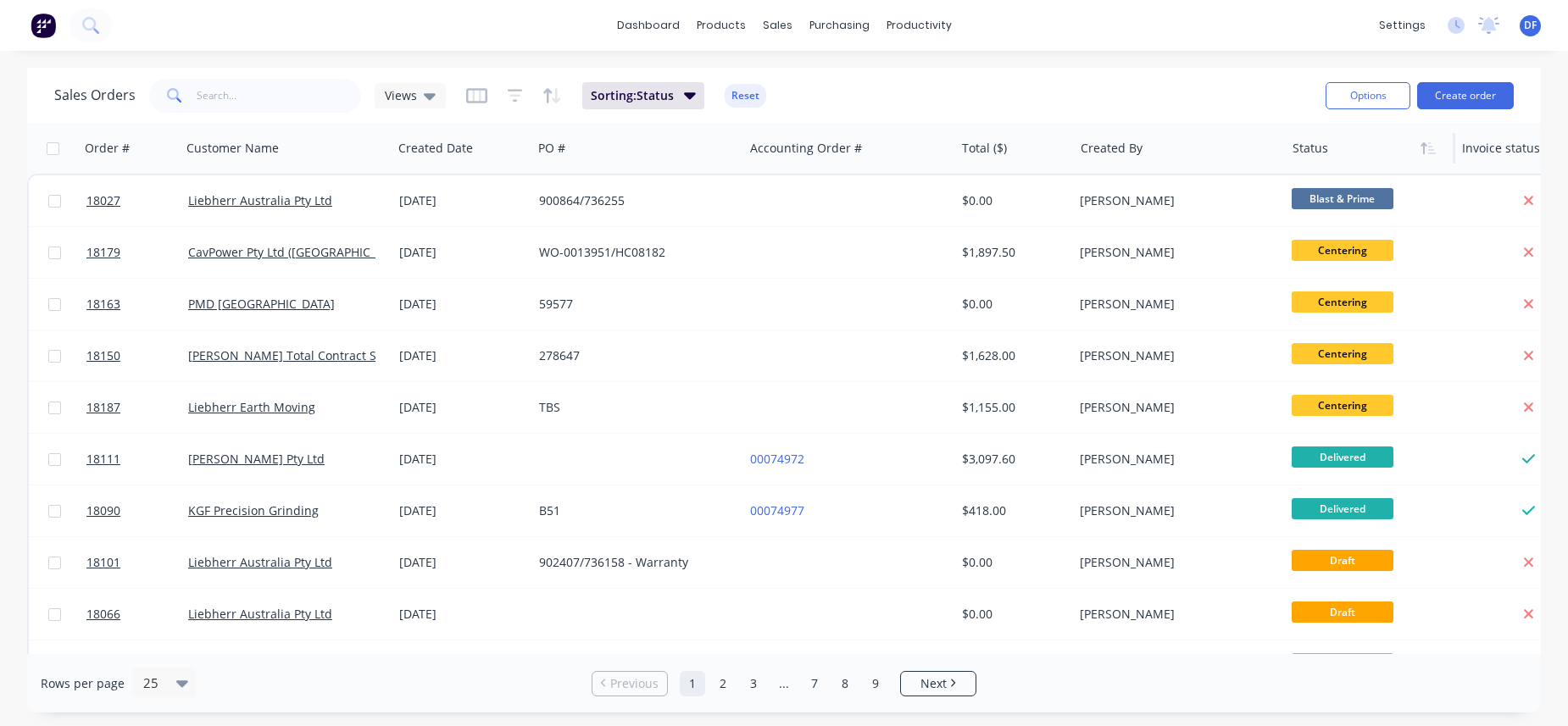
click at [1232, 151] on icon "button" at bounding box center [1428, 148] width 15 height 14
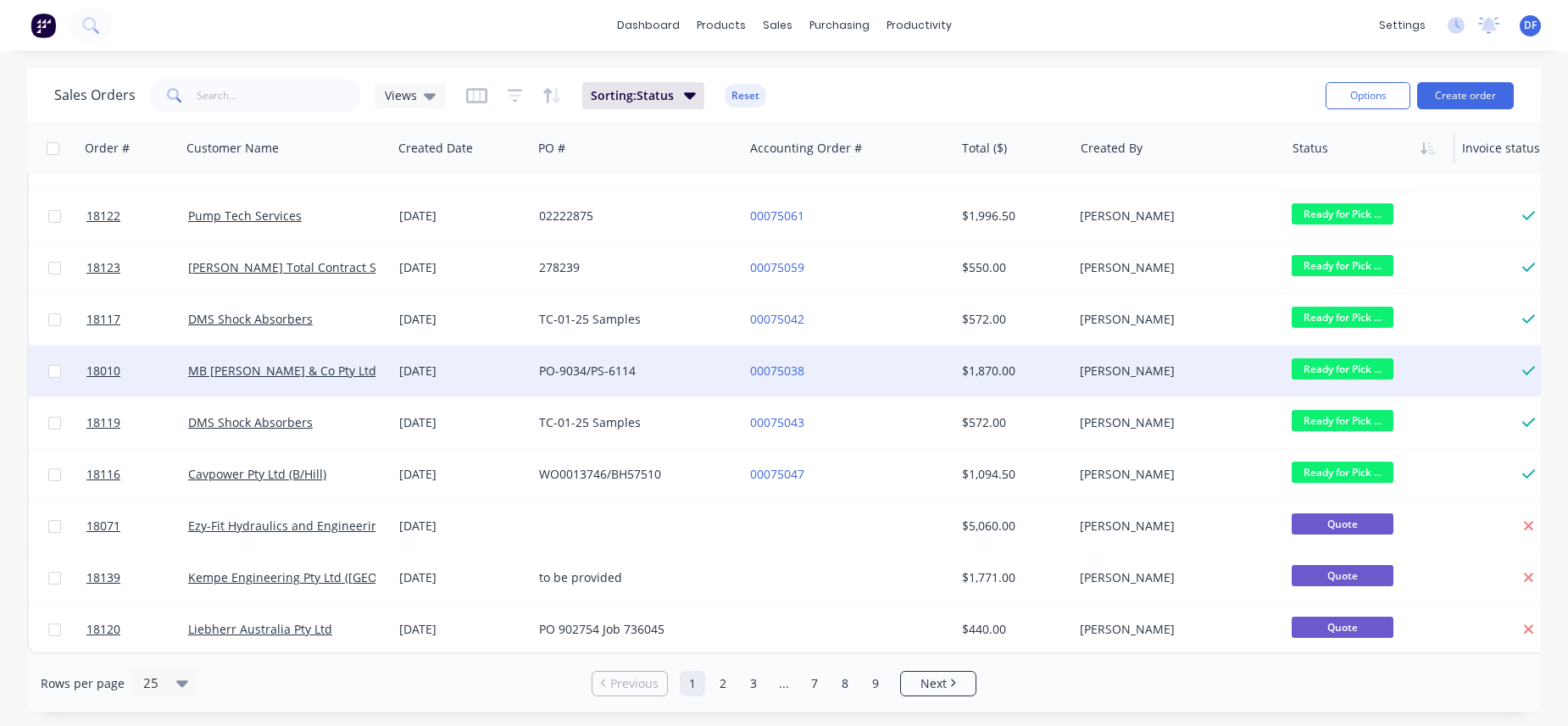
click at [985, 363] on div "$1,870.00" at bounding box center [1012, 370] width 99 height 17
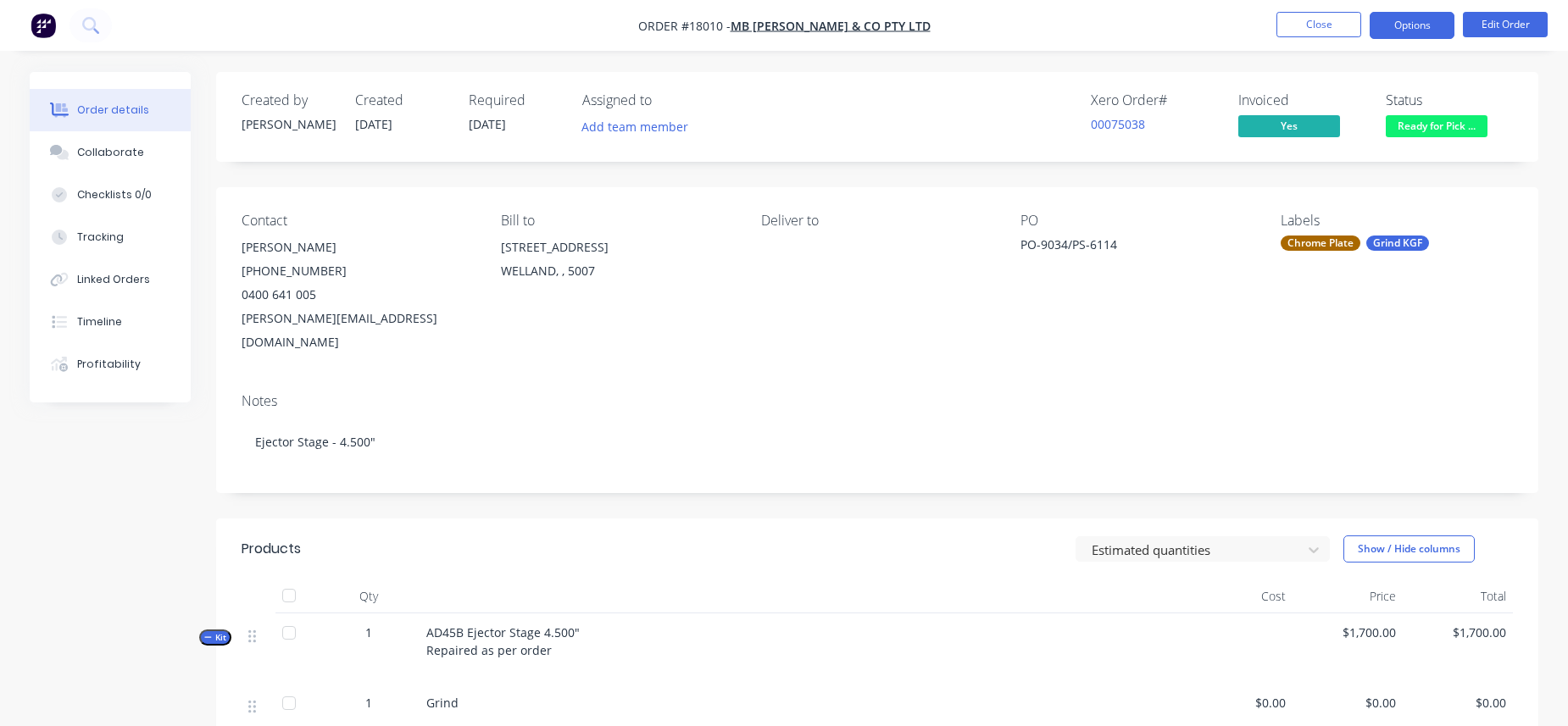
click at [1232, 31] on button "Options" at bounding box center [1411, 25] width 85 height 27
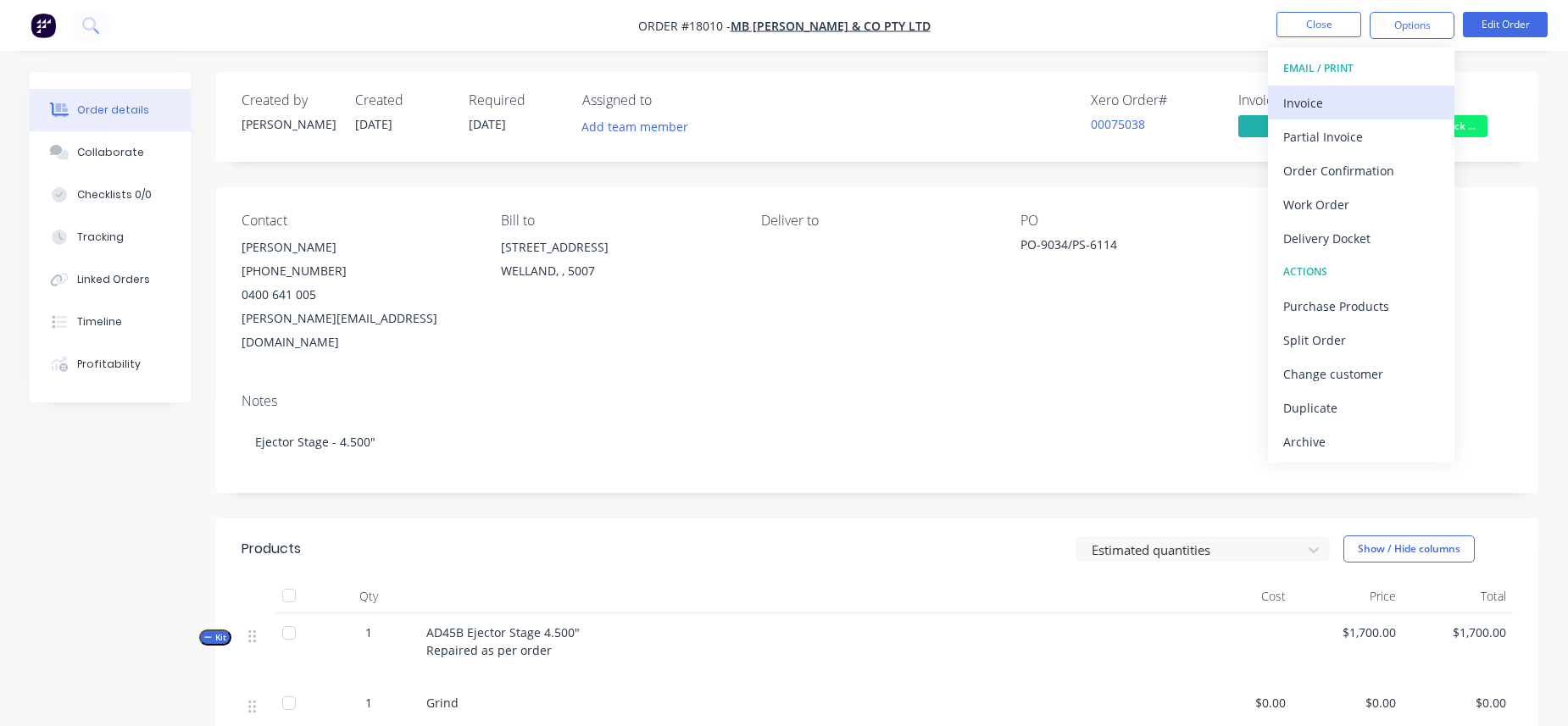
click at [1232, 105] on div "Invoice" at bounding box center [1360, 103] width 156 height 24
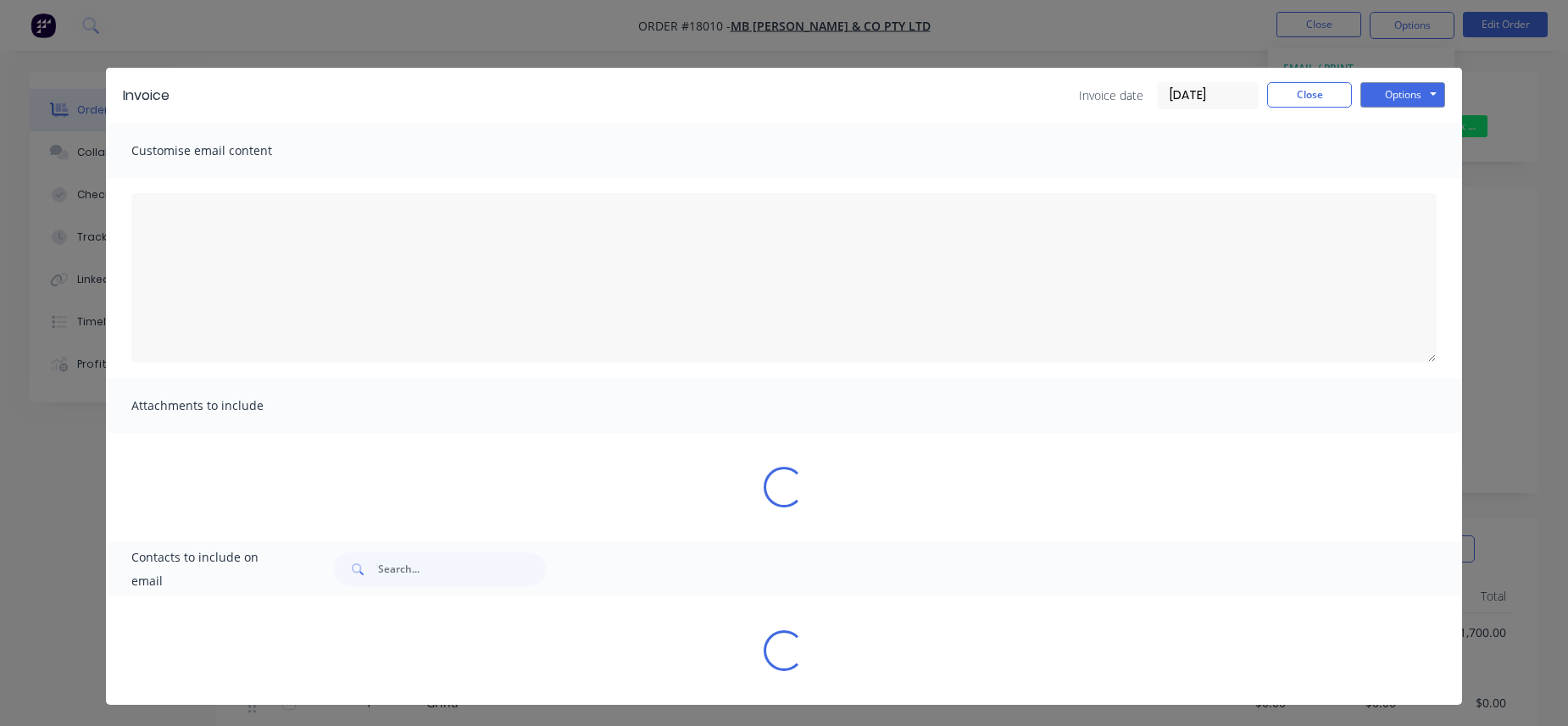
type textarea "A PDF copy of the order has been attached to this email. To view your order onl…"
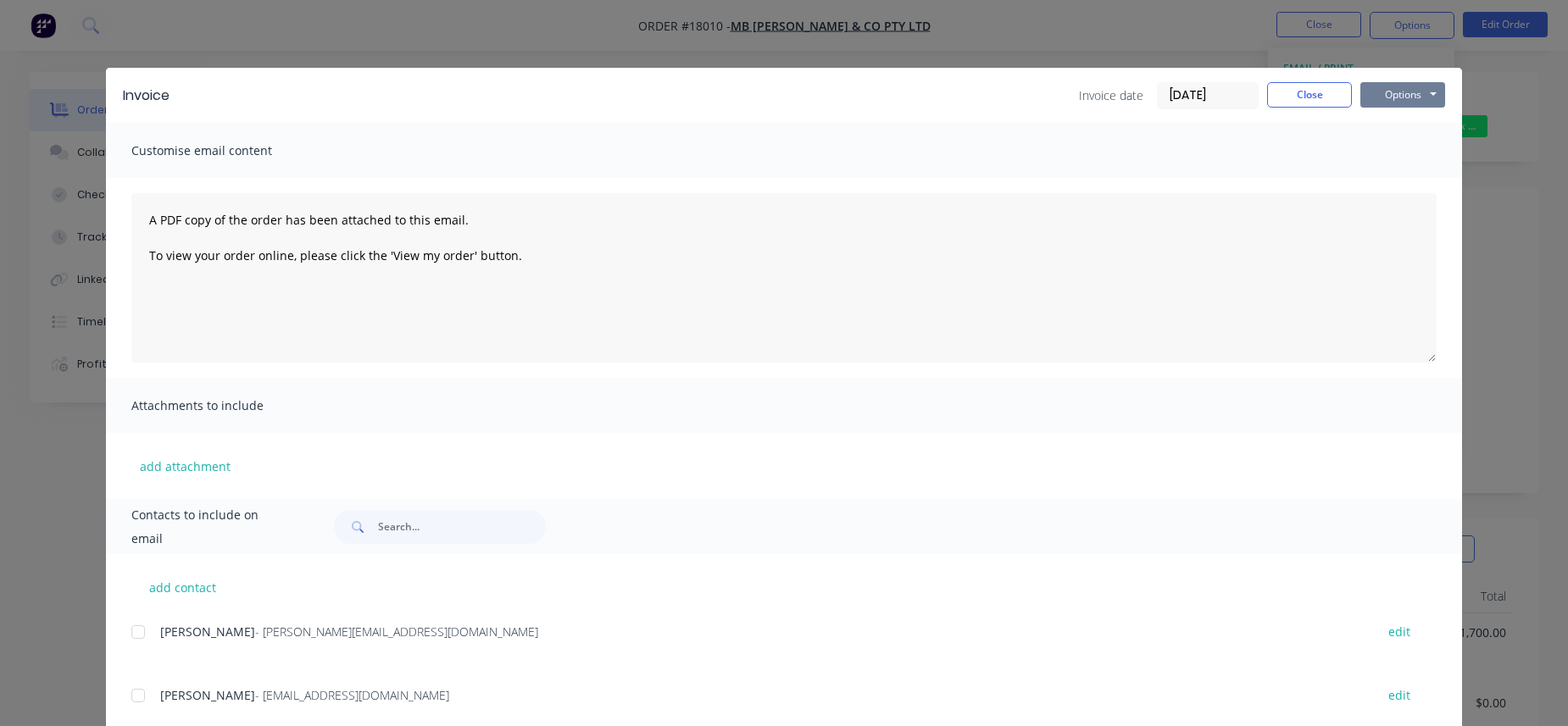
click at [1232, 97] on button "Options" at bounding box center [1402, 94] width 85 height 25
click at [1232, 27] on div "Invoice Invoice date [DATE] Close Options Preview Print Email Customise email c…" at bounding box center [784, 363] width 1568 height 726
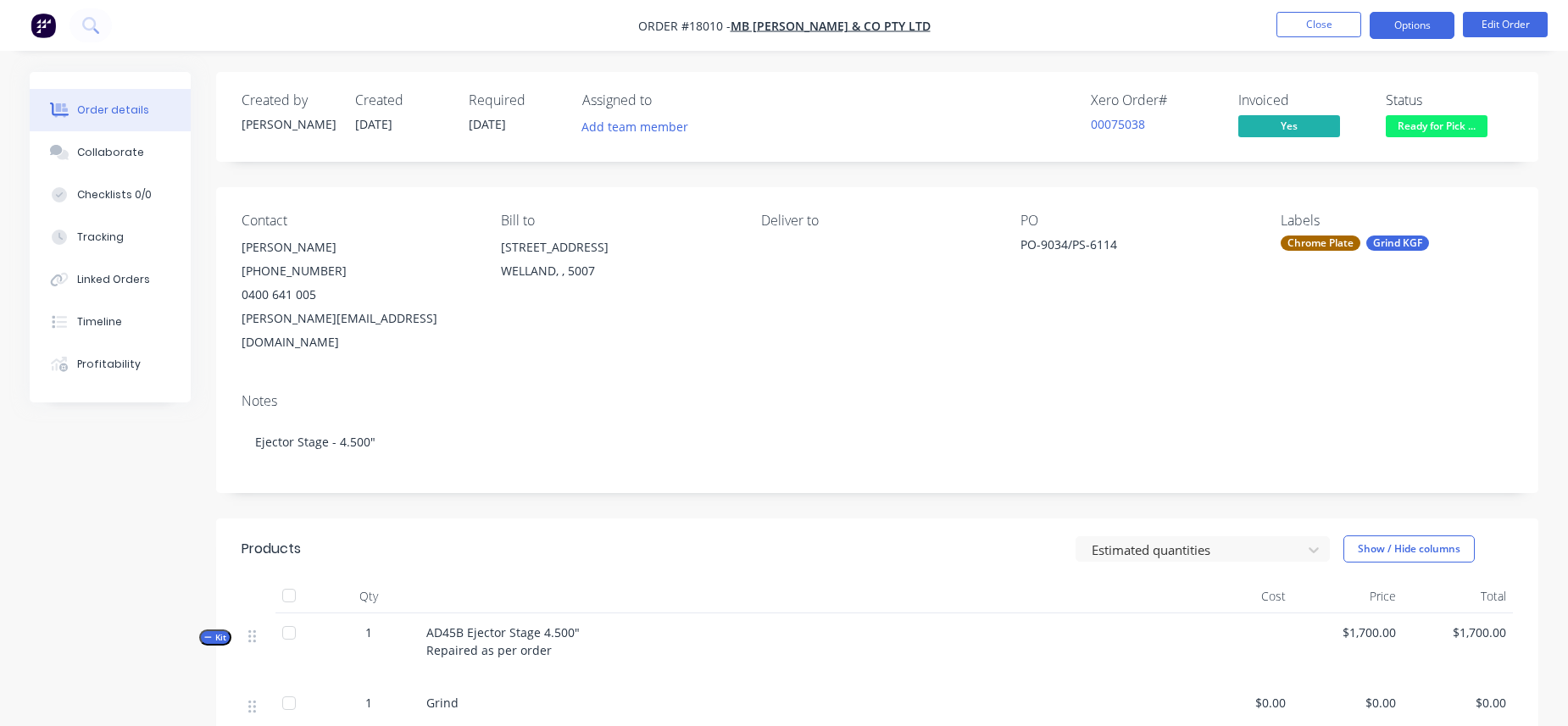
click at [1232, 20] on button "Options" at bounding box center [1411, 25] width 85 height 27
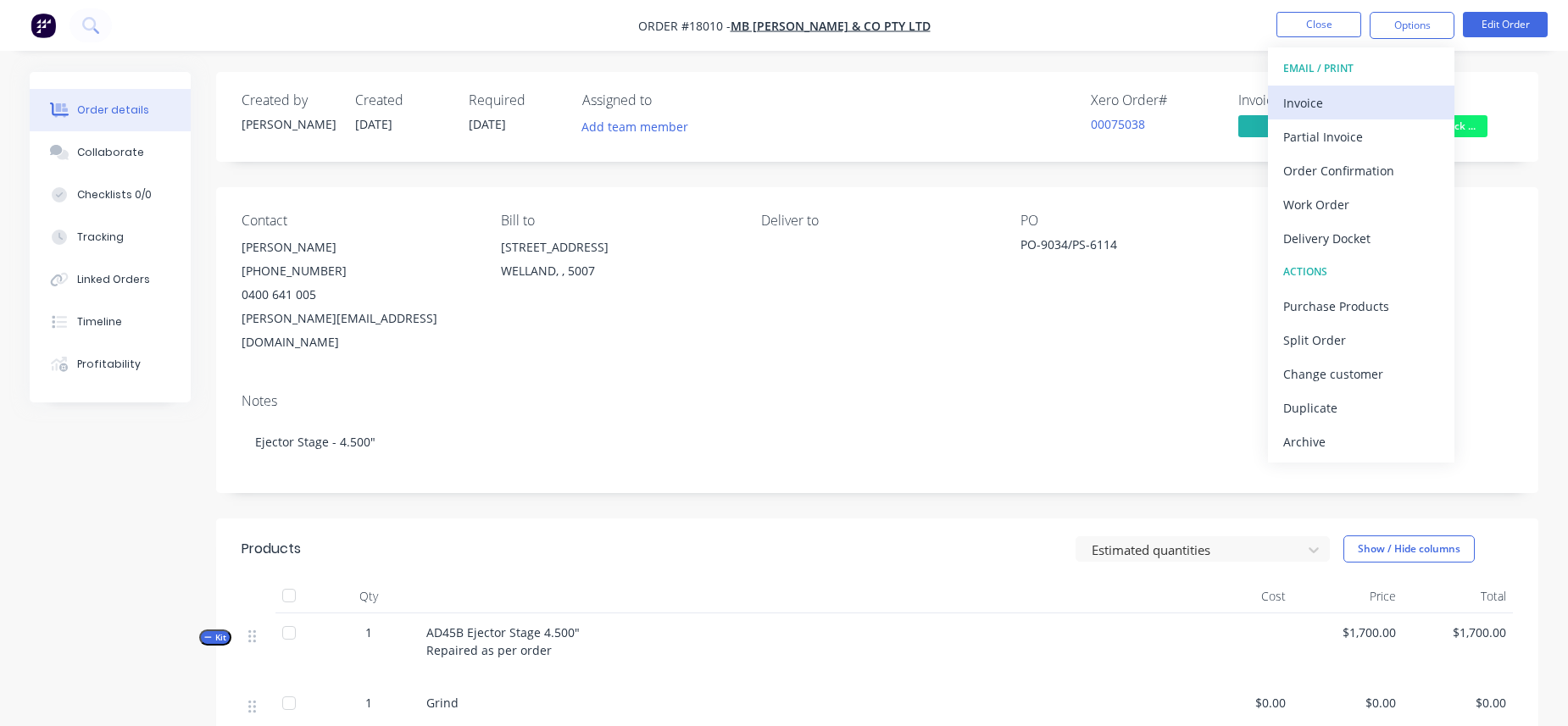
click at [1232, 106] on div "Invoice" at bounding box center [1360, 103] width 156 height 24
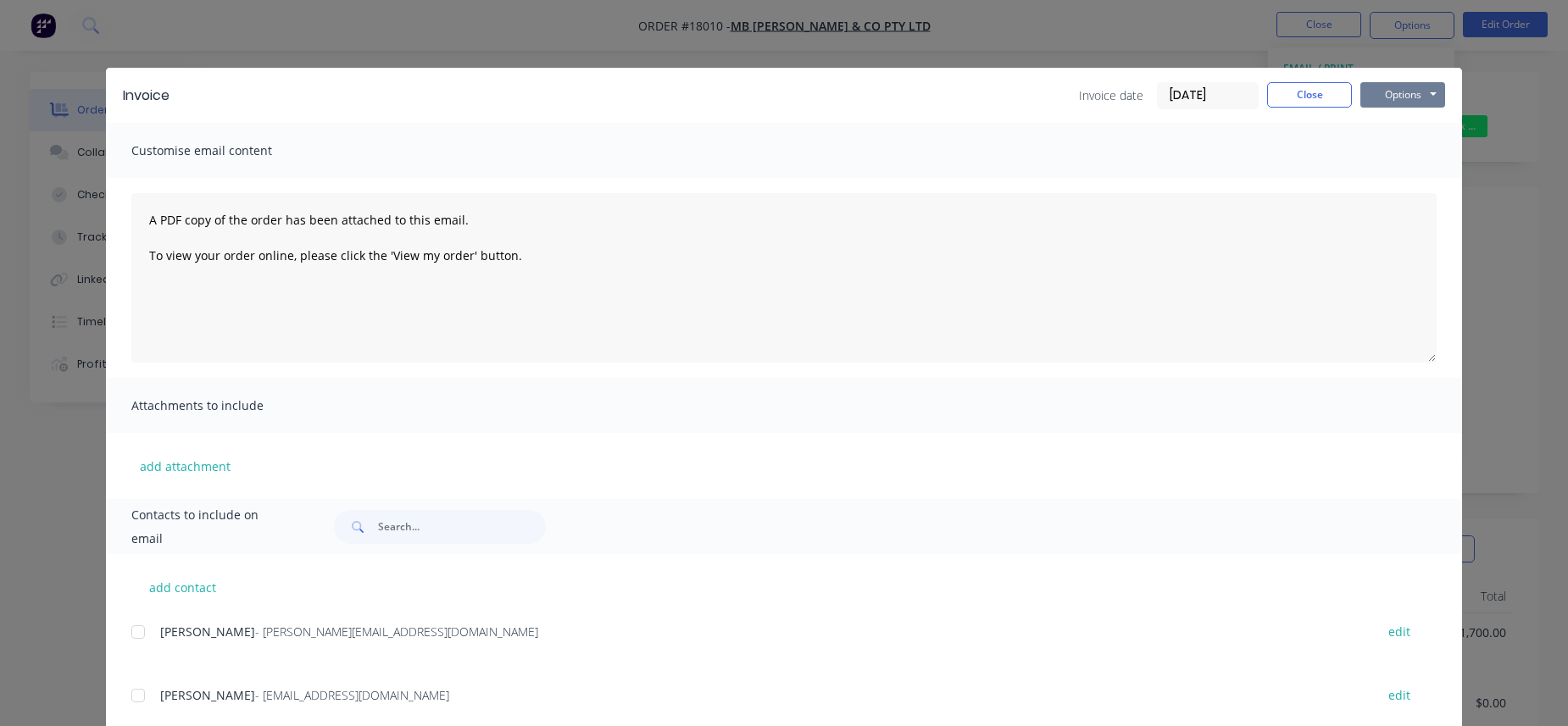
click at [1232, 92] on button "Options" at bounding box center [1402, 94] width 85 height 25
click at [1232, 102] on button "Close" at bounding box center [1309, 94] width 85 height 25
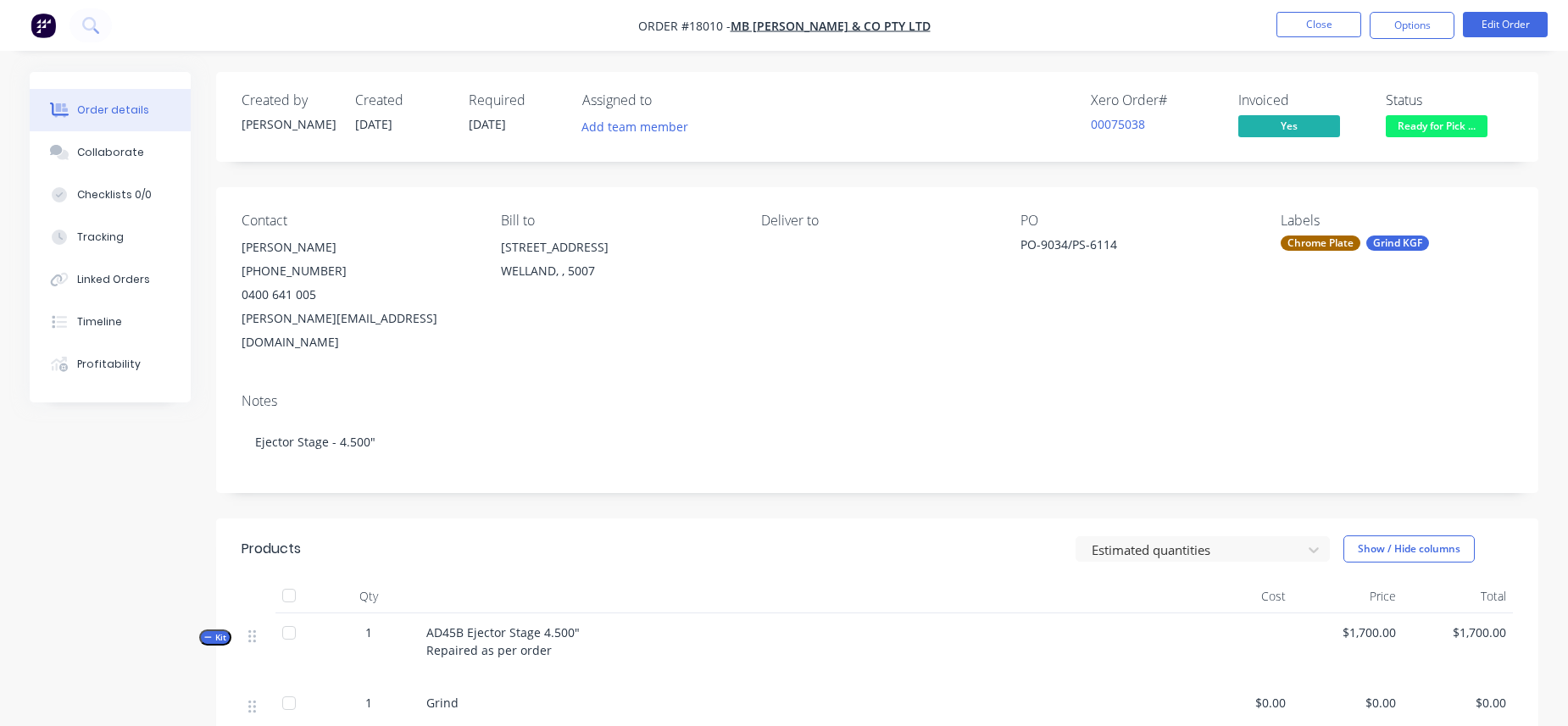
click at [51, 25] on img "button" at bounding box center [43, 25] width 25 height 25
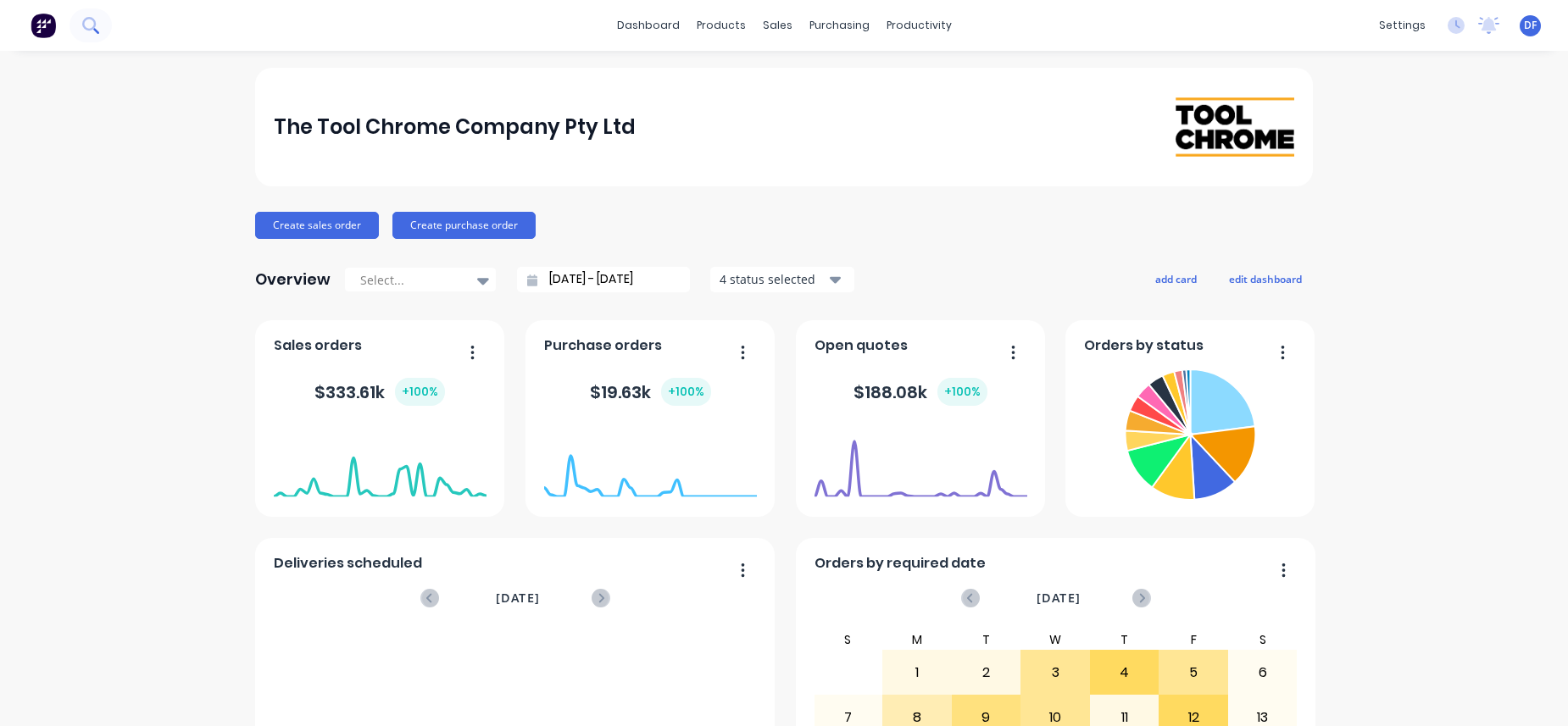
click at [92, 26] on icon at bounding box center [90, 24] width 16 height 16
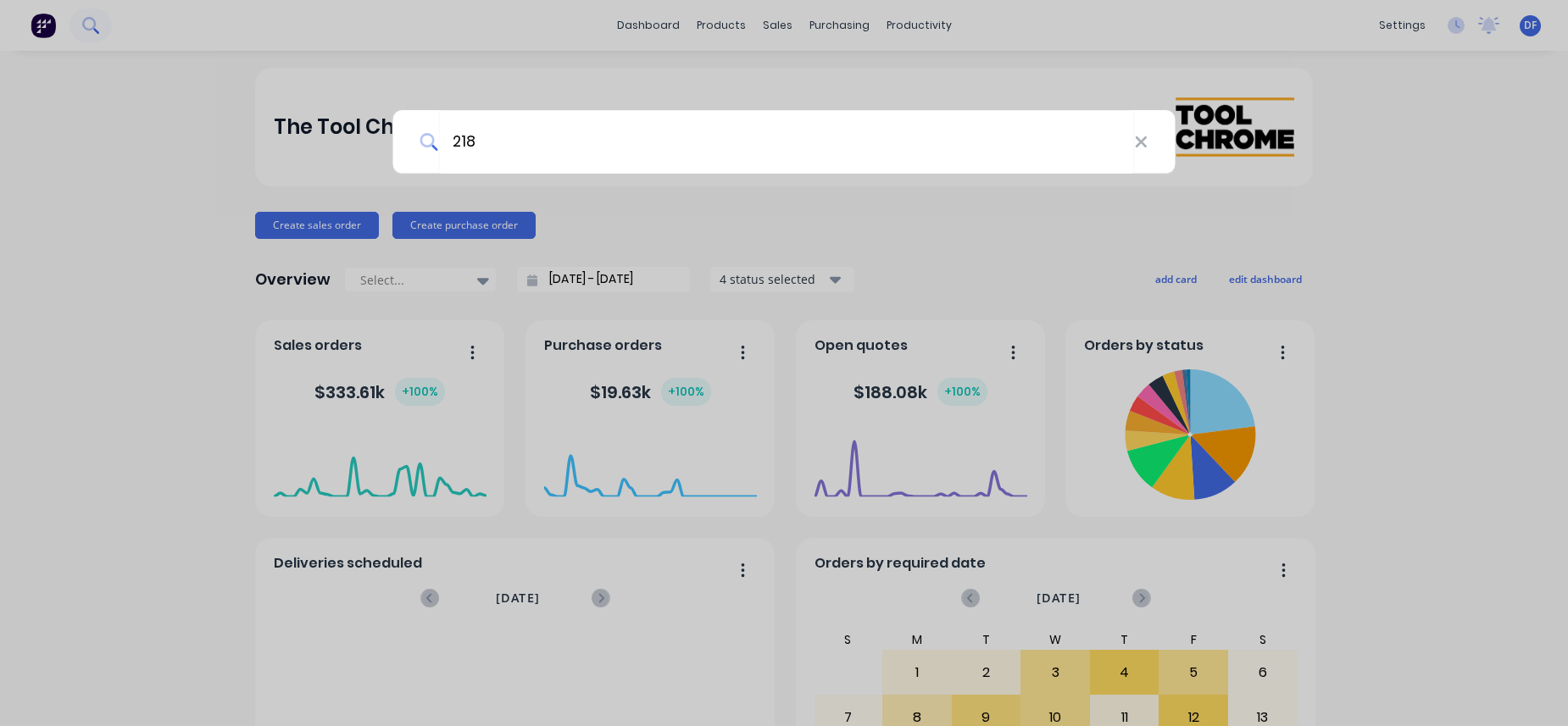
type input "218"
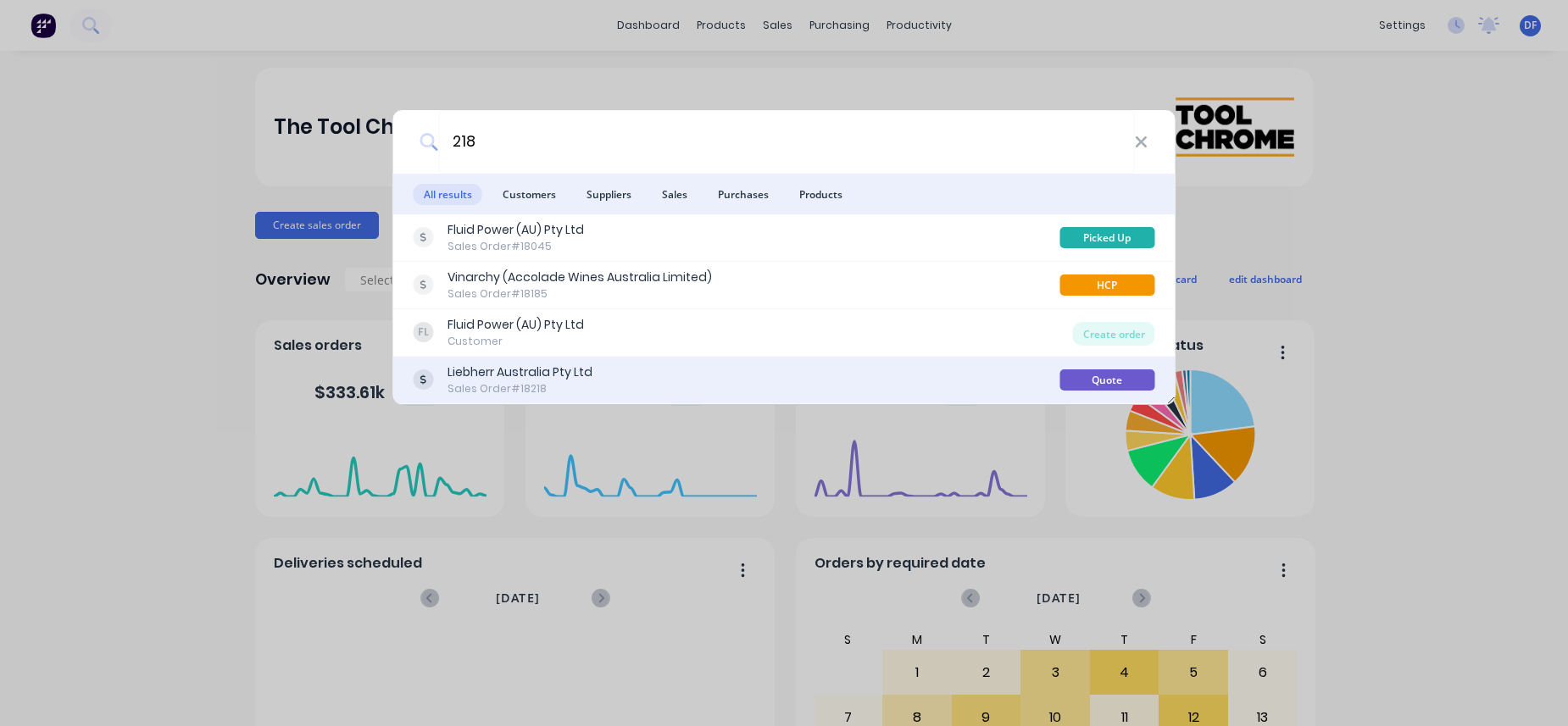
click at [528, 374] on div "Liebherr Australia Pty Ltd" at bounding box center [520, 372] width 145 height 17
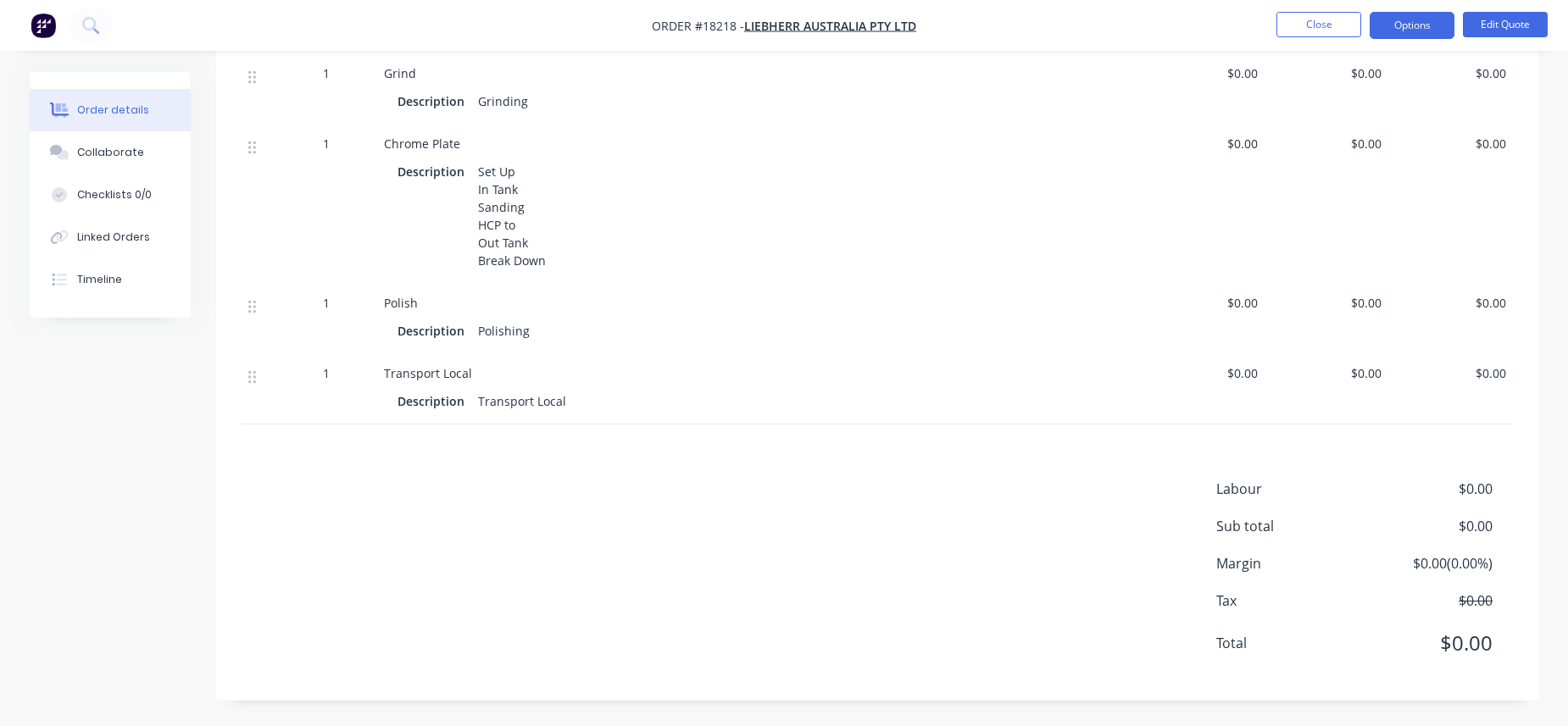
scroll to position [898, 0]
click at [487, 461] on div "Products Estimated quantities Show / Hide columns Qty Cost Price Total Kit 1 96…" at bounding box center [877, 129] width 1322 height 1145
click at [454, 435] on div "Products Estimated quantities Show / Hide columns Qty Cost Price Total Kit 1 96…" at bounding box center [877, 129] width 1322 height 1145
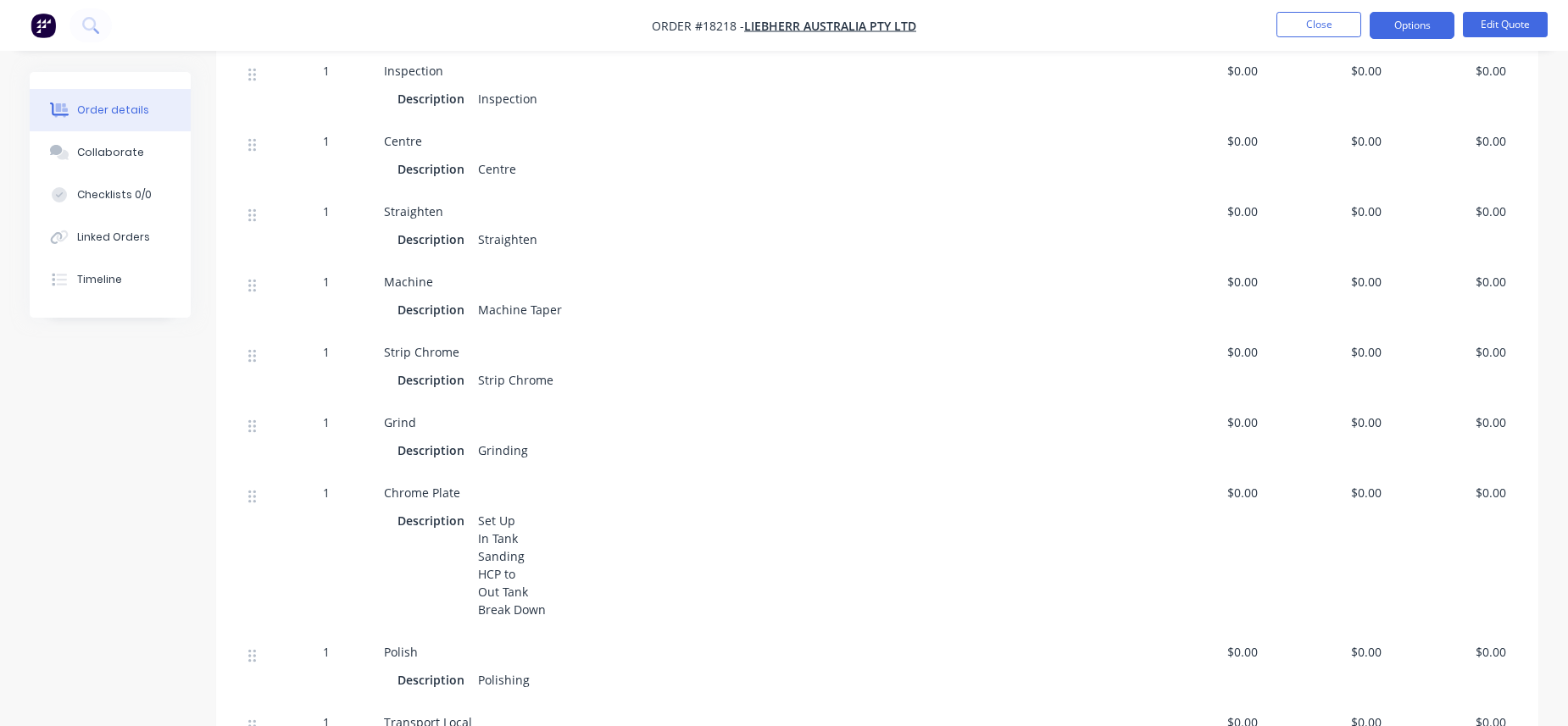
scroll to position [552, 0]
click at [1232, 22] on button "Edit Quote" at bounding box center [1504, 24] width 85 height 25
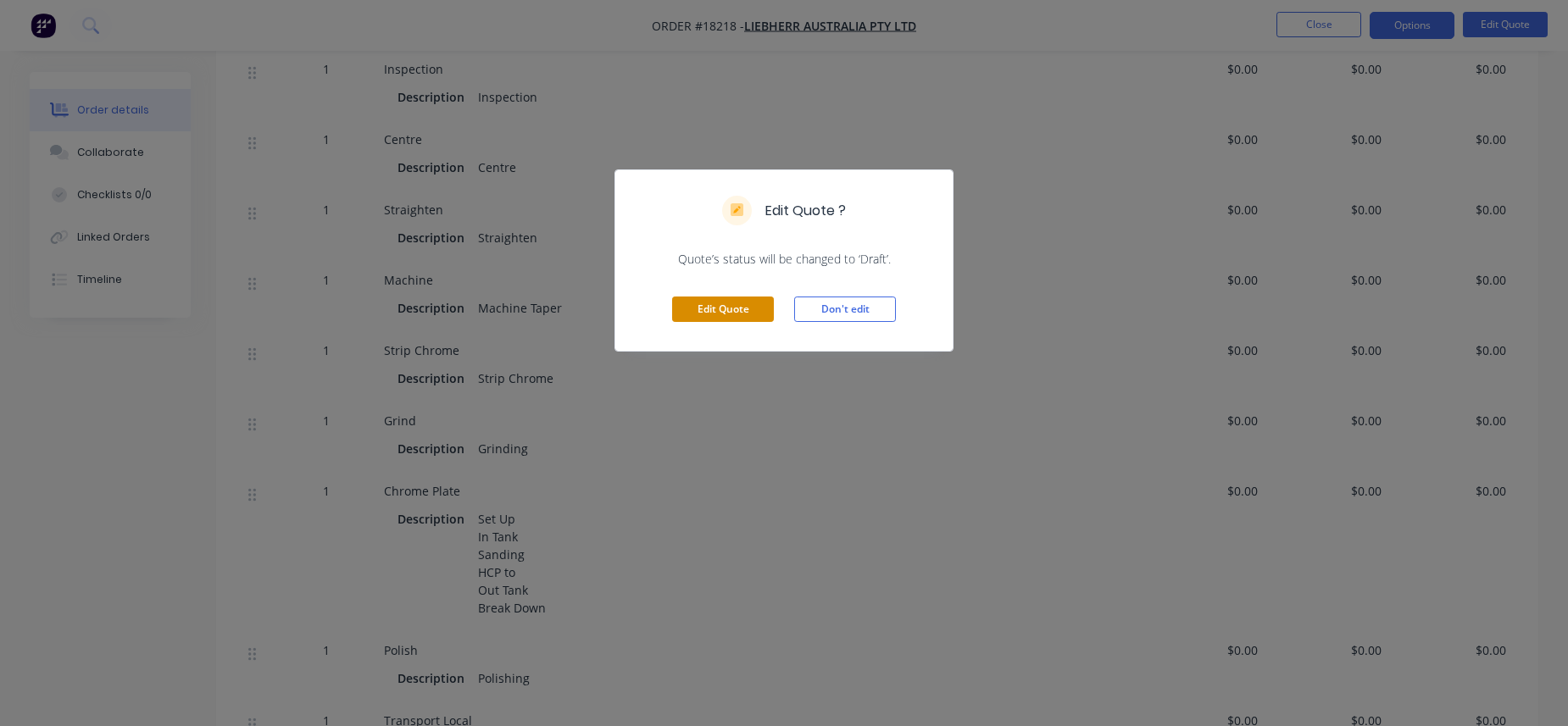
click at [719, 303] on button "Edit Quote" at bounding box center [723, 309] width 102 height 25
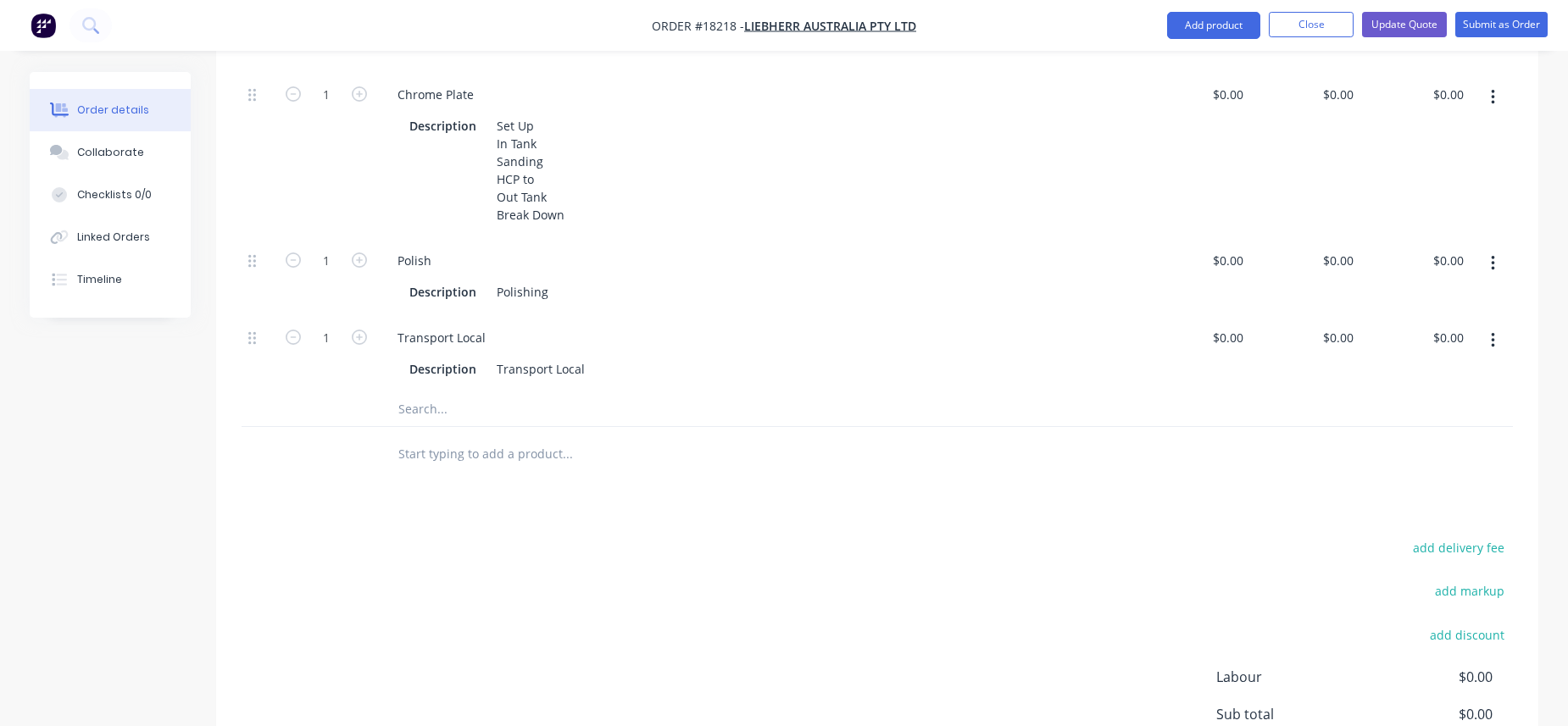
scroll to position [1139, 0]
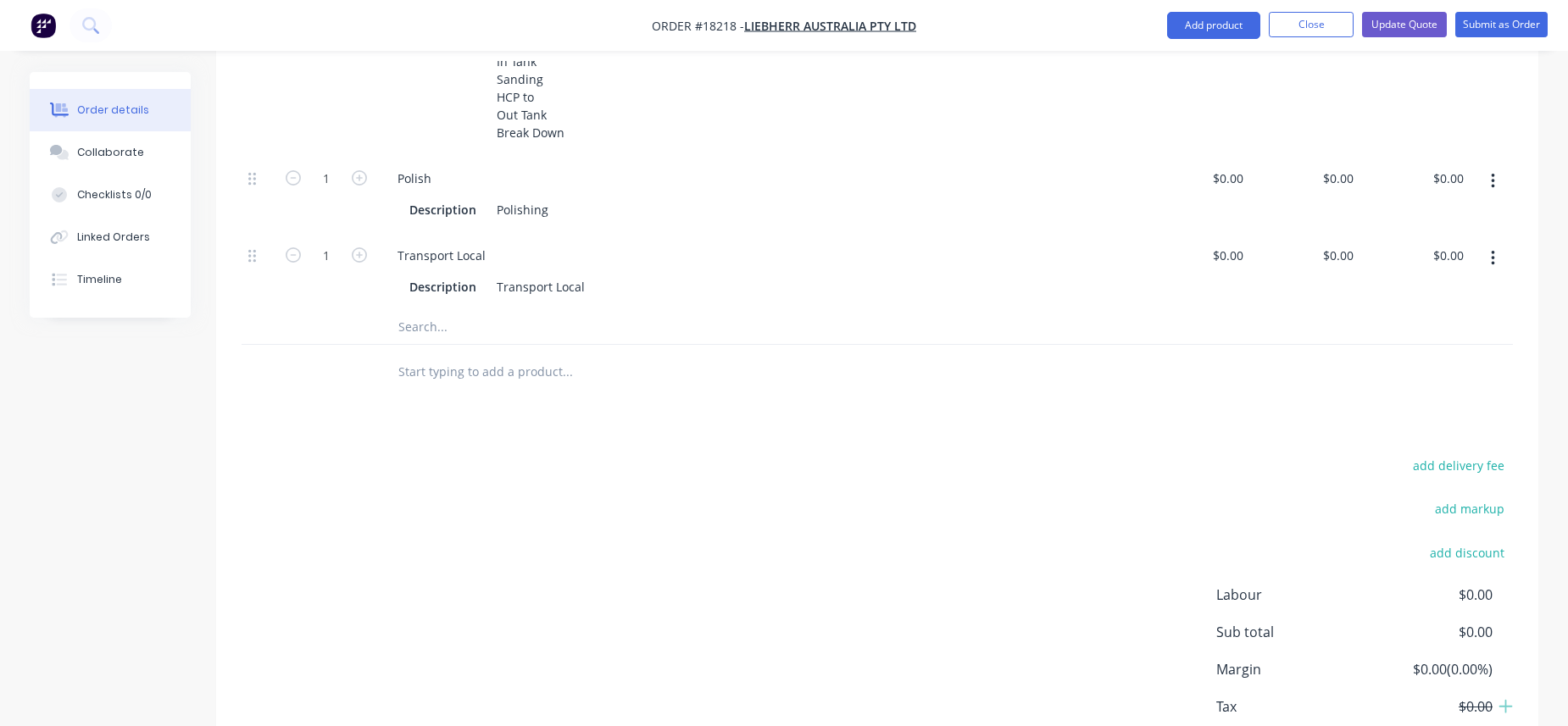
click at [432, 310] on input "text" at bounding box center [567, 327] width 339 height 34
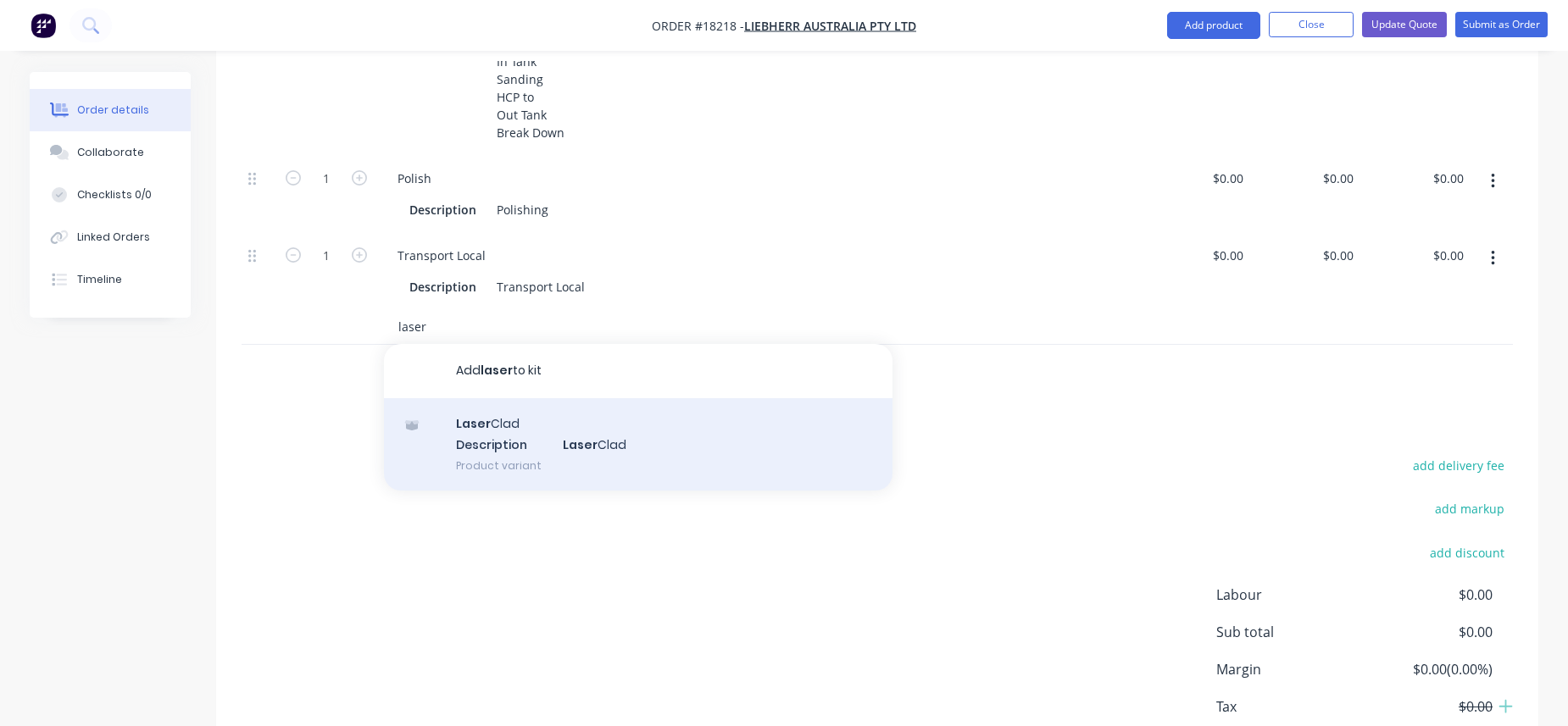
type input "laser"
click at [495, 398] on div "Laser Clad Description Laser Clad Product variant" at bounding box center [637, 444] width 508 height 93
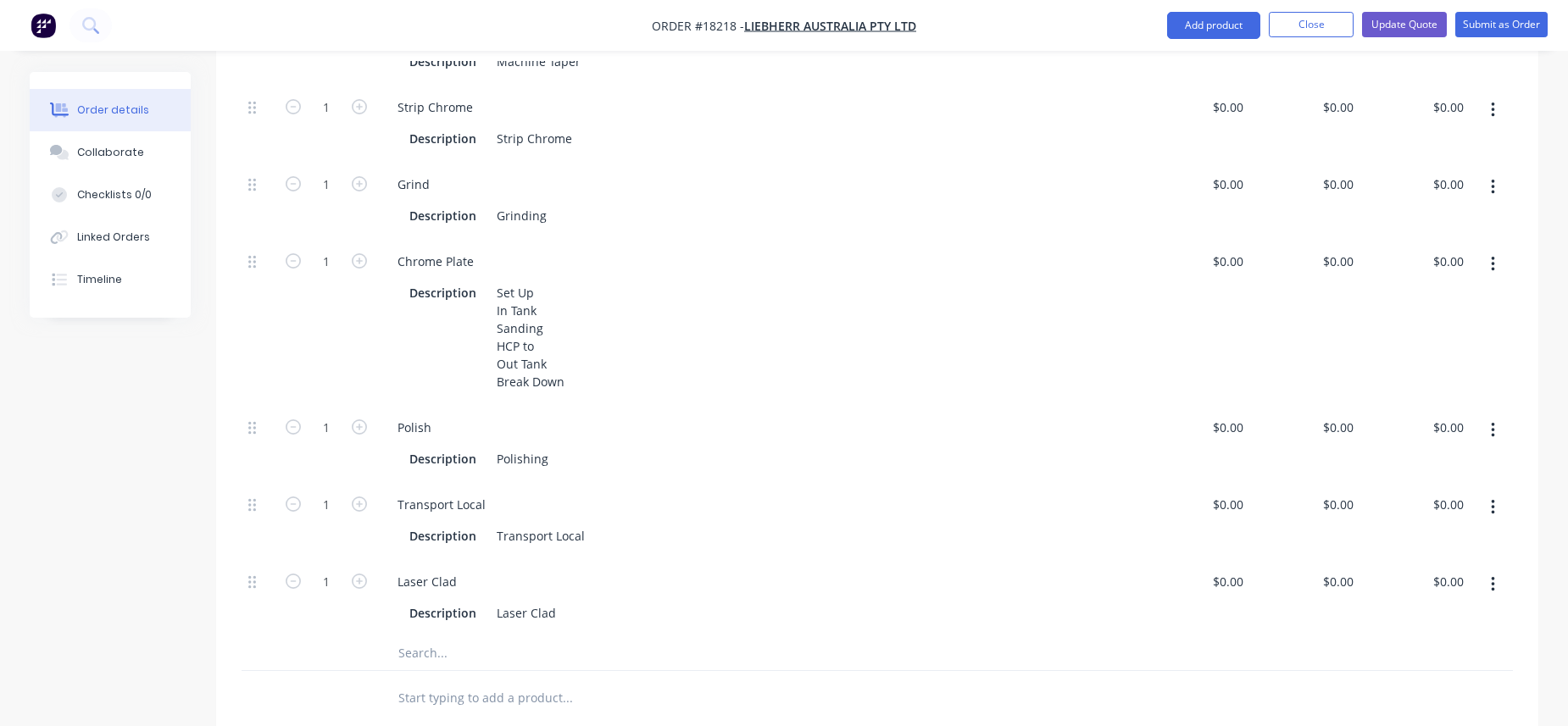
scroll to position [847, 0]
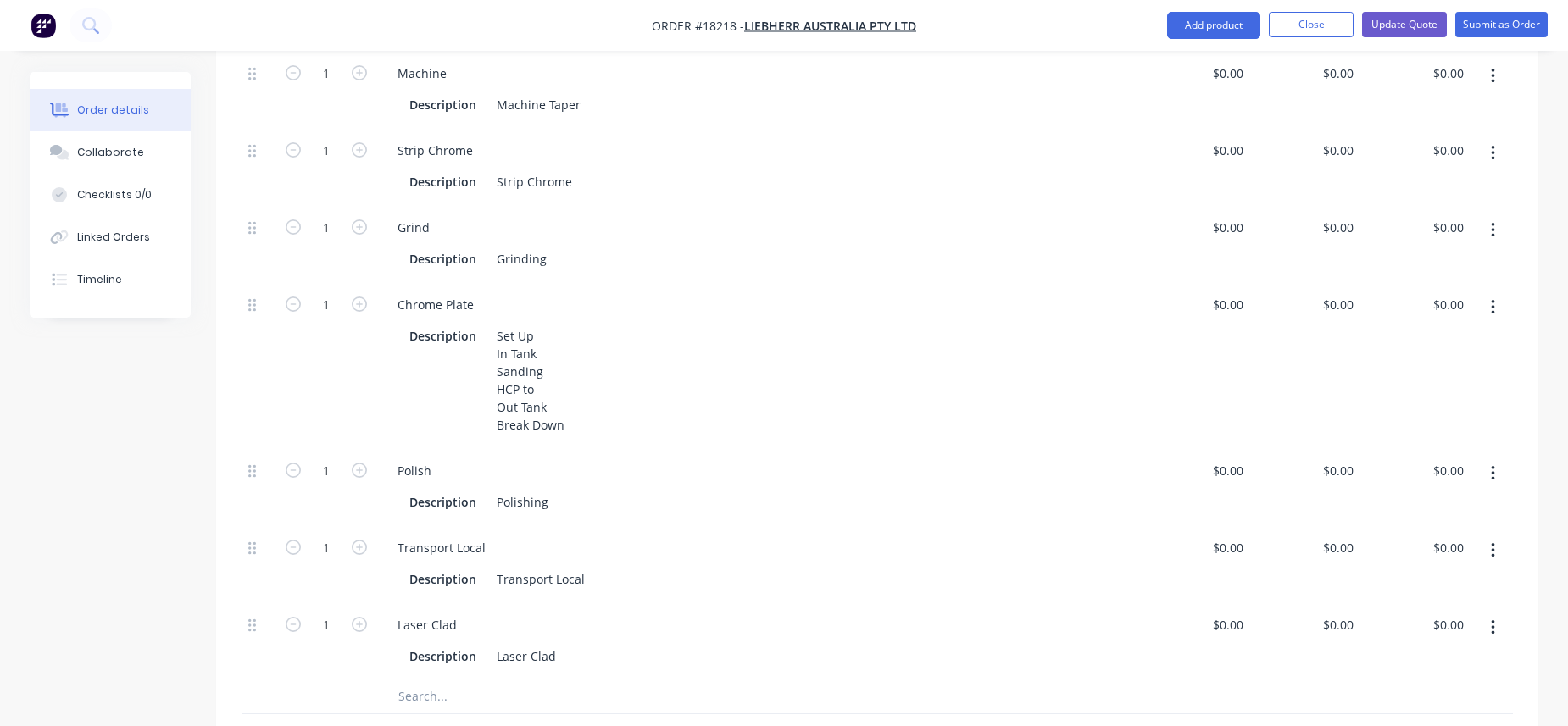
click at [261, 602] on div at bounding box center [258, 641] width 34 height 77
click at [252, 617] on icon at bounding box center [252, 624] width 8 height 15
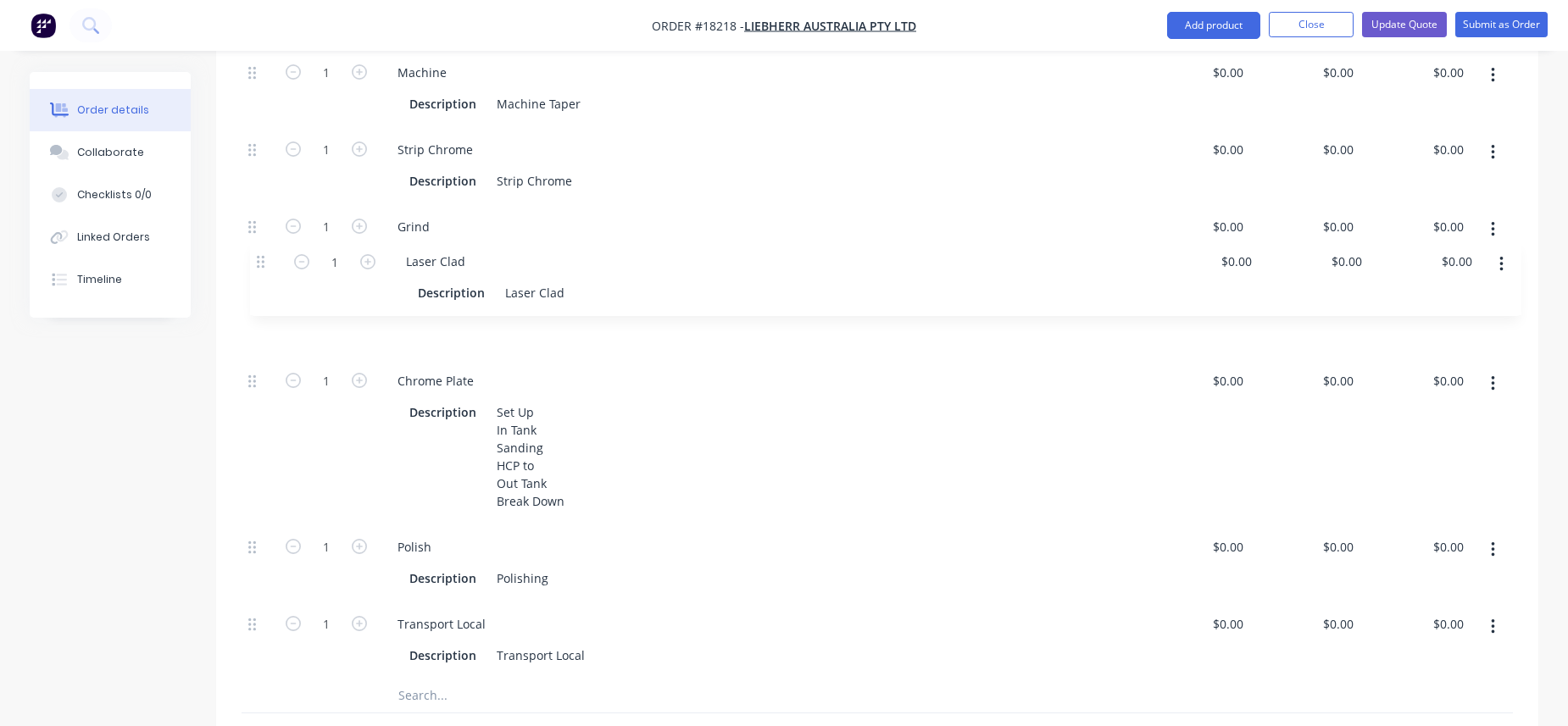
drag, startPoint x: 252, startPoint y: 583, endPoint x: 260, endPoint y: 254, distance: 329.1
click at [260, 254] on div "1 Inspection Description Inspection $0.00 $0.00 $0.00 $0.00 $0.00 $0.00 1 Centr…" at bounding box center [877, 248] width 1271 height 859
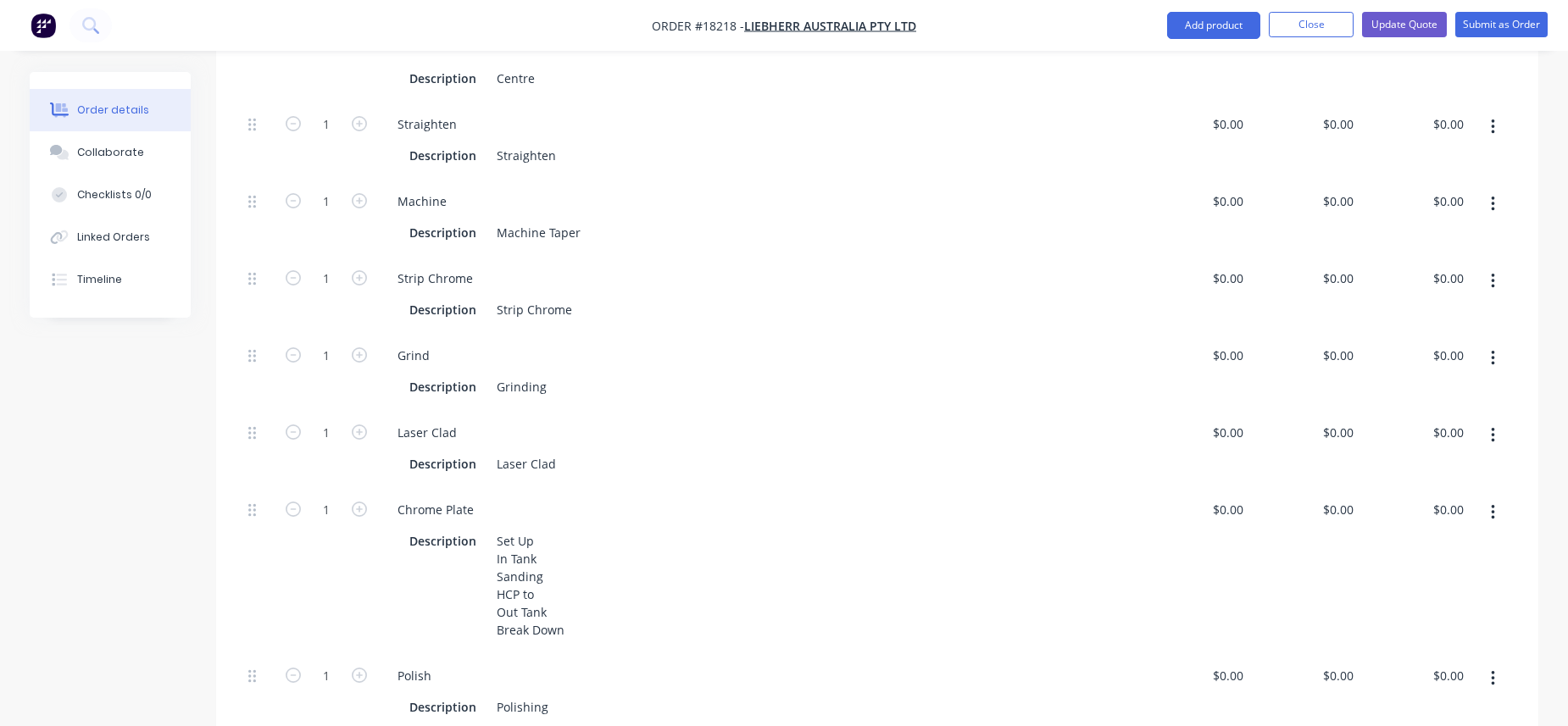
scroll to position [621, 0]
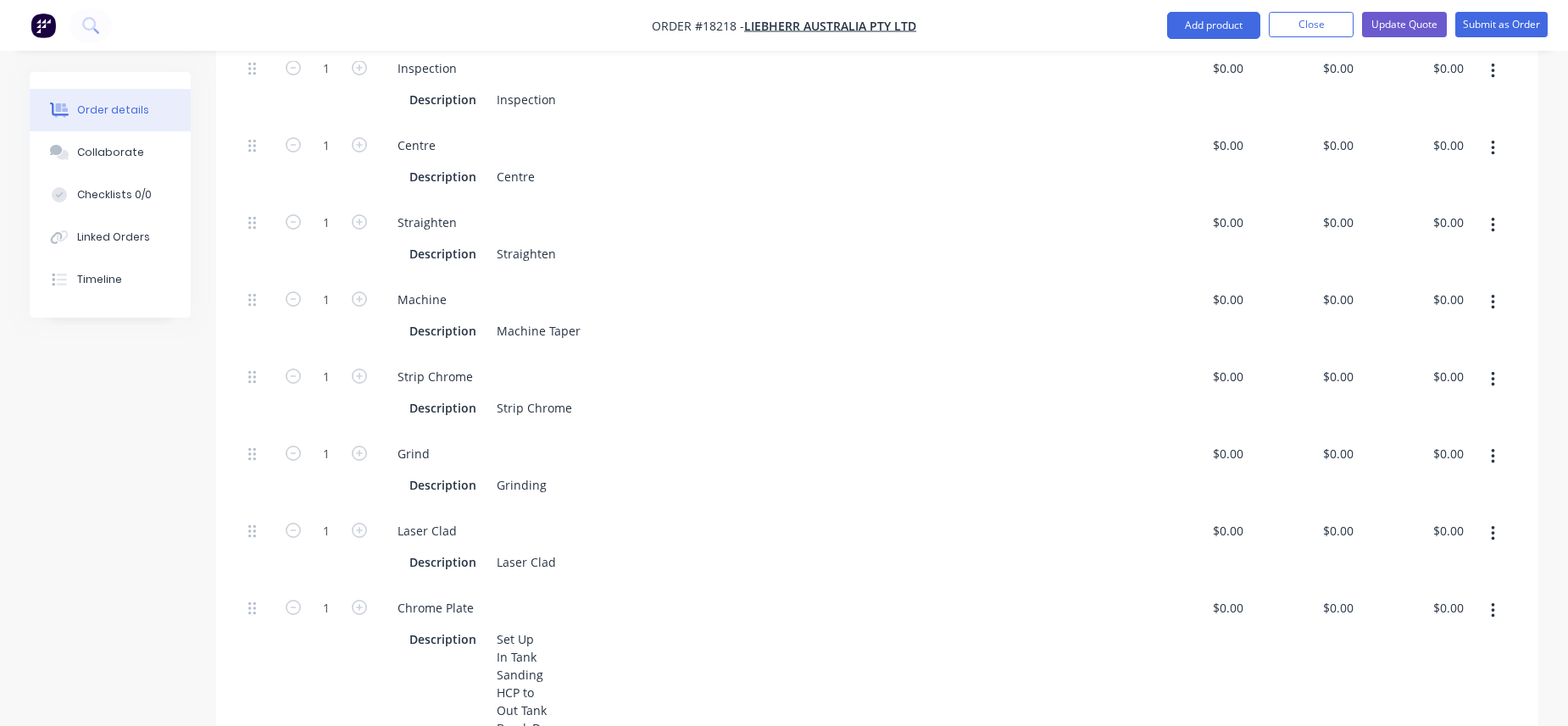
click at [1232, 210] on button "button" at bounding box center [1493, 225] width 40 height 31
click at [1232, 325] on div "Delete" at bounding box center [1432, 337] width 131 height 24
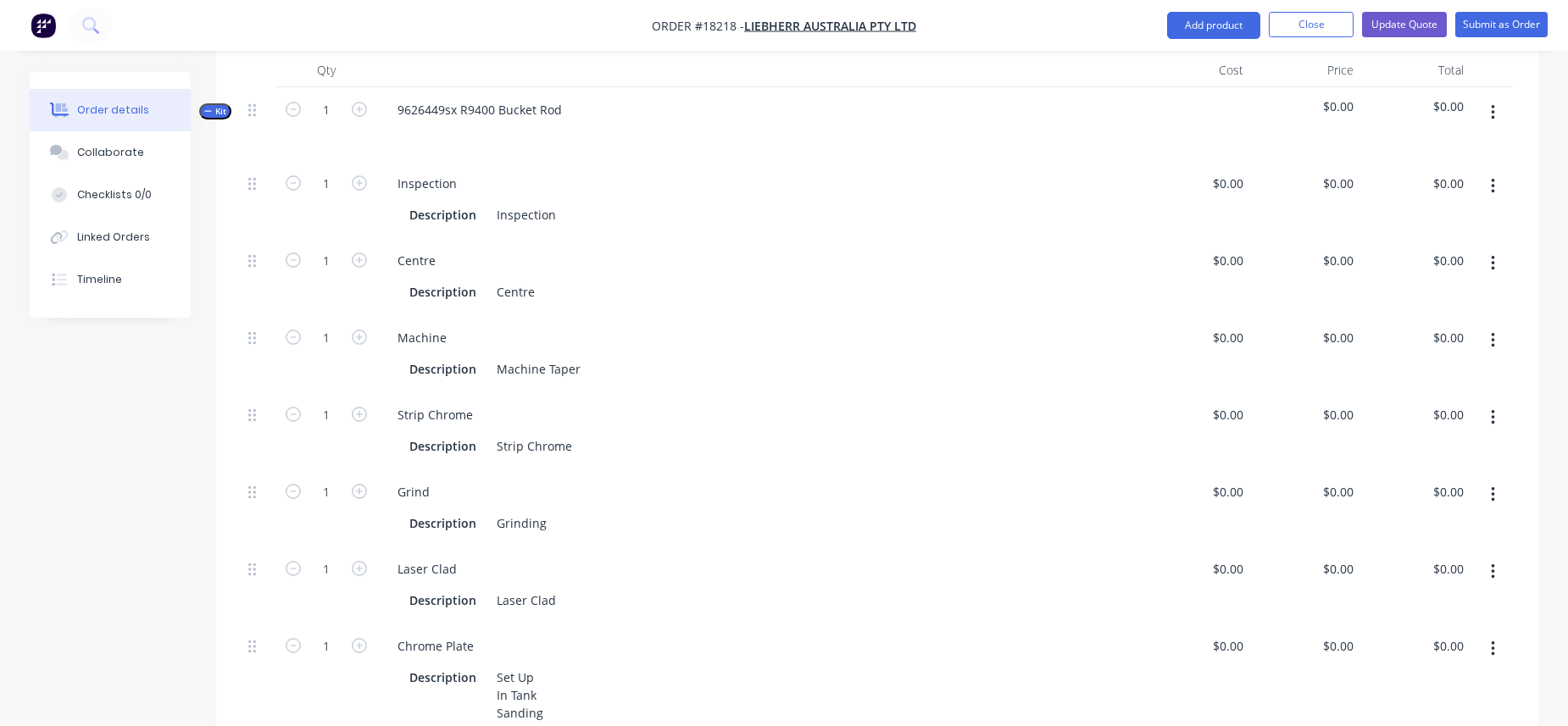
scroll to position [504, 0]
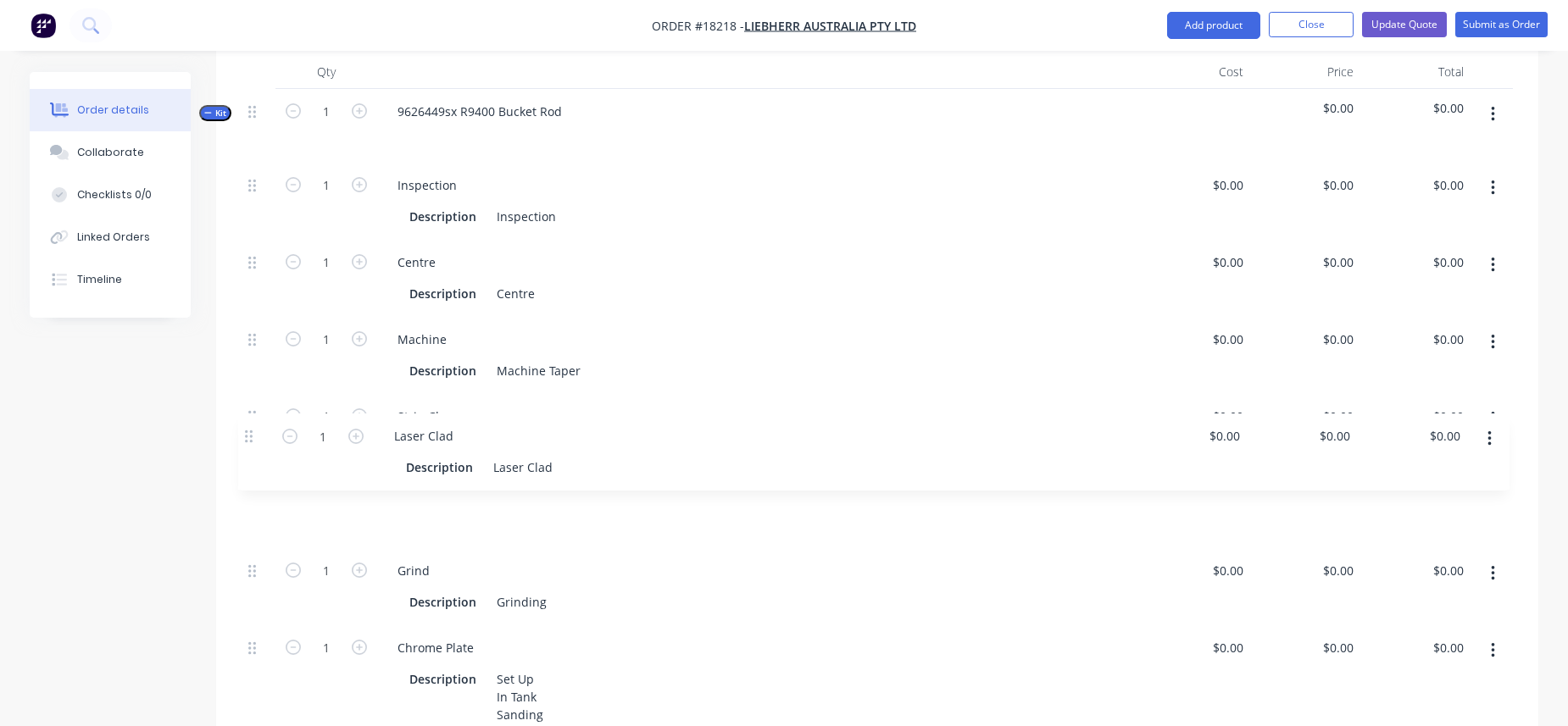
drag, startPoint x: 255, startPoint y: 530, endPoint x: 251, endPoint y: 434, distance: 96.1
click at [251, 434] on div "1 Inspection Description Inspection $0.00 $0.00 $0.00 $0.00 $0.00 $0.00 1 Centr…" at bounding box center [877, 554] width 1271 height 783
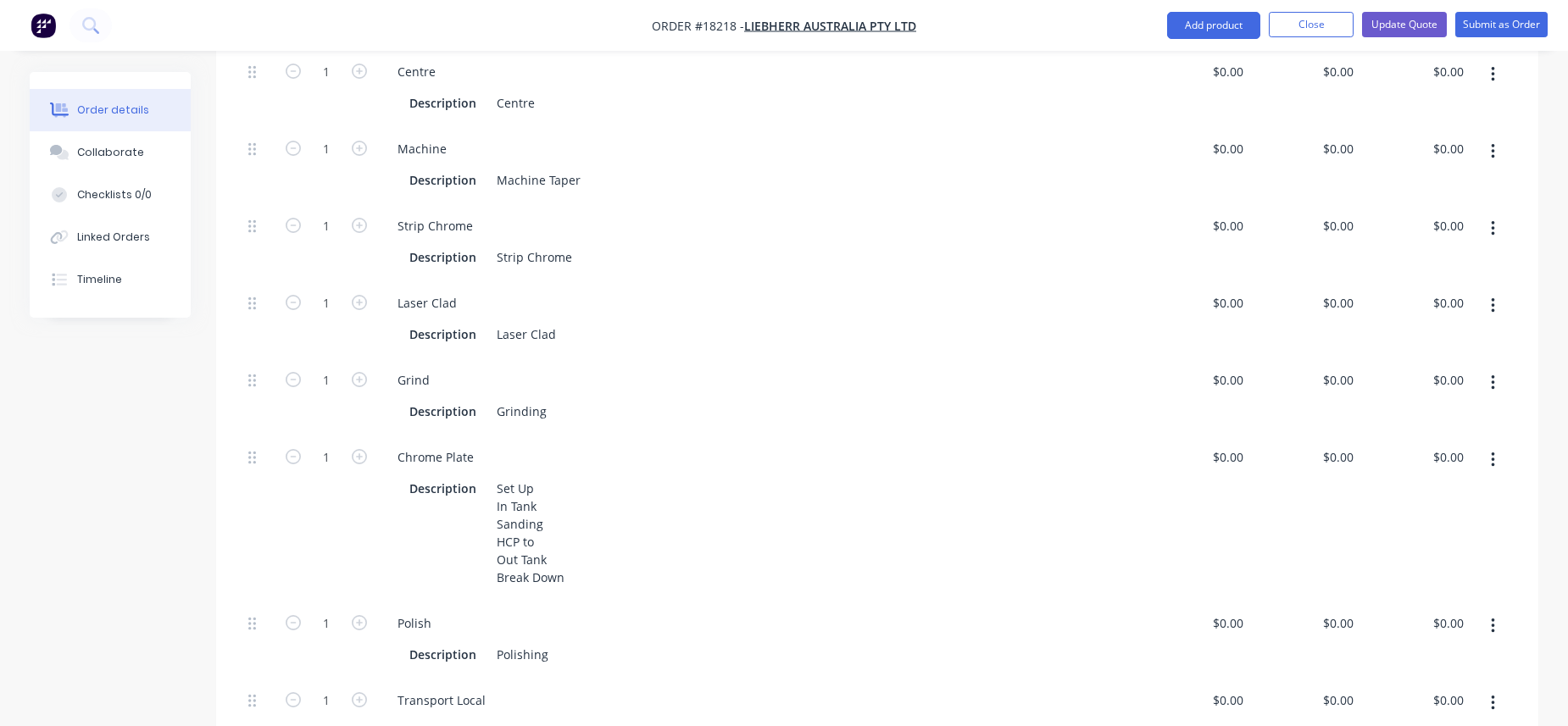
scroll to position [770, 0]
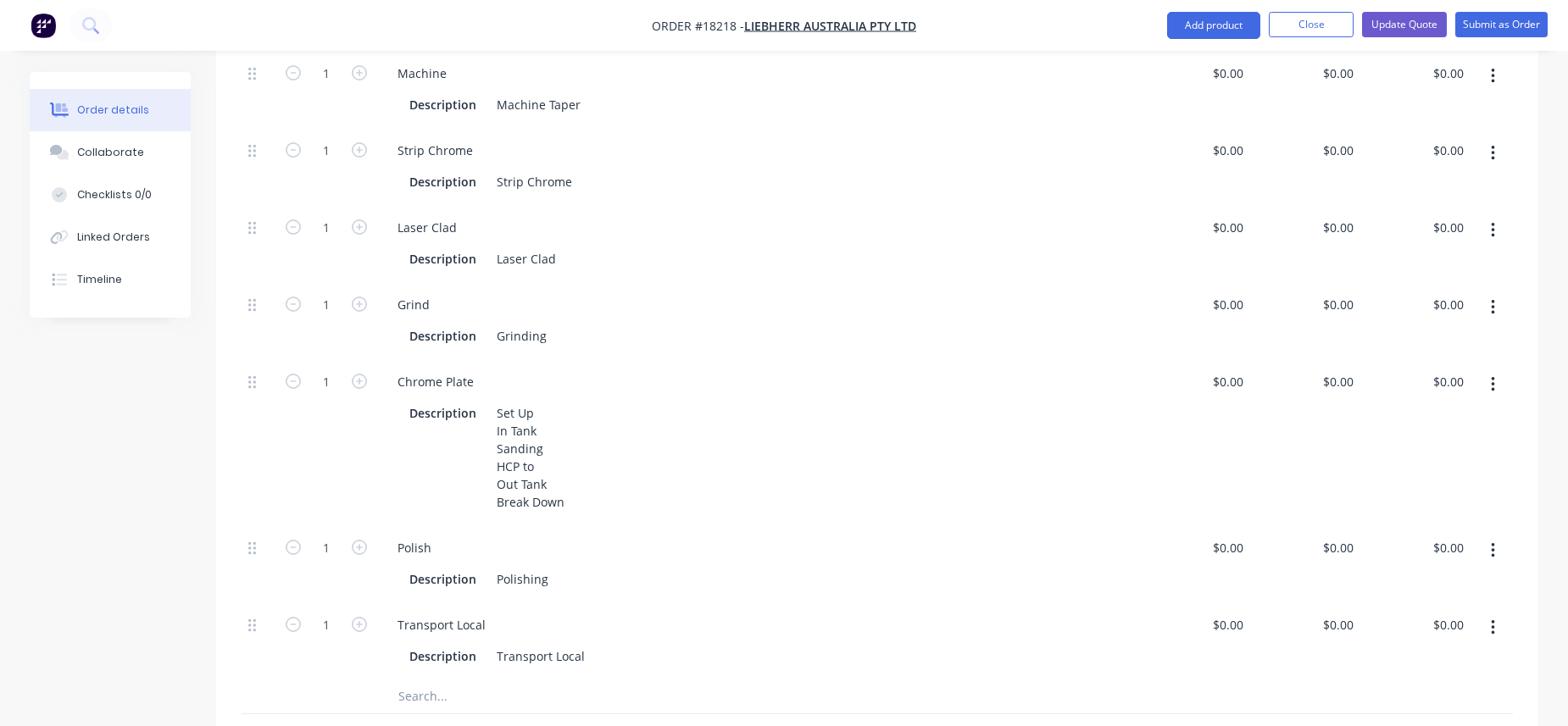
click at [1232, 535] on button "button" at bounding box center [1493, 550] width 40 height 31
click at [1232, 583] on div "Duplicate" at bounding box center [1432, 595] width 131 height 24
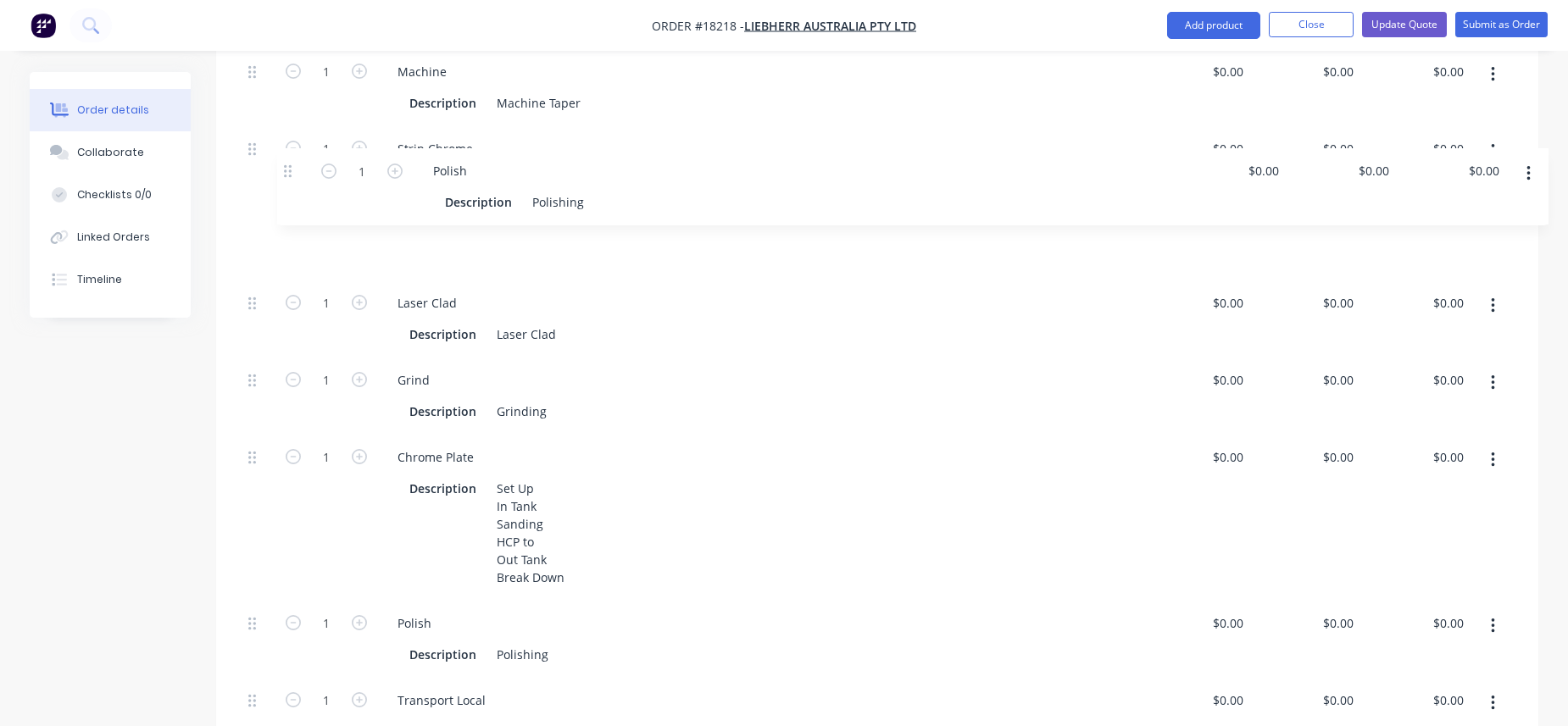
drag, startPoint x: 253, startPoint y: 658, endPoint x: 287, endPoint y: 161, distance: 498.2
click at [287, 161] on div "1 Inspection Description Inspection $0.00 $0.00 $0.00 $0.00 $0.00 $0.00 1 Centr…" at bounding box center [877, 325] width 1271 height 859
click at [512, 245] on div "Polishing" at bounding box center [522, 257] width 65 height 24
click at [495, 399] on div "Grinding" at bounding box center [522, 411] width 64 height 24
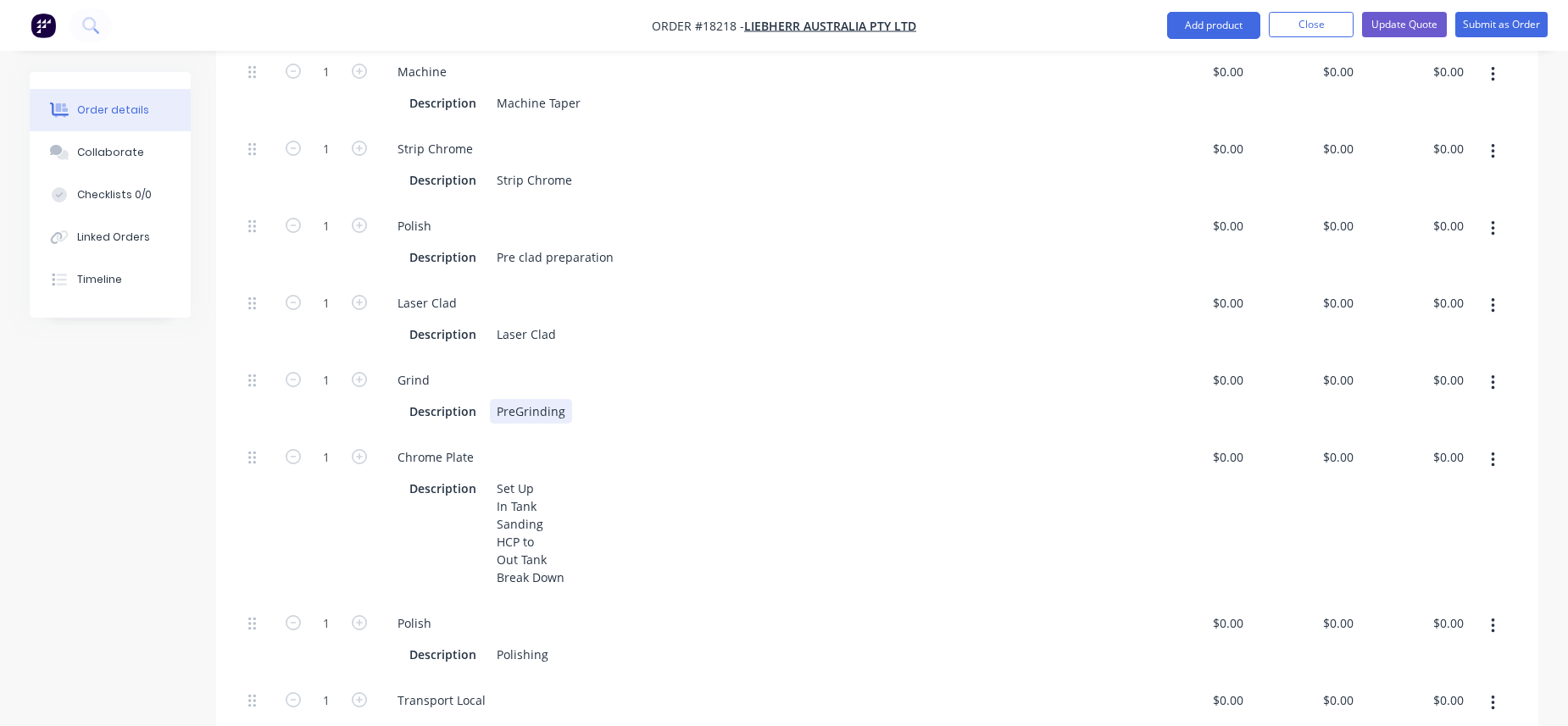
click at [502, 399] on div "PreGrinding" at bounding box center [531, 411] width 82 height 24
click at [545, 399] on div "Grinding laser clad to FHCP" at bounding box center [574, 411] width 168 height 24
click at [600, 399] on div "Grind laser clad to FHCP" at bounding box center [565, 411] width 151 height 24
click at [1232, 214] on button "button" at bounding box center [1493, 228] width 40 height 31
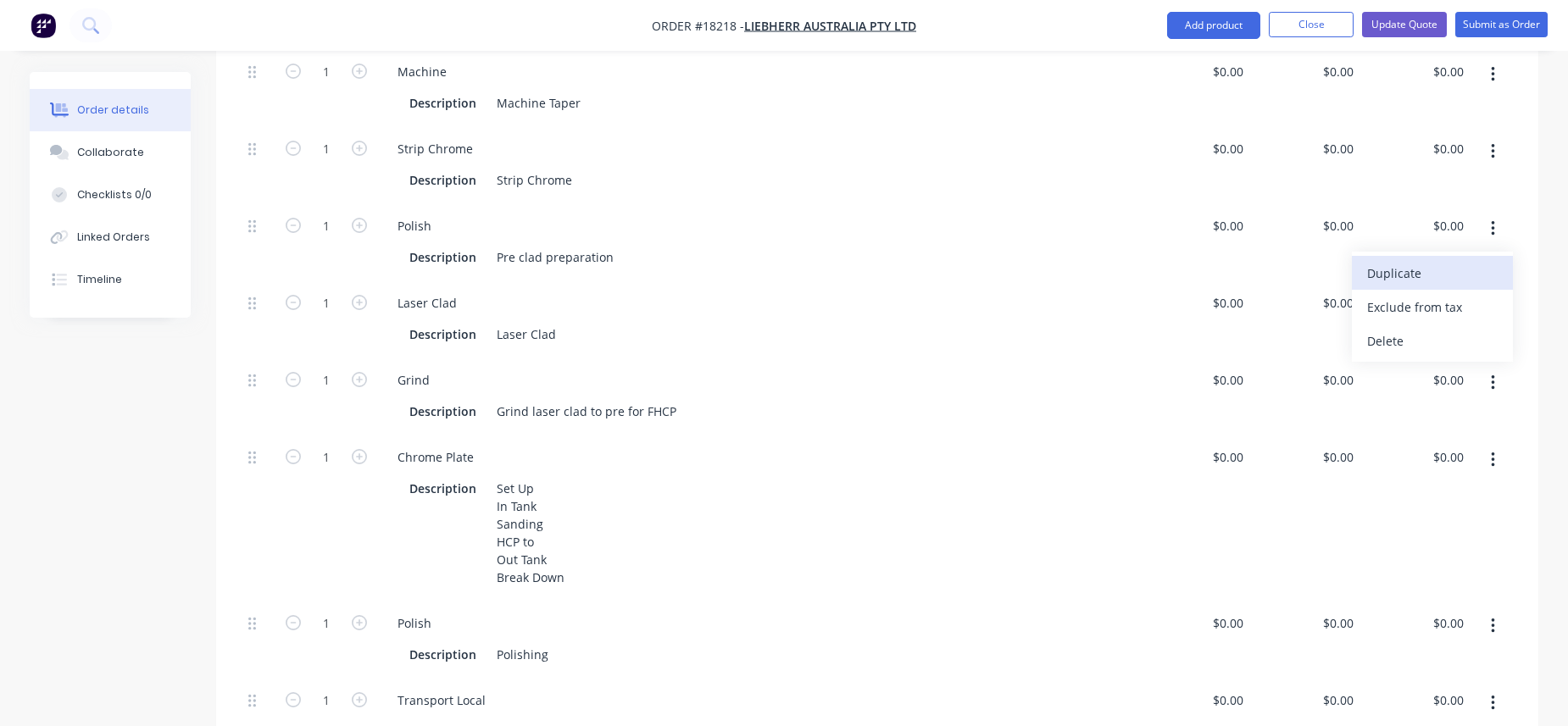
click at [1232, 261] on div "Duplicate" at bounding box center [1432, 273] width 131 height 24
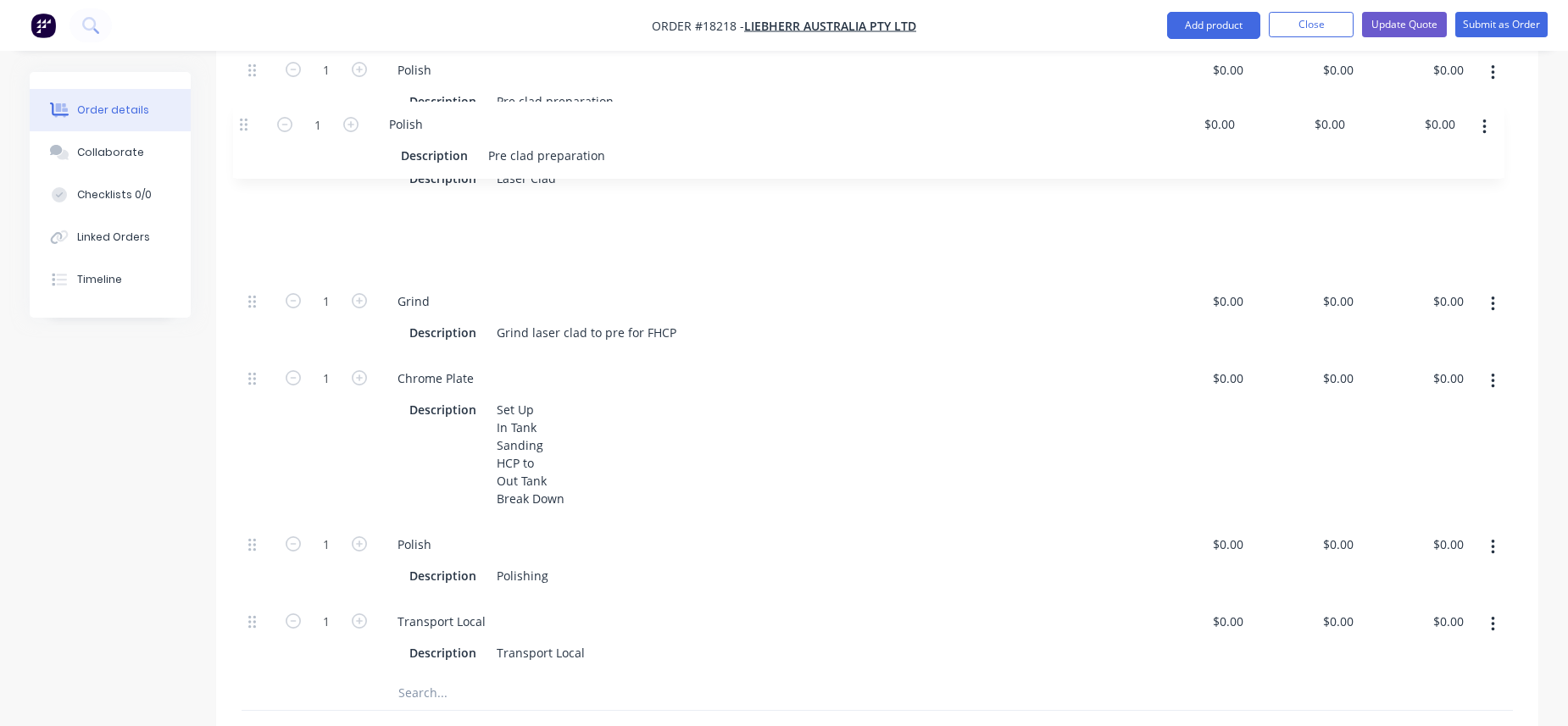
scroll to position [911, 0]
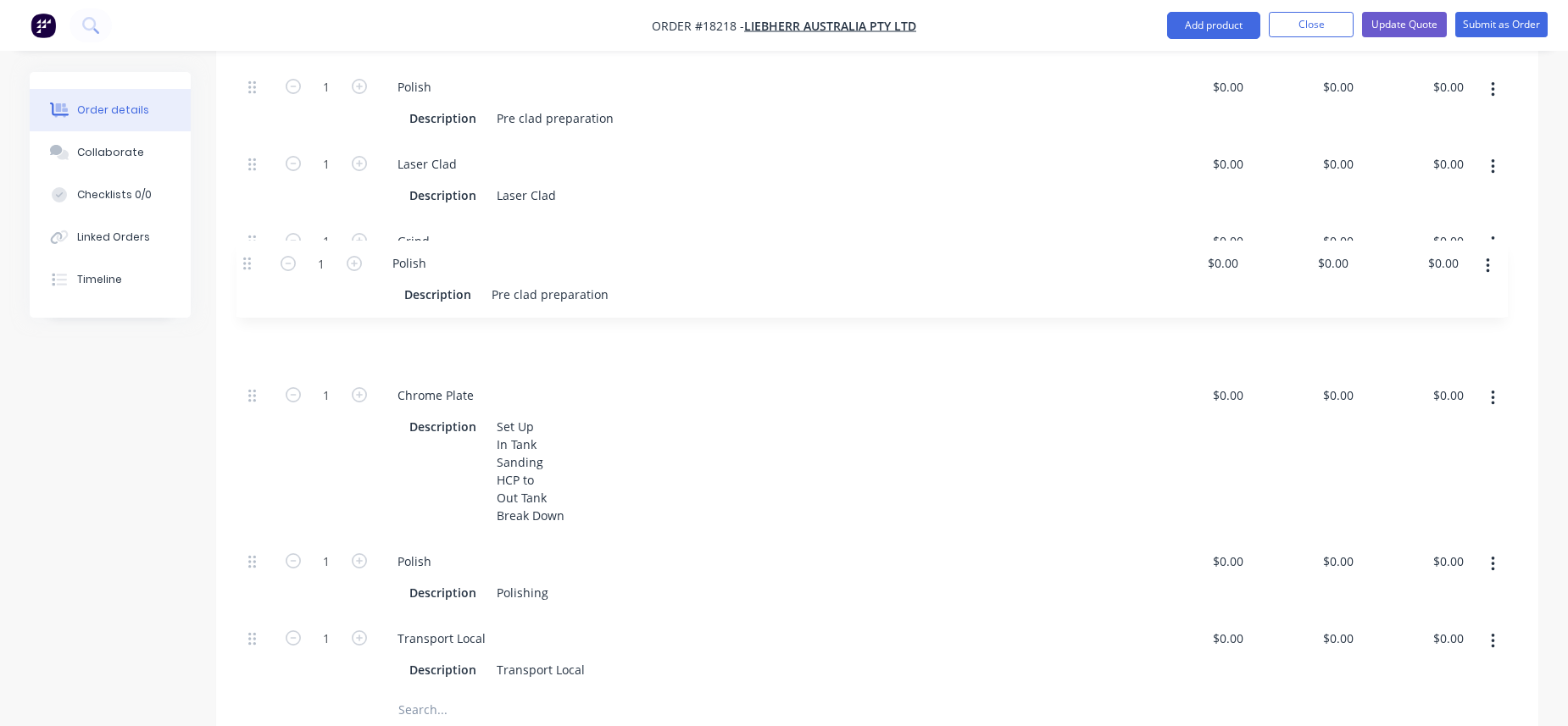
drag, startPoint x: 253, startPoint y: 478, endPoint x: 248, endPoint y: 261, distance: 217.1
click at [248, 261] on div "1 Inspection Description Inspection $0.00 $0.00 $0.00 $0.00 $0.00 $0.00 1 Centr…" at bounding box center [877, 224] width 1271 height 937
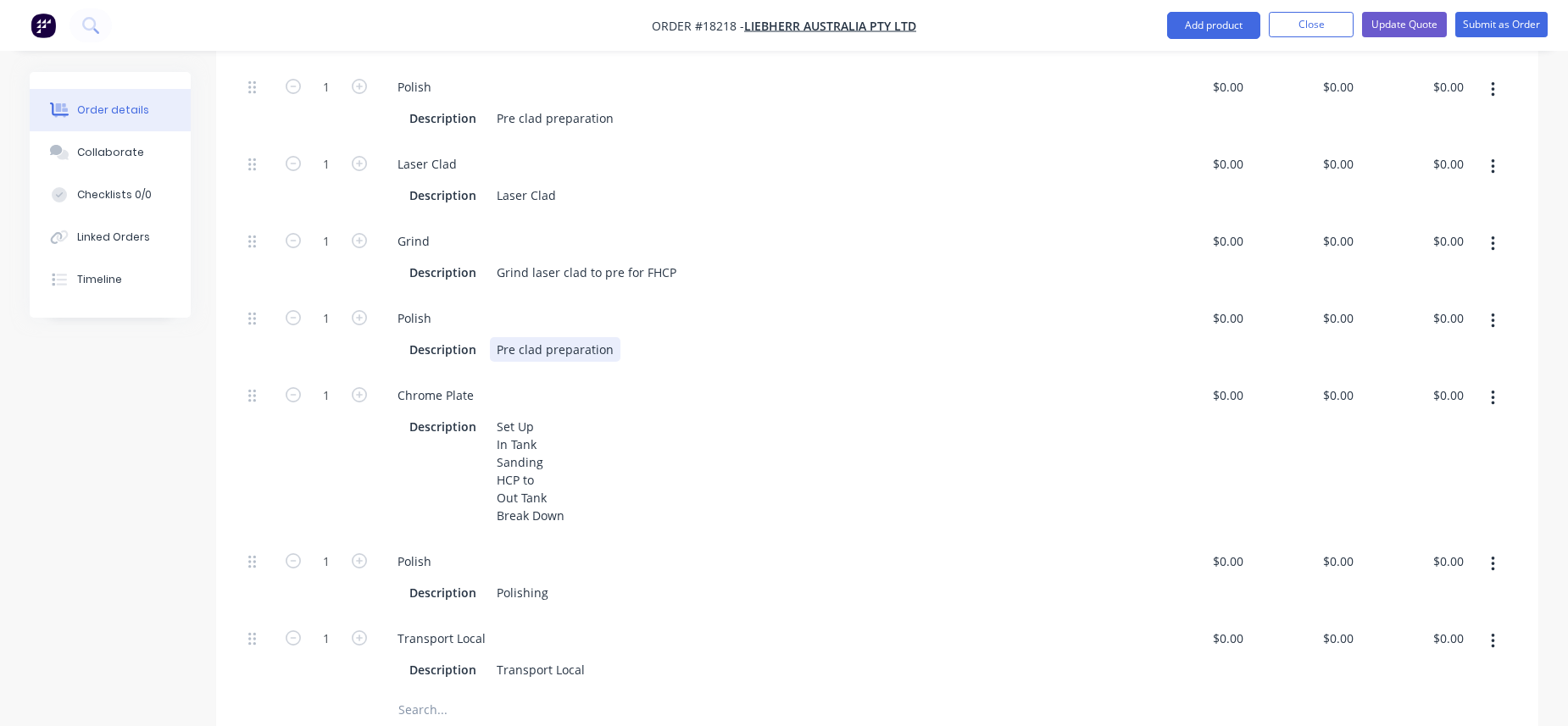
click at [523, 337] on div "Pre clad preparation" at bounding box center [556, 349] width 131 height 24
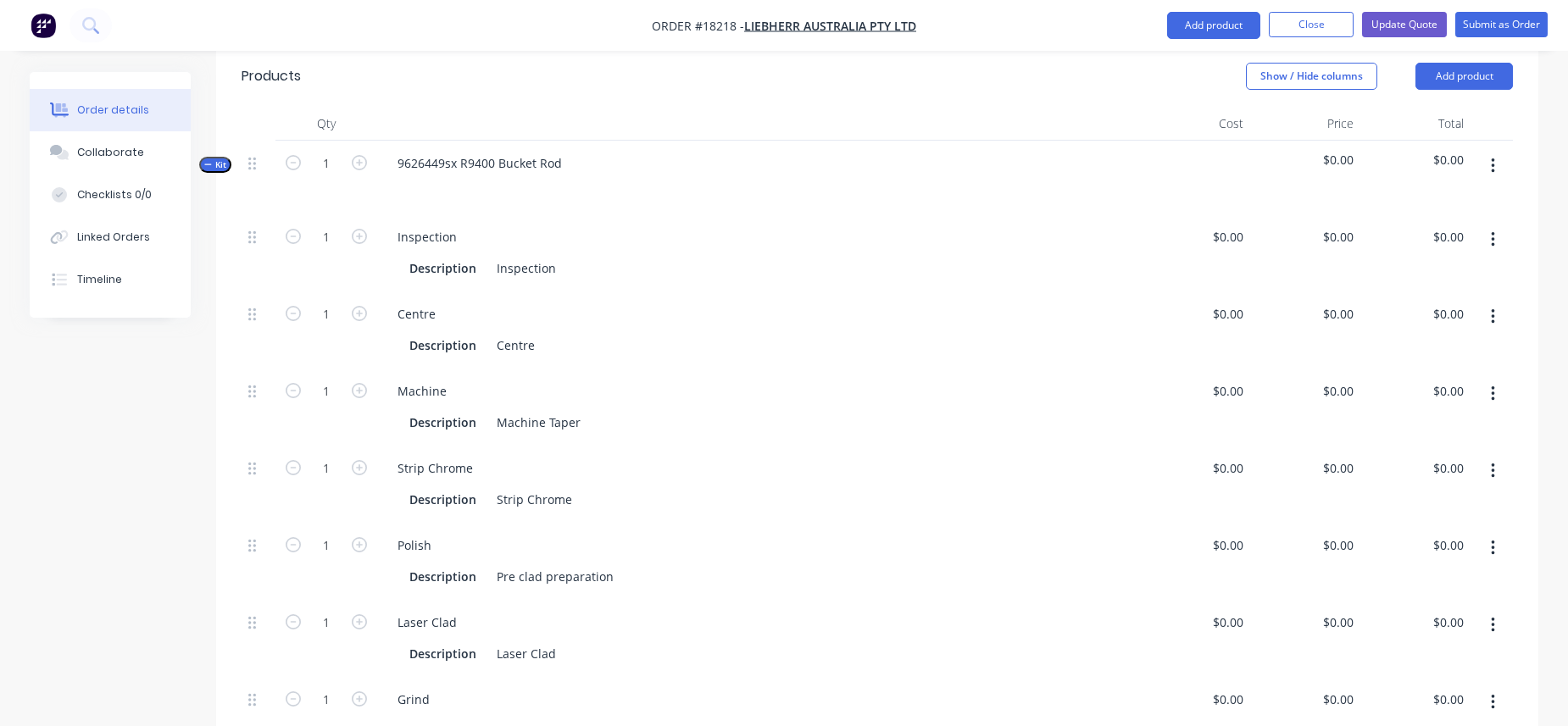
scroll to position [483, 0]
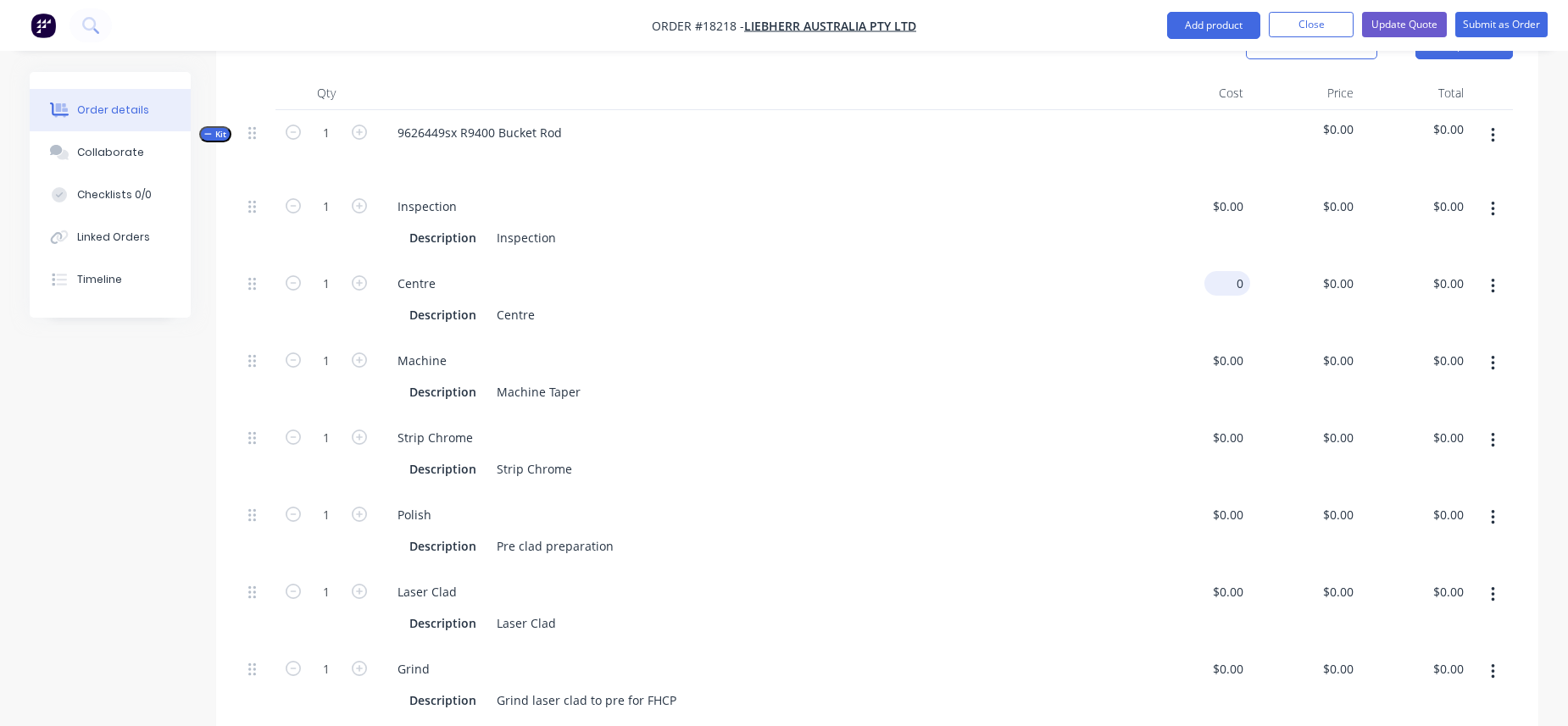
click at [1211, 261] on div "0 $0.00" at bounding box center [1195, 299] width 110 height 77
type input "$325.00"
type input "325"
type input "$325.00"
click at [1232, 271] on input "325" at bounding box center [1340, 283] width 39 height 24
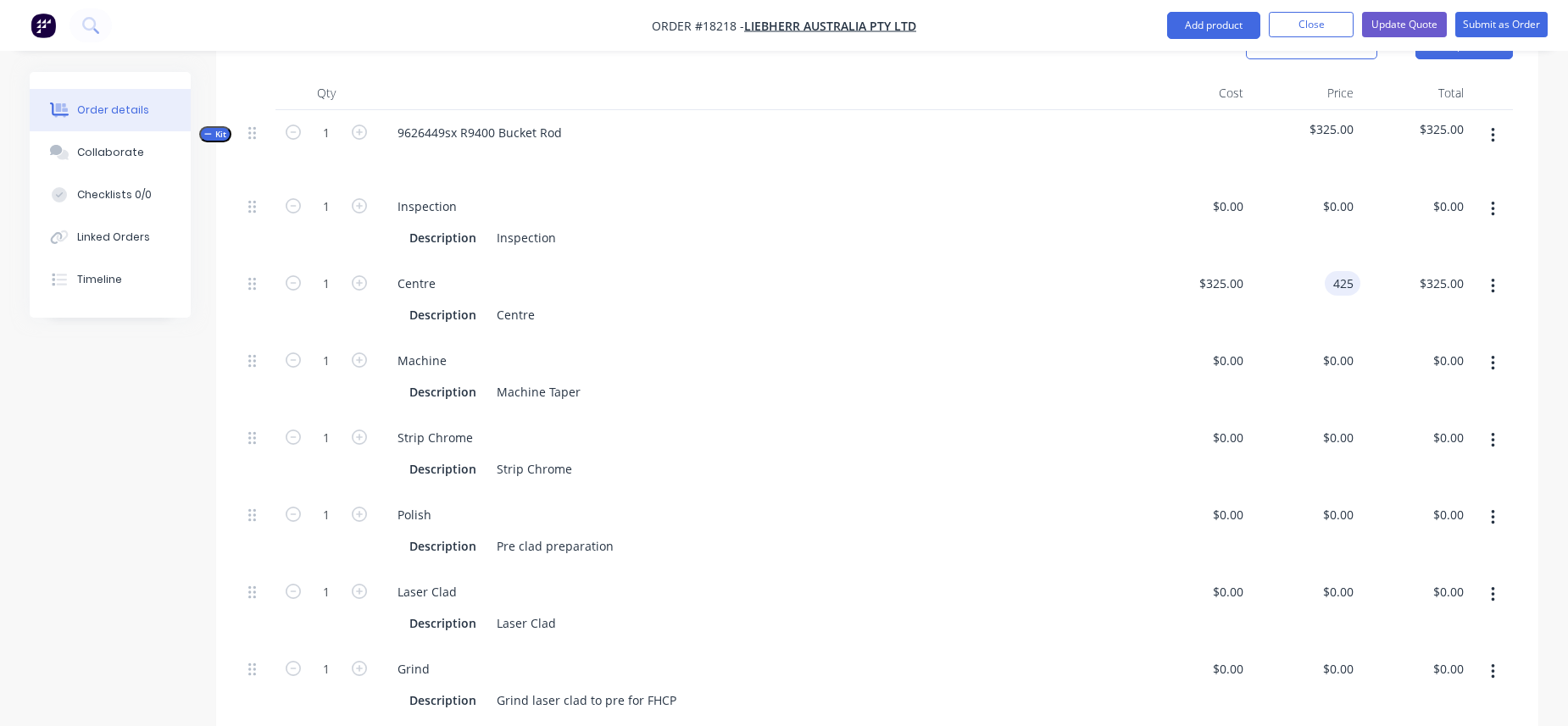
type input "$425.00"
click at [1152, 338] on div "$0.00 $0.00" at bounding box center [1195, 377] width 110 height 77
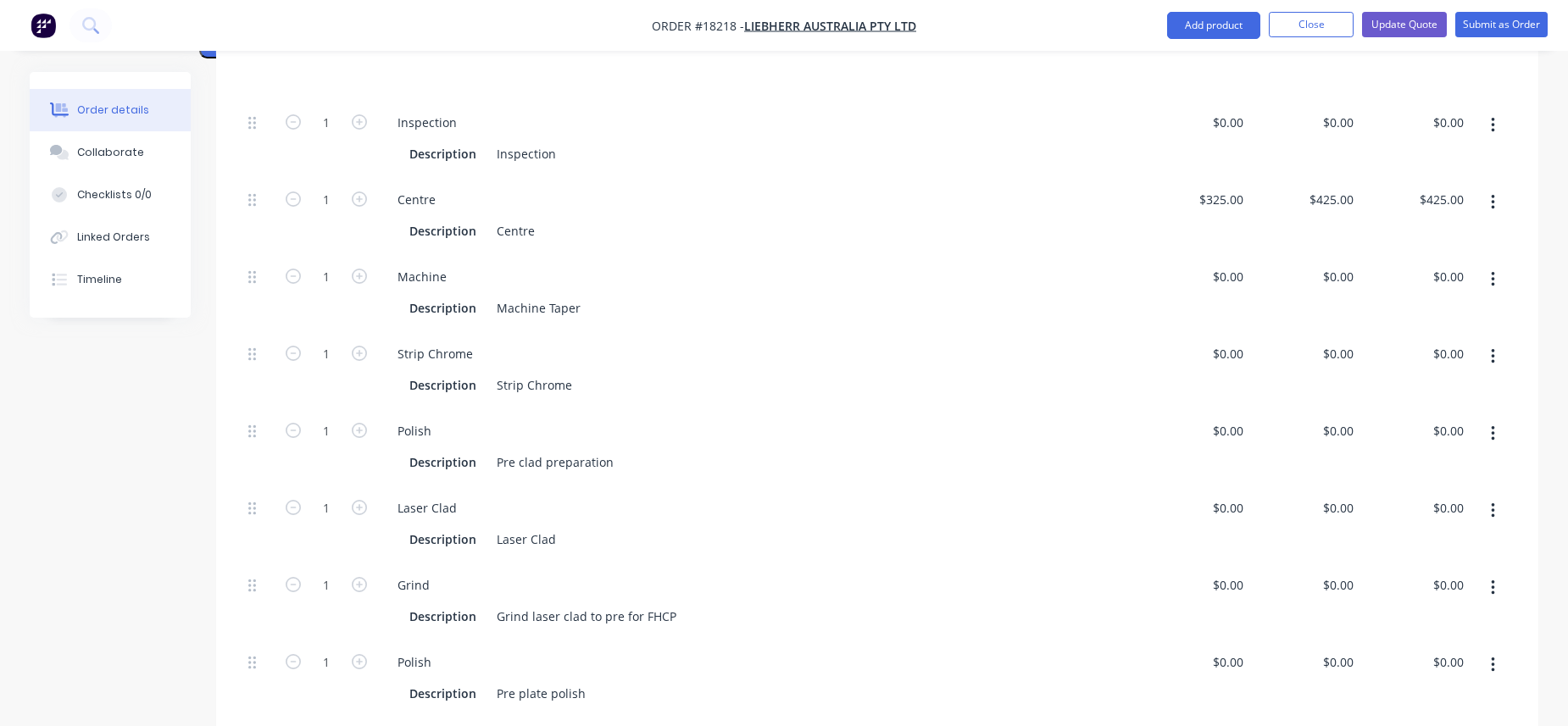
scroll to position [575, 0]
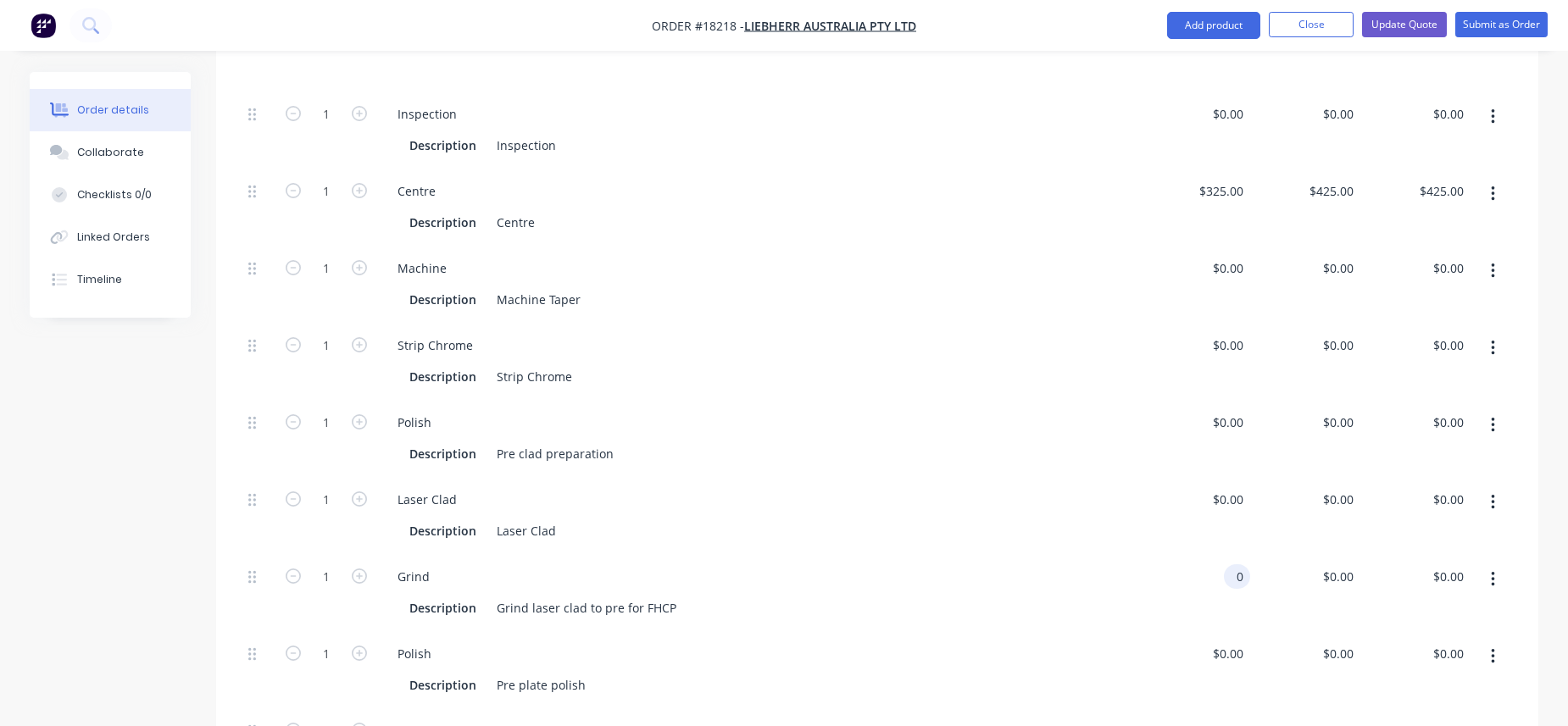
click at [1224, 564] on div "0 0" at bounding box center [1237, 576] width 26 height 24
type input "$1,300.00"
type input "1300"
type input "$1,300.00"
click at [1232, 564] on input "1300" at bounding box center [1340, 576] width 39 height 24
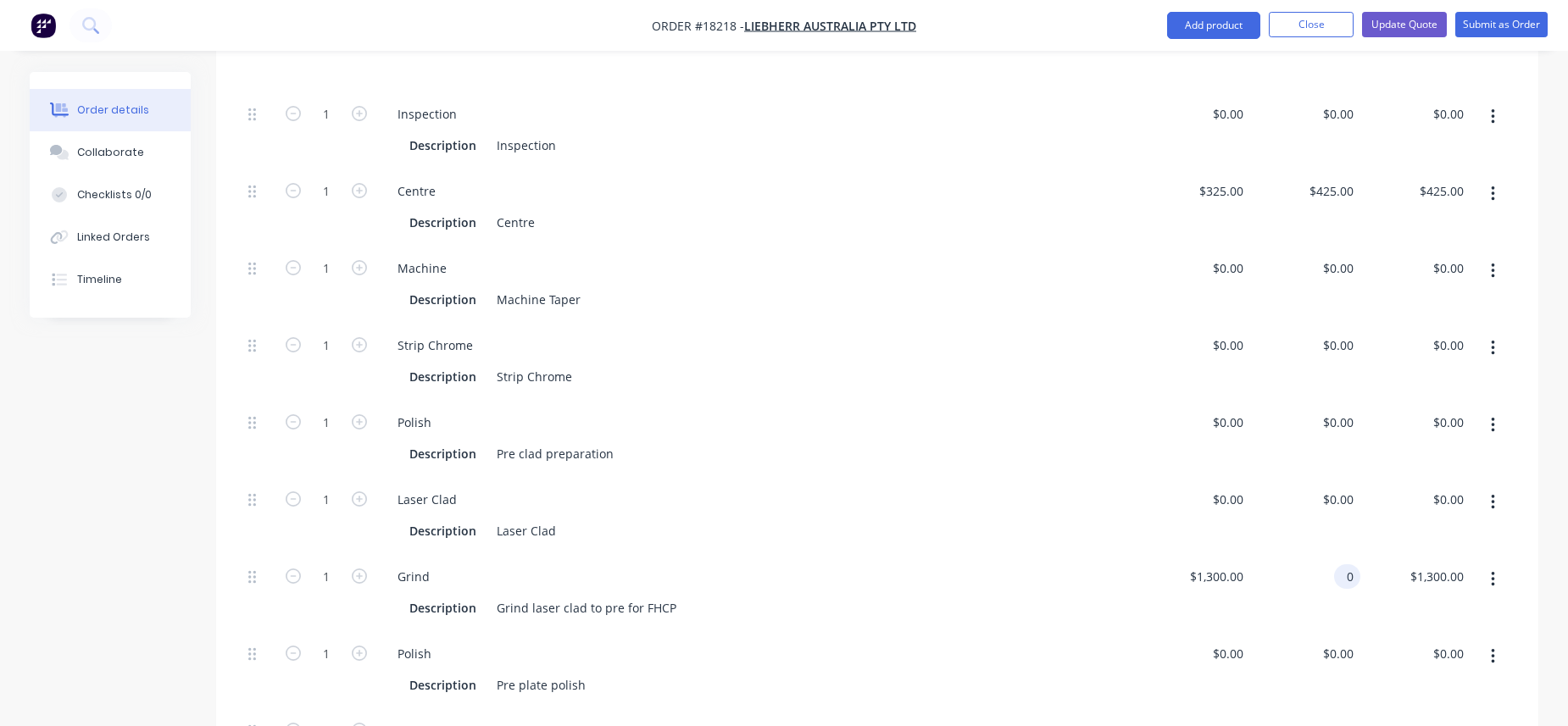
type input "$0.00"
click at [1101, 564] on div "Grind" at bounding box center [758, 576] width 749 height 24
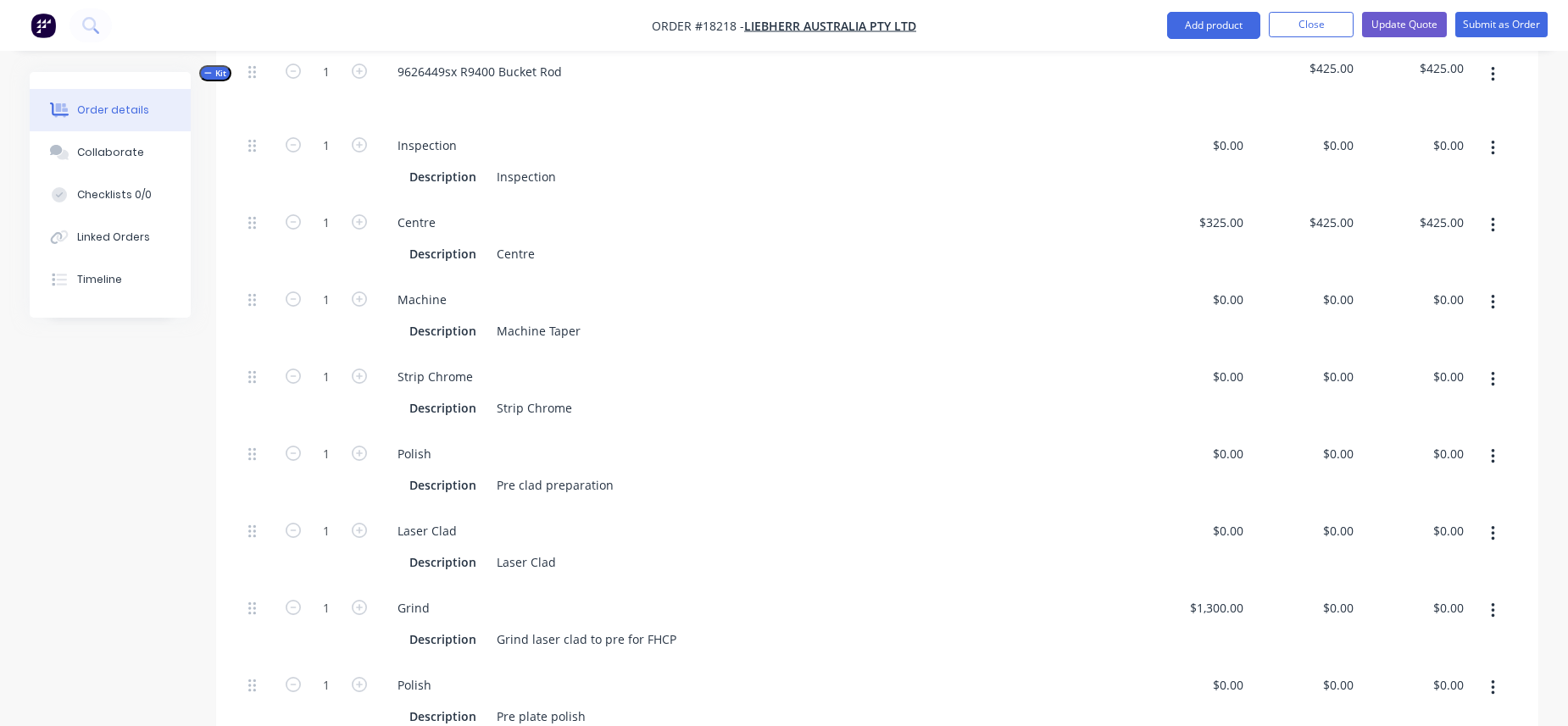
scroll to position [544, 0]
click at [1221, 277] on div "0 0" at bounding box center [1195, 316] width 110 height 77
type input "$425.00"
type input "425"
type input "$425.00"
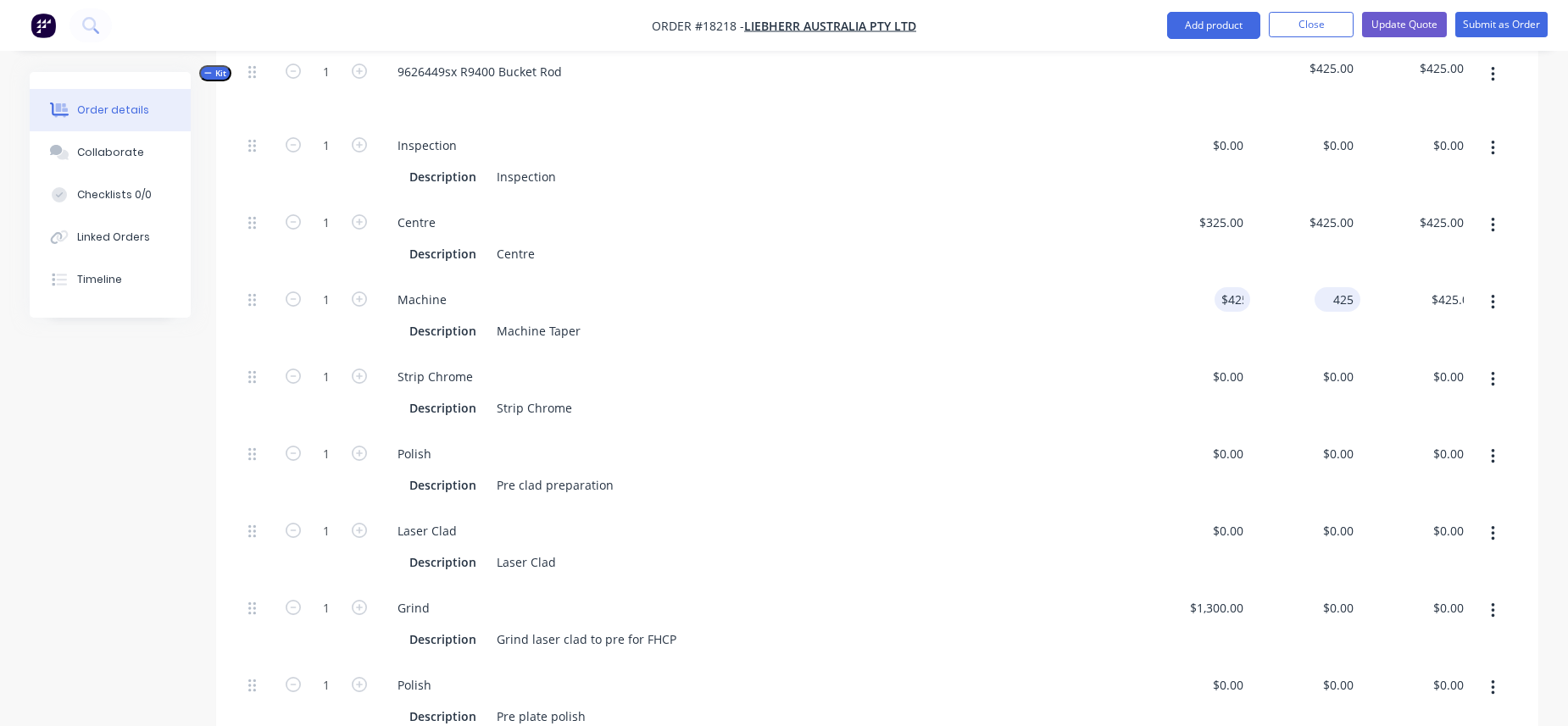
click at [1232, 287] on input "425" at bounding box center [1340, 299] width 39 height 24
type input "$560.00"
click at [1039, 354] on div "Strip Chrome Description Strip Chrome" at bounding box center [758, 392] width 763 height 77
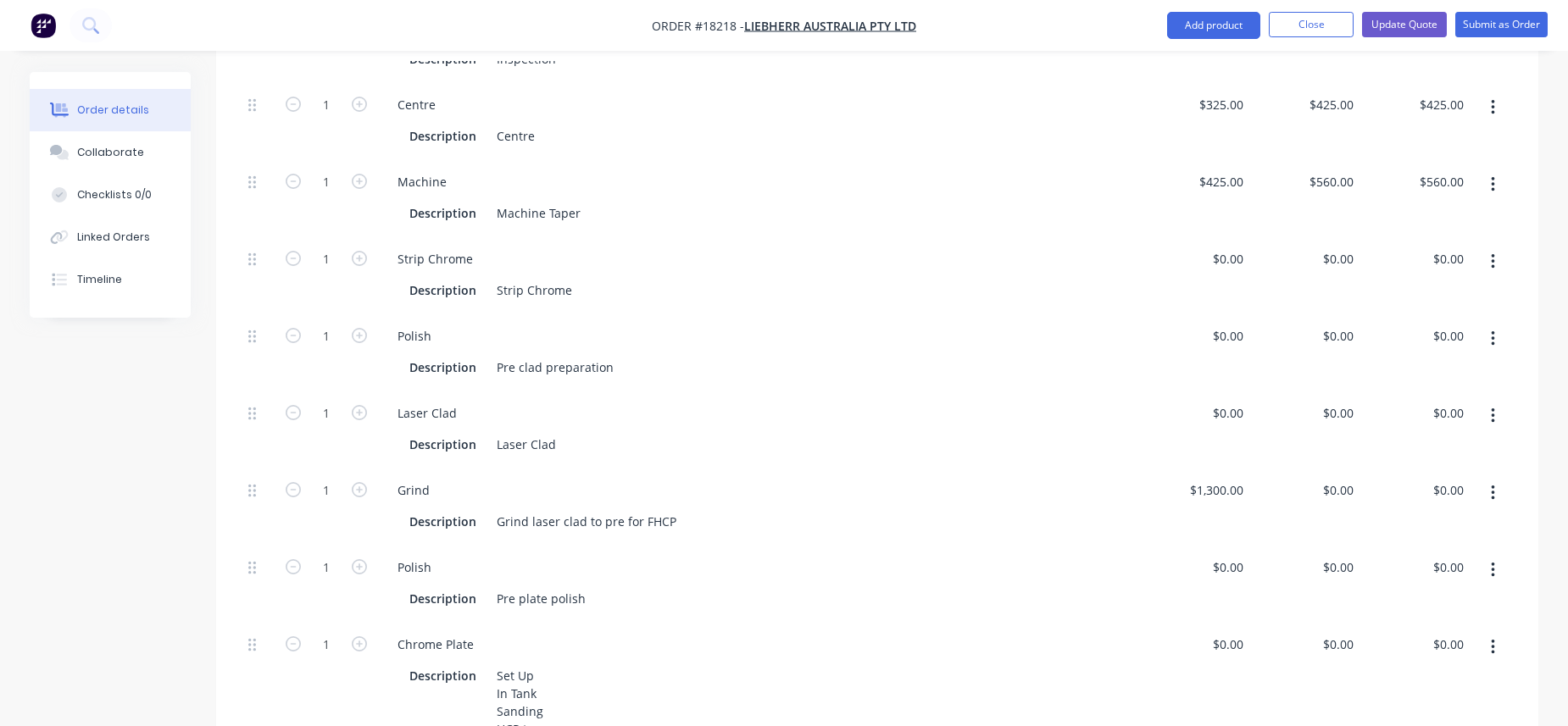
scroll to position [663, 0]
click at [1232, 476] on div "0 $0.00" at bounding box center [1337, 488] width 45 height 24
type input "$1,500.00"
click at [1032, 340] on div "Polish Description Pre clad preparation" at bounding box center [758, 350] width 763 height 77
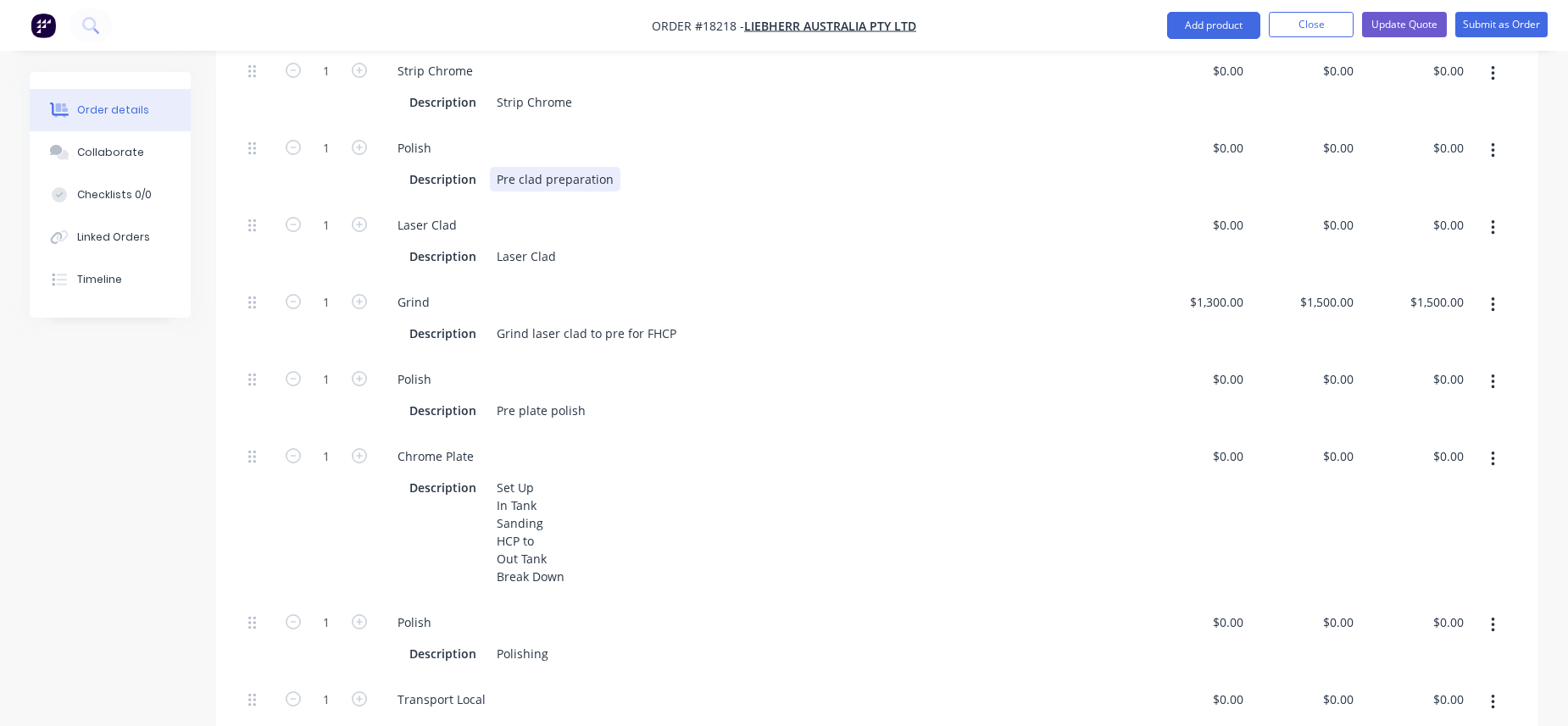
scroll to position [879, 0]
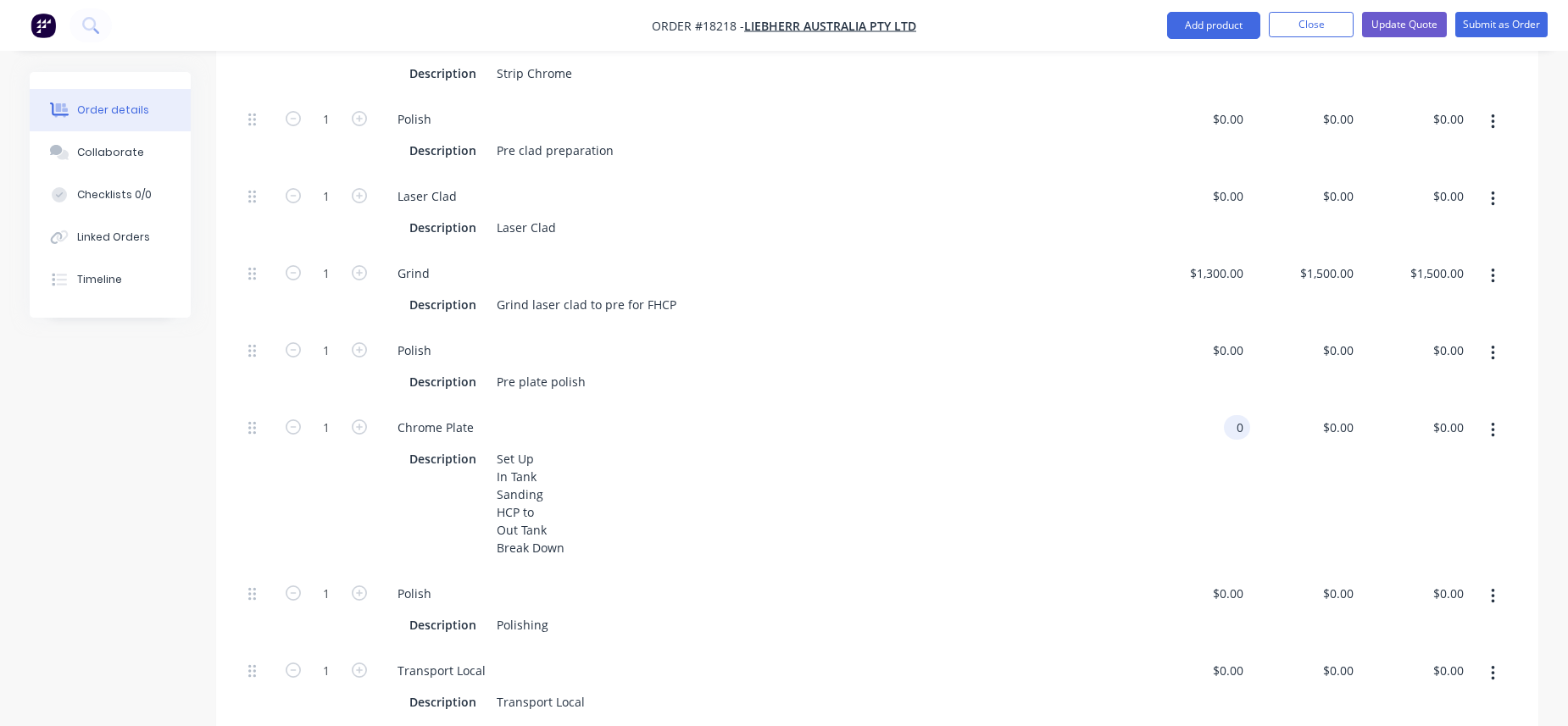
click at [1227, 415] on div "0 0" at bounding box center [1237, 427] width 26 height 24
type input "$0.00"
click at [1232, 415] on div "0 $0.00" at bounding box center [1337, 427] width 45 height 24
type input "$1,780.00"
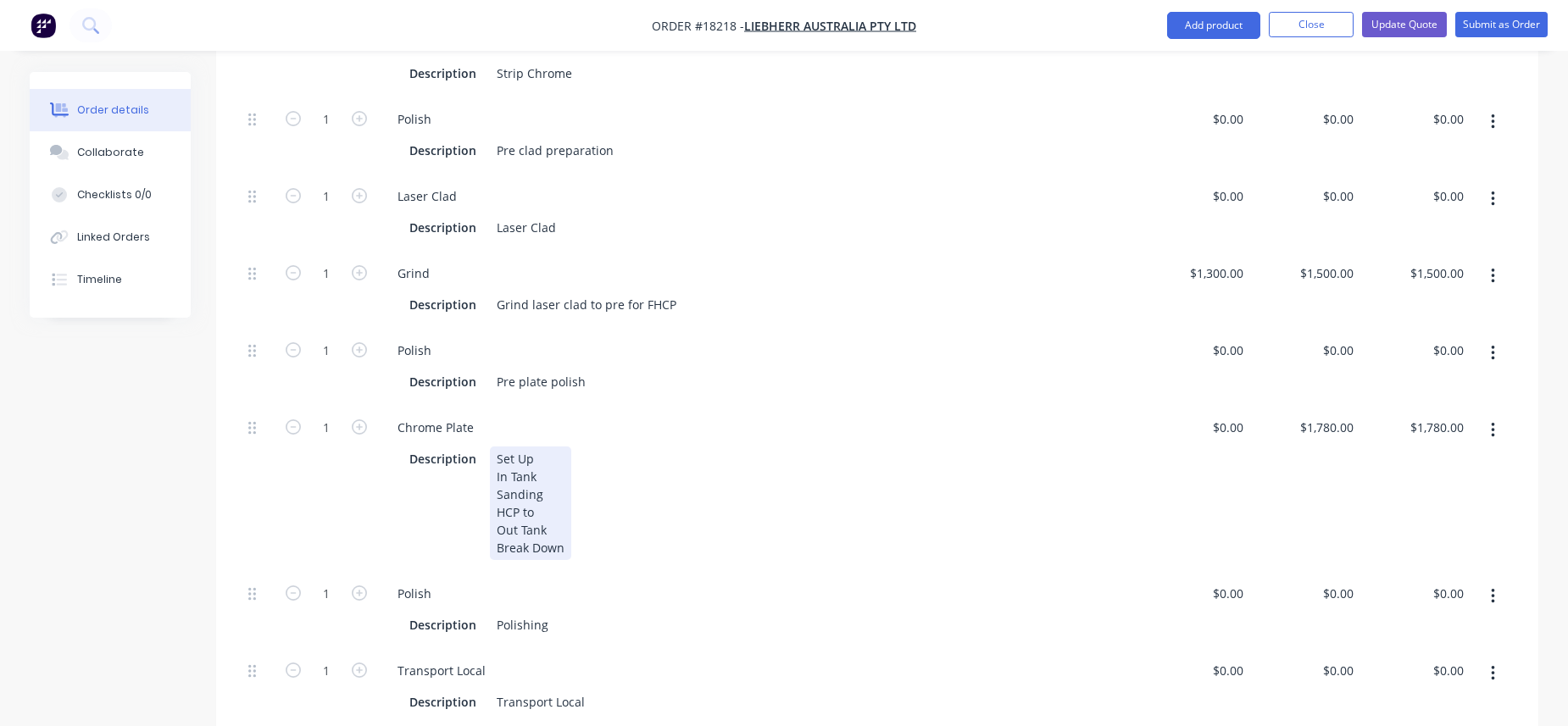
click at [1073, 446] on div "Description Set Up In Tank Sanding HCP to Out Tank Break Down" at bounding box center [755, 503] width 705 height 113
click at [1232, 184] on input "0" at bounding box center [1340, 196] width 39 height 24
type input "$4,940.00"
click at [1108, 251] on div "Grind Description Grind laser clad to pre for FHCP" at bounding box center [758, 289] width 763 height 77
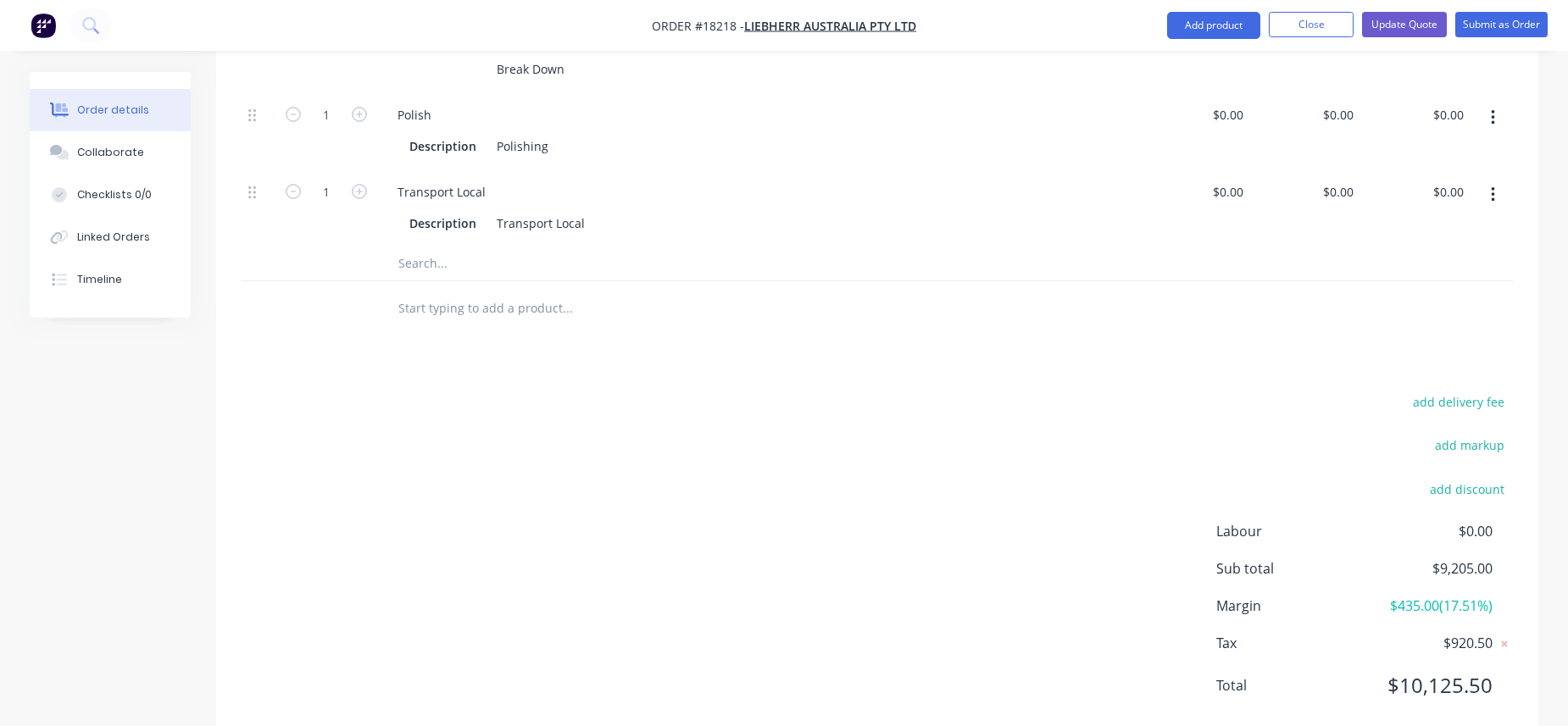
scroll to position [1356, 0]
click at [1232, 170] on div "0 $0.00" at bounding box center [1305, 208] width 110 height 77
type input "$200.00"
click at [1232, 282] on div at bounding box center [877, 309] width 1271 height 55
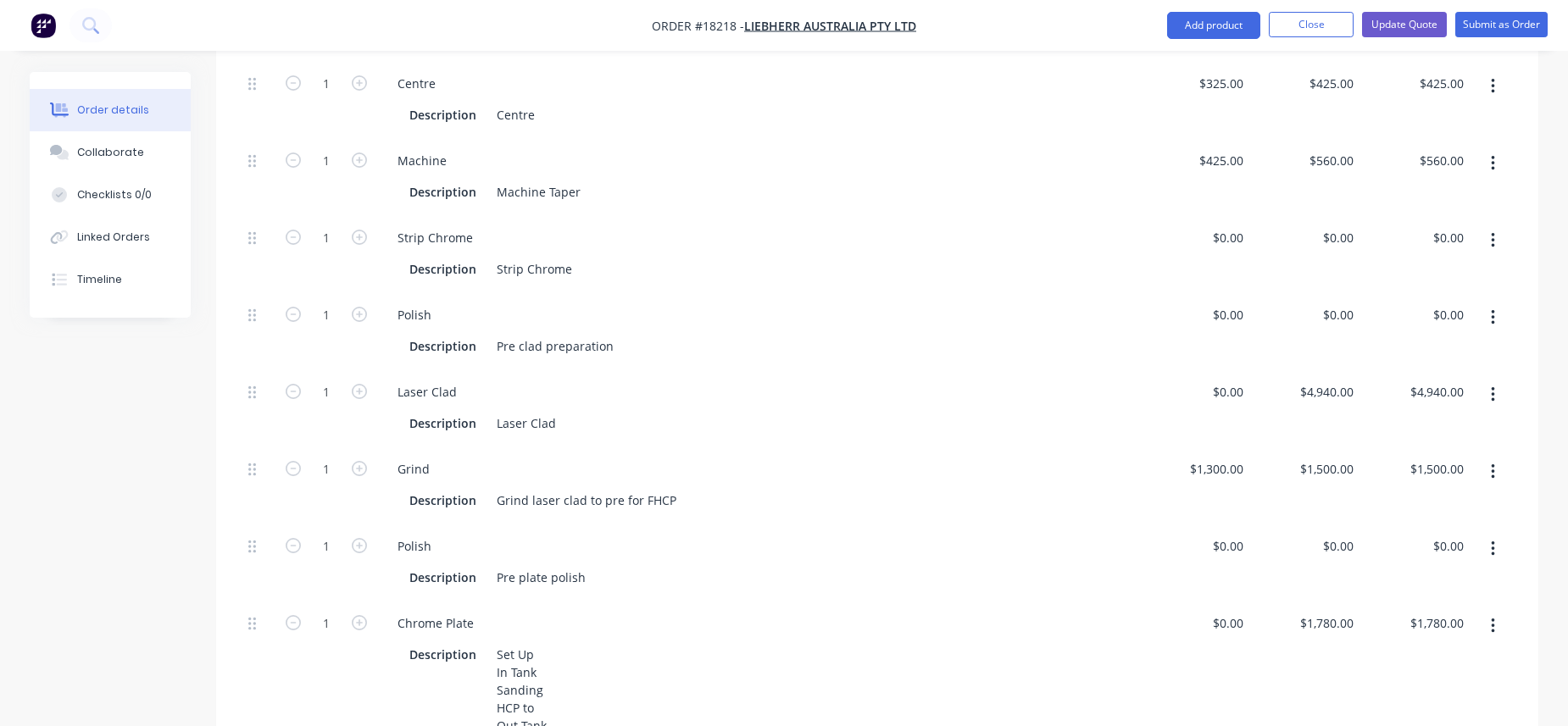
scroll to position [699, 0]
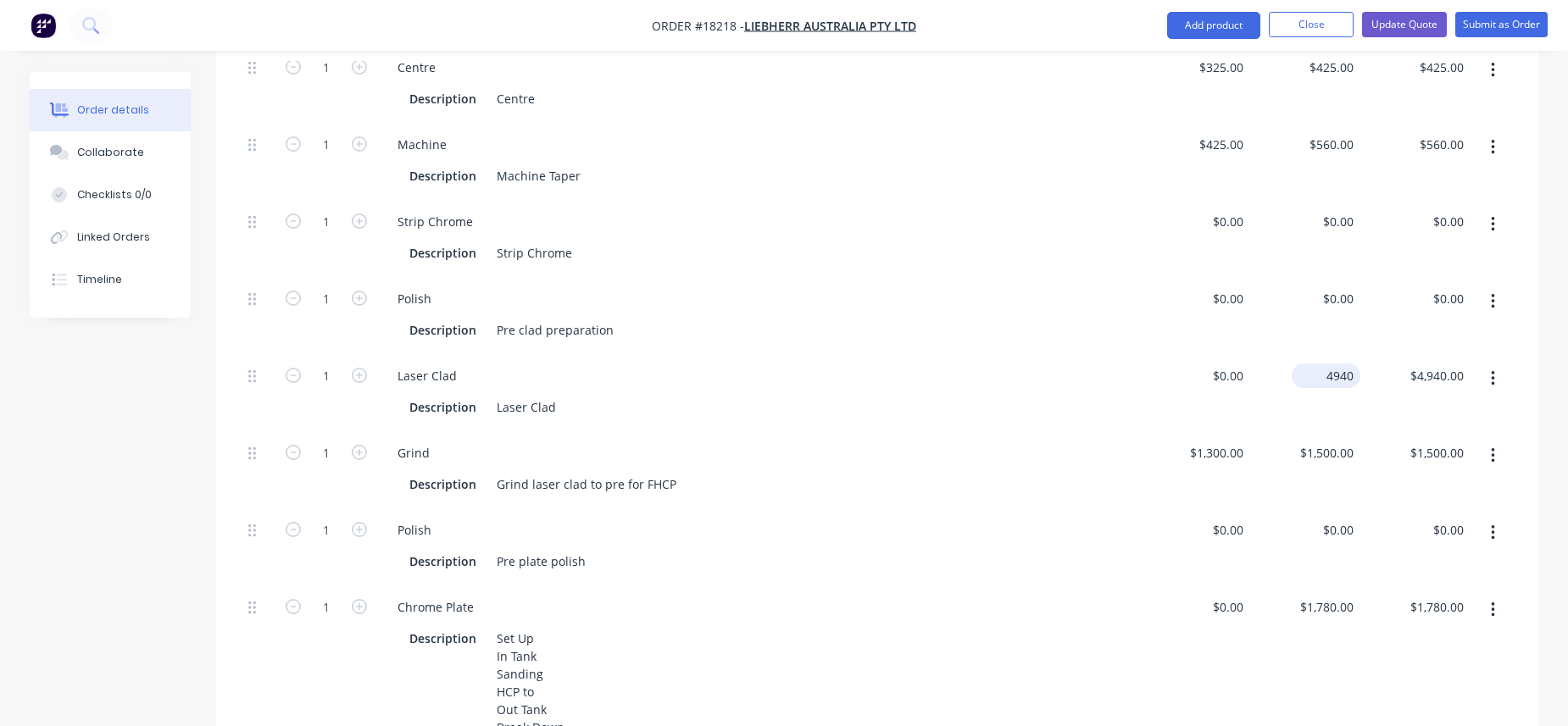
click at [1232, 363] on div "4940 $4,940.00" at bounding box center [1326, 376] width 69 height 24
type input "$5,000.00"
click at [1081, 363] on div "Laser Clad" at bounding box center [758, 376] width 749 height 24
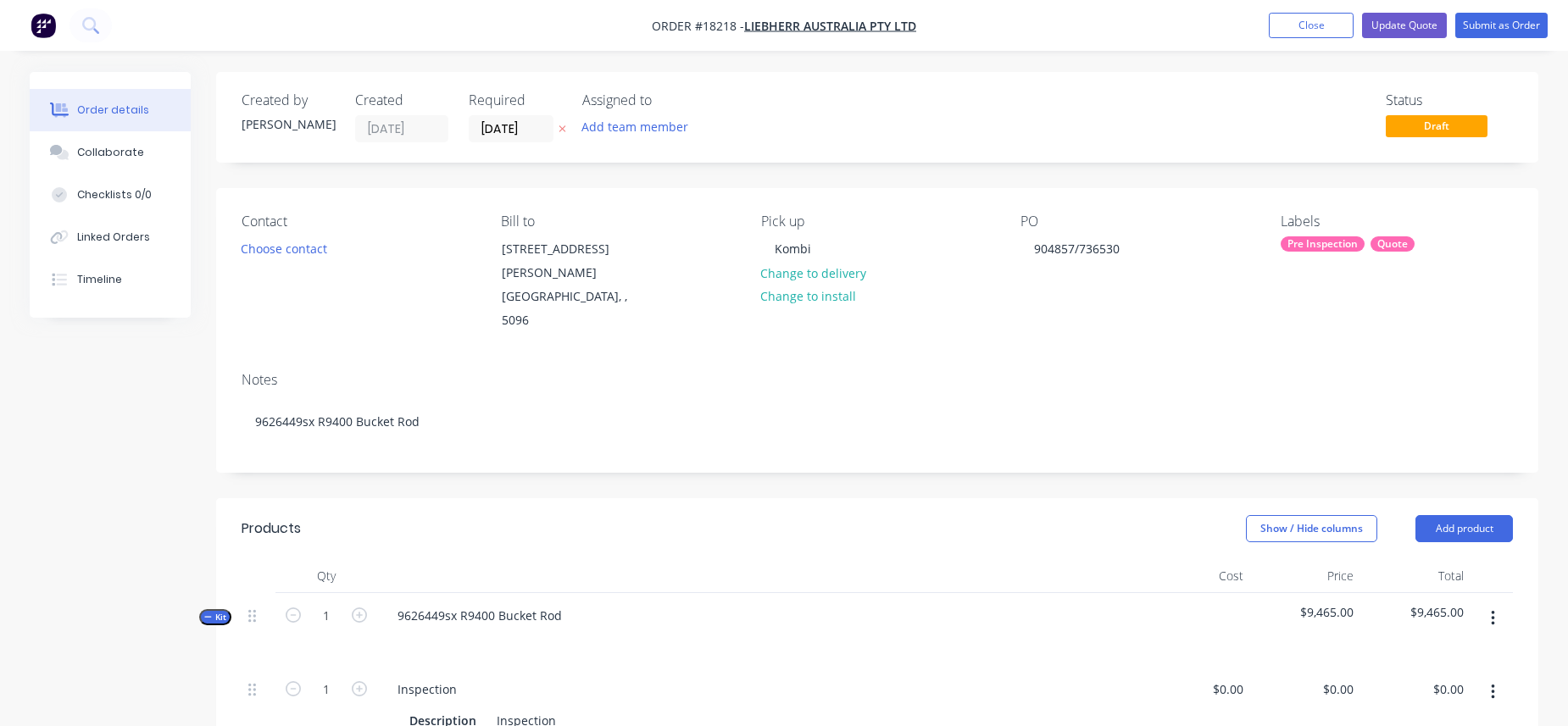
scroll to position [0, 0]
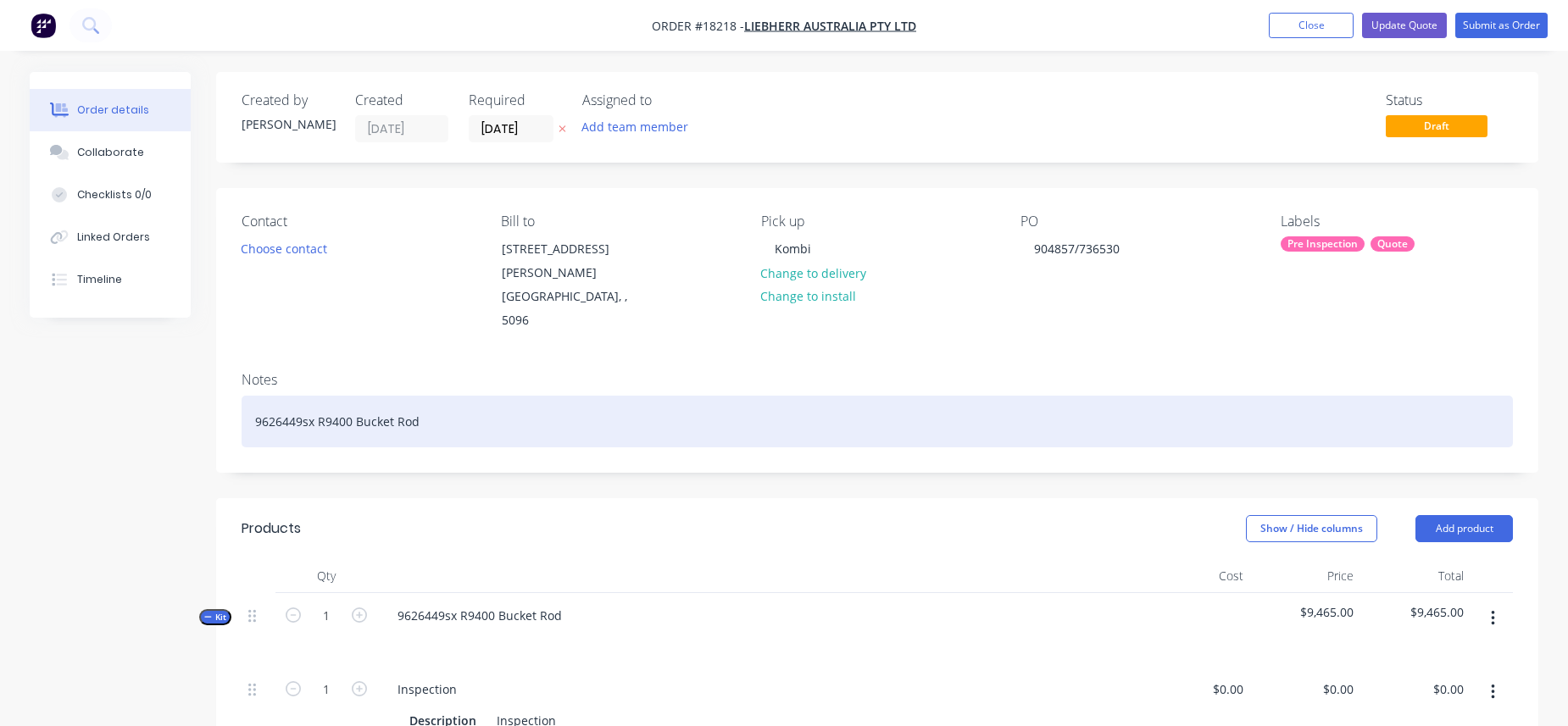
click at [429, 396] on div "9626449sx R9400 Bucket Rod" at bounding box center [877, 421] width 1271 height 51
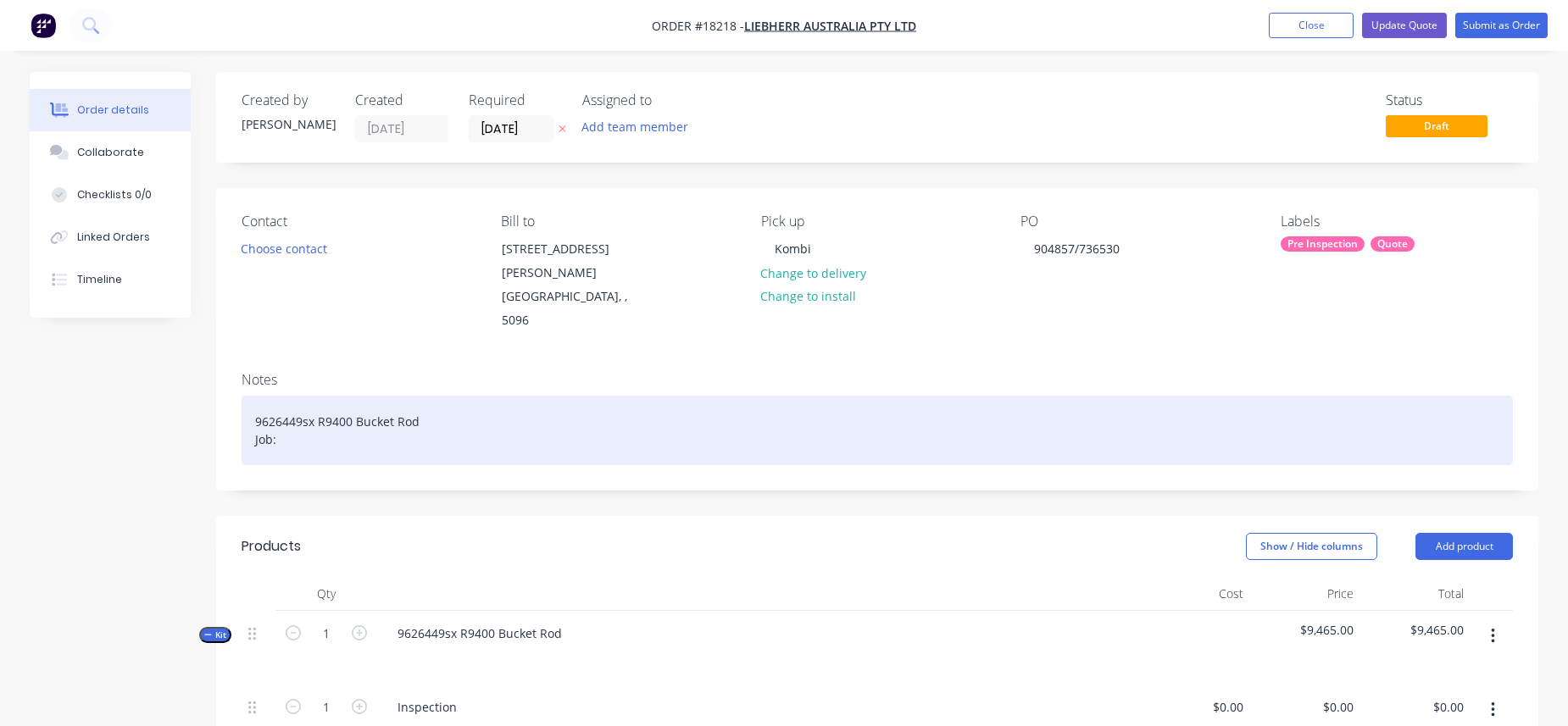
click at [429, 396] on div "9626449sx R9400 Bucket Rod Job:" at bounding box center [877, 431] width 1271 height 70
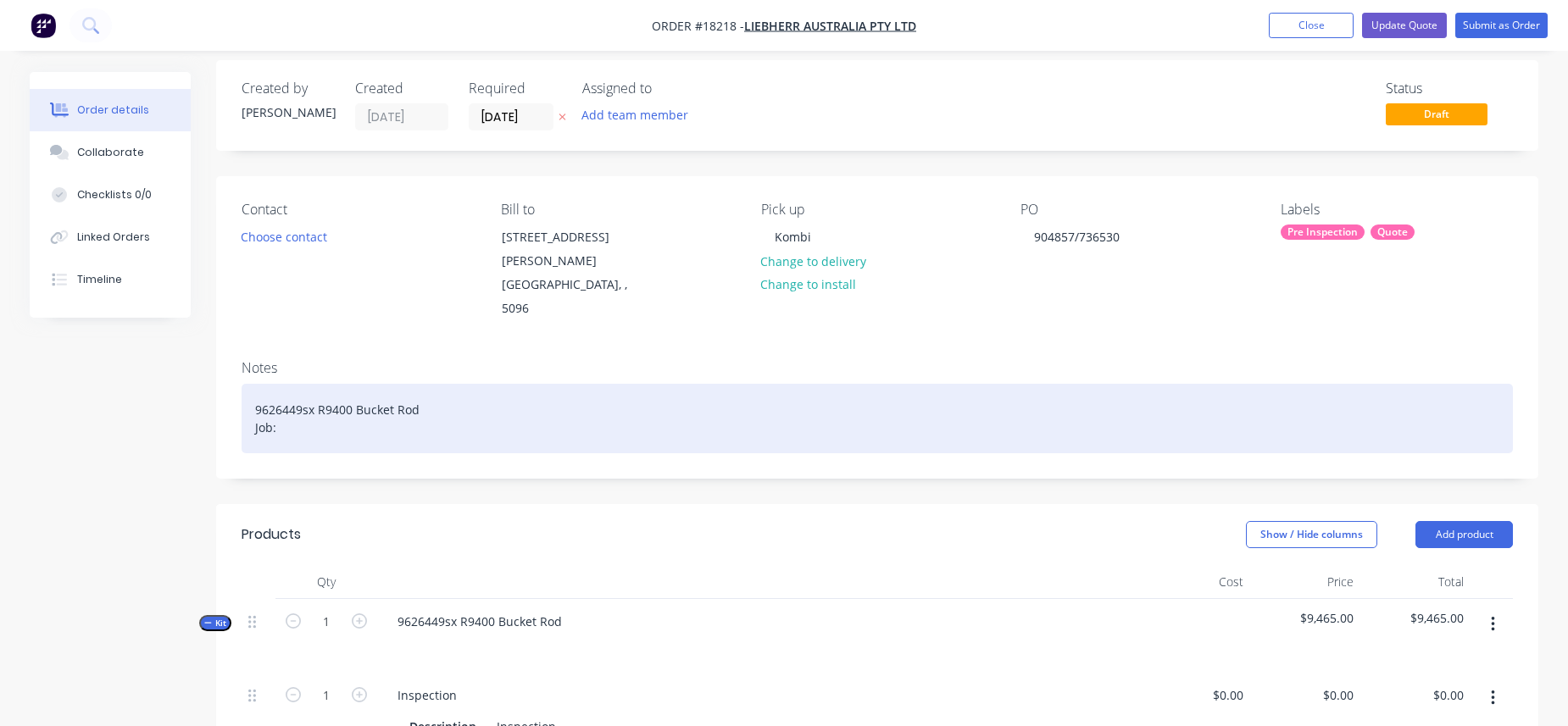
scroll to position [27, 0]
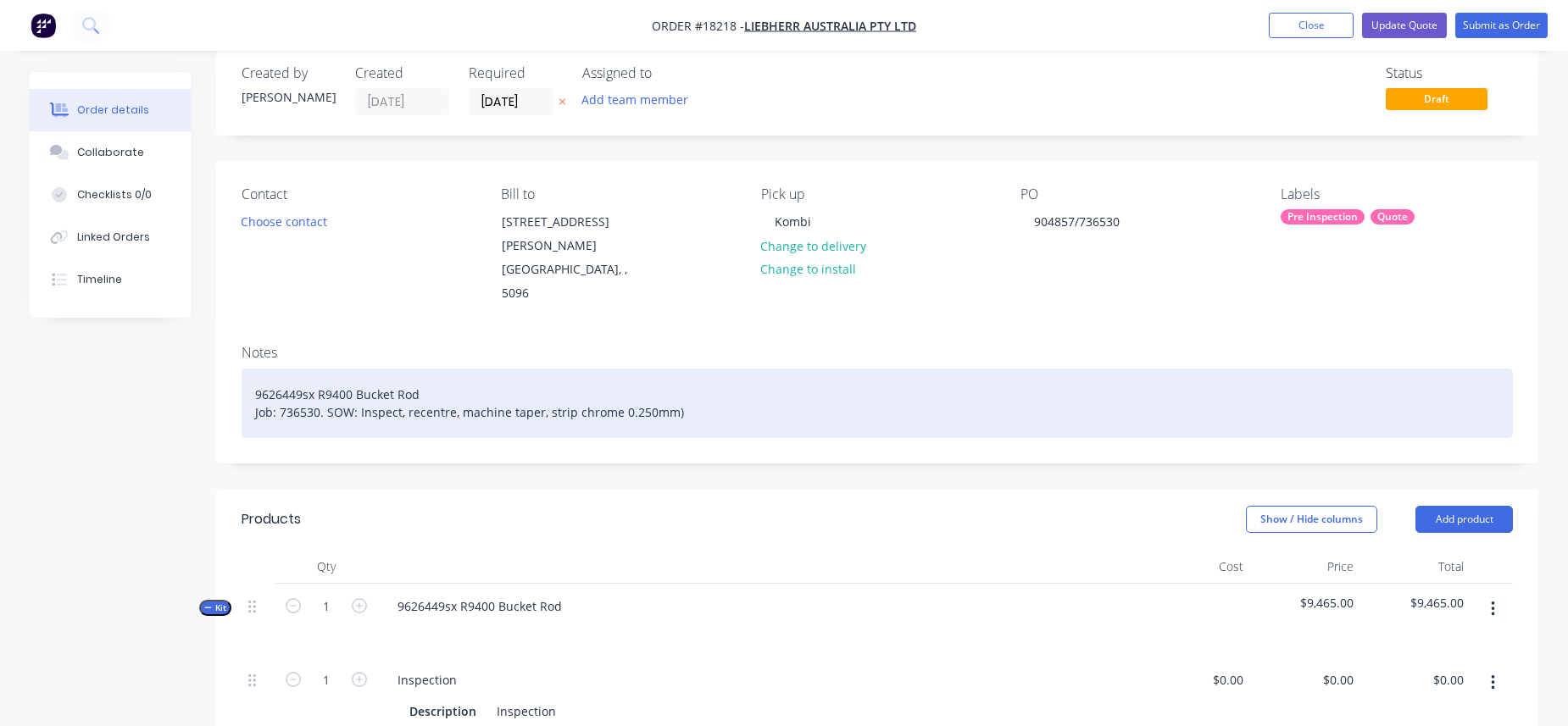
click at [616, 369] on div "9626449sx R9400 Bucket Rod Job: 736530. SOW: Inspect, recentre, machine taper, …" at bounding box center [877, 404] width 1271 height 70
click at [726, 373] on div "9626449sx R9400 Bucket Rod Job: 736530. SOW: Inspect, recentre, machine taper, …" at bounding box center [877, 404] width 1271 height 70
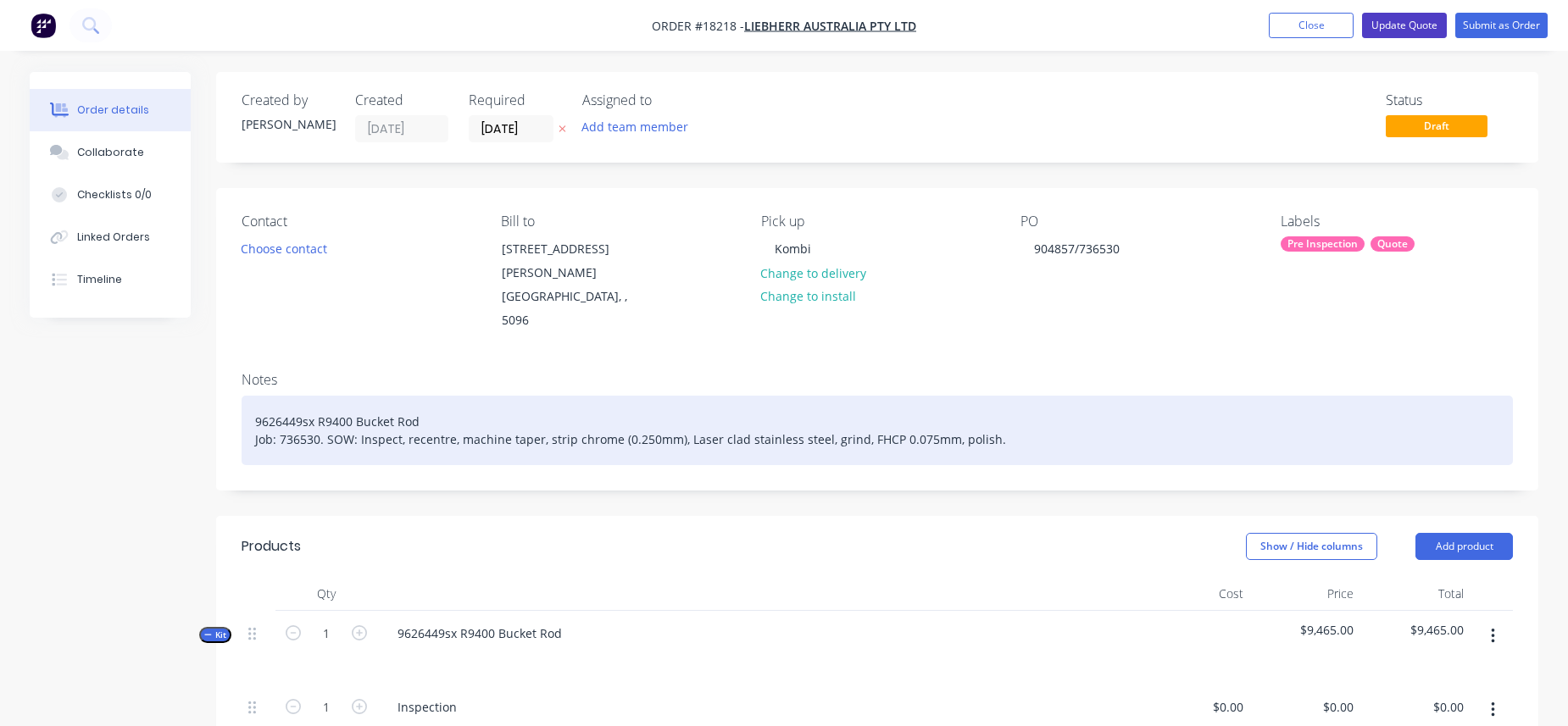
scroll to position [0, 0]
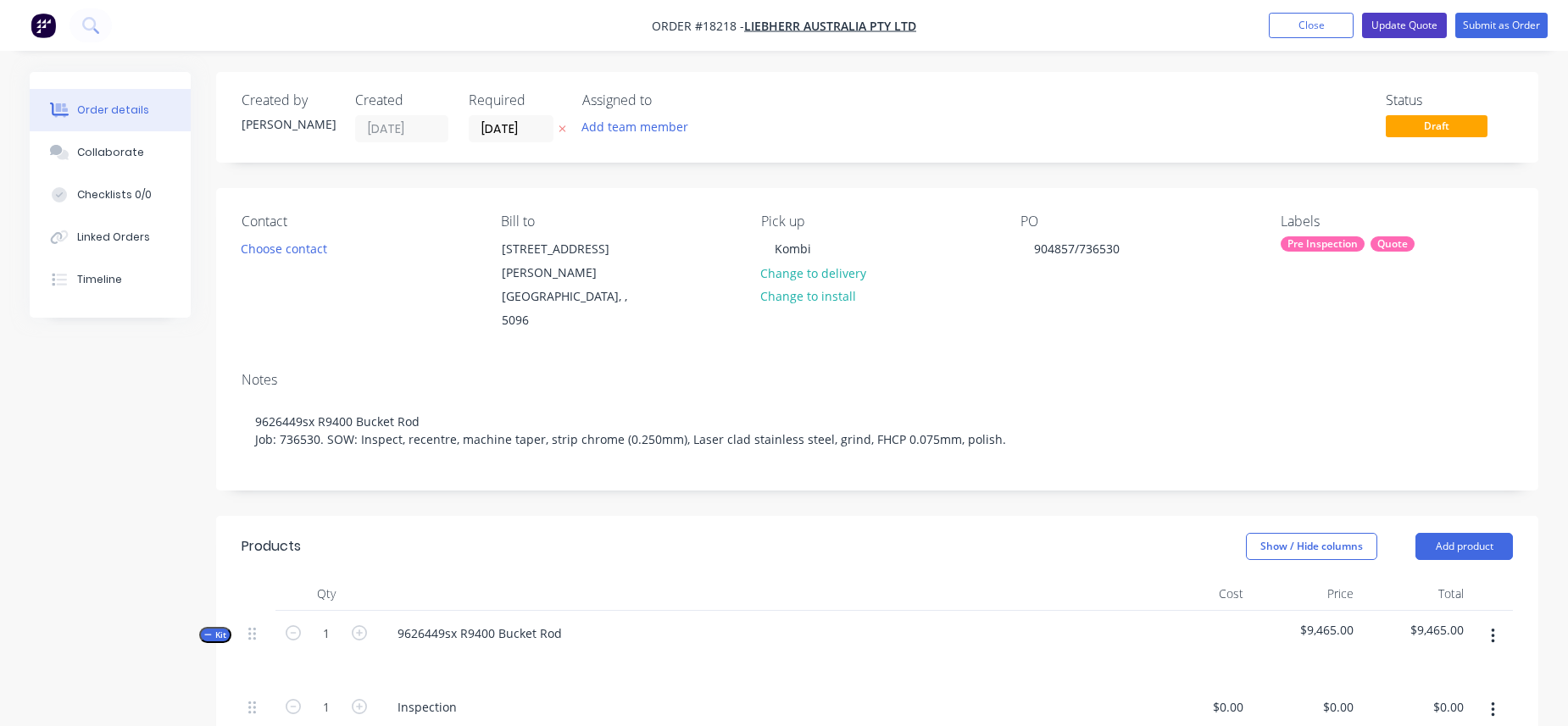
click at [1232, 26] on button "Update Quote" at bounding box center [1404, 25] width 85 height 25
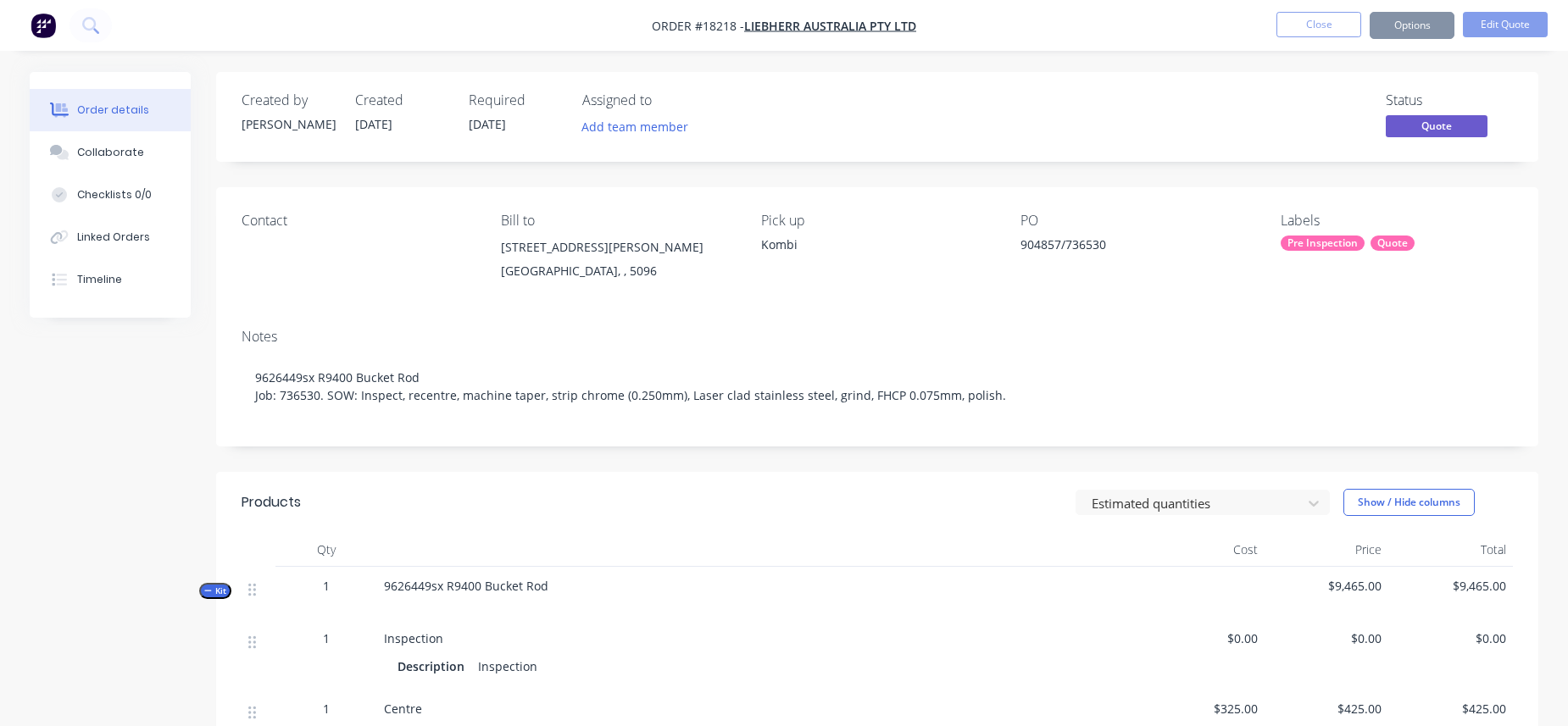
click at [1232, 24] on button "Options" at bounding box center [1411, 25] width 85 height 27
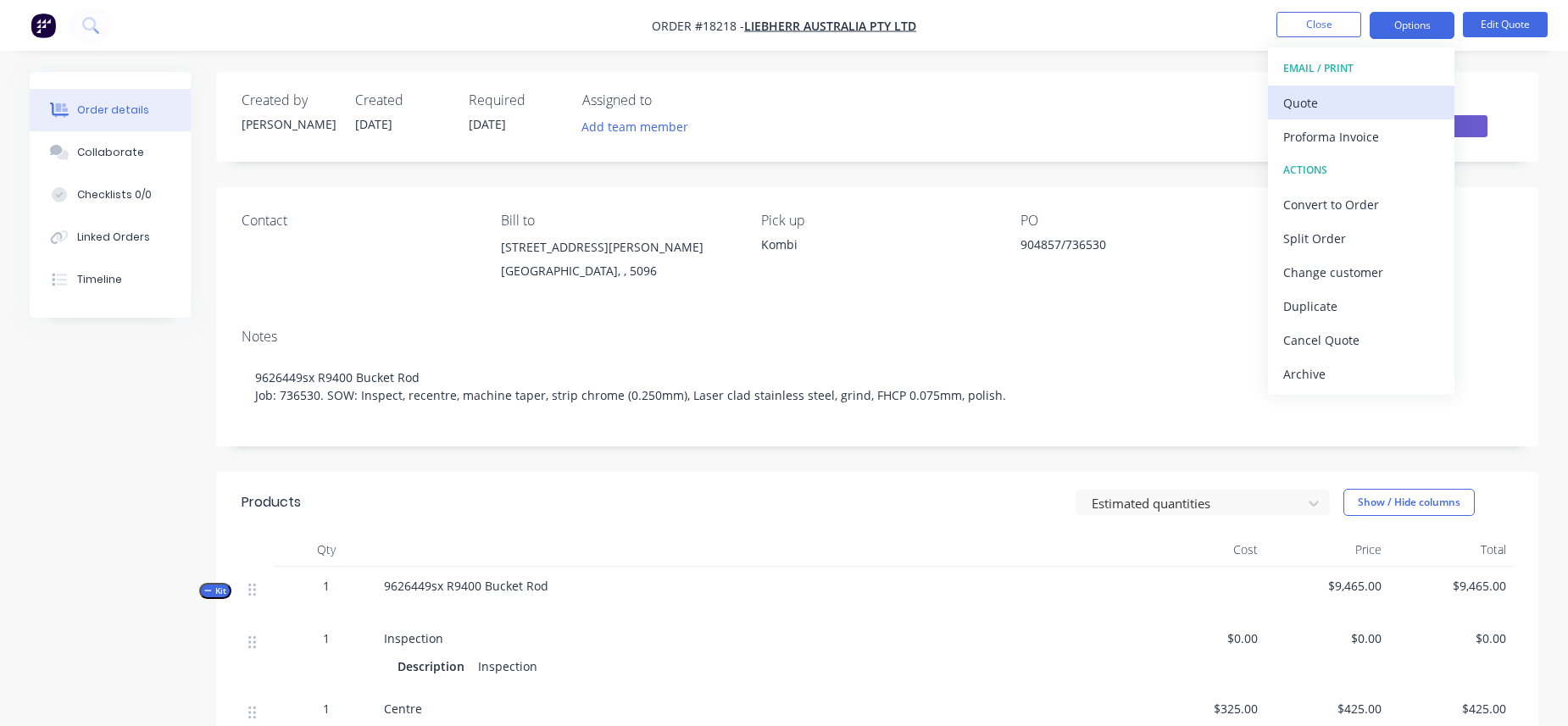
click at [1232, 98] on div "Quote" at bounding box center [1360, 103] width 156 height 24
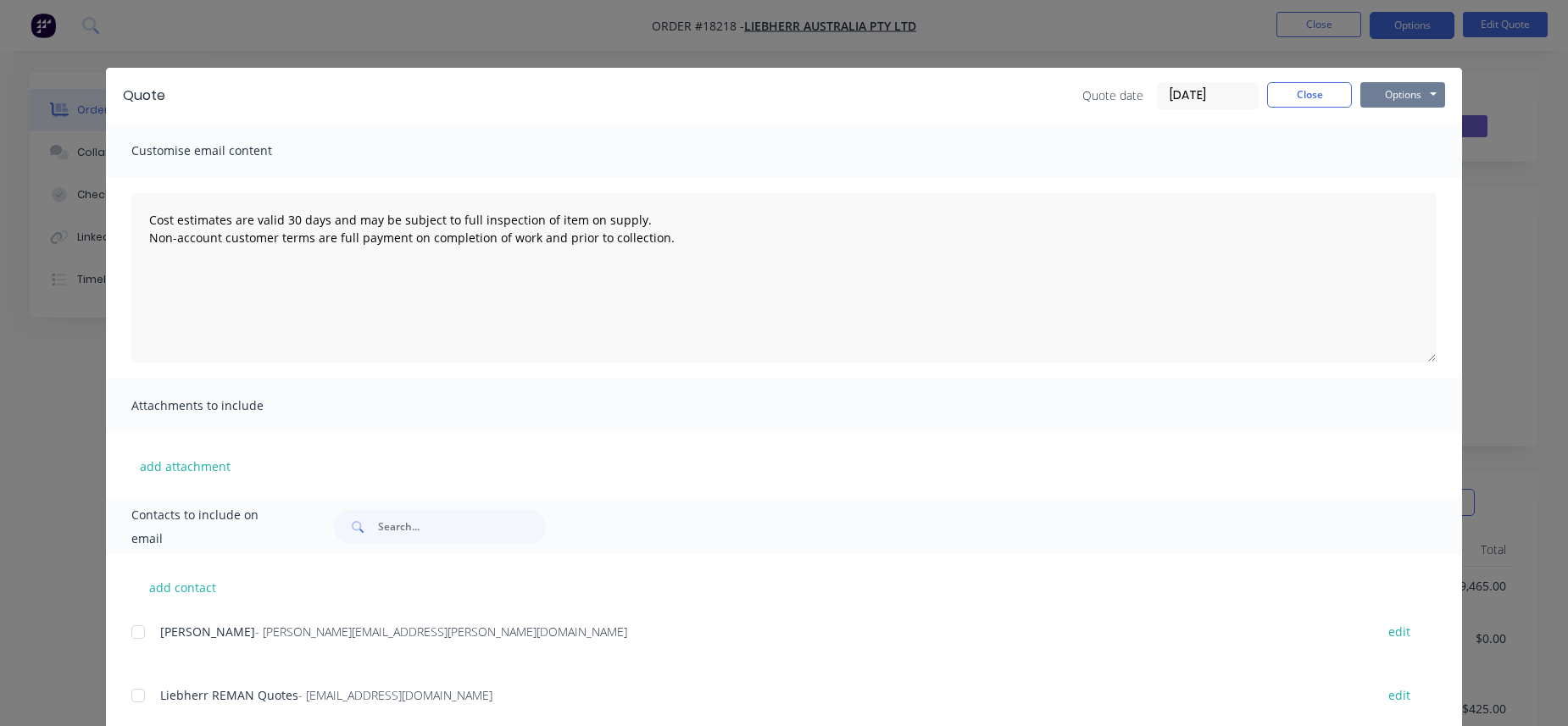
click at [1232, 93] on button "Options" at bounding box center [1402, 94] width 85 height 25
click at [1232, 127] on button "Preview" at bounding box center [1415, 125] width 108 height 28
click at [1232, 91] on button "Options" at bounding box center [1402, 94] width 85 height 25
click at [1232, 181] on button "Email" at bounding box center [1415, 180] width 108 height 28
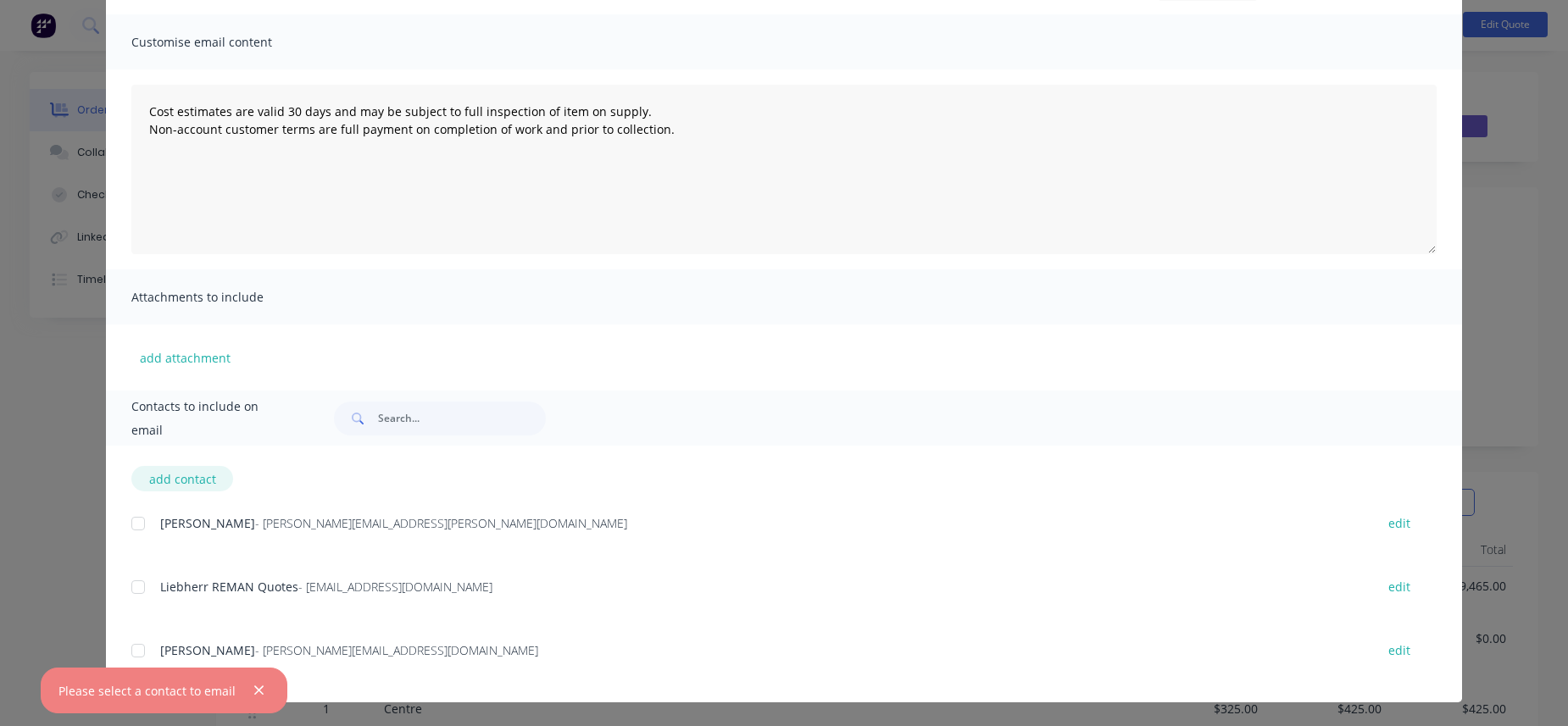
scroll to position [108, 0]
click at [145, 586] on div at bounding box center [138, 587] width 34 height 34
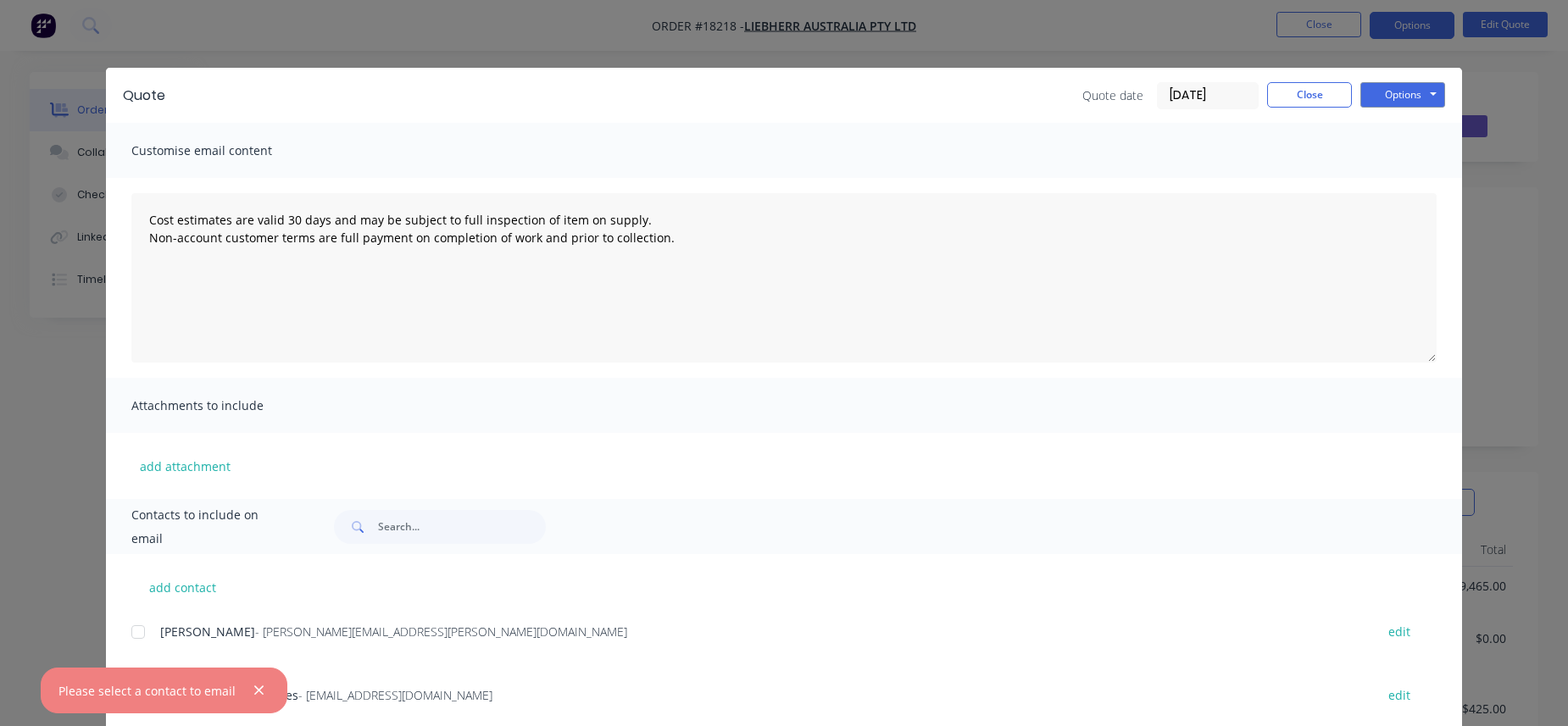
scroll to position [0, 0]
click at [1232, 104] on button "Options" at bounding box center [1402, 94] width 85 height 25
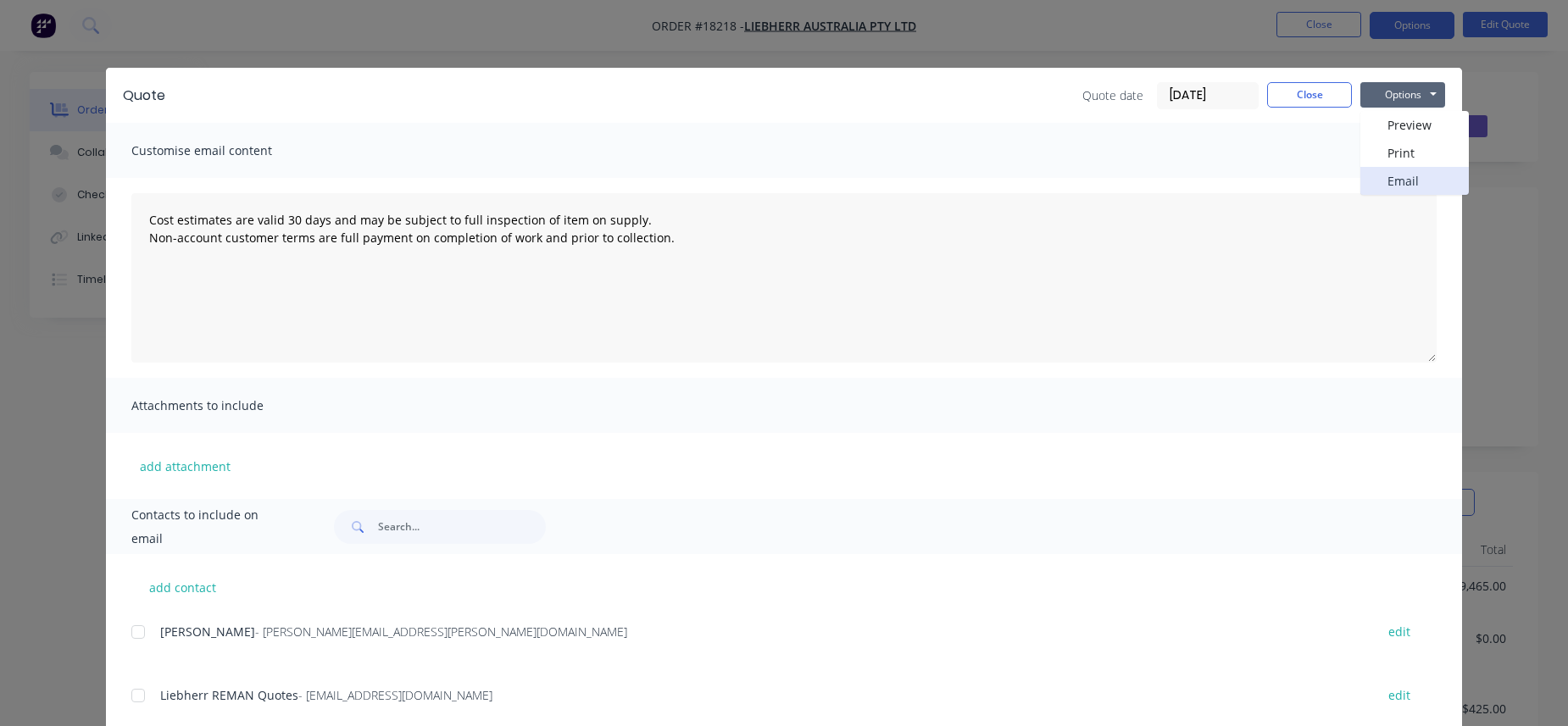
click at [1232, 180] on button "Email" at bounding box center [1415, 180] width 108 height 28
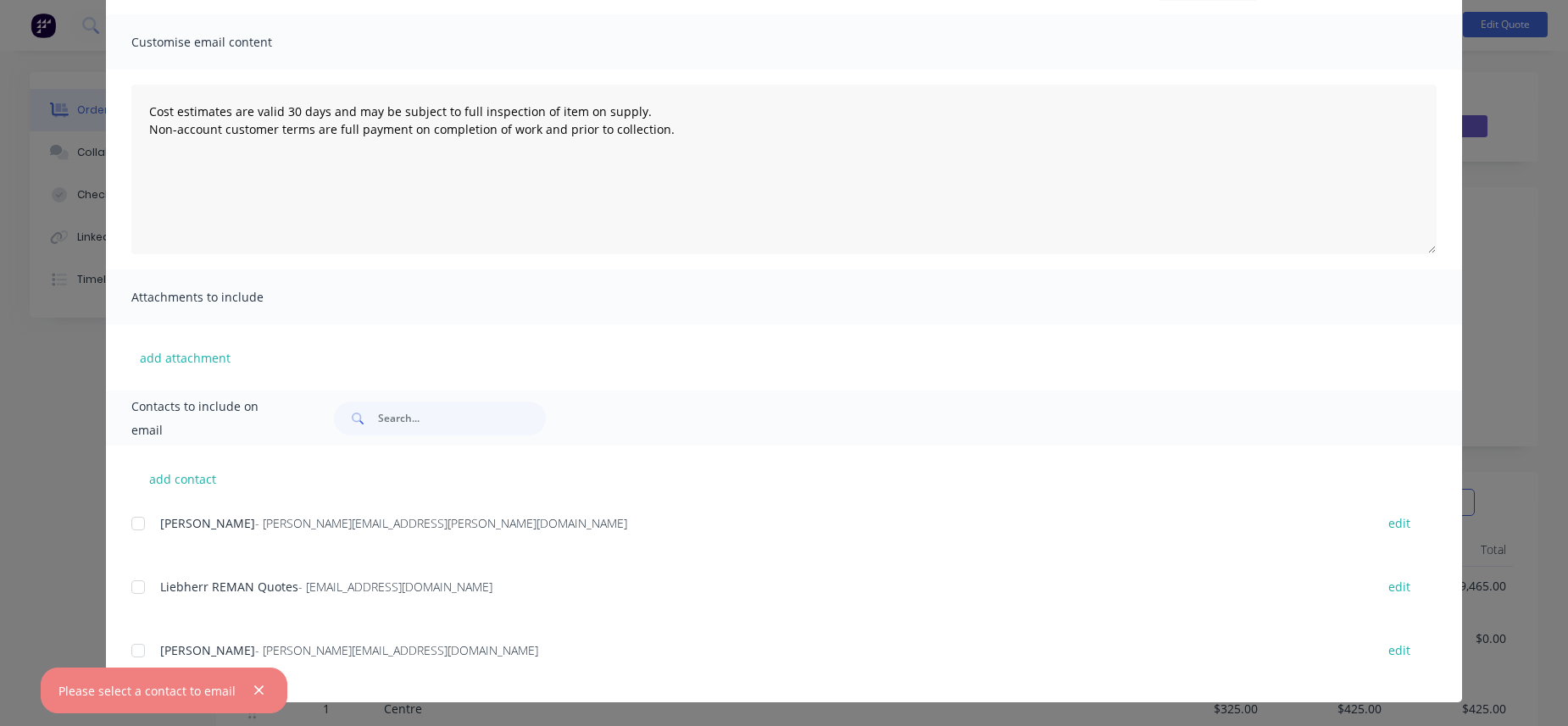
scroll to position [108, 0]
click at [147, 593] on div at bounding box center [138, 587] width 34 height 34
click at [262, 644] on button "button" at bounding box center [259, 690] width 21 height 21
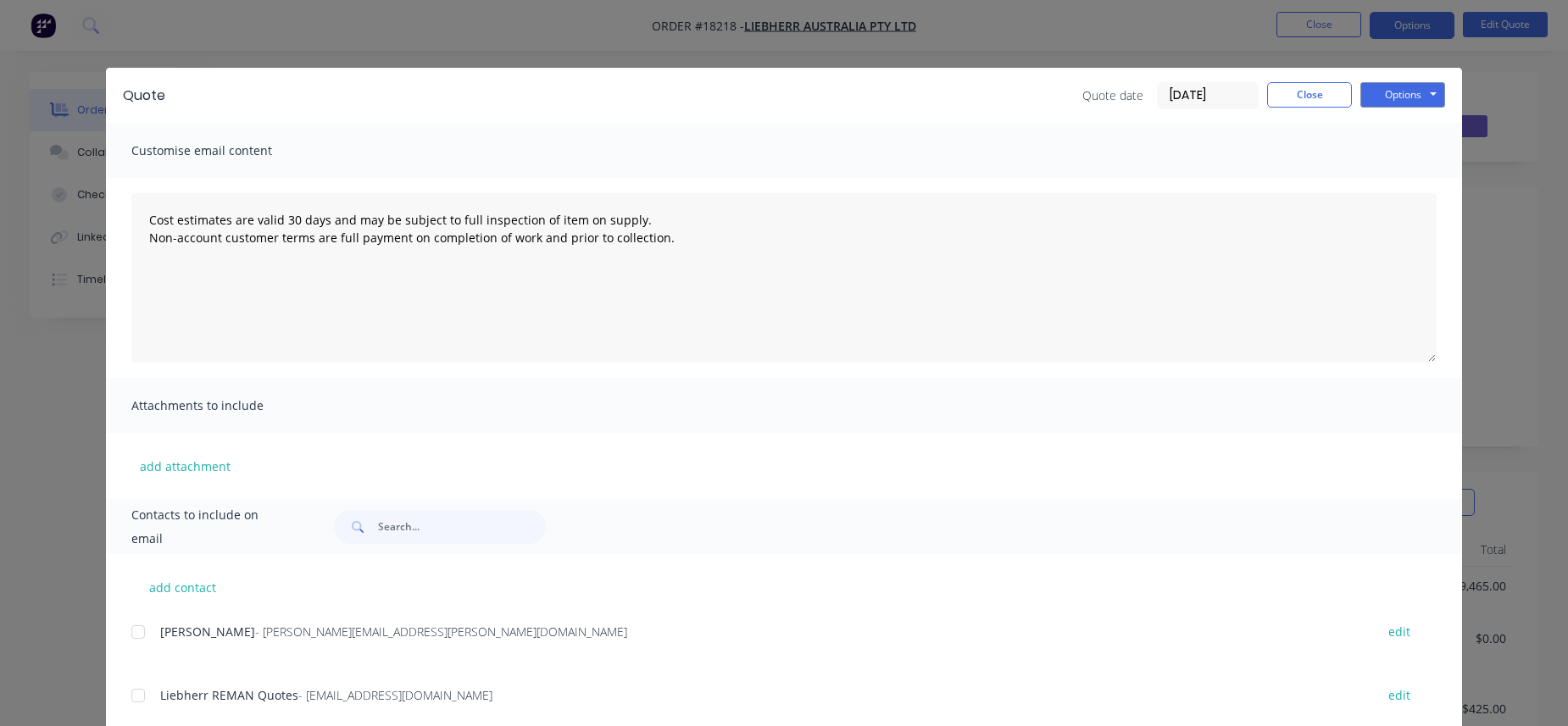
click at [131, 644] on div "add contact [PERSON_NAME] - [PERSON_NAME][EMAIL_ADDRESS][PERSON_NAME][DOMAIN_NA…" at bounding box center [783, 682] width 1356 height 256
click at [135, 644] on div at bounding box center [138, 695] width 34 height 34
click at [1232, 93] on button "Options" at bounding box center [1402, 94] width 85 height 25
click at [1232, 179] on button "Email" at bounding box center [1415, 180] width 108 height 28
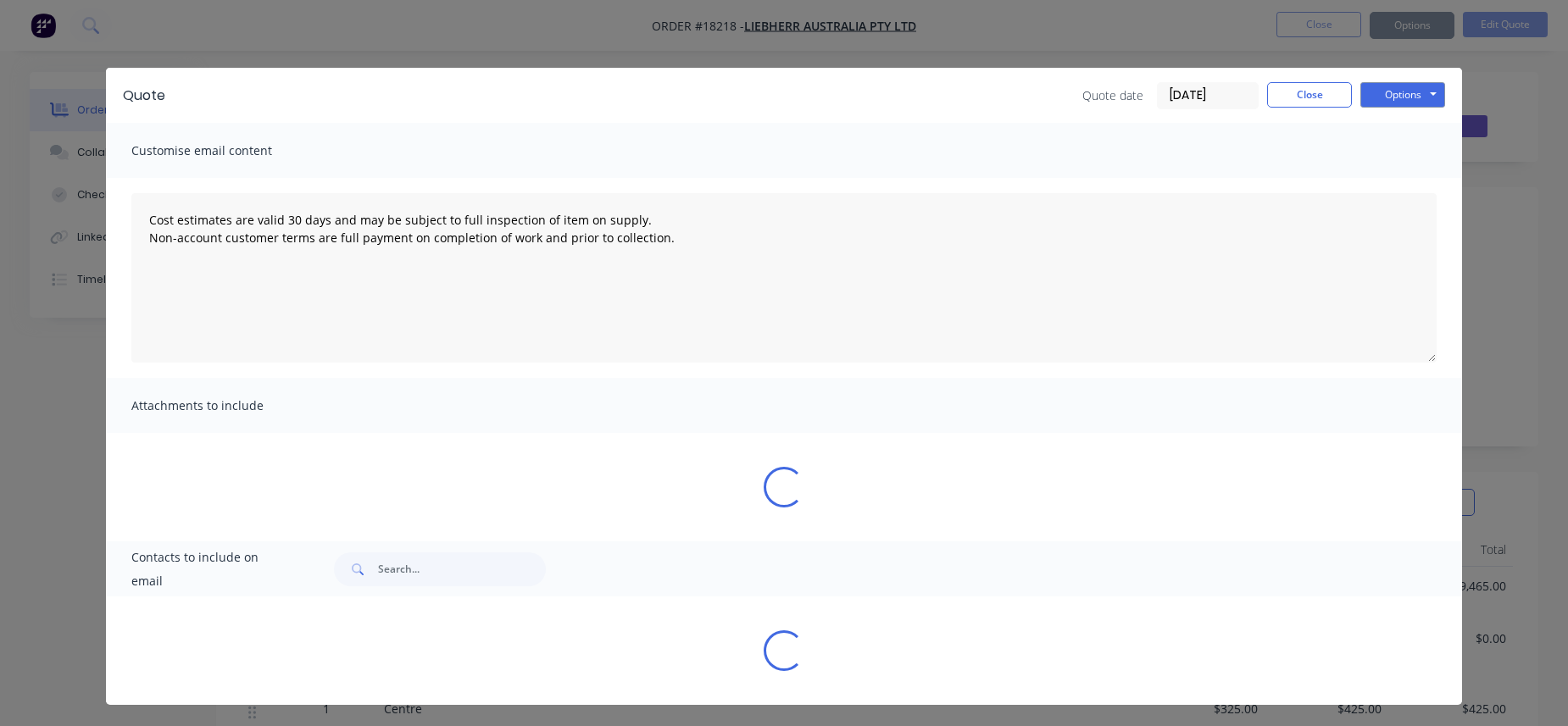
type textarea "Cost estimates are valid 30 days and may be subject to full inspection of item …"
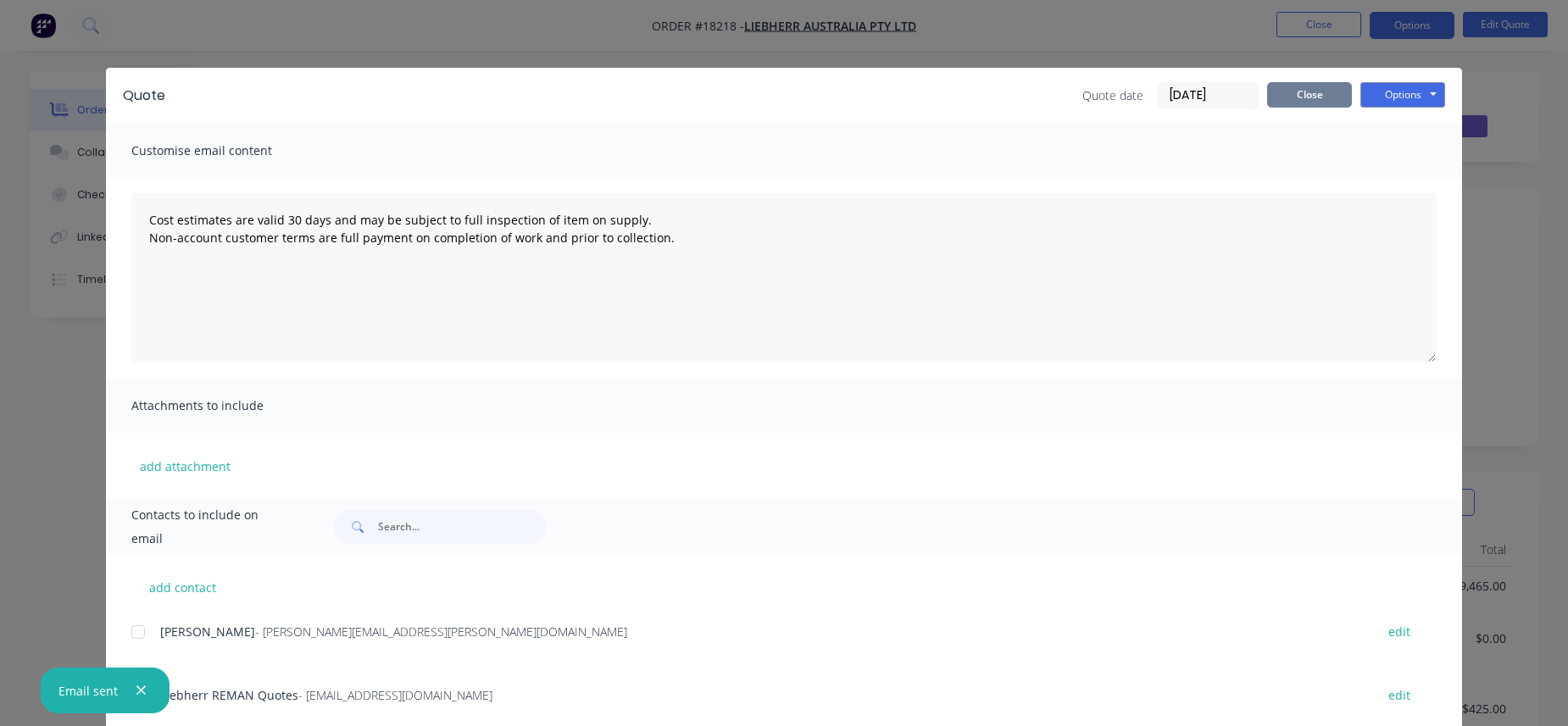
click at [1232, 92] on button "Close" at bounding box center [1309, 94] width 85 height 25
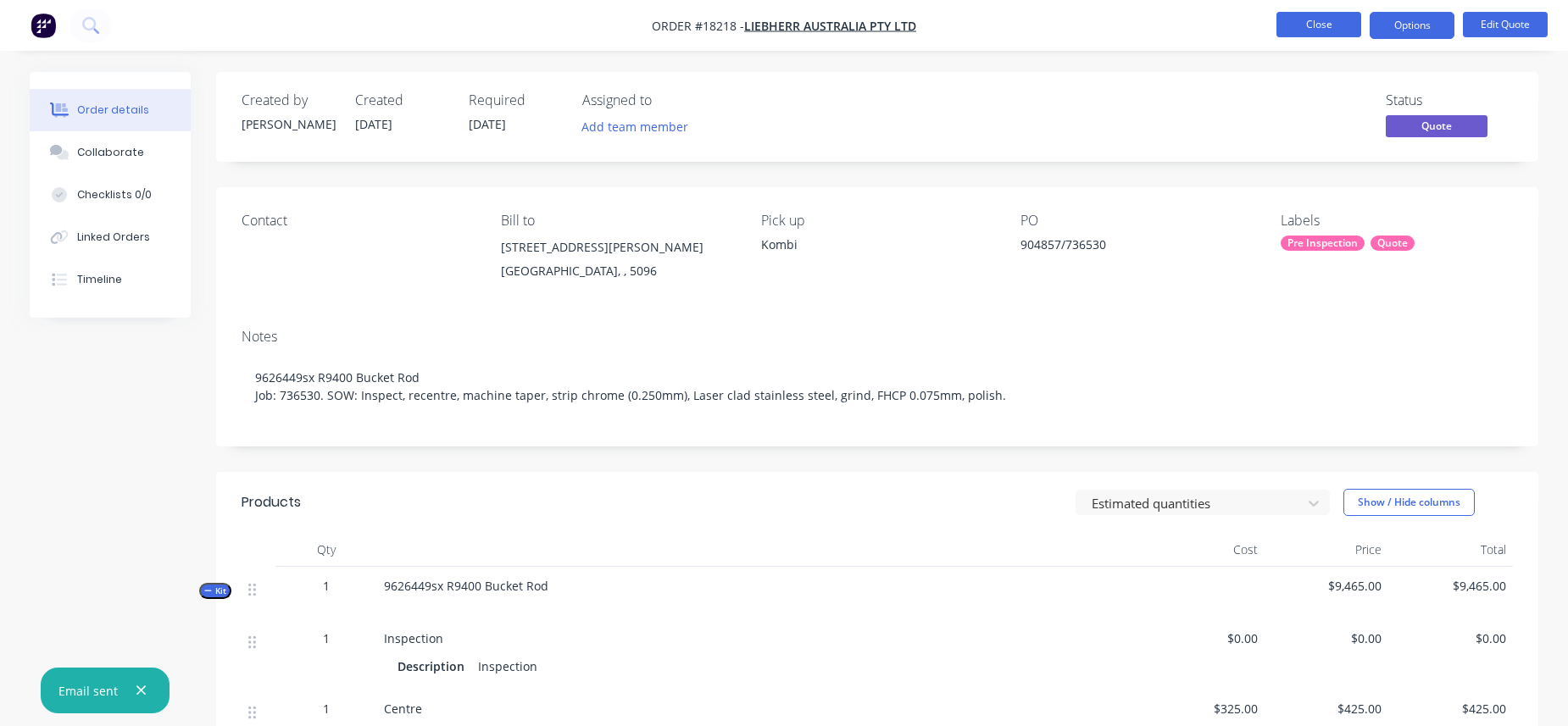
click at [1232, 24] on button "Close" at bounding box center [1318, 24] width 85 height 25
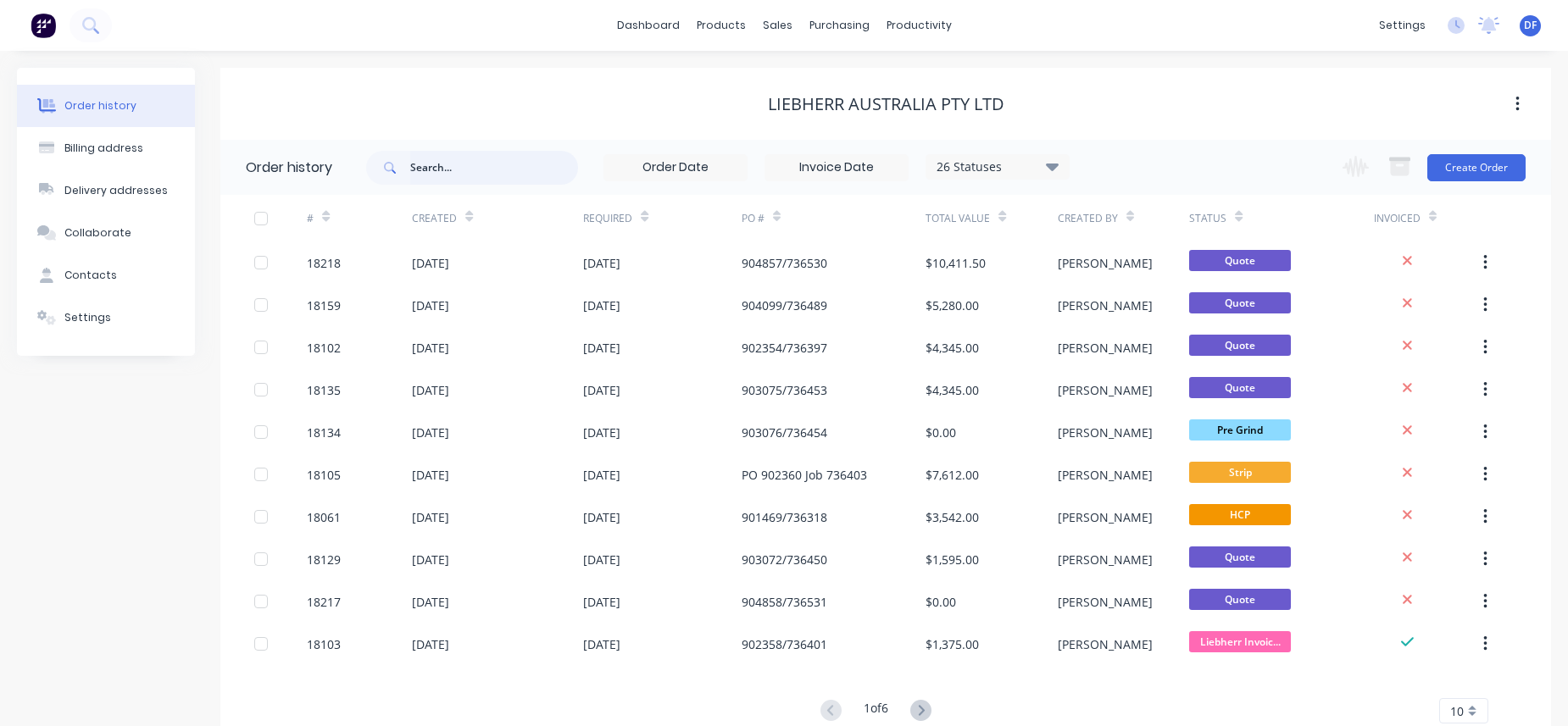
click at [461, 182] on input "text" at bounding box center [494, 167] width 167 height 34
type input "15104"
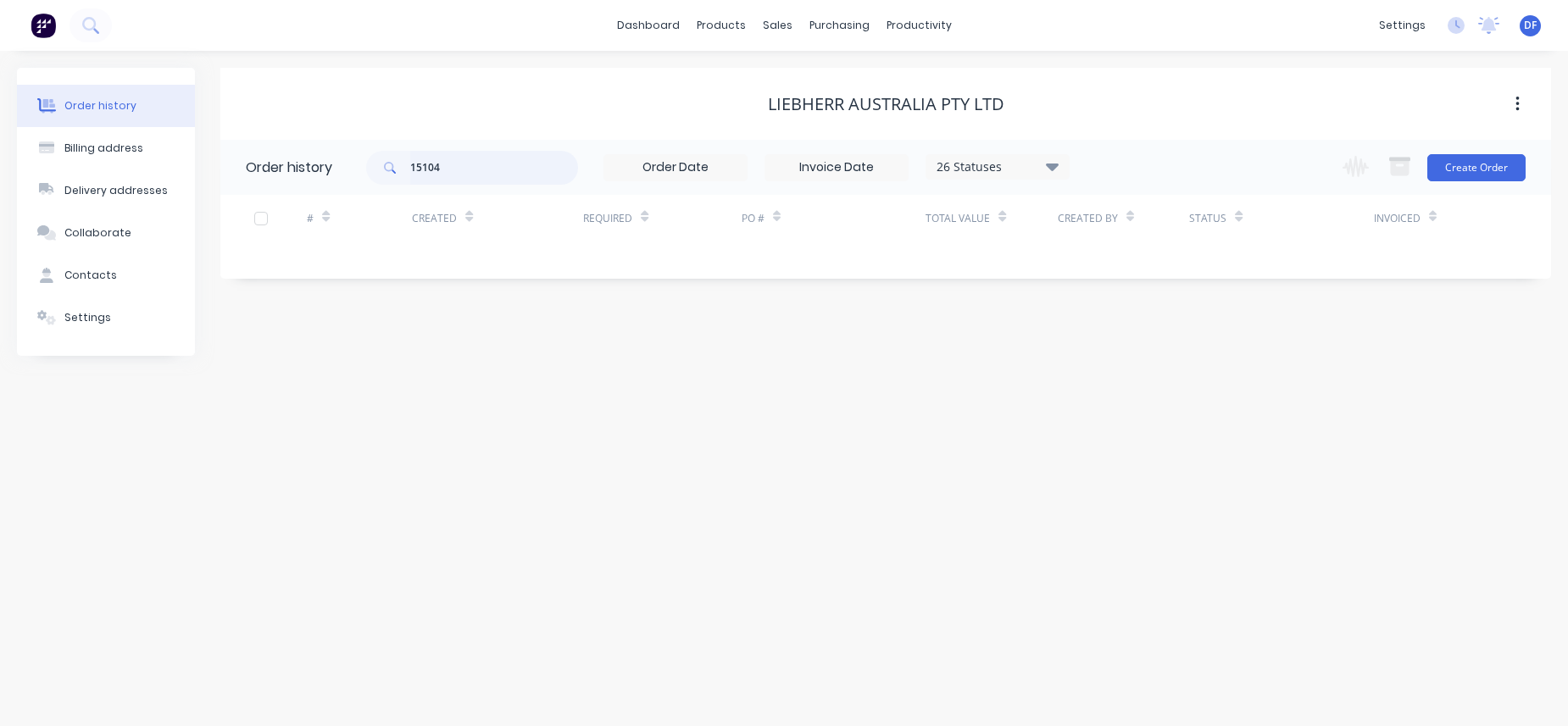
click at [424, 166] on input "15104" at bounding box center [494, 167] width 167 height 34
type input "104"
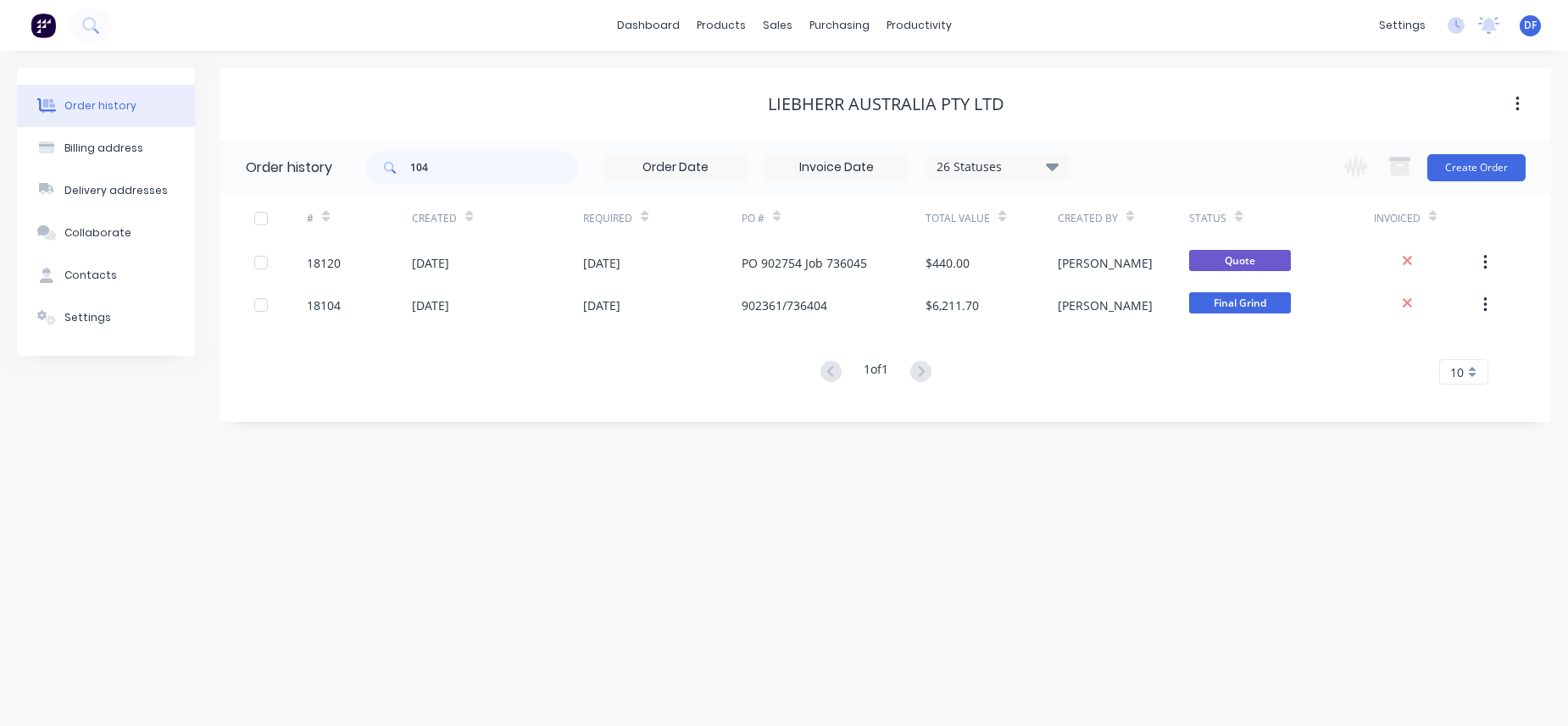
click at [562, 360] on div "1 of 1 10 5 10 15 20 25 30 35" at bounding box center [876, 372] width 1310 height 24
click at [429, 166] on input "104" at bounding box center [494, 167] width 167 height 34
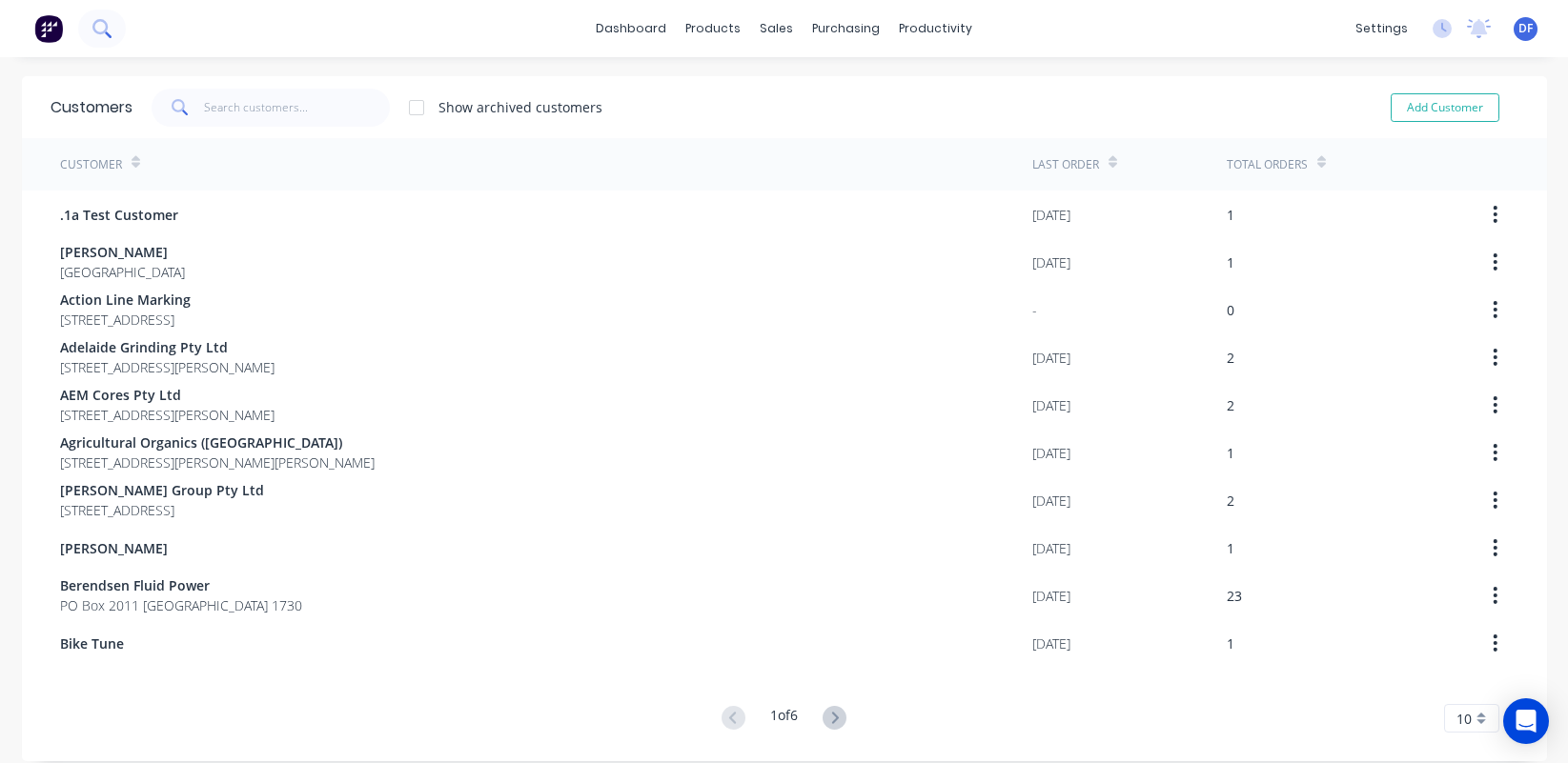
click at [101, 24] on icon at bounding box center [101, 27] width 18 height 18
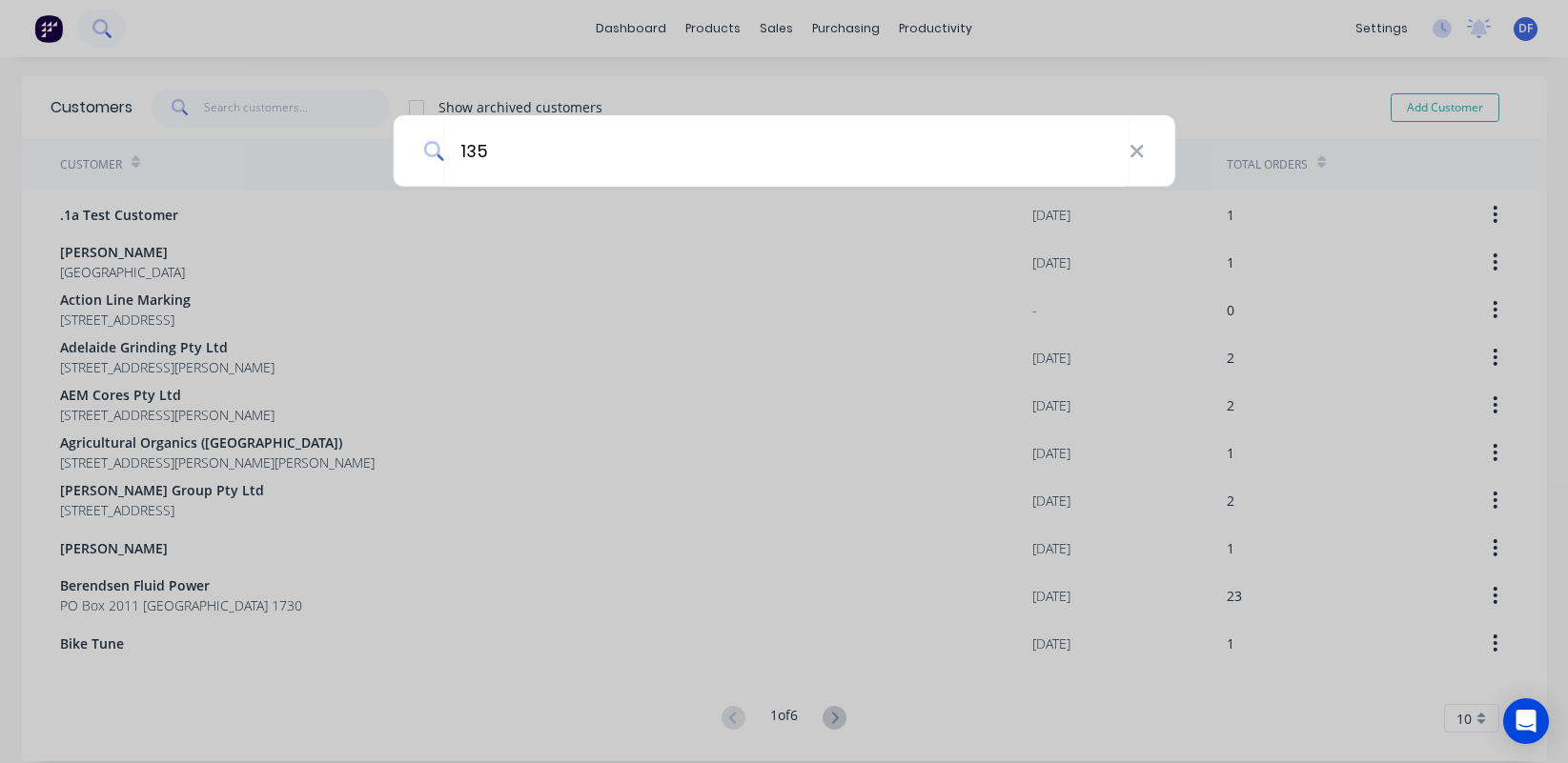
type input "135"
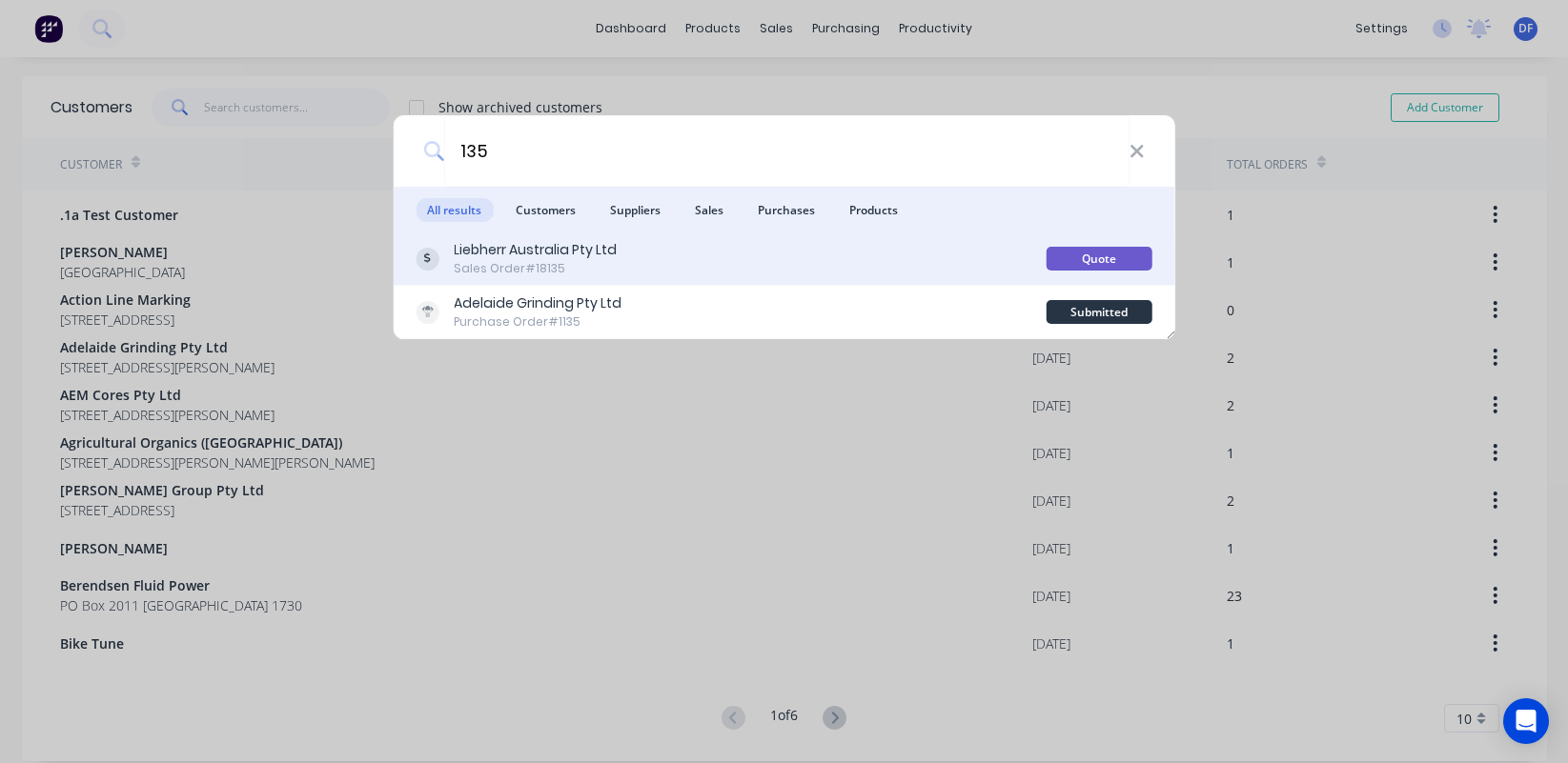
click at [552, 264] on div "Sales Order #18135" at bounding box center [535, 268] width 163 height 17
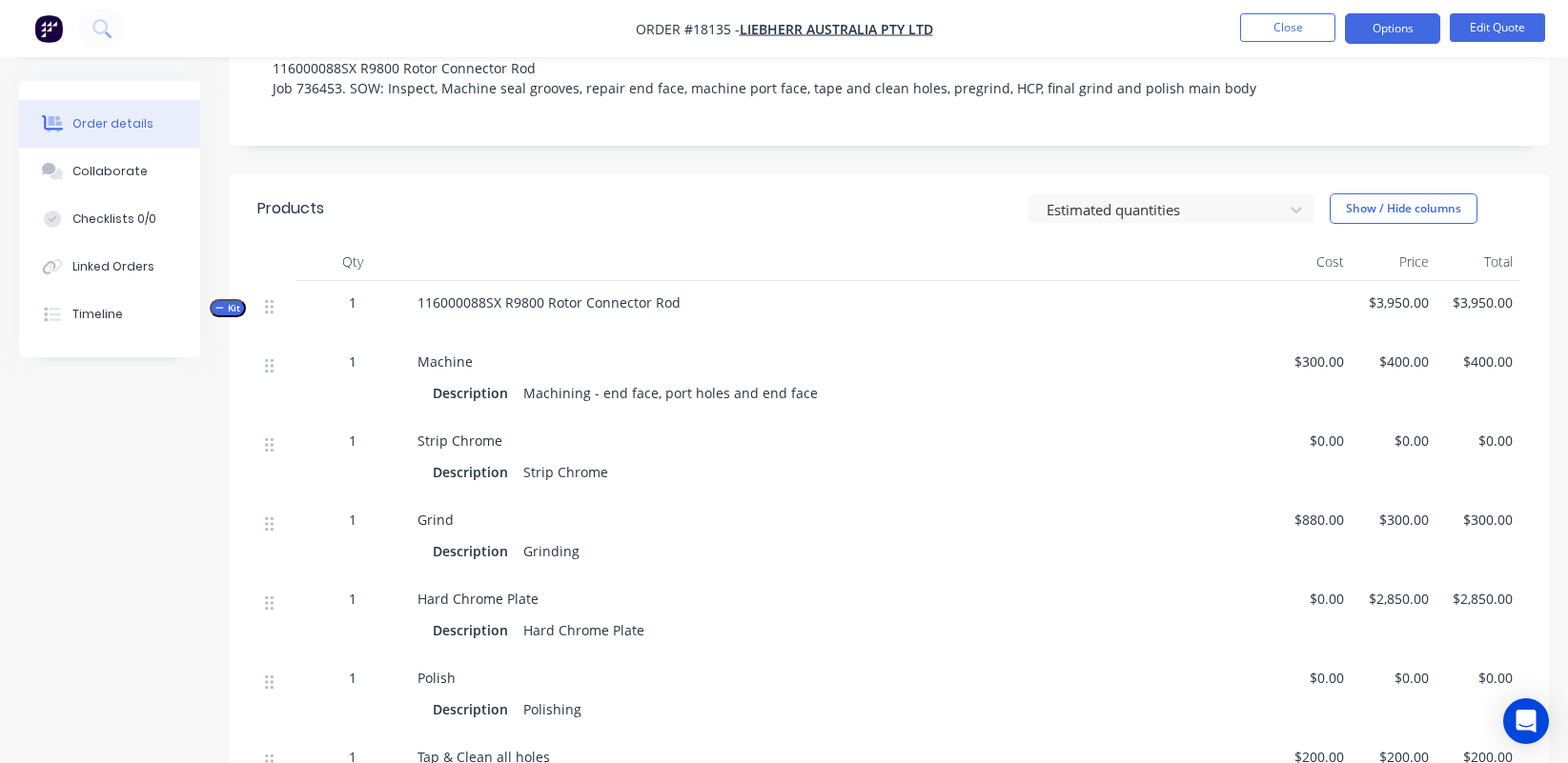
scroll to position [356, 0]
click at [792, 393] on div "Machining - end face, port holes and end face" at bounding box center [671, 393] width 310 height 27
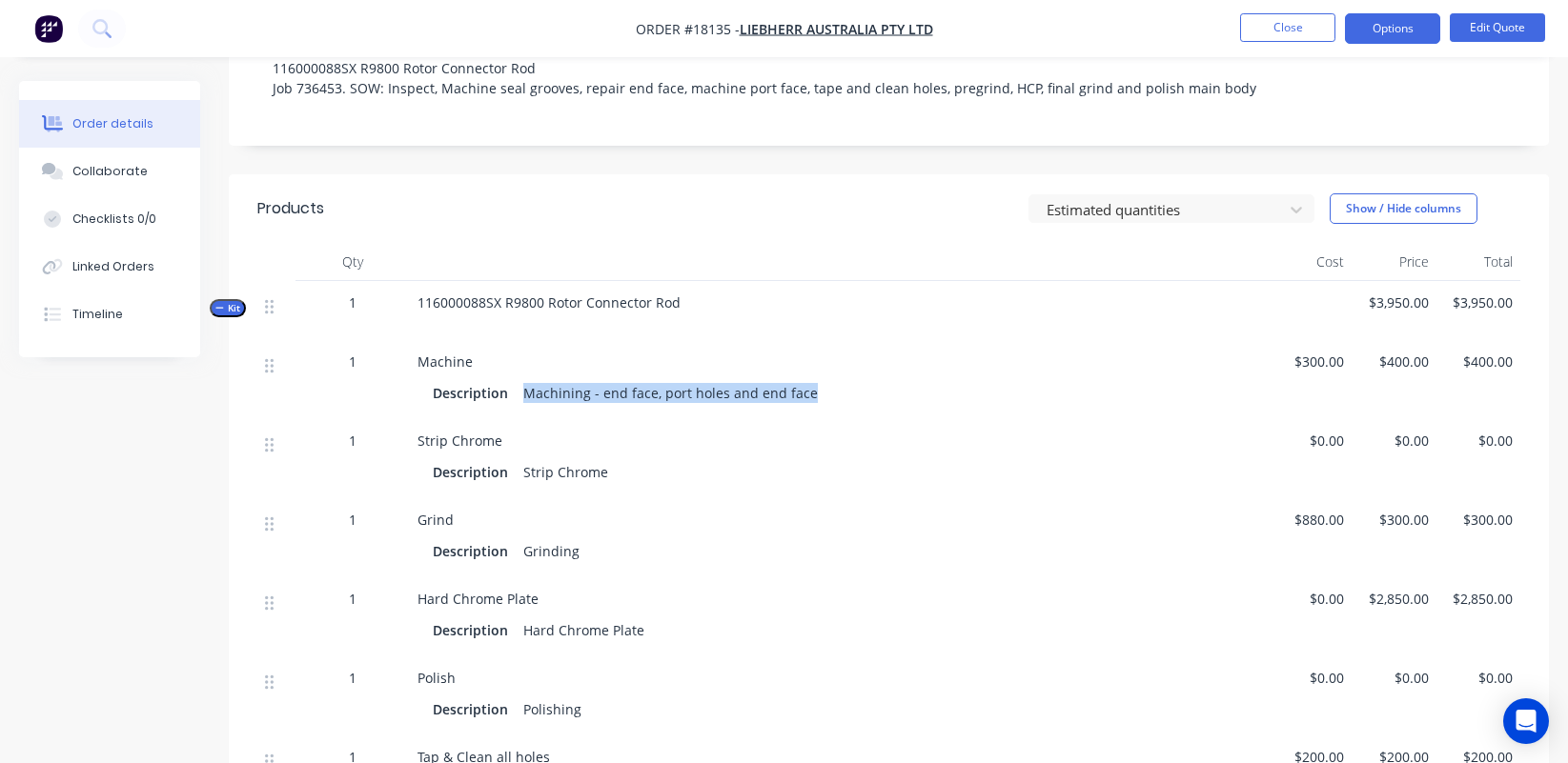
drag, startPoint x: 818, startPoint y: 392, endPoint x: 524, endPoint y: 387, distance: 294.0
click at [524, 387] on div "Description Machining - end face, port holes and end face" at bounding box center [838, 393] width 812 height 27
copy div "Machining - end face, port holes and end face"
click at [1254, 1] on nav "Order #18135 - Liebherr Australia Pty Ltd Close Options Edit Quote" at bounding box center [784, 28] width 1568 height 57
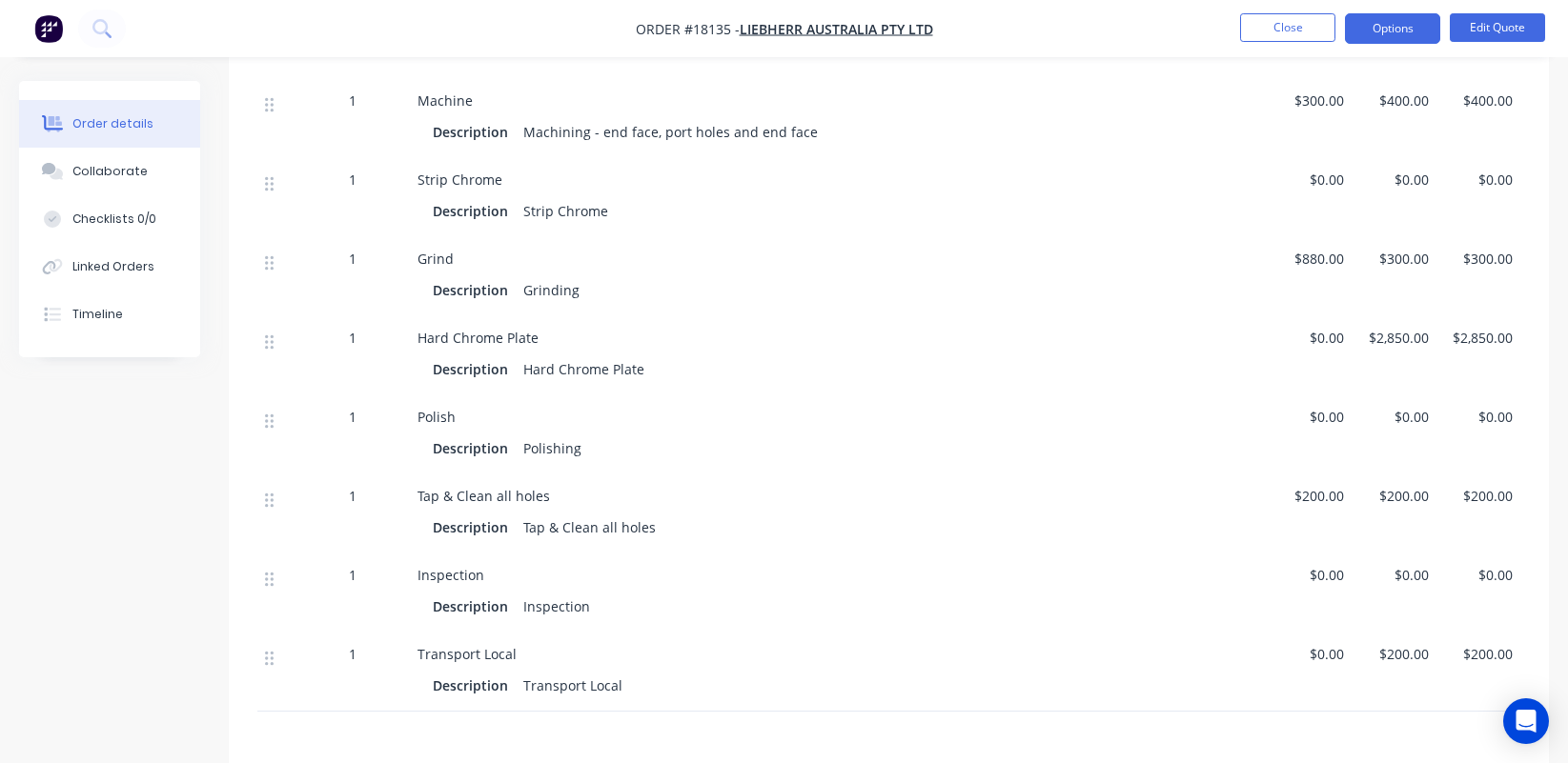
scroll to position [625, 0]
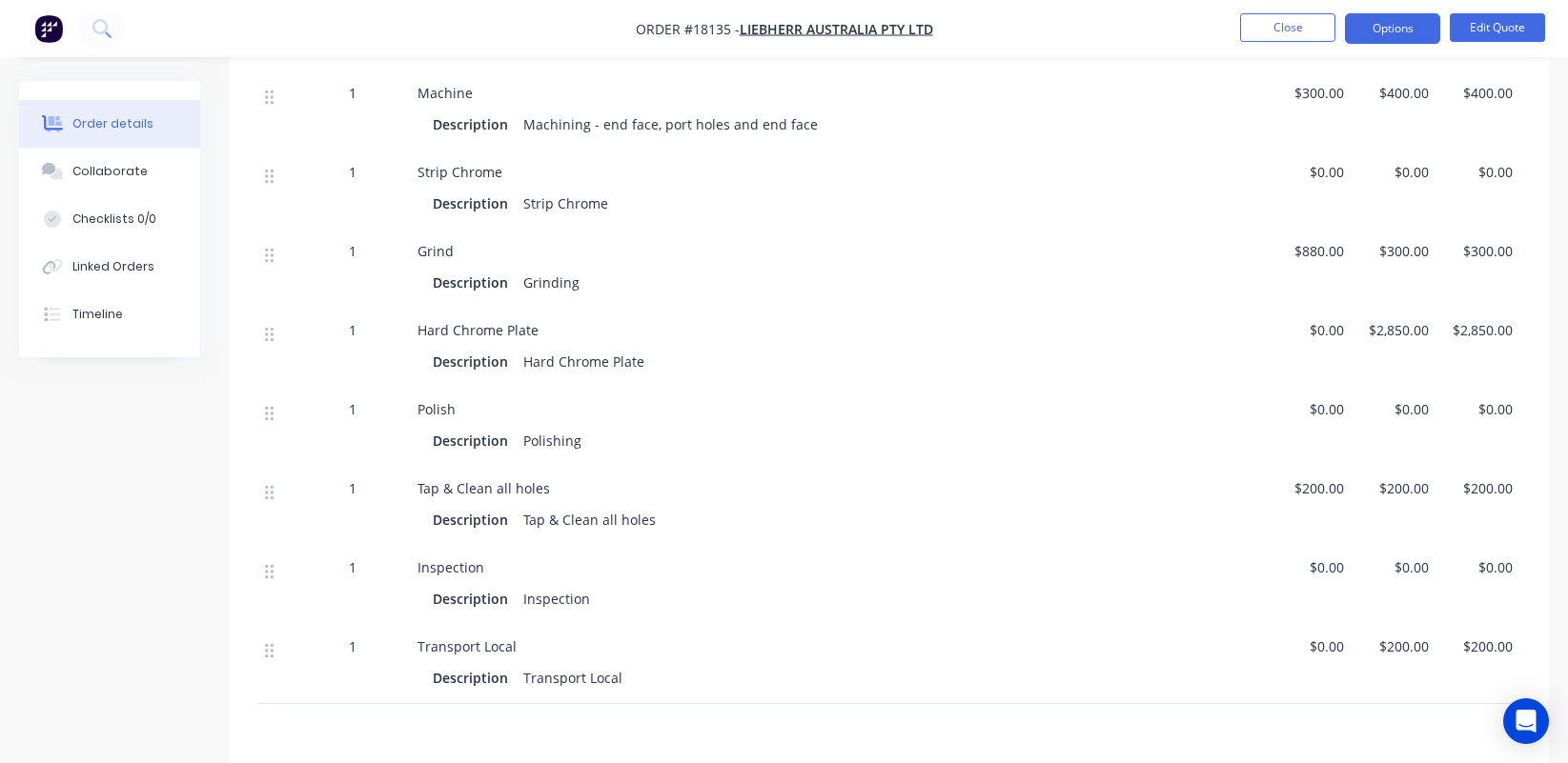
click at [1329, 483] on span "$200.00" at bounding box center [1309, 488] width 69 height 20
click at [1508, 28] on button "Edit Quote" at bounding box center [1496, 27] width 95 height 28
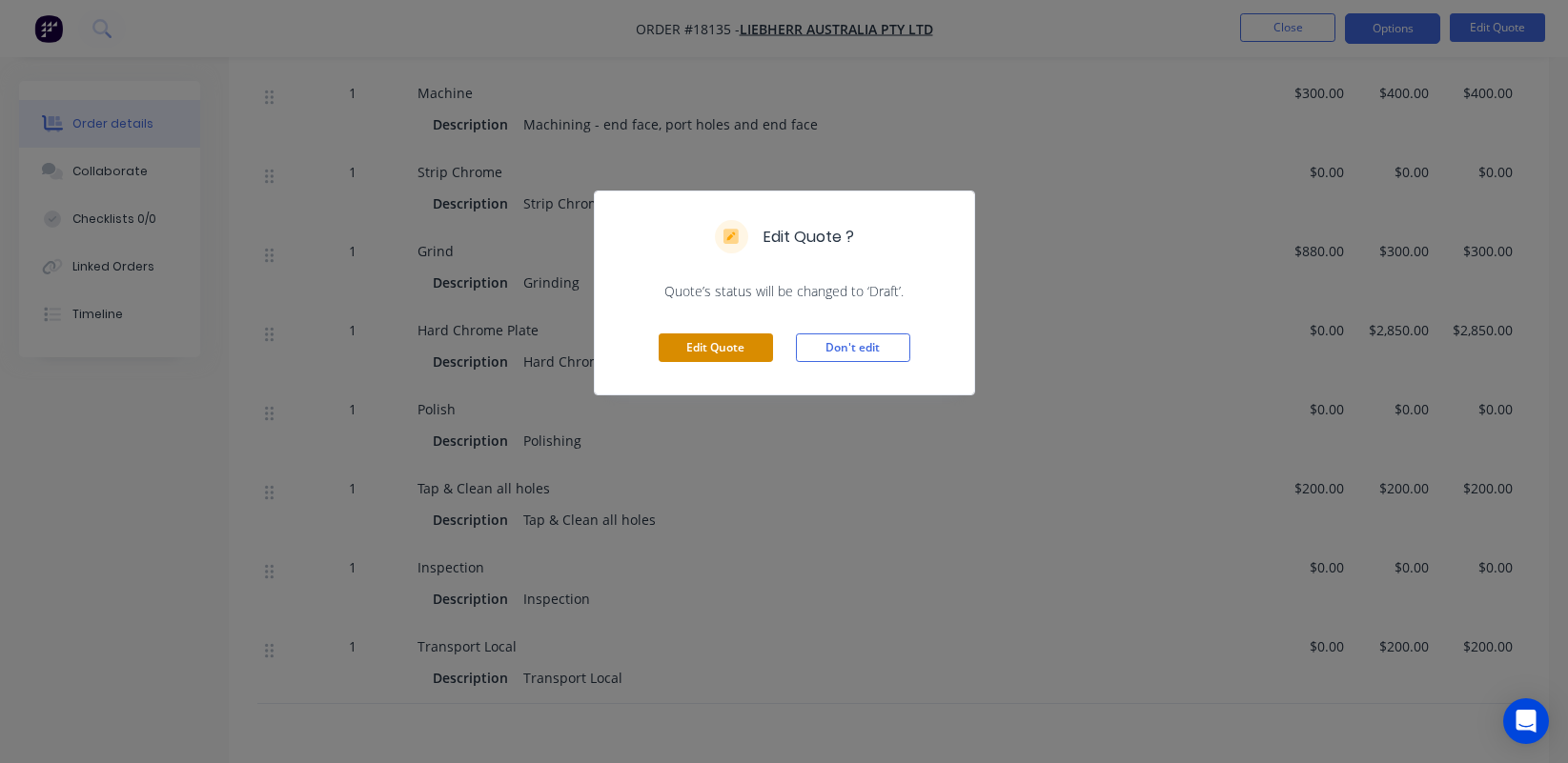
click at [733, 355] on button "Edit Quote" at bounding box center [715, 347] width 115 height 28
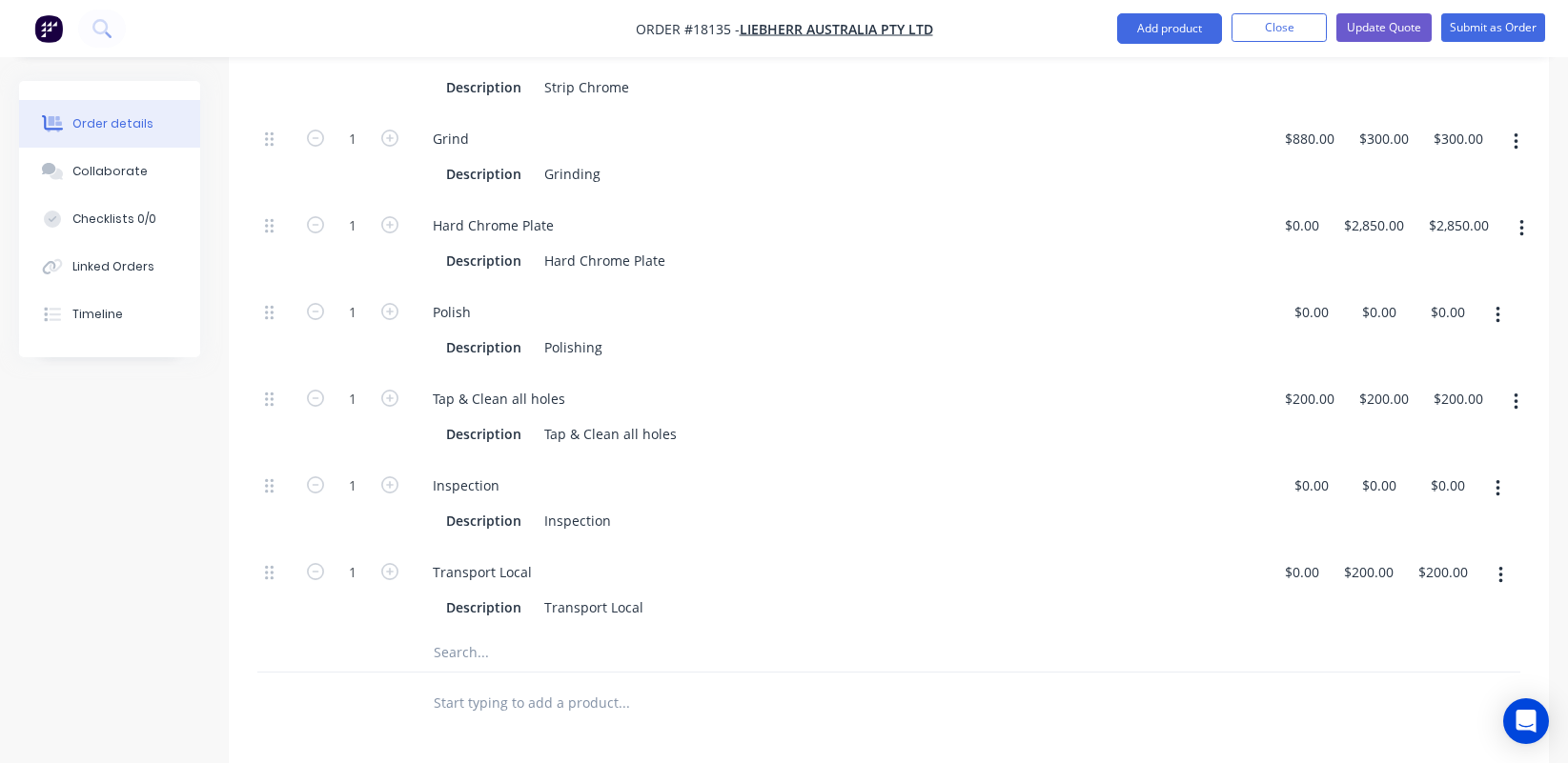
scroll to position [893, 0]
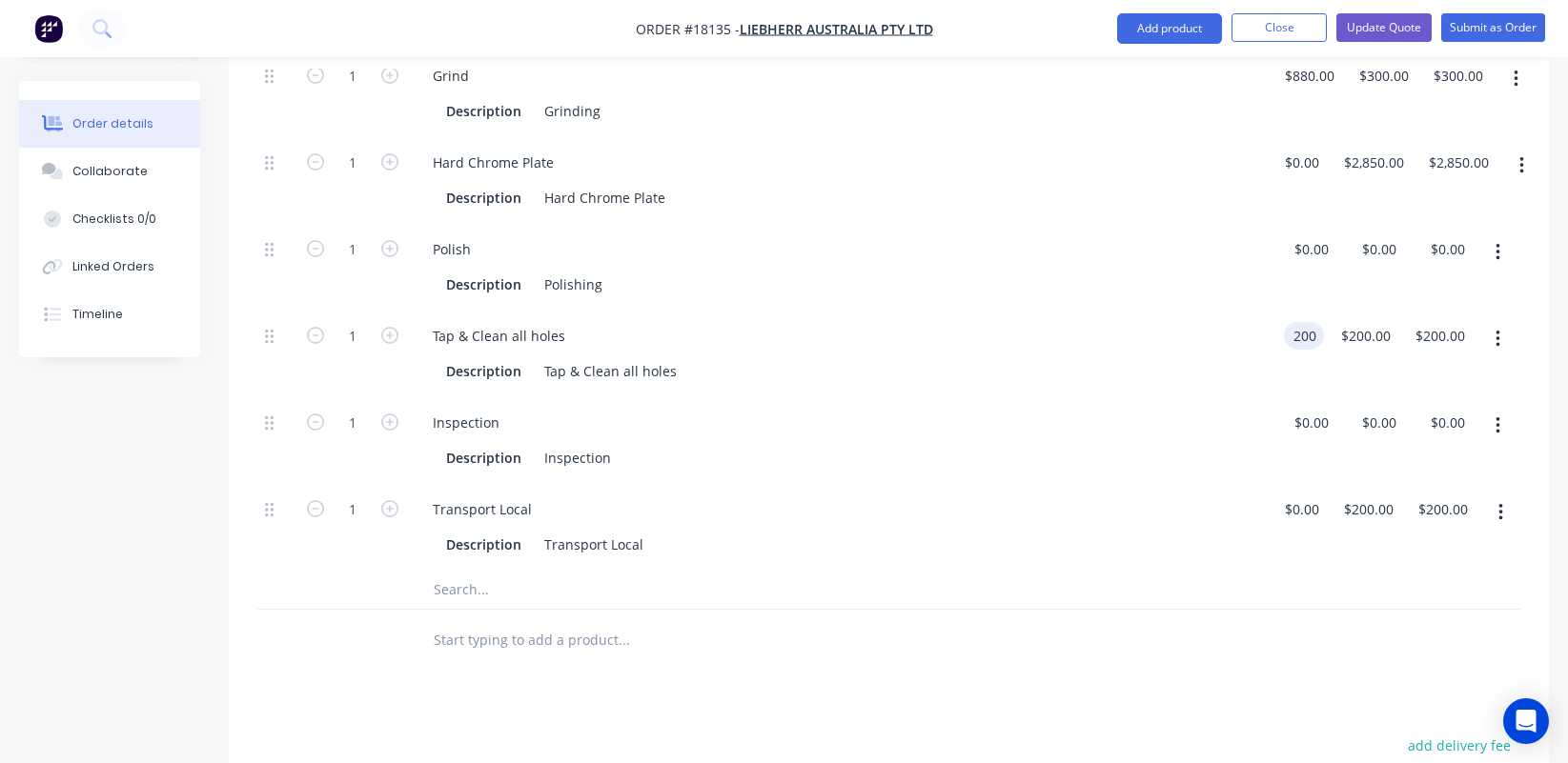
click at [1308, 322] on input "200" at bounding box center [1307, 335] width 32 height 27
type input "$0.00"
click at [976, 455] on div "Inspection Description Inspection" at bounding box center [838, 440] width 858 height 86
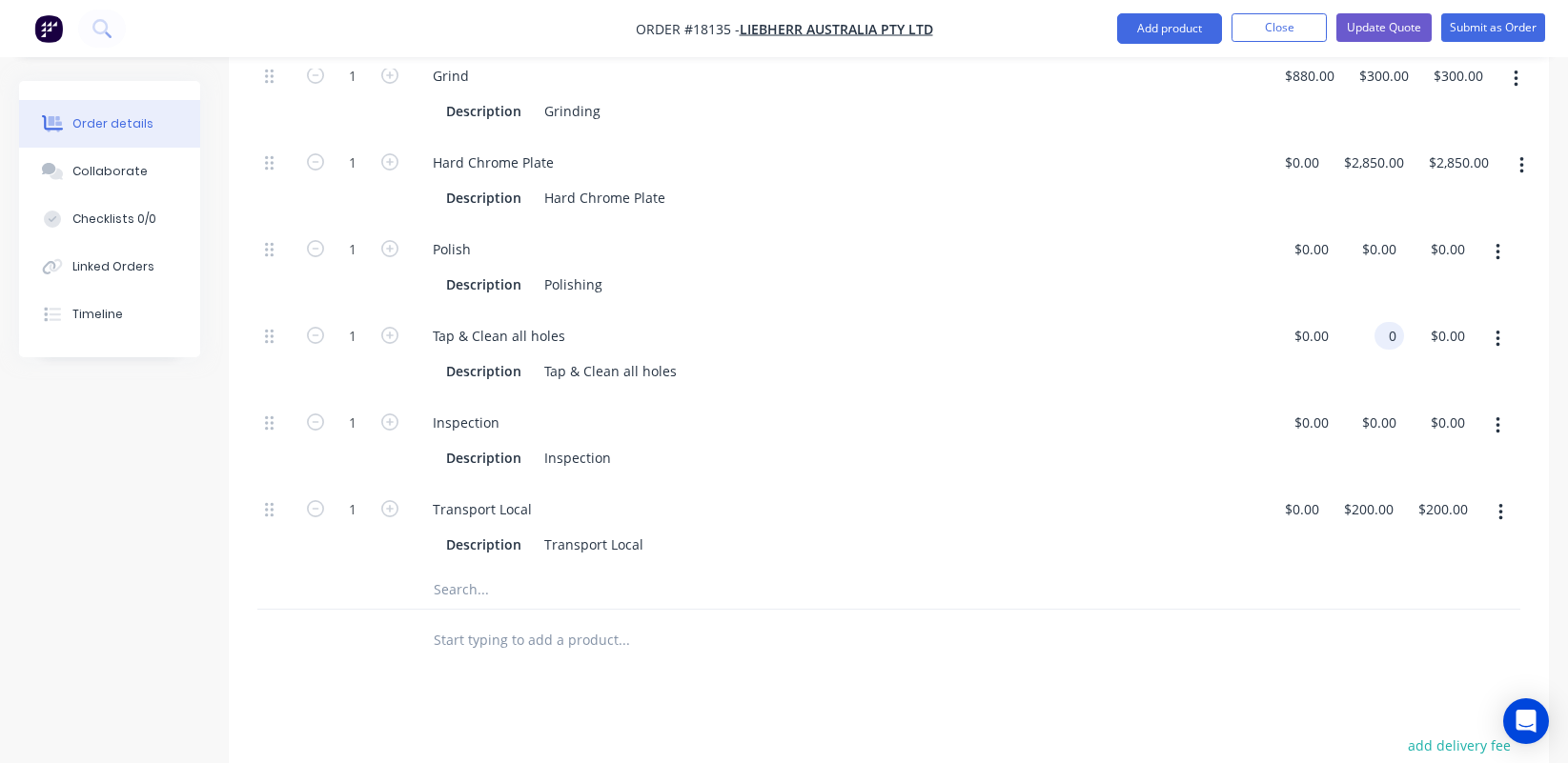
click at [1375, 322] on div "0 0" at bounding box center [1389, 335] width 29 height 27
type input "$200.00"
click at [1074, 495] on div "Transport Local" at bounding box center [838, 509] width 842 height 27
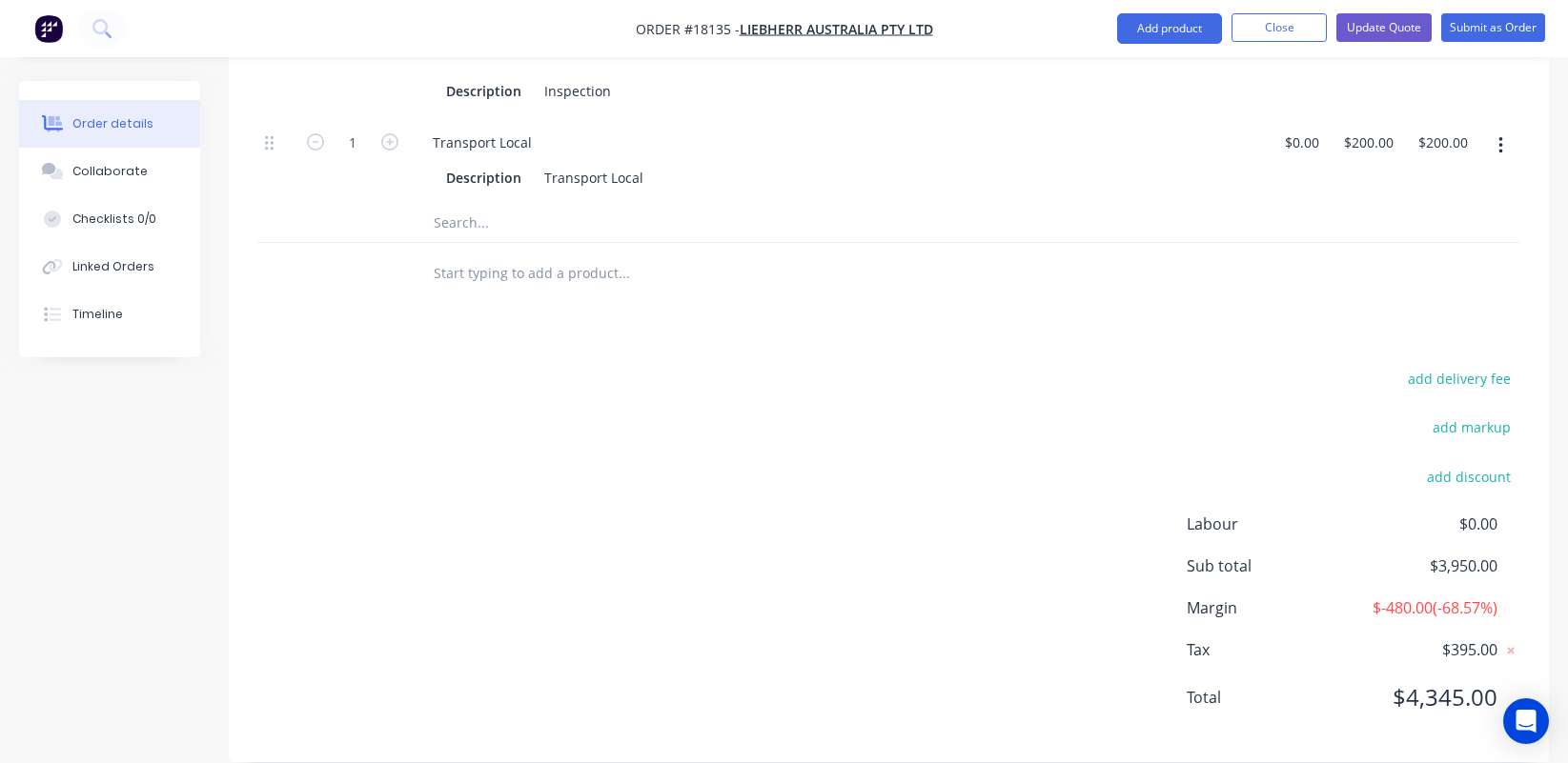
scroll to position [1259, 0]
click at [1391, 35] on button "Update Quote" at bounding box center [1383, 27] width 95 height 28
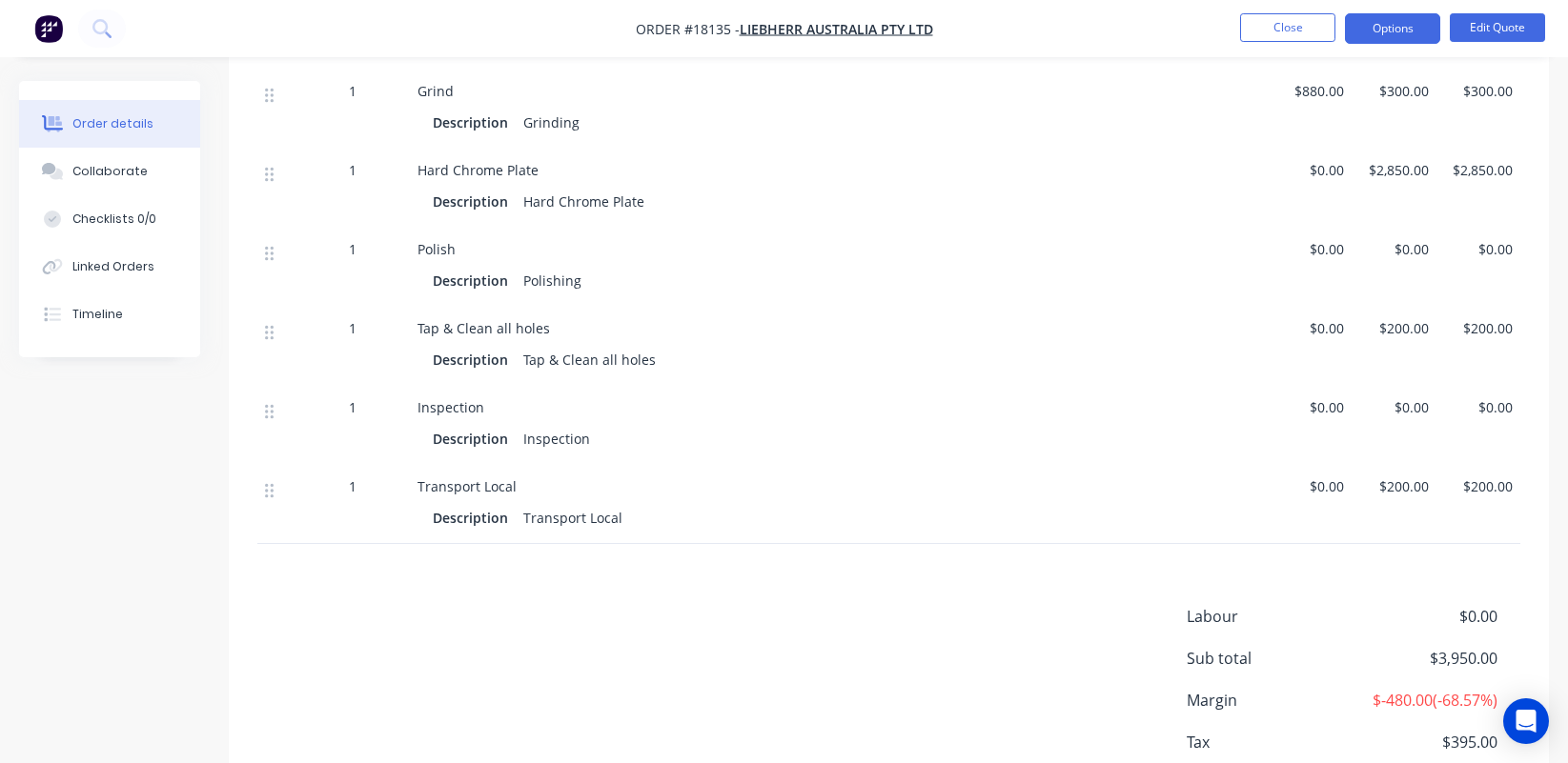
scroll to position [896, 0]
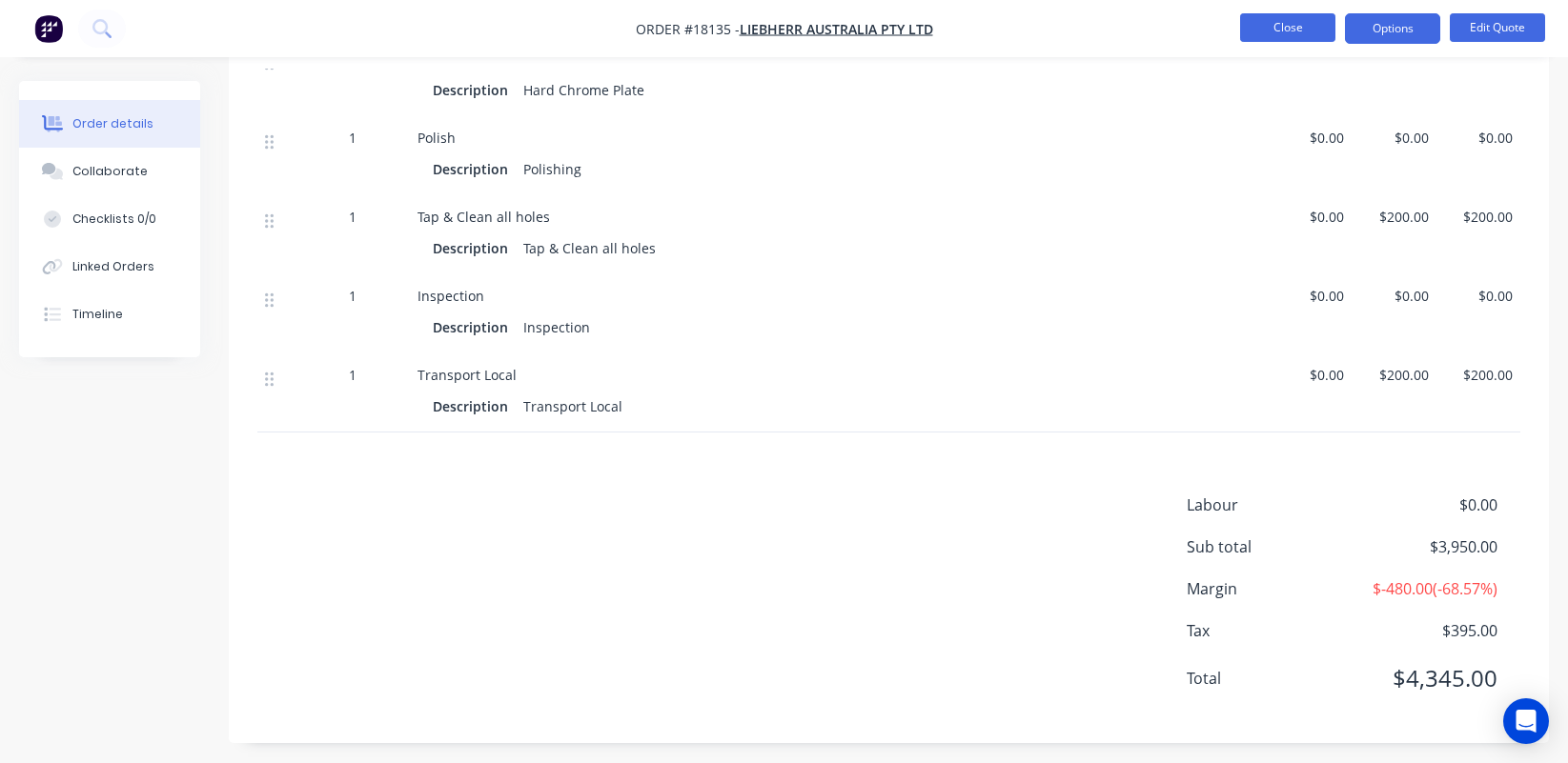
click at [1281, 32] on button "Close" at bounding box center [1287, 27] width 95 height 28
